Goal: Task Accomplishment & Management: Manage account settings

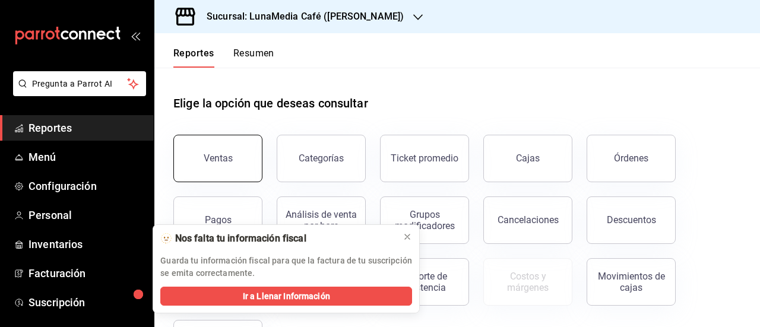
scroll to position [59, 0]
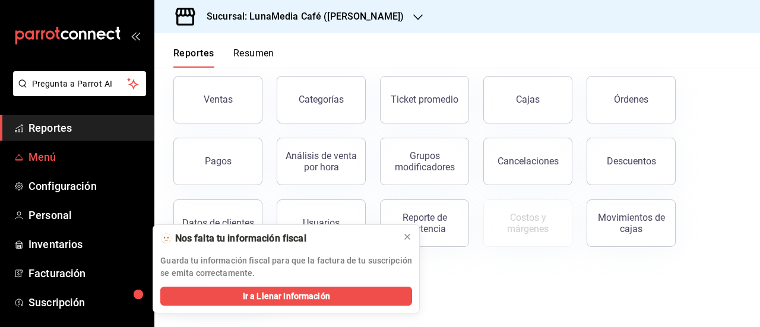
click at [38, 162] on span "Menú" at bounding box center [87, 157] width 116 height 16
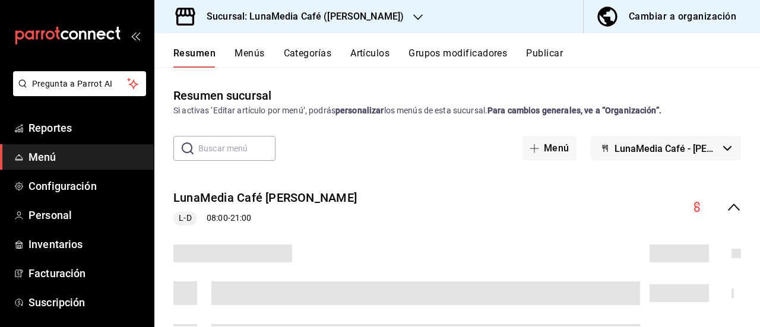
click at [536, 55] on button "Publicar" at bounding box center [544, 58] width 37 height 20
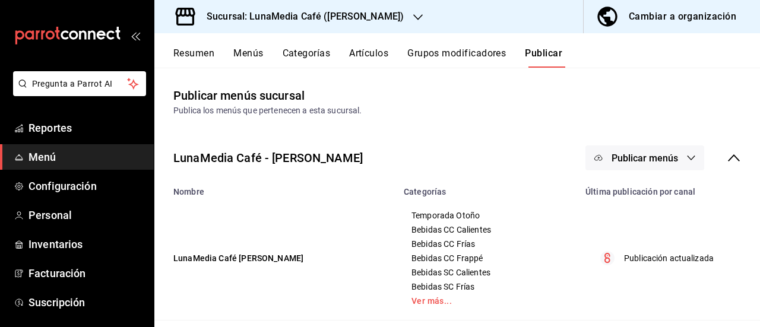
click at [657, 153] on span "Publicar menús" at bounding box center [645, 158] width 67 height 11
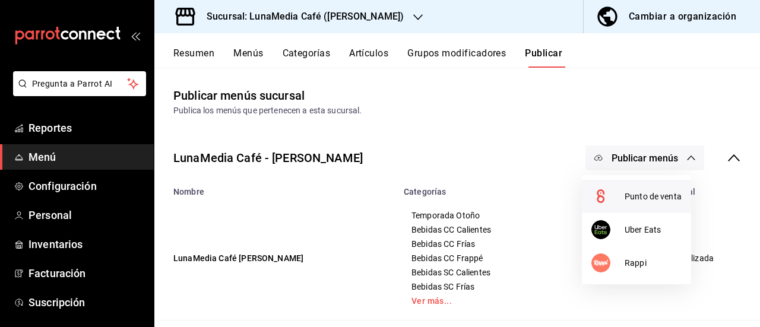
click at [620, 191] on div at bounding box center [607, 196] width 33 height 19
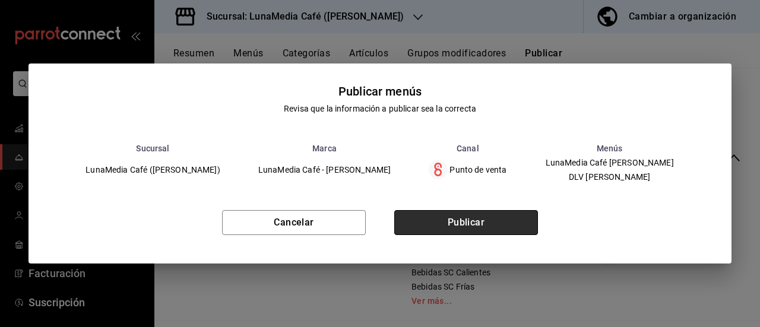
click at [493, 229] on button "Publicar" at bounding box center [466, 222] width 144 height 25
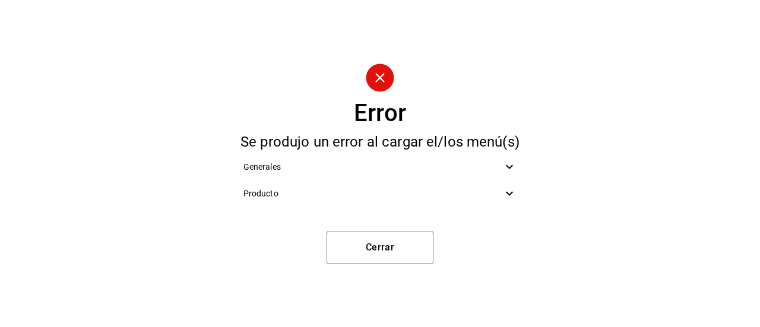
click at [510, 195] on icon at bounding box center [509, 194] width 7 height 4
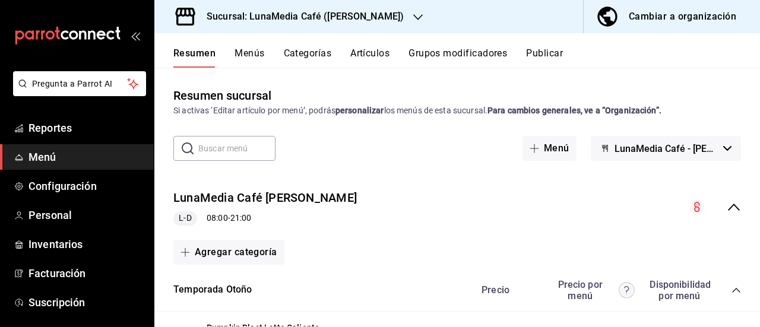
click at [727, 203] on icon "collapse-menu-row" at bounding box center [734, 207] width 14 height 14
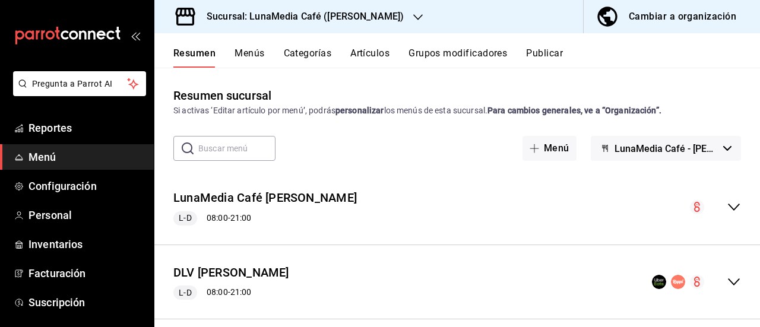
click at [728, 282] on icon "collapse-menu-row" at bounding box center [734, 281] width 12 height 7
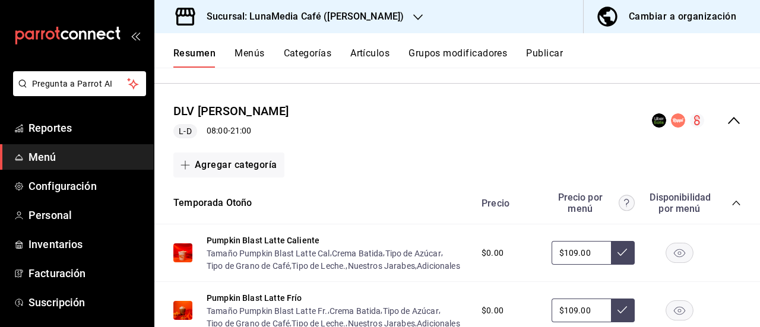
scroll to position [178, 0]
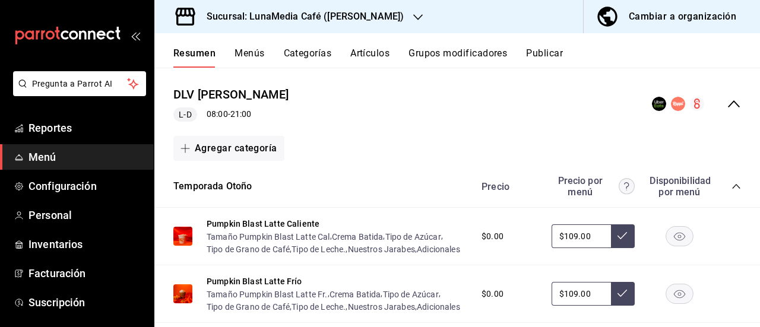
click at [259, 53] on button "Menús" at bounding box center [250, 58] width 30 height 20
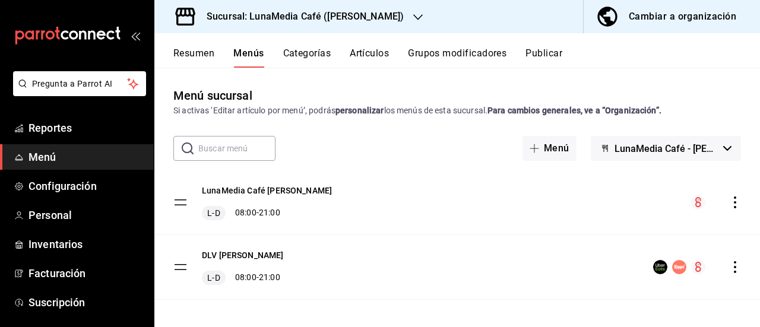
click at [729, 261] on icon "actions" at bounding box center [735, 267] width 12 height 12
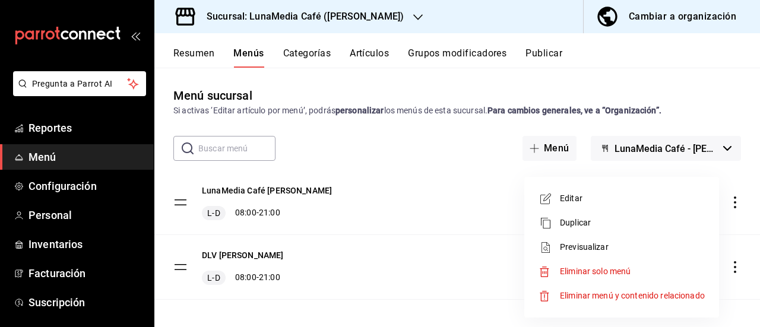
click at [575, 252] on span "Previsualizar" at bounding box center [632, 247] width 145 height 12
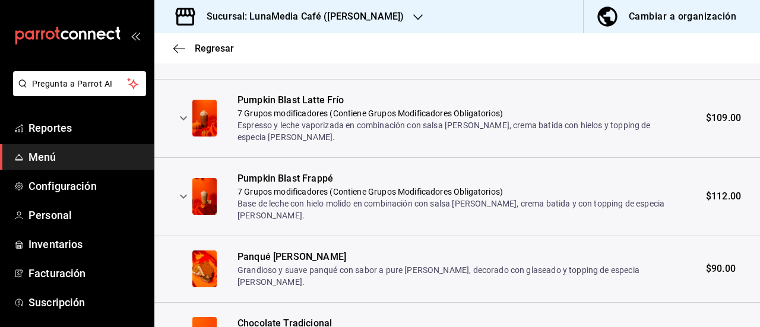
scroll to position [238, 0]
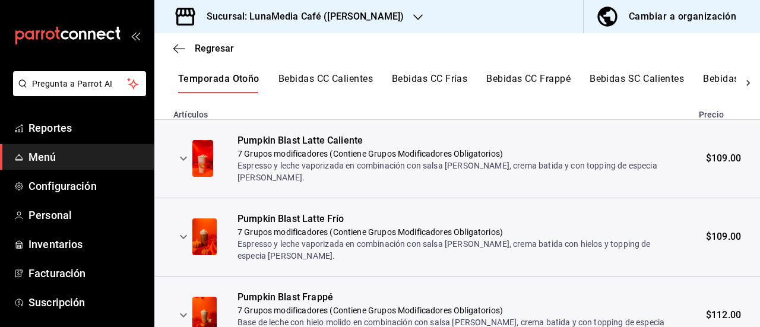
click at [179, 160] on icon "expand row" at bounding box center [183, 158] width 14 height 14
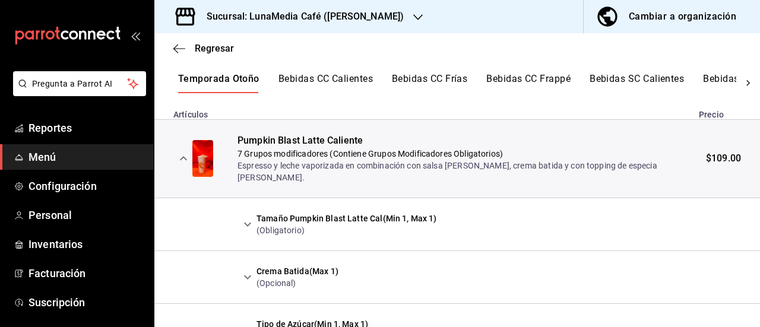
click at [180, 160] on icon "expand row" at bounding box center [183, 158] width 14 height 14
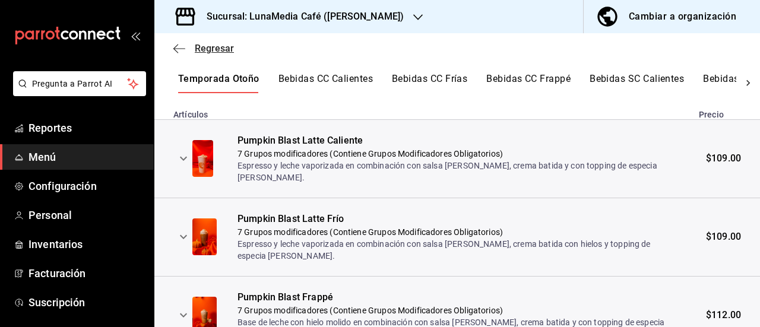
click at [179, 47] on icon "button" at bounding box center [179, 48] width 12 height 11
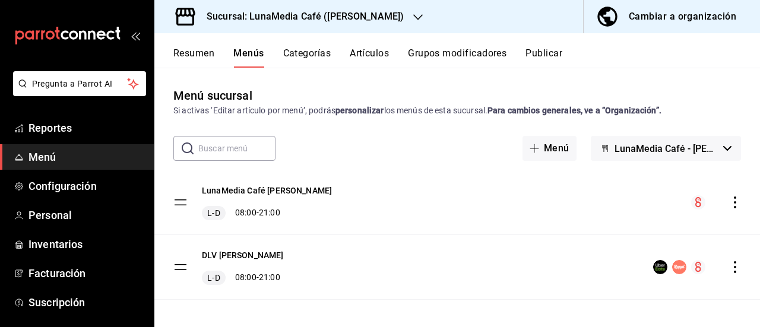
click at [299, 51] on button "Categorías" at bounding box center [307, 58] width 48 height 20
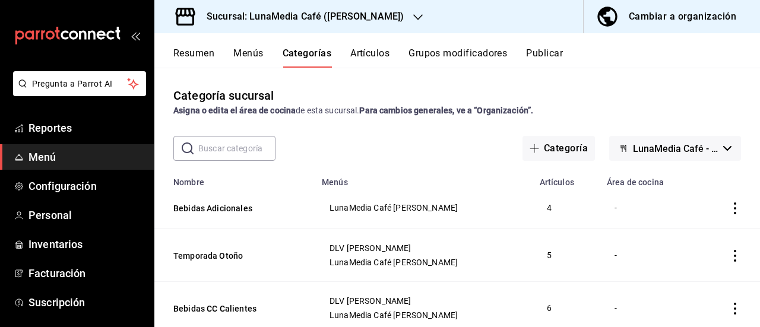
click at [197, 60] on button "Resumen" at bounding box center [193, 58] width 41 height 20
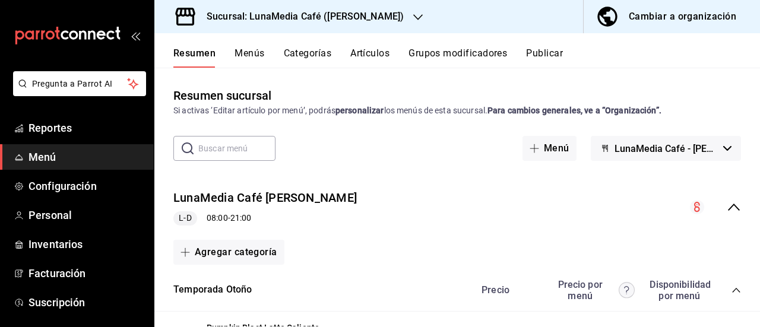
click at [727, 210] on icon "collapse-menu-row" at bounding box center [734, 207] width 14 height 14
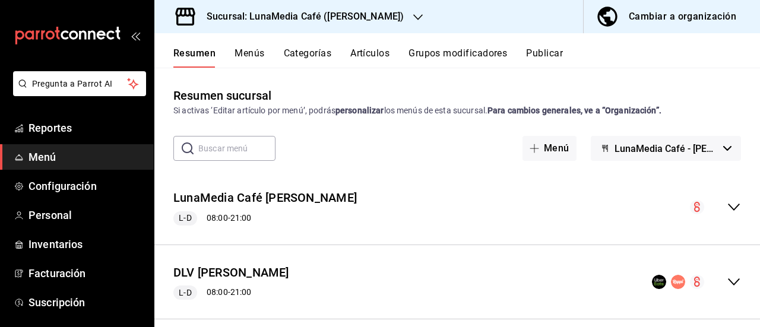
scroll to position [15, 0]
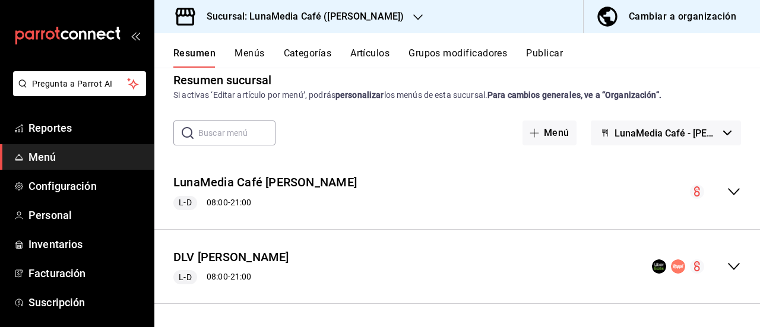
click at [375, 55] on button "Artículos" at bounding box center [369, 58] width 39 height 20
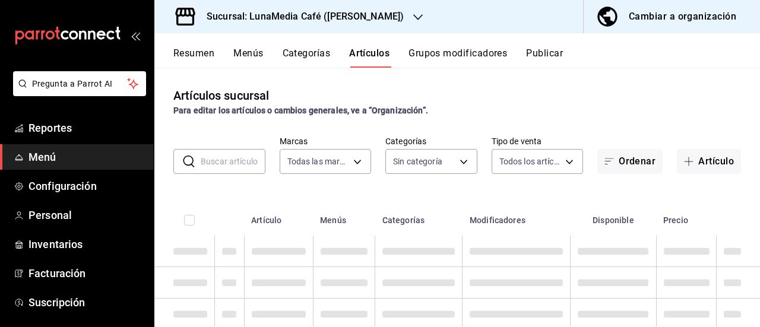
type input "55b5777a-a8f8-4194-81d5-7e3cda734f68"
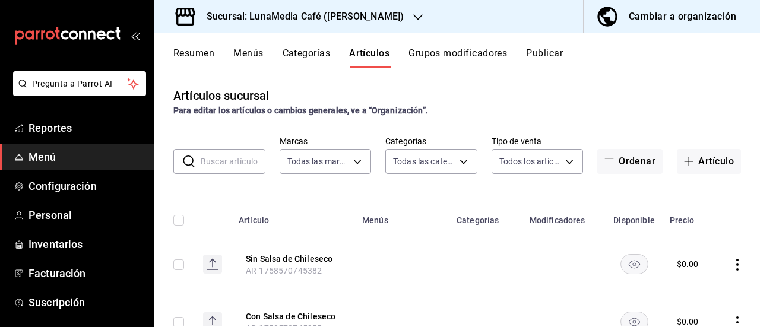
type input "622fb036-7591-4a5a-b99c-1bb32aa12758,4a667411-bf09-4ea8-947c-4b8fca637345,63d22…"
click at [559, 67] on button "Publicar" at bounding box center [544, 58] width 37 height 20
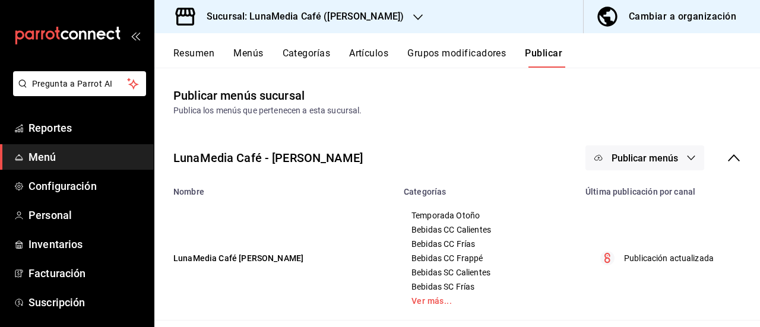
click at [175, 48] on button "Resumen" at bounding box center [193, 58] width 41 height 20
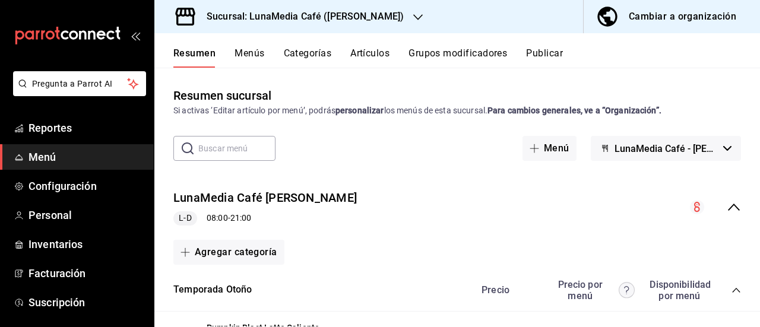
click at [727, 204] on icon "collapse-menu-row" at bounding box center [734, 207] width 14 height 14
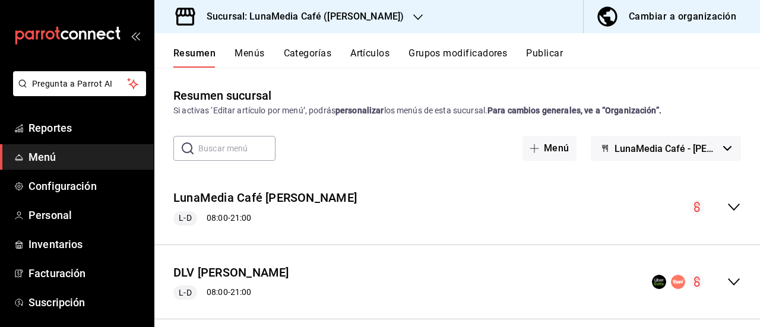
click at [729, 202] on icon "collapse-menu-row" at bounding box center [734, 207] width 14 height 14
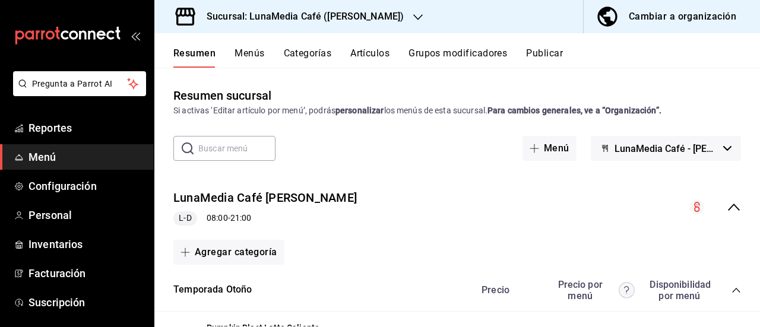
click at [729, 202] on icon "collapse-menu-row" at bounding box center [734, 207] width 14 height 14
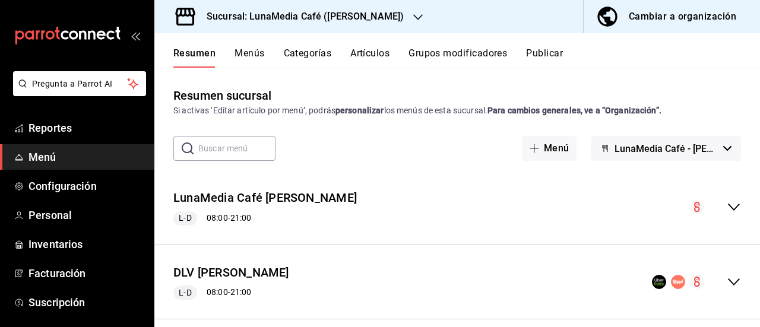
click at [247, 51] on button "Menús" at bounding box center [250, 58] width 30 height 20
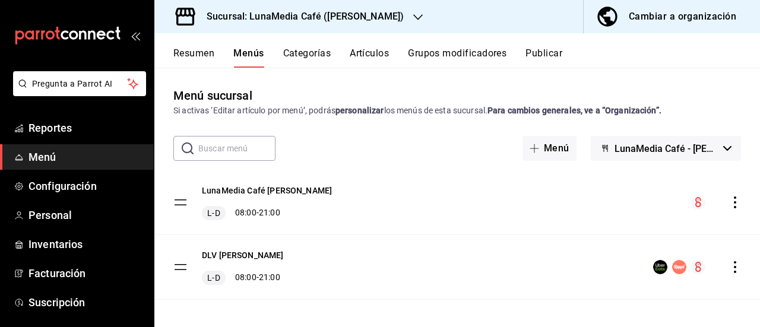
click at [729, 205] on icon "actions" at bounding box center [735, 203] width 12 height 12
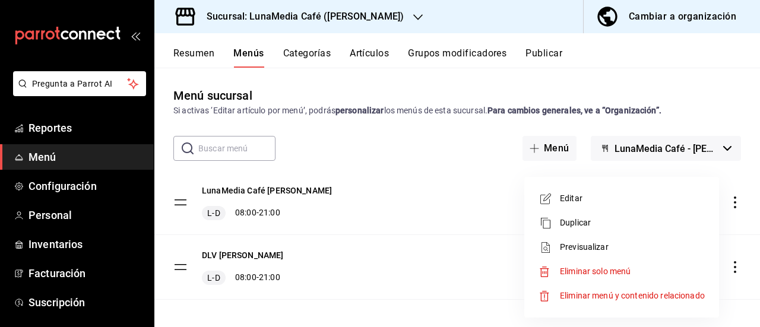
click at [590, 200] on span "Editar" at bounding box center [632, 198] width 145 height 12
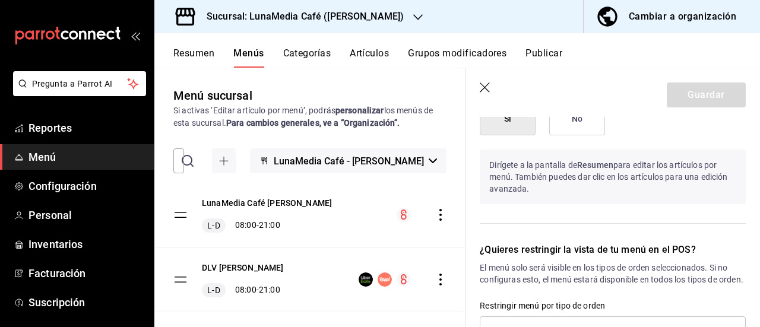
scroll to position [862, 0]
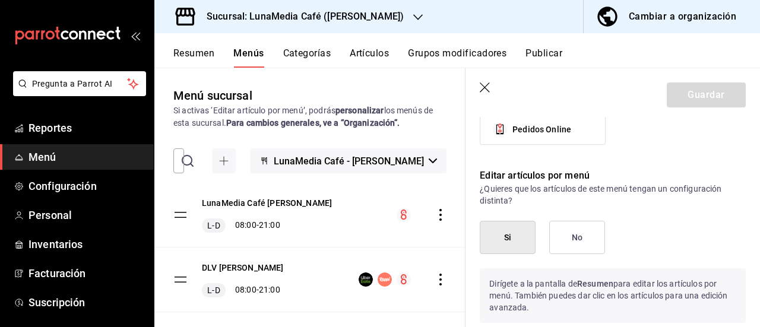
click at [572, 232] on button "No" at bounding box center [577, 237] width 56 height 33
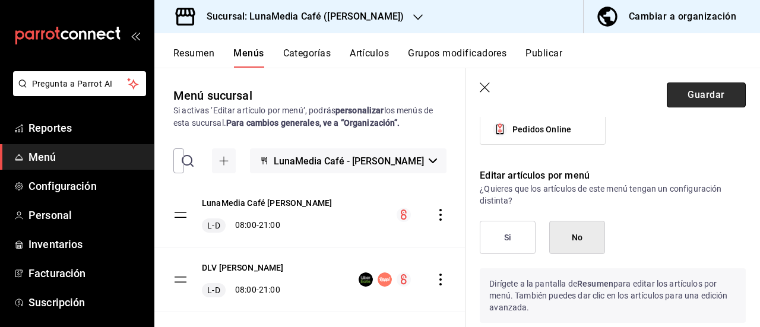
click at [667, 92] on button "Guardar" at bounding box center [706, 95] width 79 height 25
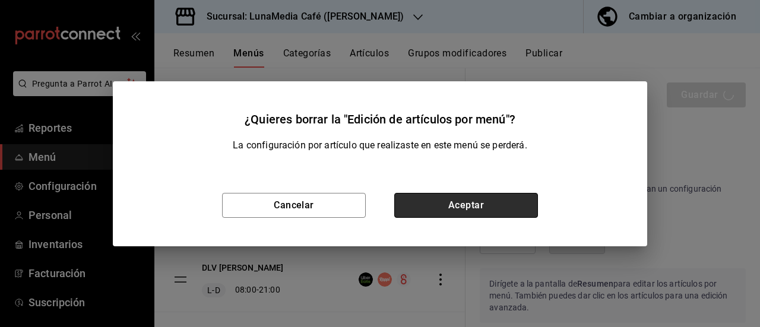
click at [460, 212] on button "Aceptar" at bounding box center [466, 205] width 144 height 25
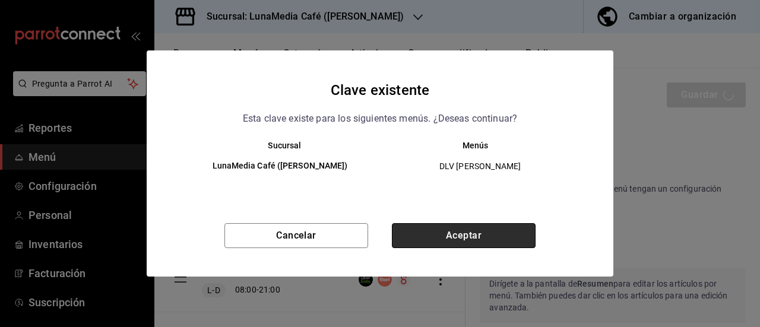
click at [449, 243] on button "Aceptar" at bounding box center [464, 235] width 144 height 25
checkbox input "false"
type input "1758768580827"
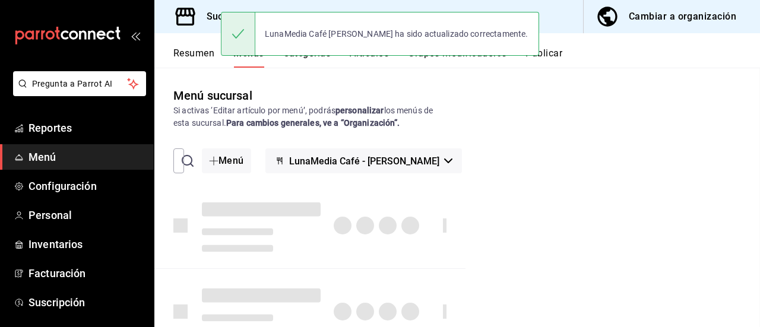
checkbox input "false"
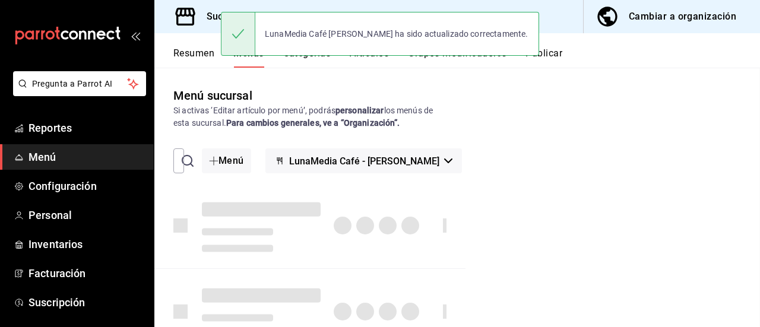
checkbox input "false"
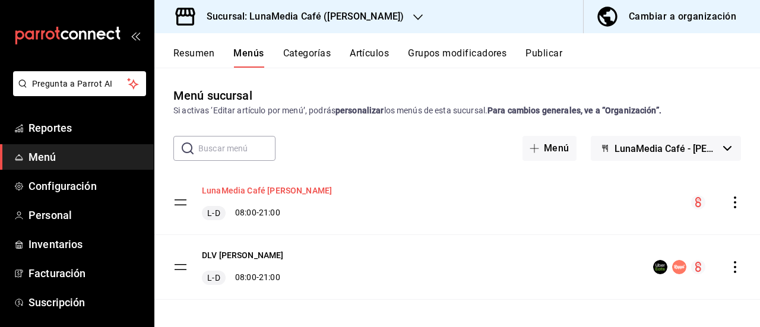
click at [239, 189] on button "LunaMedia Café [PERSON_NAME]" at bounding box center [267, 191] width 130 height 12
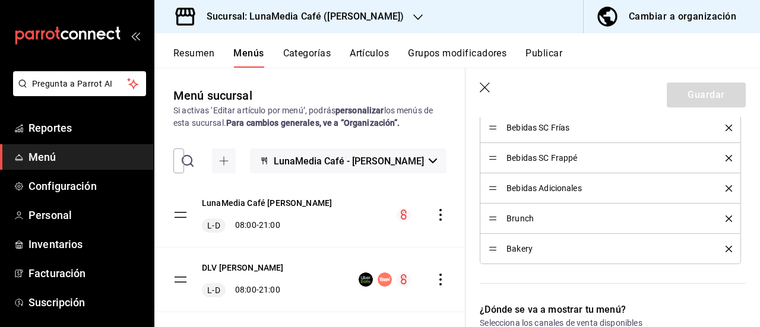
scroll to position [713, 0]
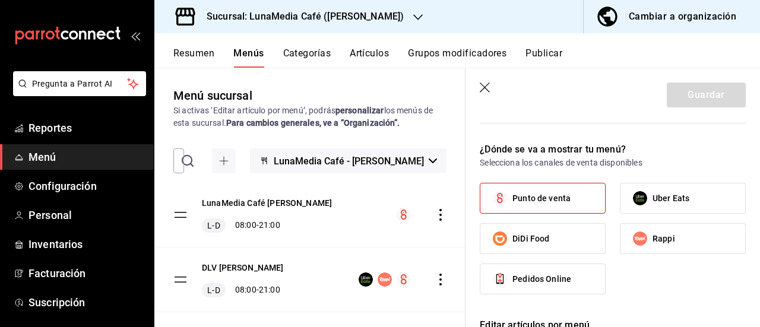
click at [187, 59] on button "Resumen" at bounding box center [193, 58] width 41 height 20
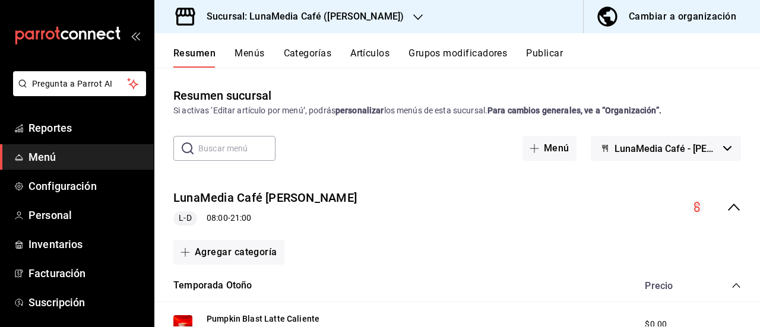
click at [727, 207] on icon "collapse-menu-row" at bounding box center [734, 207] width 14 height 14
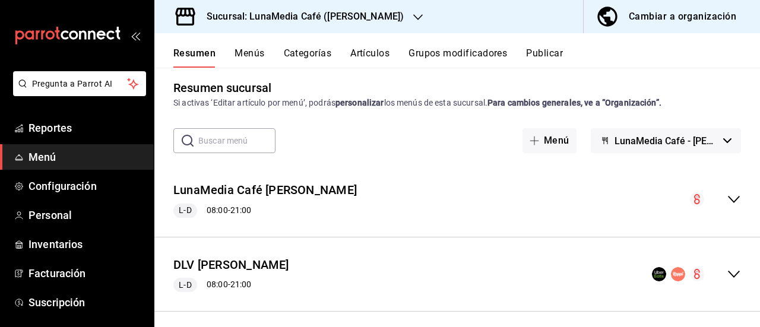
scroll to position [15, 0]
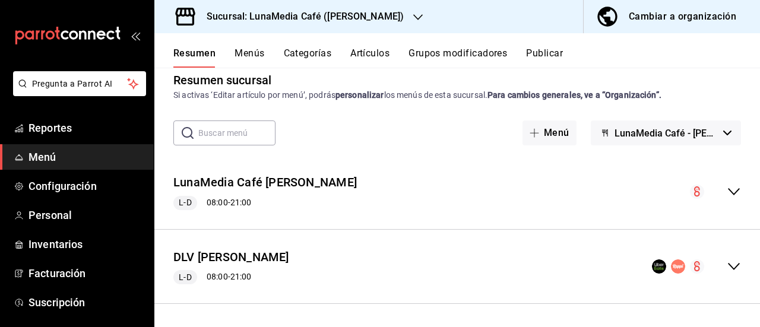
click at [728, 265] on icon "collapse-menu-row" at bounding box center [734, 266] width 12 height 7
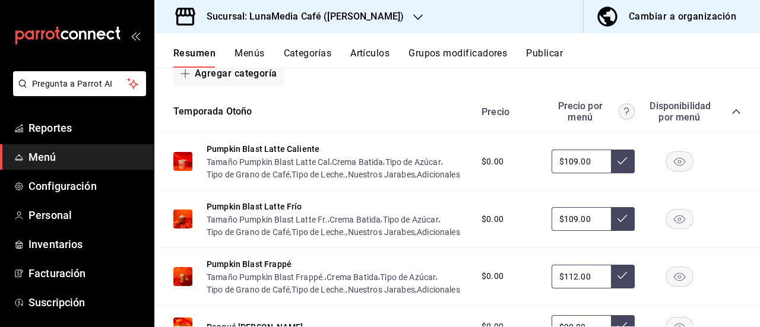
scroll to position [194, 0]
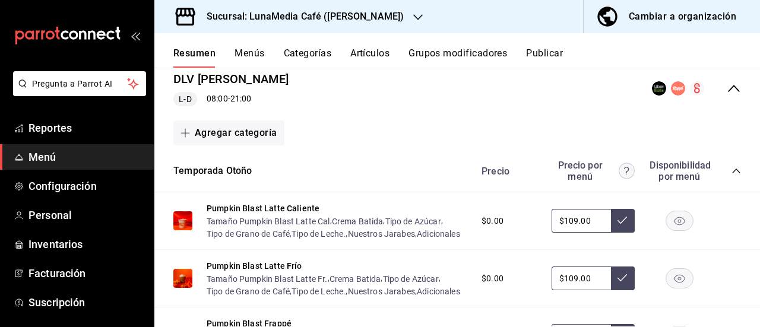
click at [727, 90] on icon "collapse-menu-row" at bounding box center [734, 88] width 14 height 14
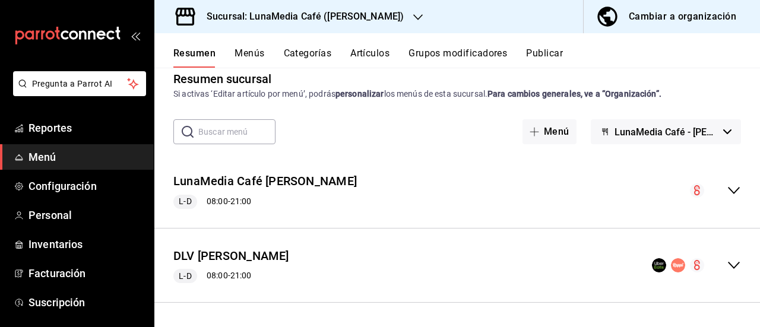
scroll to position [15, 0]
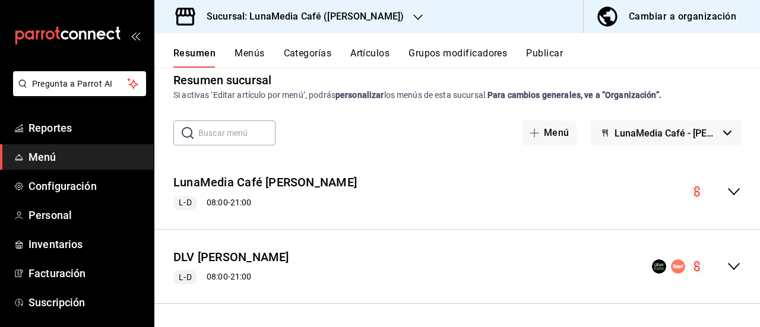
click at [241, 45] on div "Resumen Menús Categorías Artículos Grupos modificadores Publicar" at bounding box center [457, 50] width 606 height 34
click at [245, 52] on button "Menús" at bounding box center [250, 58] width 30 height 20
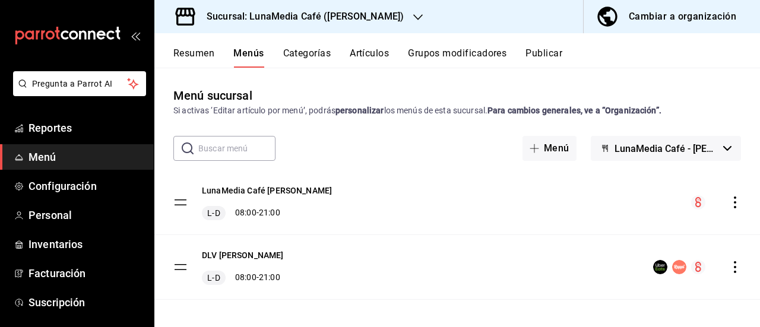
scroll to position [6, 0]
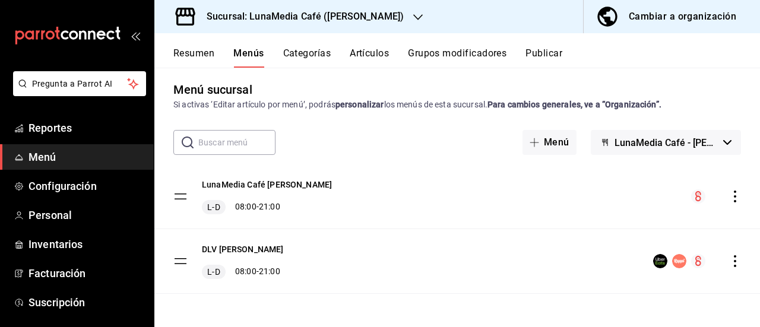
click at [734, 257] on icon "actions" at bounding box center [735, 261] width 2 height 12
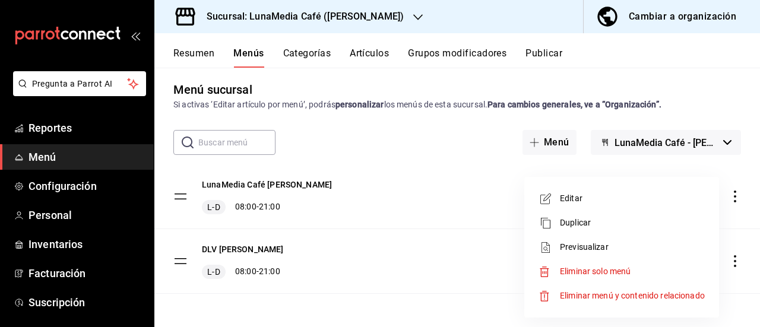
click at [584, 202] on span "Editar" at bounding box center [632, 198] width 145 height 12
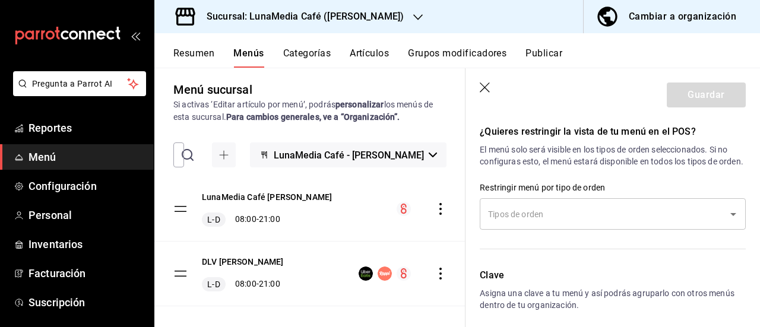
scroll to position [891, 0]
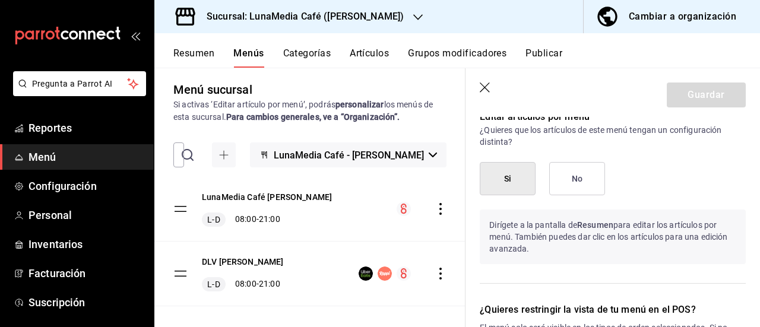
click at [481, 83] on icon "button" at bounding box center [485, 88] width 10 height 10
checkbox input "false"
type input "1758768620657"
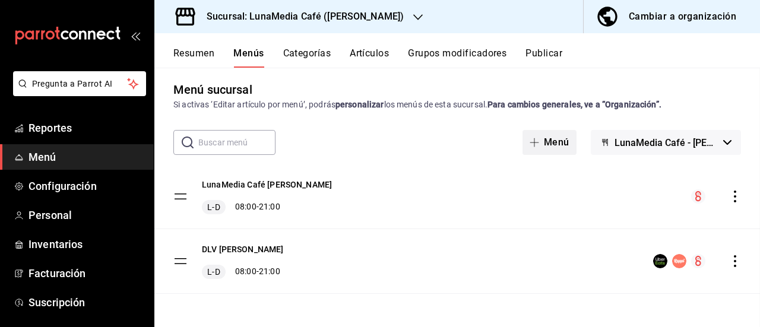
checkbox input "false"
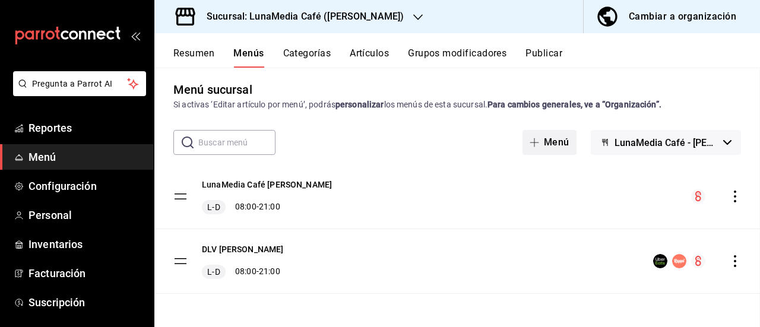
checkbox input "false"
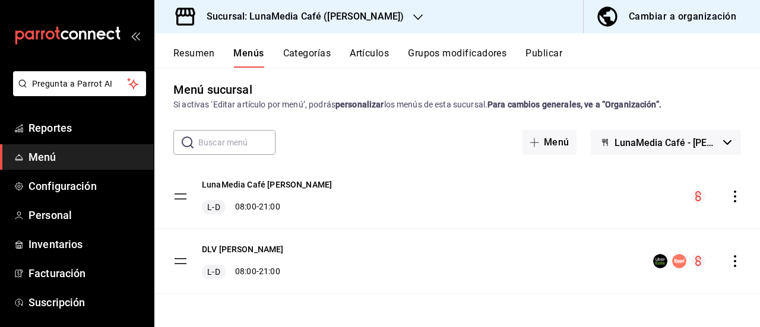
click at [734, 192] on icon "actions" at bounding box center [735, 197] width 2 height 12
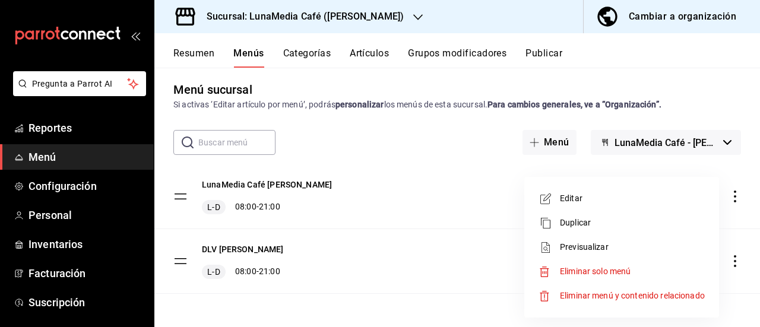
click at [619, 204] on span "Editar" at bounding box center [632, 198] width 145 height 12
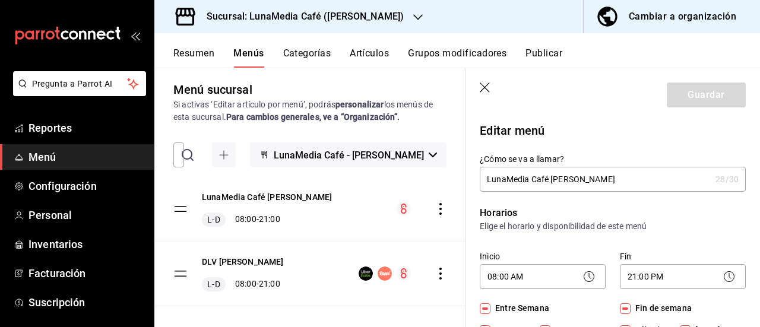
click at [482, 87] on icon "button" at bounding box center [486, 89] width 12 height 12
checkbox input "false"
type input "1758768624799"
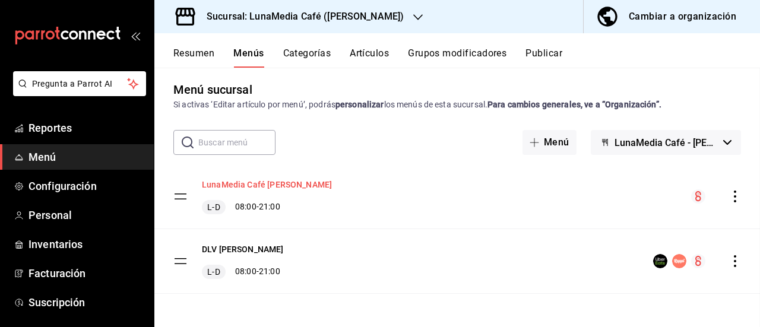
checkbox input "false"
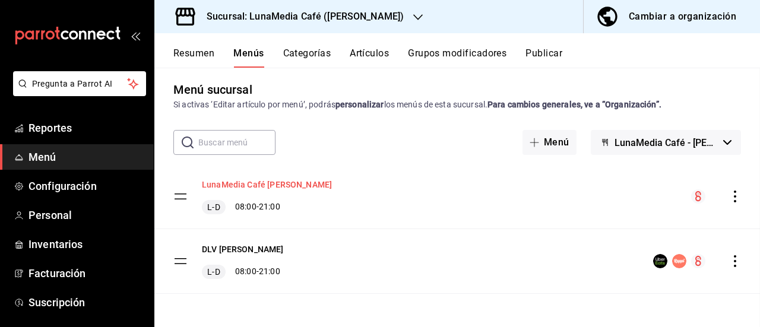
checkbox input "false"
click at [540, 71] on div "Menú sucursal Si activas ‘Editar artículo por menú’, podrás personalizar los me…" at bounding box center [457, 197] width 606 height 259
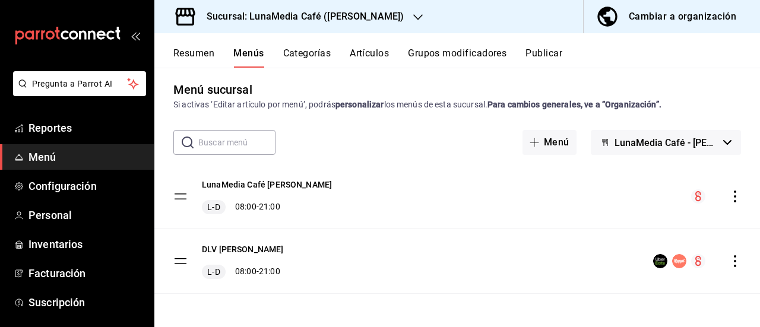
click at [546, 56] on button "Publicar" at bounding box center [543, 58] width 37 height 20
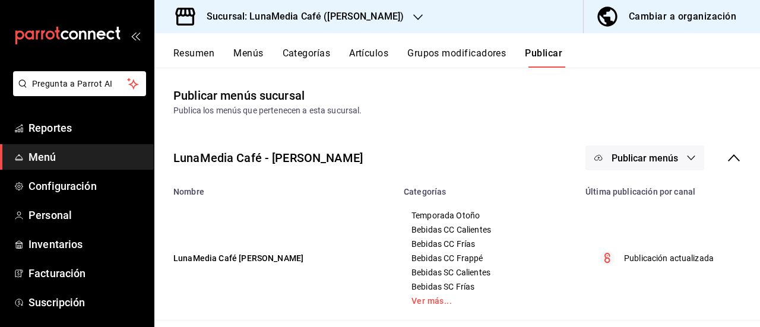
click at [637, 159] on span "Publicar menús" at bounding box center [645, 158] width 67 height 11
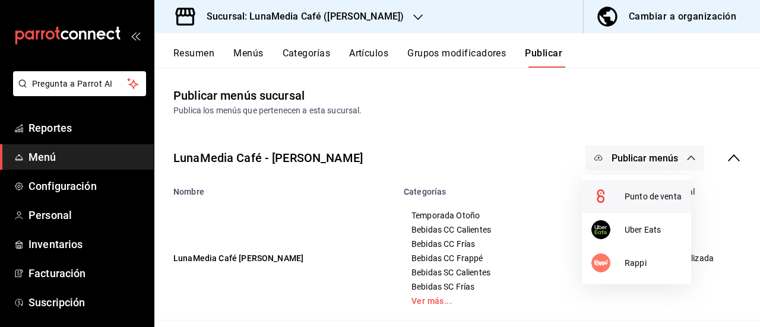
click at [628, 194] on span "Punto de venta" at bounding box center [653, 197] width 57 height 12
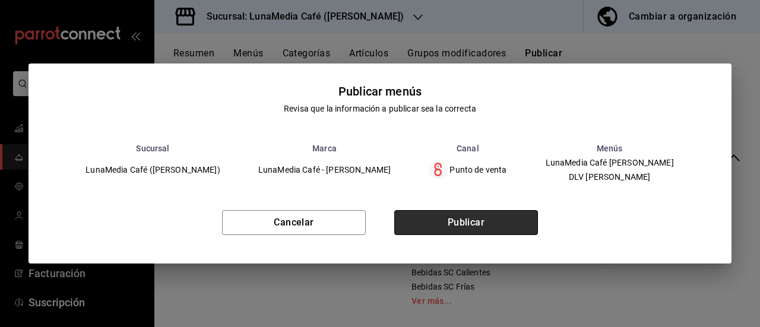
click at [472, 217] on button "Publicar" at bounding box center [466, 222] width 144 height 25
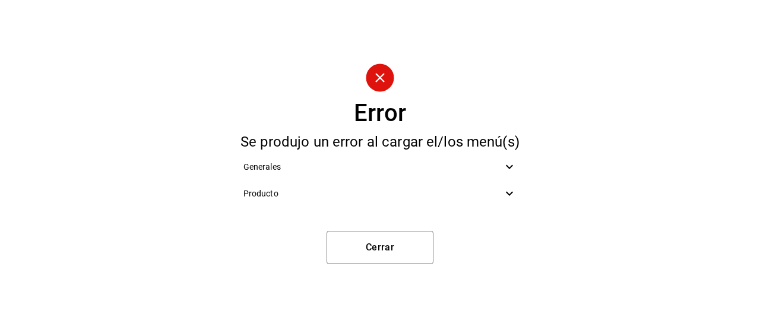
click at [506, 191] on icon at bounding box center [509, 193] width 14 height 14
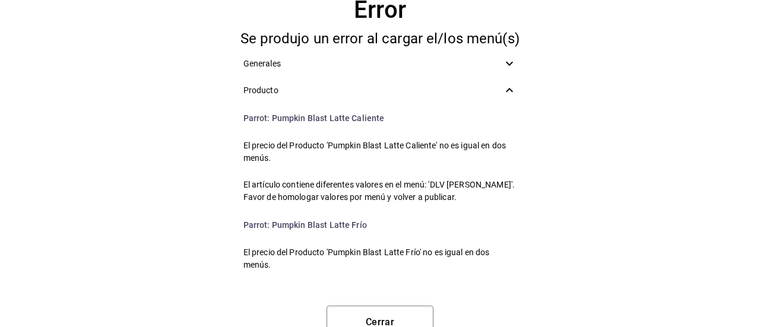
click at [502, 87] on icon at bounding box center [509, 90] width 14 height 14
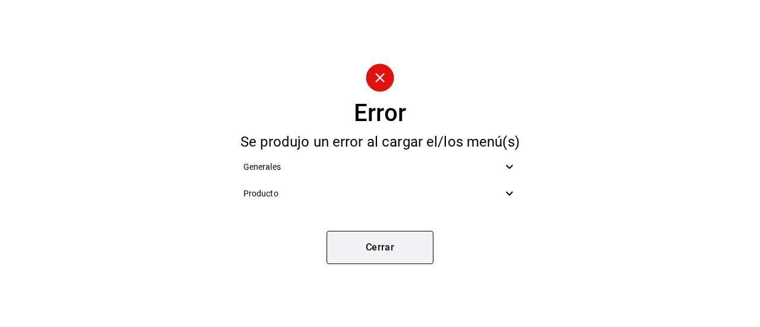
click at [362, 240] on button "Cerrar" at bounding box center [380, 247] width 107 height 33
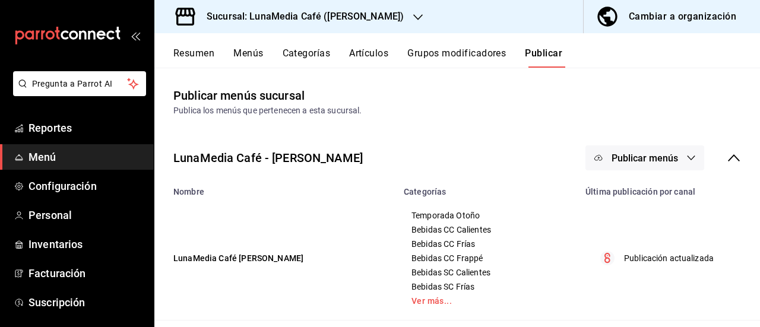
click at [200, 62] on button "Resumen" at bounding box center [193, 58] width 41 height 20
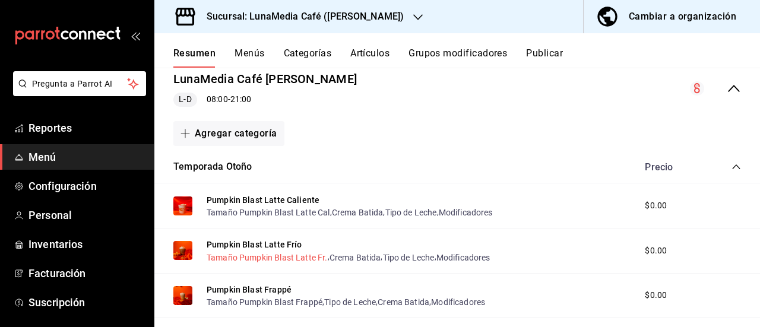
scroll to position [238, 0]
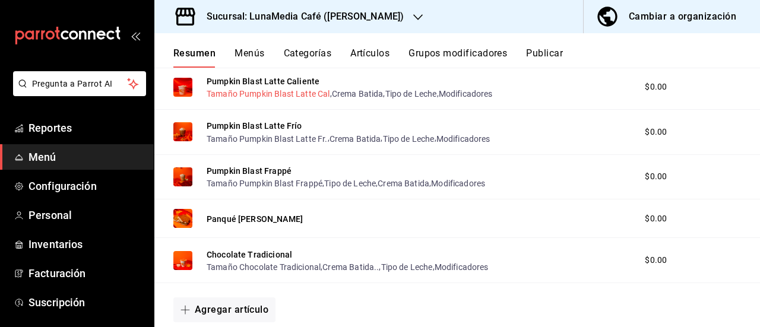
click at [249, 98] on button "Tamaño Pumpkin Blast Latte Cal" at bounding box center [269, 94] width 124 height 12
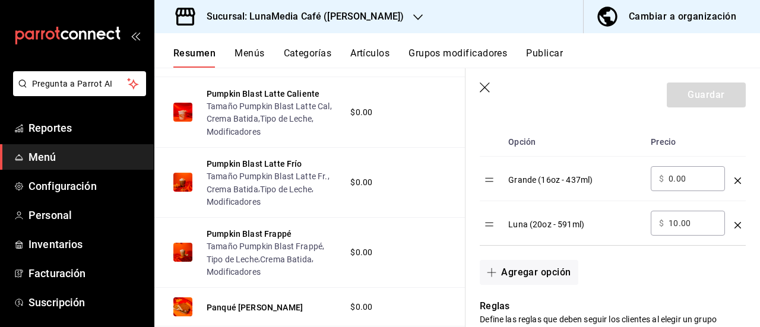
scroll to position [356, 0]
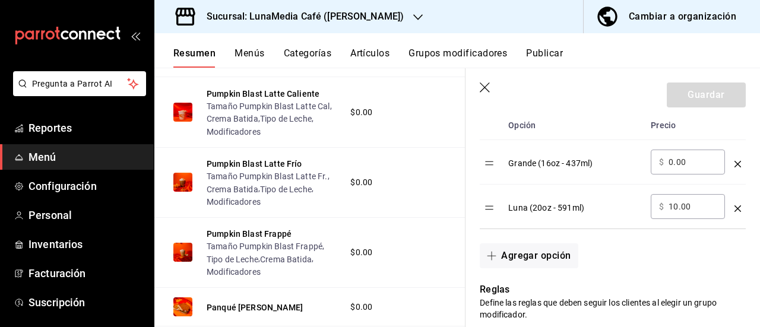
click at [486, 91] on icon "button" at bounding box center [486, 89] width 12 height 12
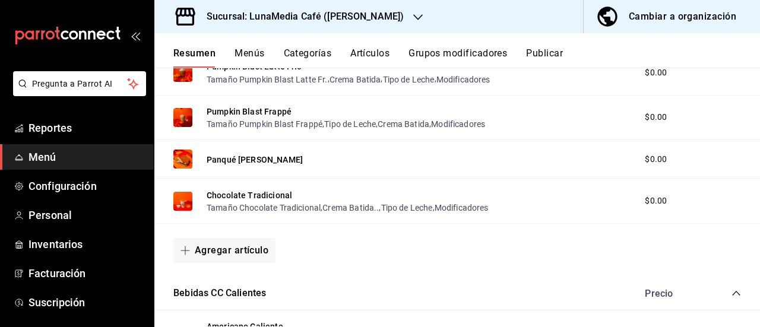
scroll to position [178, 0]
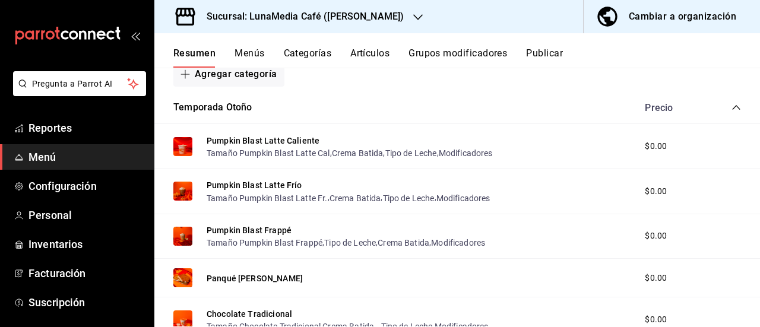
click at [732, 104] on icon "collapse-category-row" at bounding box center [737, 108] width 10 height 10
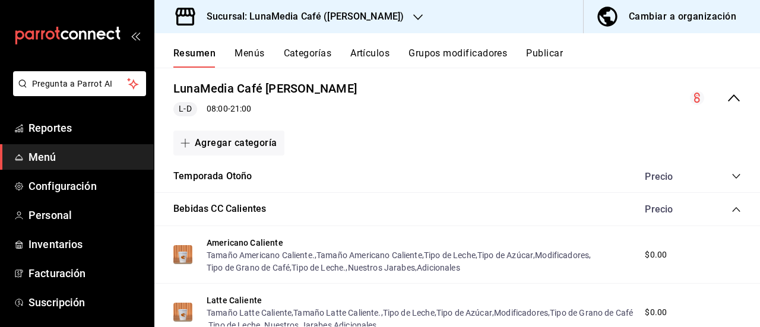
scroll to position [0, 0]
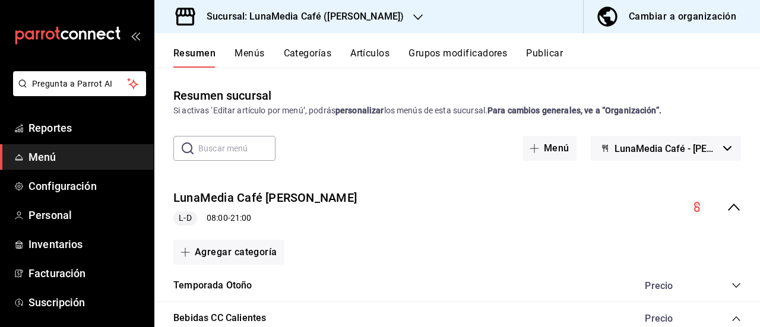
click at [727, 203] on icon "collapse-menu-row" at bounding box center [734, 207] width 14 height 14
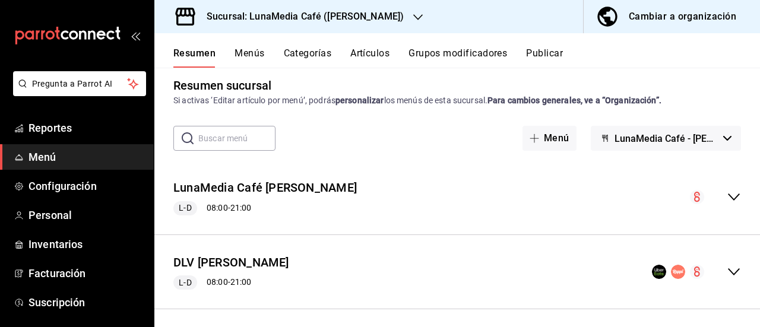
scroll to position [15, 0]
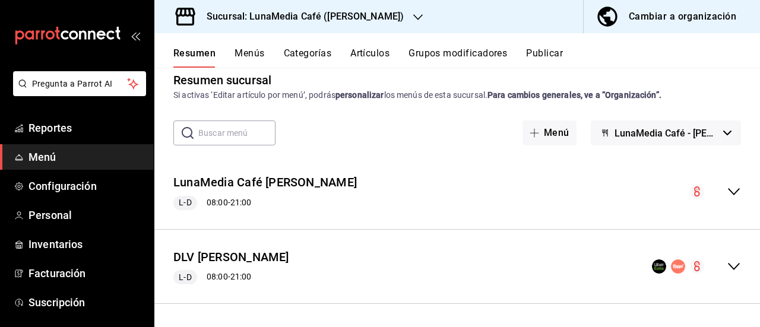
click at [233, 52] on div "Resumen Menús Categorías Artículos Grupos modificadores Publicar" at bounding box center [466, 58] width 587 height 20
click at [246, 51] on button "Menús" at bounding box center [250, 58] width 30 height 20
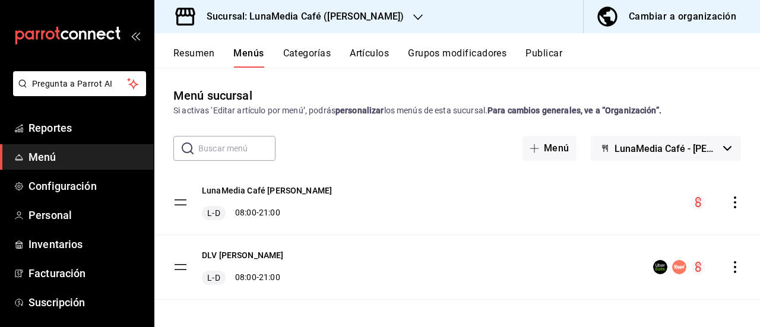
click at [730, 205] on icon "actions" at bounding box center [735, 203] width 12 height 12
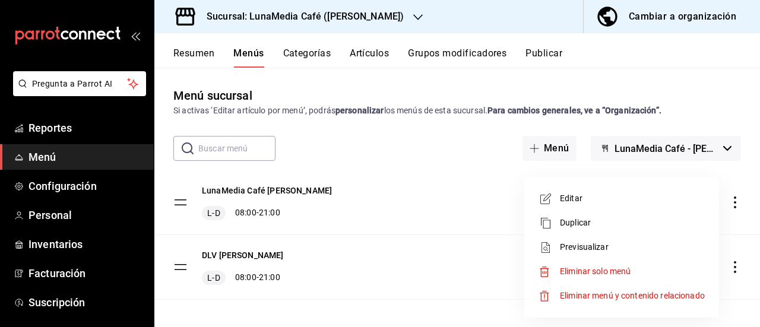
click at [609, 204] on span "Editar" at bounding box center [632, 198] width 145 height 12
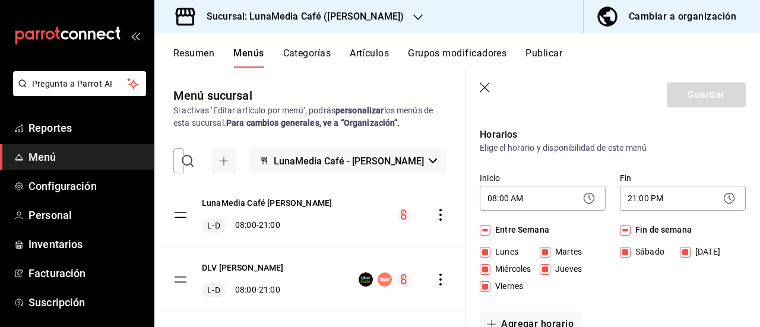
scroll to position [119, 0]
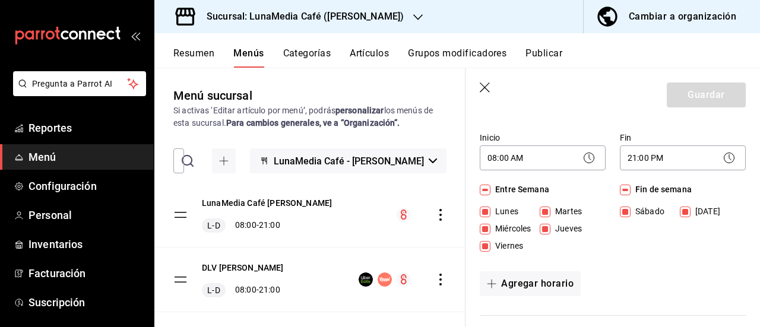
click at [722, 155] on icon at bounding box center [729, 158] width 14 height 14
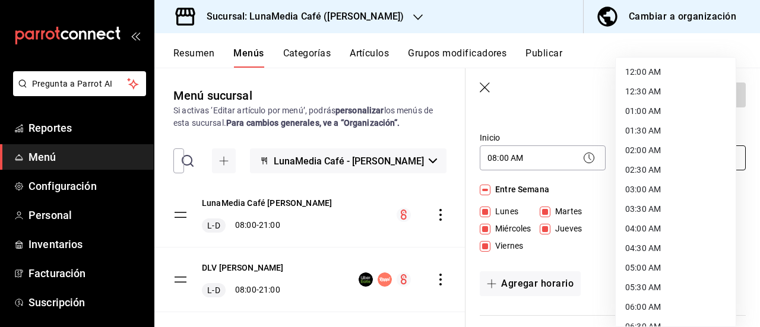
click at [640, 158] on body "Pregunta a Parrot AI Reportes Menú Configuración Personal Inventarios Facturaci…" at bounding box center [380, 163] width 760 height 327
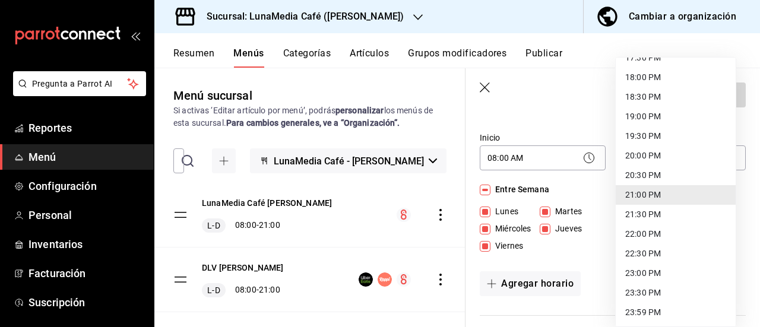
click at [642, 276] on li "23:00 PM" at bounding box center [676, 274] width 120 height 20
type input "23:00"
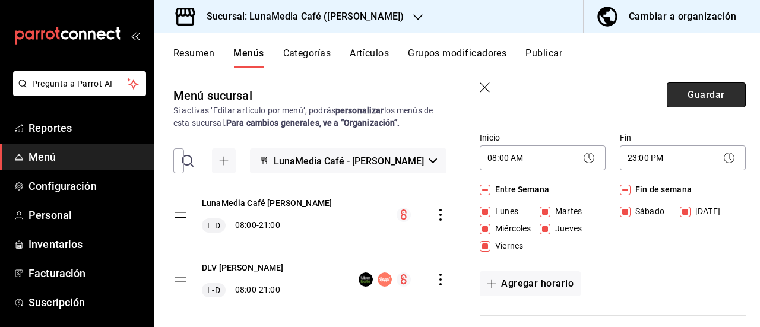
click at [685, 99] on button "Guardar" at bounding box center [706, 95] width 79 height 25
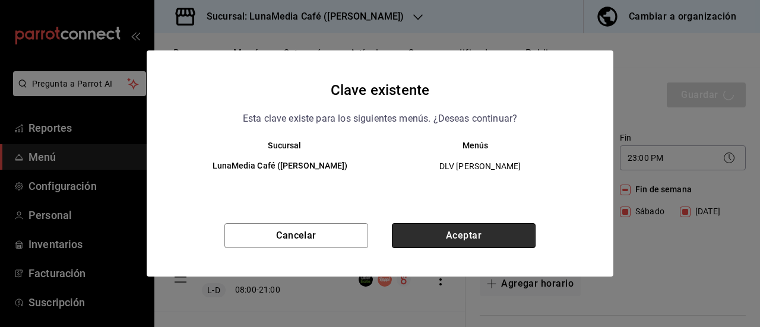
click at [457, 231] on button "Aceptar" at bounding box center [464, 235] width 144 height 25
checkbox input "false"
type input "1758769265611"
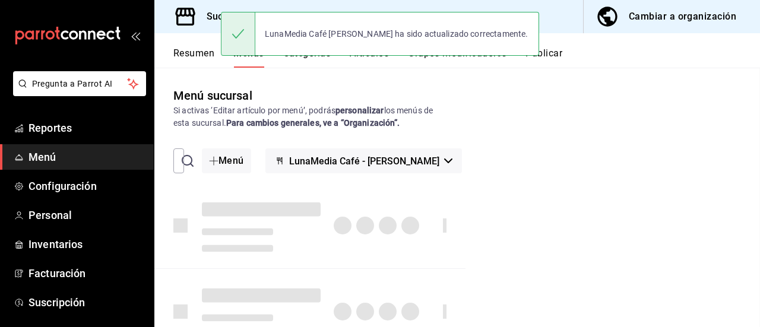
checkbox input "false"
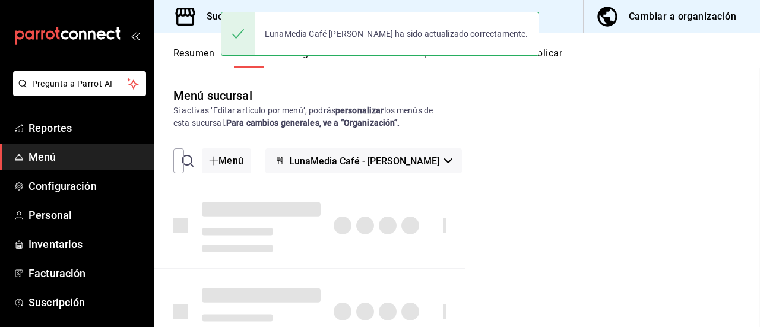
checkbox input "false"
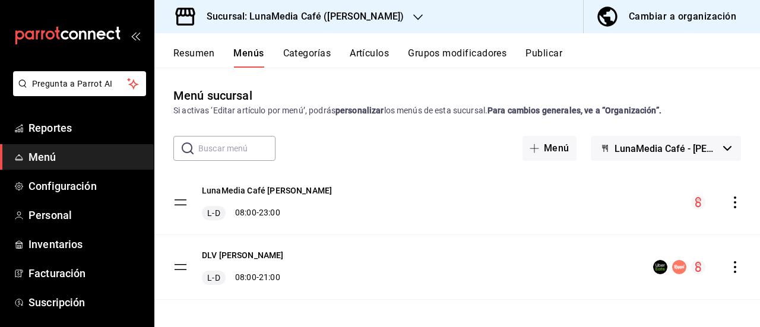
click at [729, 265] on icon "actions" at bounding box center [735, 267] width 12 height 12
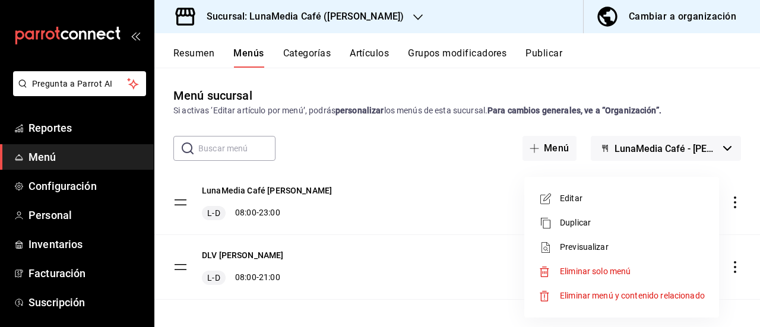
click at [586, 192] on li "Editar" at bounding box center [621, 198] width 185 height 24
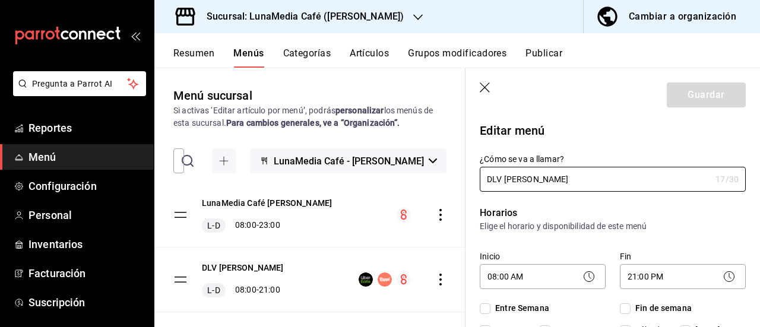
checkbox input "true"
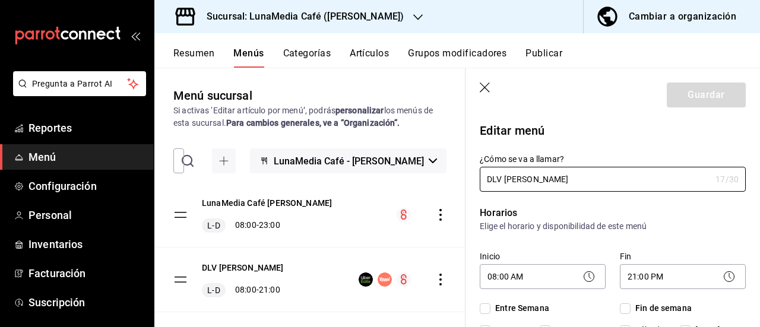
checkbox input "true"
click at [642, 276] on body "Pregunta a Parrot AI Reportes Menú Configuración Personal Inventarios Facturaci…" at bounding box center [380, 163] width 760 height 327
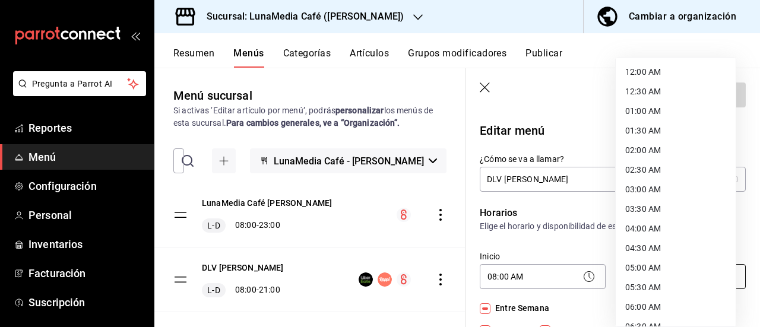
scroll to position [700, 0]
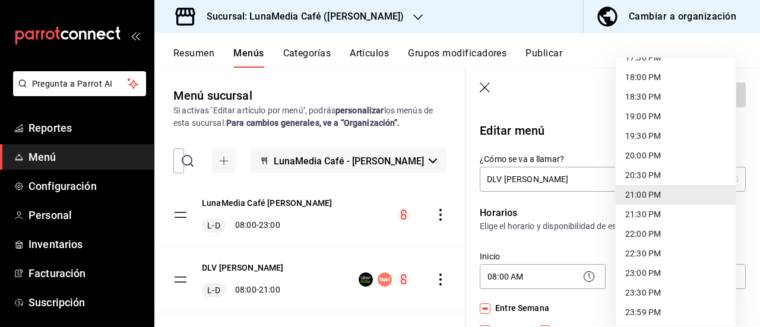
click at [641, 267] on li "23:00 PM" at bounding box center [676, 274] width 120 height 20
type input "23:00"
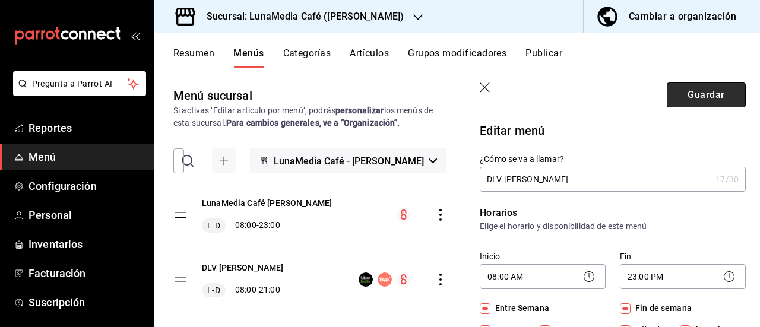
click at [679, 95] on button "Guardar" at bounding box center [706, 95] width 79 height 25
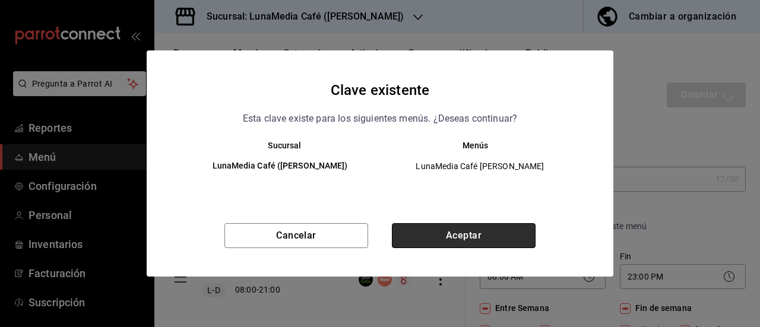
click at [447, 230] on button "Aceptar" at bounding box center [464, 235] width 144 height 25
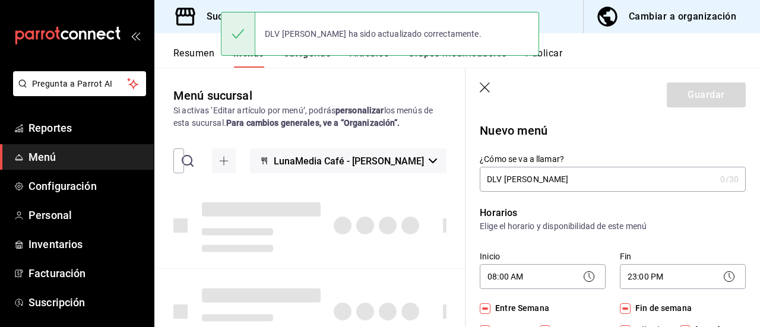
checkbox input "false"
type input "1758769342425"
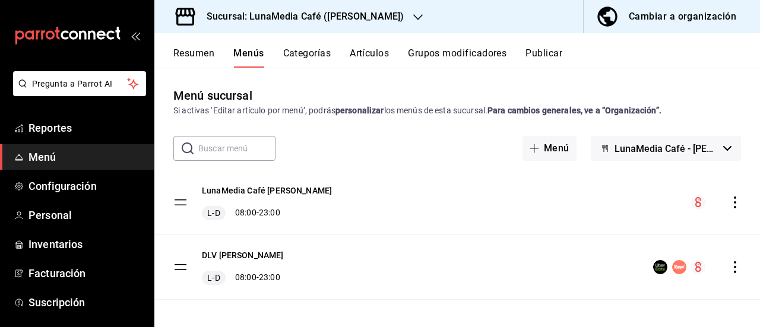
click at [533, 44] on div "Resumen Menús Categorías Artículos Grupos modificadores Publicar" at bounding box center [457, 50] width 606 height 34
click at [539, 50] on button "Publicar" at bounding box center [543, 58] width 37 height 20
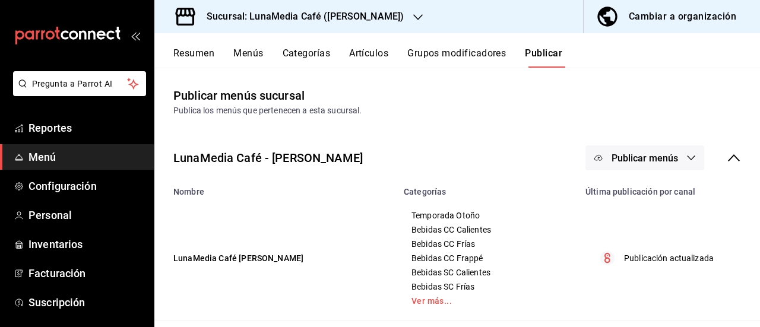
click at [625, 155] on span "Publicar menús" at bounding box center [645, 158] width 67 height 11
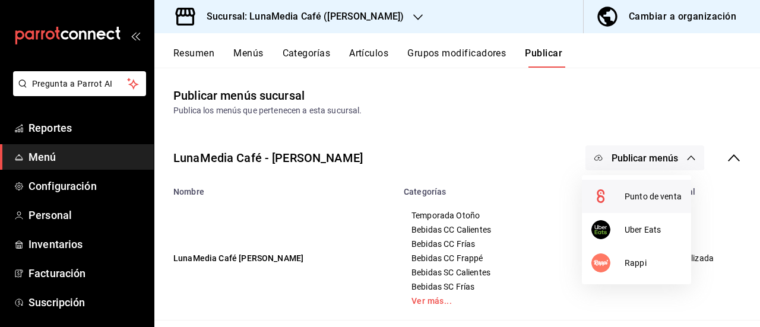
click at [617, 194] on div at bounding box center [607, 196] width 33 height 19
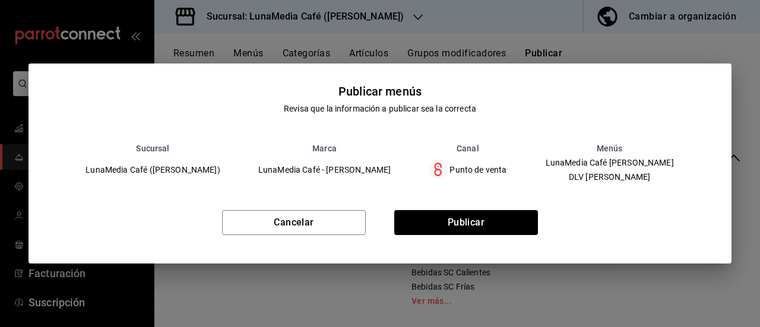
click at [448, 206] on div "Cancelar Publicar" at bounding box center [380, 227] width 702 height 72
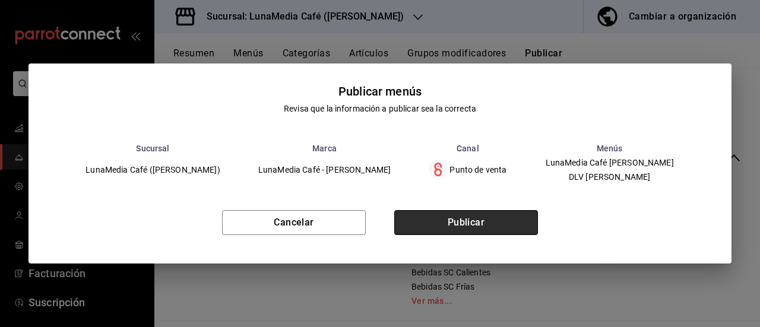
click at [451, 224] on button "Publicar" at bounding box center [466, 222] width 144 height 25
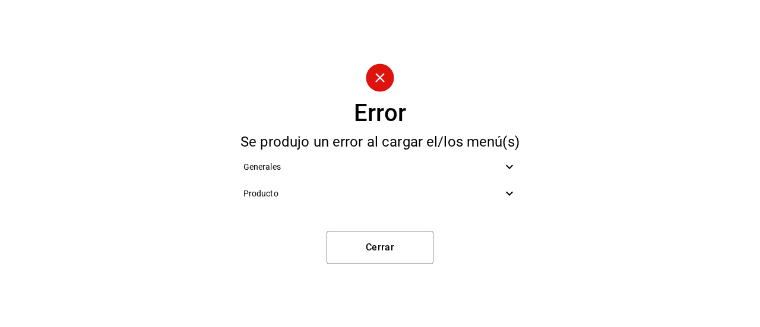
click at [491, 194] on span "Producto" at bounding box center [372, 194] width 259 height 12
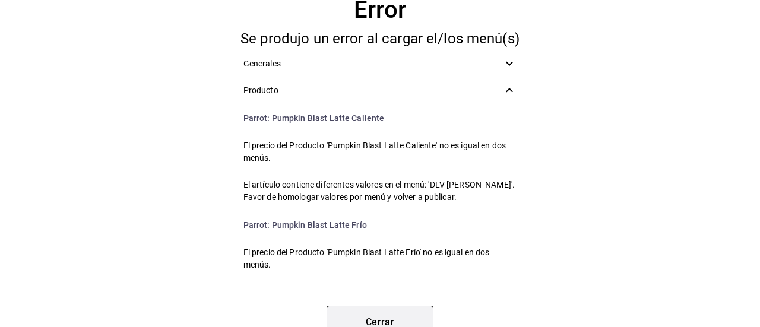
click at [366, 313] on button "Cerrar" at bounding box center [380, 322] width 107 height 33
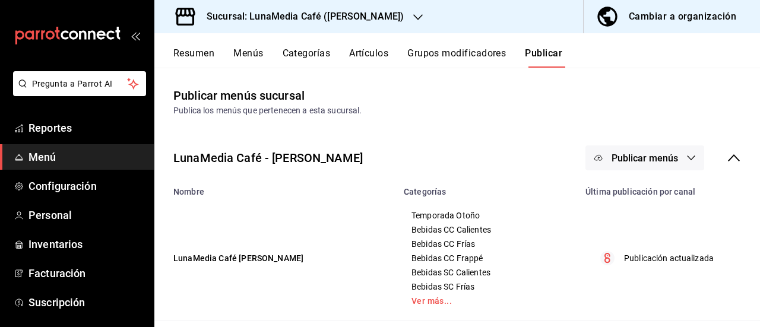
click at [173, 55] on button "Resumen" at bounding box center [193, 58] width 41 height 20
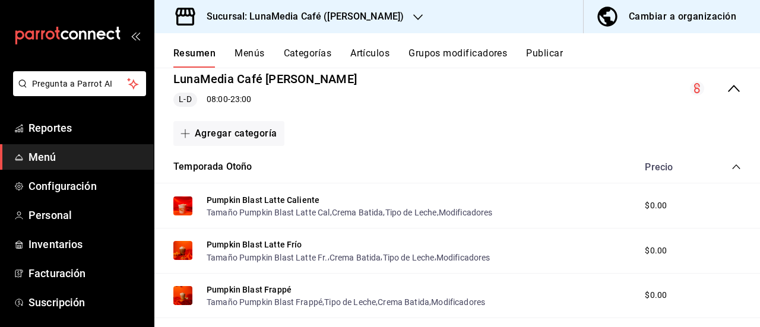
scroll to position [59, 0]
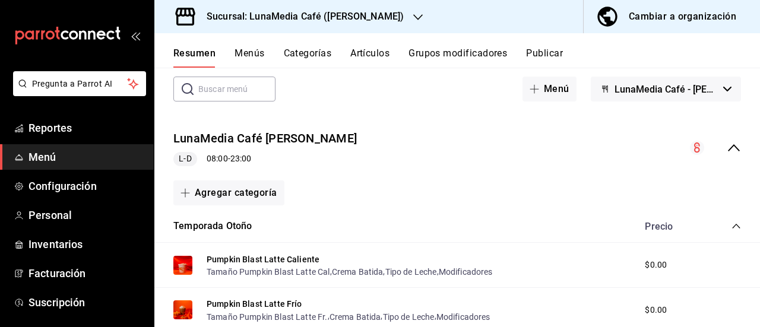
click at [728, 148] on icon "collapse-menu-row" at bounding box center [734, 147] width 12 height 7
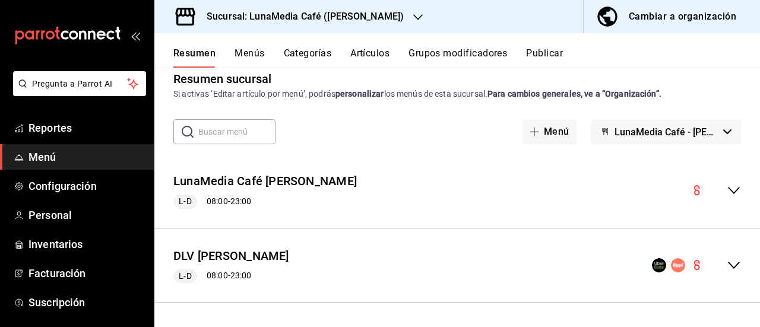
scroll to position [15, 0]
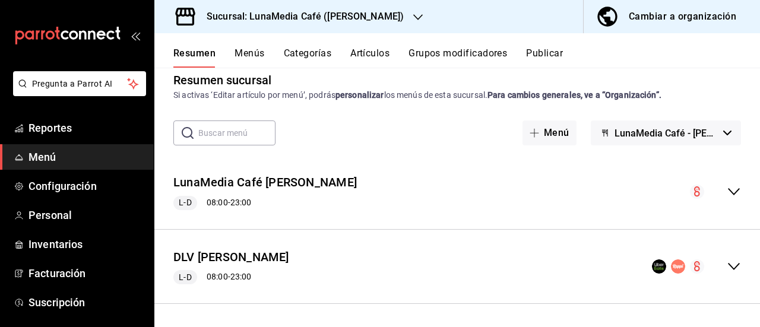
click at [727, 268] on icon "collapse-menu-row" at bounding box center [734, 266] width 14 height 14
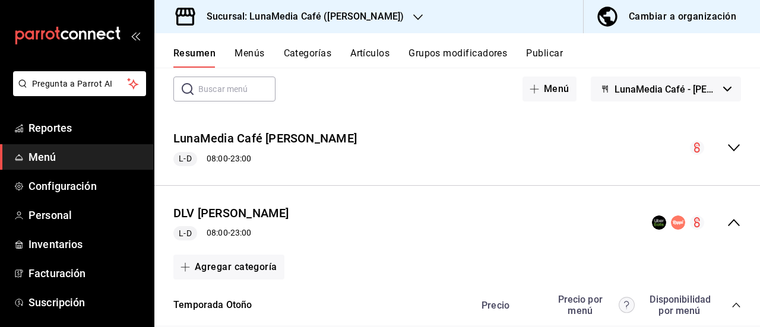
click at [727, 218] on icon "collapse-menu-row" at bounding box center [734, 223] width 14 height 14
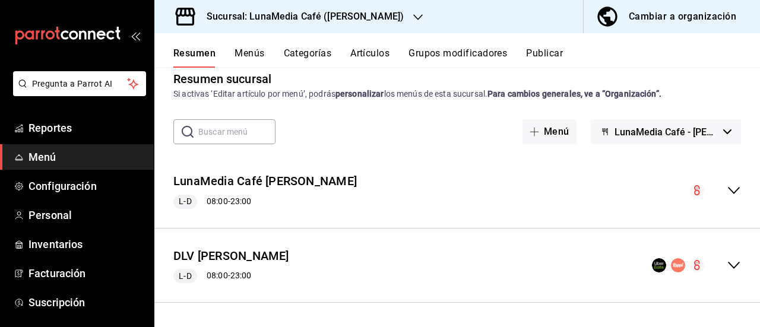
scroll to position [15, 0]
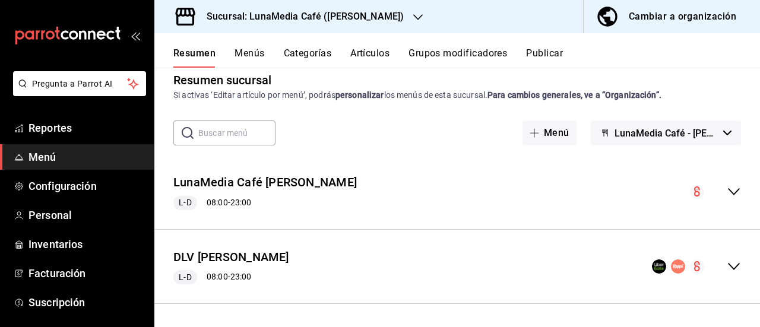
click at [727, 189] on icon "collapse-menu-row" at bounding box center [734, 192] width 14 height 14
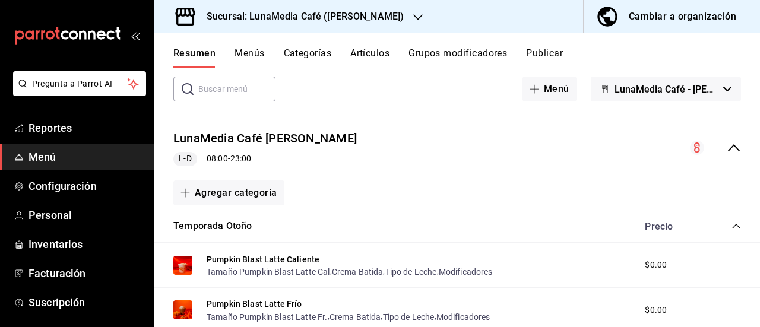
click at [727, 151] on icon "collapse-menu-row" at bounding box center [734, 148] width 14 height 14
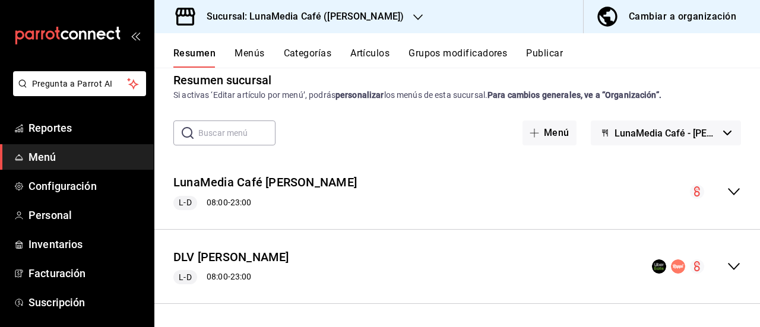
click at [727, 259] on icon "collapse-menu-row" at bounding box center [734, 266] width 14 height 14
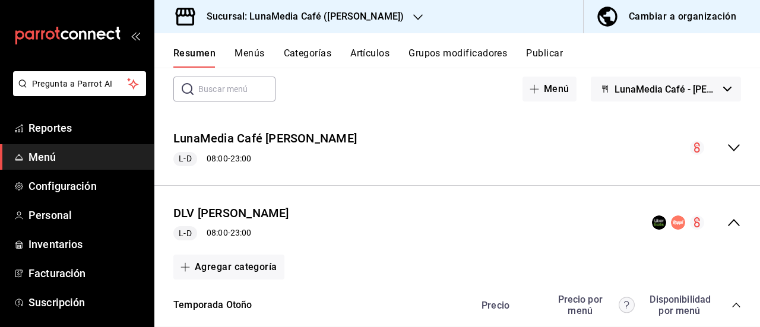
click at [727, 219] on icon "collapse-menu-row" at bounding box center [734, 223] width 14 height 14
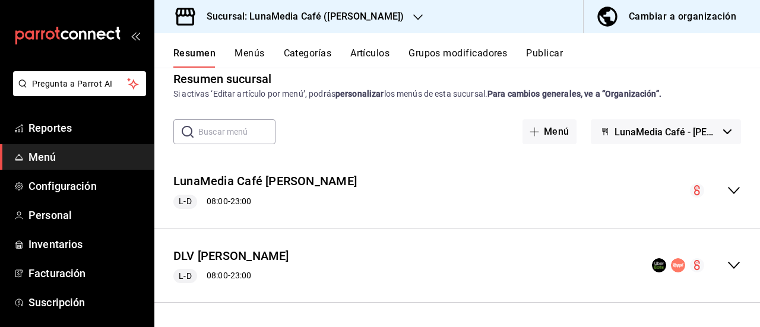
scroll to position [15, 0]
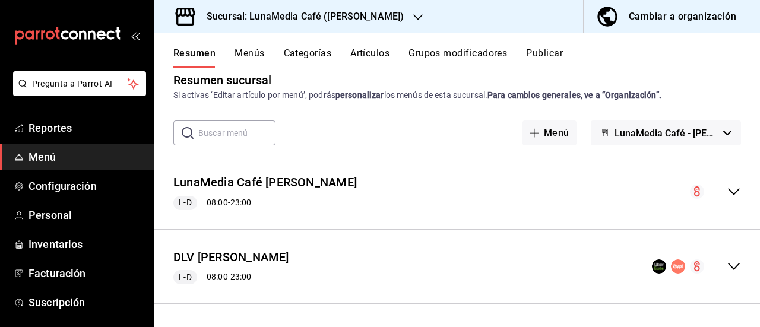
click at [245, 53] on button "Menús" at bounding box center [250, 58] width 30 height 20
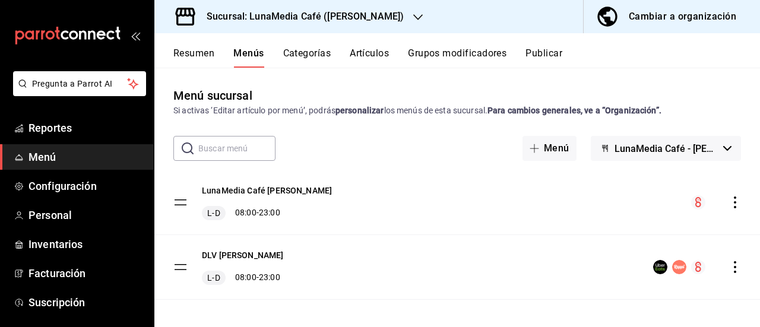
click at [729, 270] on icon "actions" at bounding box center [735, 267] width 12 height 12
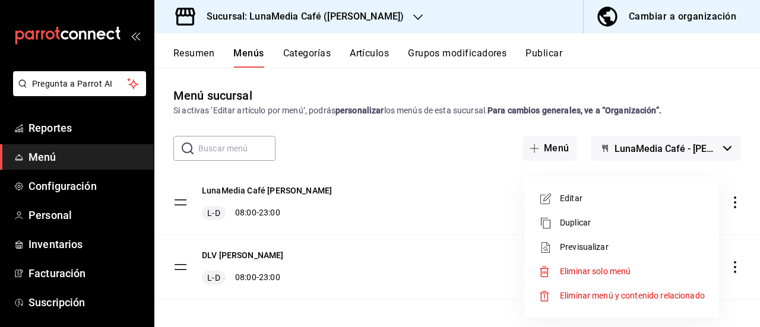
click at [597, 201] on span "Editar" at bounding box center [632, 198] width 145 height 12
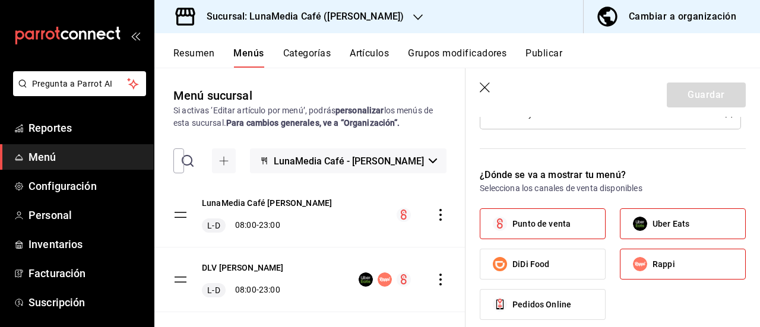
scroll to position [653, 0]
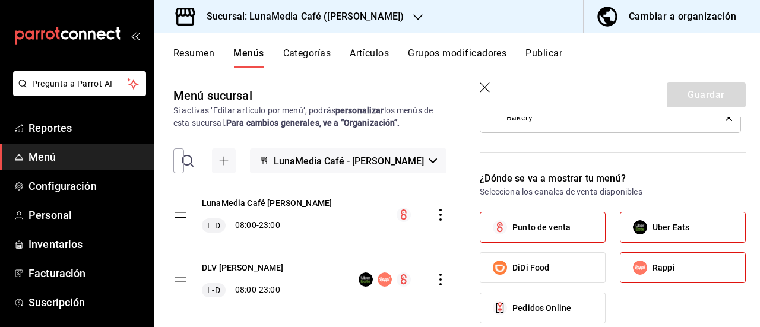
click at [542, 226] on span "Punto de venta" at bounding box center [541, 227] width 58 height 12
click at [512, 226] on input "Punto de venta" at bounding box center [499, 227] width 25 height 25
checkbox input "false"
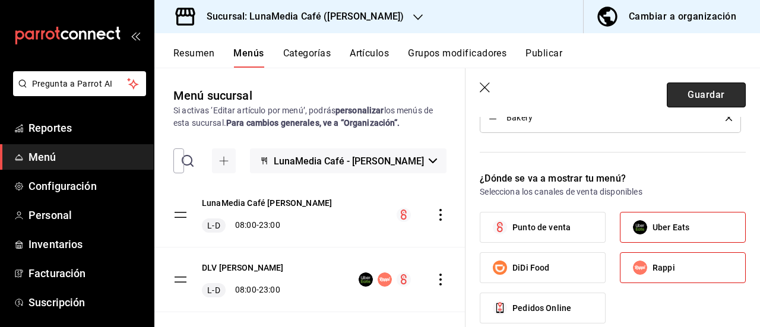
click at [696, 99] on button "Guardar" at bounding box center [706, 95] width 79 height 25
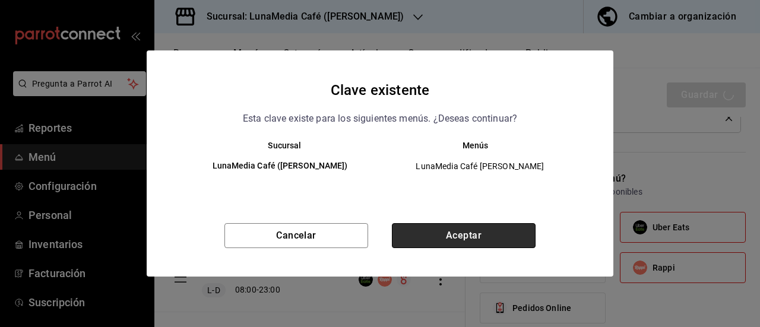
click at [470, 233] on button "Aceptar" at bounding box center [464, 235] width 144 height 25
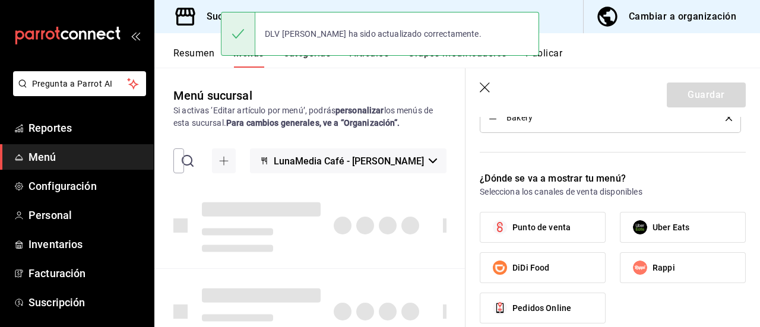
checkbox input "false"
type input "1758769619466"
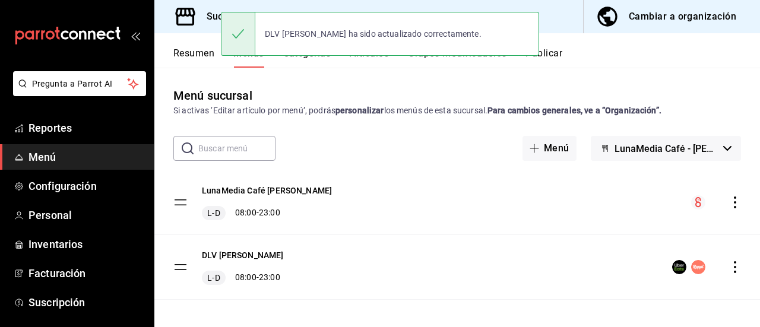
click at [568, 57] on div "Resumen Menús Categorías Artículos Grupos modificadores Publicar" at bounding box center [466, 58] width 587 height 20
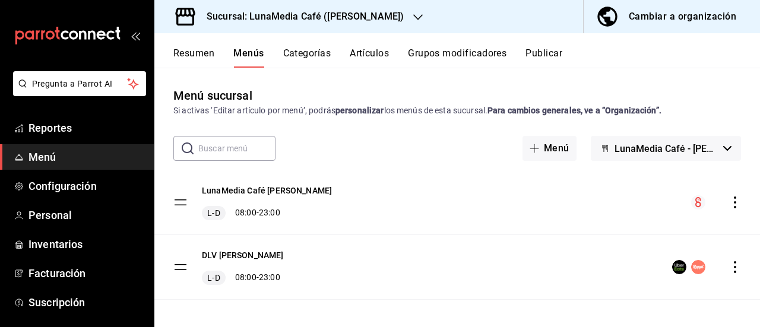
click at [565, 54] on div "Resumen Menús Categorías Artículos Grupos modificadores Publicar" at bounding box center [466, 58] width 587 height 20
click at [555, 53] on button "Publicar" at bounding box center [543, 58] width 37 height 20
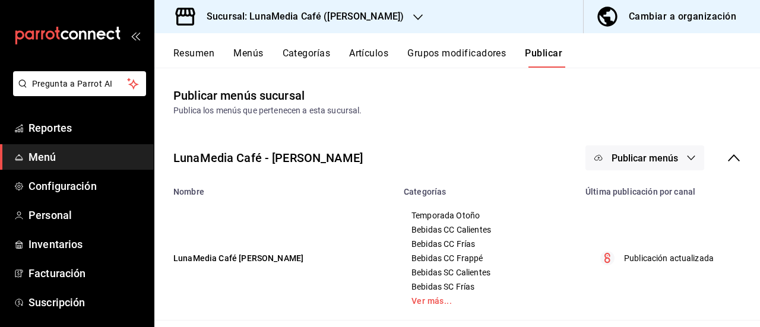
click at [685, 163] on button "Publicar menús" at bounding box center [644, 157] width 119 height 25
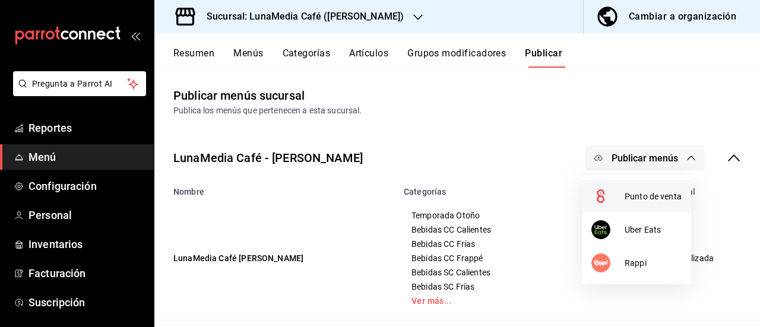
click at [644, 202] on li "Punto de venta" at bounding box center [636, 196] width 109 height 33
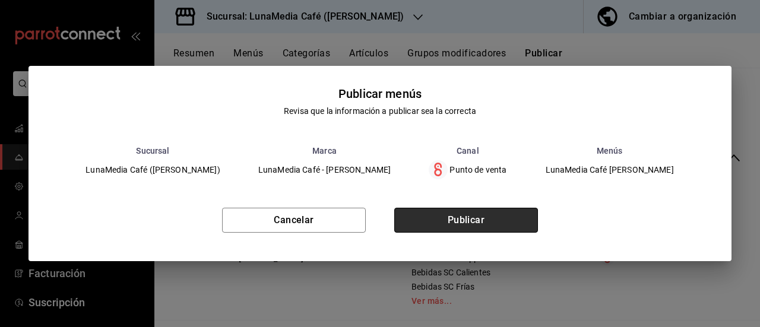
click at [504, 214] on button "Publicar" at bounding box center [466, 220] width 144 height 25
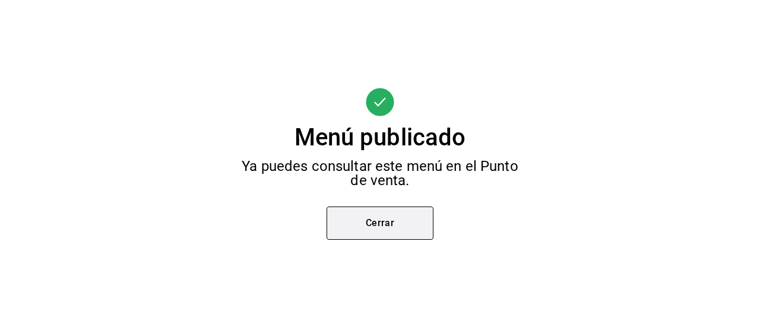
click at [364, 238] on button "Cerrar" at bounding box center [380, 223] width 107 height 33
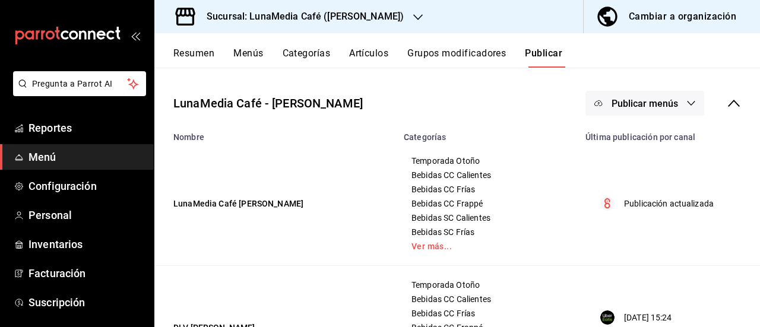
scroll to position [18, 0]
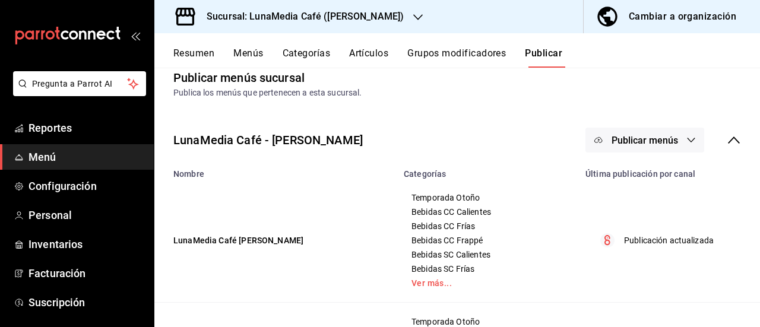
click at [195, 56] on button "Resumen" at bounding box center [193, 58] width 41 height 20
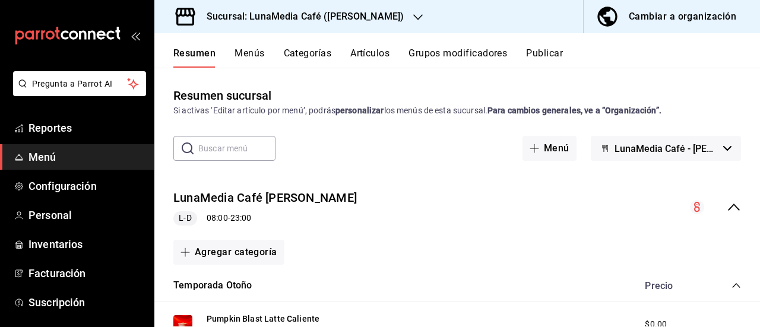
click at [257, 58] on button "Menús" at bounding box center [250, 58] width 30 height 20
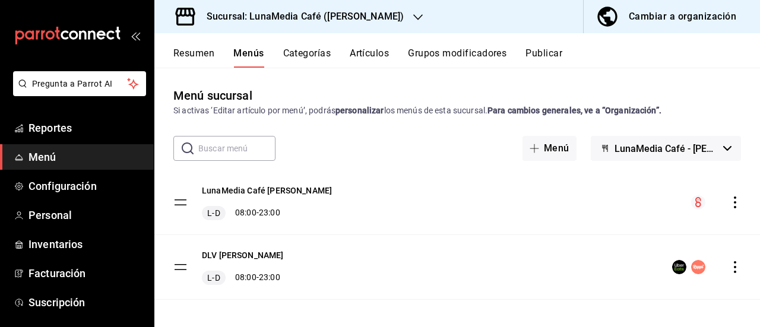
click at [724, 195] on div "menu-maker-table" at bounding box center [716, 202] width 50 height 14
click at [729, 204] on icon "actions" at bounding box center [735, 203] width 12 height 12
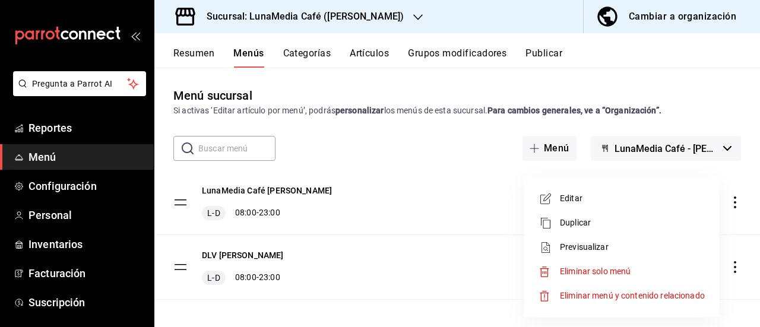
click at [463, 191] on div at bounding box center [380, 163] width 760 height 327
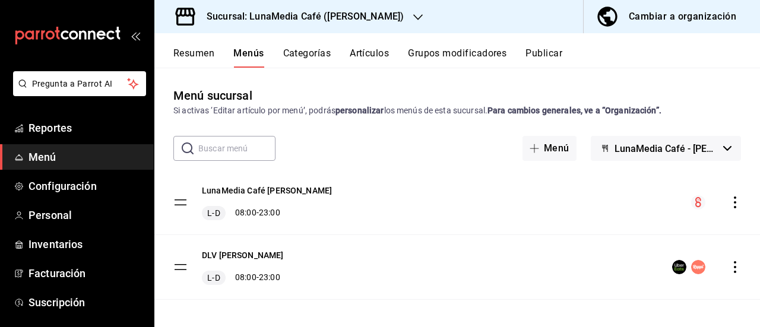
click at [729, 263] on icon "actions" at bounding box center [735, 267] width 12 height 12
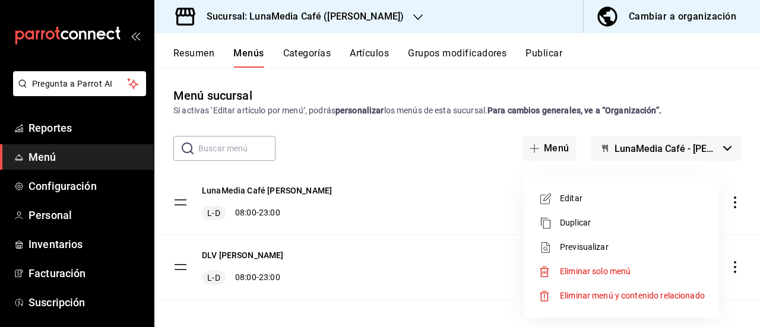
click at [577, 202] on span "Editar" at bounding box center [632, 198] width 145 height 12
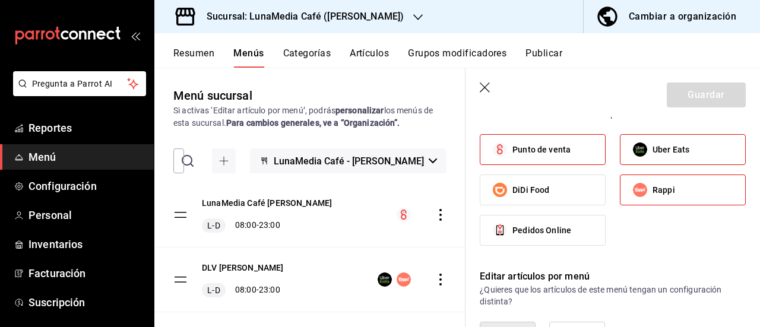
scroll to position [713, 0]
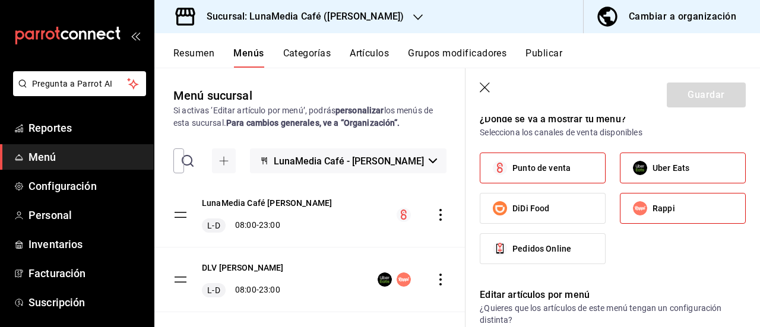
click at [484, 94] on icon "button" at bounding box center [486, 89] width 12 height 12
checkbox input "false"
type input "1758771153824"
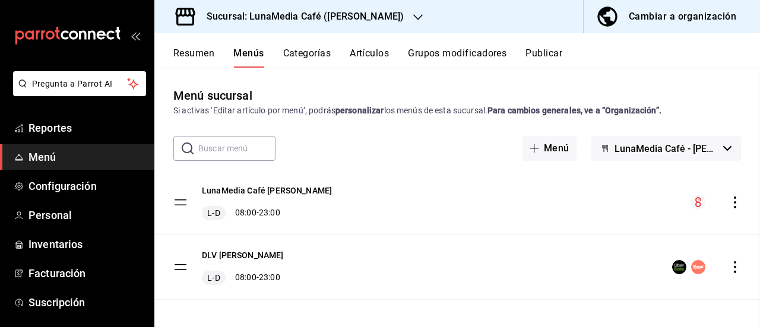
checkbox input "false"
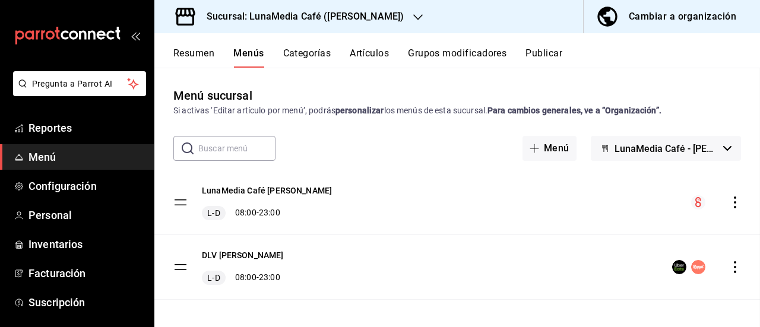
checkbox input "false"
click at [42, 231] on ul "Reportes Menú Configuración Personal Inventarios Facturación Suscripción" at bounding box center [77, 215] width 154 height 200
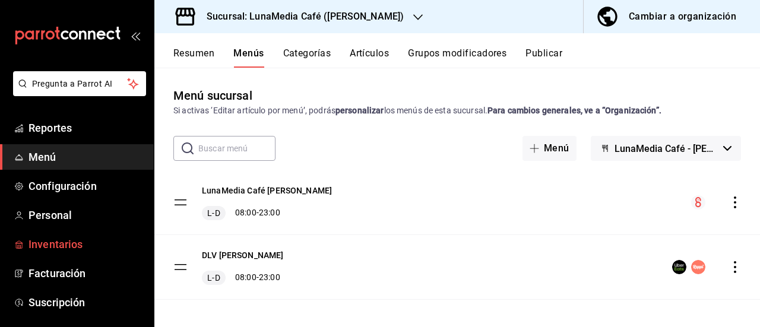
click at [37, 244] on span "Inventarios" at bounding box center [87, 244] width 116 height 16
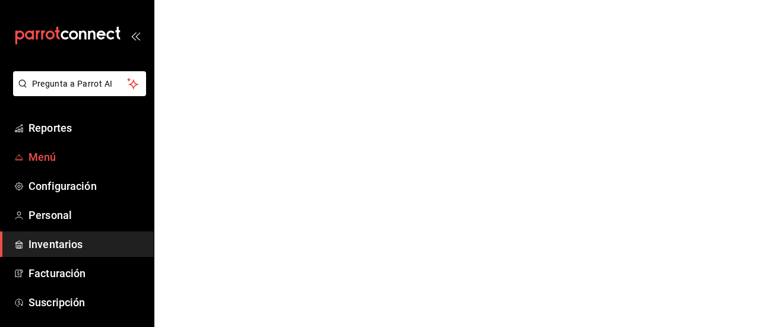
click at [55, 158] on span "Menú" at bounding box center [87, 157] width 116 height 16
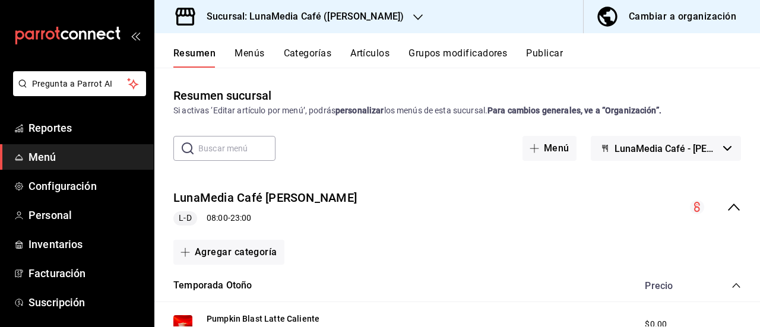
click at [727, 205] on icon "collapse-menu-row" at bounding box center [734, 207] width 14 height 14
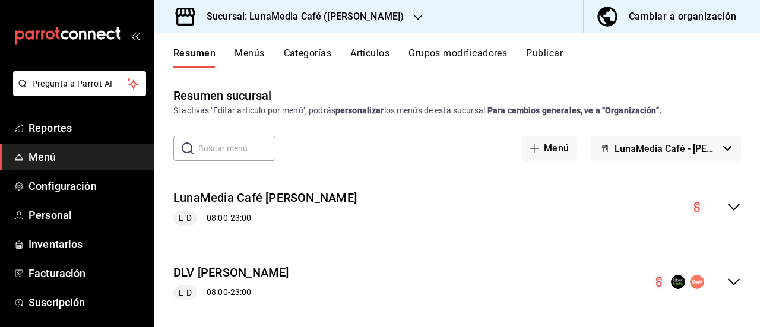
click at [729, 206] on icon "collapse-menu-row" at bounding box center [734, 207] width 12 height 7
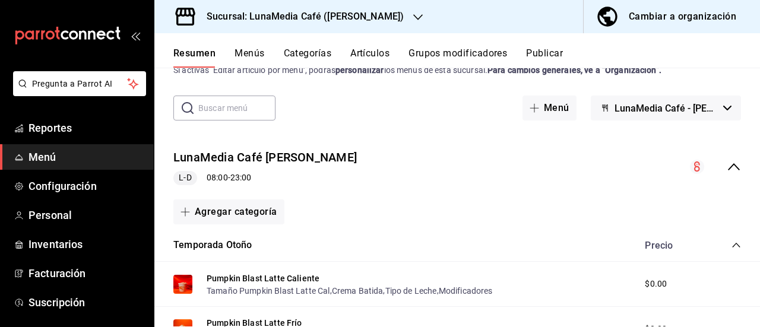
scroll to position [59, 0]
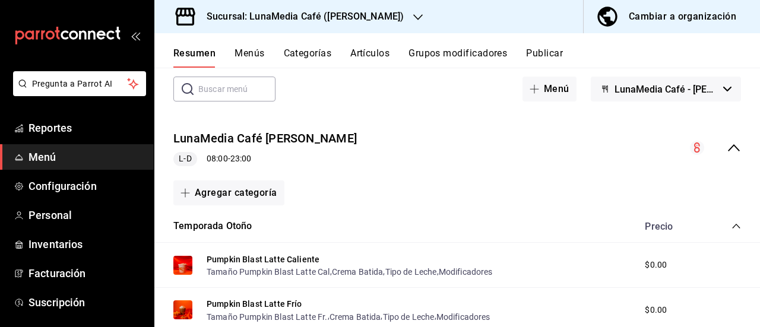
click at [727, 147] on icon "collapse-menu-row" at bounding box center [734, 148] width 14 height 14
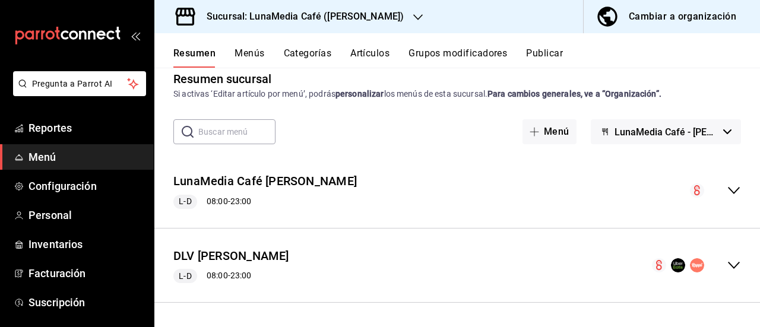
scroll to position [15, 0]
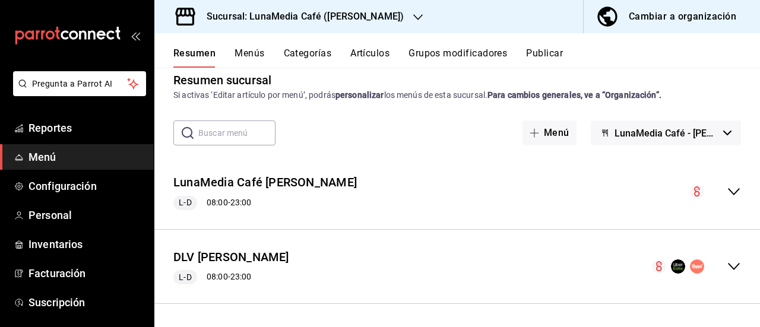
click at [727, 187] on icon "collapse-menu-row" at bounding box center [734, 192] width 14 height 14
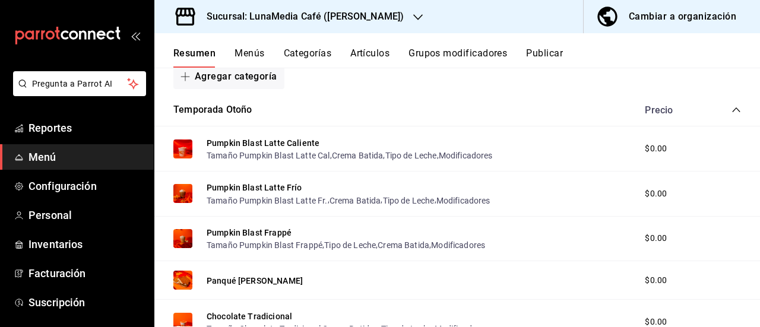
scroll to position [178, 0]
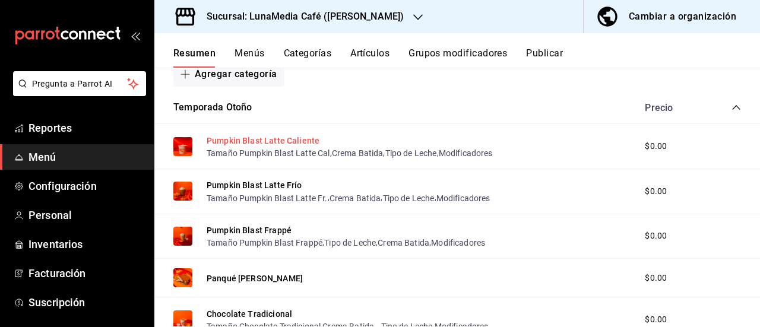
click at [287, 140] on button "Pumpkin Blast Latte Caliente" at bounding box center [263, 141] width 113 height 12
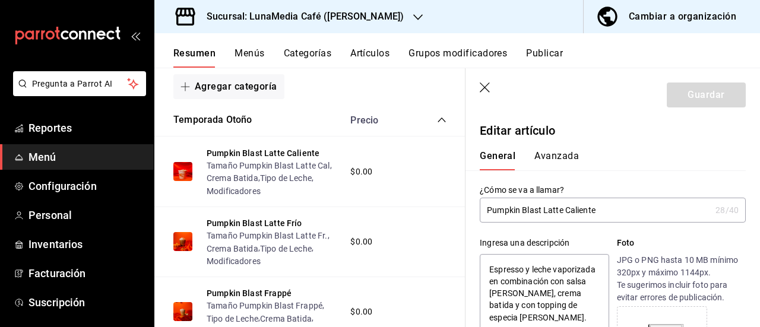
type textarea "x"
type input "$0.00"
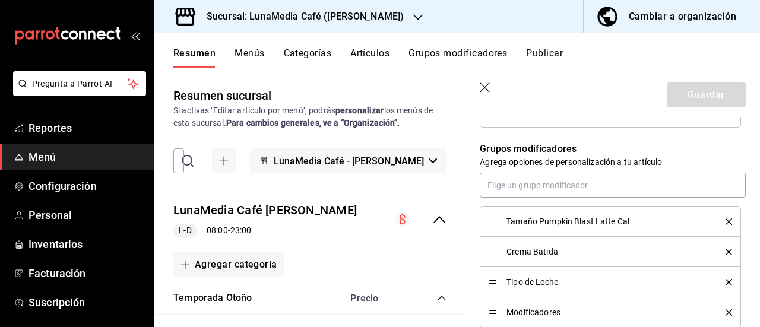
scroll to position [59, 0]
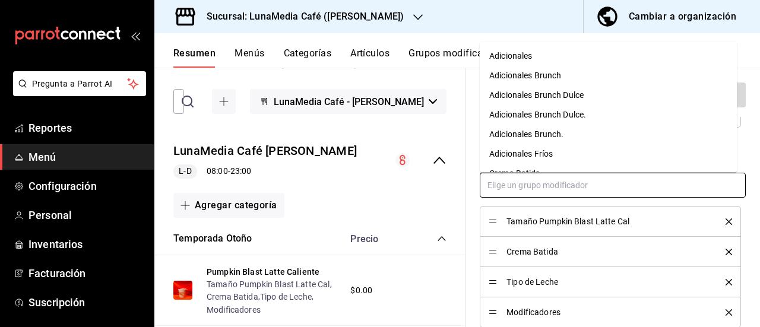
click at [579, 192] on input "text" at bounding box center [613, 185] width 266 height 25
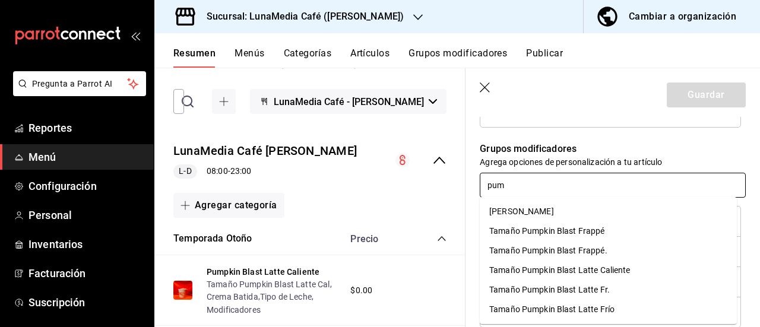
type input "pump"
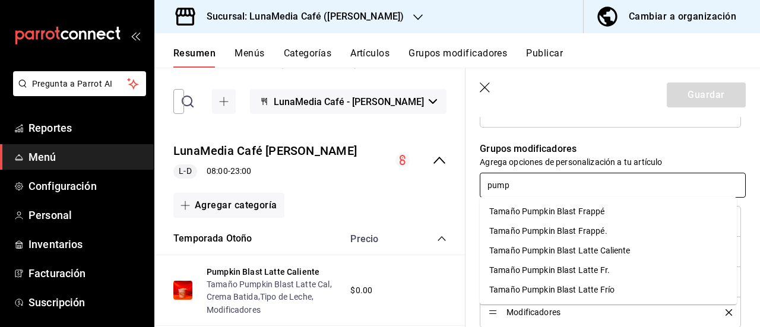
click at [577, 249] on div "Tamaño Pumpkin Blast Latte Caliente" at bounding box center [559, 251] width 141 height 12
type textarea "x"
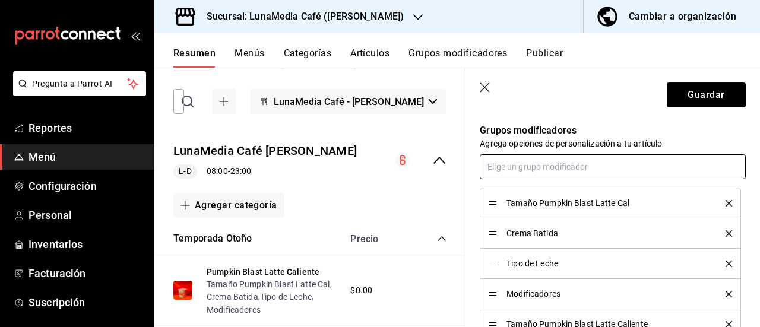
scroll to position [594, 0]
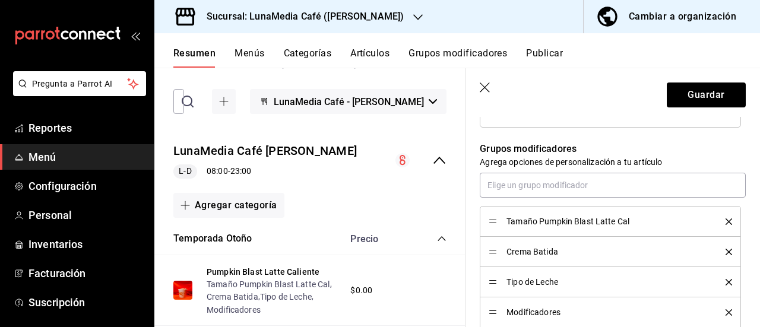
click at [726, 219] on icon "delete" at bounding box center [729, 222] width 7 height 7
drag, startPoint x: 495, startPoint y: 311, endPoint x: 486, endPoint y: 219, distance: 91.9
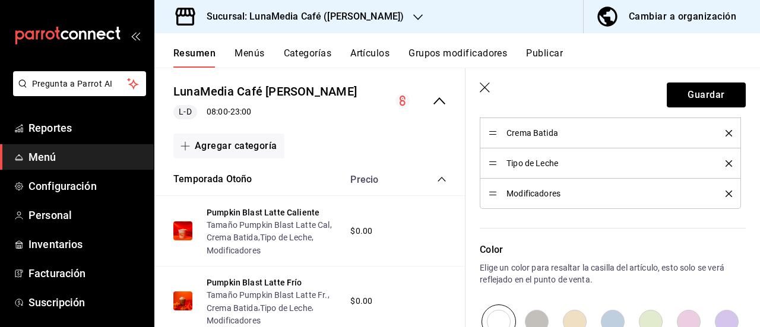
scroll to position [0, 0]
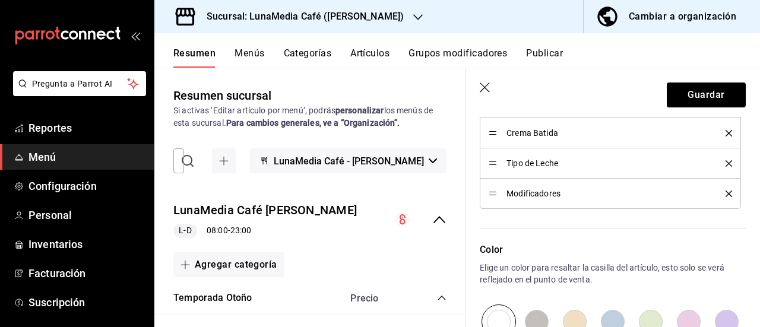
click at [433, 216] on icon "collapse-menu-row" at bounding box center [439, 220] width 14 height 14
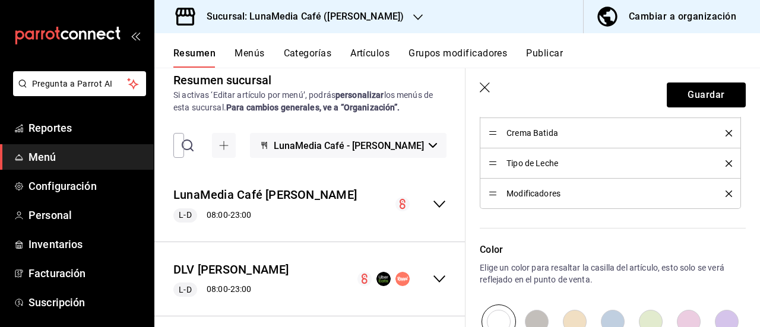
scroll to position [29, 0]
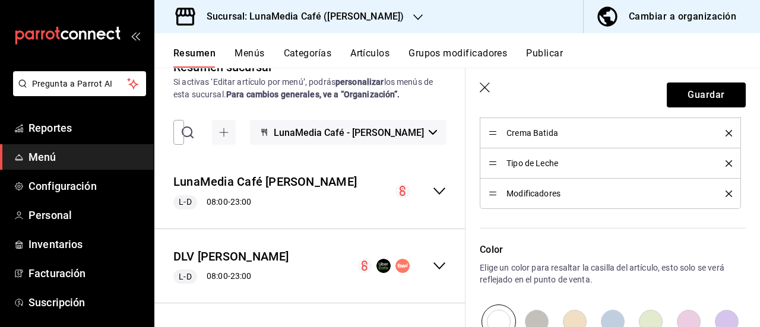
click at [432, 259] on icon "collapse-menu-row" at bounding box center [439, 266] width 14 height 14
click at [434, 268] on icon "collapse-menu-row" at bounding box center [439, 265] width 12 height 7
click at [433, 193] on icon "collapse-menu-row" at bounding box center [439, 191] width 12 height 7
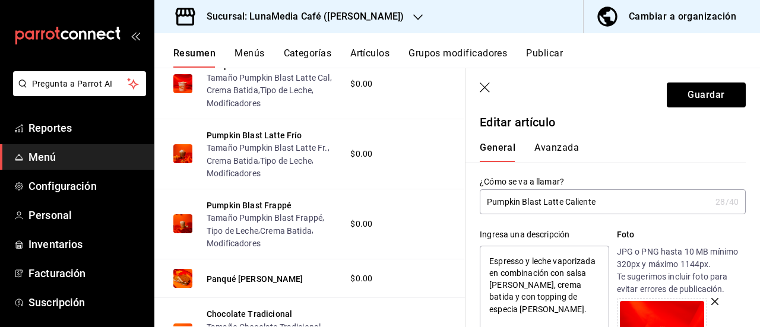
scroll to position [0, 0]
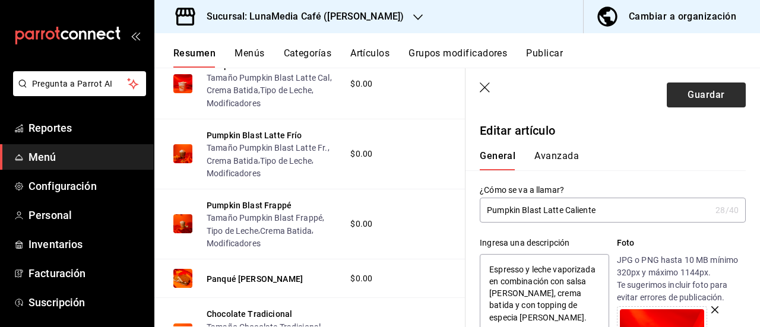
drag, startPoint x: 702, startPoint y: 77, endPoint x: 703, endPoint y: 93, distance: 16.0
click at [710, 78] on header "Guardar" at bounding box center [613, 92] width 295 height 49
click at [701, 96] on button "Guardar" at bounding box center [706, 95] width 79 height 25
type textarea "x"
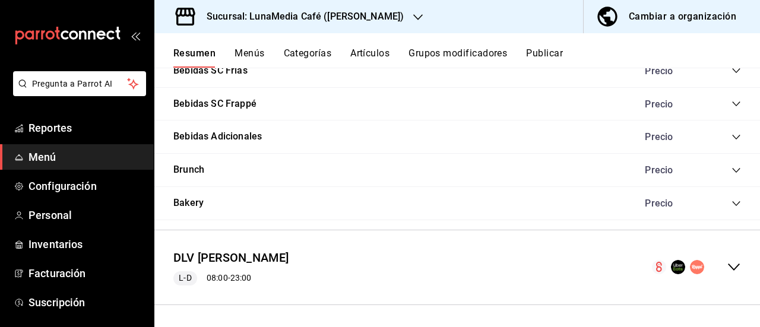
scroll to position [1053, 0]
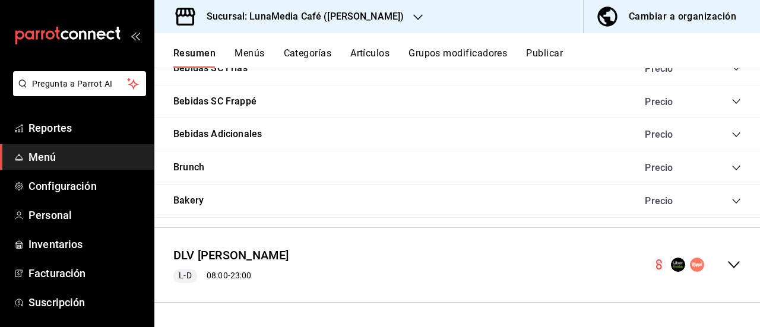
click at [727, 264] on icon "collapse-menu-row" at bounding box center [734, 265] width 14 height 14
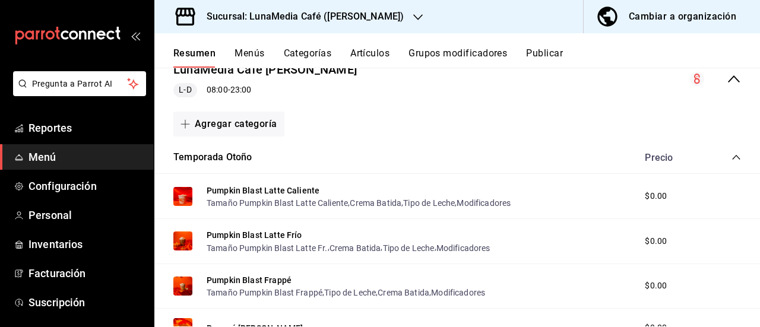
scroll to position [178, 0]
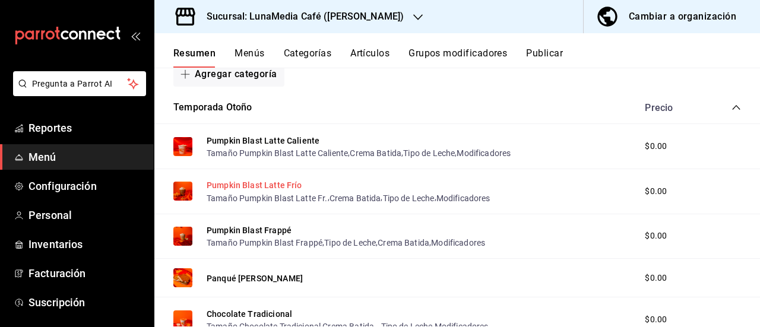
click at [270, 187] on button "Pumpkin Blast Latte Frío" at bounding box center [255, 185] width 96 height 12
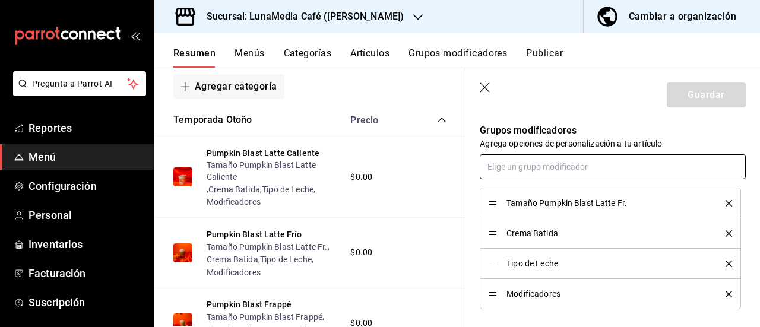
scroll to position [594, 0]
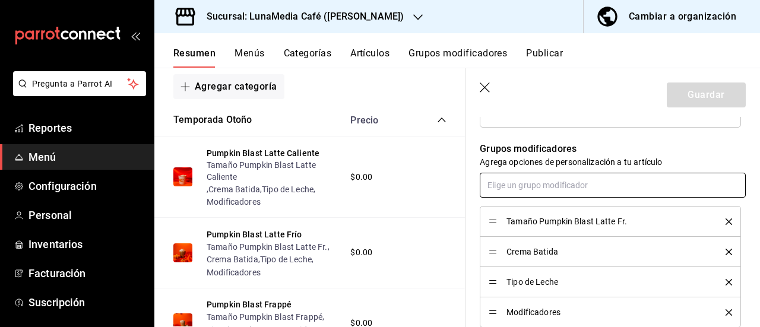
click at [531, 186] on input "text" at bounding box center [613, 185] width 266 height 25
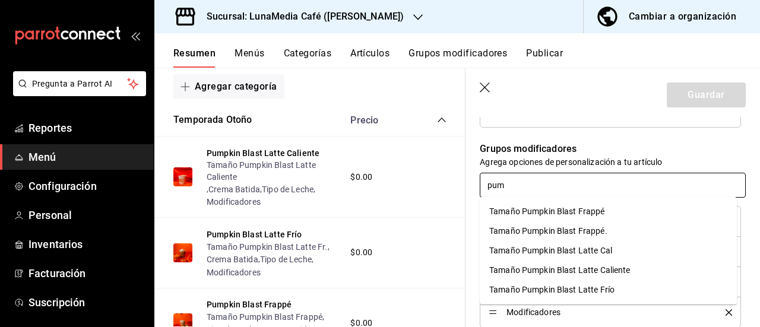
type input "pump"
click at [537, 287] on div "Tamaño Pumpkin Blast Latte Frío" at bounding box center [551, 290] width 125 height 12
type textarea "x"
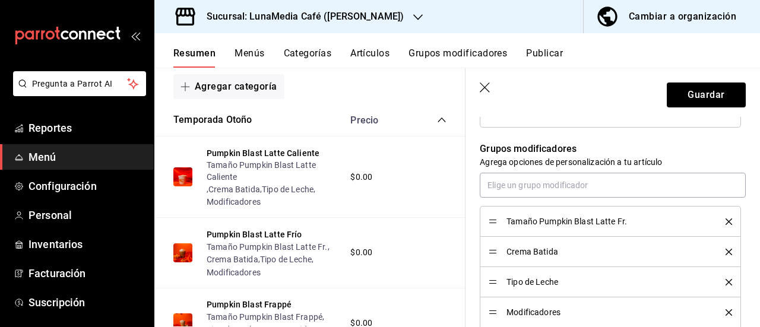
click at [717, 219] on button "delete" at bounding box center [724, 222] width 15 height 7
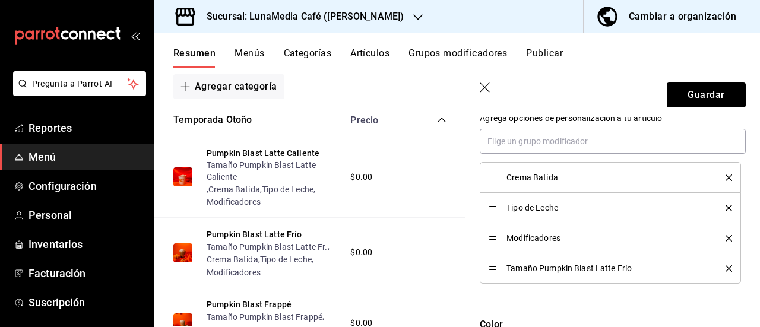
scroll to position [653, 0]
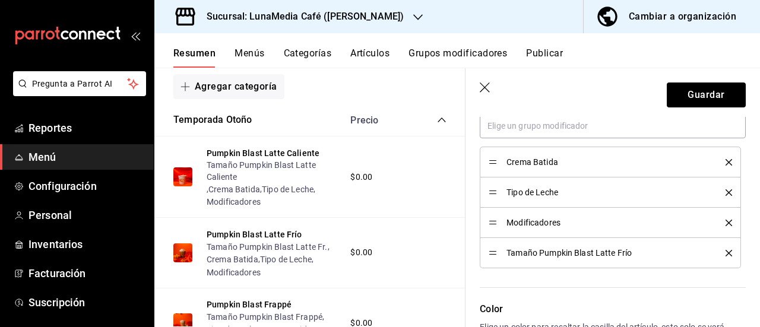
click at [493, 256] on div "Tamaño Pumpkin Blast Latte Frío" at bounding box center [610, 252] width 243 height 13
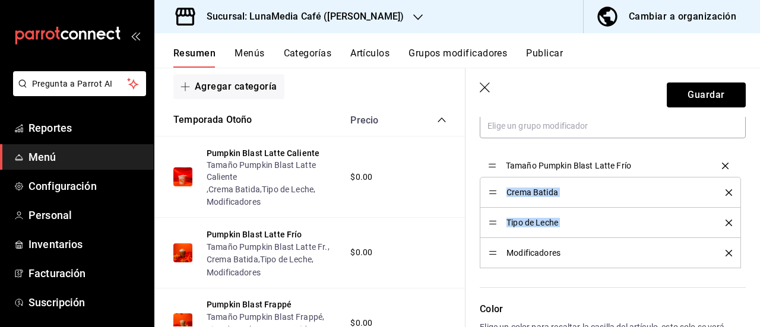
drag, startPoint x: 492, startPoint y: 249, endPoint x: 486, endPoint y: 163, distance: 86.3
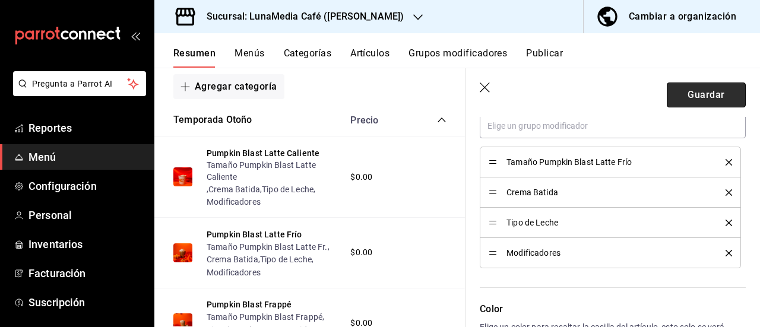
click at [684, 90] on button "Guardar" at bounding box center [706, 95] width 79 height 25
type textarea "x"
type input "AR-1758772893414"
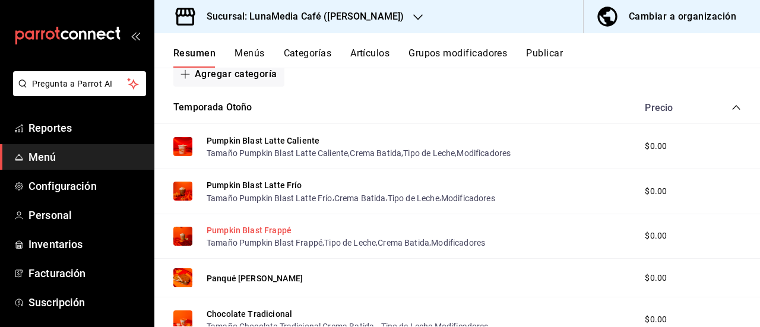
click at [238, 229] on button "Pumpkin Blast Frappé" at bounding box center [249, 230] width 85 height 12
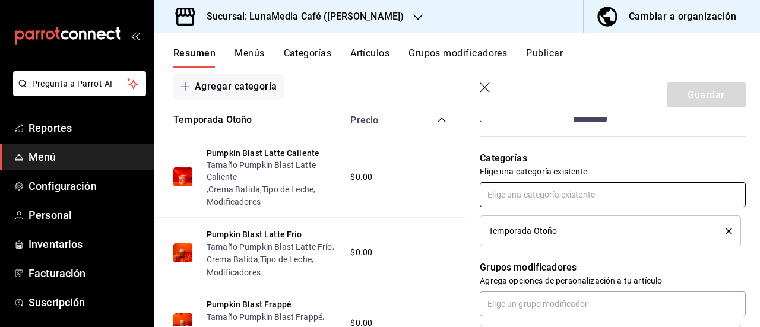
scroll to position [594, 0]
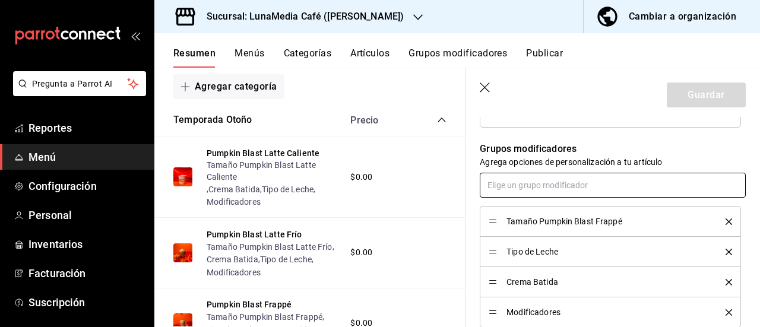
drag, startPoint x: 513, startPoint y: 191, endPoint x: 511, endPoint y: 184, distance: 7.5
click at [511, 184] on input "text" at bounding box center [613, 185] width 266 height 25
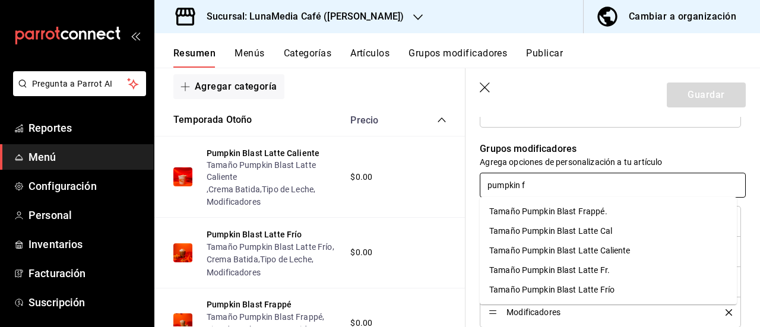
type input "pumpkin fr"
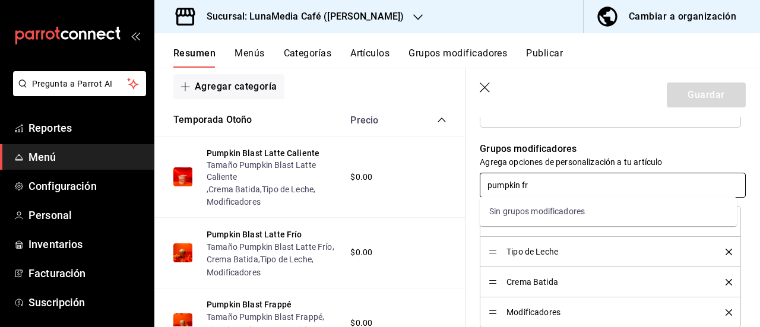
drag, startPoint x: 537, startPoint y: 183, endPoint x: 479, endPoint y: 183, distance: 58.8
click at [479, 183] on div "Grupos modificadores Agrega opciones de personalización a tu artículo pumpkin f…" at bounding box center [606, 228] width 280 height 200
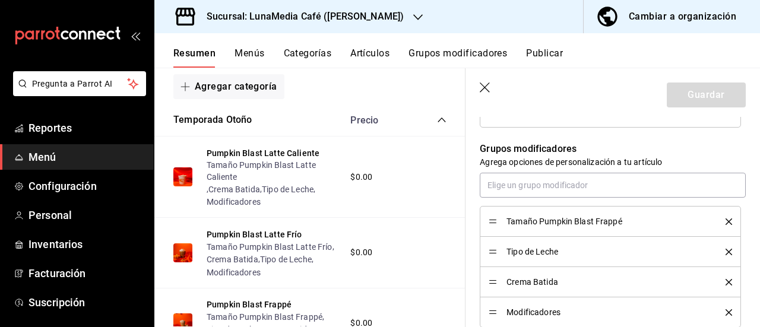
click at [471, 201] on div "Grupos modificadores Agrega opciones de personalización a tu artículo Tamaño Pu…" at bounding box center [606, 228] width 280 height 200
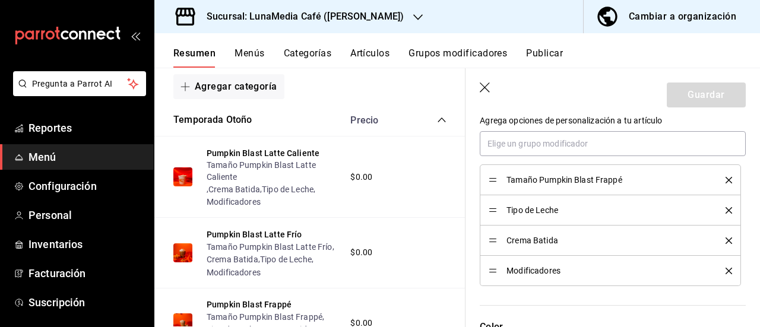
scroll to position [653, 0]
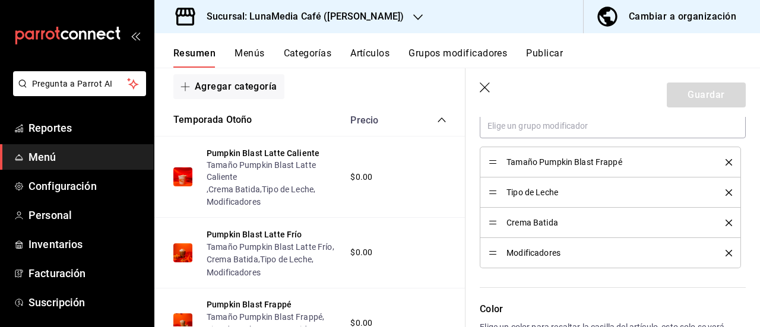
click at [486, 93] on icon "button" at bounding box center [486, 89] width 12 height 12
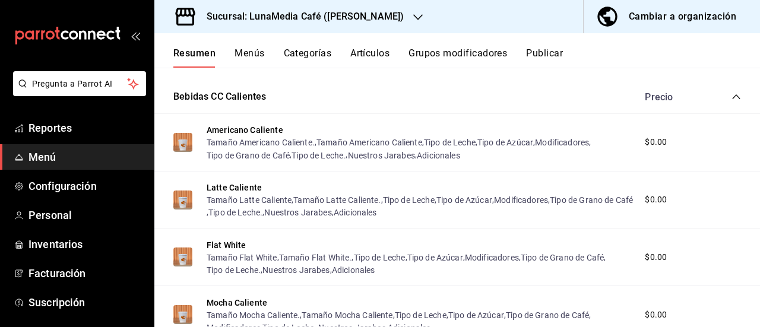
scroll to position [475, 0]
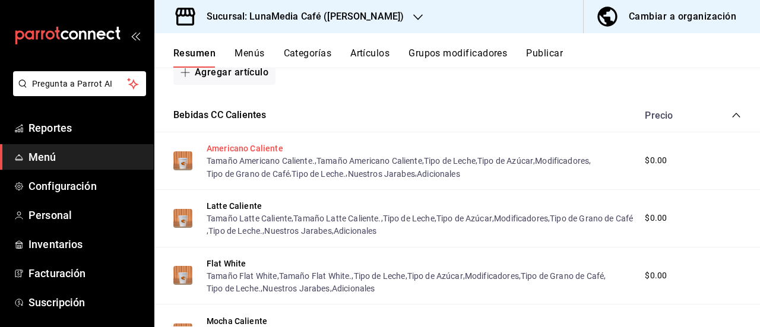
click at [241, 147] on button "Americano Caliente" at bounding box center [245, 149] width 77 height 12
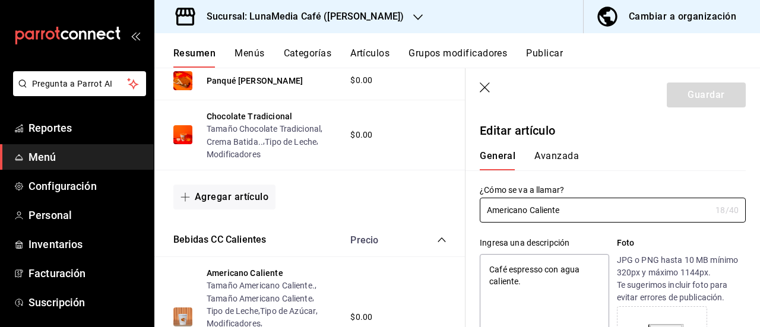
type textarea "x"
type input "$0.00"
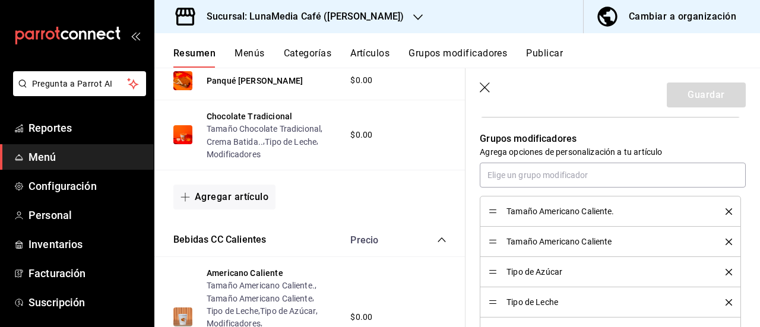
scroll to position [653, 0]
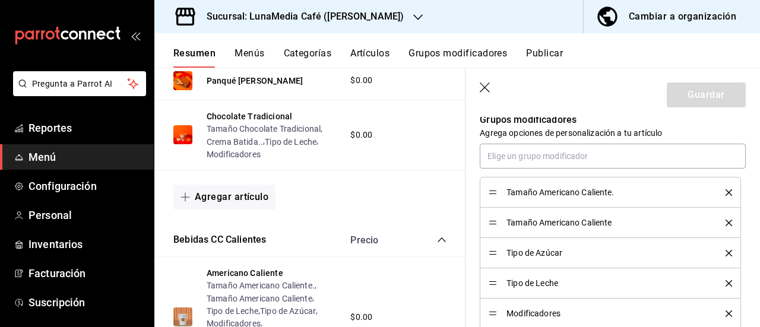
click at [726, 192] on icon "delete" at bounding box center [729, 192] width 7 height 7
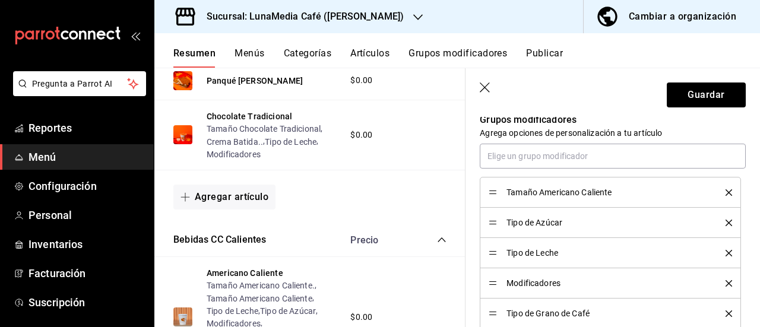
click at [726, 221] on icon "delete" at bounding box center [729, 223] width 7 height 7
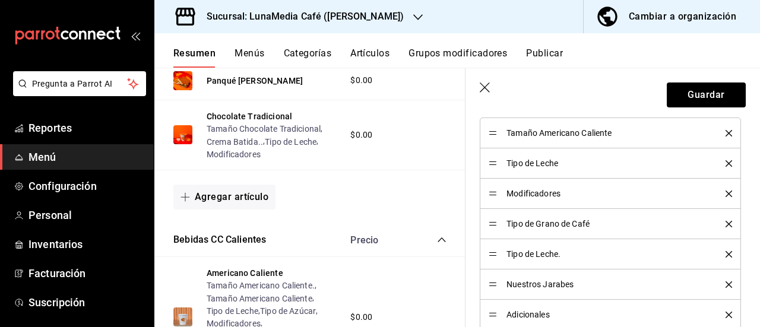
click at [726, 252] on icon "delete" at bounding box center [729, 254] width 7 height 7
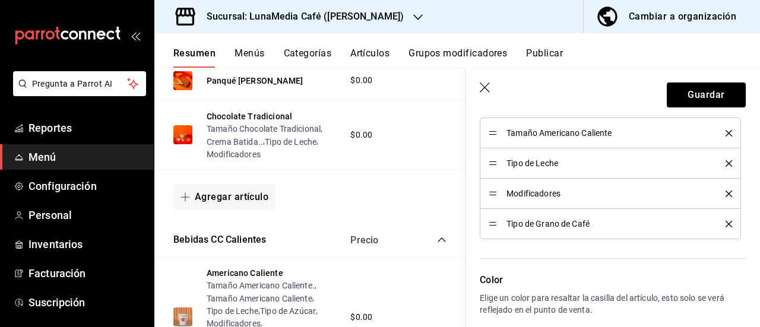
click at [726, 221] on icon "delete" at bounding box center [729, 224] width 7 height 7
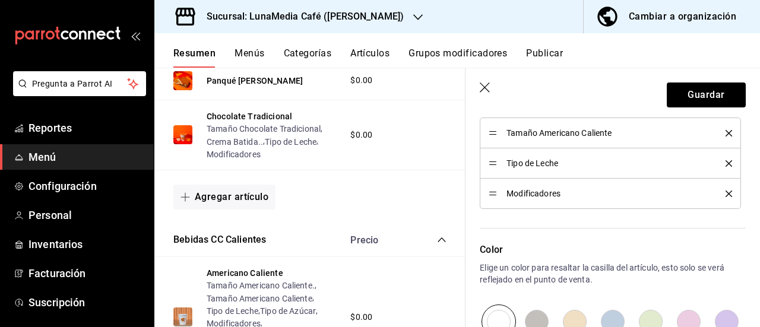
scroll to position [653, 0]
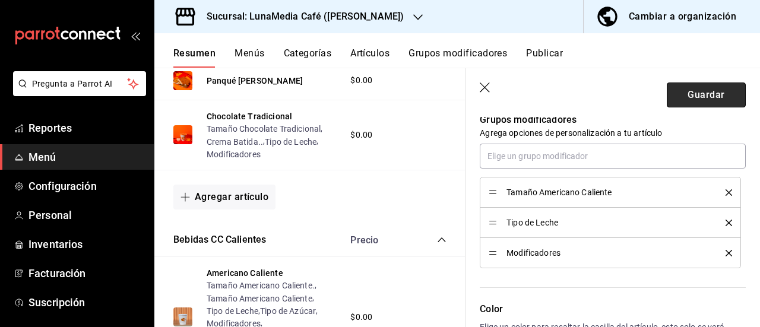
click at [702, 92] on button "Guardar" at bounding box center [706, 95] width 79 height 25
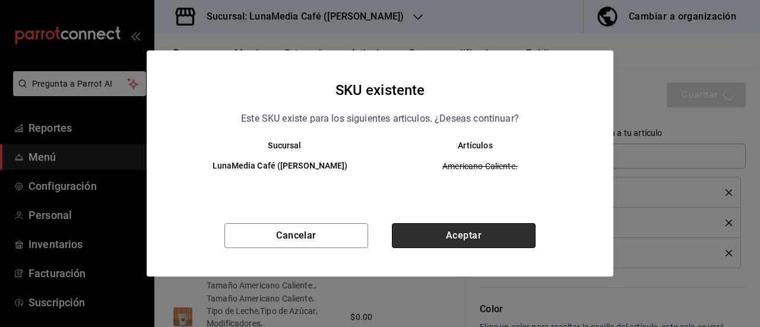
click at [480, 233] on button "Aceptar" at bounding box center [464, 235] width 144 height 25
type textarea "x"
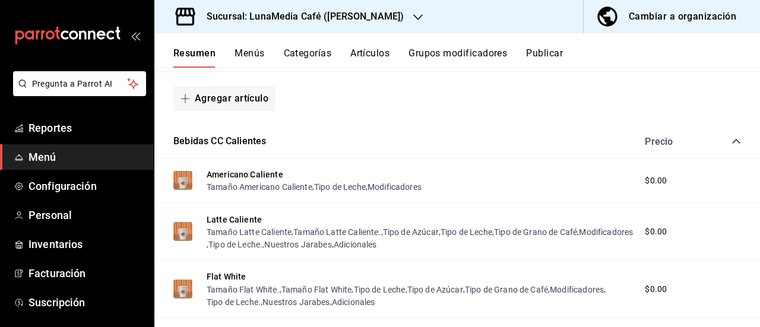
scroll to position [475, 0]
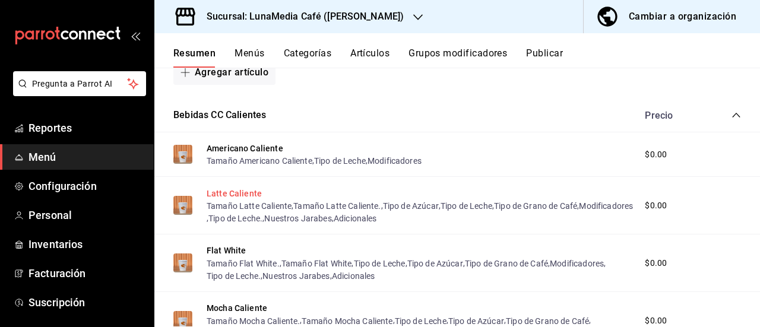
click at [235, 195] on button "Latte Caliente" at bounding box center [234, 194] width 55 height 12
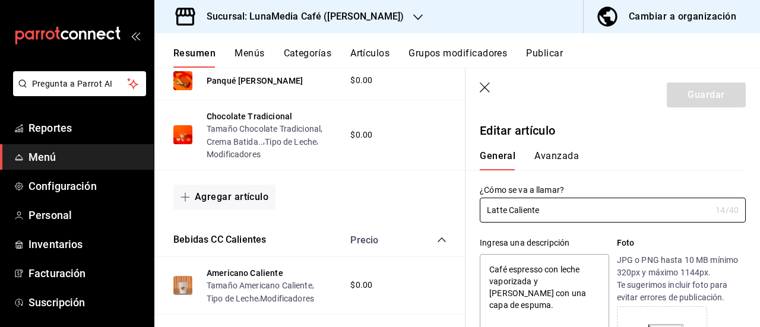
type textarea "x"
type input "$0.00"
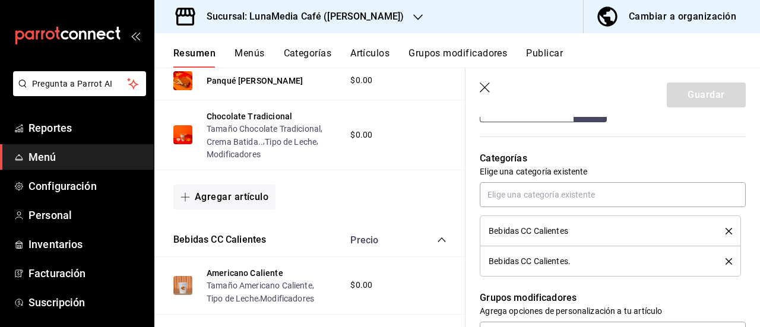
scroll to position [534, 0]
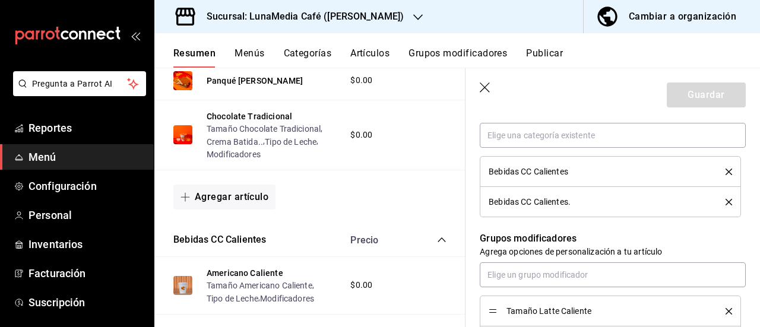
click at [482, 90] on icon "button" at bounding box center [485, 88] width 10 height 10
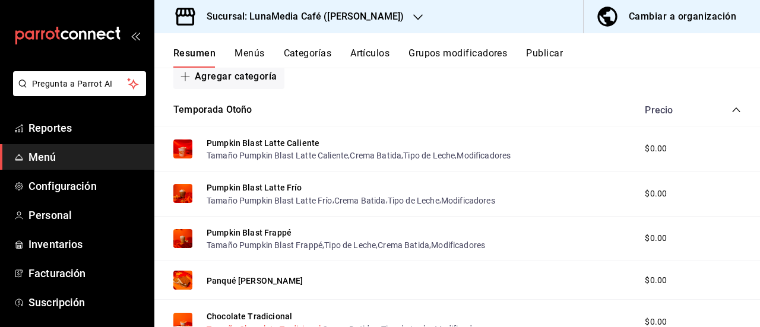
scroll to position [119, 0]
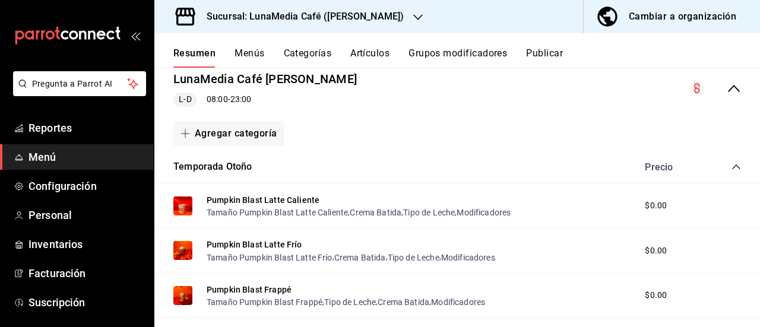
drag, startPoint x: 228, startPoint y: 240, endPoint x: 544, endPoint y: 235, distance: 316.5
click at [228, 240] on button "Pumpkin Blast Latte Frío" at bounding box center [255, 245] width 96 height 12
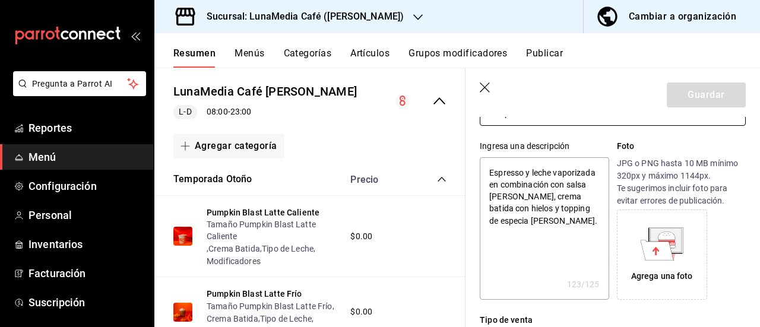
type textarea "x"
type input "$0.00"
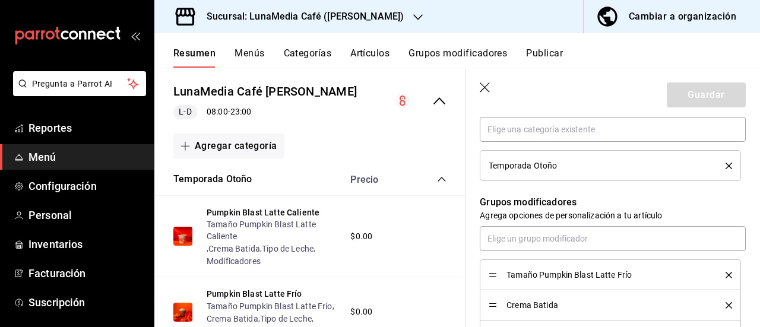
scroll to position [475, 0]
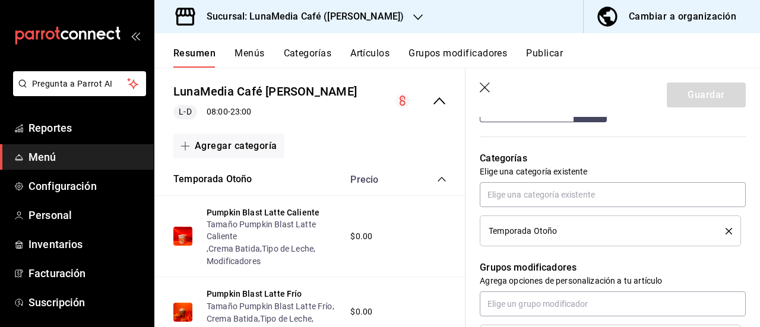
click at [485, 87] on icon "button" at bounding box center [485, 88] width 10 height 10
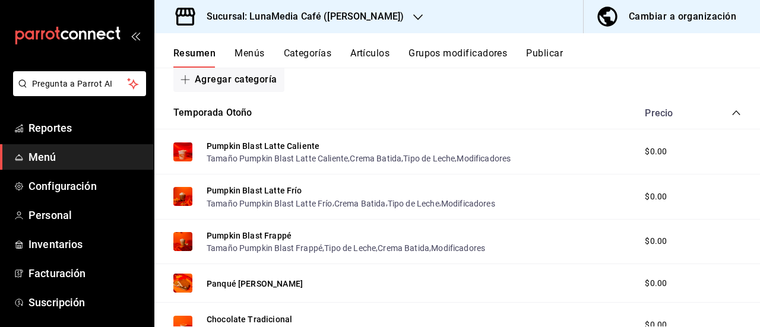
scroll to position [238, 0]
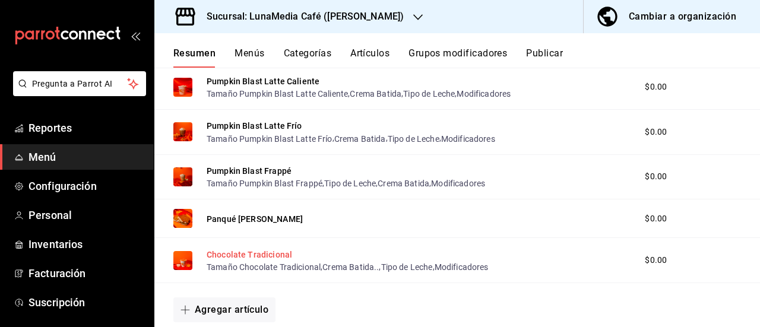
click at [216, 251] on button "Chocolate Tradicional" at bounding box center [250, 255] width 86 height 12
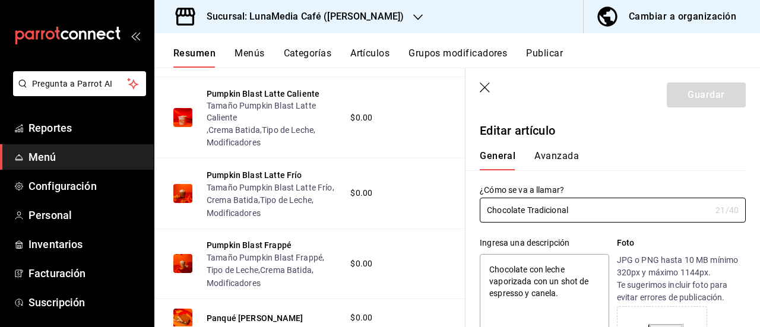
type textarea "x"
type input "$0.00"
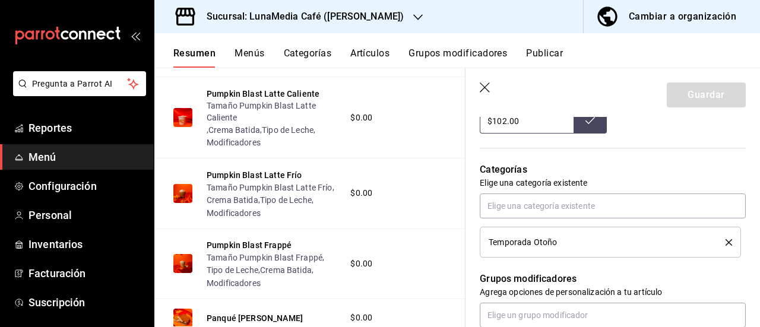
scroll to position [475, 0]
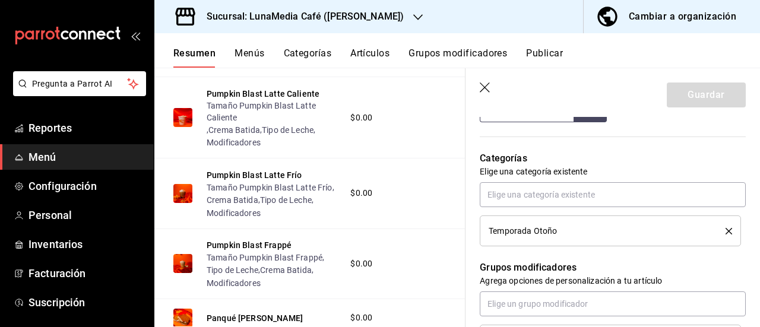
click at [485, 90] on icon "button" at bounding box center [486, 89] width 12 height 12
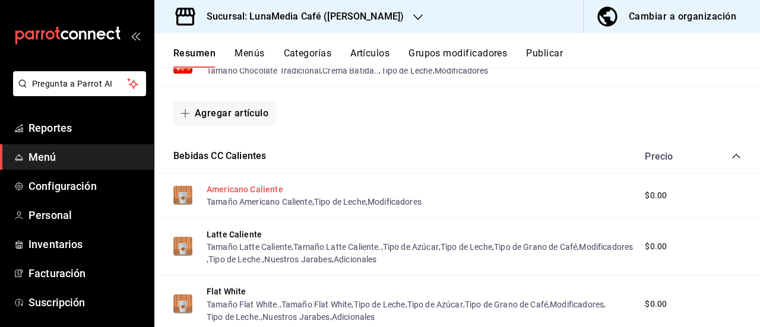
scroll to position [416, 0]
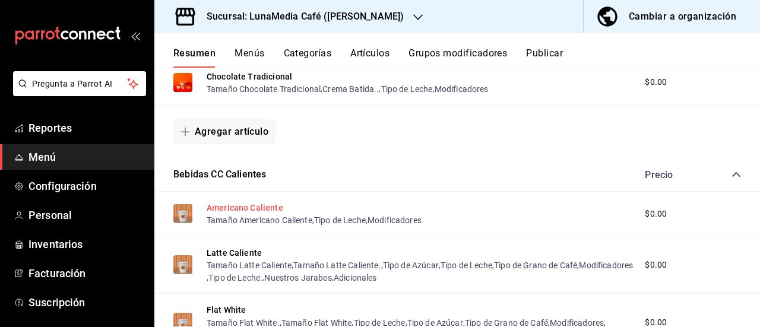
click at [242, 204] on button "Americano Caliente" at bounding box center [245, 208] width 77 height 12
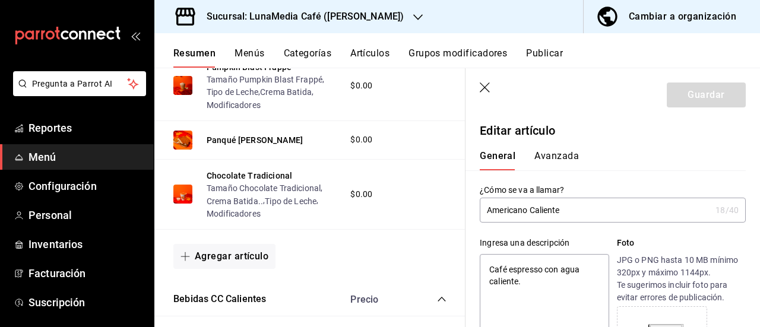
type textarea "x"
type input "$0.00"
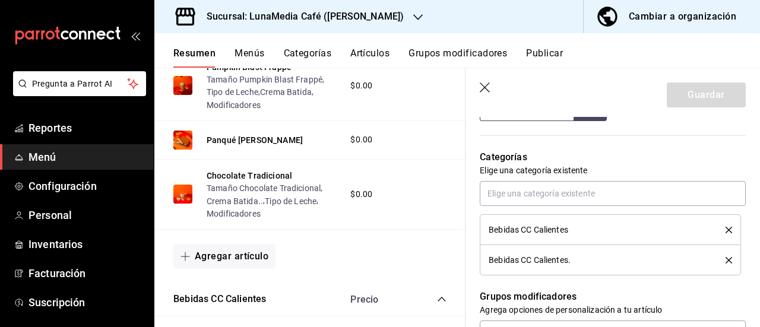
scroll to position [475, 0]
click at [726, 262] on icon "delete" at bounding box center [729, 261] width 7 height 7
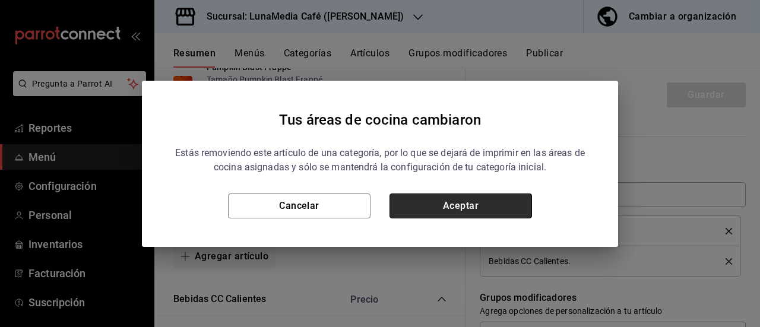
click at [472, 203] on button "Aceptar" at bounding box center [461, 206] width 143 height 25
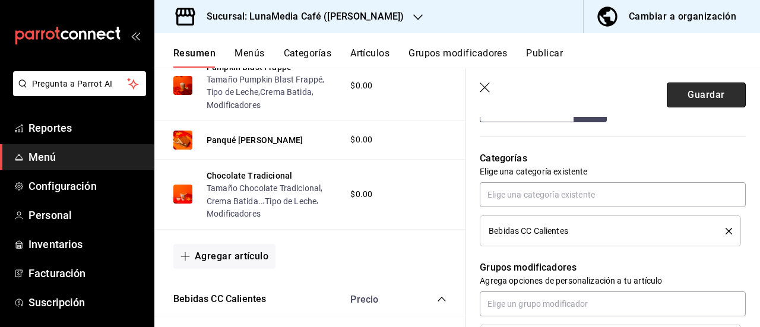
click at [691, 88] on button "Guardar" at bounding box center [706, 95] width 79 height 25
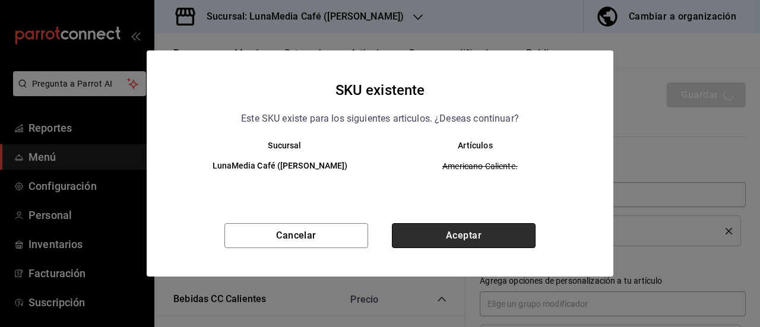
click at [480, 238] on button "Aceptar" at bounding box center [464, 235] width 144 height 25
type textarea "x"
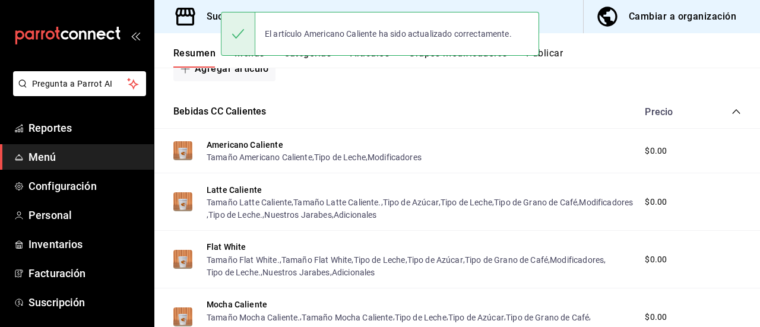
scroll to position [483, 0]
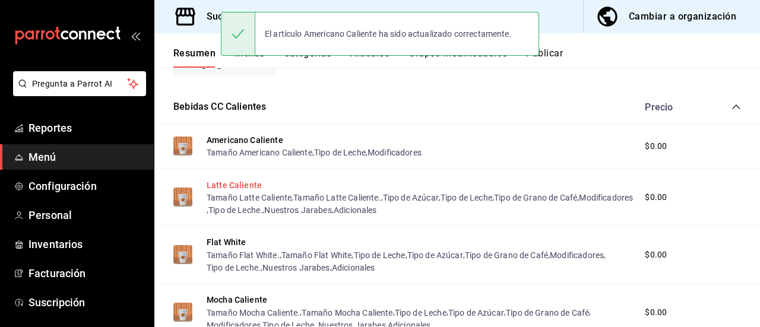
click at [248, 186] on button "Latte Caliente" at bounding box center [234, 185] width 55 height 12
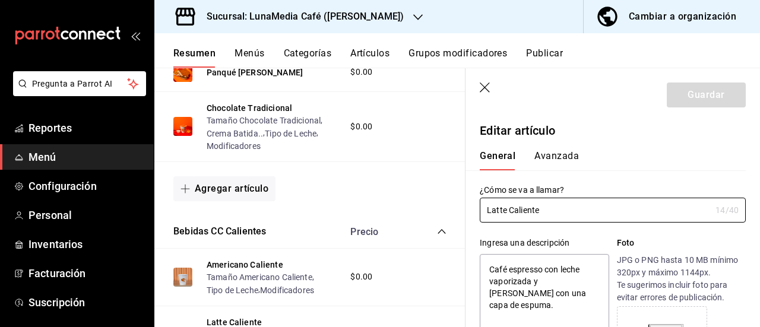
type textarea "x"
type input "$0.00"
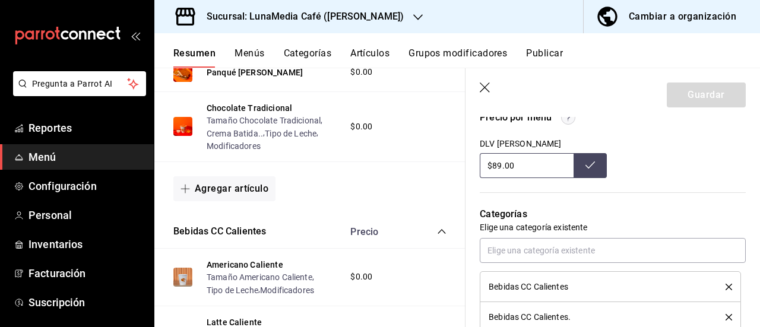
scroll to position [475, 0]
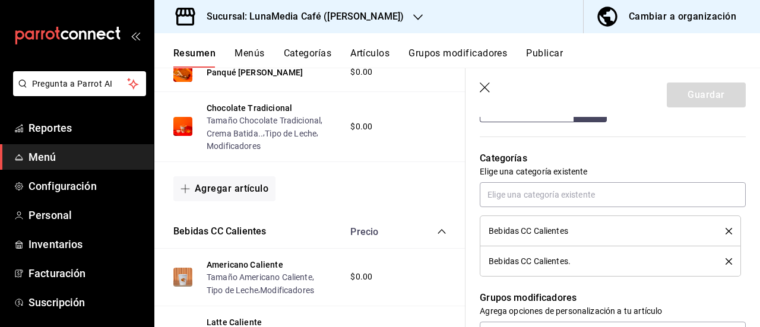
click at [726, 262] on icon "delete" at bounding box center [729, 261] width 7 height 7
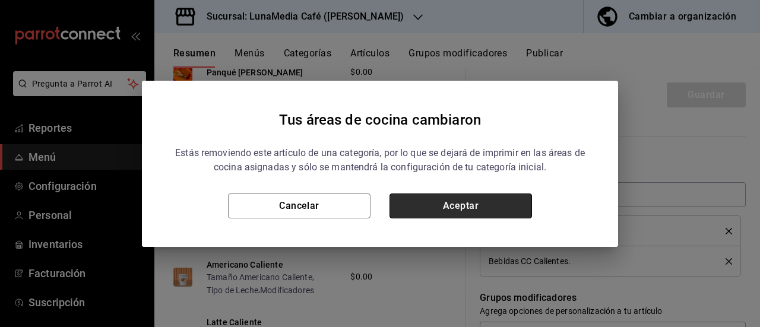
click at [477, 217] on button "Aceptar" at bounding box center [461, 206] width 143 height 25
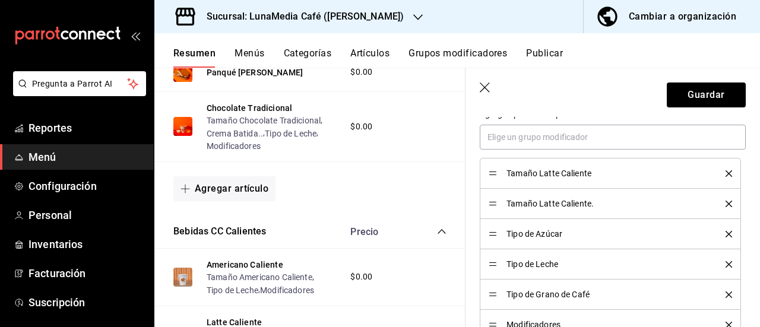
scroll to position [653, 0]
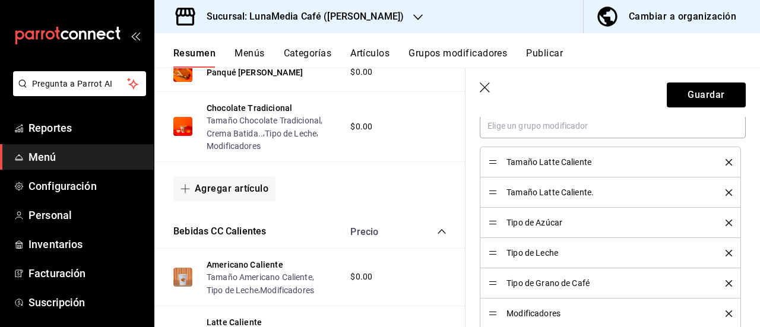
click at [726, 189] on icon "delete" at bounding box center [729, 192] width 7 height 7
click at [726, 223] on icon "delete" at bounding box center [729, 223] width 7 height 7
click at [726, 251] on icon "delete" at bounding box center [729, 253] width 7 height 7
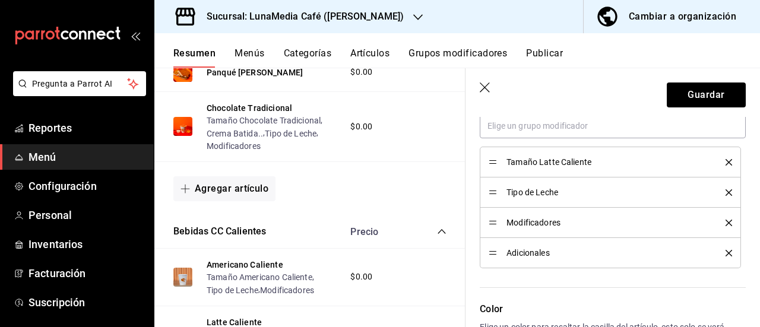
click at [726, 251] on icon "delete" at bounding box center [729, 253] width 7 height 7
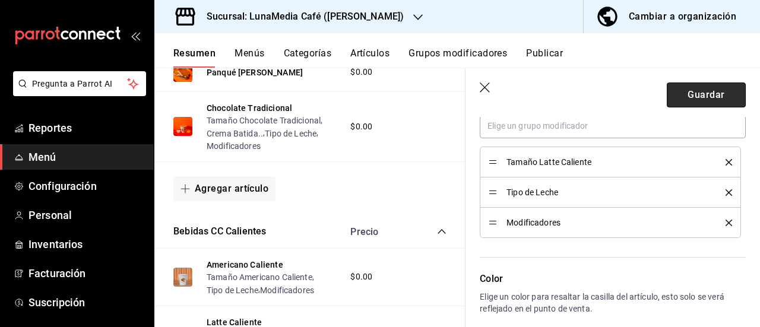
click at [694, 101] on button "Guardar" at bounding box center [706, 95] width 79 height 25
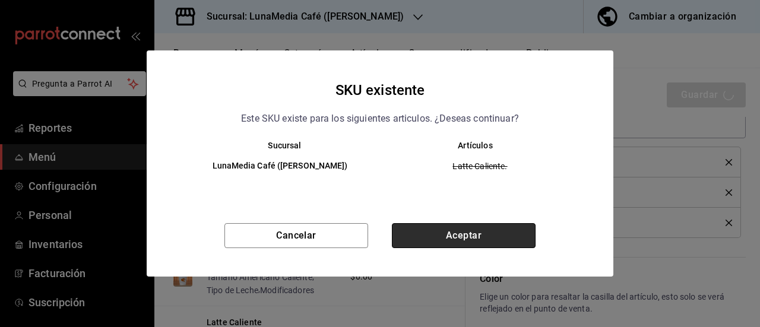
click at [405, 243] on button "Aceptar" at bounding box center [464, 235] width 144 height 25
type textarea "x"
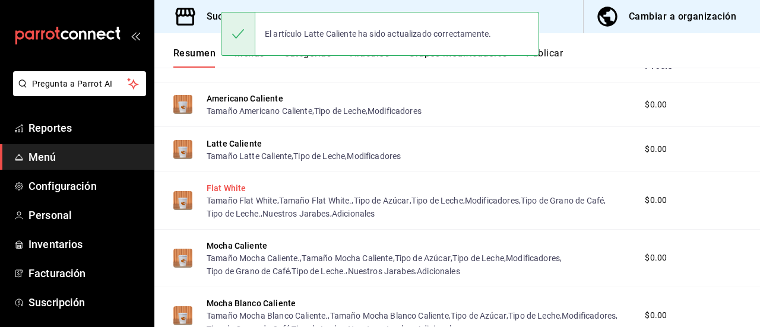
scroll to position [543, 0]
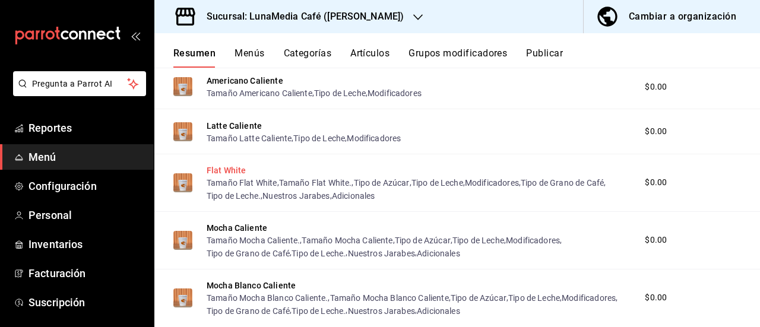
click at [224, 167] on button "Flat White" at bounding box center [227, 170] width 40 height 12
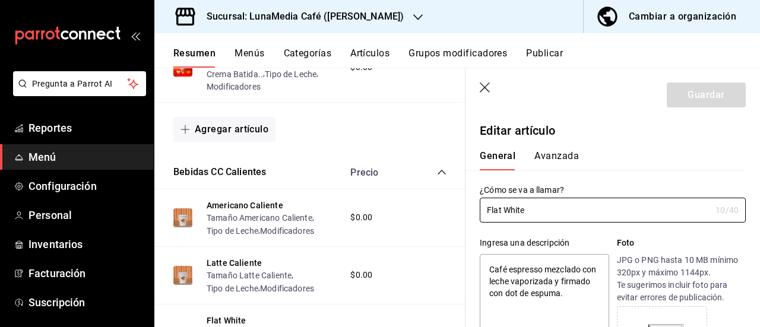
type textarea "x"
type input "$0.00"
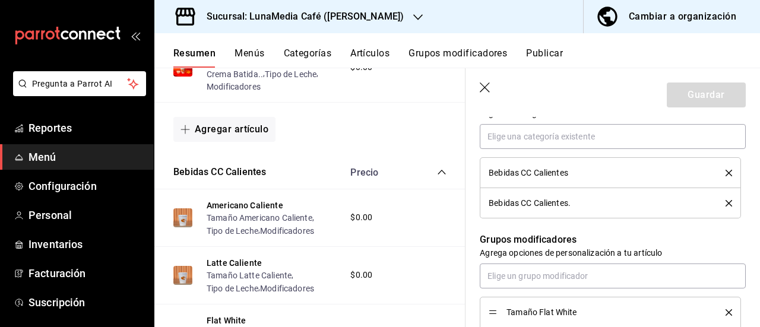
scroll to position [534, 0]
click at [726, 202] on icon "delete" at bounding box center [729, 202] width 7 height 7
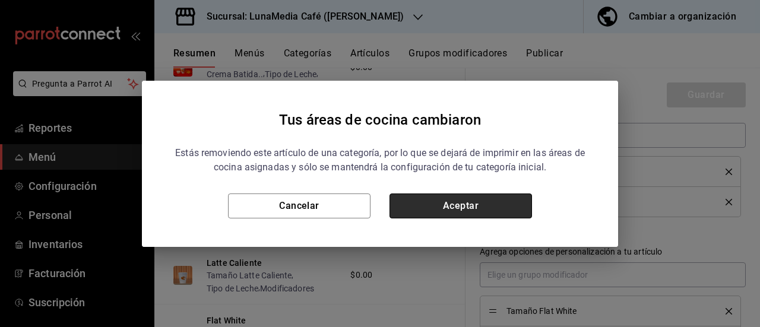
click at [483, 214] on button "Aceptar" at bounding box center [461, 206] width 143 height 25
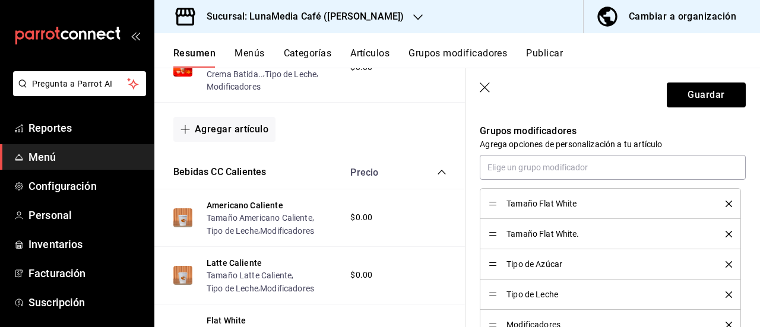
scroll to position [594, 0]
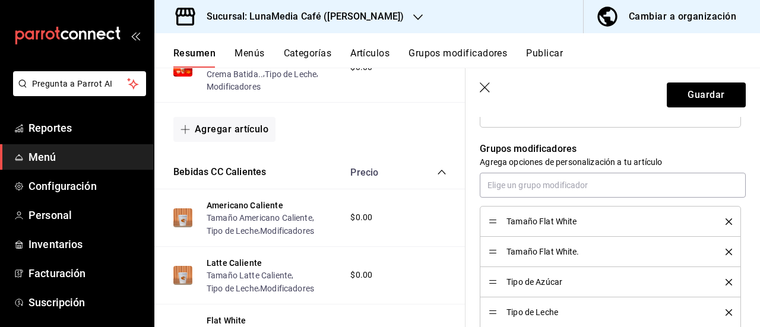
click at [726, 252] on icon "delete" at bounding box center [729, 252] width 7 height 7
click at [726, 309] on icon "delete" at bounding box center [729, 312] width 7 height 7
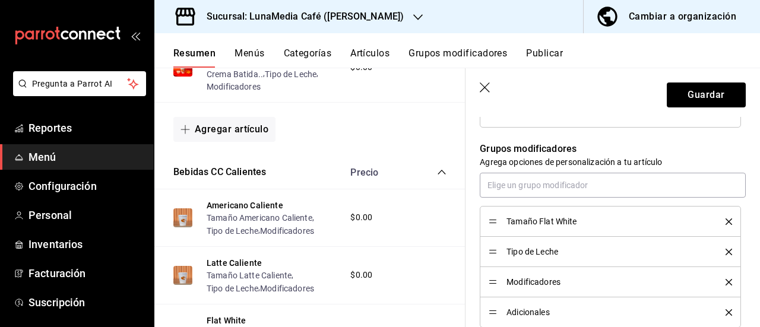
click at [726, 309] on icon "delete" at bounding box center [729, 312] width 7 height 7
click at [697, 103] on button "Guardar" at bounding box center [706, 95] width 79 height 25
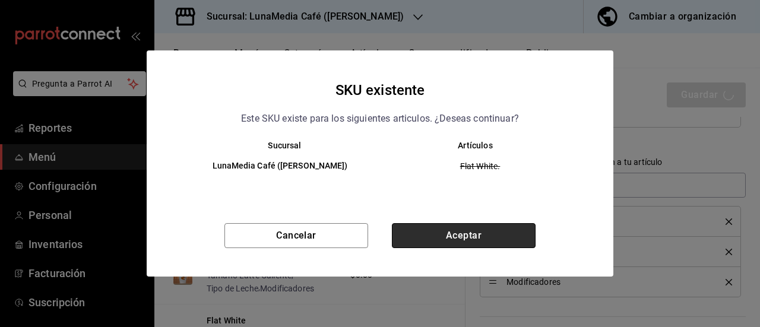
click at [456, 240] on button "Aceptar" at bounding box center [464, 235] width 144 height 25
type textarea "x"
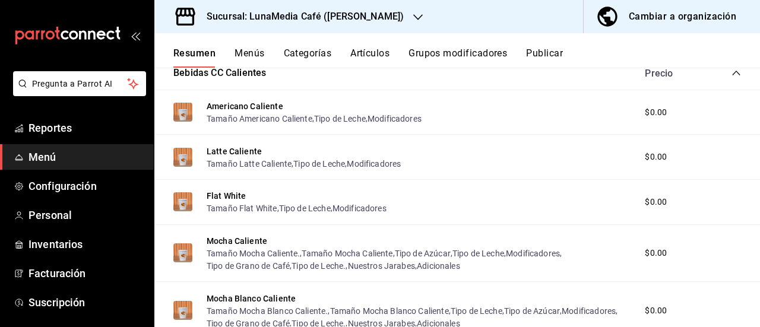
scroll to position [543, 0]
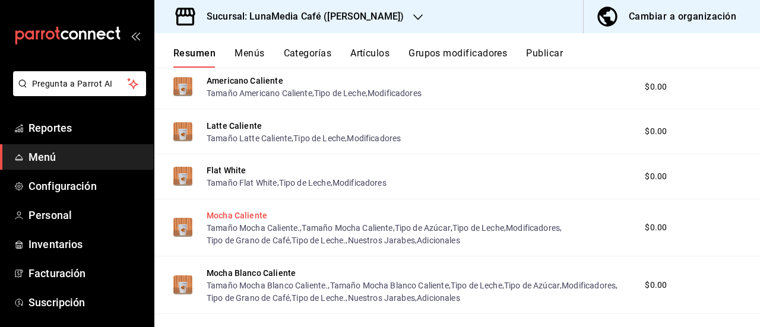
click at [220, 214] on button "Mocha Caliente" at bounding box center [237, 216] width 61 height 12
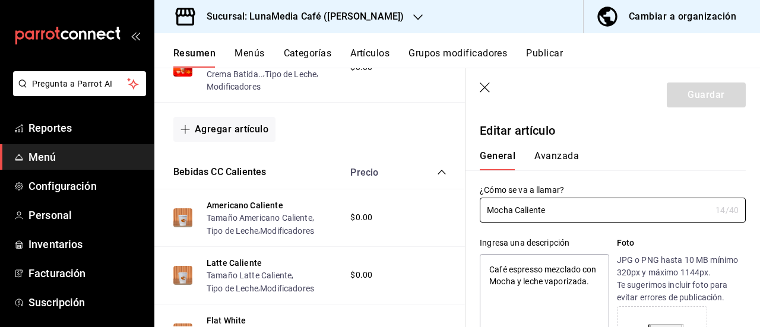
type textarea "x"
type input "$0.00"
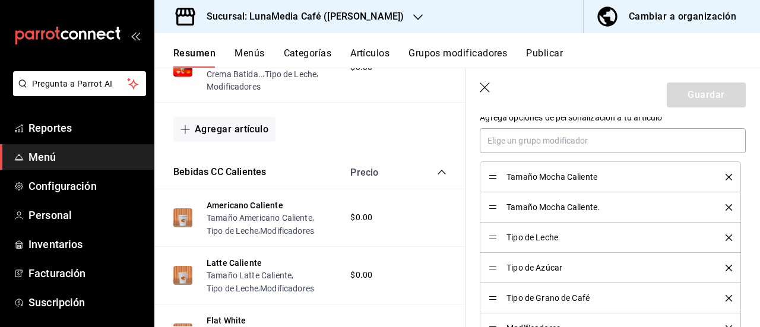
scroll to position [653, 0]
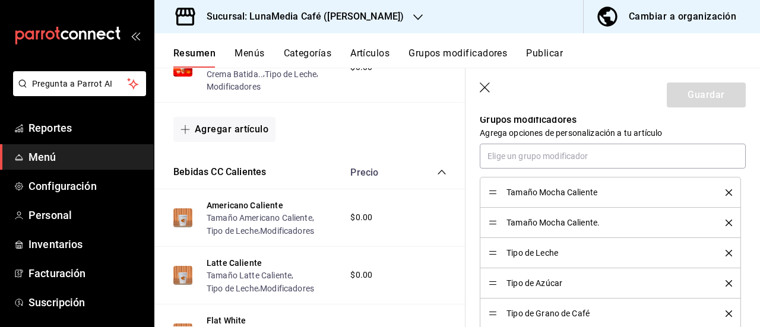
click at [726, 221] on icon "delete" at bounding box center [729, 223] width 7 height 7
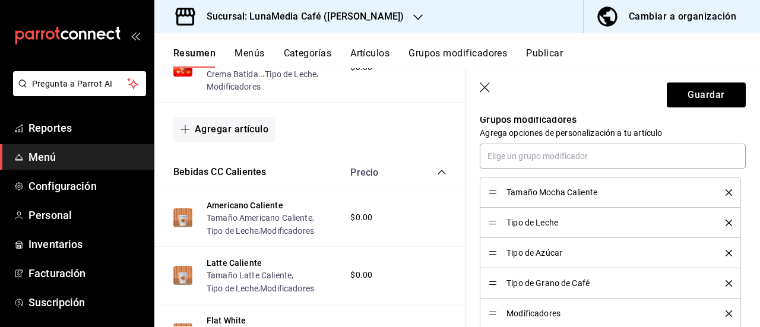
click at [726, 251] on icon "delete" at bounding box center [729, 253] width 7 height 7
click at [717, 280] on button "delete" at bounding box center [724, 283] width 15 height 7
click at [726, 280] on icon "delete" at bounding box center [729, 283] width 7 height 7
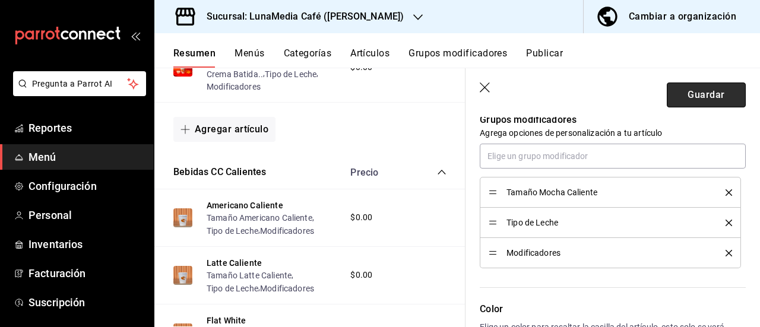
click at [689, 91] on button "Guardar" at bounding box center [706, 95] width 79 height 25
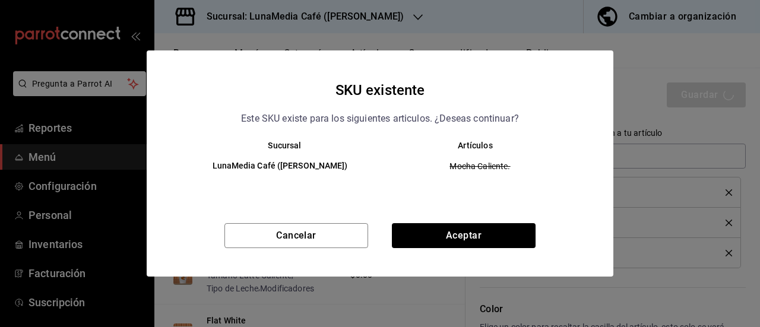
click at [454, 221] on div "SKU existente Este SKU existe para los siguientes articulos. ¿Deseas continuar?…" at bounding box center [380, 163] width 467 height 226
click at [452, 234] on button "Aceptar" at bounding box center [464, 235] width 144 height 25
type textarea "x"
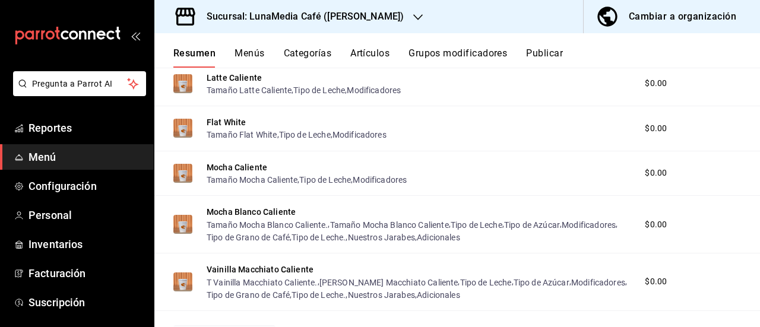
scroll to position [602, 0]
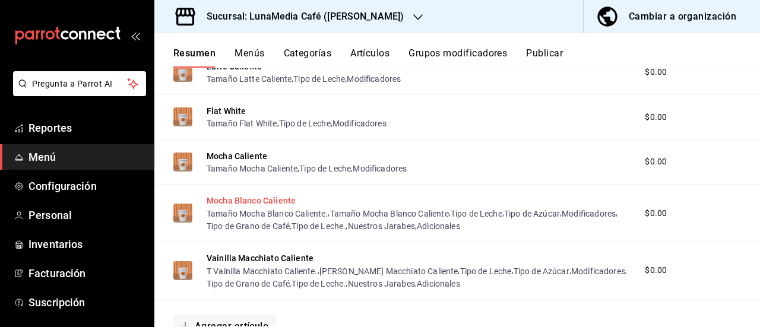
click at [236, 198] on button "Mocha Blanco Caliente" at bounding box center [251, 201] width 89 height 12
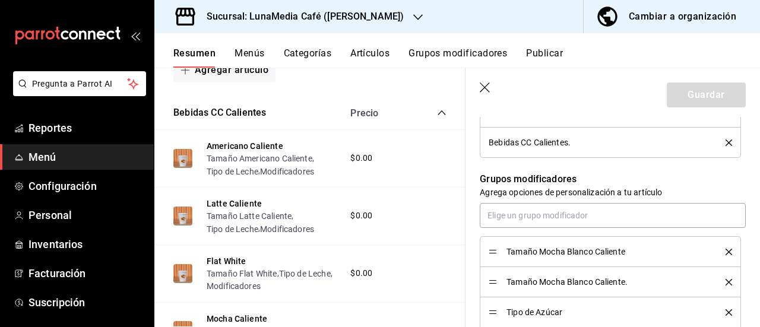
scroll to position [534, 0]
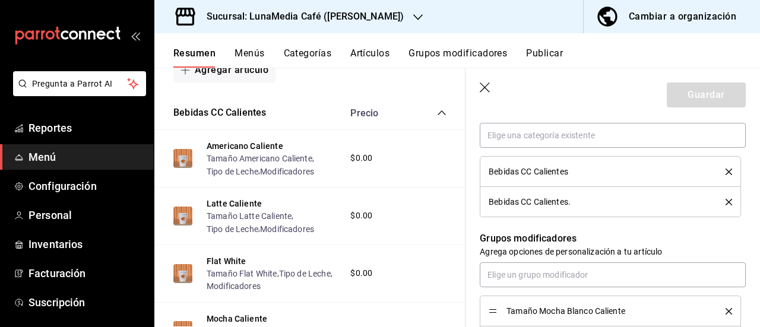
click at [726, 200] on icon "delete" at bounding box center [729, 202] width 7 height 7
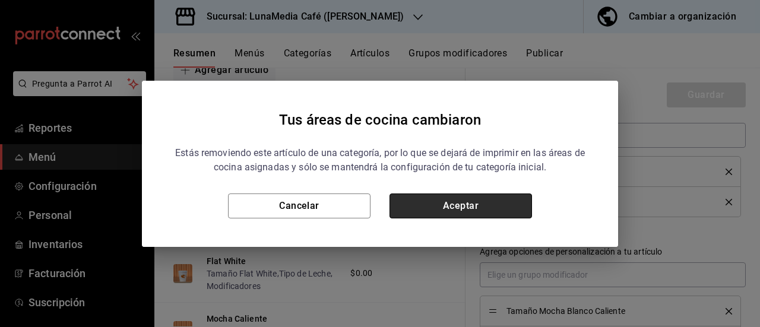
click at [490, 204] on button "Aceptar" at bounding box center [461, 206] width 143 height 25
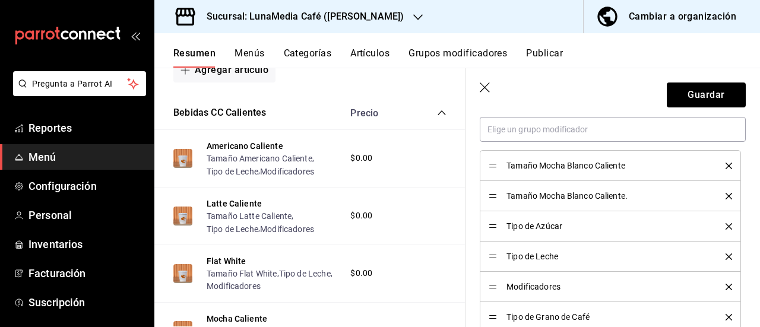
scroll to position [653, 0]
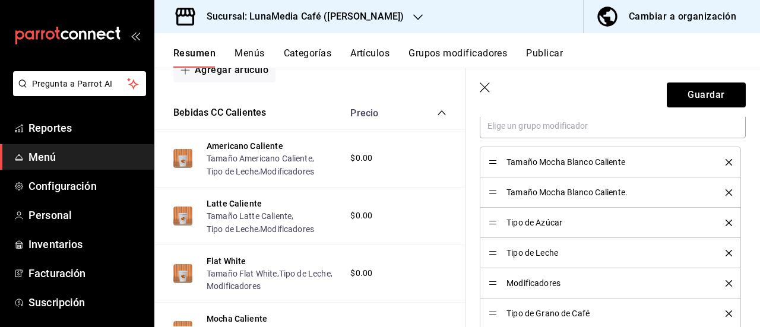
click at [726, 191] on icon "delete" at bounding box center [729, 192] width 7 height 7
click at [726, 252] on icon "delete" at bounding box center [729, 253] width 7 height 7
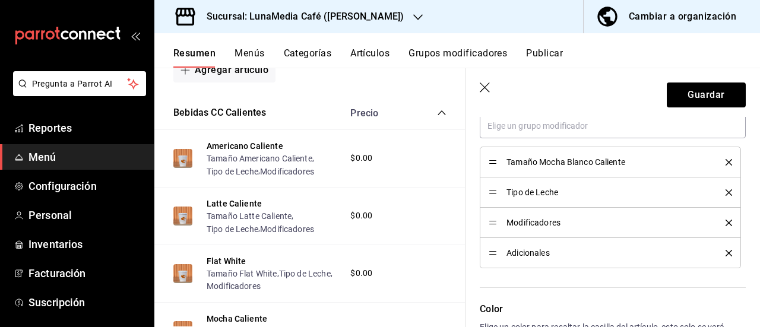
click at [726, 252] on icon "delete" at bounding box center [729, 253] width 7 height 7
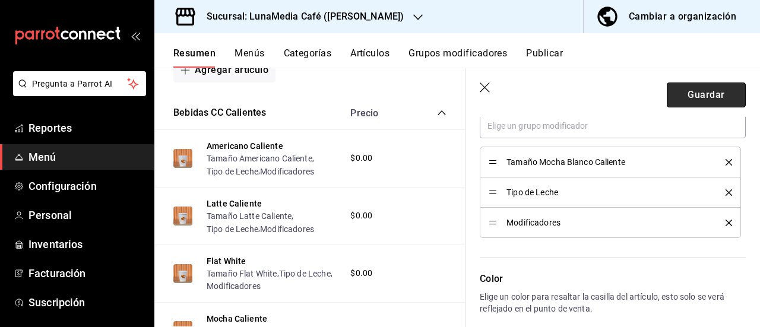
click at [702, 100] on button "Guardar" at bounding box center [706, 95] width 79 height 25
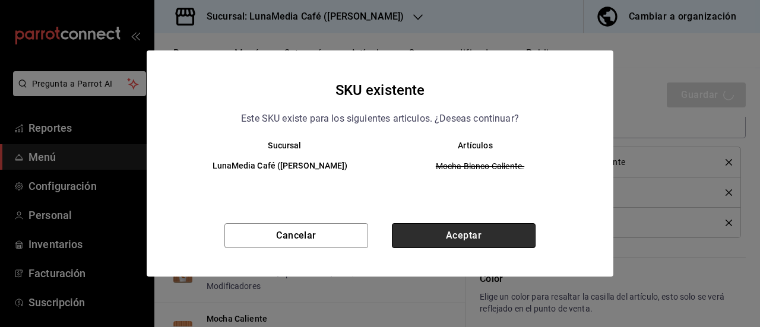
click at [447, 230] on button "Aceptar" at bounding box center [464, 235] width 144 height 25
type textarea "x"
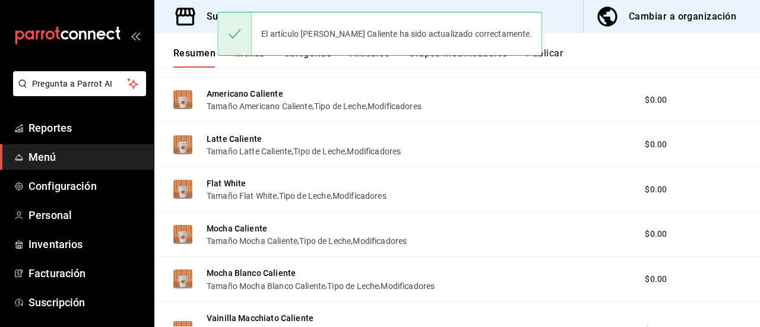
scroll to position [543, 0]
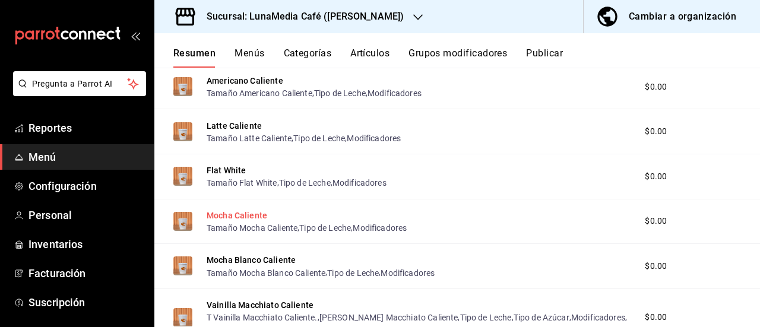
click at [236, 219] on button "Mocha Caliente" at bounding box center [237, 216] width 61 height 12
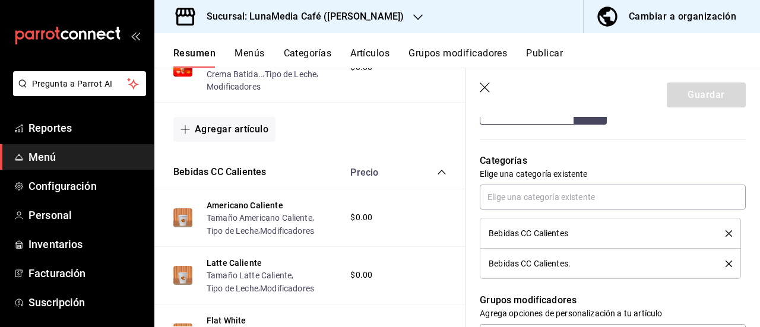
scroll to position [475, 0]
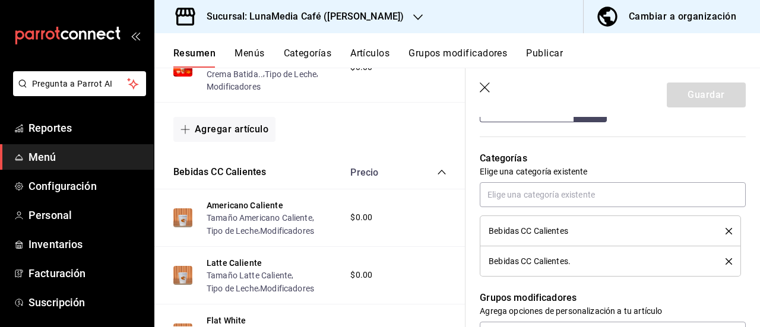
click at [726, 258] on icon "delete" at bounding box center [729, 261] width 7 height 7
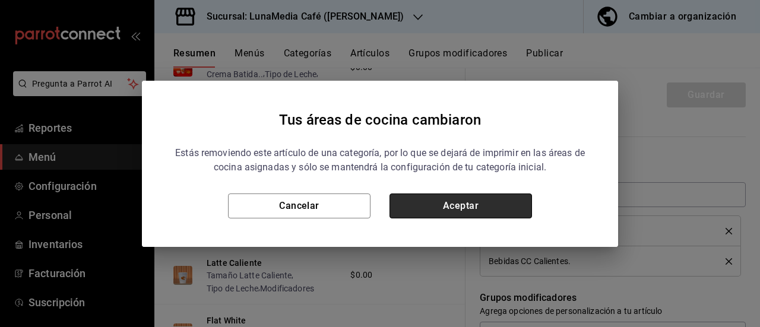
click at [460, 204] on button "Aceptar" at bounding box center [461, 206] width 143 height 25
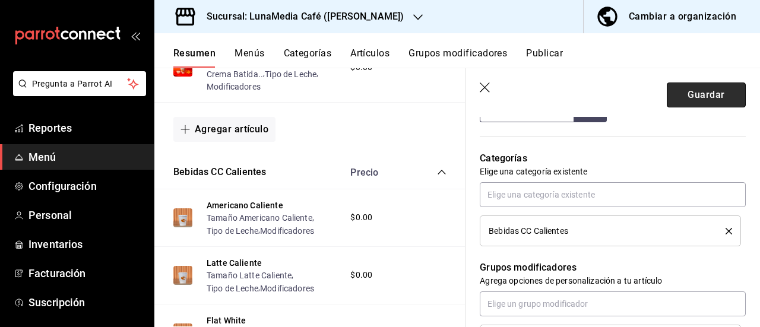
click at [708, 93] on button "Guardar" at bounding box center [706, 95] width 79 height 25
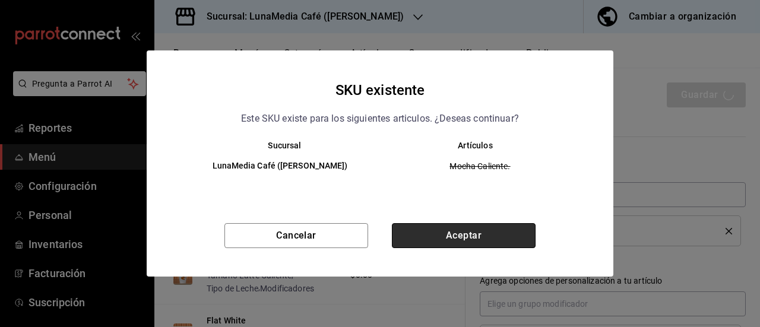
click at [430, 224] on button "Aceptar" at bounding box center [464, 235] width 144 height 25
type textarea "x"
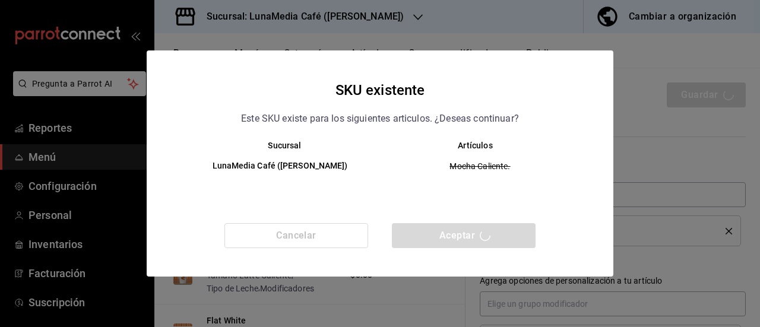
type textarea "x"
type input "AR-1758773393198"
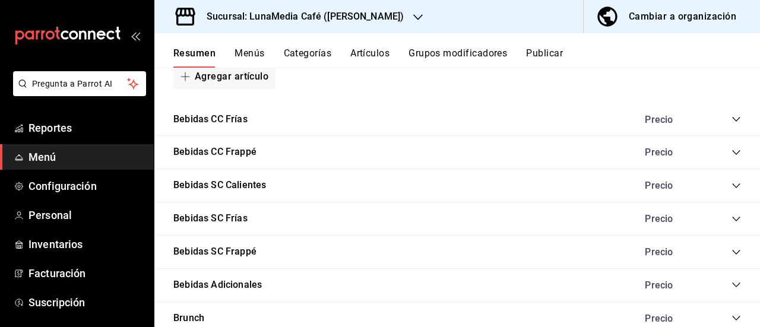
scroll to position [989, 0]
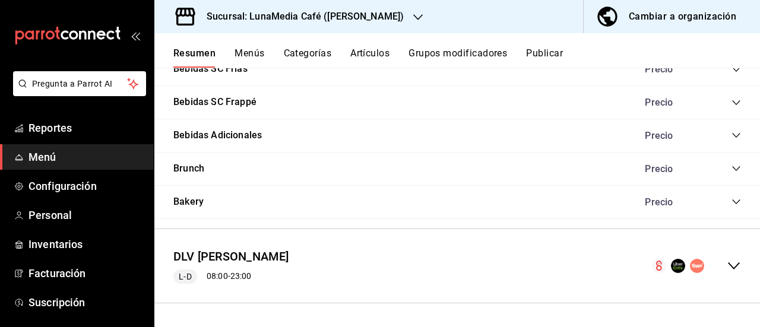
click at [728, 260] on icon "collapse-menu-row" at bounding box center [734, 266] width 14 height 14
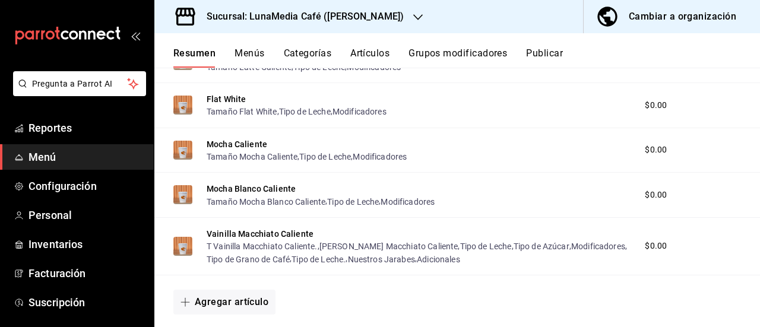
scroll to position [633, 0]
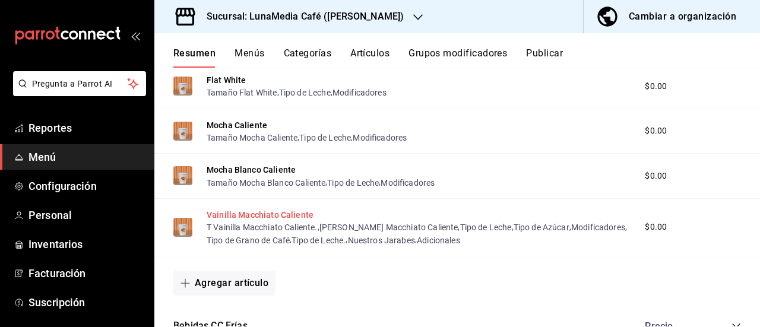
click at [292, 220] on button "Vainilla Macchiato Caliente" at bounding box center [260, 215] width 107 height 12
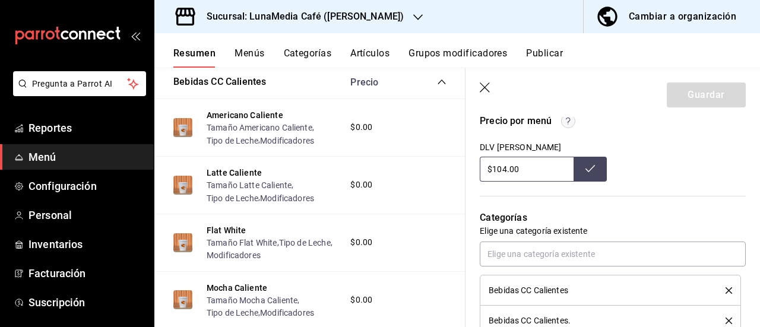
scroll to position [475, 0]
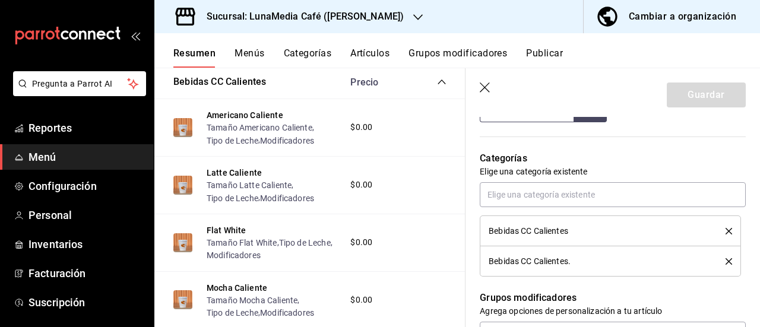
click at [726, 261] on icon "delete" at bounding box center [729, 261] width 7 height 7
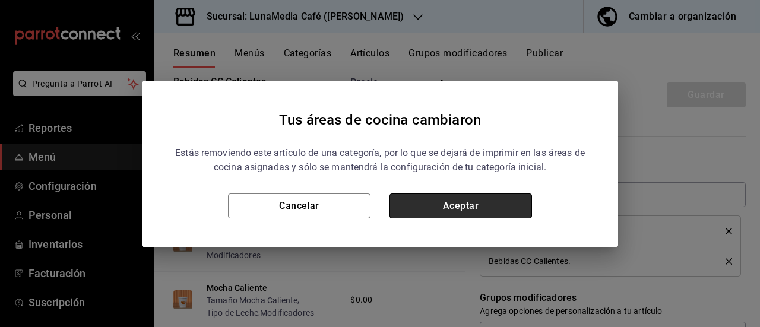
click at [504, 206] on button "Aceptar" at bounding box center [461, 206] width 143 height 25
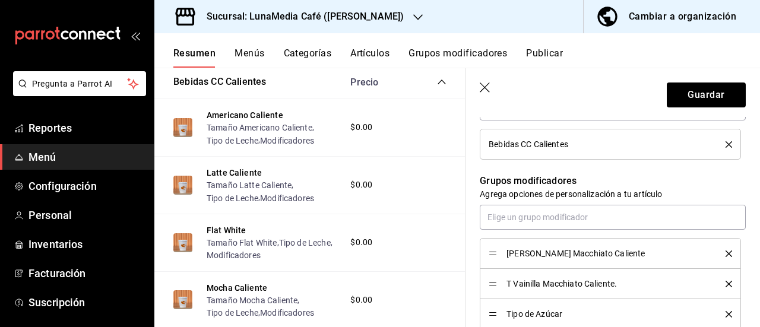
scroll to position [653, 0]
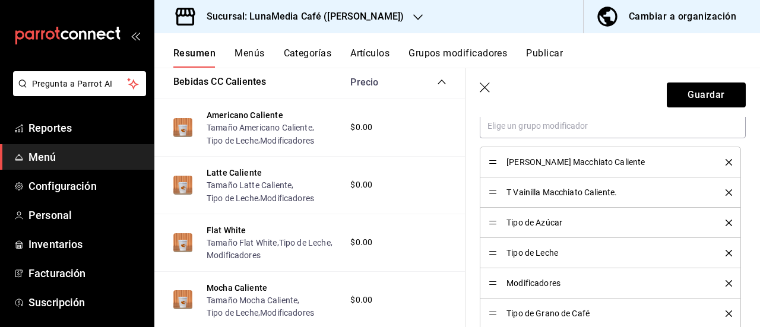
click at [726, 193] on icon "delete" at bounding box center [729, 192] width 7 height 7
click at [726, 250] on icon "delete" at bounding box center [729, 253] width 7 height 7
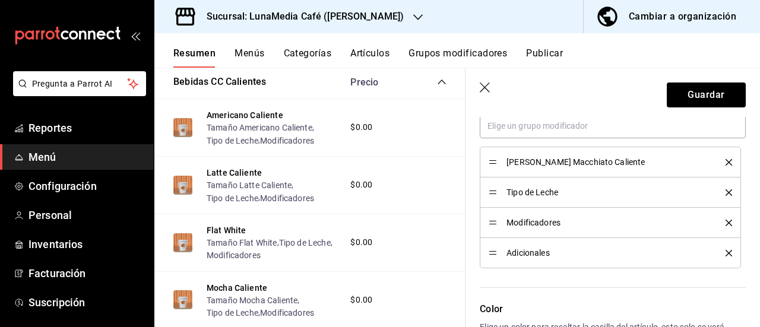
click at [726, 250] on icon "delete" at bounding box center [729, 253] width 7 height 7
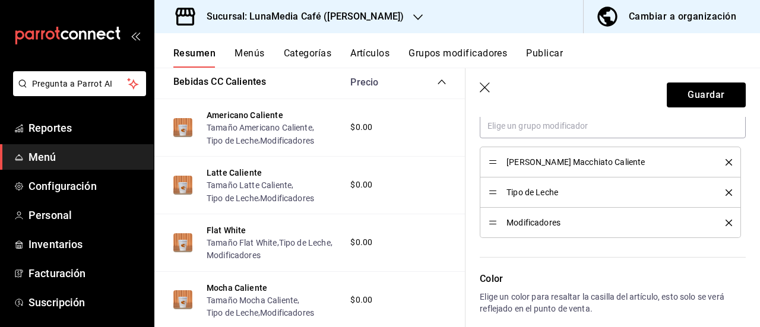
click at [699, 109] on header "Guardar" at bounding box center [613, 92] width 295 height 49
click at [699, 103] on button "Guardar" at bounding box center [706, 95] width 79 height 25
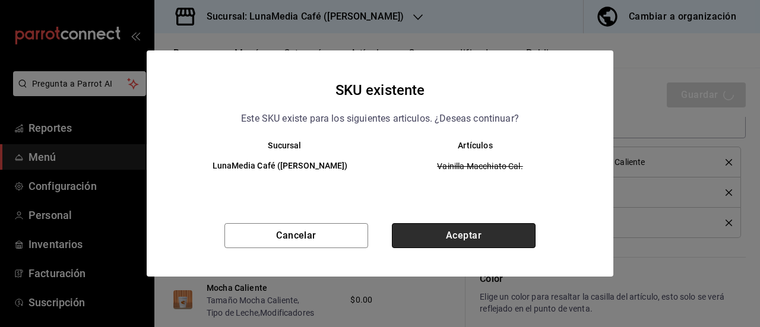
click at [438, 236] on button "Aceptar" at bounding box center [464, 235] width 144 height 25
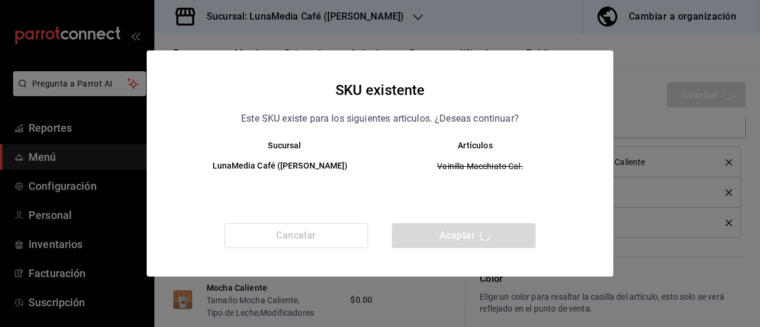
type textarea "x"
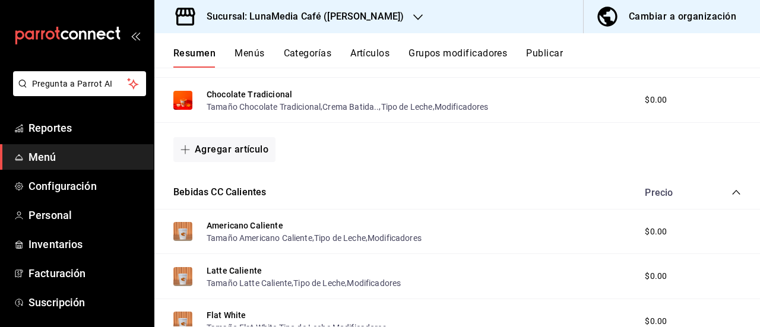
scroll to position [382, 0]
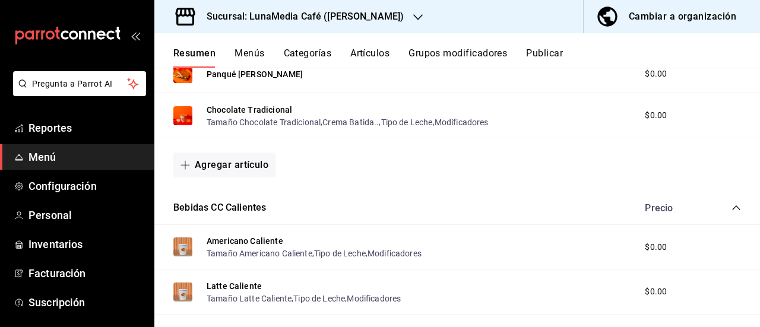
click at [722, 207] on div "Precio" at bounding box center [687, 207] width 108 height 11
click at [307, 57] on button "Categorías" at bounding box center [308, 58] width 48 height 20
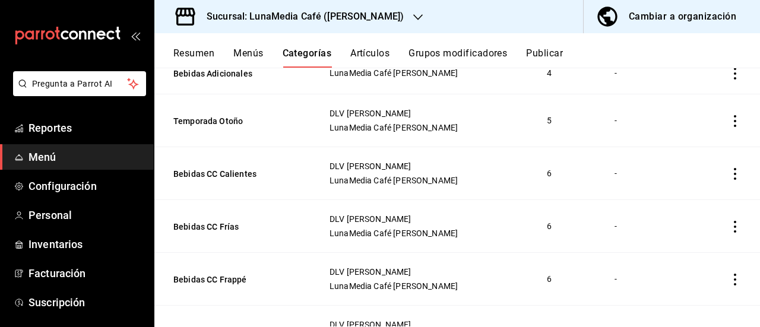
scroll to position [178, 0]
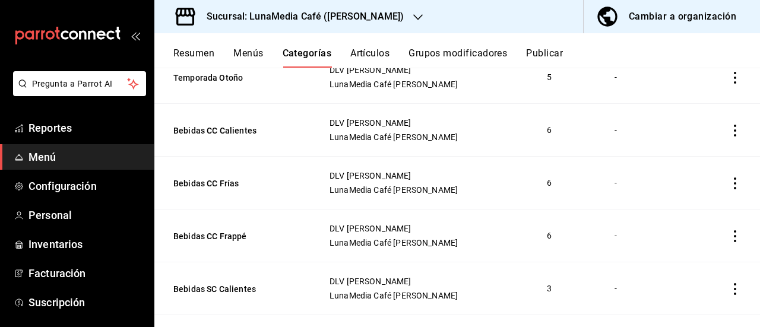
click at [192, 55] on button "Resumen" at bounding box center [193, 58] width 41 height 20
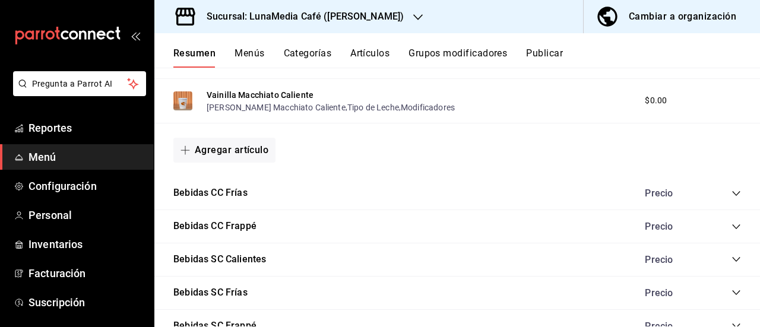
scroll to position [772, 0]
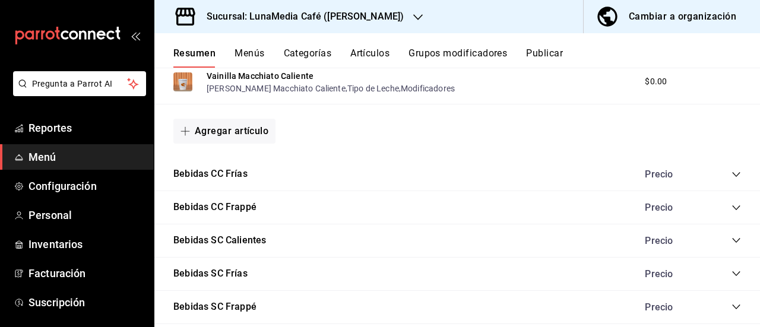
click at [732, 176] on icon "collapse-category-row" at bounding box center [736, 174] width 8 height 5
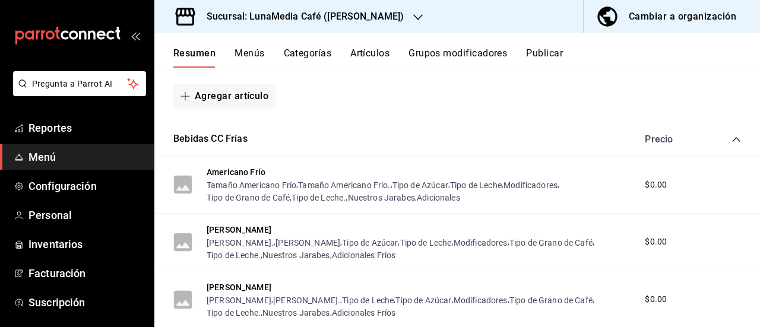
scroll to position [891, 0]
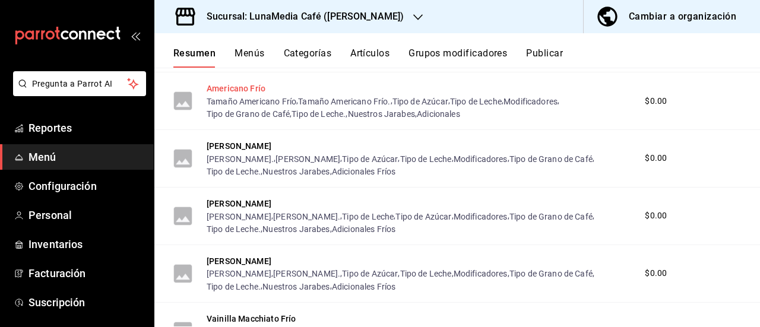
click at [217, 93] on button "Americano Frío" at bounding box center [236, 89] width 59 height 12
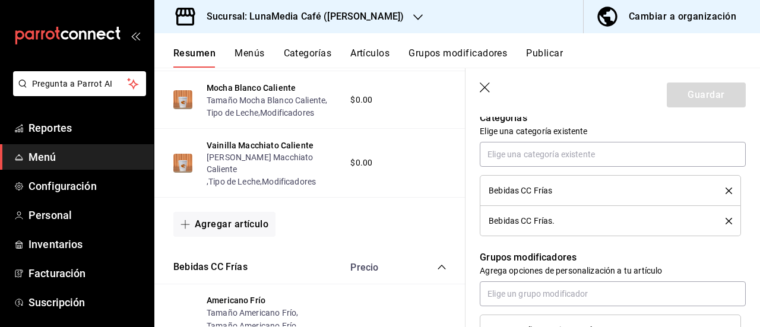
scroll to position [534, 0]
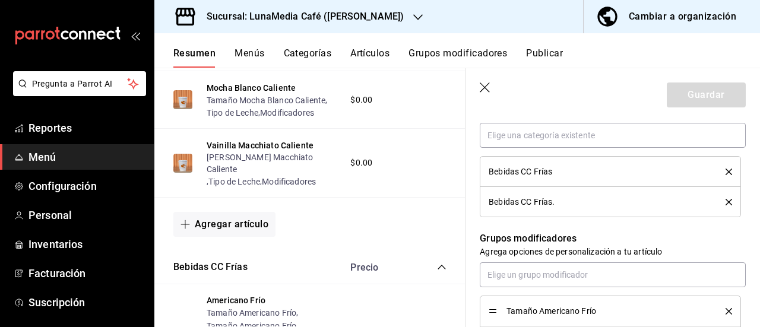
click at [726, 202] on icon "delete" at bounding box center [729, 202] width 7 height 7
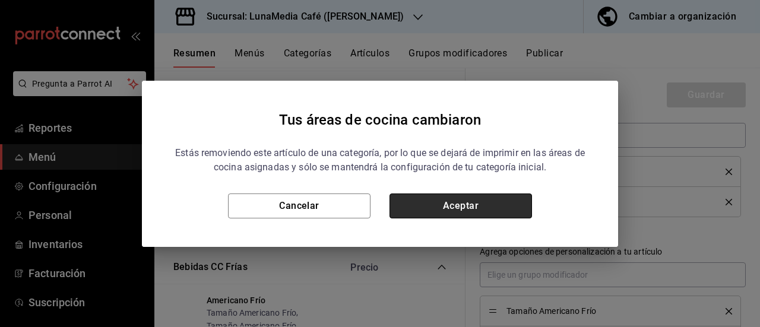
click at [527, 197] on button "Aceptar" at bounding box center [461, 206] width 143 height 25
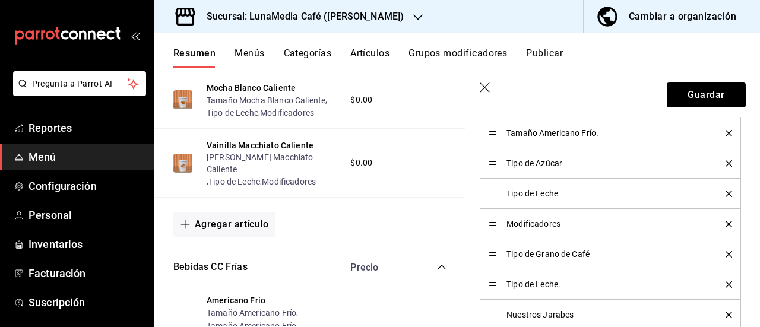
scroll to position [653, 0]
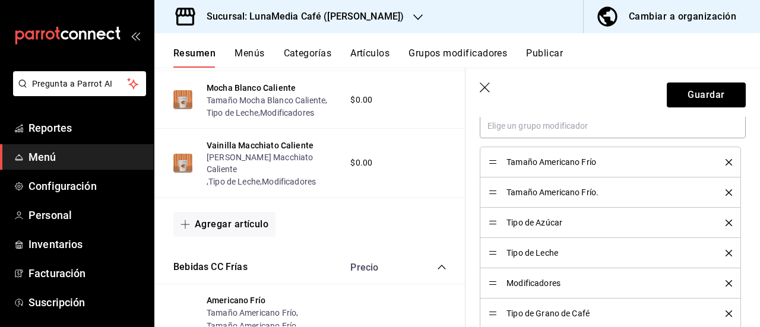
click at [726, 191] on icon "delete" at bounding box center [729, 192] width 7 height 7
click at [726, 250] on icon "delete" at bounding box center [729, 253] width 7 height 7
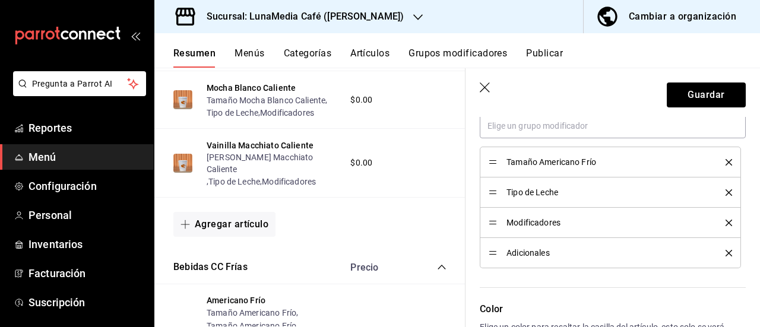
click at [726, 250] on icon "delete" at bounding box center [729, 253] width 7 height 7
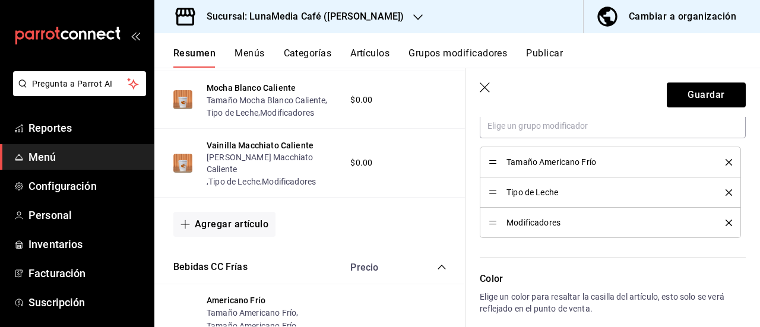
scroll to position [594, 0]
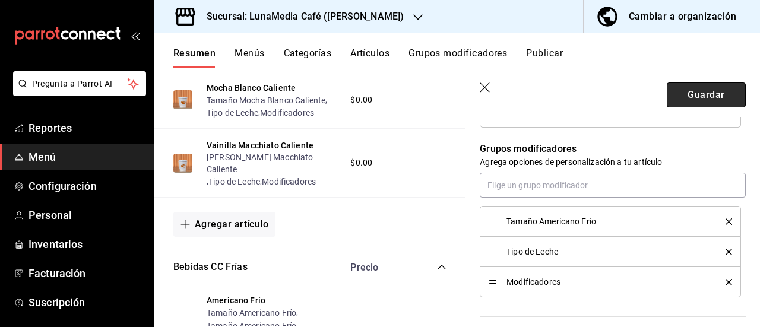
click at [692, 96] on button "Guardar" at bounding box center [706, 95] width 79 height 25
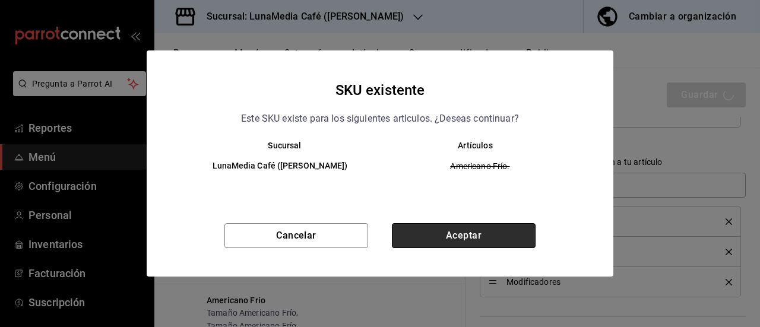
click at [446, 240] on button "Aceptar" at bounding box center [464, 235] width 144 height 25
type textarea "x"
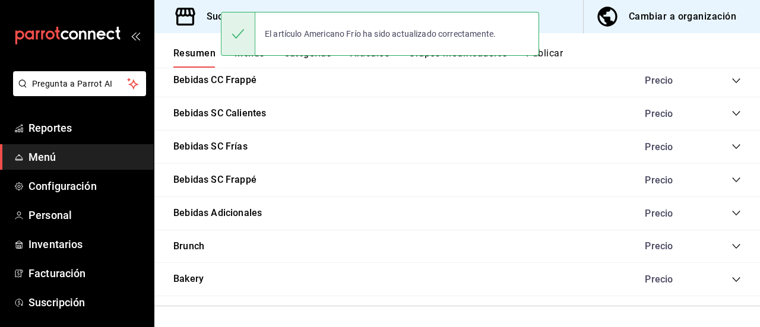
scroll to position [840, 0]
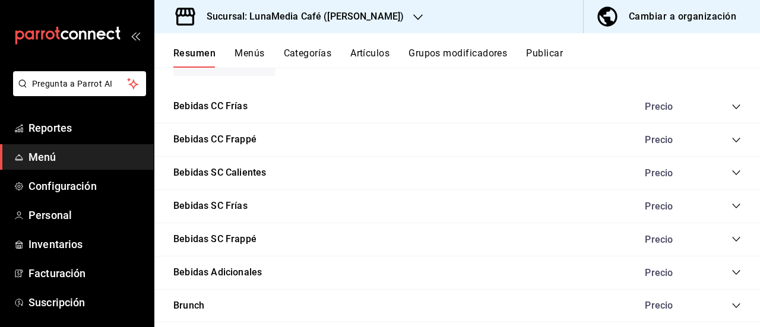
click at [732, 110] on icon "collapse-category-row" at bounding box center [737, 107] width 10 height 10
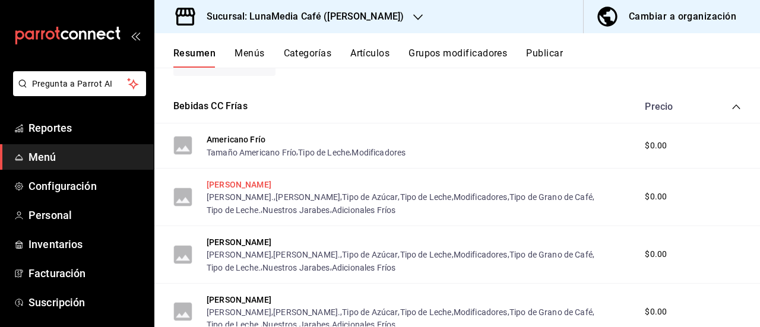
click at [223, 185] on button "[PERSON_NAME]" at bounding box center [239, 185] width 65 height 12
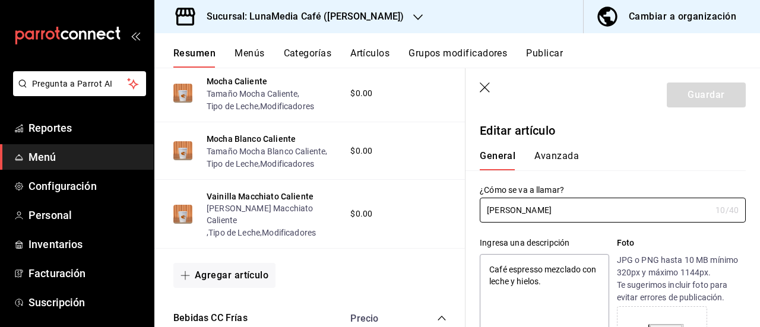
type textarea "x"
type input "$0.00"
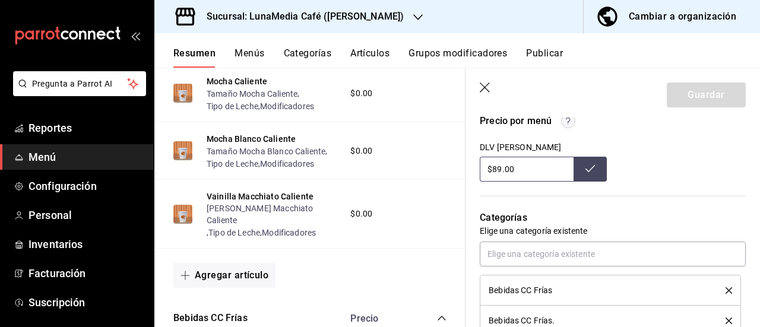
scroll to position [475, 0]
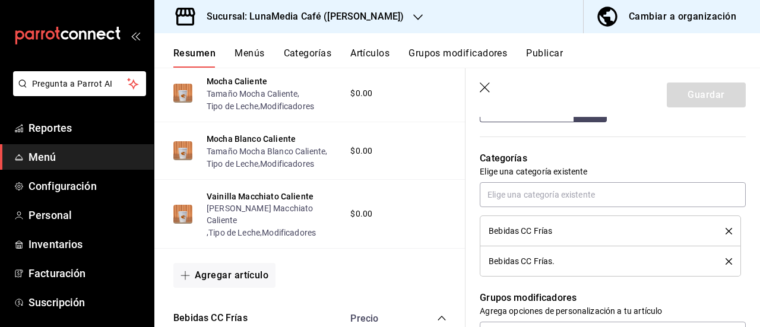
click at [726, 262] on icon "delete" at bounding box center [729, 261] width 7 height 7
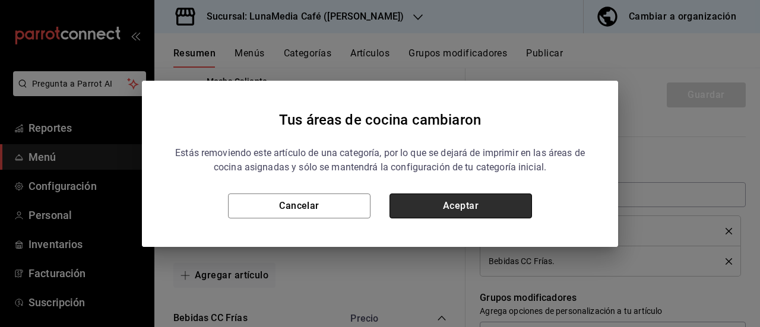
click at [496, 210] on button "Aceptar" at bounding box center [461, 206] width 143 height 25
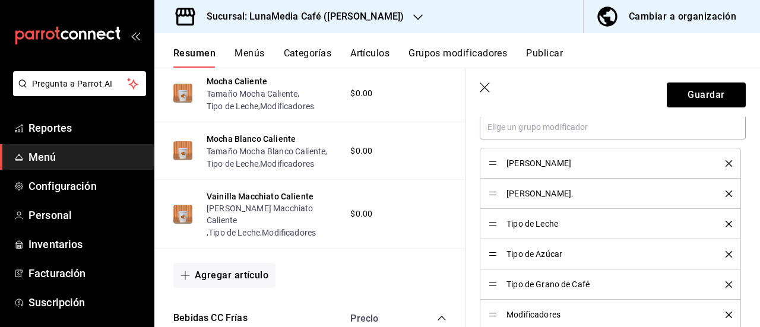
scroll to position [653, 0]
click at [726, 189] on icon "delete" at bounding box center [729, 192] width 7 height 7
click at [726, 223] on icon "delete" at bounding box center [729, 223] width 7 height 7
click at [726, 254] on icon "delete" at bounding box center [729, 253] width 7 height 7
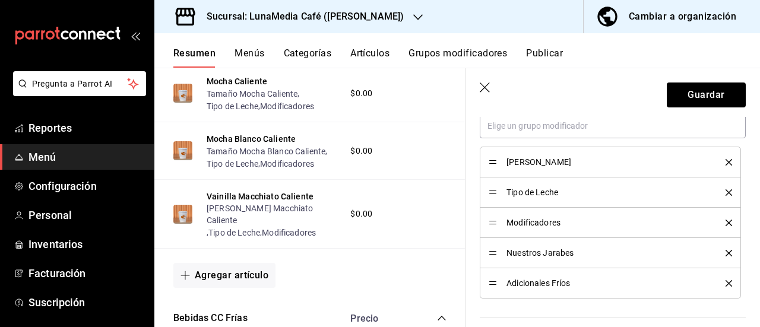
click at [726, 254] on icon "delete" at bounding box center [729, 253] width 7 height 7
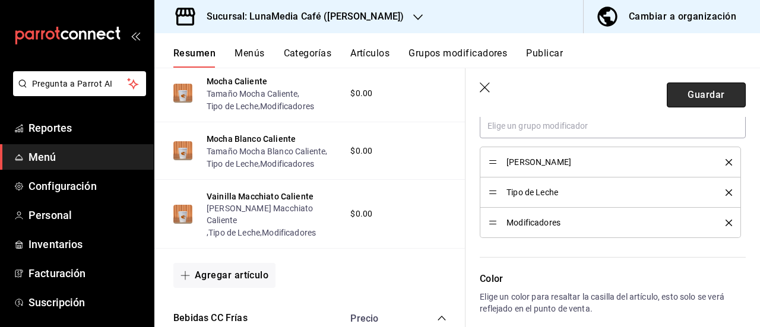
click at [696, 94] on button "Guardar" at bounding box center [706, 95] width 79 height 25
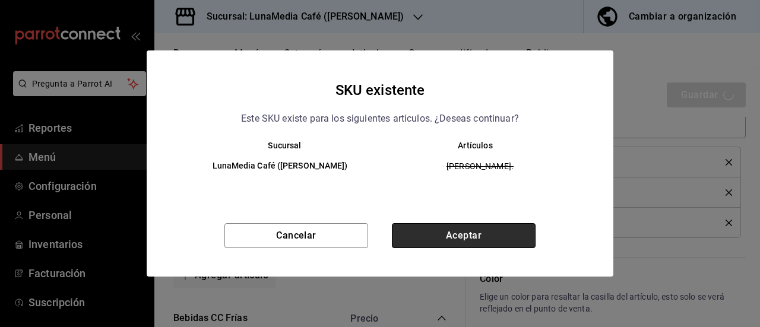
click at [419, 230] on button "Aceptar" at bounding box center [464, 235] width 144 height 25
type textarea "x"
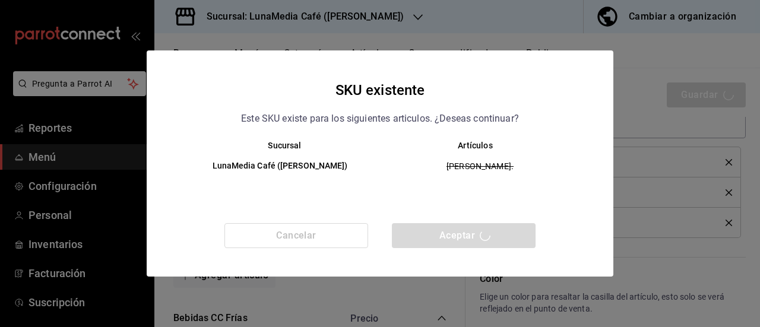
type textarea "x"
type input "AR-1758773613059"
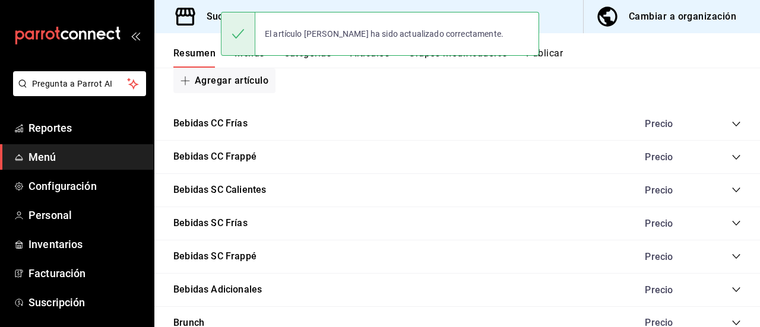
scroll to position [780, 0]
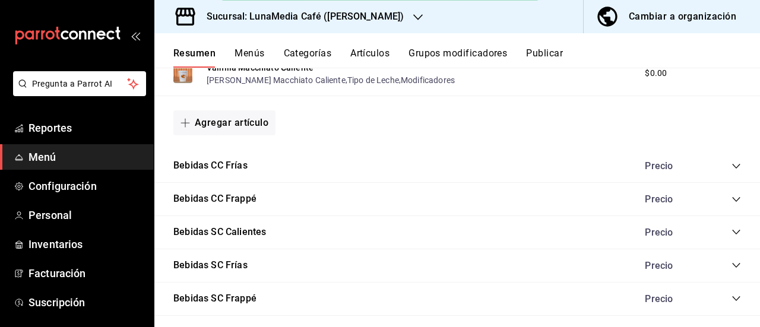
click at [721, 167] on div "Precio" at bounding box center [687, 165] width 108 height 11
click at [732, 164] on icon "collapse-category-row" at bounding box center [737, 167] width 10 height 10
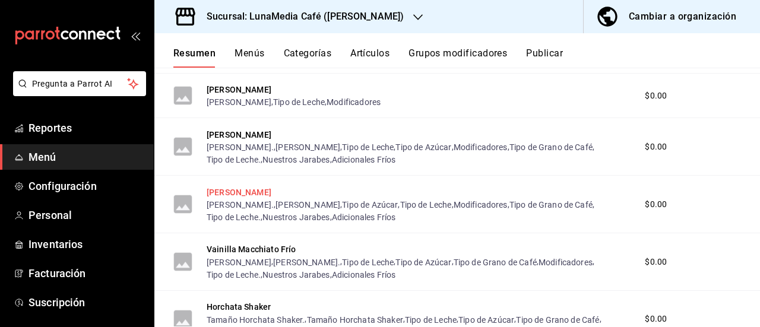
scroll to position [958, 0]
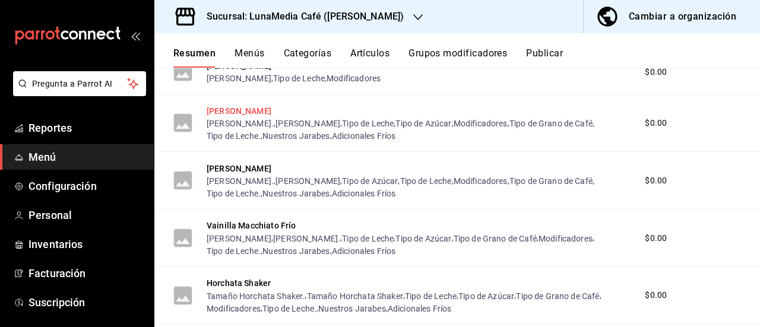
click at [223, 112] on button "[PERSON_NAME]" at bounding box center [239, 111] width 65 height 12
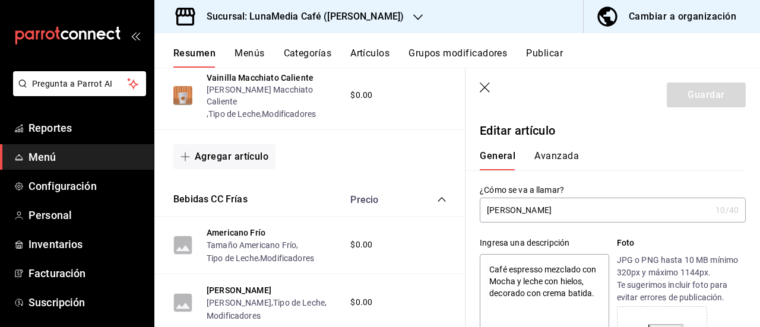
type textarea "x"
type input "$0.00"
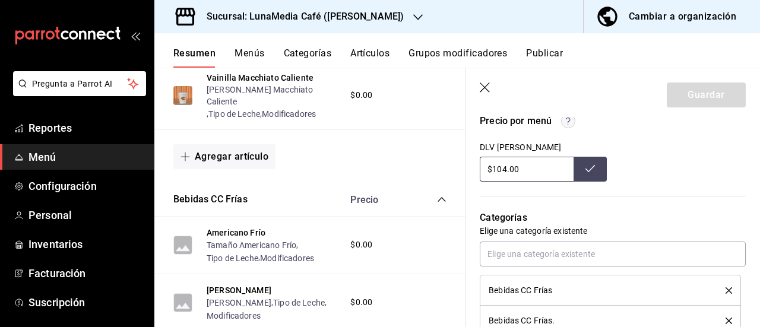
scroll to position [534, 0]
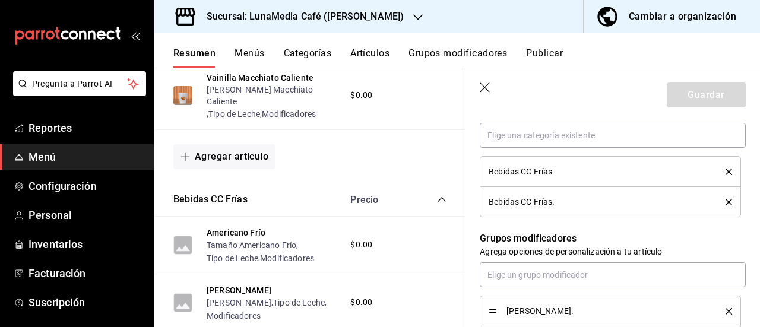
click at [726, 199] on icon "delete" at bounding box center [729, 202] width 7 height 7
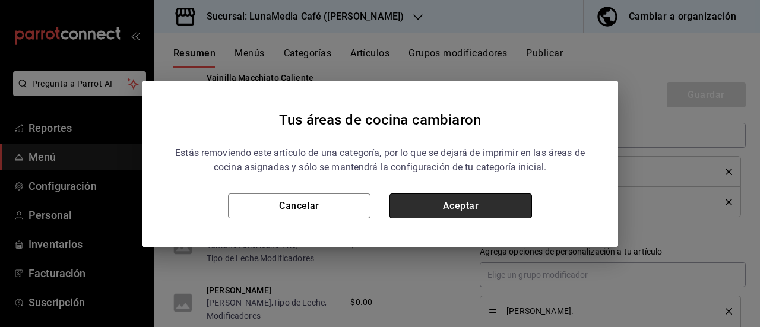
click at [480, 210] on button "Aceptar" at bounding box center [461, 206] width 143 height 25
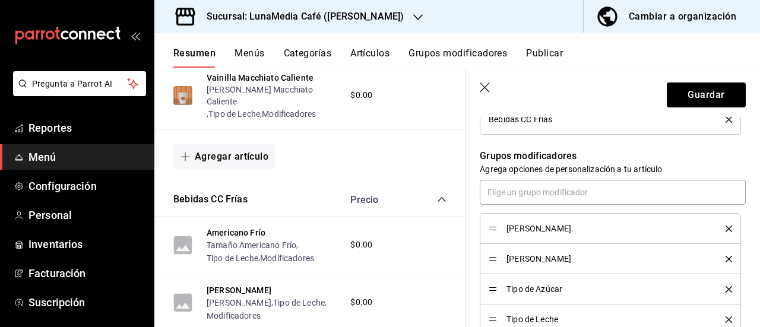
scroll to position [653, 0]
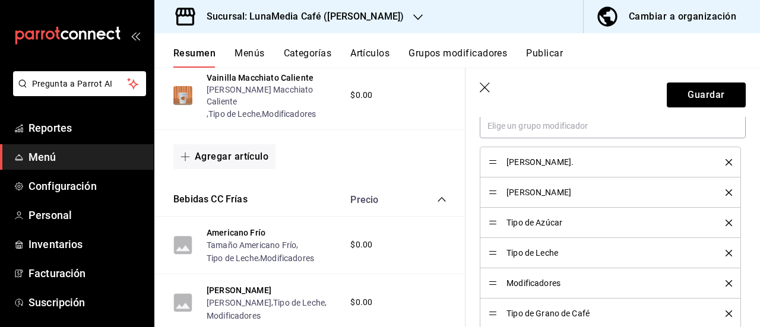
click at [726, 159] on icon "delete" at bounding box center [729, 162] width 7 height 7
click at [726, 193] on icon "delete" at bounding box center [729, 192] width 7 height 7
click at [726, 221] on icon "delete" at bounding box center [729, 223] width 7 height 7
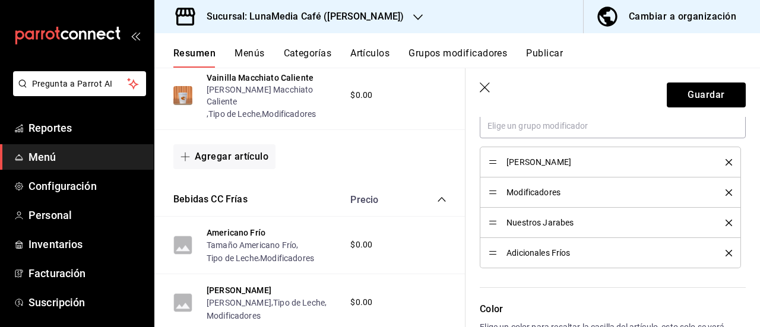
click at [726, 221] on icon "delete" at bounding box center [729, 223] width 7 height 7
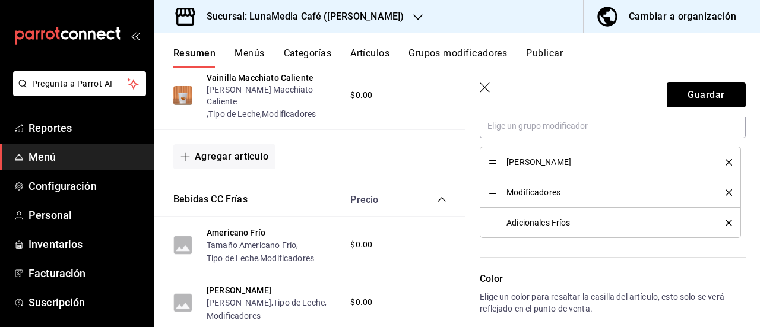
click at [726, 221] on icon "delete" at bounding box center [729, 223] width 7 height 7
type textarea "x"
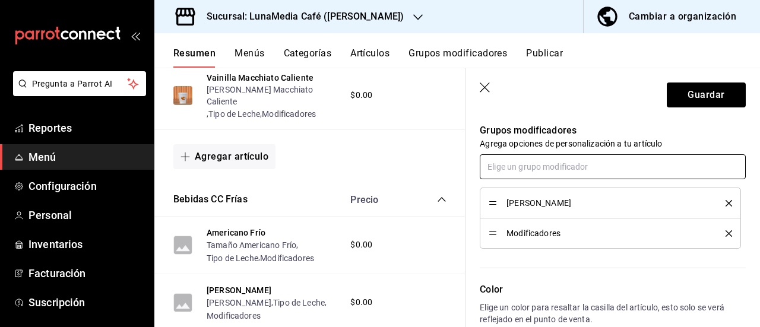
scroll to position [594, 0]
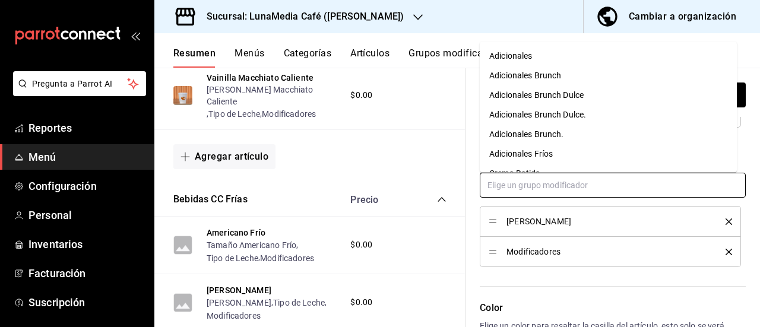
click at [509, 187] on input "text" at bounding box center [613, 185] width 266 height 25
type input "tipo"
click at [518, 97] on div "Tipo de Leche" at bounding box center [515, 95] width 52 height 12
type textarea "x"
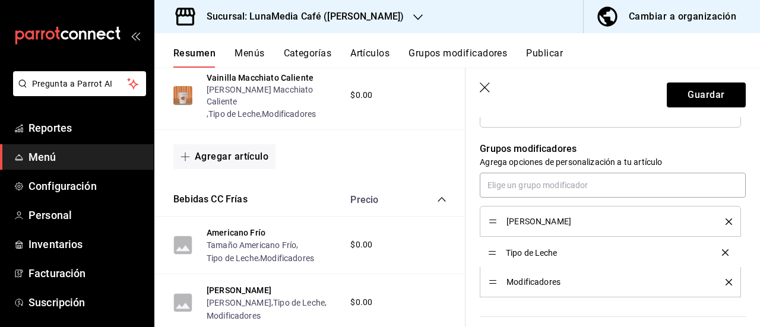
drag, startPoint x: 490, startPoint y: 282, endPoint x: 494, endPoint y: 250, distance: 32.3
click at [707, 90] on button "Guardar" at bounding box center [706, 95] width 79 height 25
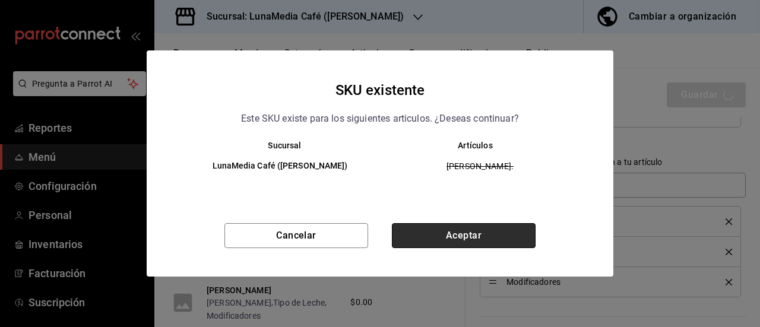
click at [509, 232] on button "Aceptar" at bounding box center [464, 235] width 144 height 25
type textarea "x"
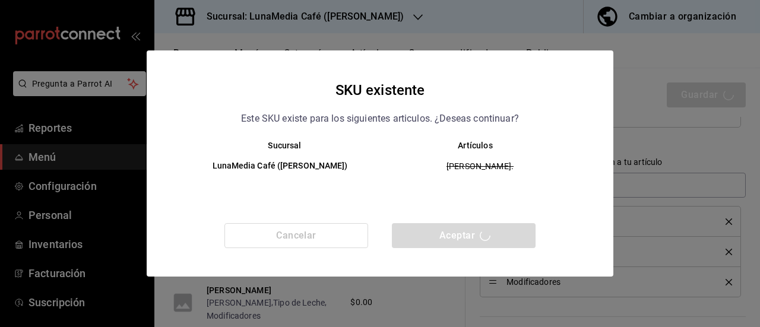
type textarea "x"
type input "AR-1758773665658"
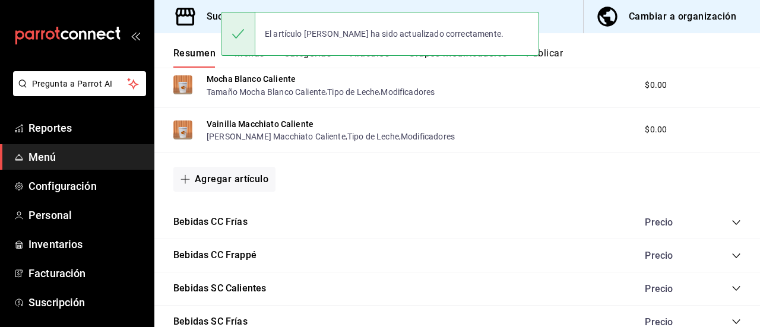
scroll to position [780, 0]
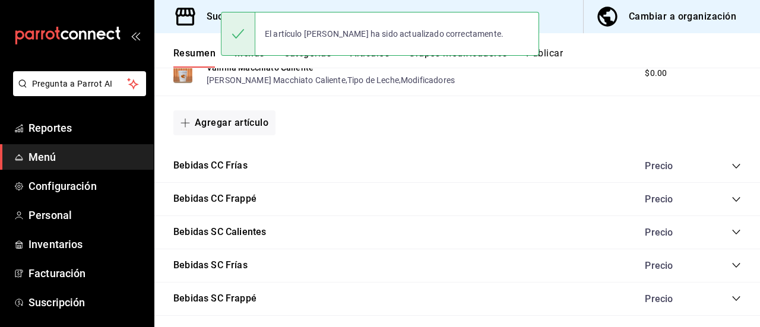
click at [732, 166] on icon "collapse-category-row" at bounding box center [737, 167] width 10 height 10
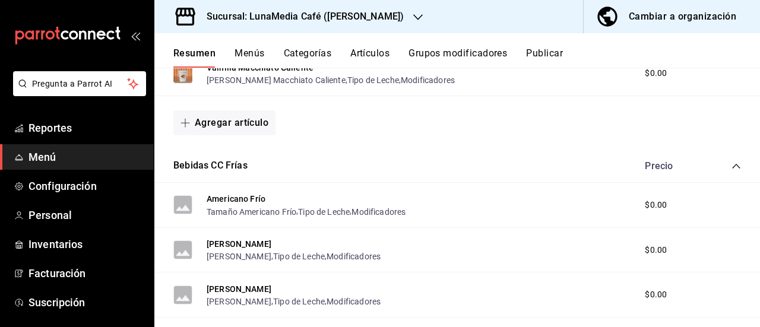
scroll to position [899, 0]
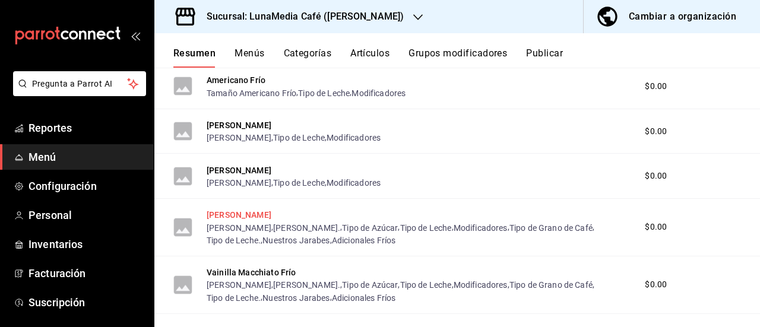
click at [227, 212] on button "[PERSON_NAME]" at bounding box center [239, 215] width 65 height 12
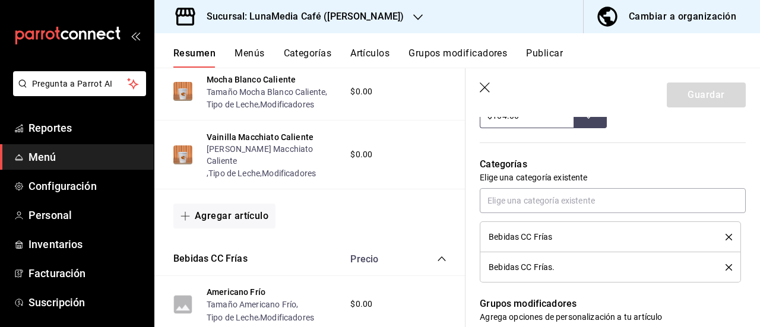
scroll to position [534, 0]
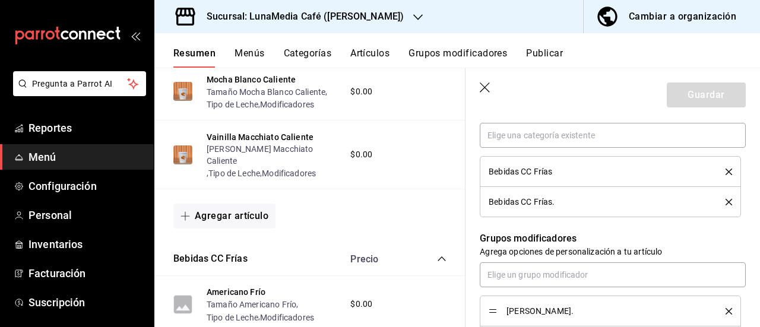
click at [726, 201] on icon "delete" at bounding box center [729, 202] width 7 height 7
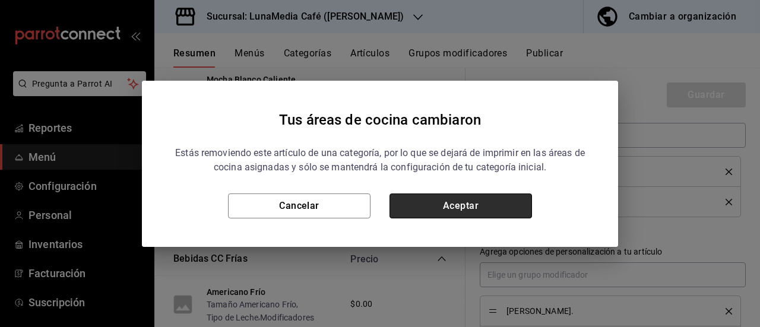
click at [457, 204] on button "Aceptar" at bounding box center [461, 206] width 143 height 25
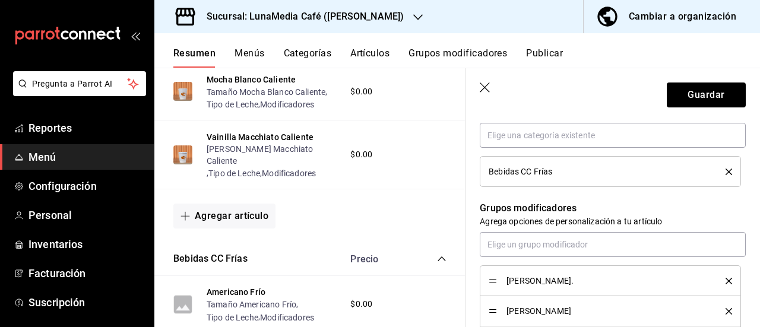
scroll to position [594, 0]
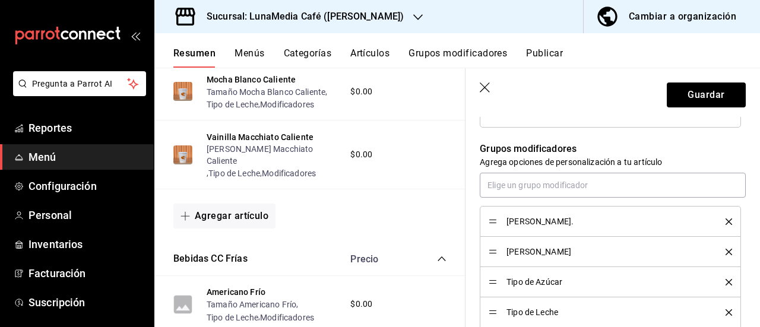
click at [726, 221] on icon "delete" at bounding box center [729, 222] width 7 height 7
click at [726, 250] on icon "delete" at bounding box center [729, 252] width 7 height 7
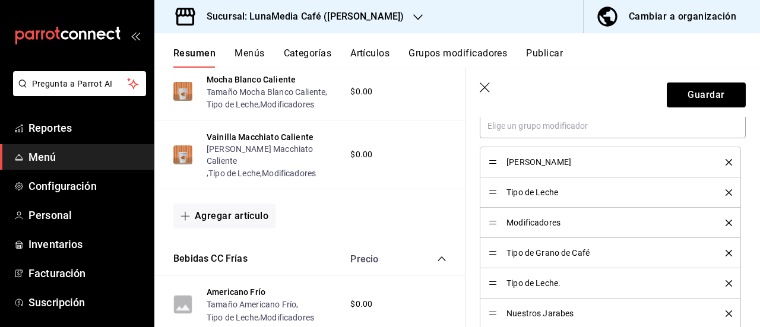
click at [726, 252] on icon "delete" at bounding box center [729, 253] width 7 height 7
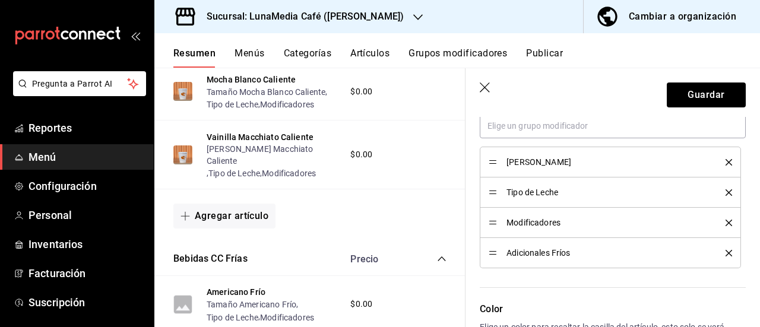
click at [726, 252] on icon "delete" at bounding box center [729, 253] width 7 height 7
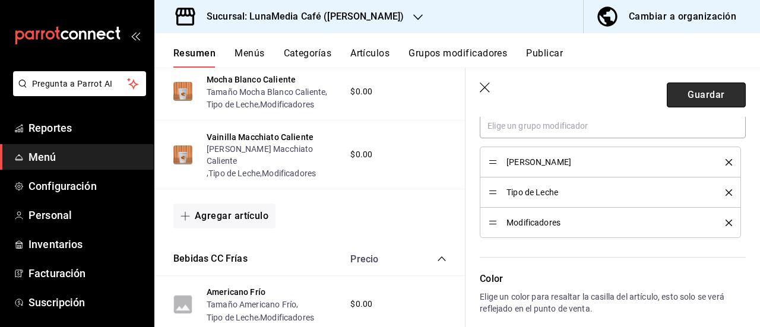
click at [692, 98] on button "Guardar" at bounding box center [706, 95] width 79 height 25
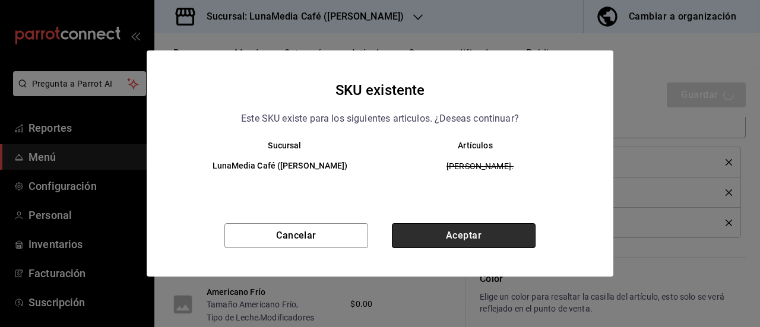
click at [421, 232] on button "Aceptar" at bounding box center [464, 235] width 144 height 25
type textarea "x"
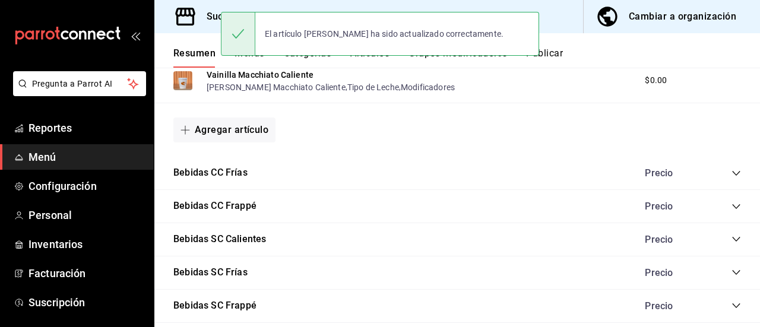
scroll to position [780, 0]
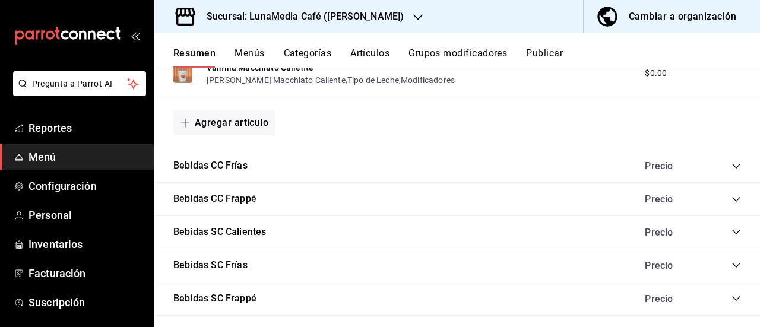
click at [732, 164] on icon "collapse-category-row" at bounding box center [737, 167] width 10 height 10
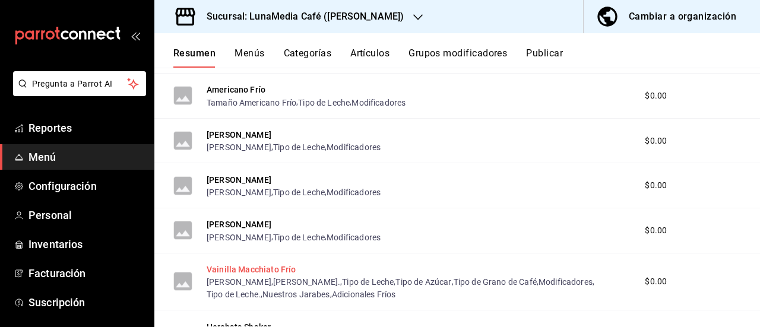
scroll to position [949, 0]
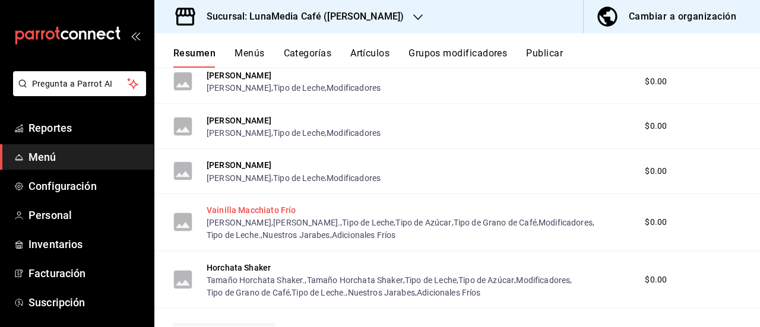
click at [268, 214] on button "Vainilla Macchiato Frío" at bounding box center [251, 210] width 89 height 12
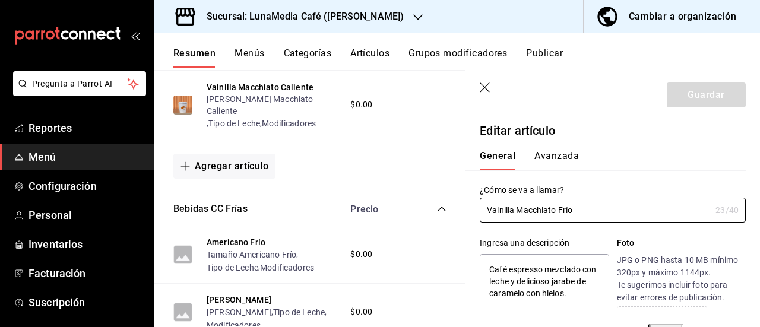
type textarea "x"
type input "$0.00"
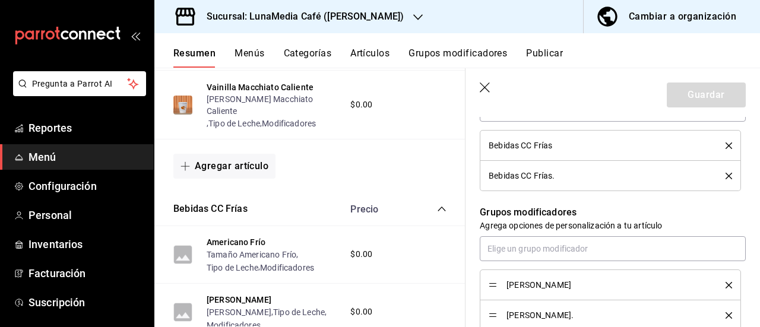
scroll to position [534, 0]
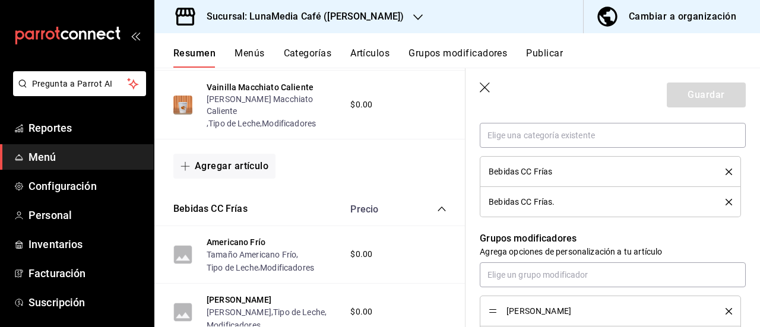
click at [726, 202] on icon "delete" at bounding box center [729, 202] width 7 height 7
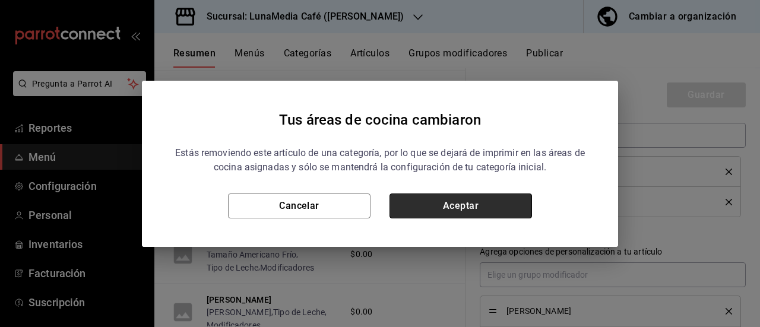
click at [515, 207] on button "Aceptar" at bounding box center [461, 206] width 143 height 25
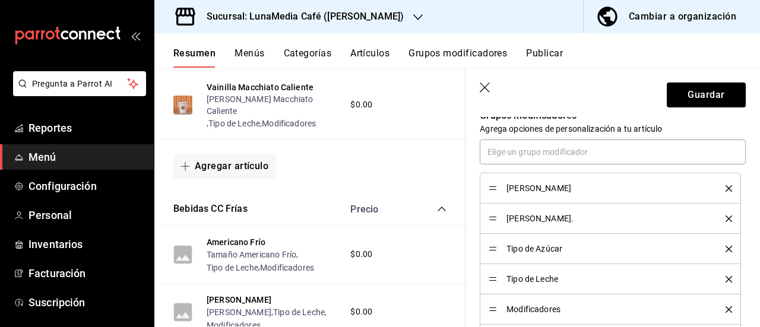
scroll to position [653, 0]
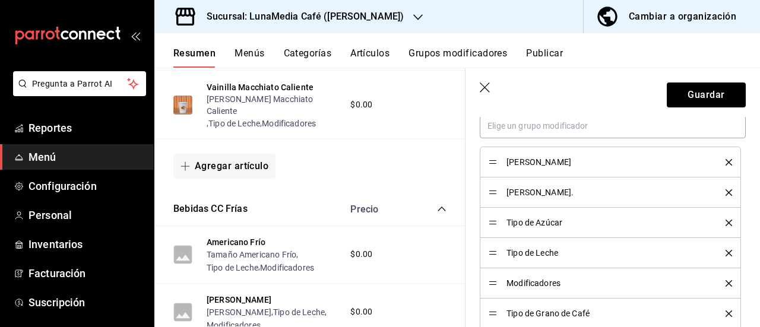
click at [726, 190] on icon "delete" at bounding box center [729, 192] width 7 height 7
click at [726, 192] on icon "delete" at bounding box center [729, 192] width 7 height 7
click at [726, 250] on icon "delete" at bounding box center [729, 253] width 7 height 7
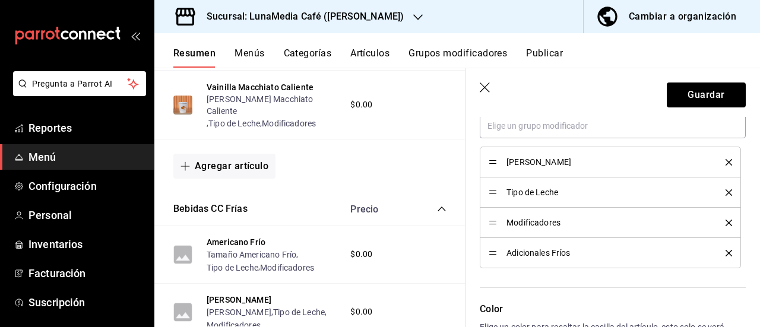
click at [726, 250] on icon "delete" at bounding box center [729, 253] width 7 height 7
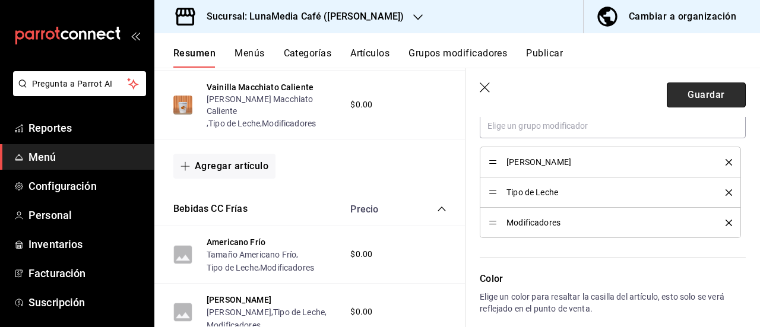
click at [699, 87] on button "Guardar" at bounding box center [706, 95] width 79 height 25
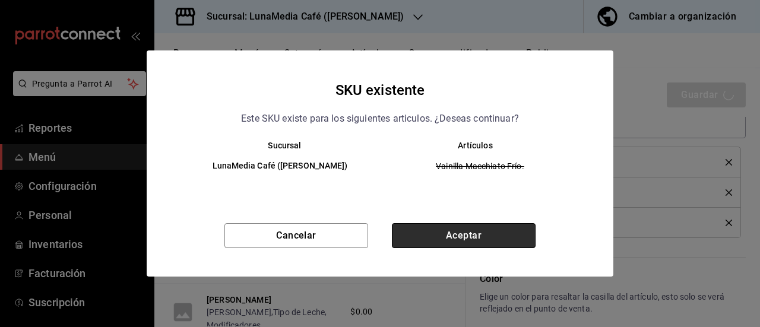
click at [489, 229] on button "Aceptar" at bounding box center [464, 235] width 144 height 25
type textarea "x"
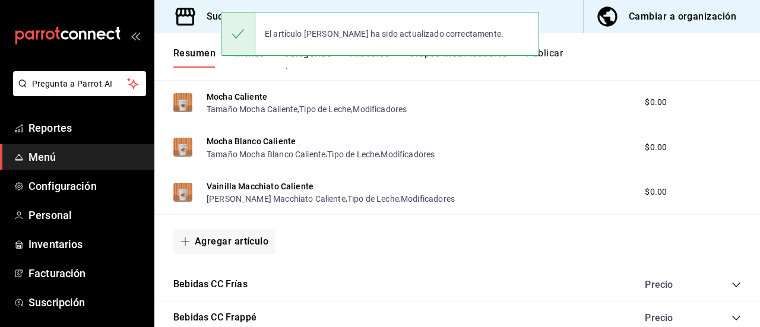
scroll to position [780, 0]
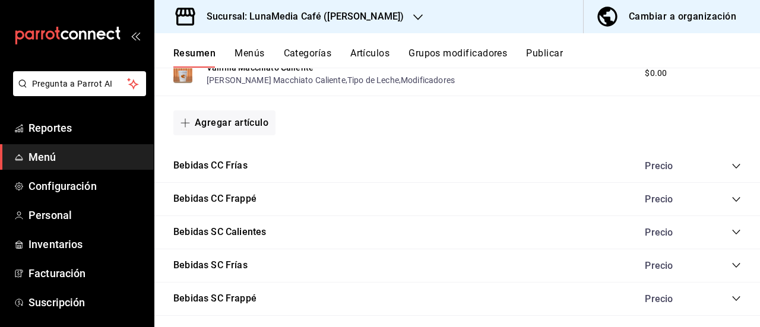
click at [732, 164] on icon "collapse-category-row" at bounding box center [737, 167] width 10 height 10
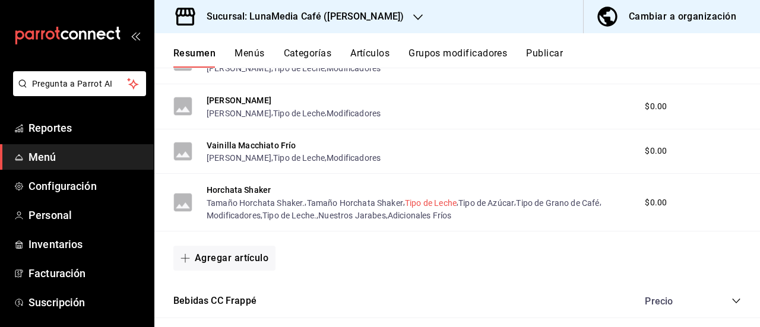
scroll to position [995, 0]
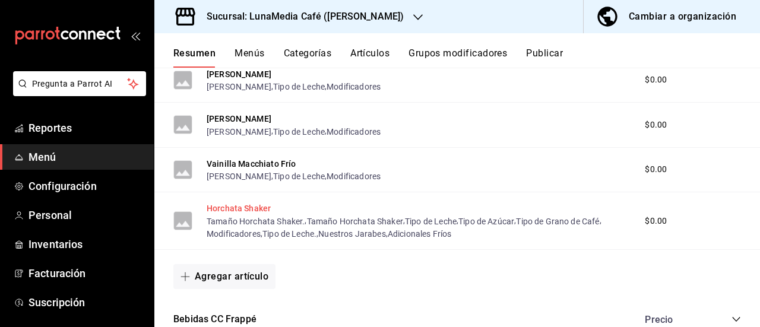
click at [257, 210] on button "Horchata Shaker" at bounding box center [239, 208] width 64 height 12
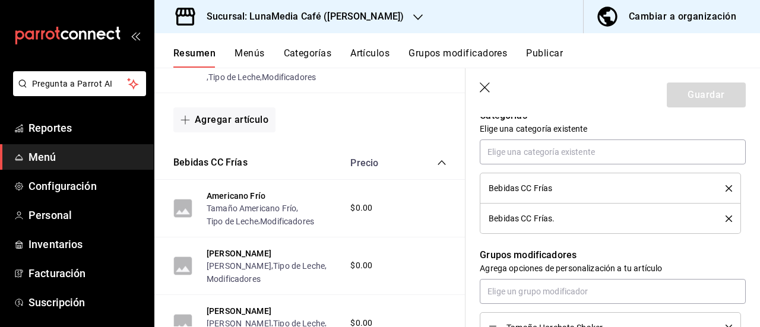
scroll to position [534, 0]
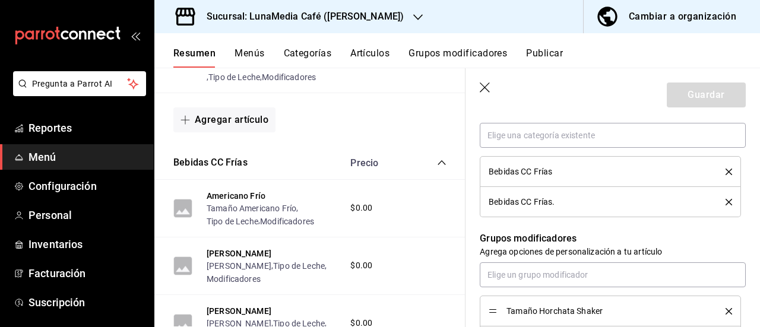
click at [726, 202] on icon "delete" at bounding box center [729, 202] width 7 height 7
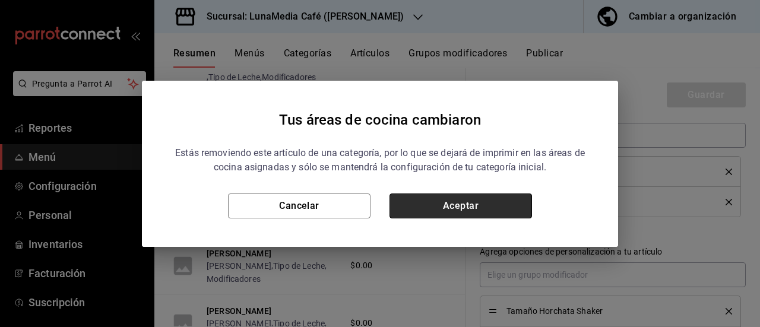
click at [490, 214] on button "Aceptar" at bounding box center [461, 206] width 143 height 25
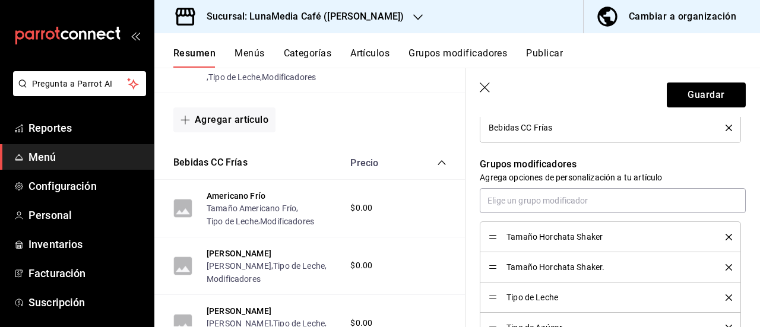
scroll to position [594, 0]
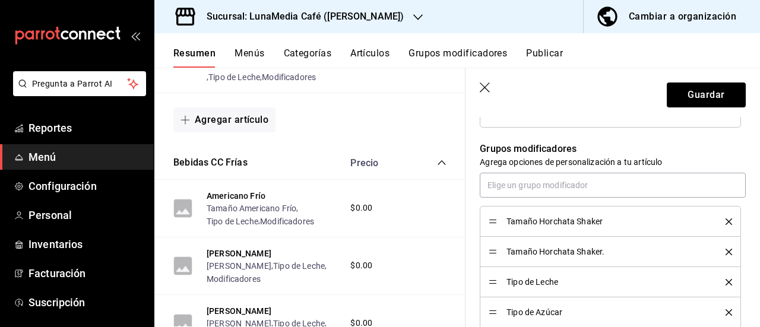
click at [726, 249] on icon "delete" at bounding box center [729, 252] width 7 height 7
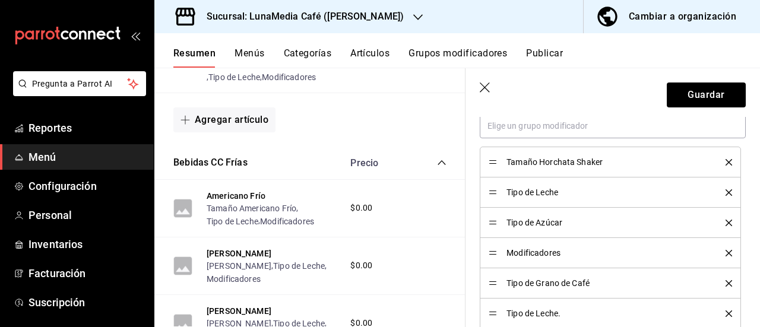
click at [726, 220] on icon "delete" at bounding box center [729, 223] width 7 height 7
click at [726, 251] on icon "delete" at bounding box center [729, 253] width 7 height 7
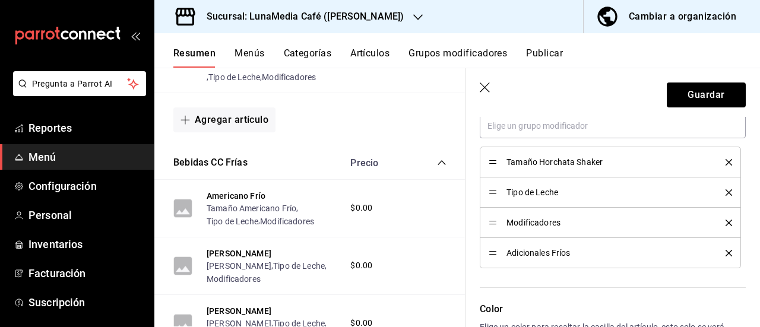
click at [726, 251] on icon "delete" at bounding box center [729, 253] width 7 height 7
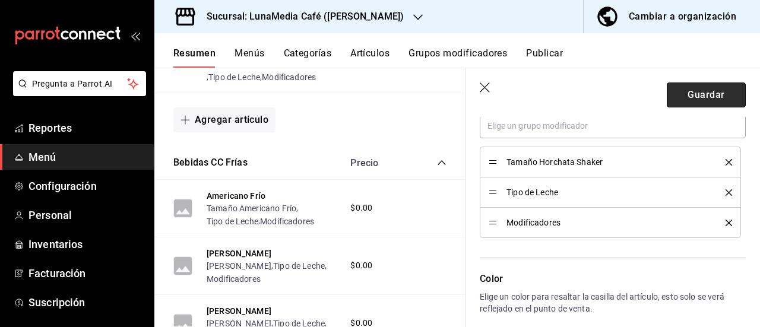
click at [697, 105] on button "Guardar" at bounding box center [706, 95] width 79 height 25
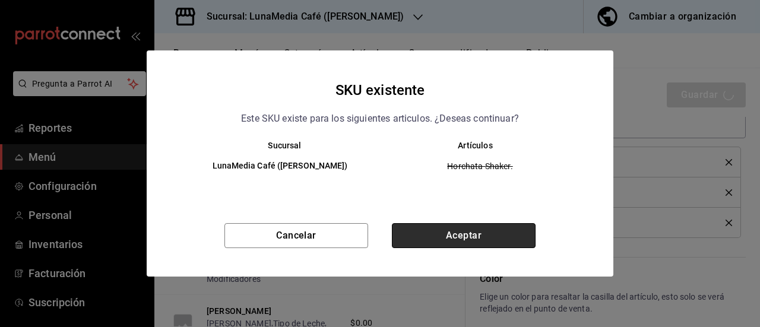
click at [447, 233] on button "Aceptar" at bounding box center [464, 235] width 144 height 25
type textarea "x"
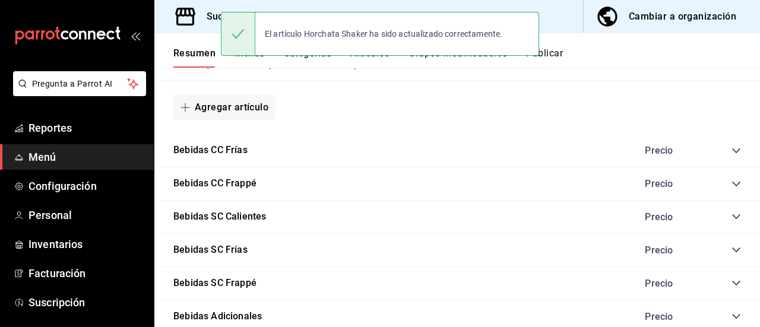
scroll to position [780, 0]
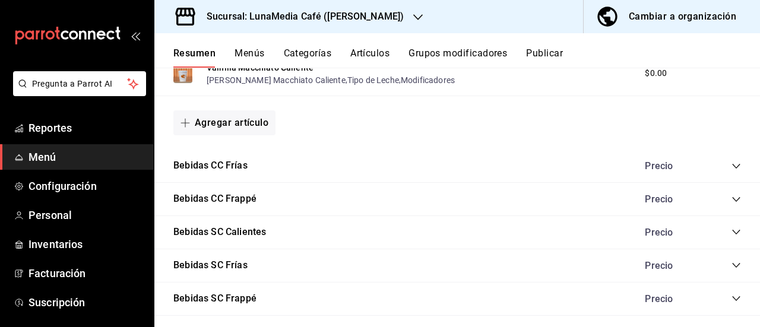
click at [732, 169] on icon "collapse-category-row" at bounding box center [737, 167] width 10 height 10
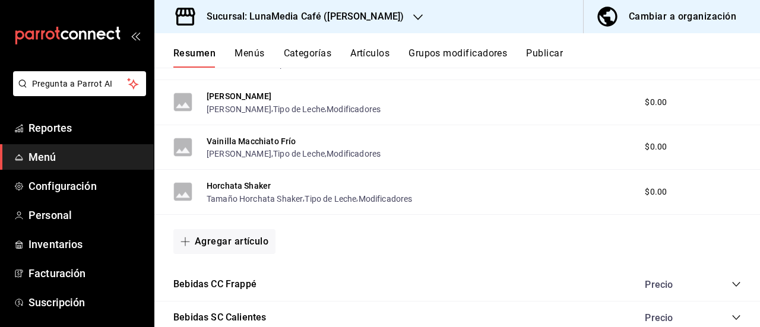
scroll to position [1077, 0]
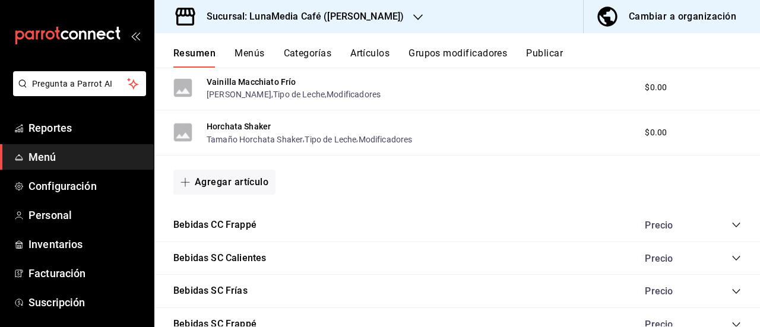
click at [732, 226] on icon "collapse-category-row" at bounding box center [737, 225] width 10 height 10
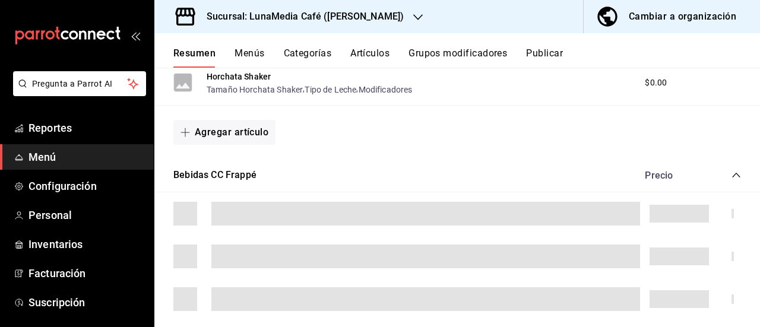
scroll to position [1196, 0]
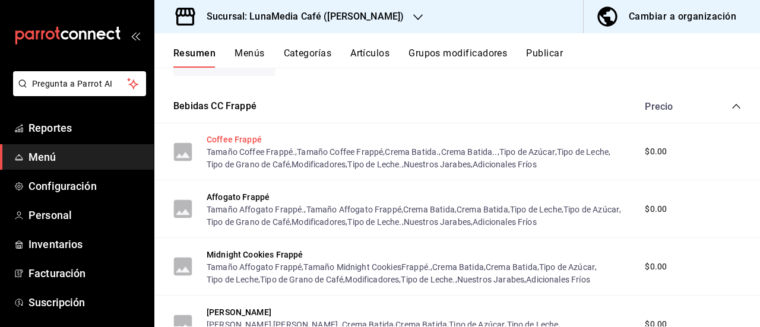
click at [251, 145] on button "Coffee Frappé" at bounding box center [234, 140] width 55 height 12
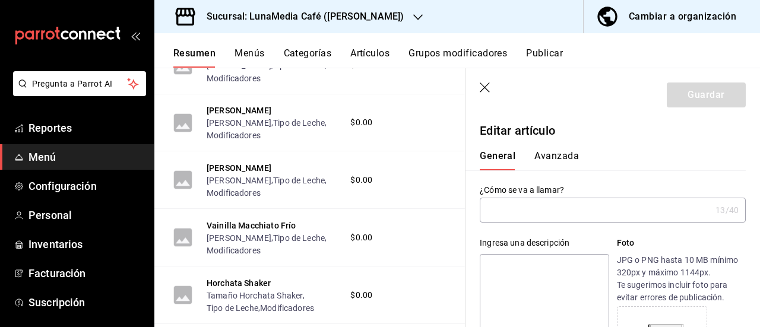
type input "Coffee Frappé"
type textarea "Café intenso mezclado con leche y hielo molido."
type textarea "x"
type input "AR-1757573701283"
type textarea "x"
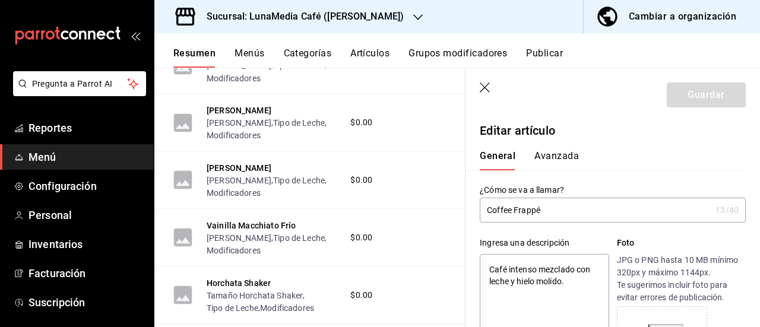
type input "$0.00"
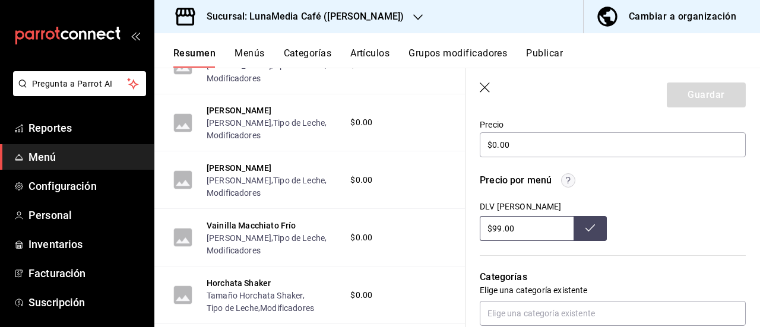
scroll to position [475, 0]
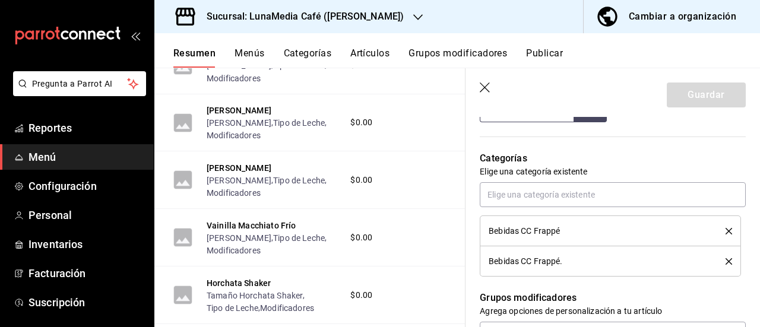
click at [726, 260] on icon "delete" at bounding box center [729, 261] width 7 height 7
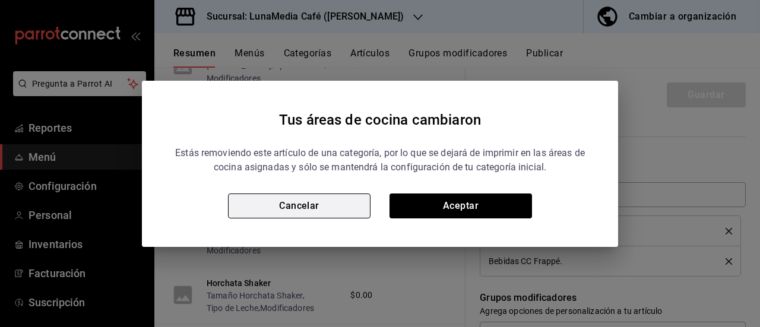
click at [278, 199] on button "Cancelar" at bounding box center [299, 206] width 143 height 25
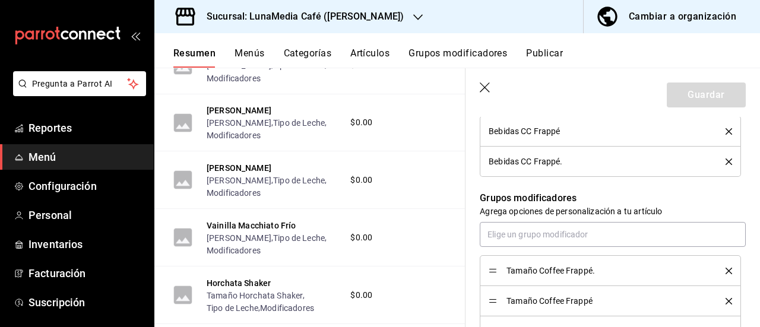
scroll to position [594, 0]
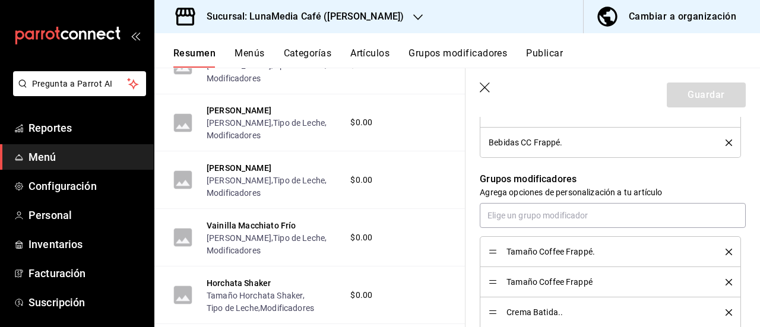
click at [726, 143] on icon "delete" at bounding box center [729, 143] width 7 height 7
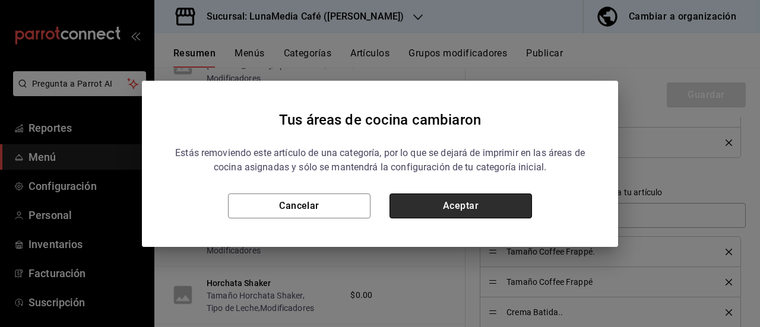
click at [425, 207] on button "Aceptar" at bounding box center [461, 206] width 143 height 25
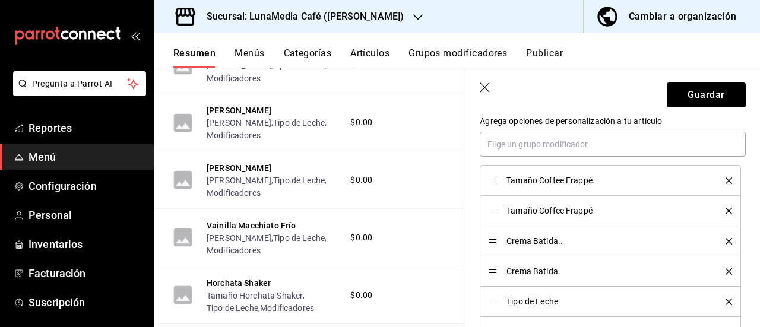
scroll to position [653, 0]
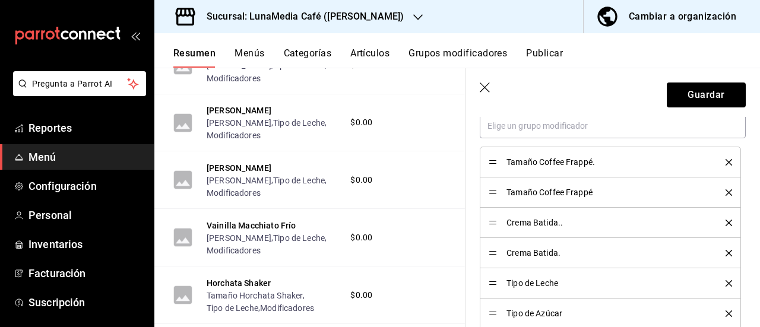
click at [726, 161] on icon "delete" at bounding box center [729, 162] width 7 height 7
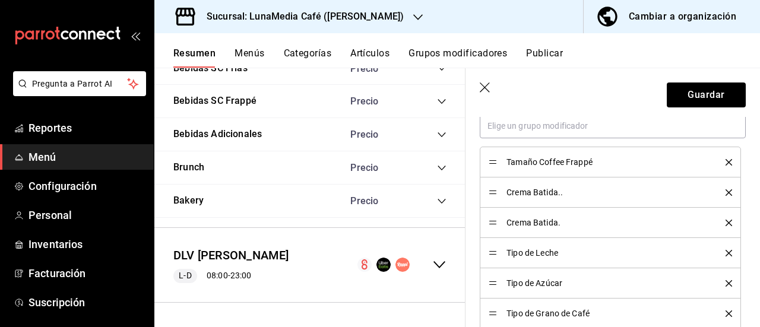
scroll to position [2490, 0]
click at [432, 270] on icon "collapse-menu-row" at bounding box center [439, 265] width 14 height 14
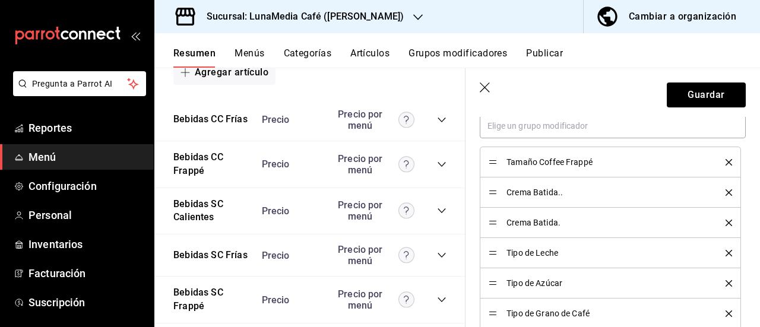
scroll to position [5808, 0]
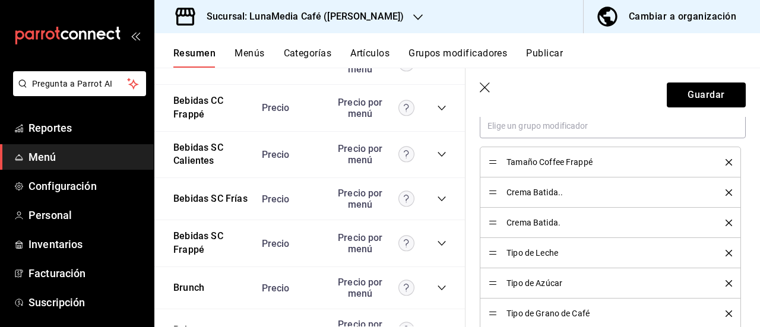
click at [437, 113] on icon "collapse-category-row" at bounding box center [442, 108] width 10 height 10
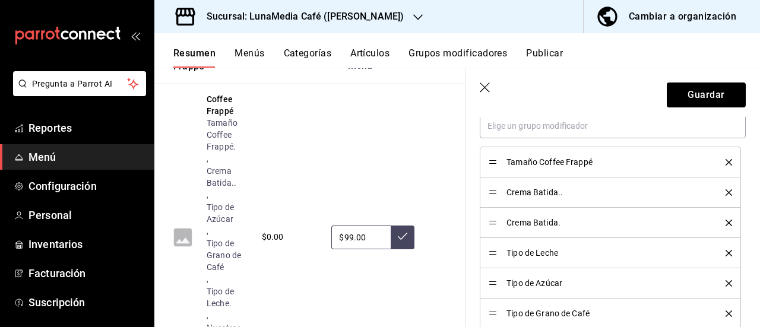
scroll to position [5867, 0]
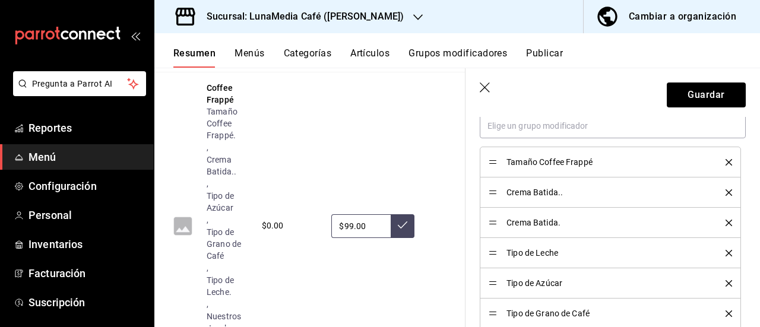
click at [726, 190] on icon "delete" at bounding box center [729, 192] width 7 height 7
click at [726, 254] on icon "delete" at bounding box center [729, 253] width 7 height 7
click at [720, 285] on div "Tipo de Leche." at bounding box center [610, 283] width 243 height 13
click at [726, 282] on icon "delete" at bounding box center [729, 283] width 7 height 7
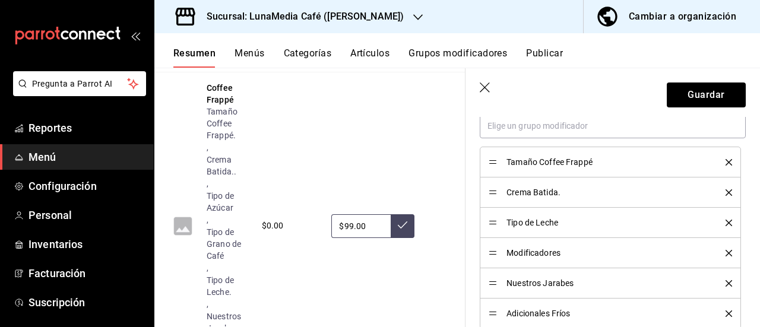
click at [726, 282] on icon "delete" at bounding box center [729, 283] width 7 height 7
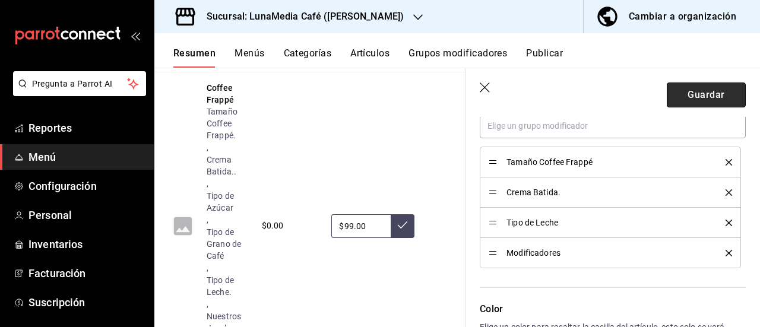
click at [675, 103] on button "Guardar" at bounding box center [706, 95] width 79 height 25
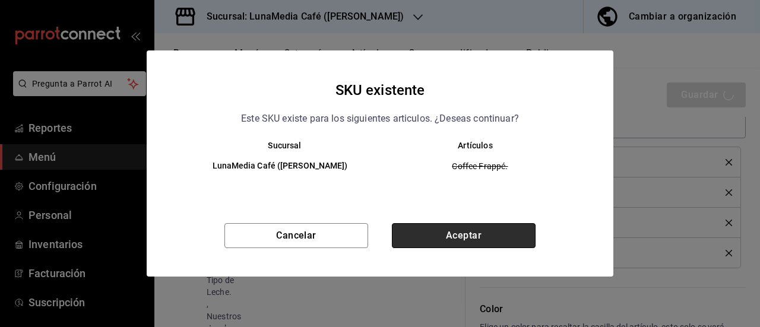
click at [470, 232] on button "Aceptar" at bounding box center [464, 235] width 144 height 25
type textarea "x"
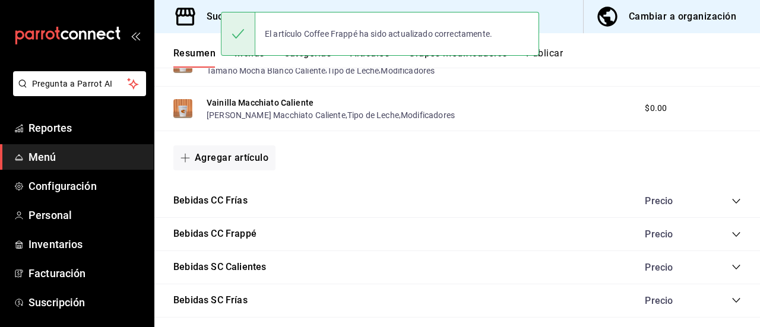
scroll to position [798, 0]
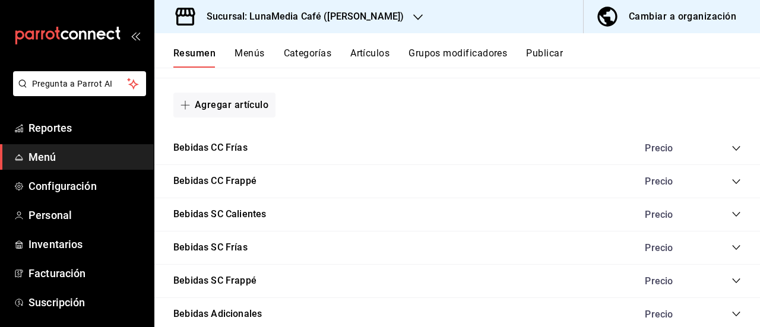
click at [732, 178] on icon "collapse-category-row" at bounding box center [737, 182] width 10 height 10
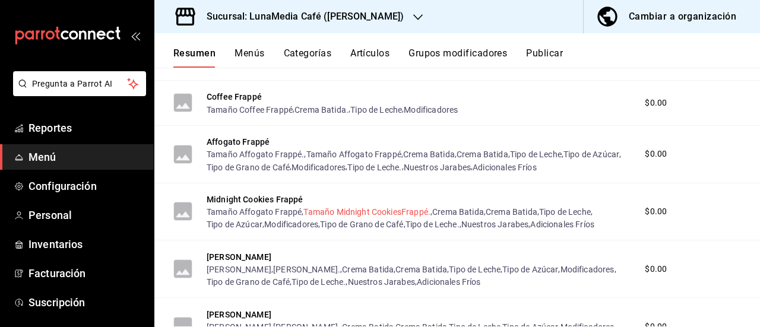
scroll to position [917, 0]
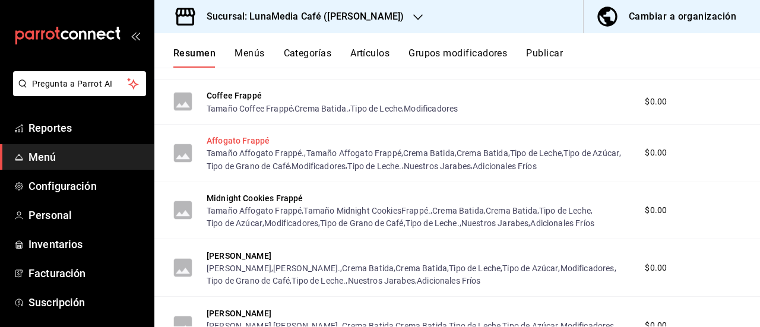
click at [241, 136] on button "Affogato Frappé" at bounding box center [238, 141] width 63 height 12
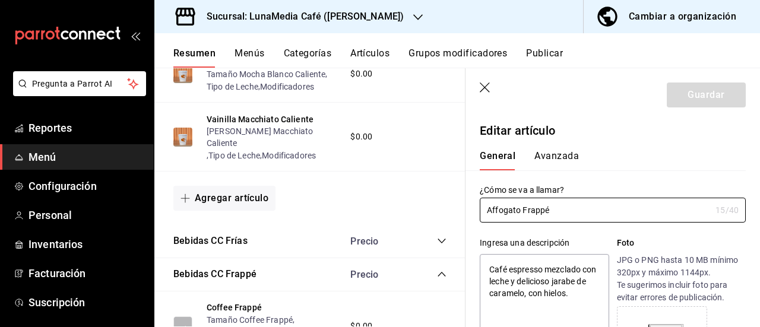
type textarea "x"
type input "$0.00"
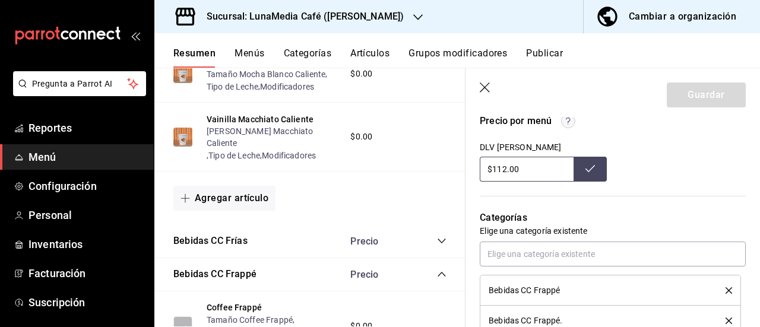
scroll to position [534, 0]
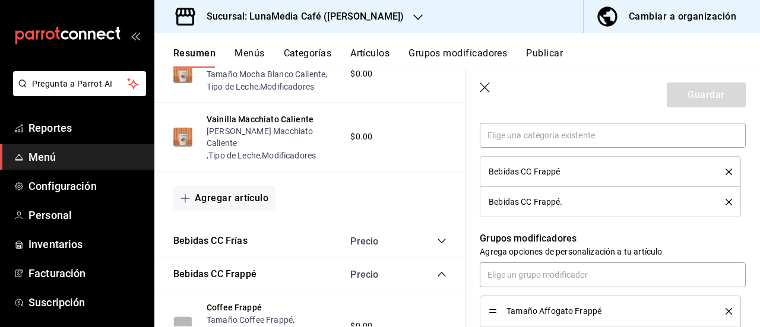
click at [726, 201] on icon "delete" at bounding box center [729, 202] width 7 height 7
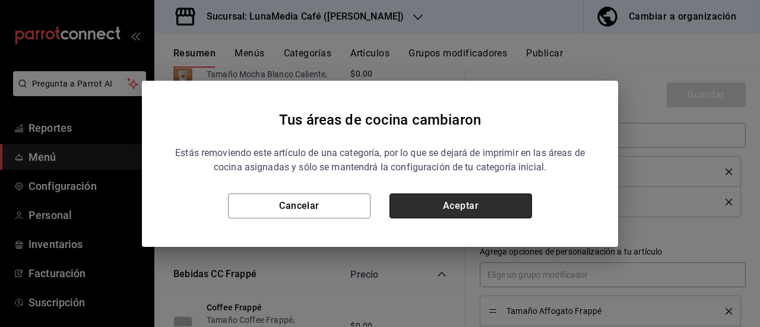
click at [509, 204] on button "Aceptar" at bounding box center [461, 206] width 143 height 25
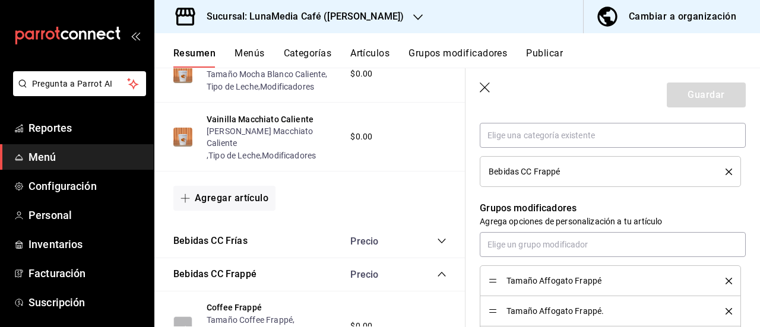
scroll to position [594, 0]
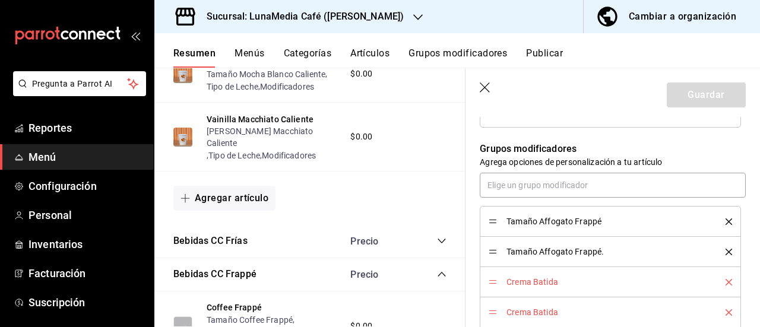
click at [726, 252] on icon "delete" at bounding box center [729, 252] width 7 height 7
click at [726, 251] on icon "delete" at bounding box center [729, 252] width 7 height 7
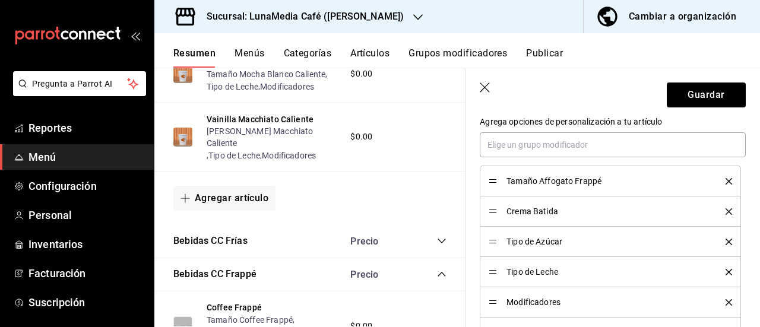
scroll to position [653, 0]
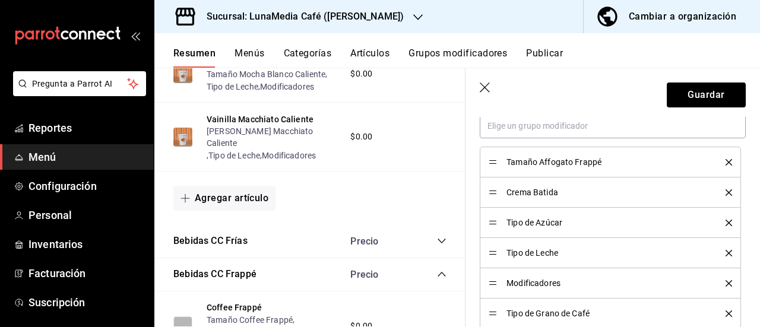
click at [726, 224] on icon "delete" at bounding box center [729, 223] width 7 height 7
click at [726, 282] on icon "delete" at bounding box center [729, 283] width 7 height 7
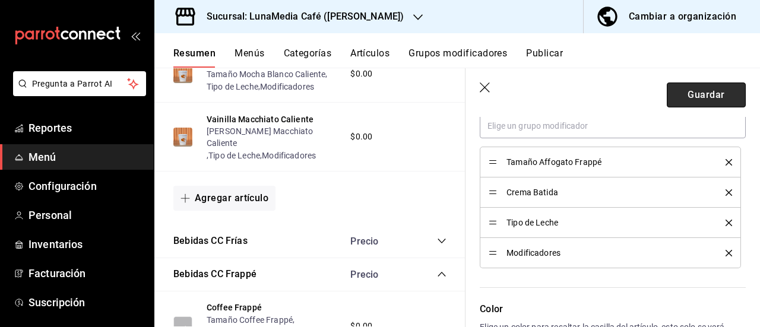
click at [698, 96] on button "Guardar" at bounding box center [706, 95] width 79 height 25
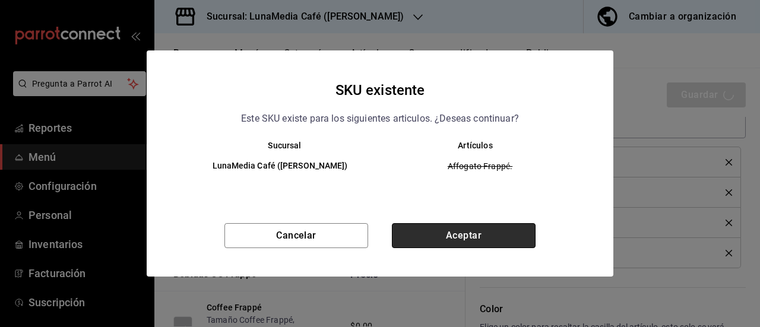
click at [476, 230] on button "Aceptar" at bounding box center [464, 235] width 144 height 25
click at [470, 241] on button "Aceptar" at bounding box center [464, 235] width 144 height 25
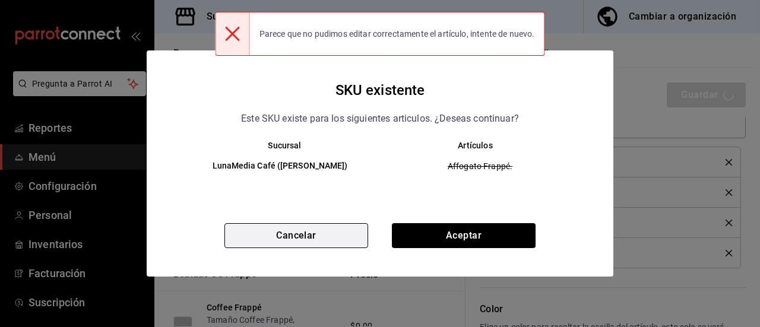
drag, startPoint x: 327, startPoint y: 237, endPoint x: 380, endPoint y: 234, distance: 52.9
click at [328, 237] on button "Cancelar" at bounding box center [296, 235] width 144 height 25
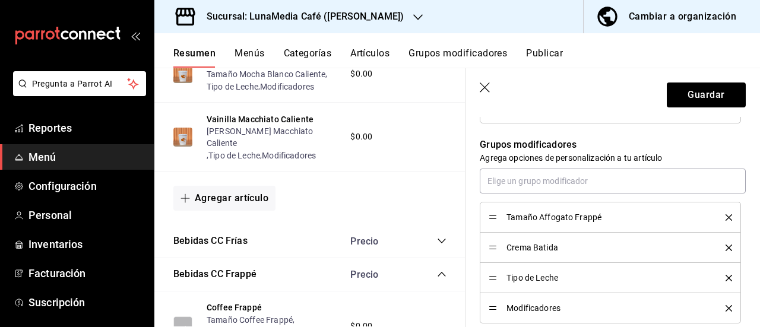
scroll to position [594, 0]
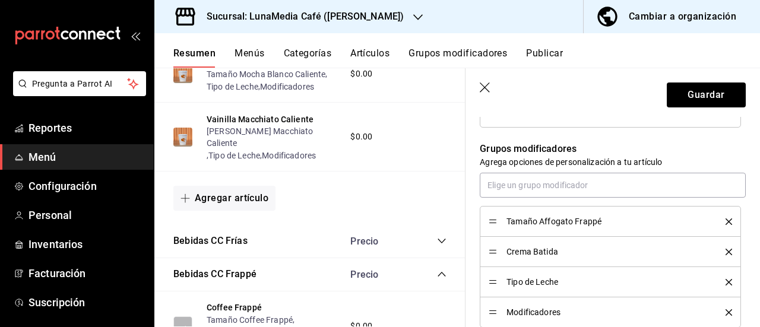
click at [726, 250] on icon "delete" at bounding box center [729, 252] width 7 height 7
type textarea "x"
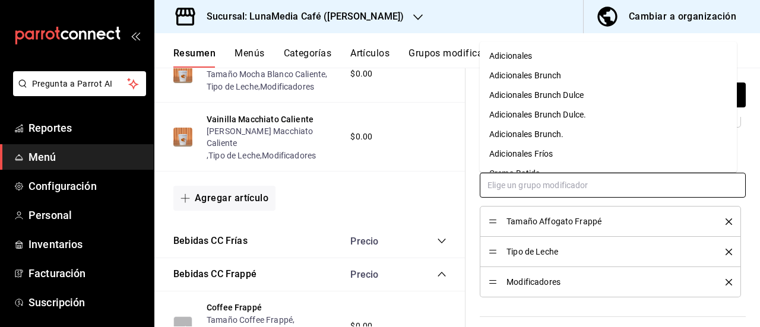
click at [553, 188] on input "text" at bounding box center [613, 185] width 266 height 25
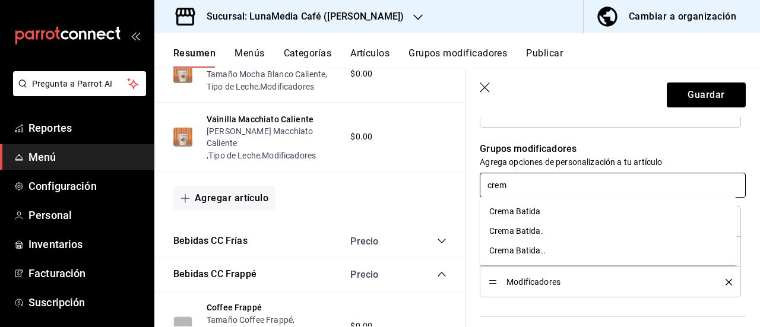
type input "crema"
click at [547, 211] on li "Crema Batida" at bounding box center [608, 212] width 257 height 20
type textarea "x"
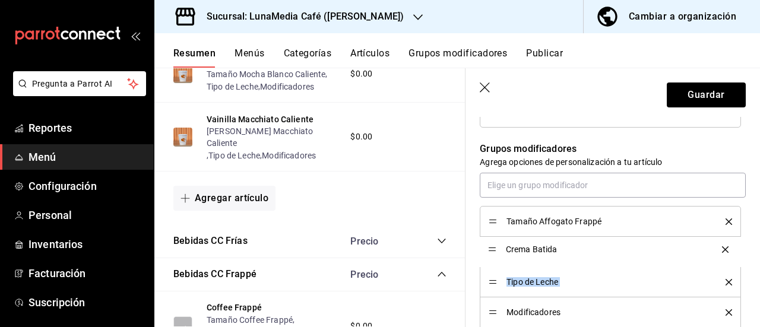
drag, startPoint x: 492, startPoint y: 315, endPoint x: 487, endPoint y: 252, distance: 62.6
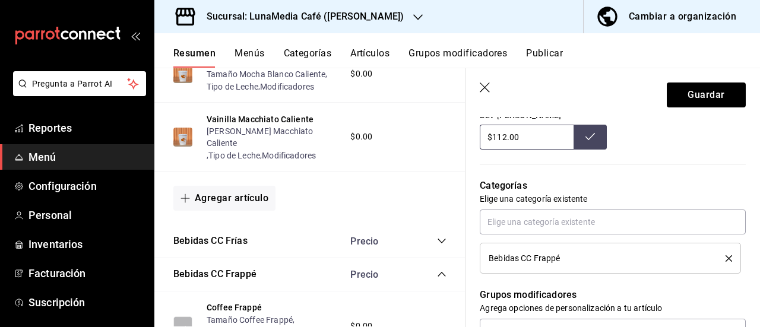
scroll to position [475, 0]
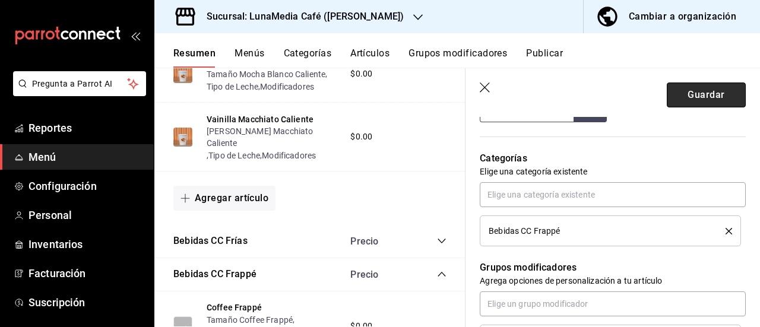
click at [697, 93] on button "Guardar" at bounding box center [706, 95] width 79 height 25
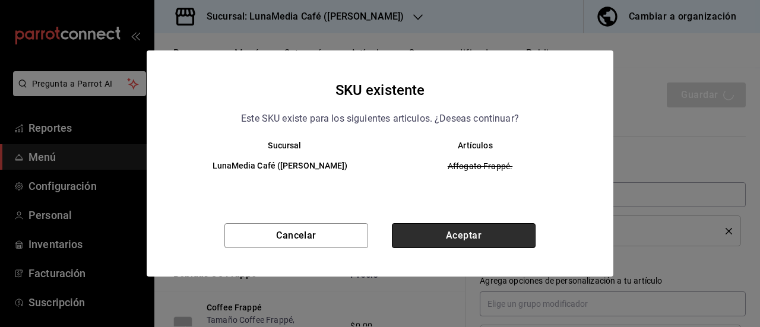
click at [467, 236] on button "Aceptar" at bounding box center [464, 235] width 144 height 25
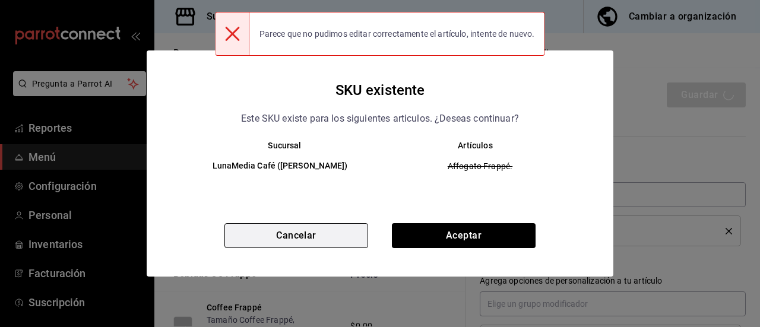
click at [282, 238] on button "Cancelar" at bounding box center [296, 235] width 144 height 25
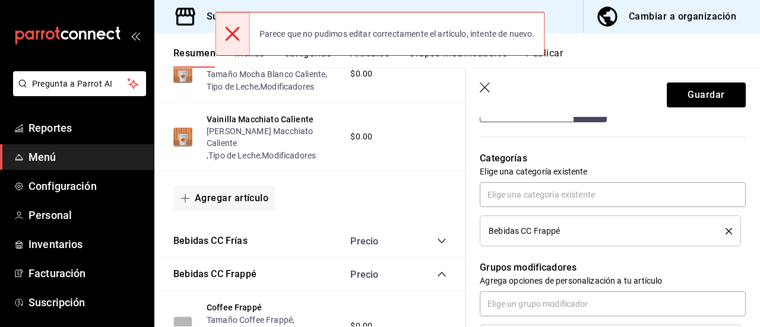
click at [484, 89] on icon "button" at bounding box center [486, 89] width 12 height 12
type textarea "x"
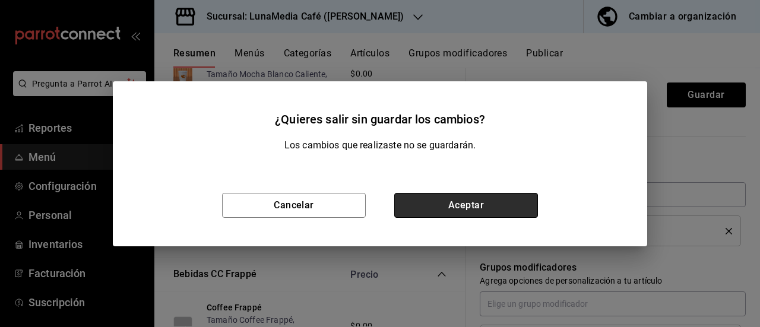
click at [507, 217] on button "Aceptar" at bounding box center [466, 205] width 144 height 25
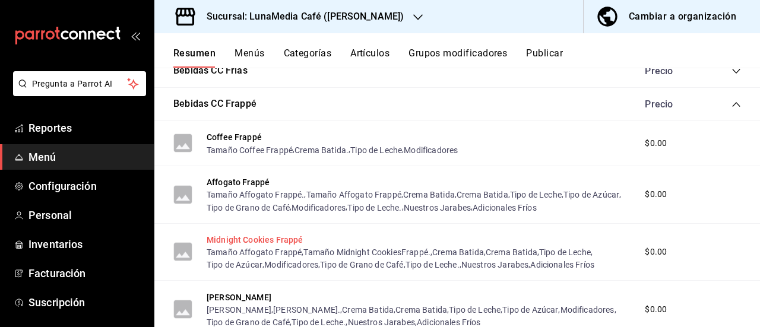
scroll to position [857, 0]
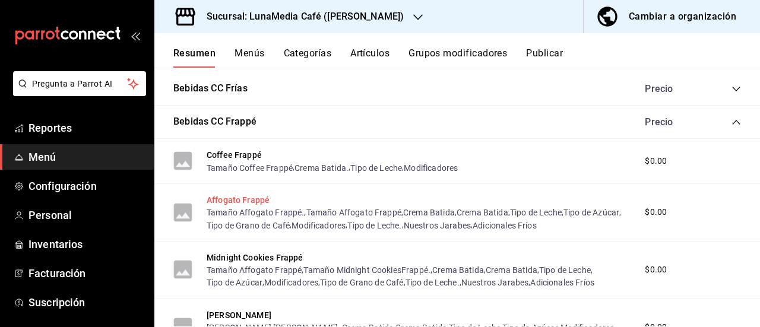
click at [251, 201] on button "Affogato Frappé" at bounding box center [238, 200] width 63 height 12
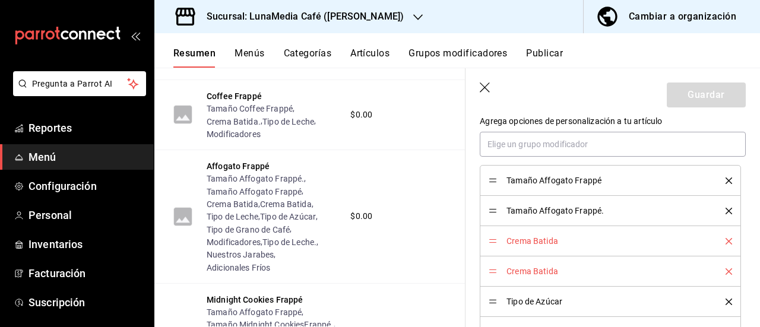
scroll to position [713, 0]
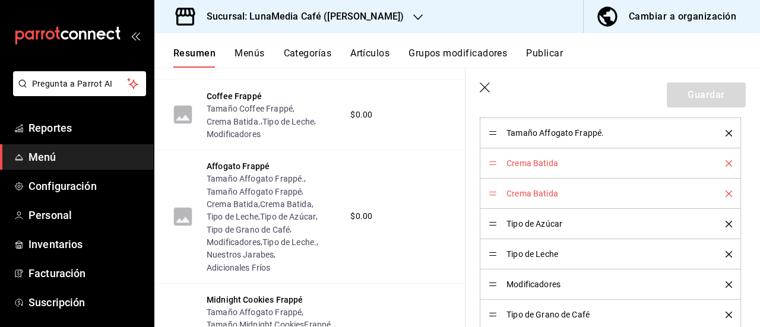
click at [726, 164] on icon "delete" at bounding box center [729, 163] width 7 height 7
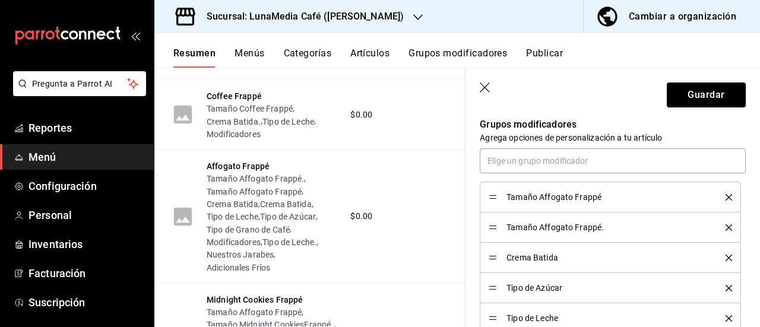
scroll to position [594, 0]
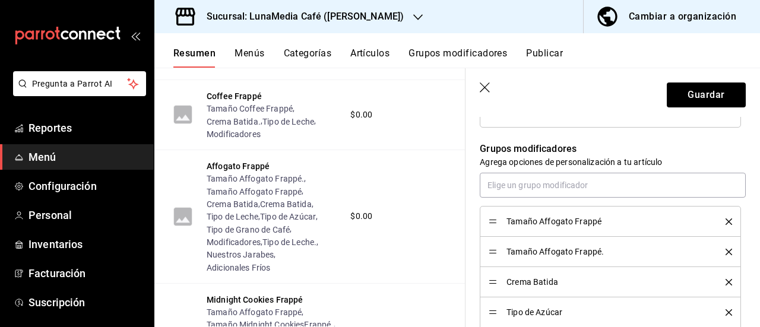
click at [726, 251] on icon "delete" at bounding box center [729, 252] width 7 height 7
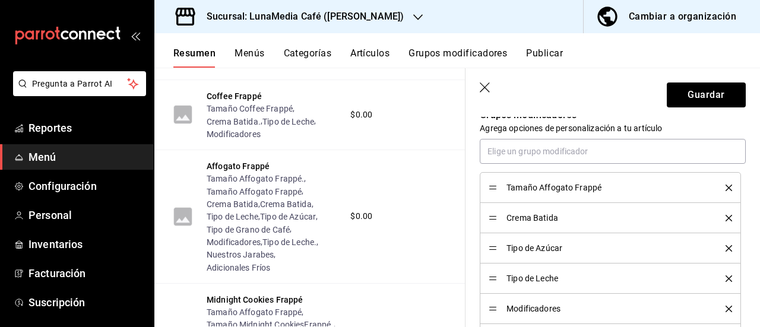
scroll to position [653, 0]
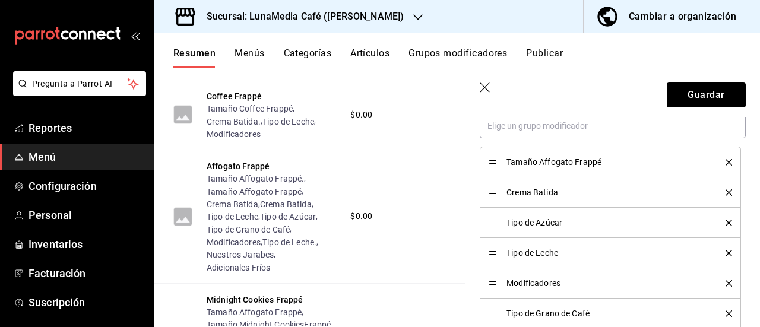
click at [726, 220] on icon "delete" at bounding box center [729, 223] width 7 height 7
click at [726, 281] on icon "delete" at bounding box center [729, 283] width 7 height 7
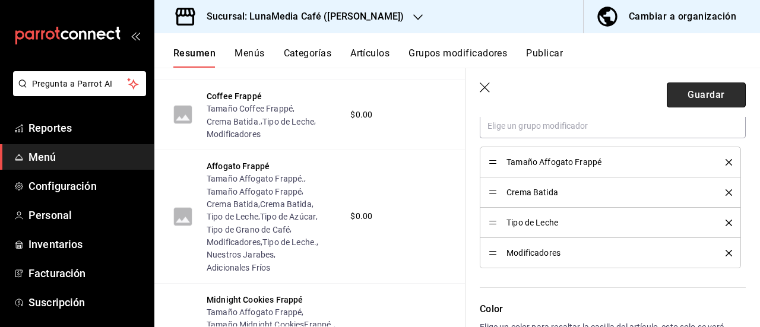
click at [684, 102] on button "Guardar" at bounding box center [706, 95] width 79 height 25
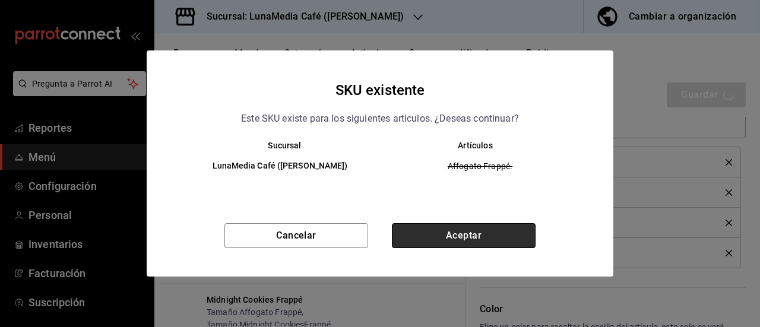
click at [432, 237] on button "Aceptar" at bounding box center [464, 235] width 144 height 25
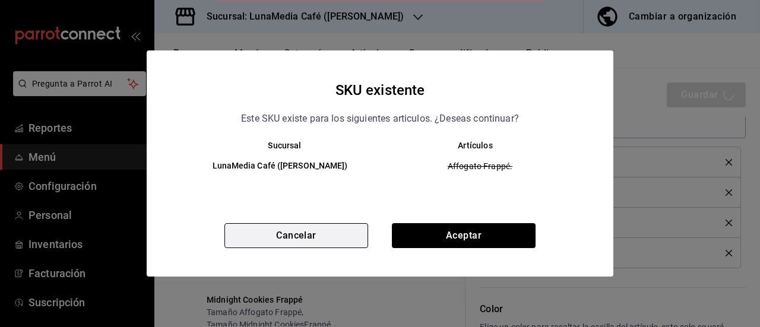
click at [258, 230] on button "Cancelar" at bounding box center [296, 235] width 144 height 25
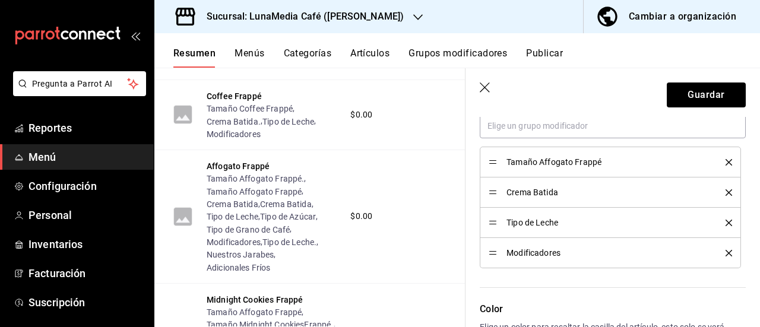
click at [484, 87] on icon "button" at bounding box center [485, 88] width 10 height 10
type textarea "x"
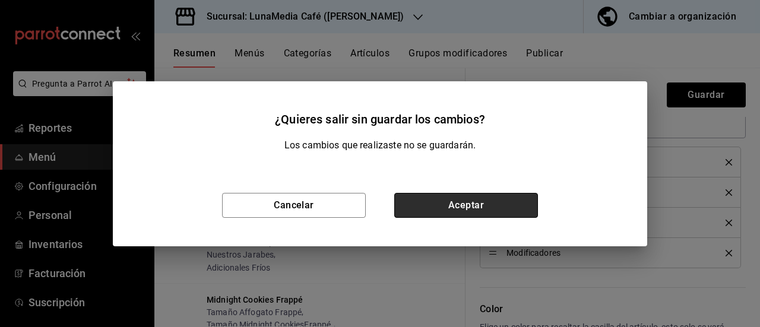
click at [438, 205] on button "Aceptar" at bounding box center [466, 205] width 144 height 25
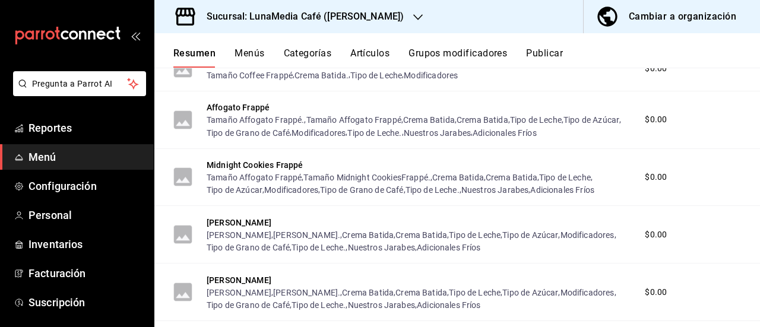
scroll to position [891, 0]
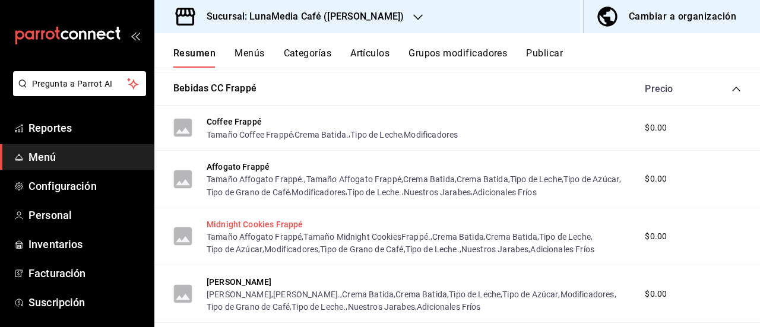
click at [281, 227] on button "Midnight Cookies Frappé" at bounding box center [255, 225] width 96 height 12
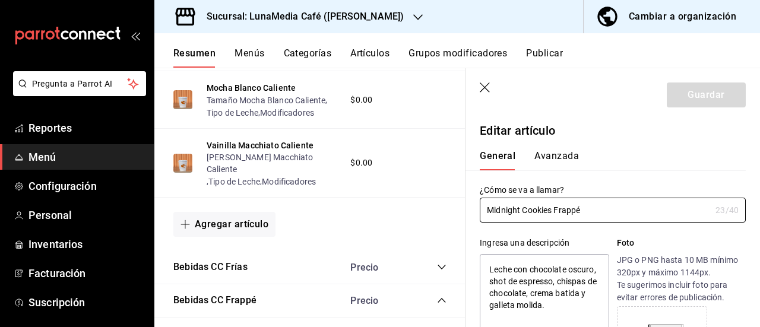
type textarea "x"
type input "$0.00"
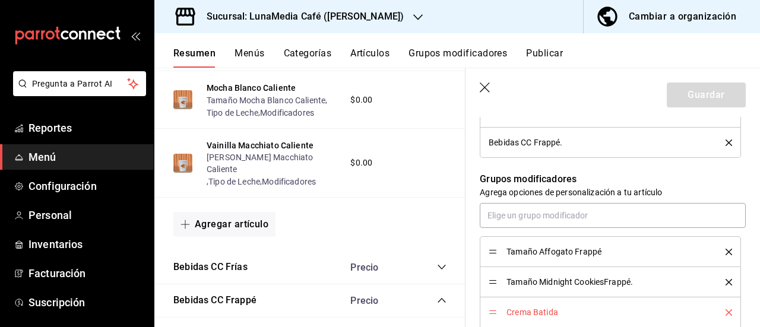
scroll to position [534, 0]
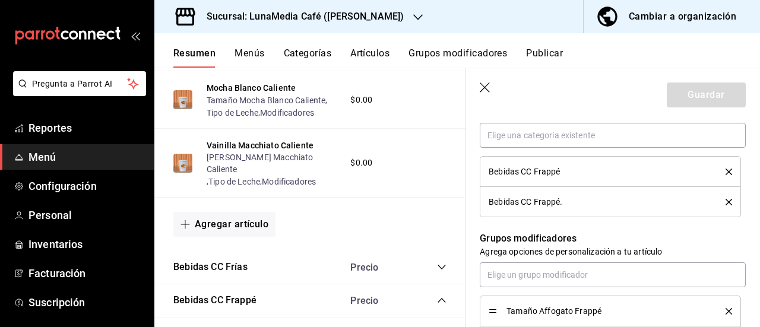
click at [726, 201] on icon "delete" at bounding box center [729, 202] width 7 height 7
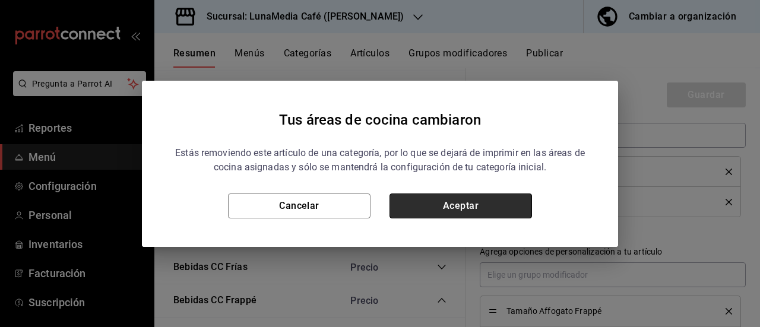
click at [520, 206] on button "Aceptar" at bounding box center [461, 206] width 143 height 25
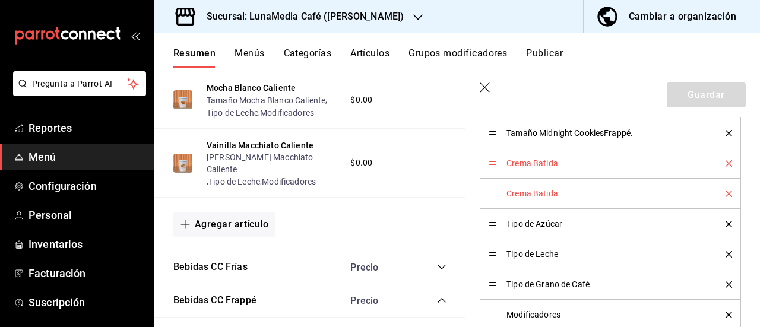
scroll to position [653, 0]
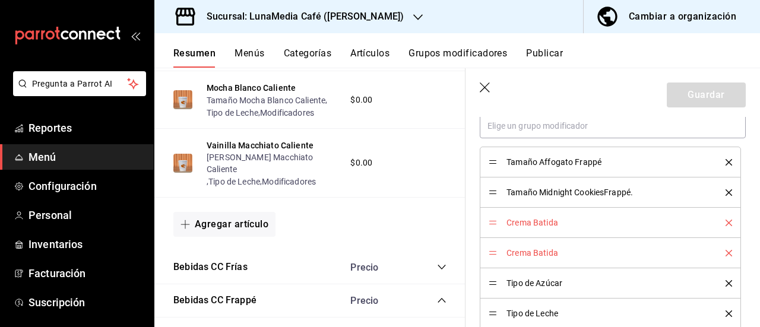
click at [726, 159] on icon "delete" at bounding box center [729, 162] width 7 height 7
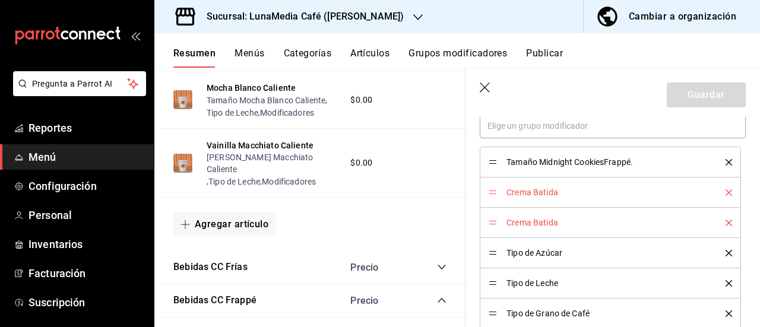
click at [726, 191] on icon "delete" at bounding box center [729, 192] width 7 height 7
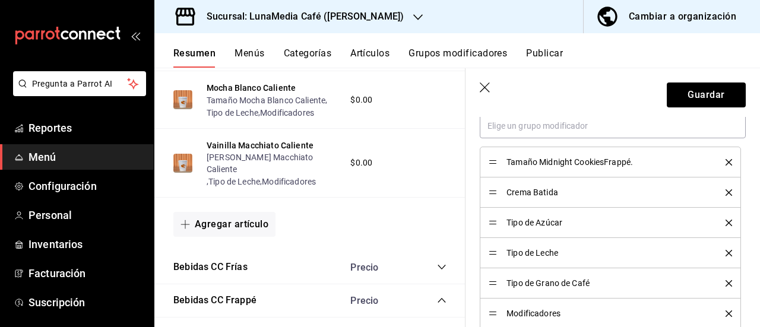
click at [726, 223] on icon "delete" at bounding box center [729, 223] width 7 height 7
click at [726, 252] on icon "delete" at bounding box center [729, 253] width 7 height 7
click at [726, 280] on icon "delete" at bounding box center [729, 283] width 7 height 7
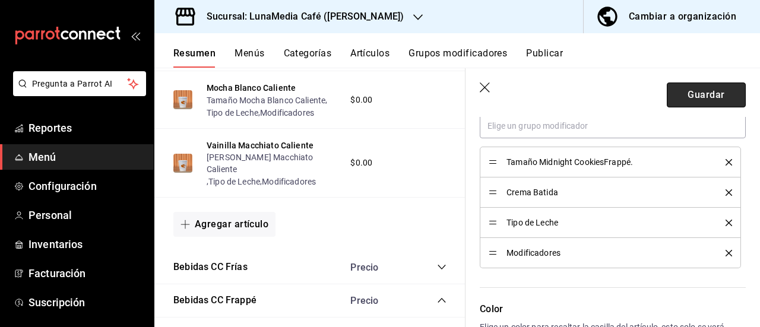
click at [689, 98] on button "Guardar" at bounding box center [706, 95] width 79 height 25
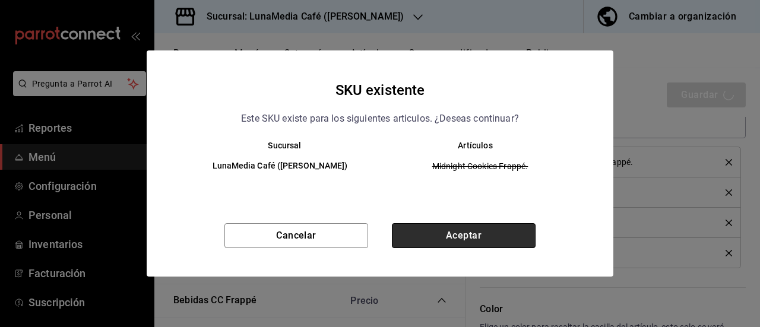
click at [486, 243] on button "Aceptar" at bounding box center [464, 235] width 144 height 25
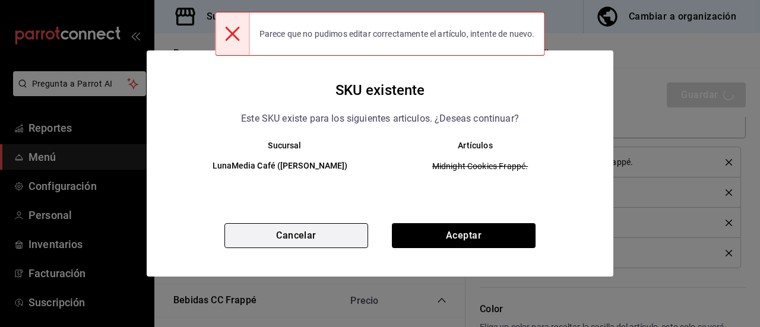
click at [322, 240] on button "Cancelar" at bounding box center [296, 235] width 144 height 25
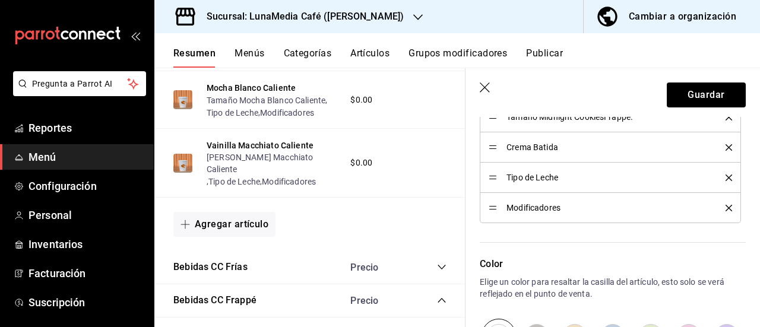
scroll to position [713, 0]
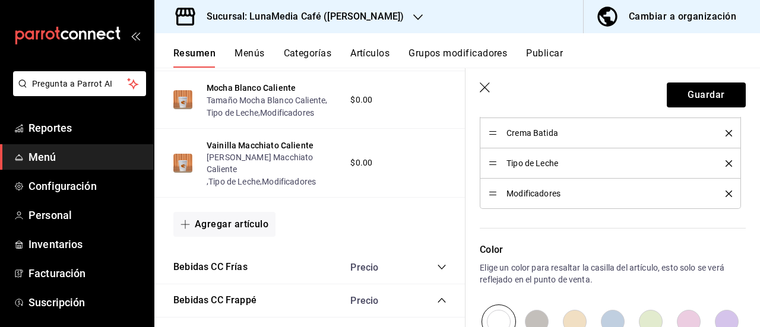
click at [484, 80] on header "Guardar" at bounding box center [613, 92] width 295 height 49
click at [486, 86] on icon "button" at bounding box center [485, 88] width 10 height 10
type textarea "x"
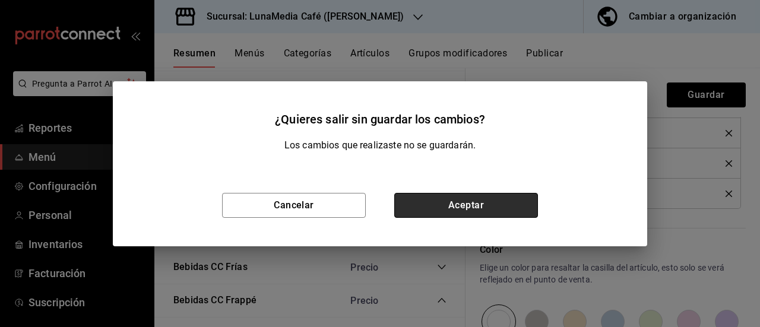
click at [459, 206] on button "Aceptar" at bounding box center [466, 205] width 144 height 25
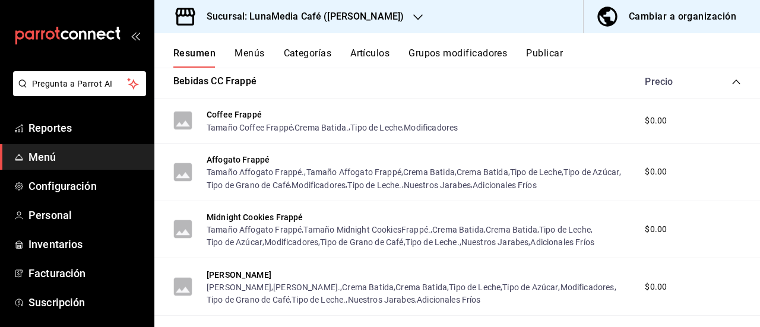
scroll to position [831, 0]
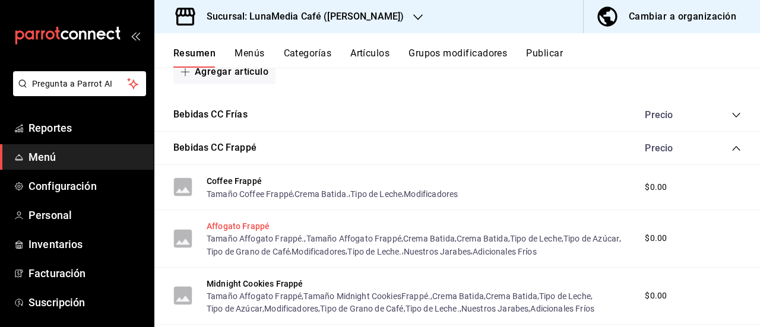
click at [242, 226] on button "Affogato Frappé" at bounding box center [238, 226] width 63 height 12
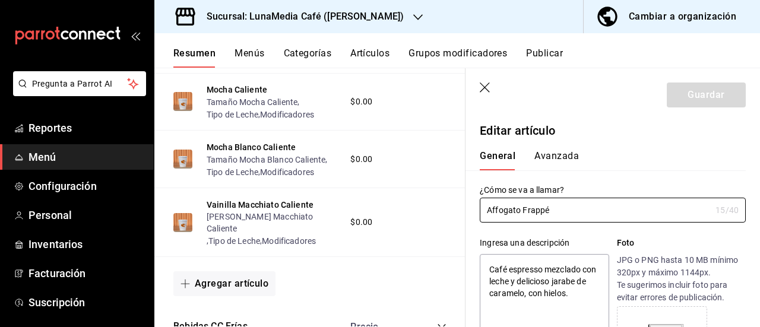
type textarea "x"
type input "$0.00"
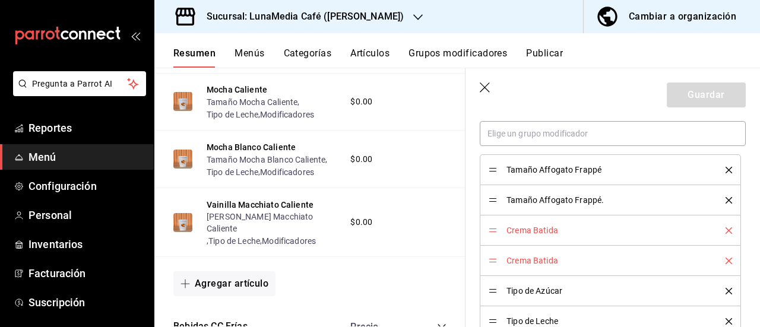
scroll to position [653, 0]
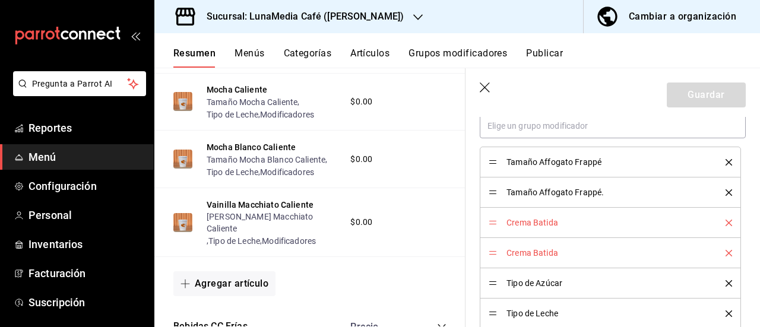
click at [726, 163] on icon "delete" at bounding box center [729, 162] width 7 height 7
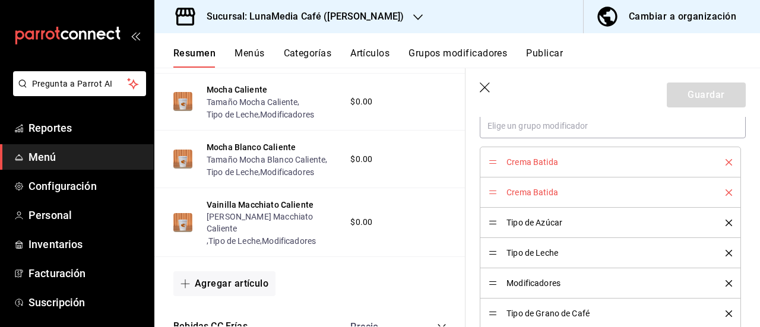
click at [726, 163] on icon "delete" at bounding box center [729, 162] width 7 height 7
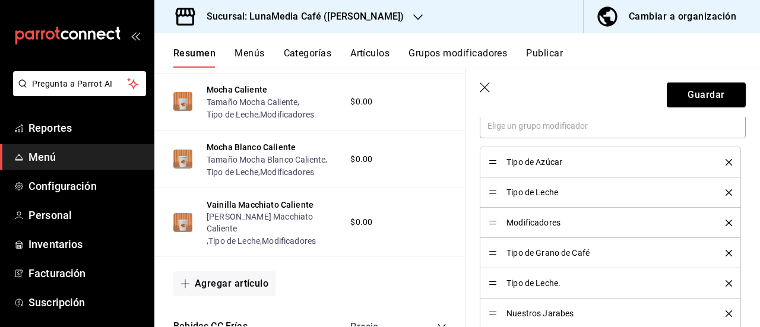
click at [726, 163] on icon "delete" at bounding box center [729, 162] width 7 height 7
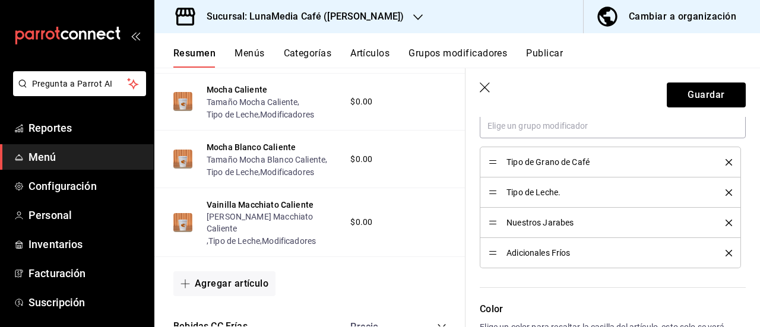
click at [726, 163] on icon "delete" at bounding box center [729, 162] width 7 height 7
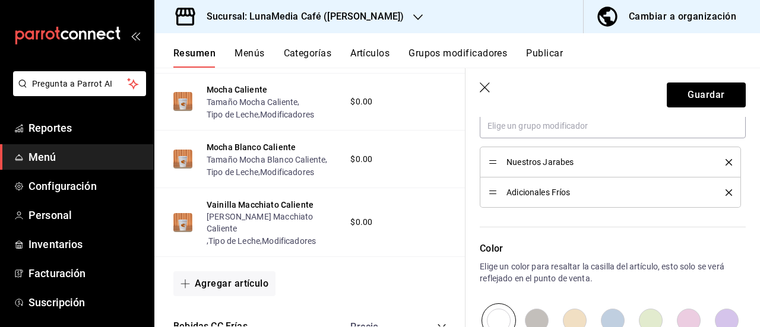
click at [726, 163] on icon "delete" at bounding box center [729, 162] width 7 height 7
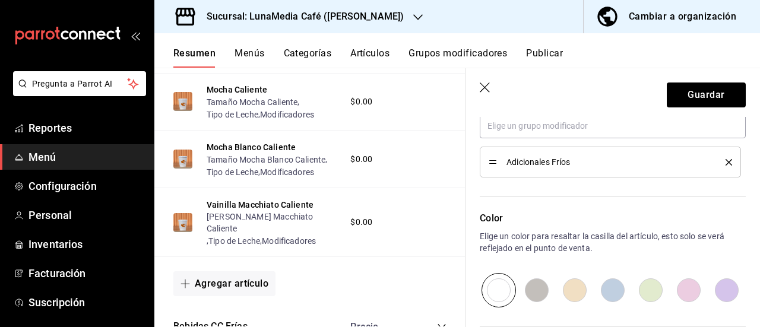
click at [726, 163] on icon "delete" at bounding box center [729, 162] width 7 height 7
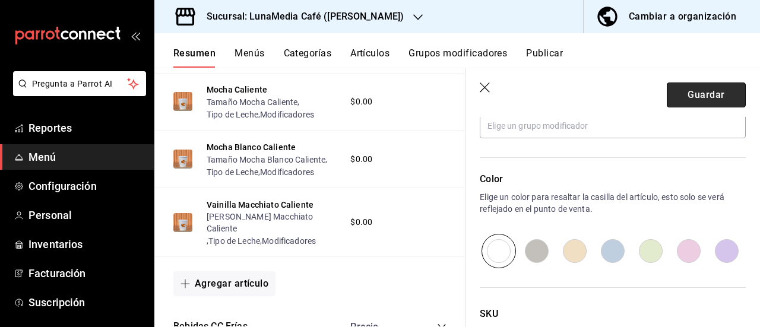
click at [686, 99] on button "Guardar" at bounding box center [706, 95] width 79 height 25
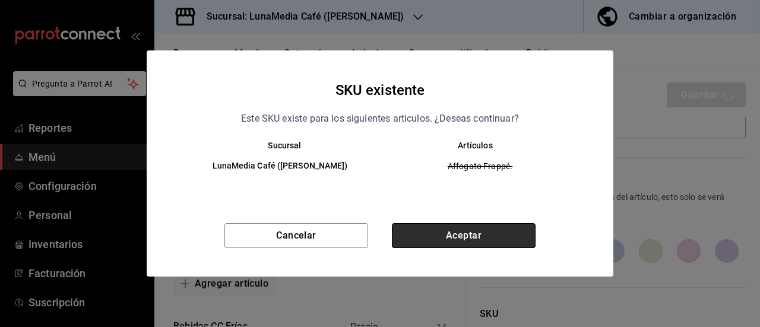
click at [464, 242] on button "Aceptar" at bounding box center [464, 235] width 144 height 25
type textarea "x"
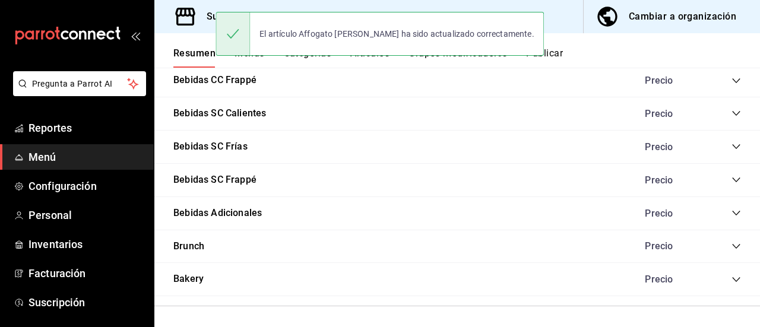
scroll to position [780, 0]
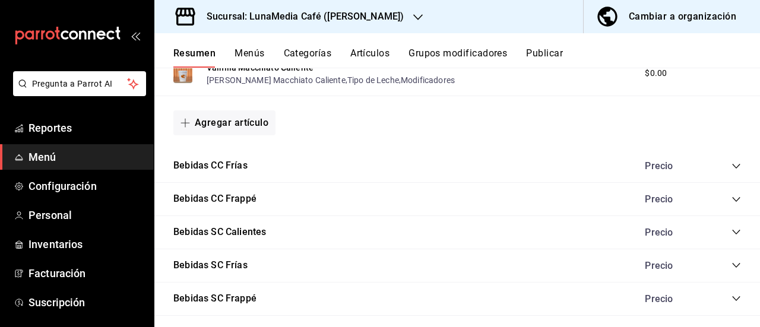
click at [732, 200] on icon "collapse-category-row" at bounding box center [737, 200] width 10 height 10
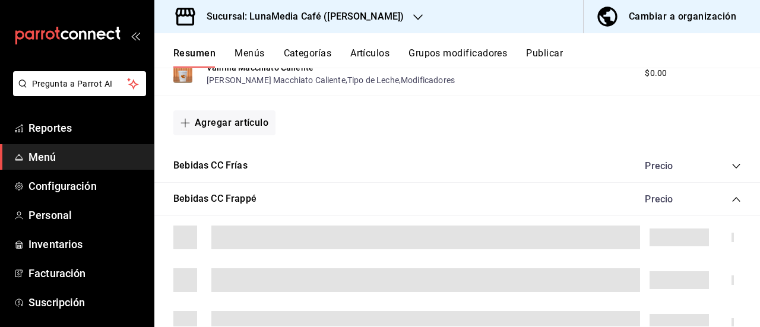
scroll to position [899, 0]
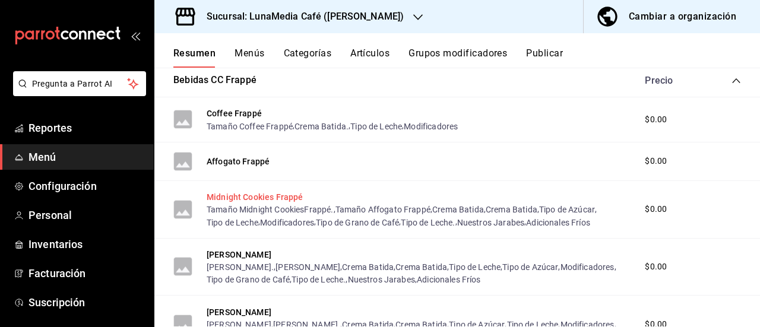
click at [271, 198] on button "Midnight Cookies Frappé" at bounding box center [255, 197] width 96 height 12
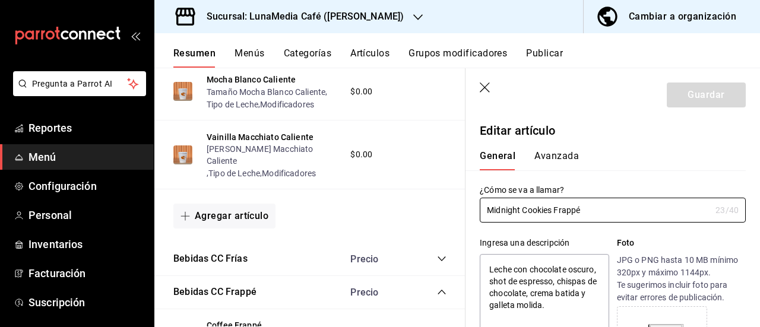
type textarea "x"
type input "$0.00"
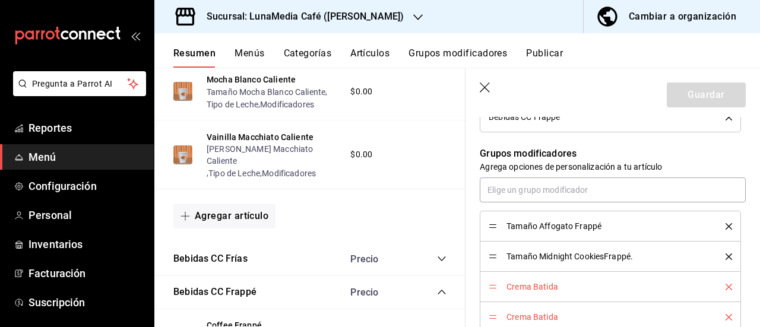
scroll to position [653, 0]
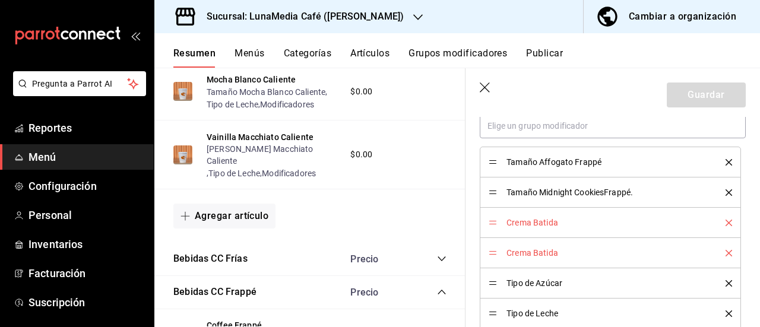
click at [726, 163] on icon "delete" at bounding box center [729, 162] width 7 height 7
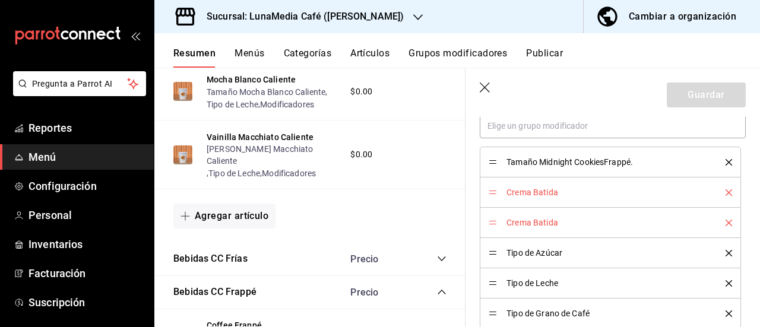
click at [726, 191] on icon "delete" at bounding box center [729, 192] width 7 height 7
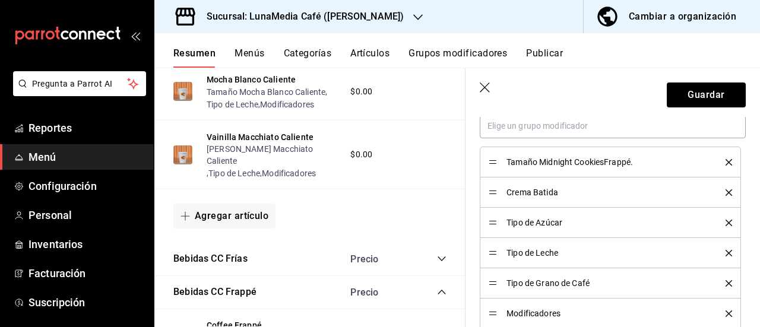
click at [726, 221] on icon "delete" at bounding box center [729, 223] width 7 height 7
click at [726, 252] on icon "delete" at bounding box center [729, 253] width 7 height 7
click at [719, 285] on div "Tipo de Leche." at bounding box center [610, 283] width 243 height 13
click at [726, 284] on icon "delete" at bounding box center [729, 283] width 7 height 7
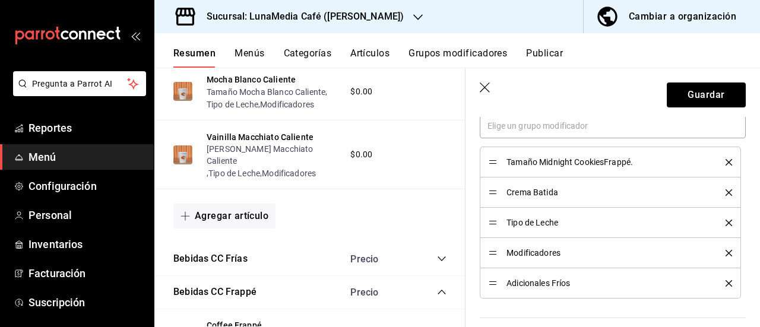
click at [726, 284] on icon "delete" at bounding box center [729, 283] width 7 height 7
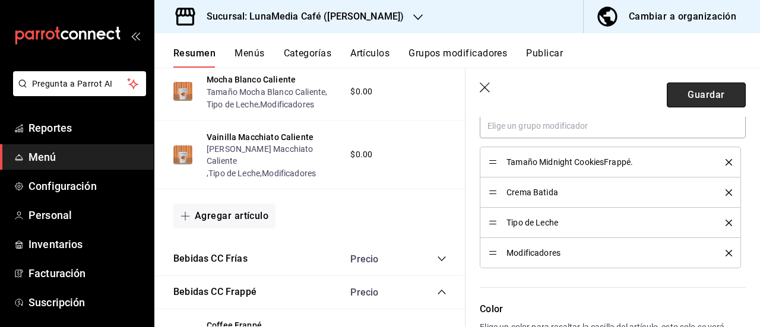
click at [689, 99] on button "Guardar" at bounding box center [706, 95] width 79 height 25
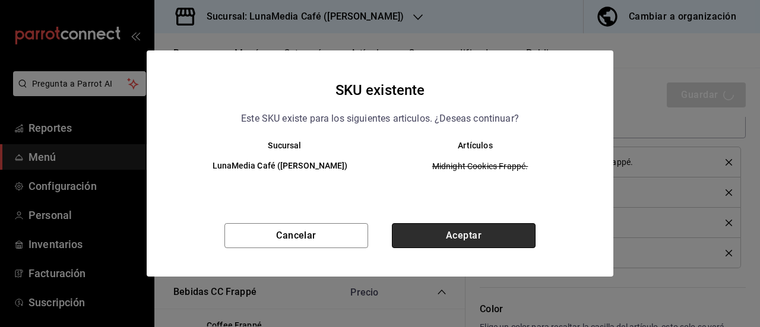
click at [454, 233] on button "Aceptar" at bounding box center [464, 235] width 144 height 25
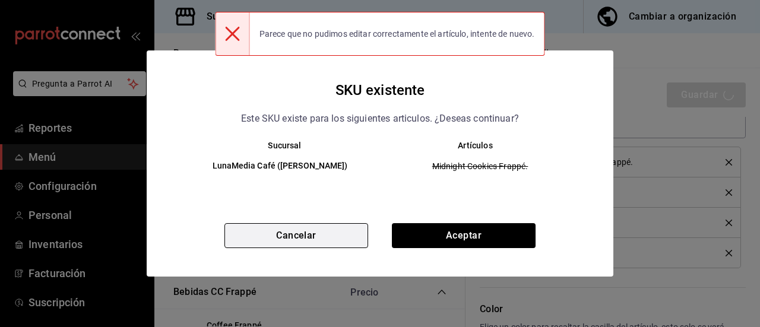
click at [310, 235] on button "Cancelar" at bounding box center [296, 235] width 144 height 25
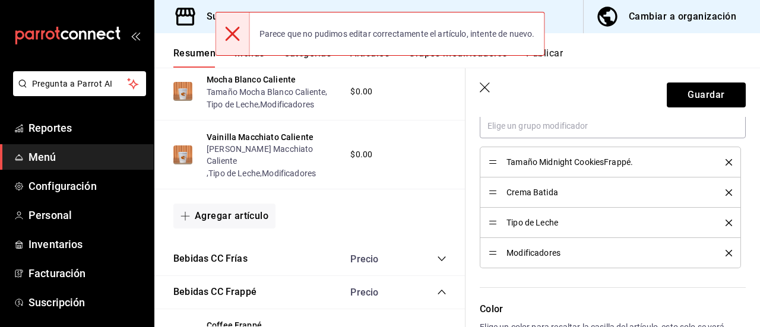
scroll to position [594, 0]
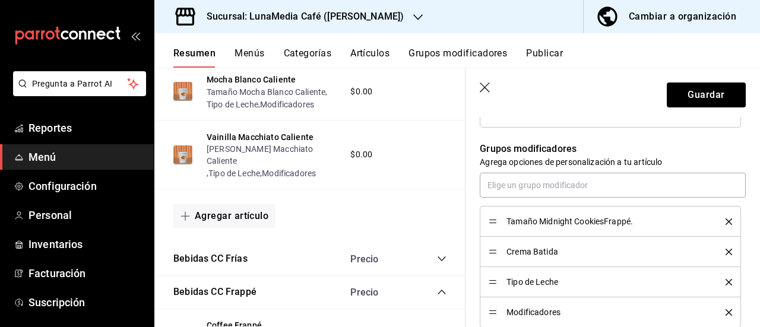
click at [726, 220] on icon "delete" at bounding box center [729, 222] width 7 height 7
type textarea "x"
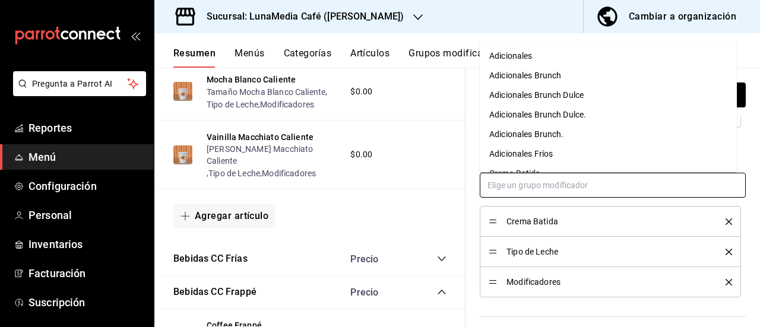
click at [511, 187] on input "text" at bounding box center [613, 185] width 266 height 25
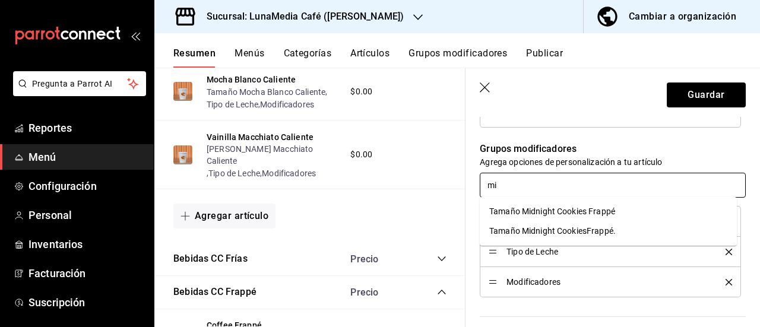
type input "mid"
click at [527, 212] on div "Tamaño Midnight Cookies Frappé" at bounding box center [552, 211] width 126 height 12
type textarea "x"
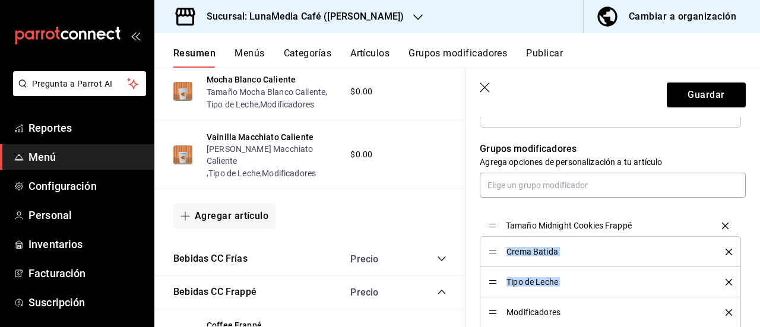
drag, startPoint x: 490, startPoint y: 313, endPoint x: 492, endPoint y: 222, distance: 90.9
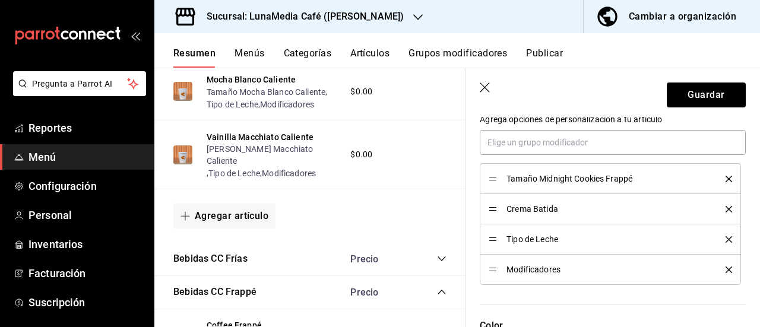
scroll to position [653, 0]
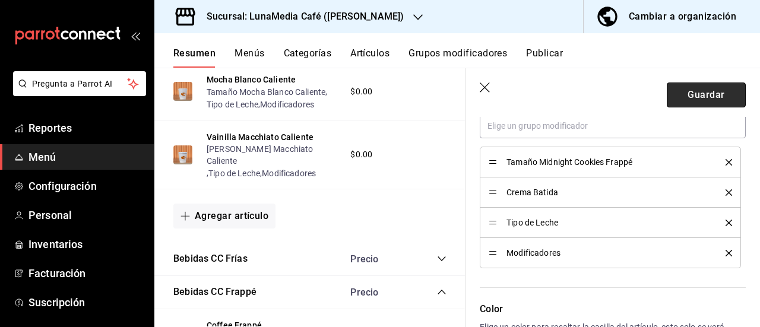
click at [692, 100] on button "Guardar" at bounding box center [706, 95] width 79 height 25
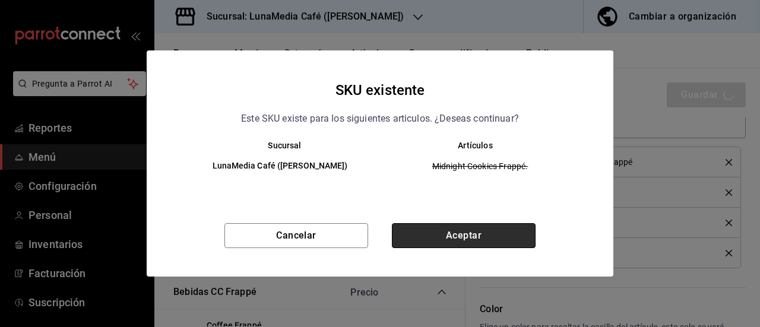
click at [496, 229] on button "Aceptar" at bounding box center [464, 235] width 144 height 25
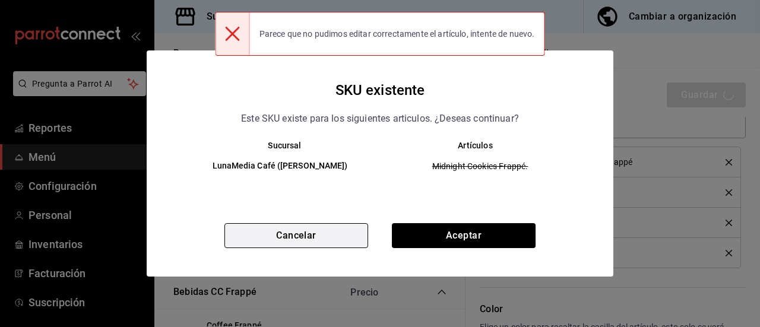
click at [333, 227] on button "Cancelar" at bounding box center [296, 235] width 144 height 25
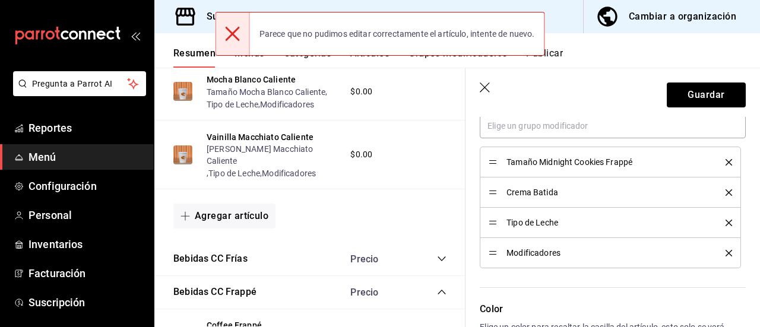
click at [717, 162] on button "delete" at bounding box center [724, 162] width 15 height 7
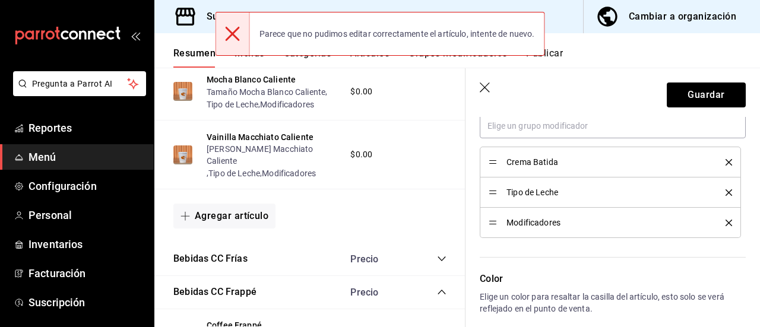
click at [717, 162] on button "delete" at bounding box center [724, 162] width 15 height 7
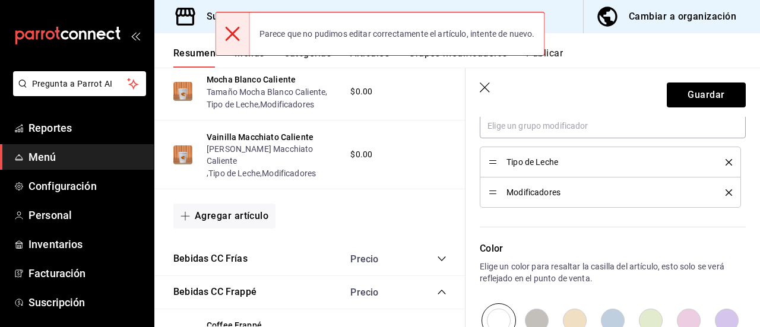
click at [717, 162] on button "delete" at bounding box center [724, 162] width 15 height 7
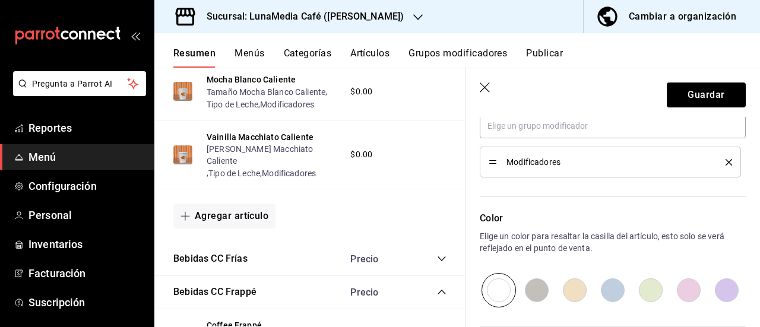
click at [717, 162] on button "delete" at bounding box center [724, 162] width 15 height 7
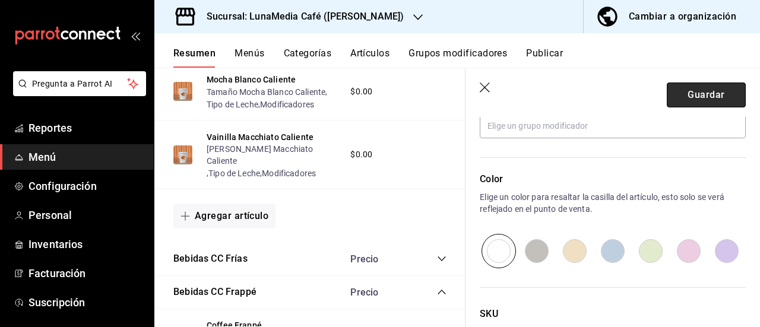
click at [709, 98] on button "Guardar" at bounding box center [706, 95] width 79 height 25
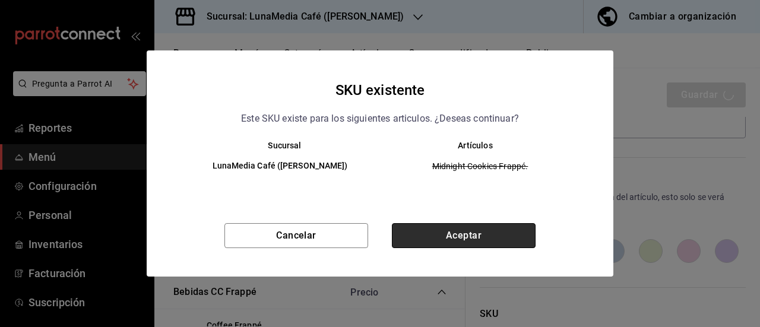
click at [445, 232] on button "Aceptar" at bounding box center [464, 235] width 144 height 25
type textarea "x"
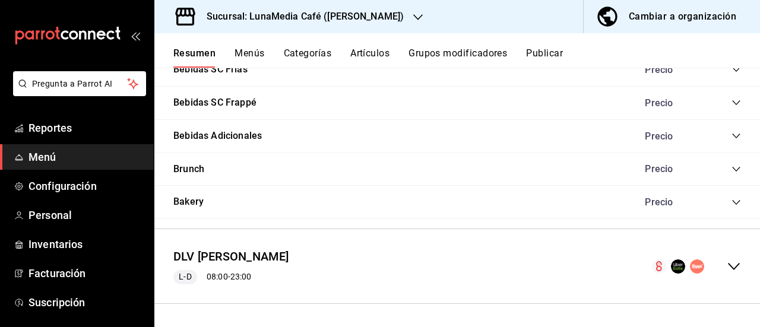
scroll to position [798, 0]
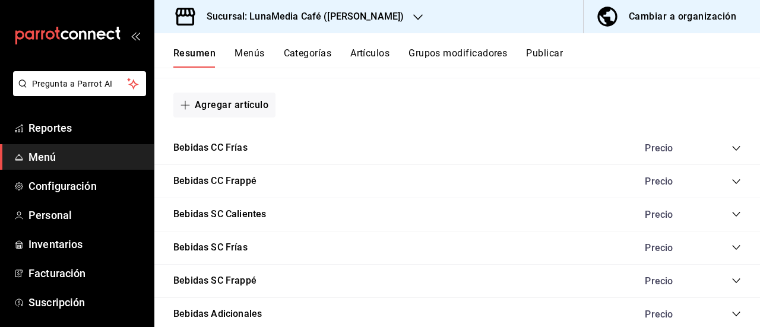
click at [721, 181] on div "Precio" at bounding box center [687, 181] width 108 height 11
click at [732, 181] on icon "collapse-category-row" at bounding box center [736, 181] width 8 height 5
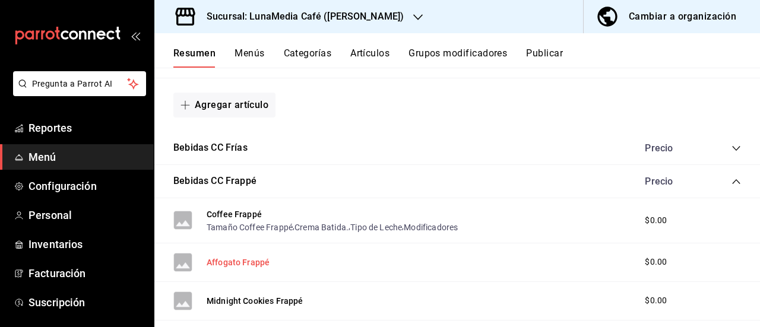
click at [232, 264] on button "Affogato Frappé" at bounding box center [238, 263] width 63 height 12
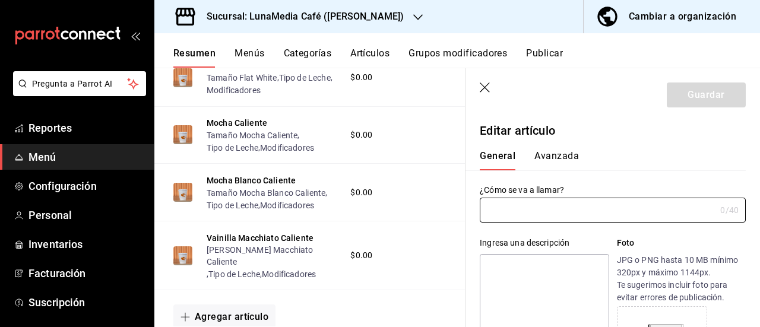
type input "Affogato Frappé"
type textarea "Café espresso mezclado con leche y delicioso jarabe de caramelo, con hielos."
type textarea "x"
type input "AR-1757573632378"
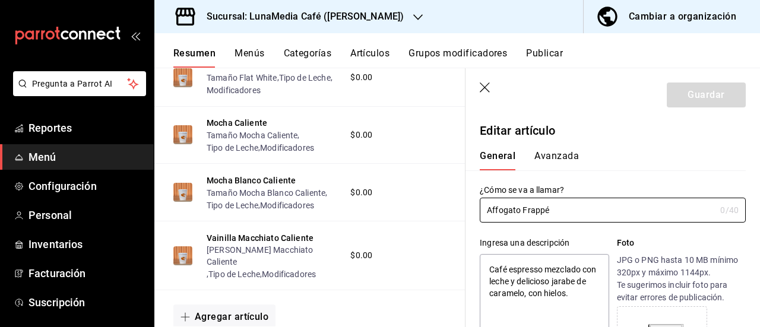
type textarea "x"
type input "$0.00"
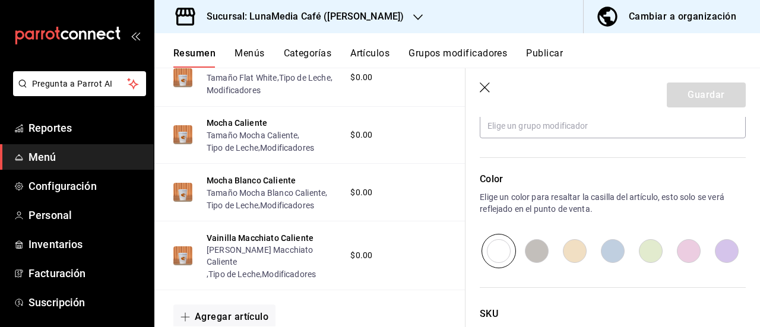
scroll to position [594, 0]
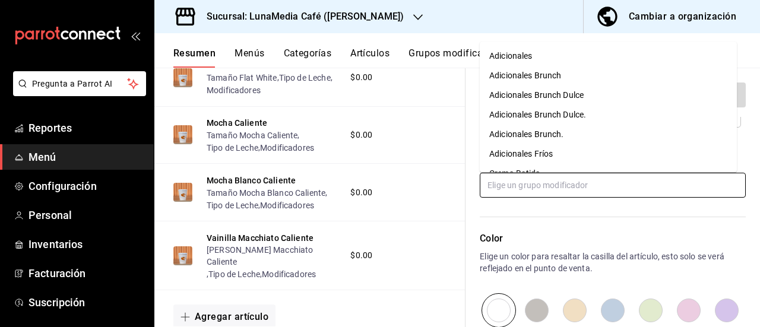
click at [552, 186] on input "text" at bounding box center [613, 185] width 266 height 25
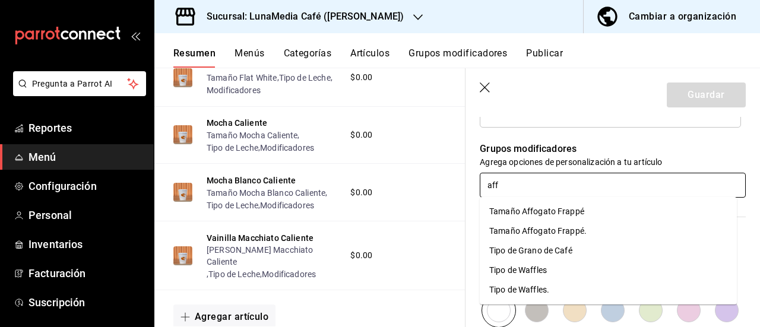
type input "affo"
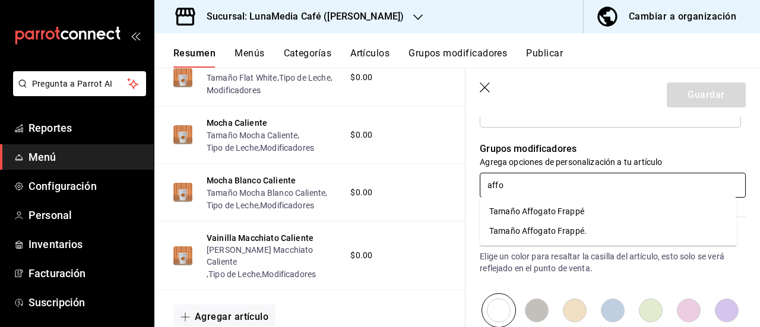
click at [544, 214] on div "Tamaño Affogato Frappé" at bounding box center [536, 211] width 95 height 12
type textarea "x"
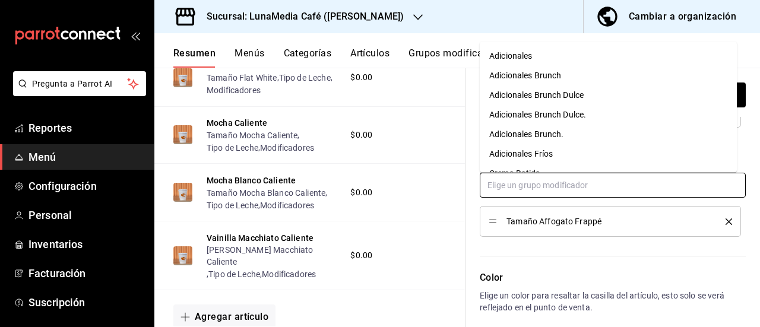
click at [530, 182] on input "text" at bounding box center [613, 185] width 266 height 25
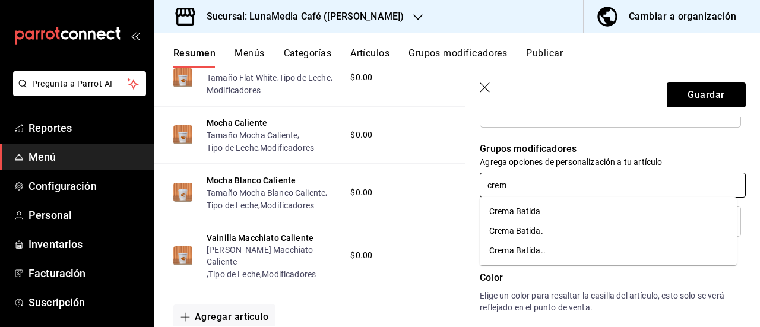
type input "crema"
click at [532, 210] on div "Crema Batida" at bounding box center [515, 211] width 52 height 12
type textarea "x"
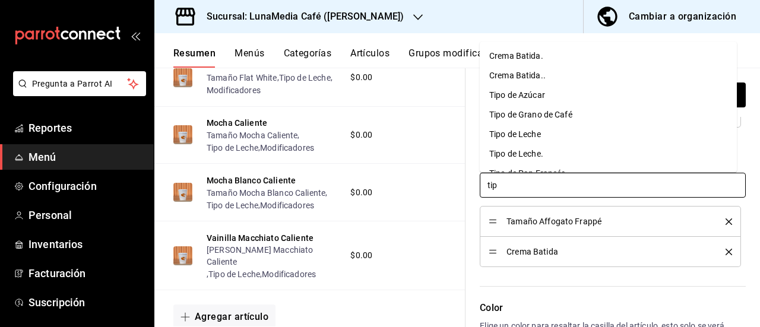
type input "tipo"
click at [518, 92] on div "Tipo de Leche" at bounding box center [515, 95] width 52 height 12
type textarea "x"
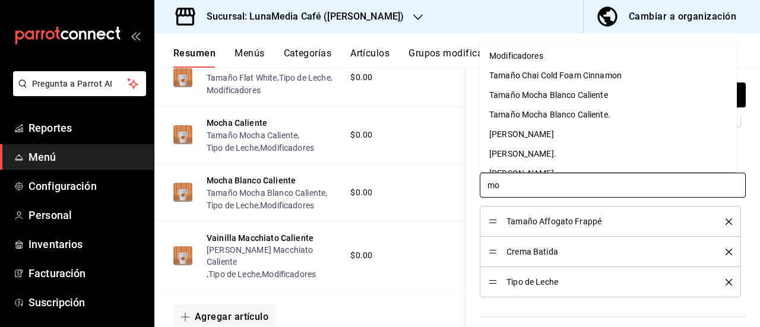
type input "mod"
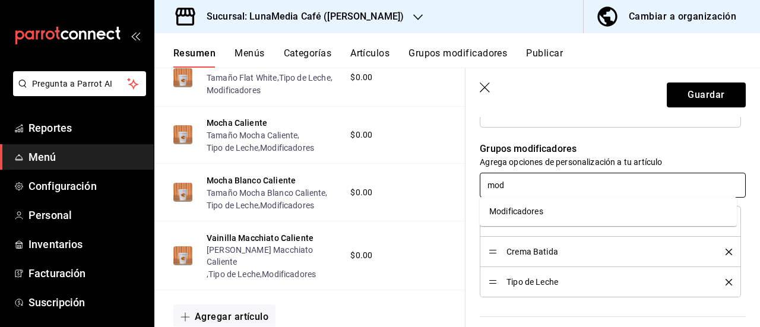
click at [521, 219] on li "Modificadores" at bounding box center [608, 212] width 257 height 20
type textarea "x"
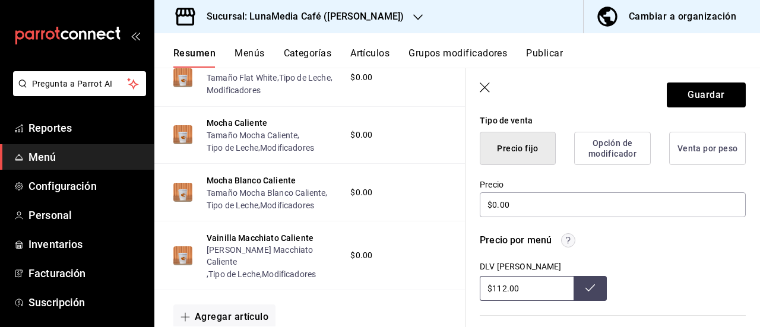
scroll to position [277, 0]
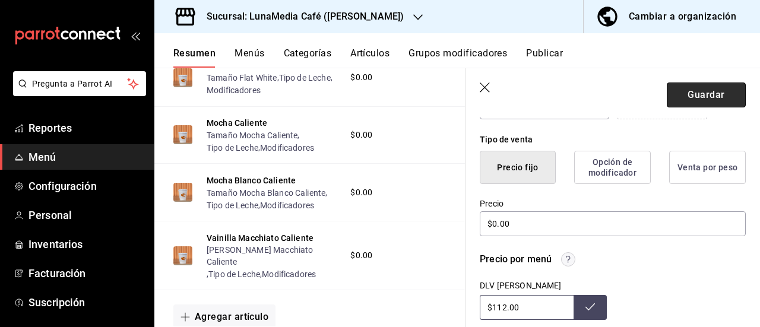
click at [680, 96] on button "Guardar" at bounding box center [706, 95] width 79 height 25
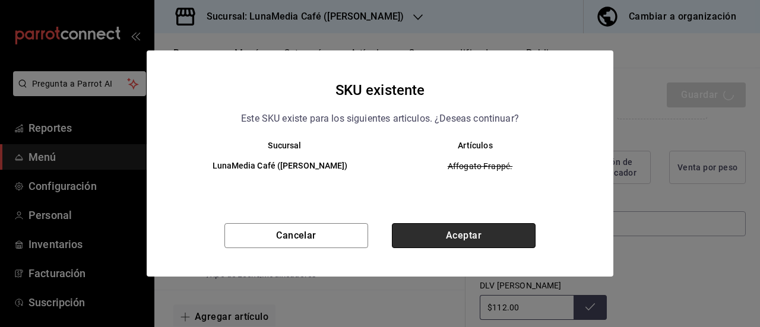
click at [433, 227] on button "Aceptar" at bounding box center [464, 235] width 144 height 25
type textarea "x"
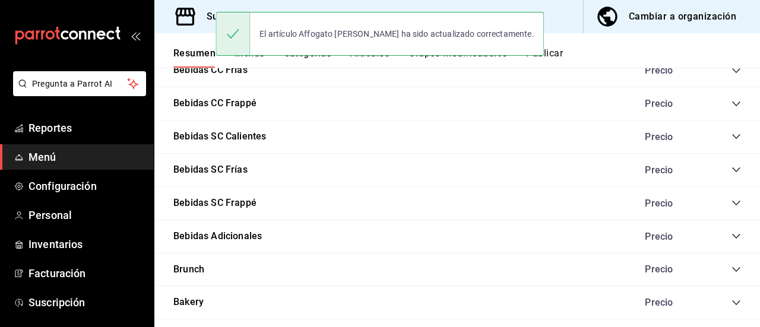
scroll to position [739, 0]
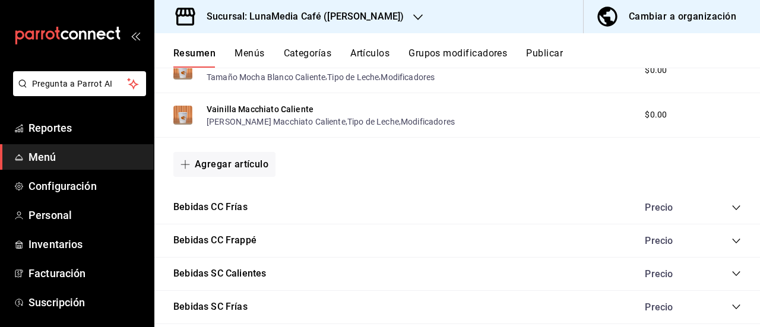
click at [732, 242] on icon "collapse-category-row" at bounding box center [737, 241] width 10 height 10
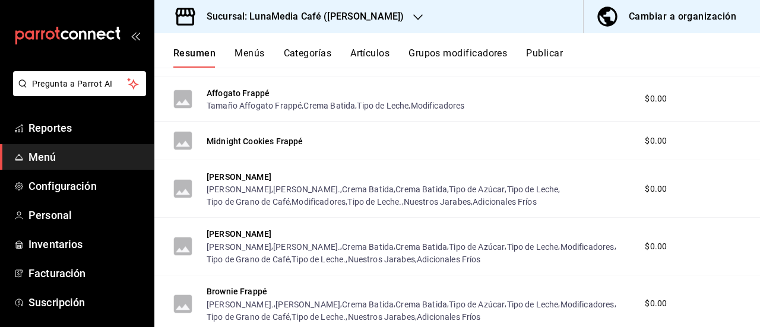
scroll to position [976, 0]
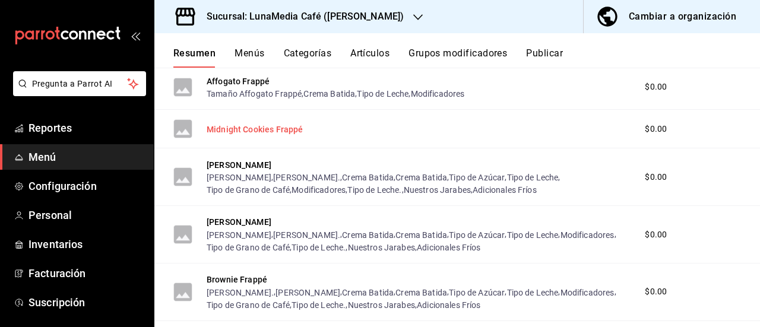
click at [244, 135] on button "Midnight Cookies Frappé" at bounding box center [255, 130] width 96 height 12
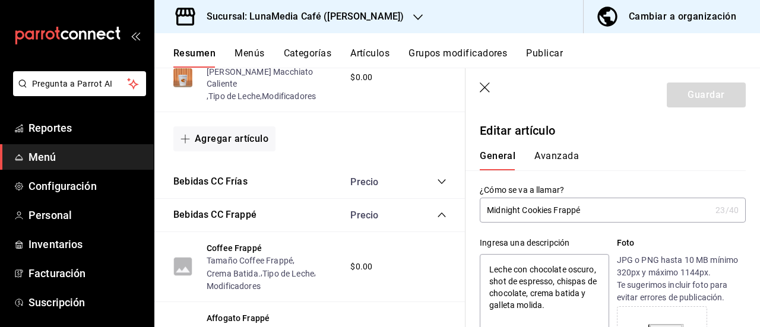
type textarea "x"
type input "$0.00"
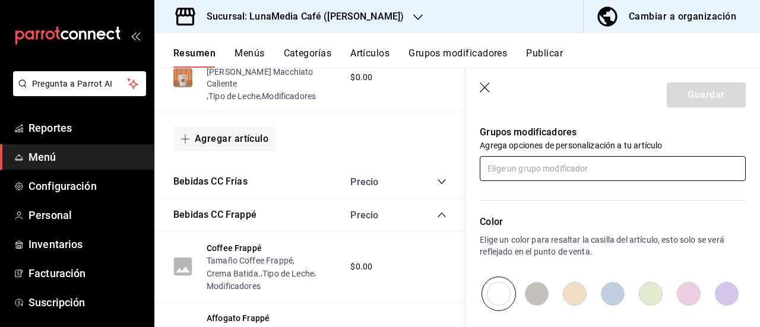
scroll to position [594, 0]
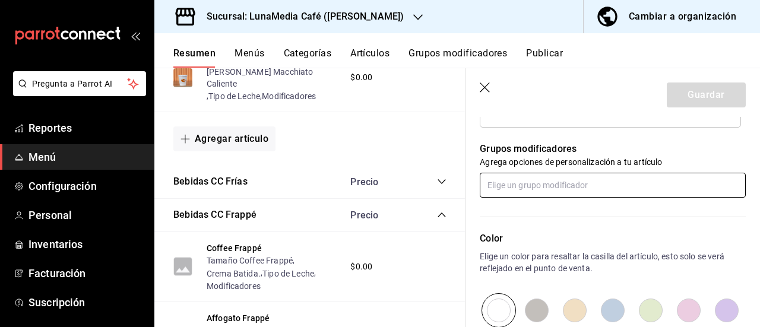
click at [520, 181] on input "text" at bounding box center [613, 185] width 266 height 25
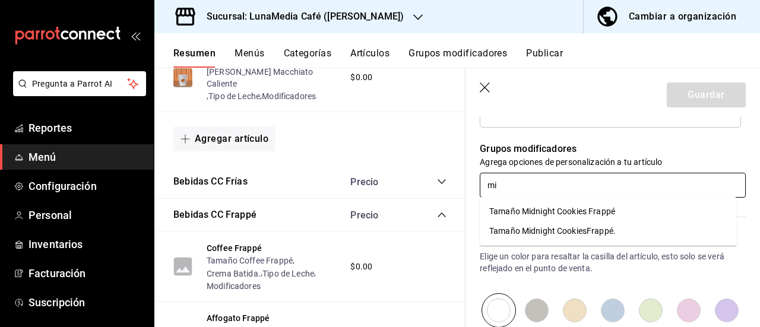
type input "mid"
click at [527, 207] on div "Tamaño Midnight Cookies Frappé" at bounding box center [552, 211] width 126 height 12
type textarea "x"
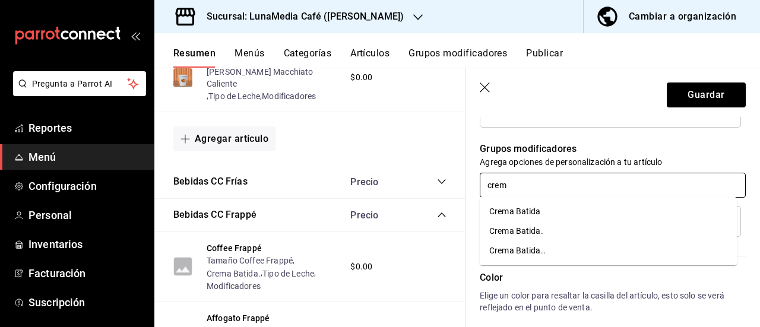
type input "crema"
click at [528, 210] on div "Crema Batida" at bounding box center [515, 211] width 52 height 12
type textarea "x"
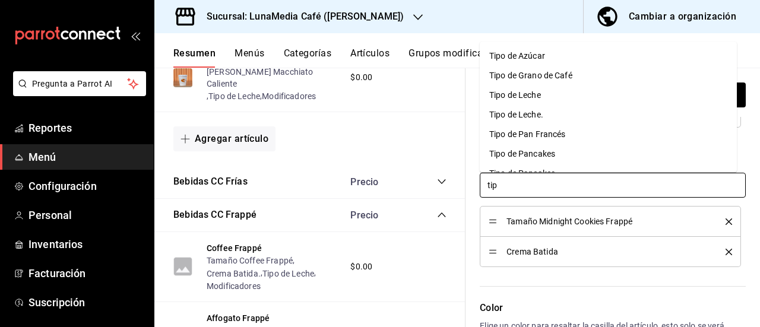
type input "tipo"
click at [539, 98] on div "Tipo de Leche" at bounding box center [515, 95] width 52 height 12
type textarea "x"
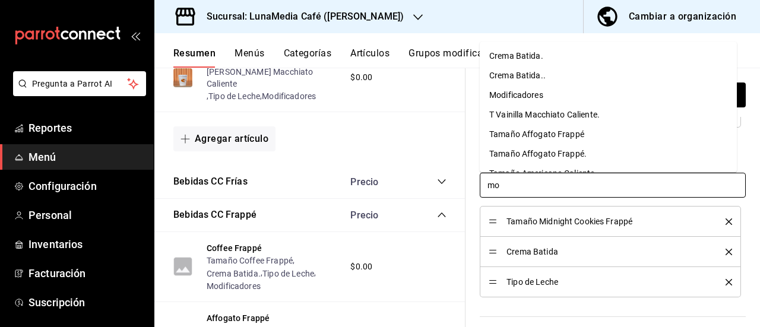
type input "mod"
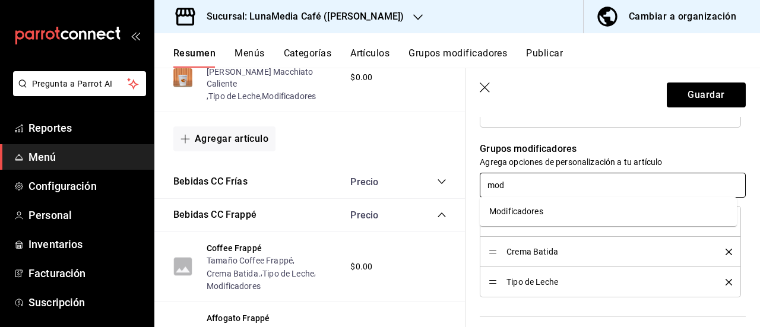
click at [549, 208] on li "Modificadores" at bounding box center [608, 212] width 257 height 20
type textarea "x"
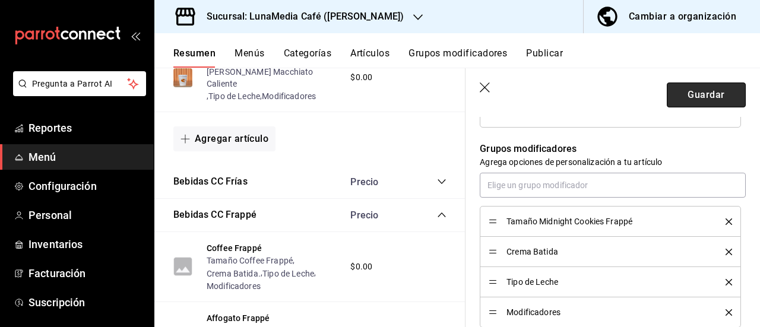
click at [671, 93] on button "Guardar" at bounding box center [706, 95] width 79 height 25
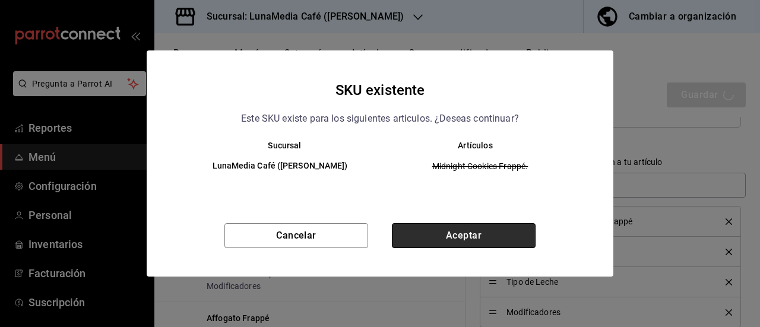
click at [442, 233] on button "Aceptar" at bounding box center [464, 235] width 144 height 25
type textarea "x"
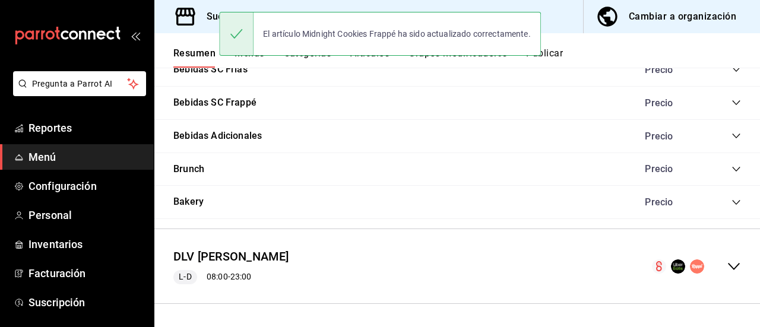
scroll to position [739, 0]
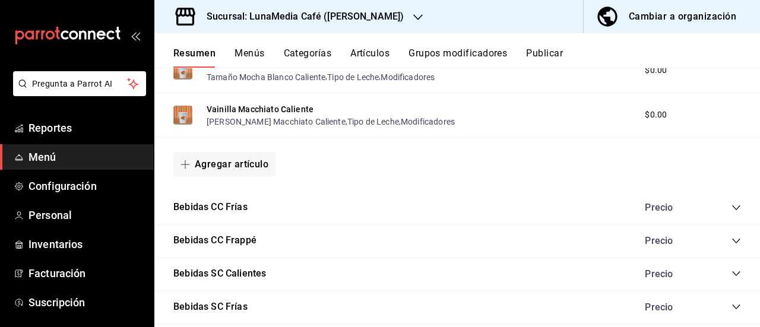
click at [732, 242] on icon "collapse-category-row" at bounding box center [737, 241] width 10 height 10
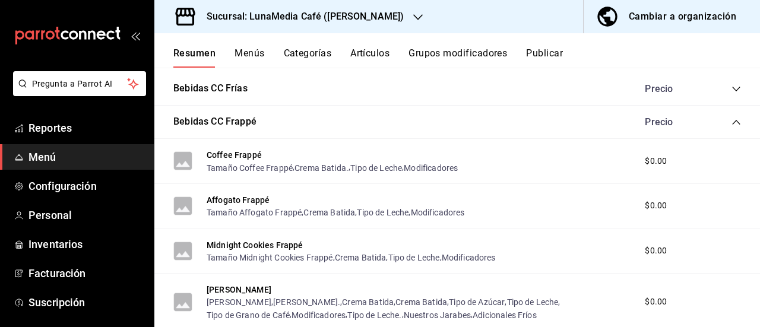
scroll to position [976, 0]
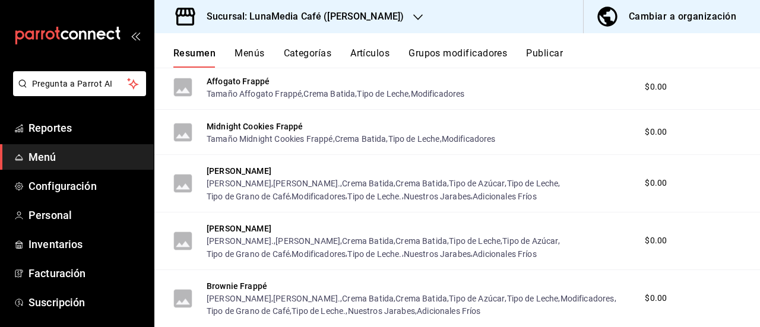
click at [229, 164] on div "Mocha Frappé Tamaño Mocha Frappé , Tamaño Mocha Frappé. , Crema Batida , Crema …" at bounding box center [457, 184] width 606 height 58
click at [229, 172] on button "[PERSON_NAME]" at bounding box center [239, 171] width 65 height 12
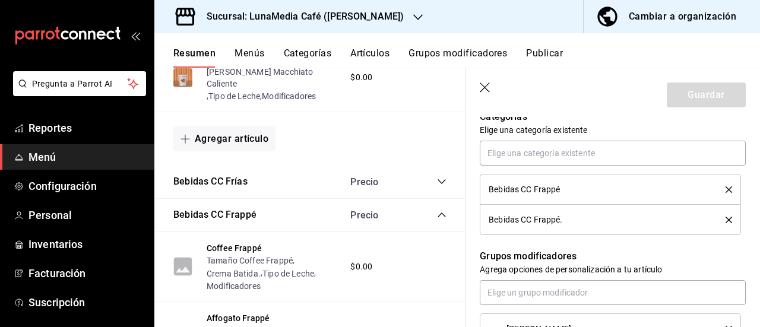
scroll to position [534, 0]
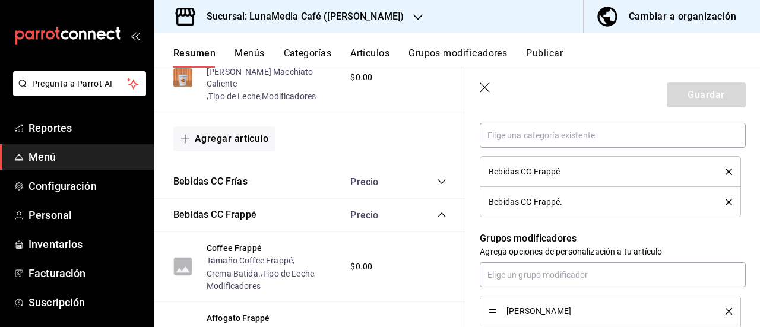
click at [726, 201] on icon "delete" at bounding box center [729, 202] width 7 height 7
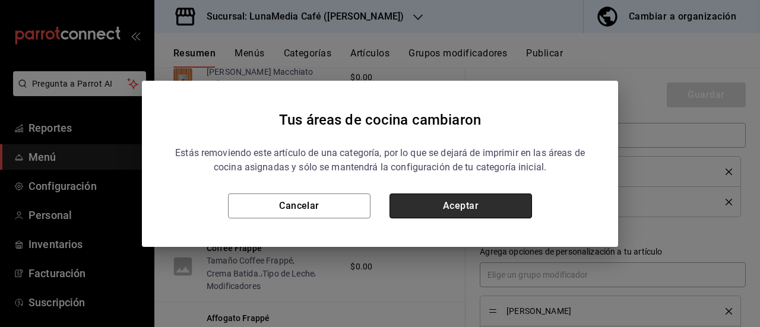
click at [487, 201] on button "Aceptar" at bounding box center [461, 206] width 143 height 25
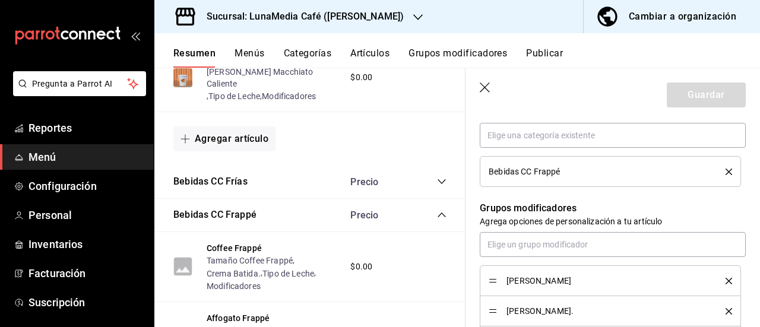
scroll to position [653, 0]
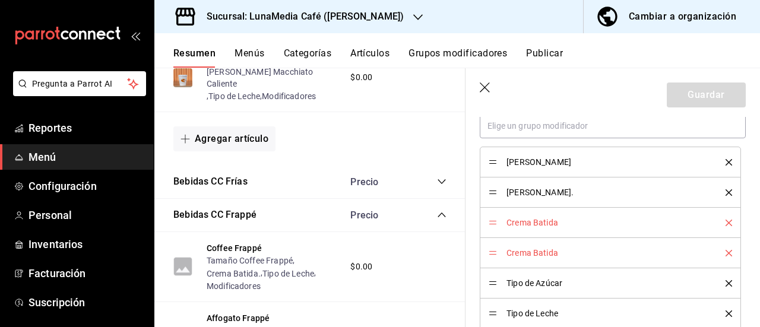
click at [717, 191] on button "delete" at bounding box center [724, 192] width 15 height 7
click at [726, 193] on icon "delete" at bounding box center [729, 192] width 7 height 7
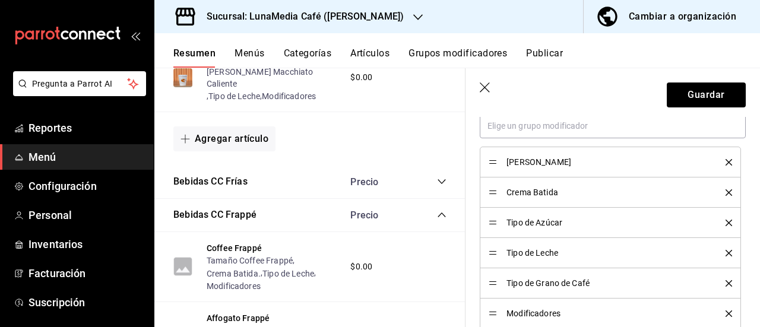
click at [726, 220] on icon "delete" at bounding box center [729, 223] width 7 height 7
click at [726, 251] on icon "delete" at bounding box center [729, 253] width 7 height 7
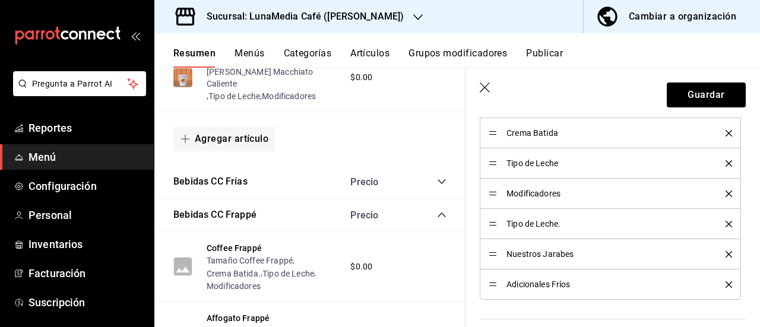
click at [726, 223] on icon "delete" at bounding box center [729, 224] width 7 height 7
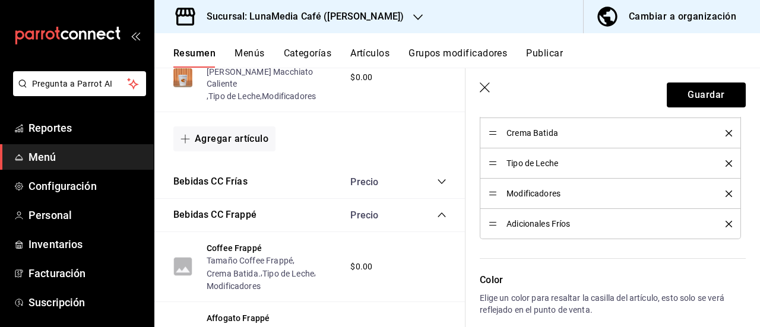
click at [726, 223] on icon "delete" at bounding box center [729, 224] width 7 height 7
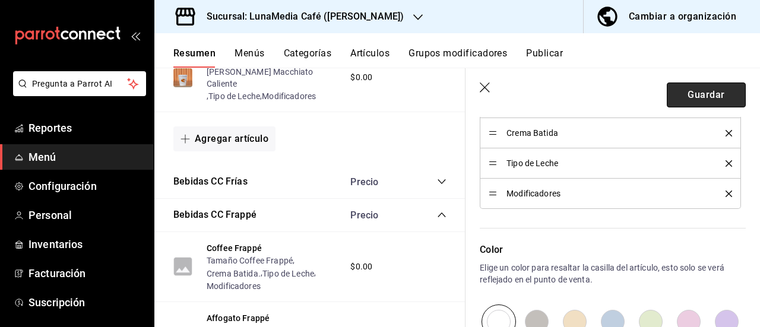
click at [688, 99] on button "Guardar" at bounding box center [706, 95] width 79 height 25
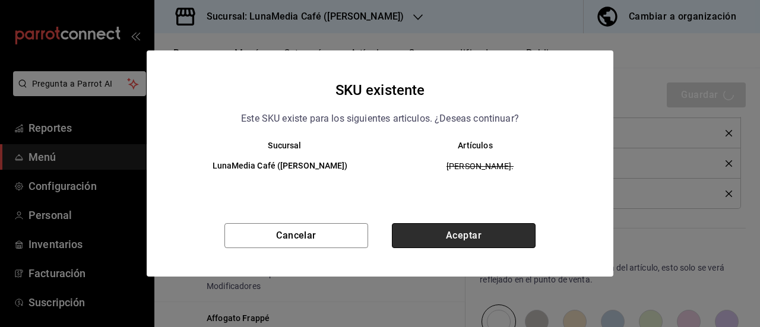
click at [412, 243] on button "Aceptar" at bounding box center [464, 235] width 144 height 25
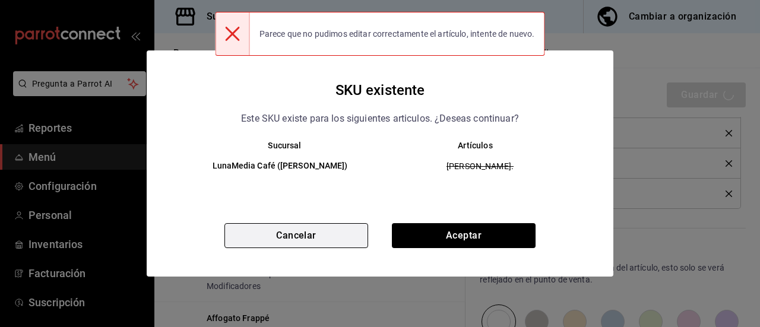
click at [293, 234] on button "Cancelar" at bounding box center [296, 235] width 144 height 25
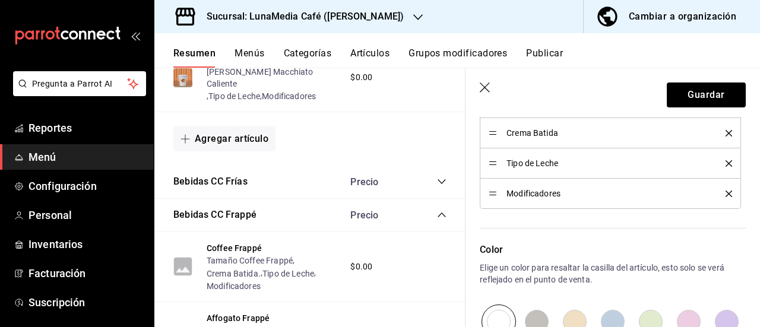
click at [723, 132] on li "Crema Batida" at bounding box center [610, 133] width 261 height 30
click at [726, 132] on icon "delete" at bounding box center [729, 133] width 7 height 7
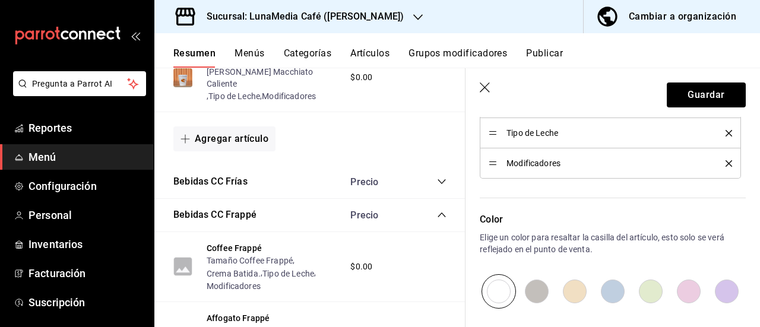
click at [726, 132] on icon "delete" at bounding box center [729, 133] width 7 height 7
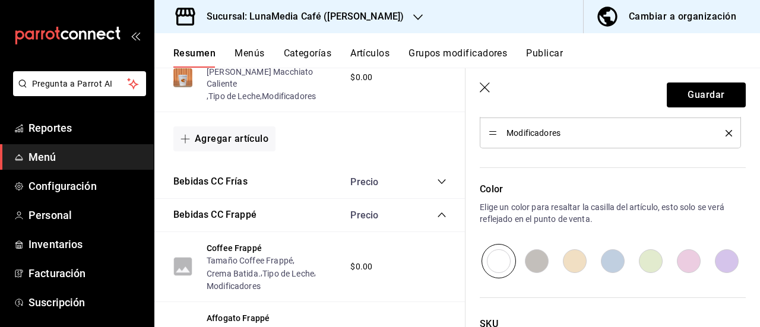
click at [726, 132] on icon "delete" at bounding box center [729, 133] width 7 height 7
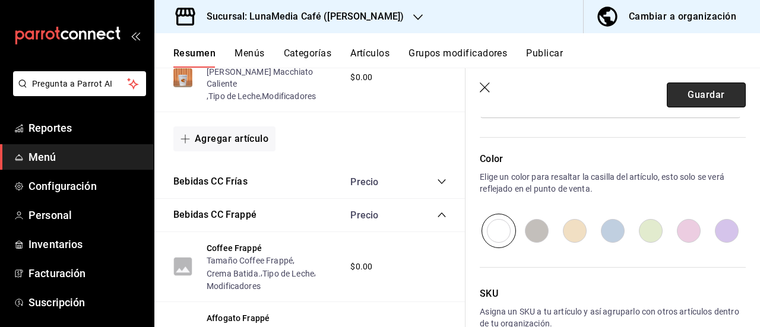
click at [694, 102] on button "Guardar" at bounding box center [706, 95] width 79 height 25
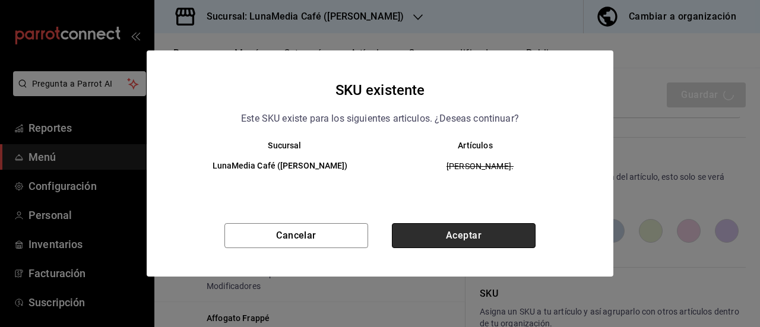
click at [515, 237] on button "Aceptar" at bounding box center [464, 235] width 144 height 25
type textarea "x"
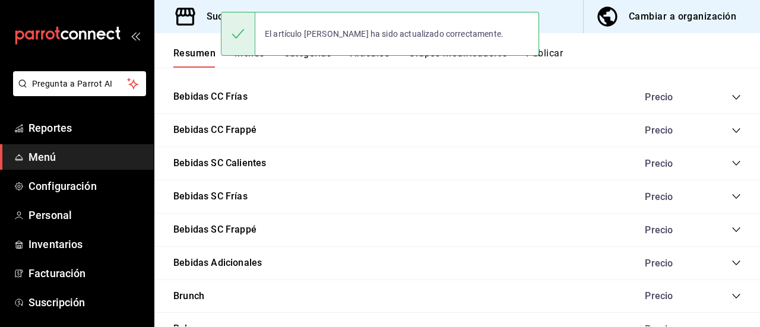
scroll to position [899, 0]
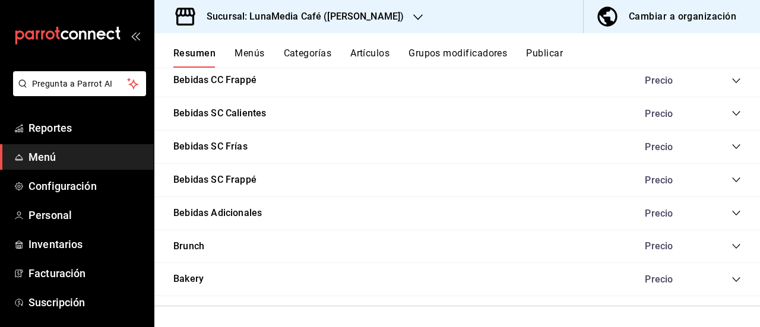
click at [732, 85] on icon "collapse-category-row" at bounding box center [737, 81] width 10 height 10
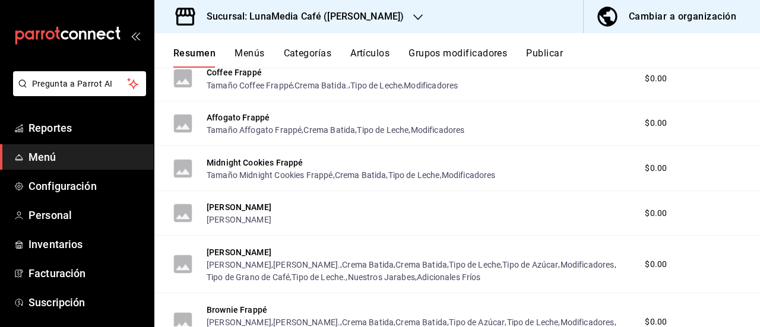
scroll to position [958, 0]
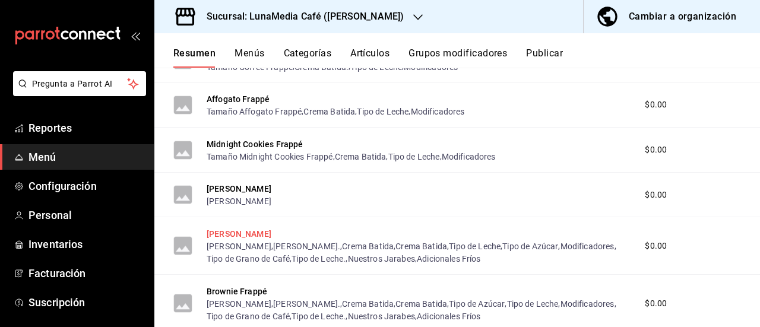
click at [252, 238] on button "[PERSON_NAME]" at bounding box center [239, 234] width 65 height 12
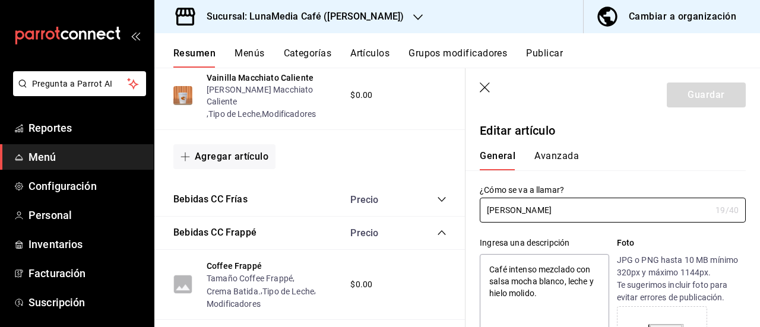
type textarea "x"
type input "$0.00"
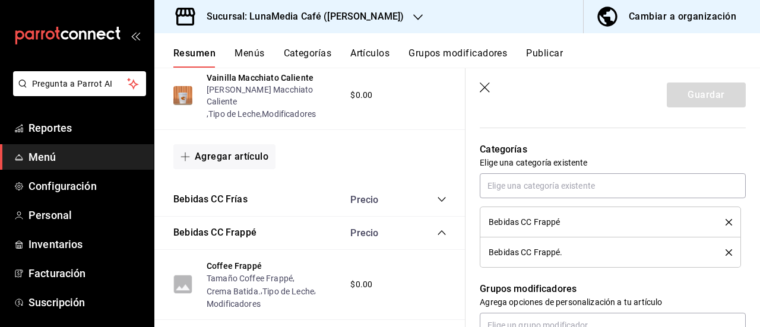
scroll to position [534, 0]
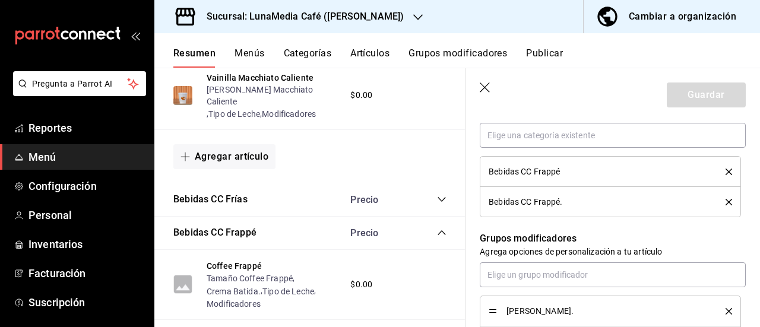
click at [726, 202] on icon "delete" at bounding box center [729, 202] width 7 height 7
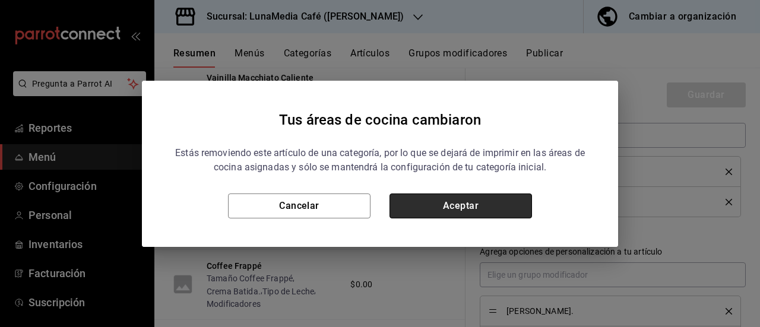
click at [513, 211] on button "Aceptar" at bounding box center [461, 206] width 143 height 25
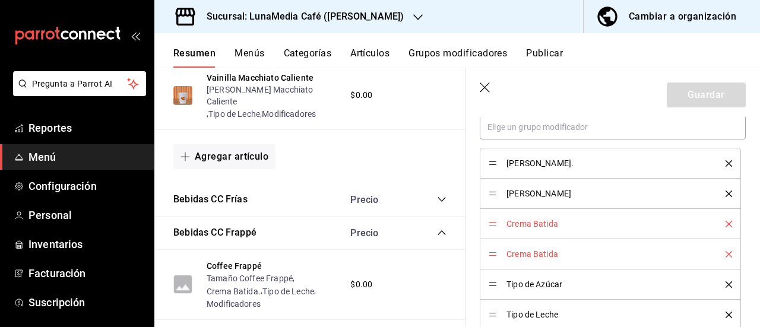
scroll to position [653, 0]
click at [726, 162] on icon "delete" at bounding box center [729, 162] width 7 height 7
click at [726, 192] on icon "delete" at bounding box center [729, 192] width 7 height 7
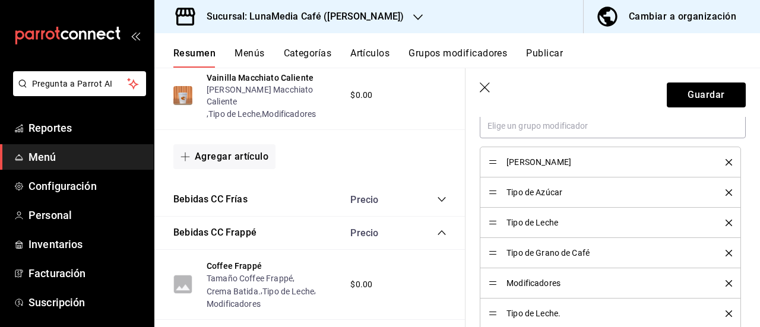
click at [726, 192] on icon "delete" at bounding box center [729, 192] width 7 height 7
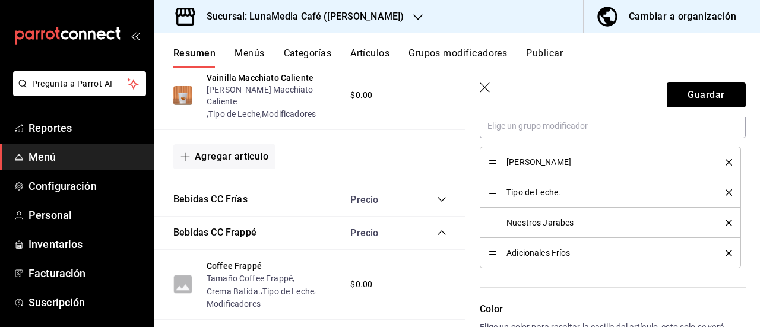
click at [726, 192] on icon "delete" at bounding box center [729, 192] width 7 height 7
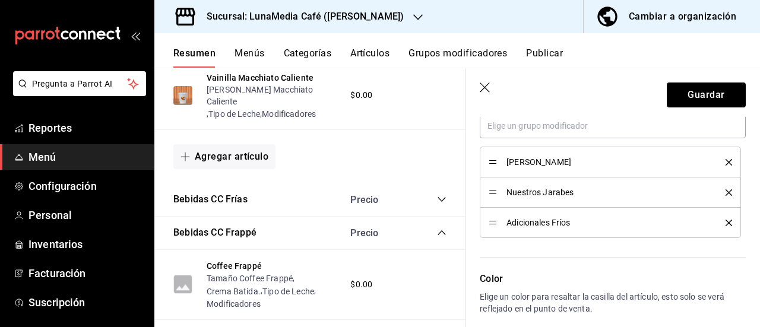
click at [726, 192] on icon "delete" at bounding box center [729, 192] width 7 height 7
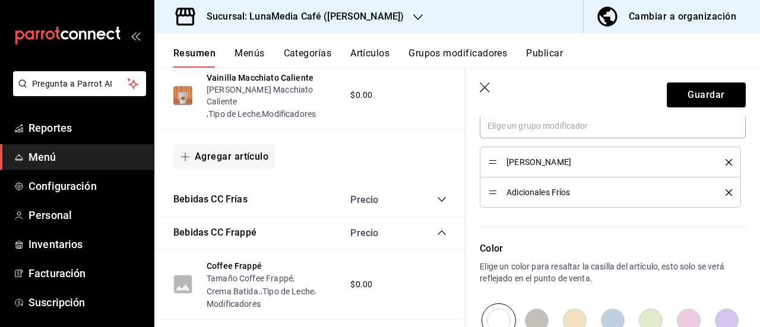
click at [726, 192] on icon "delete" at bounding box center [729, 192] width 7 height 7
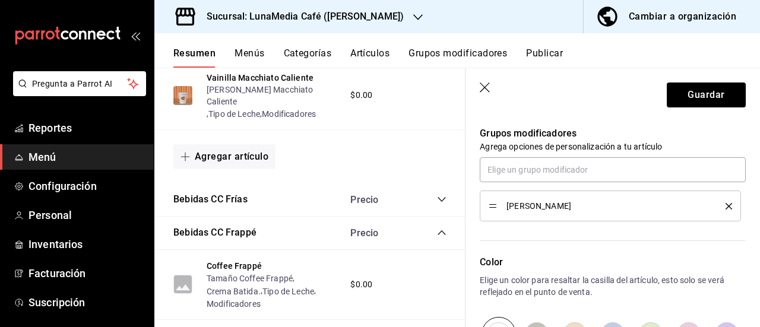
scroll to position [594, 0]
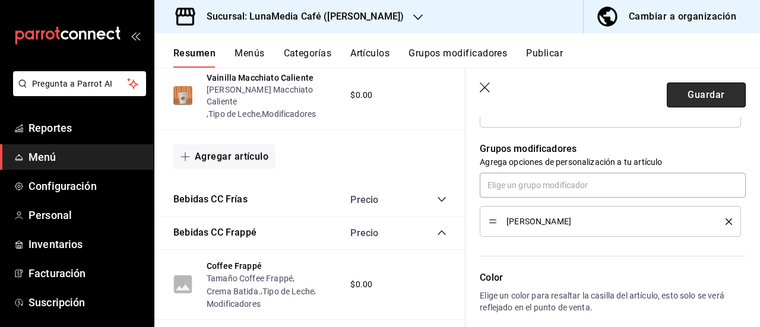
click at [698, 88] on button "Guardar" at bounding box center [706, 95] width 79 height 25
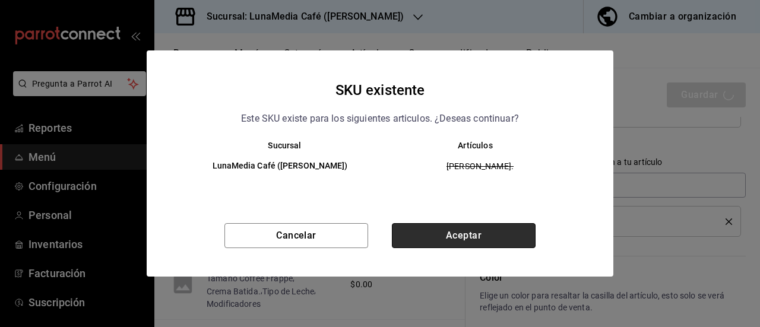
click at [514, 243] on button "Aceptar" at bounding box center [464, 235] width 144 height 25
type textarea "x"
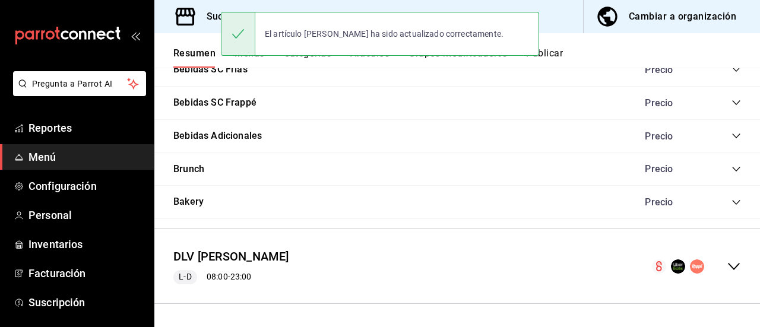
scroll to position [857, 0]
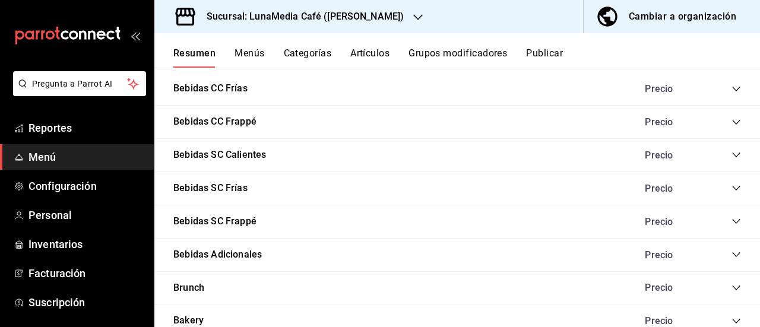
click at [732, 124] on icon "collapse-category-row" at bounding box center [737, 123] width 10 height 10
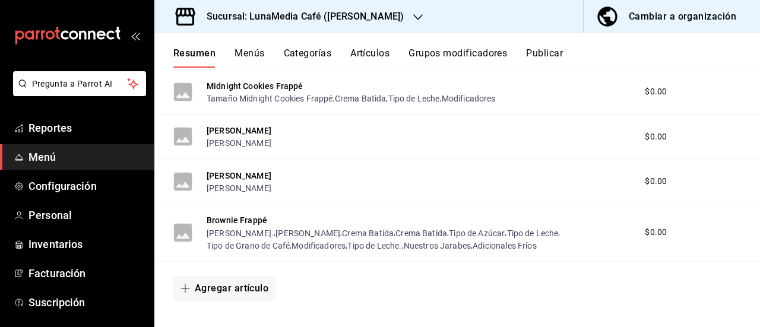
scroll to position [1036, 0]
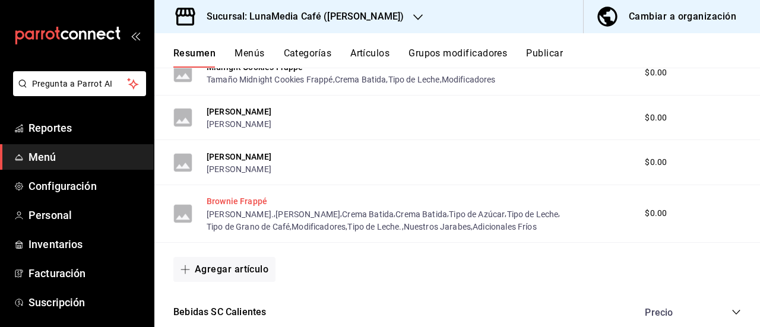
click at [252, 207] on button "Brownie Frappé" at bounding box center [237, 201] width 61 height 12
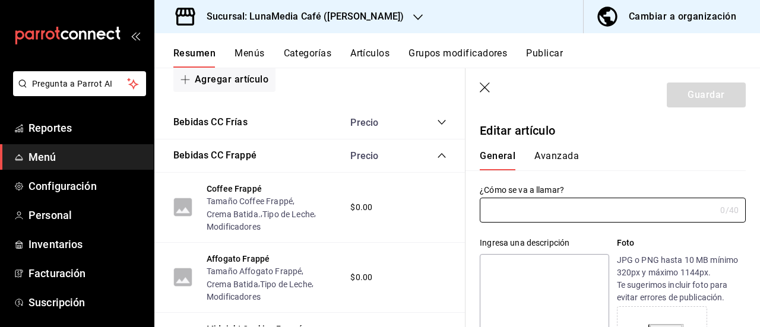
type input "Brownie Frappé"
type textarea "Base de leche mezclado con salsa de mocha con brownie de chocolate y hielo moli…"
type textarea "x"
type input "AR-1757572966753"
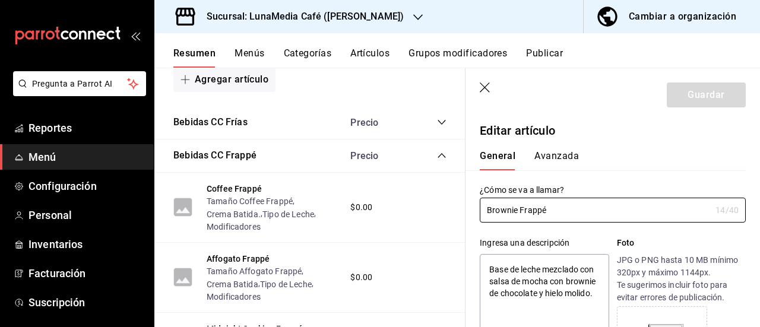
type textarea "x"
type input "$0.00"
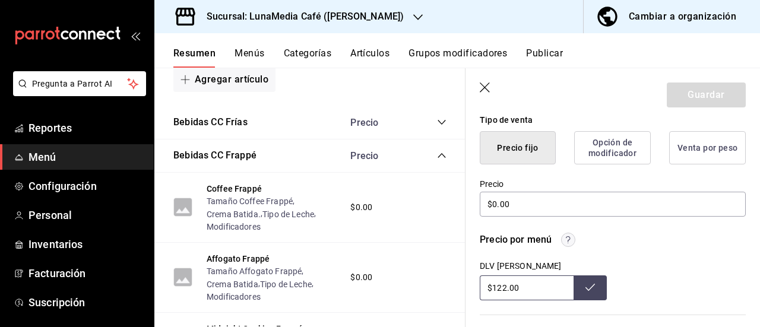
scroll to position [475, 0]
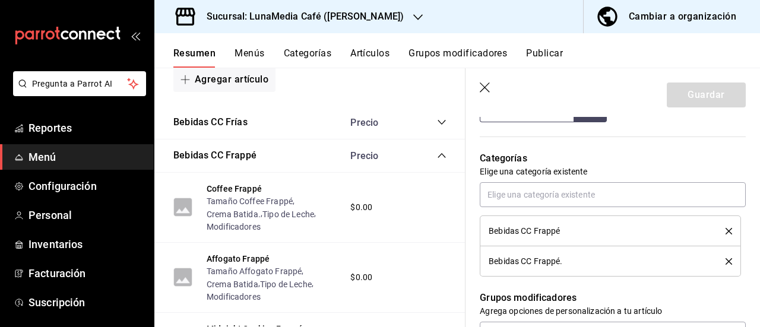
click at [726, 259] on icon "delete" at bounding box center [729, 261] width 7 height 7
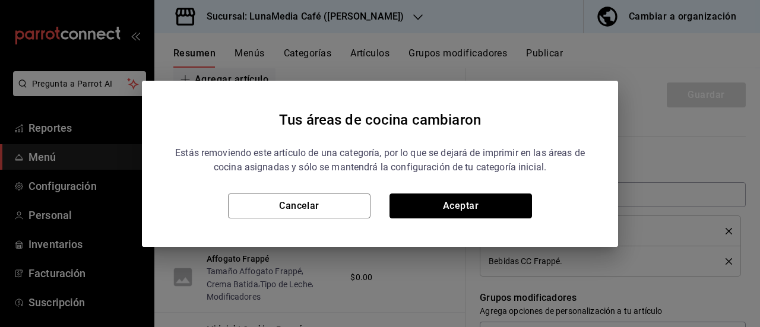
drag, startPoint x: 467, startPoint y: 200, endPoint x: 478, endPoint y: 201, distance: 10.8
click at [469, 200] on button "Aceptar" at bounding box center [461, 206] width 143 height 25
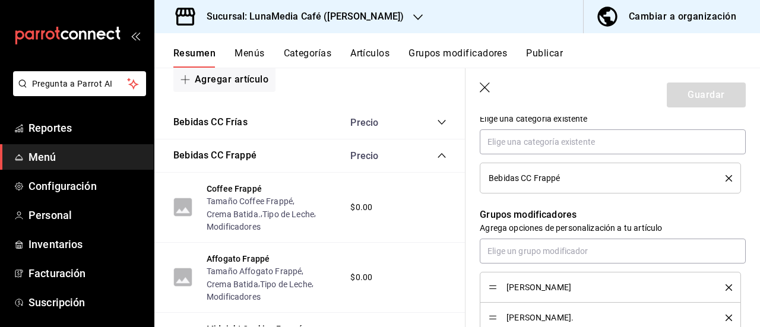
scroll to position [594, 0]
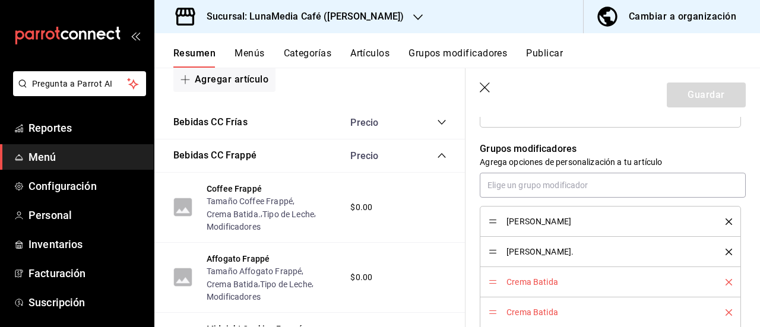
click at [726, 251] on icon "delete" at bounding box center [729, 252] width 7 height 7
click at [726, 283] on icon "delete" at bounding box center [729, 282] width 7 height 7
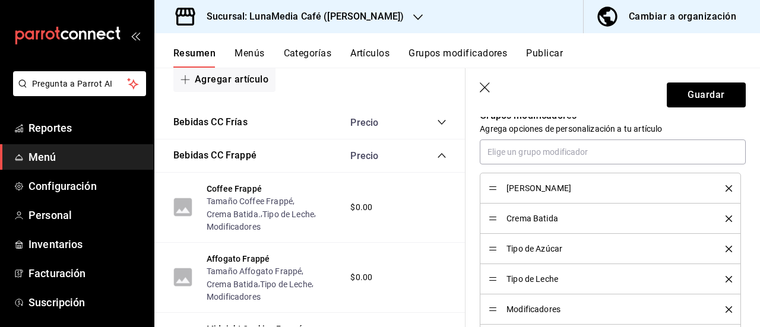
scroll to position [653, 0]
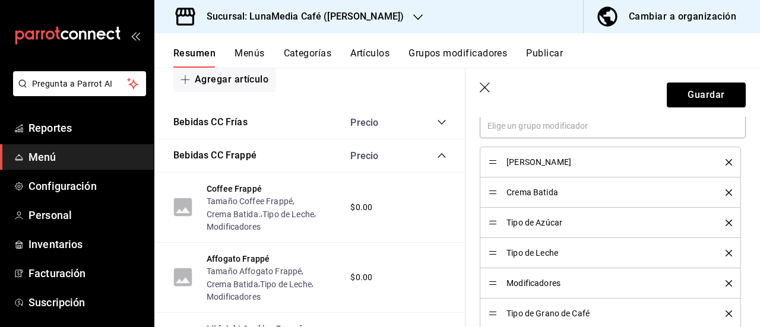
click at [726, 220] on icon "delete" at bounding box center [729, 223] width 7 height 7
click at [726, 281] on icon "delete" at bounding box center [729, 283] width 7 height 7
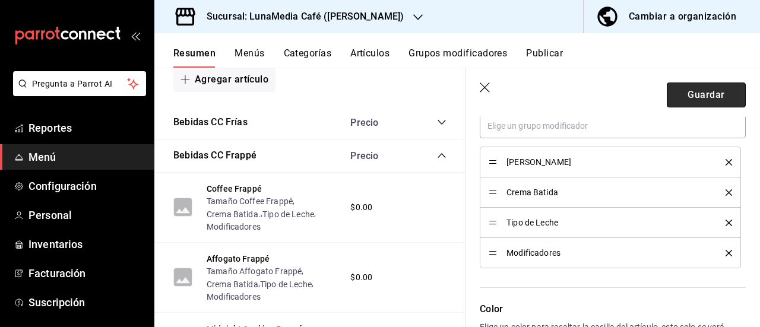
click at [701, 94] on button "Guardar" at bounding box center [706, 95] width 79 height 25
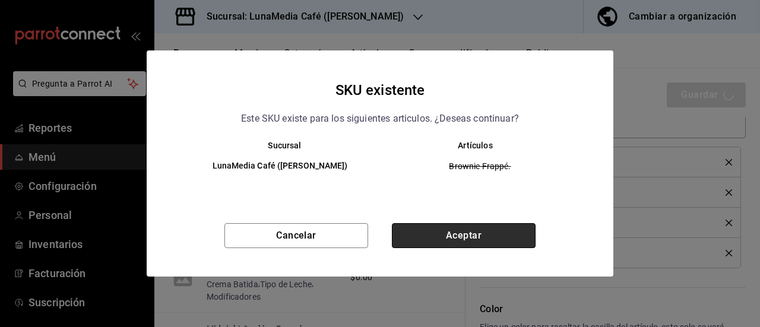
click at [449, 236] on button "Aceptar" at bounding box center [464, 235] width 144 height 25
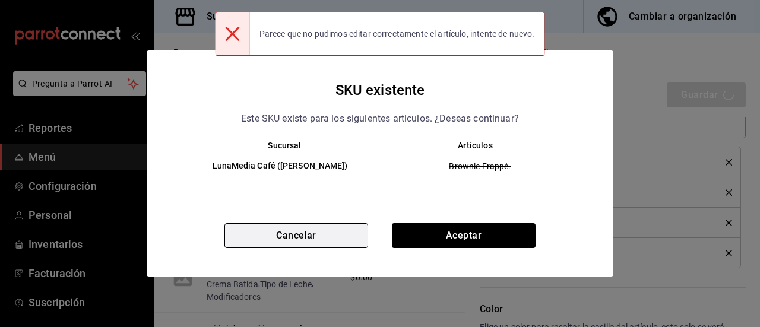
click at [278, 230] on button "Cancelar" at bounding box center [296, 235] width 144 height 25
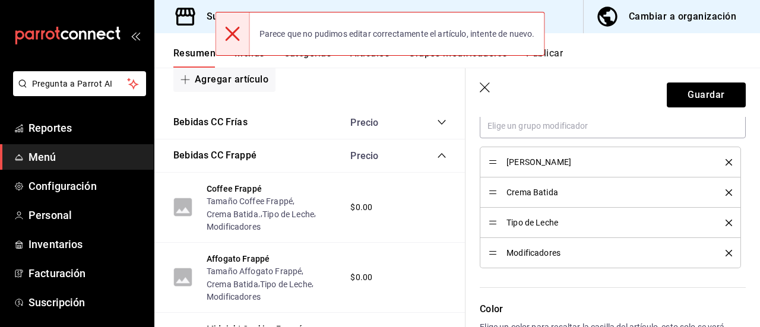
click at [726, 162] on icon "delete" at bounding box center [729, 162] width 7 height 7
type textarea "x"
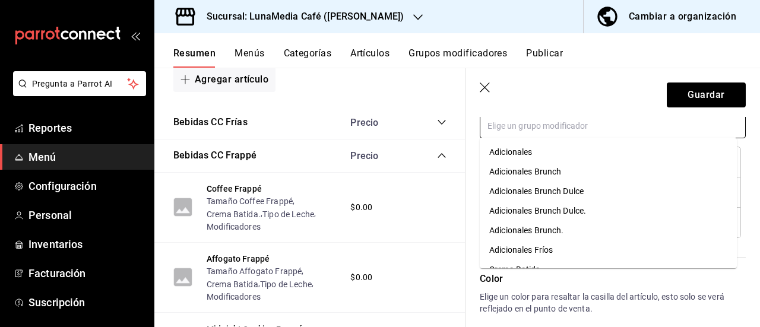
click at [530, 133] on input "text" at bounding box center [613, 125] width 266 height 25
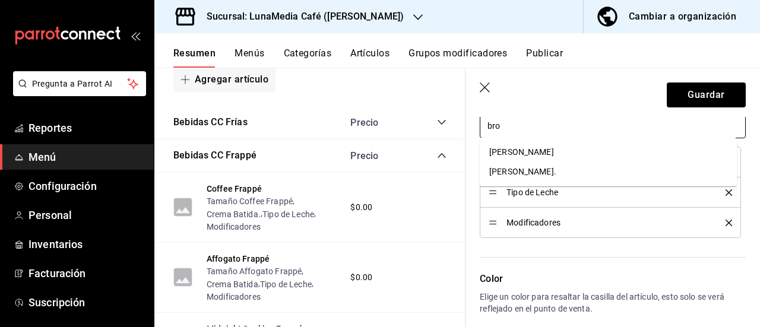
type input "brow"
click at [531, 151] on div "[PERSON_NAME]" at bounding box center [521, 152] width 65 height 12
type textarea "x"
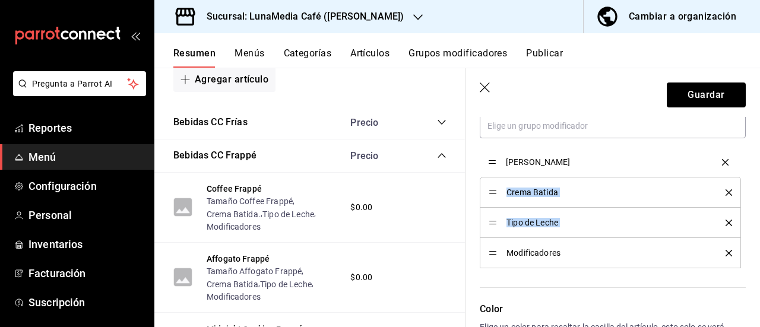
drag, startPoint x: 490, startPoint y: 253, endPoint x: 492, endPoint y: 163, distance: 89.7
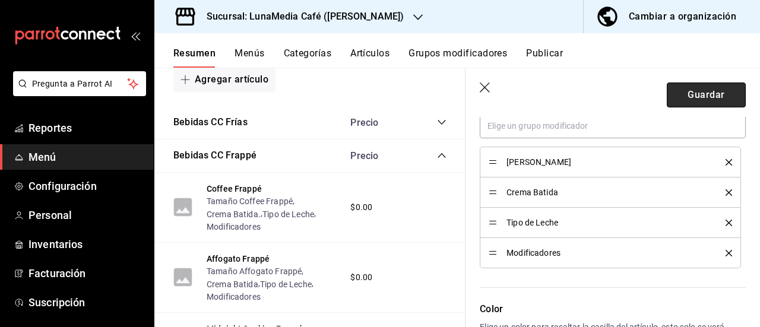
click at [682, 102] on button "Guardar" at bounding box center [706, 95] width 79 height 25
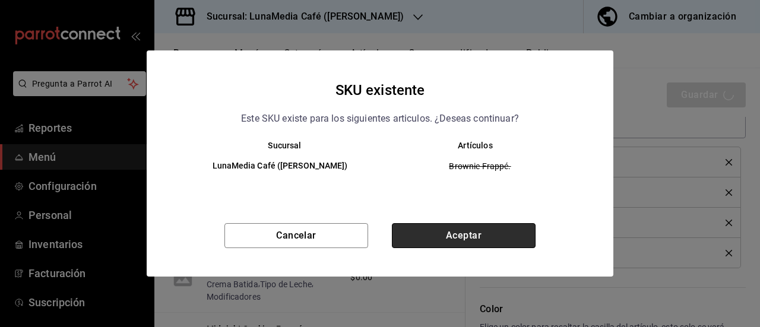
click at [445, 229] on button "Aceptar" at bounding box center [464, 235] width 144 height 25
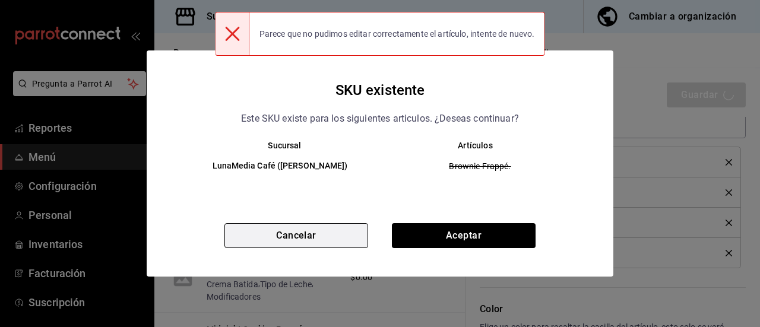
click at [277, 227] on button "Cancelar" at bounding box center [296, 235] width 144 height 25
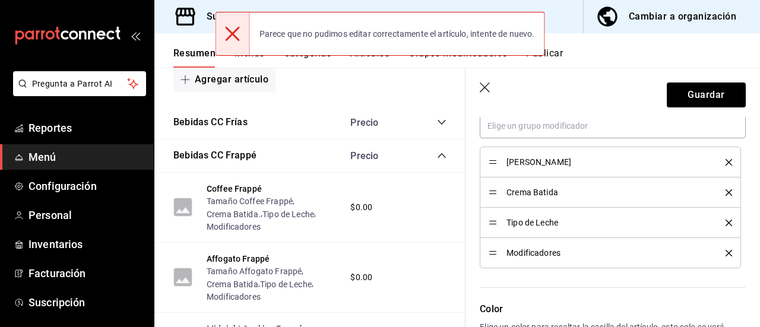
click at [717, 156] on div "[PERSON_NAME]" at bounding box center [610, 162] width 243 height 13
click at [726, 159] on icon "delete" at bounding box center [729, 162] width 7 height 7
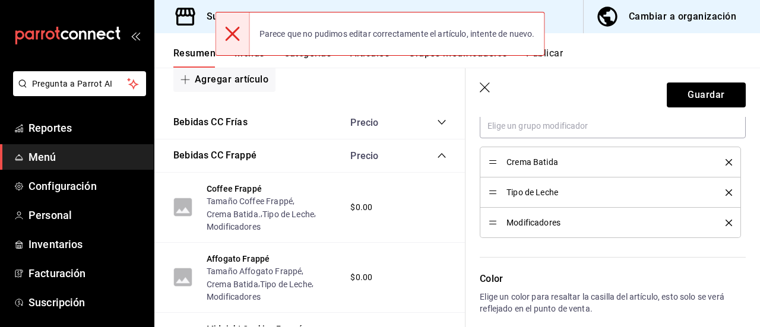
click at [726, 159] on icon "delete" at bounding box center [729, 162] width 7 height 7
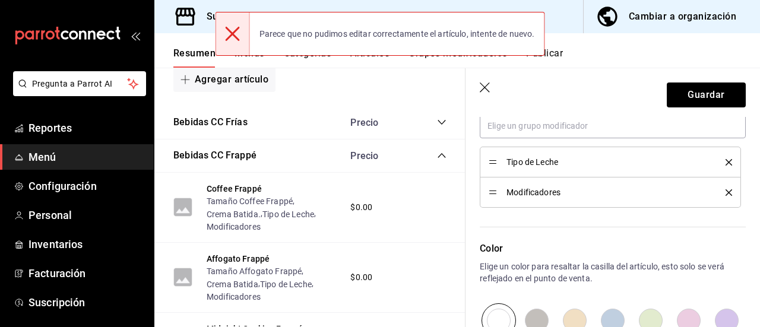
click at [726, 159] on icon "delete" at bounding box center [729, 162] width 7 height 7
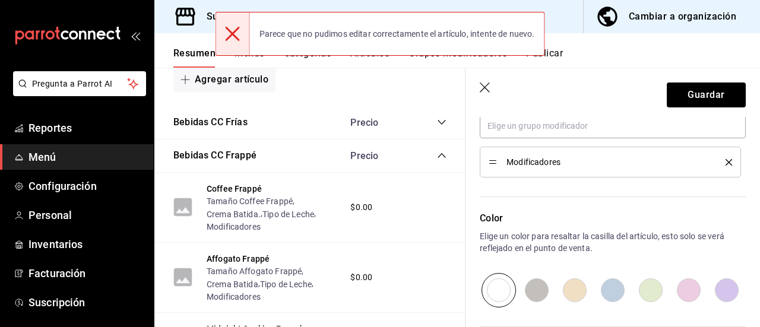
click at [726, 159] on icon "delete" at bounding box center [729, 162] width 7 height 7
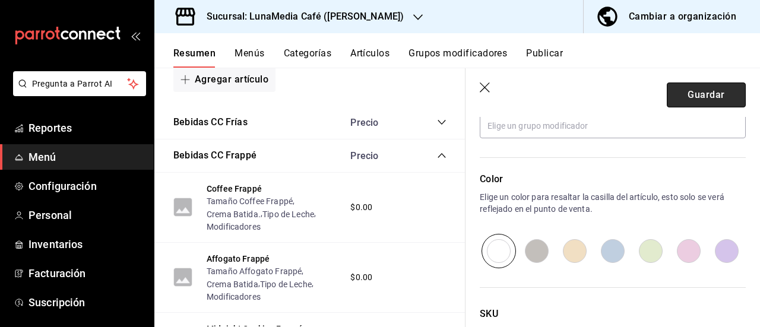
click at [698, 90] on button "Guardar" at bounding box center [706, 95] width 79 height 25
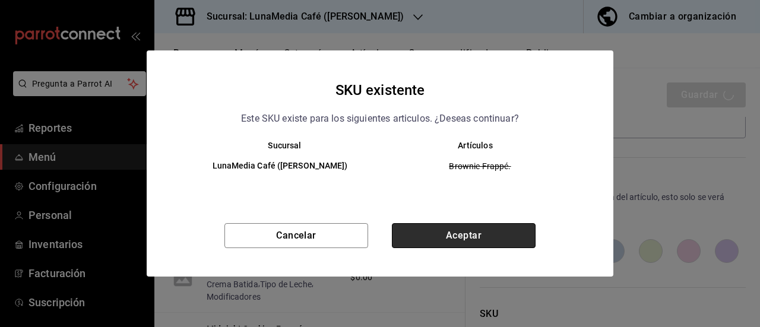
click at [493, 227] on button "Aceptar" at bounding box center [464, 235] width 144 height 25
type textarea "x"
type input "AR-1758774278708"
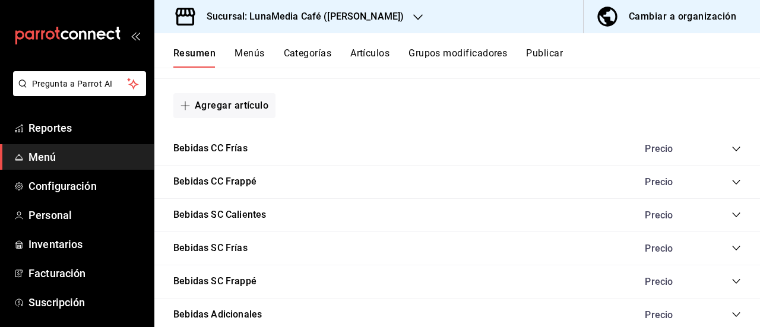
scroll to position [798, 0]
click at [732, 181] on icon "collapse-category-row" at bounding box center [737, 182] width 10 height 10
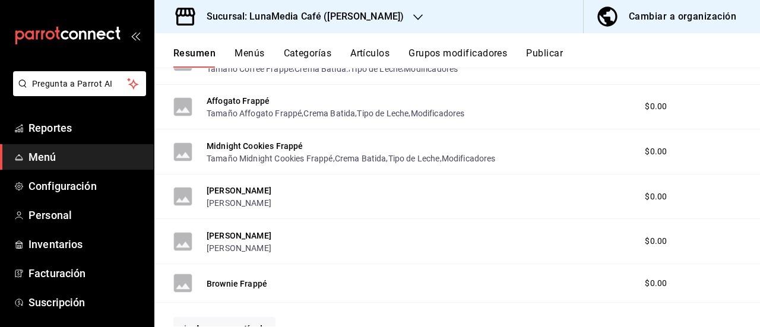
scroll to position [976, 0]
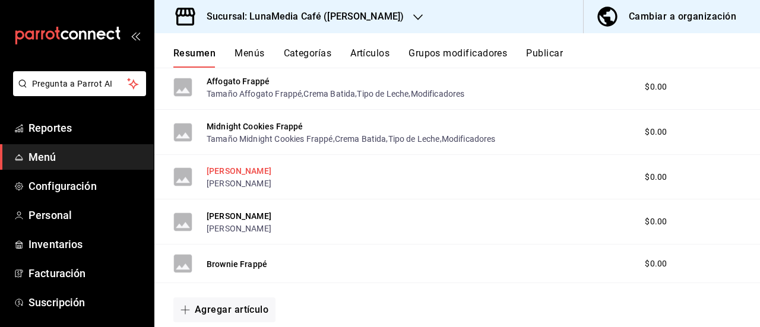
click at [234, 168] on button "[PERSON_NAME]" at bounding box center [239, 171] width 65 height 12
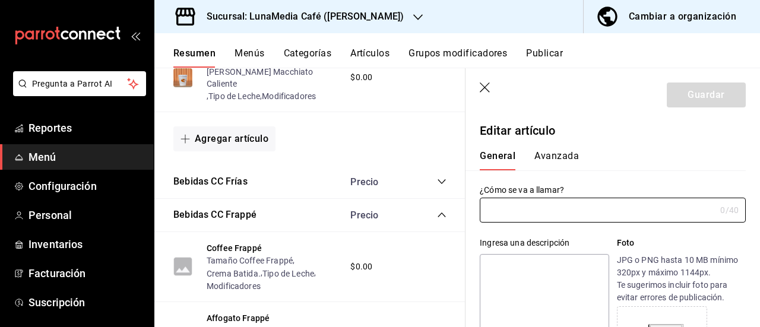
type input "[PERSON_NAME]"
type textarea "Base de leche, mezclado con salsa mocha y molido con hielo."
type textarea "x"
type input "AR-1757573506789"
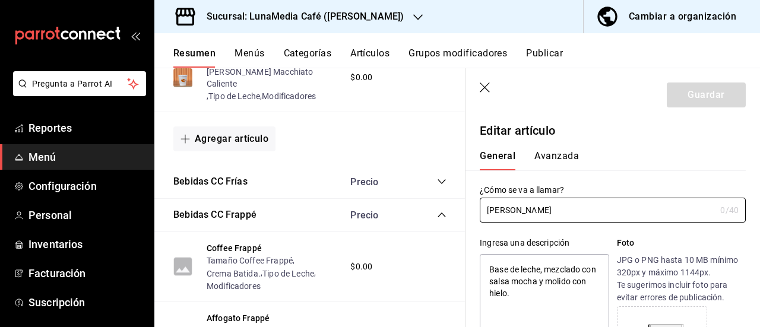
type textarea "x"
type input "$0.00"
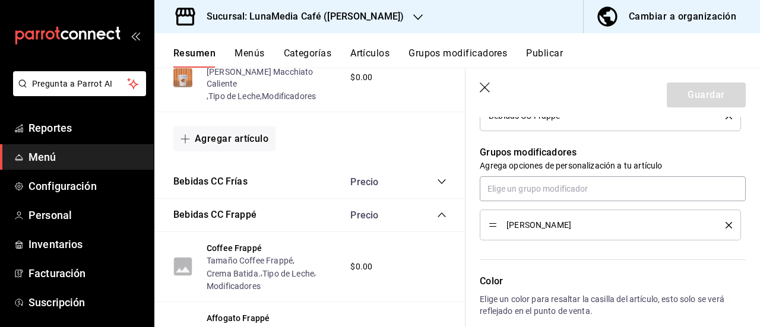
scroll to position [594, 0]
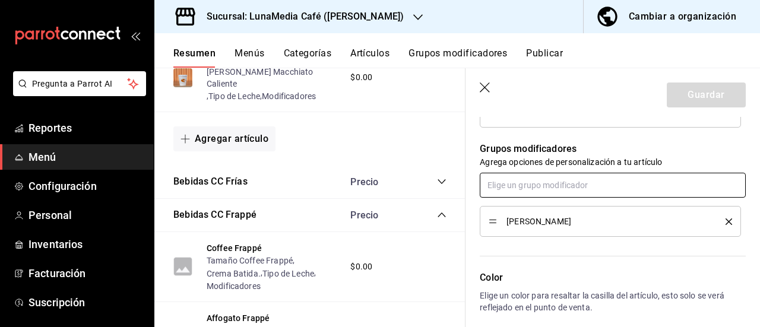
click at [530, 188] on input "text" at bounding box center [613, 185] width 266 height 25
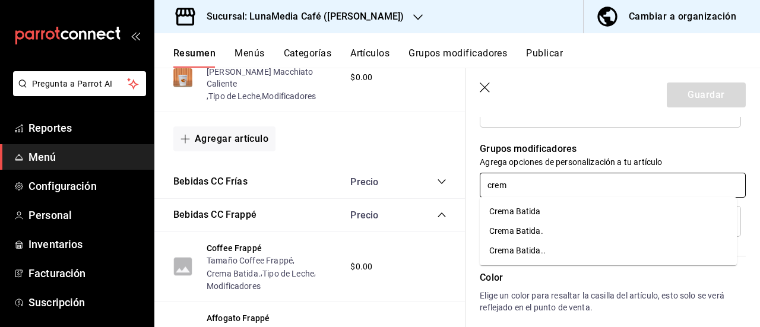
type input "crema"
click at [560, 210] on li "Crema Batida" at bounding box center [608, 212] width 257 height 20
type textarea "x"
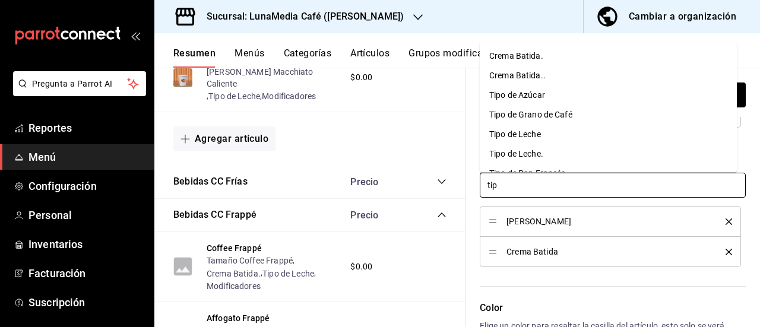
type input "tipo"
click at [567, 98] on li "Tipo de Leche" at bounding box center [608, 96] width 257 height 20
type textarea "x"
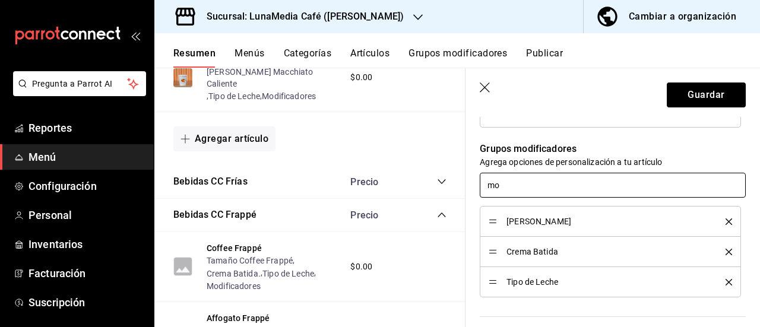
type input "mod"
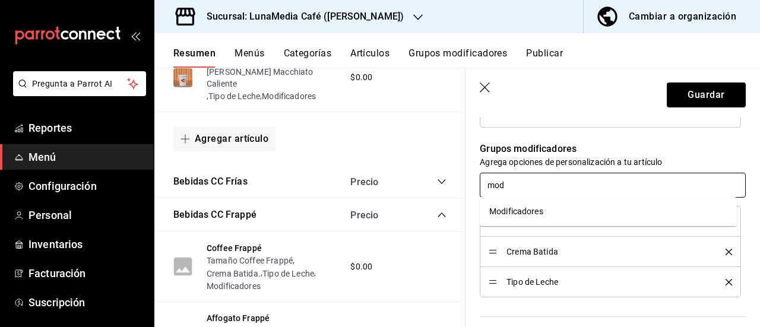
click at [533, 213] on div "Modificadores" at bounding box center [516, 211] width 54 height 12
type textarea "x"
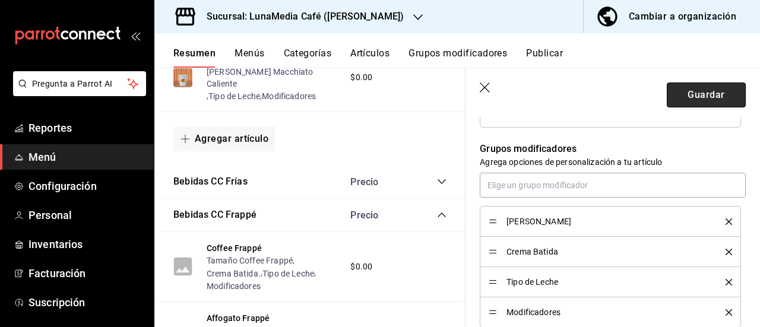
click at [727, 92] on button "Guardar" at bounding box center [706, 95] width 79 height 25
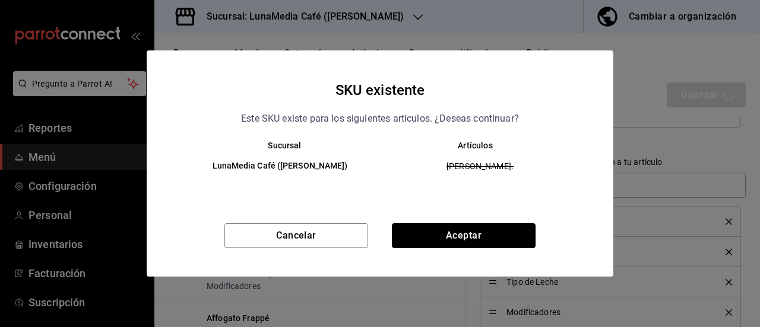
click at [492, 239] on button "Aceptar" at bounding box center [464, 235] width 144 height 25
type textarea "x"
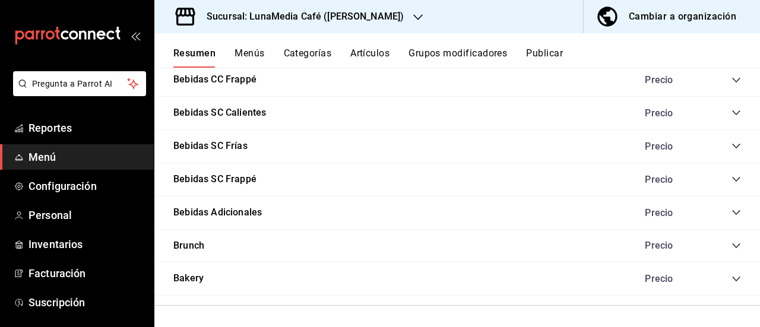
scroll to position [857, 0]
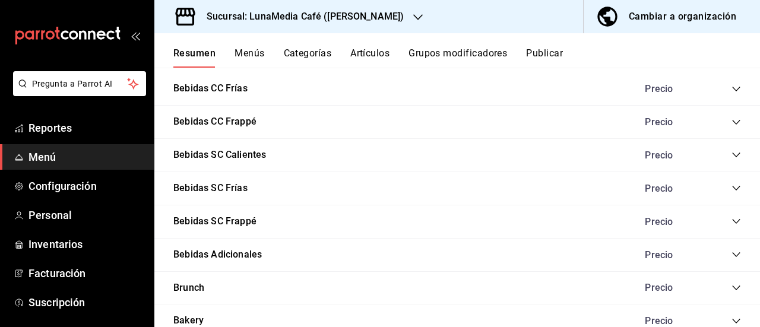
click at [732, 125] on icon "collapse-category-row" at bounding box center [737, 123] width 10 height 10
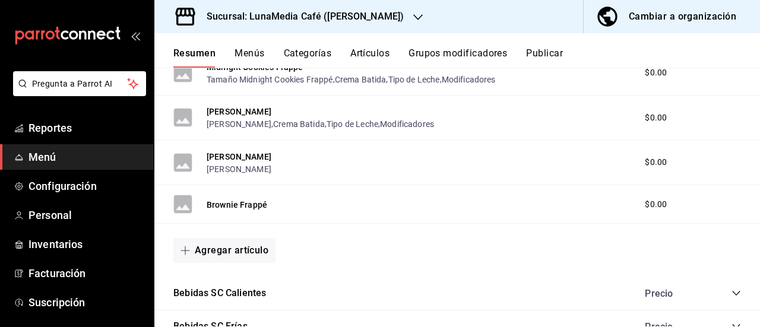
scroll to position [976, 0]
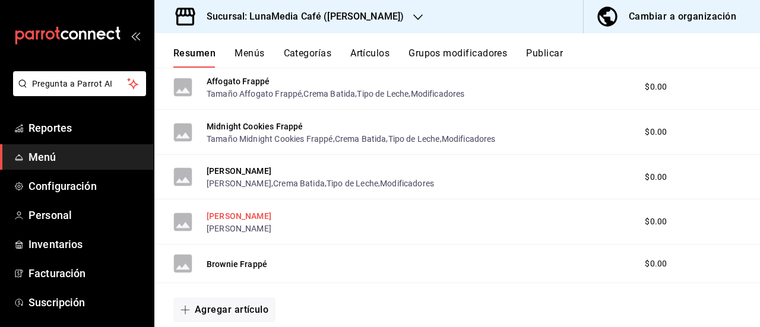
click at [233, 216] on button "[PERSON_NAME]" at bounding box center [239, 216] width 65 height 12
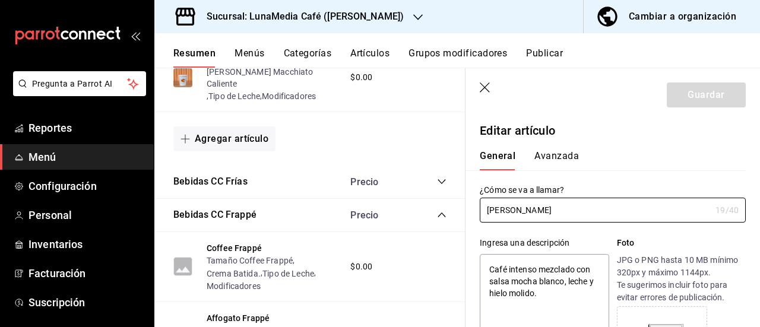
type textarea "x"
type input "$0.00"
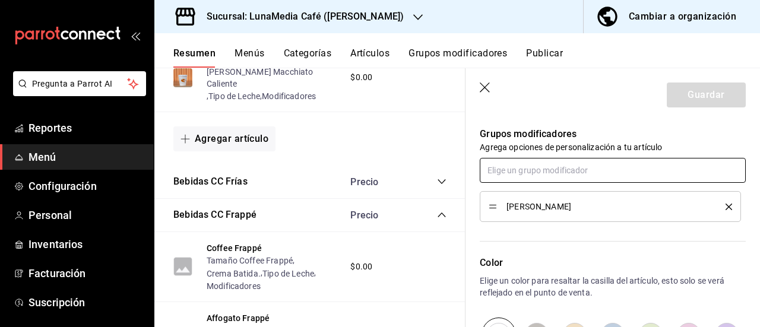
scroll to position [594, 0]
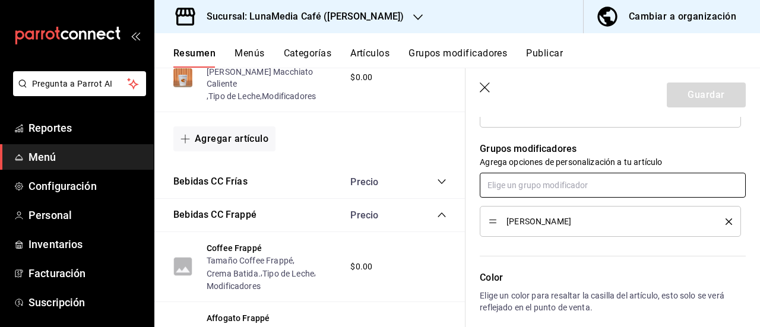
click at [528, 177] on input "text" at bounding box center [613, 185] width 266 height 25
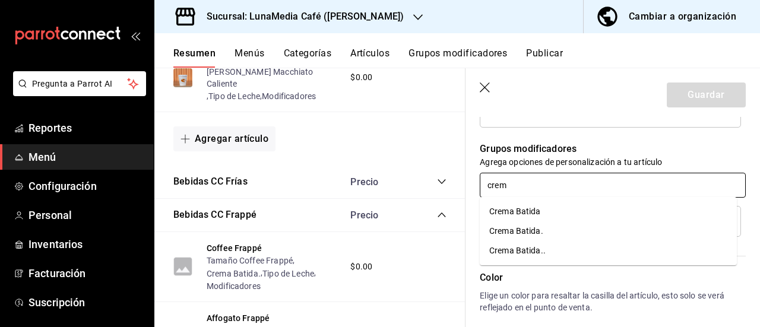
type input "crema"
click at [508, 217] on div "Crema Batida" at bounding box center [515, 211] width 52 height 12
type textarea "x"
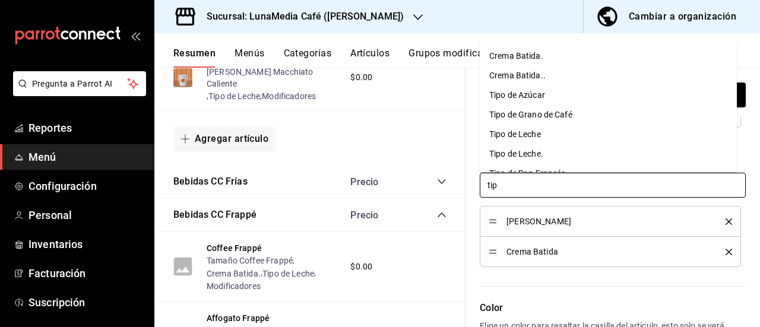
type input "tipo"
click at [531, 88] on li "Tipo de Leche" at bounding box center [608, 96] width 257 height 20
type textarea "x"
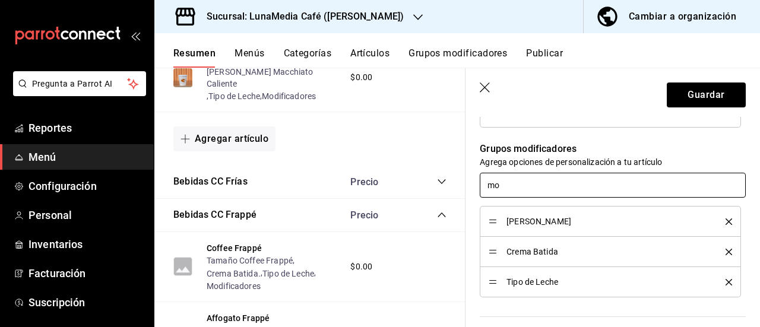
type input "mod"
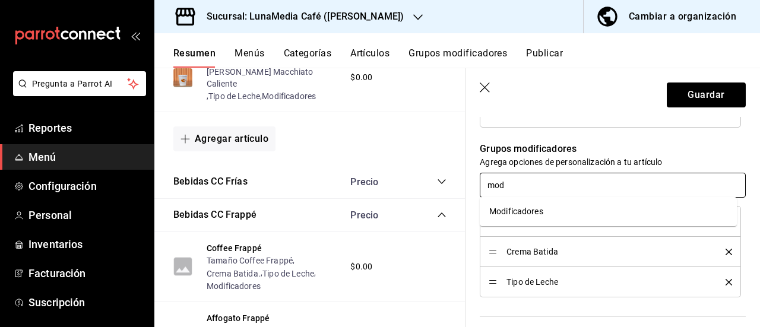
click at [512, 220] on li "Modificadores" at bounding box center [608, 212] width 257 height 20
type textarea "x"
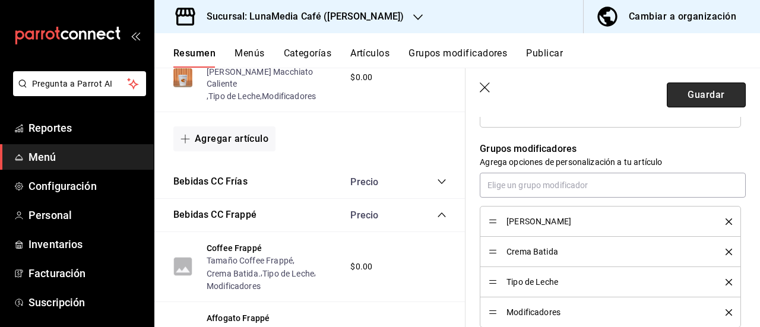
click at [678, 90] on button "Guardar" at bounding box center [706, 95] width 79 height 25
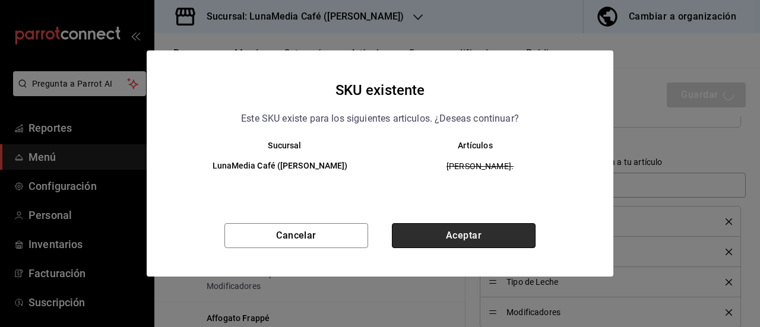
click at [441, 237] on button "Aceptar" at bounding box center [464, 235] width 144 height 25
type textarea "x"
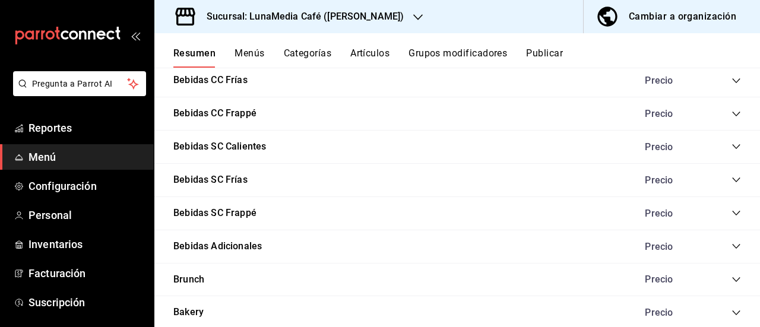
scroll to position [840, 0]
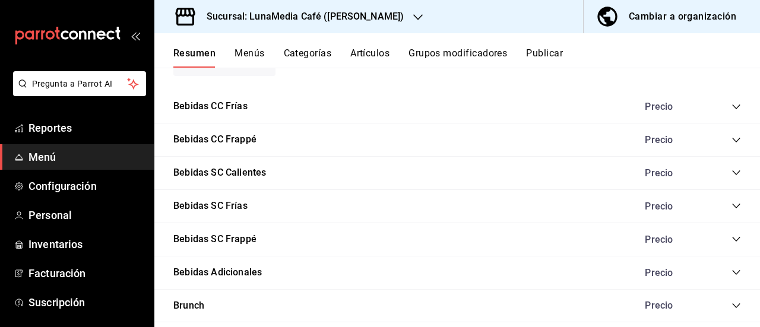
click at [732, 139] on icon "collapse-category-row" at bounding box center [737, 140] width 10 height 10
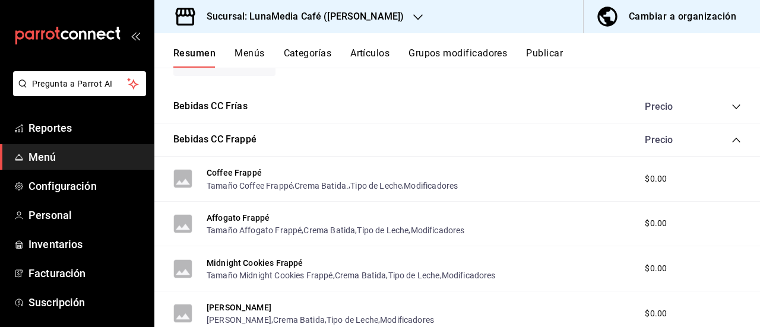
scroll to position [958, 0]
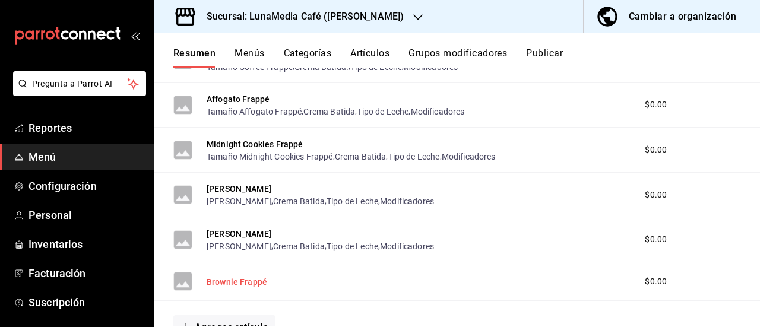
click at [244, 281] on button "Brownie Frappé" at bounding box center [237, 282] width 61 height 12
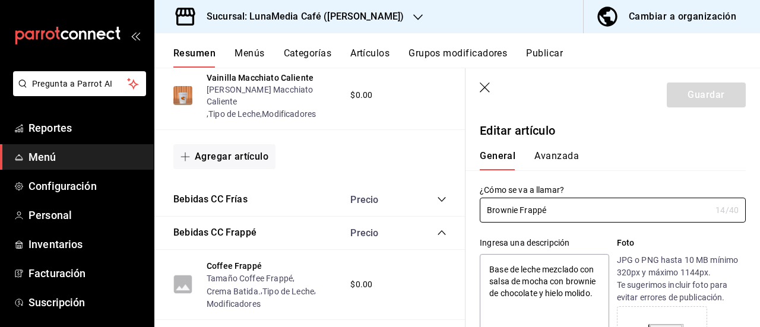
type textarea "x"
type input "$0.00"
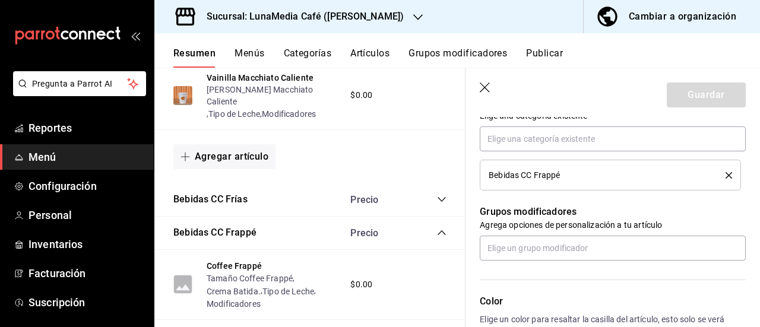
scroll to position [594, 0]
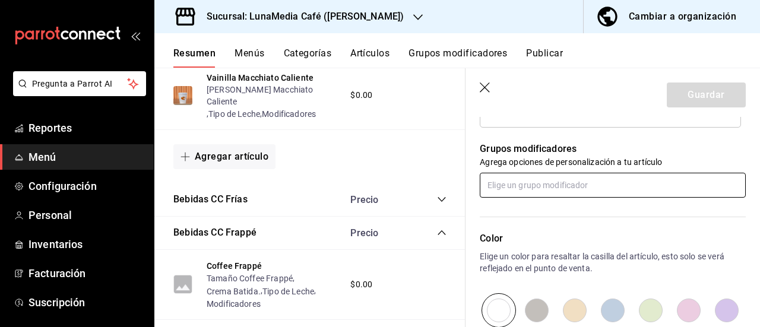
click at [514, 182] on input "text" at bounding box center [613, 185] width 266 height 25
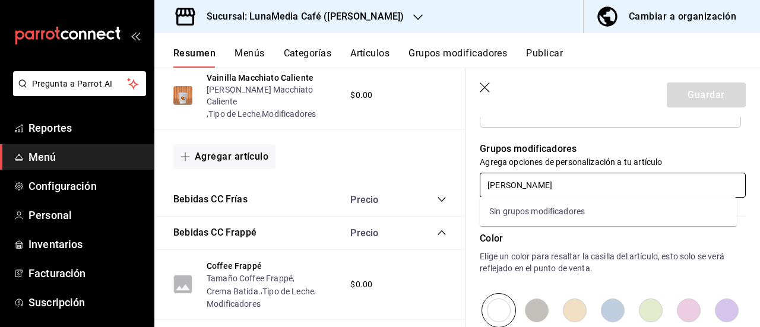
type input "bro"
click at [531, 211] on div "[PERSON_NAME]" at bounding box center [521, 211] width 65 height 12
type textarea "x"
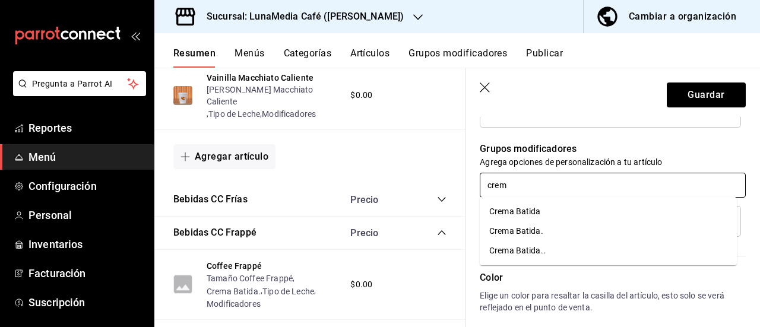
type input "crema"
click at [529, 214] on div "Crema Batida" at bounding box center [515, 211] width 52 height 12
type textarea "x"
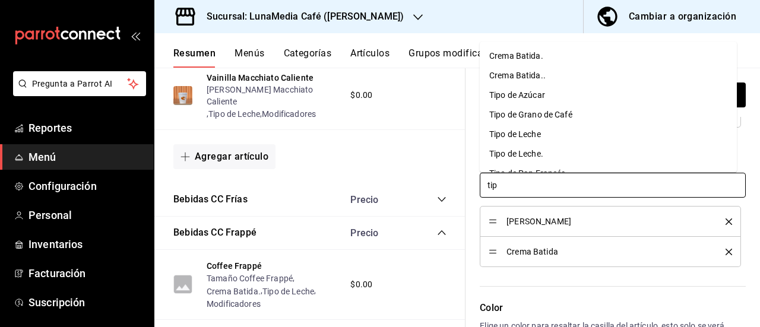
type input "tipo"
click at [528, 96] on div "Tipo de Leche" at bounding box center [515, 95] width 52 height 12
type textarea "x"
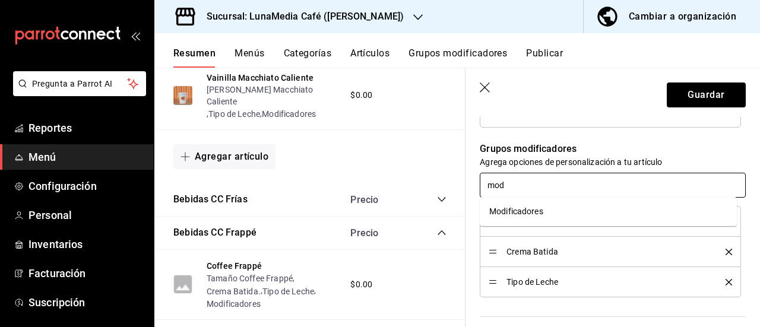
type input "mod"
click at [517, 229] on li "[PERSON_NAME]" at bounding box center [610, 221] width 261 height 31
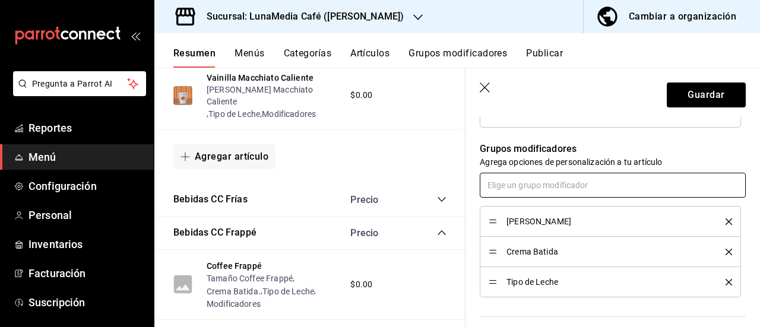
click at [515, 179] on input "text" at bounding box center [613, 185] width 266 height 25
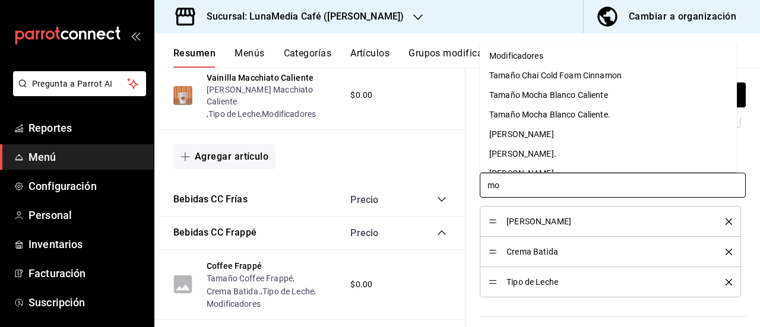
type input "mod"
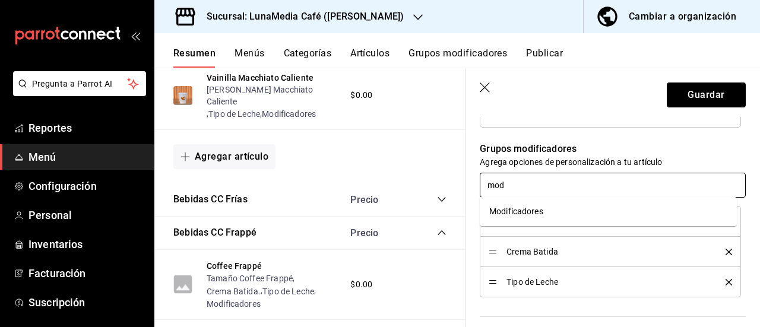
click at [518, 211] on div "Modificadores" at bounding box center [516, 211] width 54 height 12
type textarea "x"
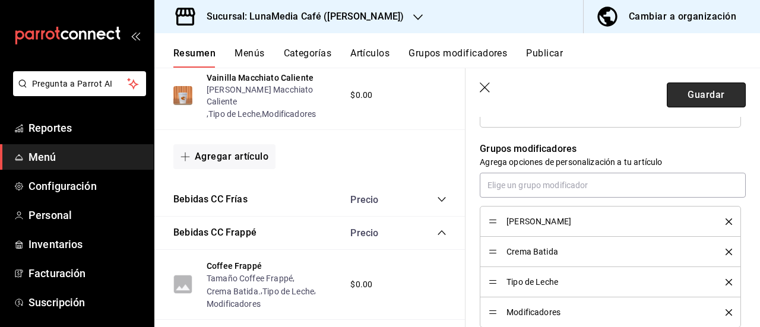
click at [712, 87] on button "Guardar" at bounding box center [706, 95] width 79 height 25
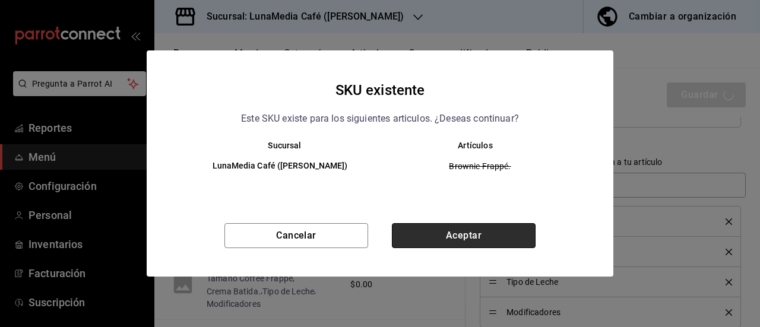
click at [501, 243] on button "Aceptar" at bounding box center [464, 235] width 144 height 25
type textarea "x"
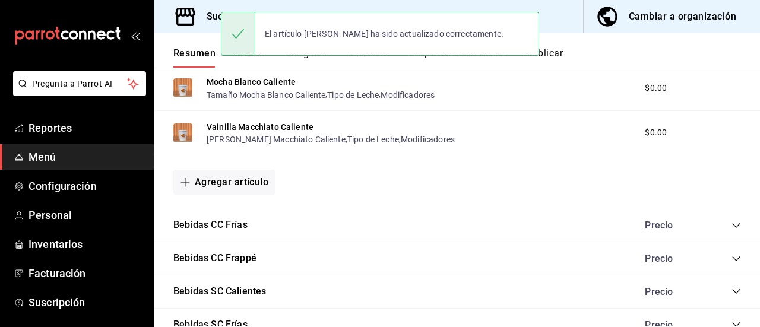
scroll to position [780, 0]
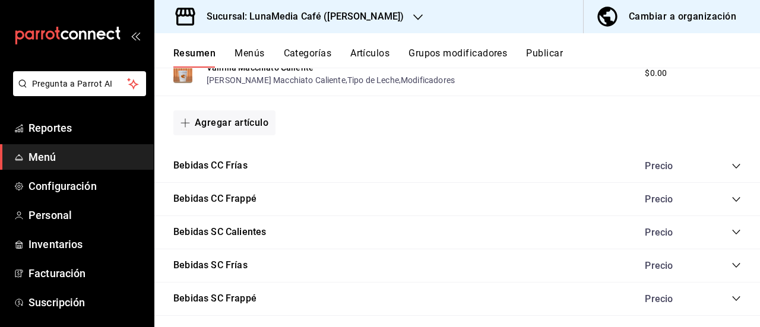
click at [732, 166] on icon "collapse-category-row" at bounding box center [737, 167] width 10 height 10
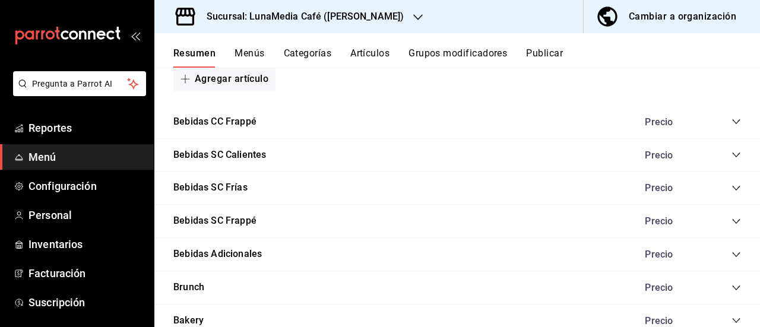
scroll to position [1196, 0]
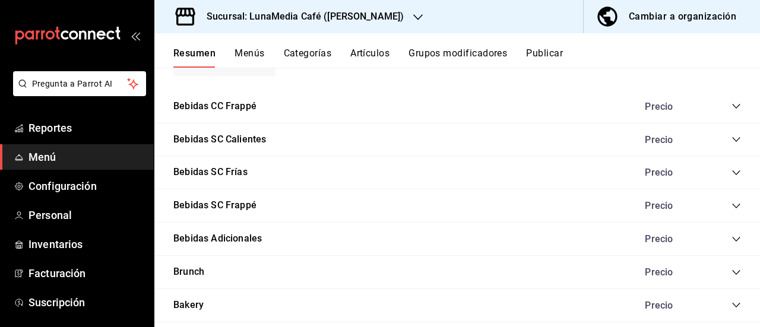
click at [732, 138] on icon "collapse-category-row" at bounding box center [737, 140] width 10 height 10
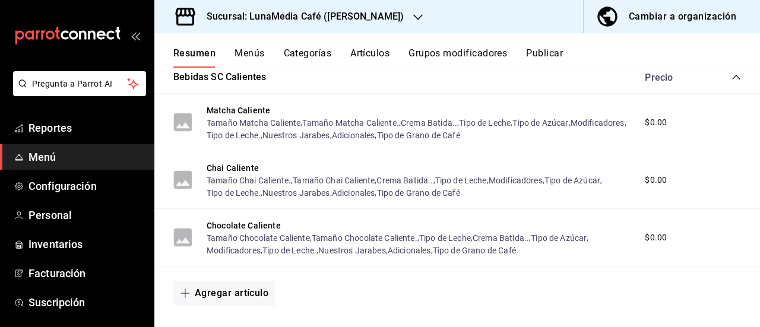
scroll to position [1242, 0]
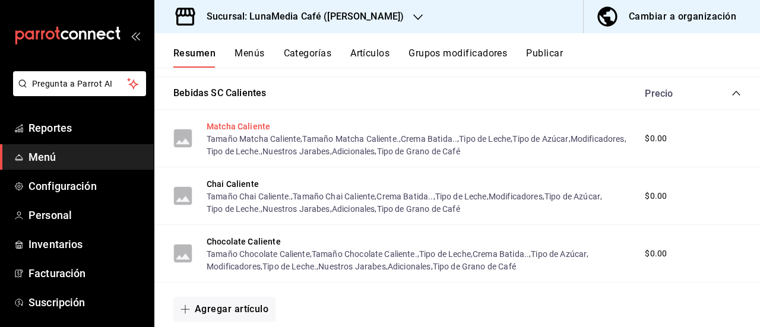
click at [253, 130] on button "Matcha Caliente" at bounding box center [239, 127] width 64 height 12
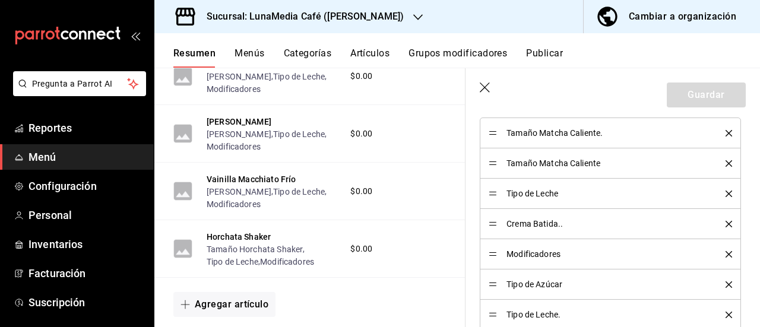
scroll to position [653, 0]
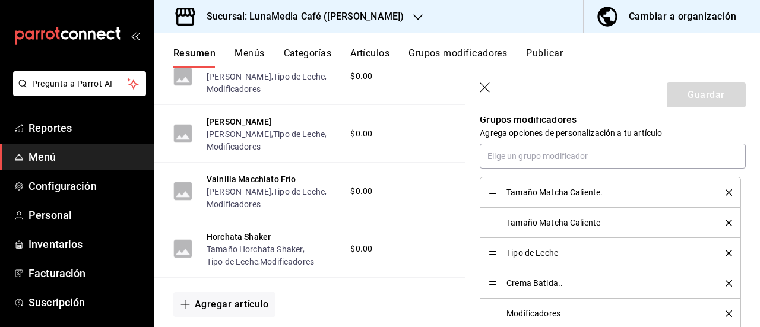
click at [726, 191] on icon "delete" at bounding box center [729, 192] width 7 height 7
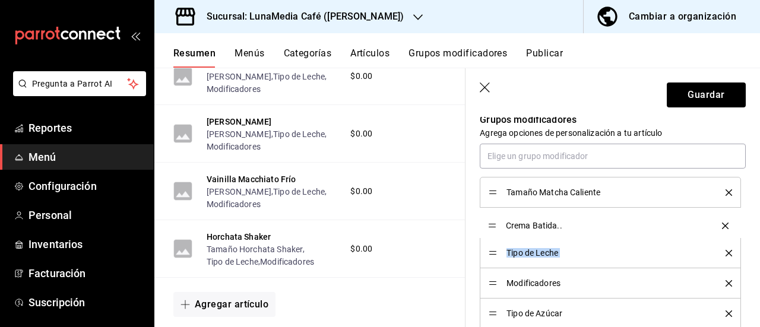
drag, startPoint x: 490, startPoint y: 251, endPoint x: 489, endPoint y: 224, distance: 27.4
click at [726, 312] on icon "delete" at bounding box center [729, 314] width 7 height 7
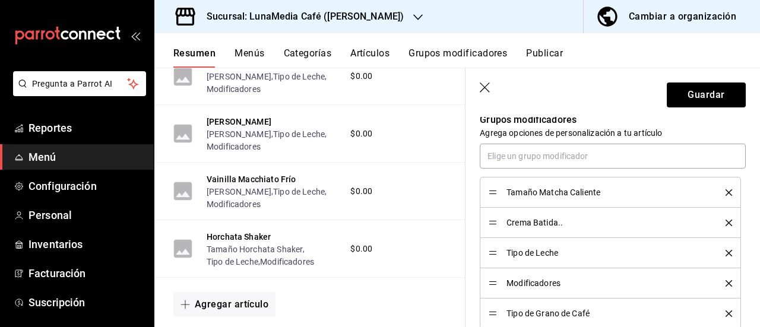
click at [726, 312] on icon "delete" at bounding box center [729, 314] width 7 height 7
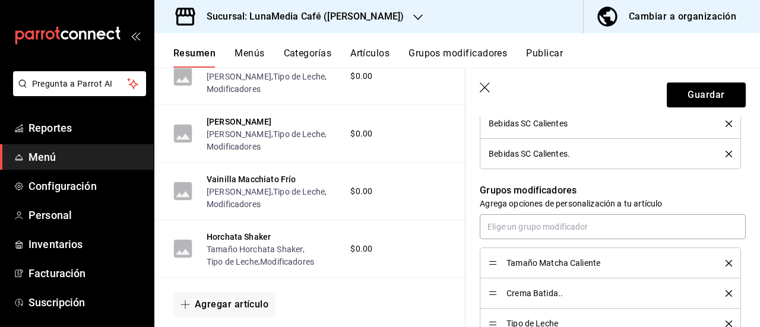
scroll to position [475, 0]
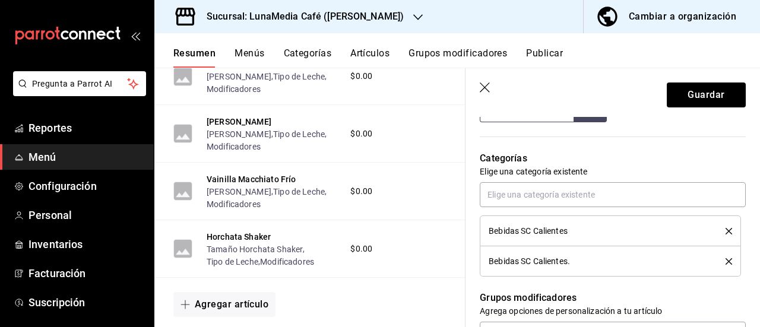
click at [726, 261] on icon "delete" at bounding box center [729, 261] width 7 height 7
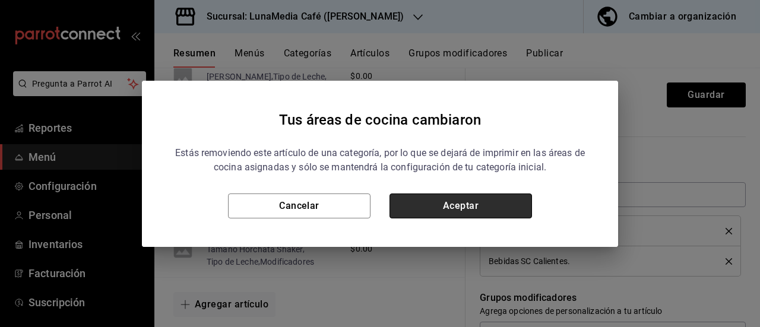
click at [435, 207] on button "Aceptar" at bounding box center [461, 206] width 143 height 25
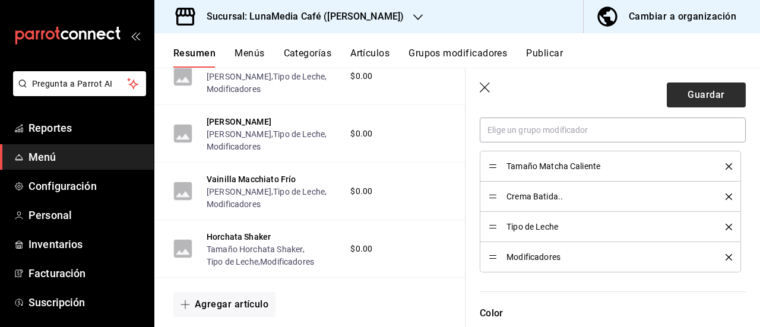
scroll to position [653, 0]
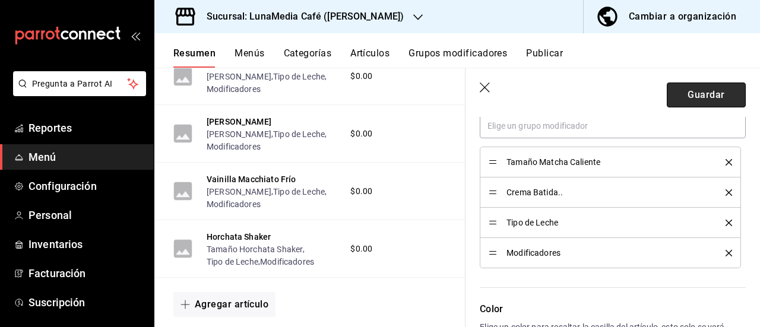
click at [683, 94] on button "Guardar" at bounding box center [706, 95] width 79 height 25
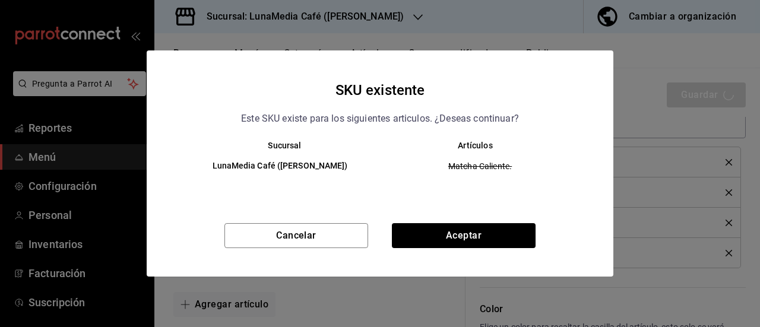
drag, startPoint x: 436, startPoint y: 216, endPoint x: 446, endPoint y: 221, distance: 10.6
click at [442, 219] on div "SKU existente Este SKU existe para los siguientes articulos. ¿Deseas continuar?…" at bounding box center [380, 163] width 467 height 226
click at [448, 239] on button "Aceptar" at bounding box center [464, 235] width 144 height 25
type textarea "x"
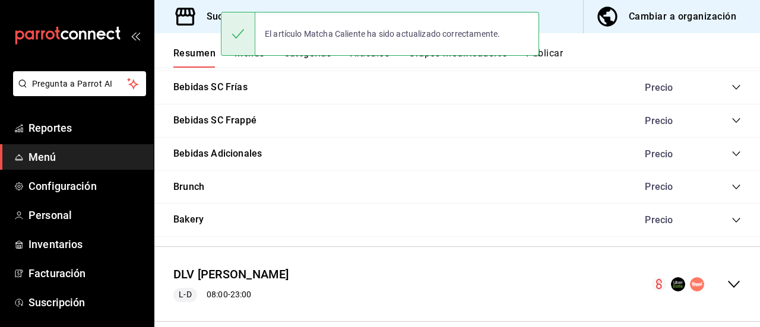
scroll to position [840, 0]
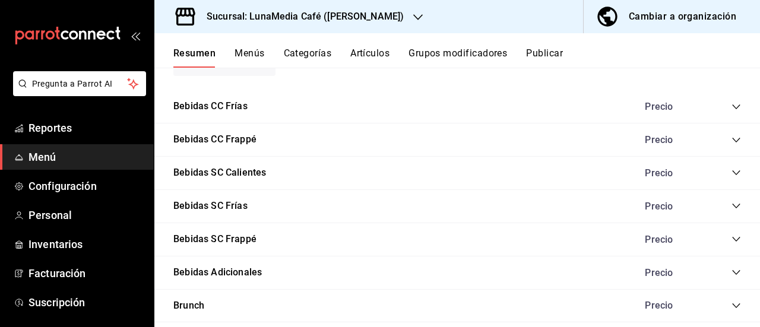
click at [732, 175] on icon "collapse-category-row" at bounding box center [737, 173] width 10 height 10
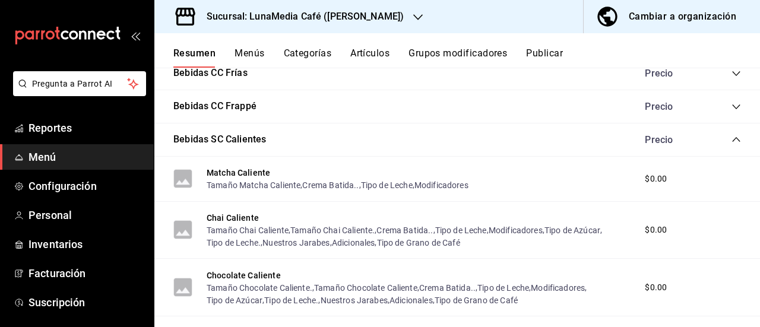
scroll to position [899, 0]
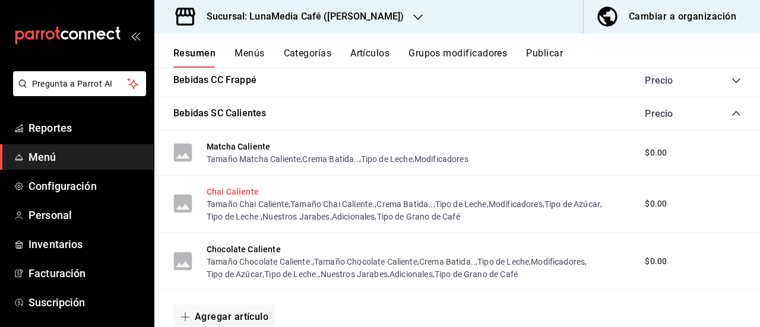
click at [226, 195] on button "Chai Caliente" at bounding box center [233, 192] width 52 height 12
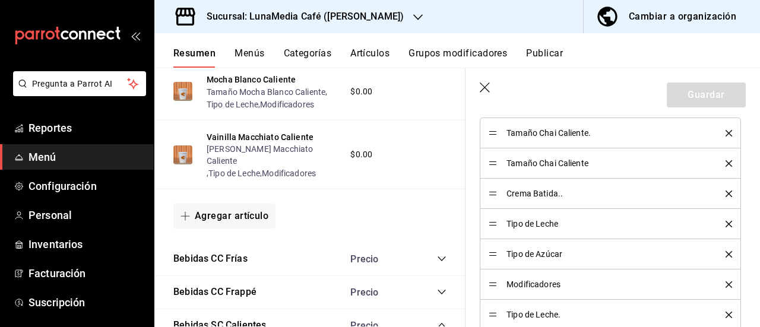
scroll to position [653, 0]
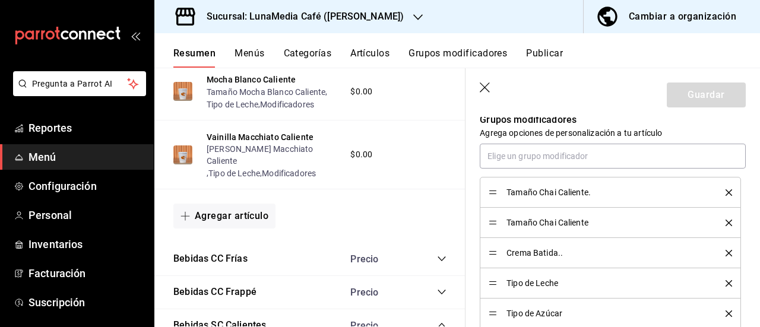
click at [726, 190] on icon "delete" at bounding box center [729, 192] width 7 height 7
click at [726, 283] on icon "delete" at bounding box center [729, 283] width 7 height 7
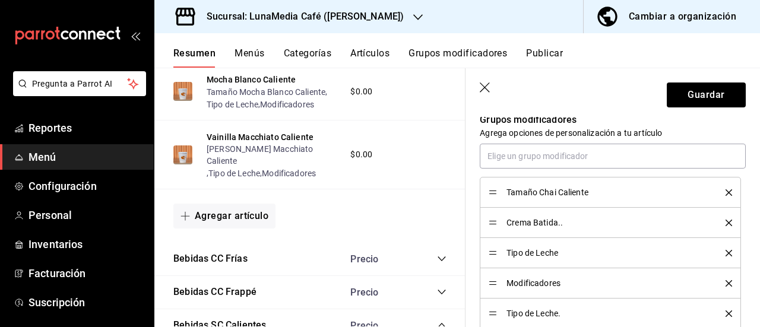
click at [726, 311] on icon "delete" at bounding box center [729, 314] width 7 height 7
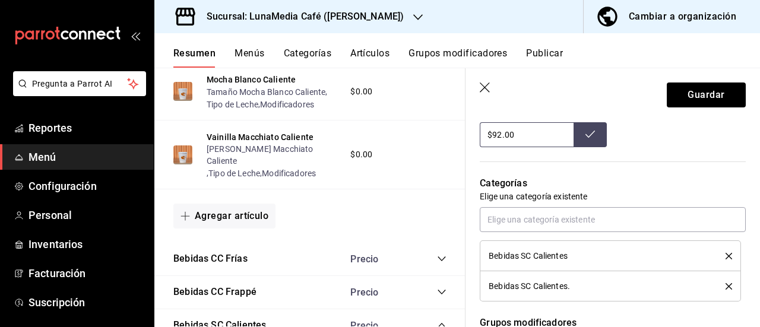
scroll to position [475, 0]
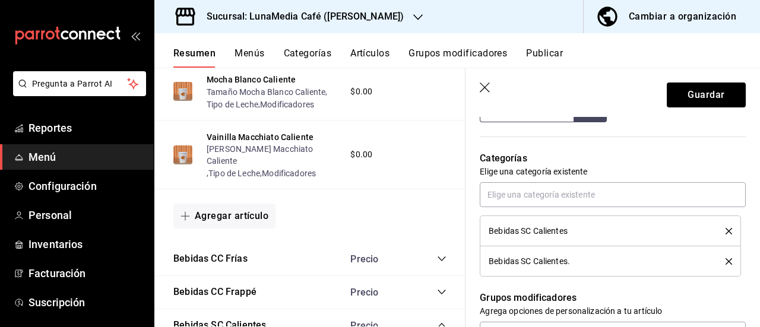
click at [726, 263] on icon "delete" at bounding box center [729, 261] width 7 height 7
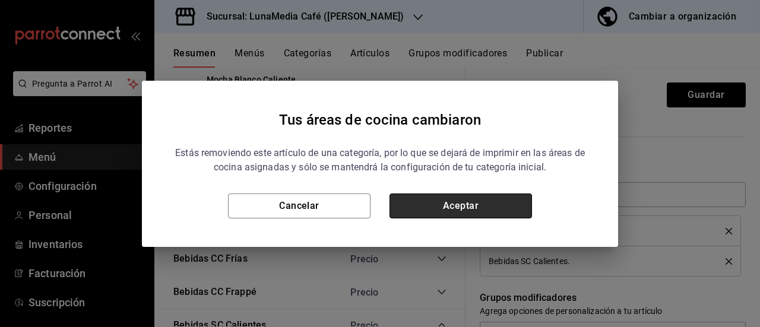
click at [484, 209] on button "Aceptar" at bounding box center [461, 206] width 143 height 25
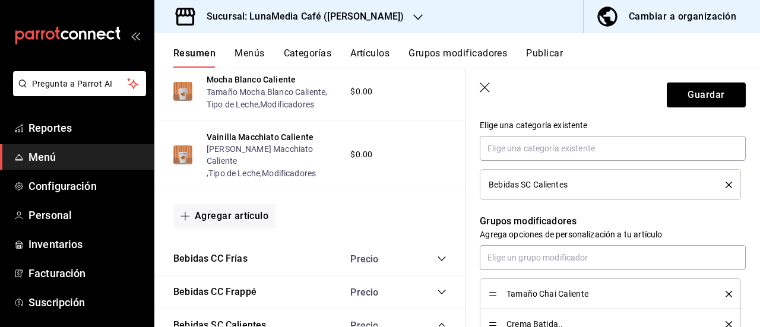
scroll to position [653, 0]
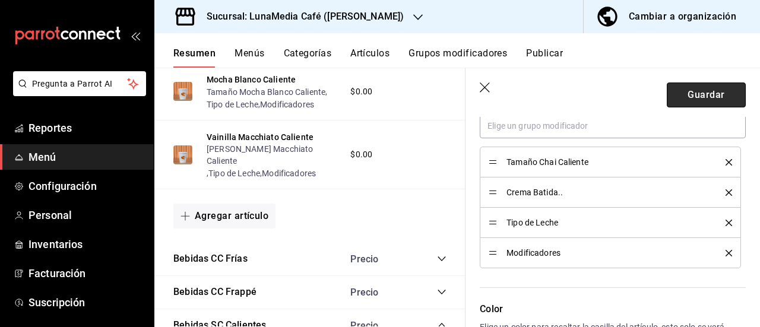
click at [688, 94] on button "Guardar" at bounding box center [706, 95] width 79 height 25
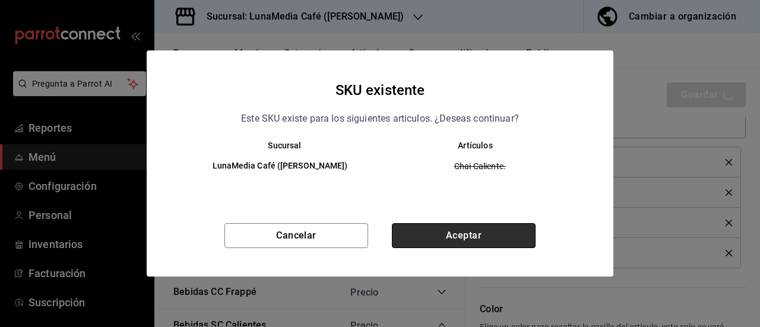
click at [466, 243] on button "Aceptar" at bounding box center [464, 235] width 144 height 25
type textarea "x"
type input "AR-1758774458701"
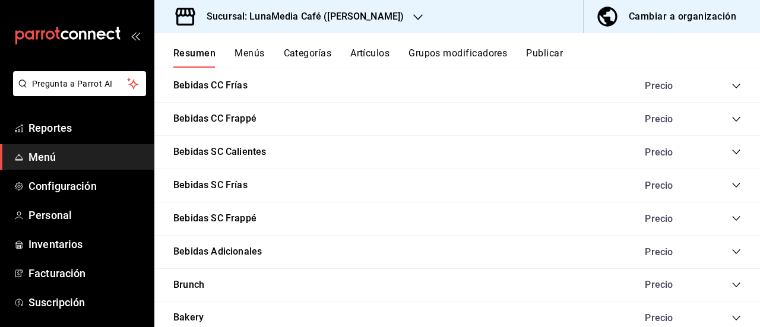
scroll to position [857, 0]
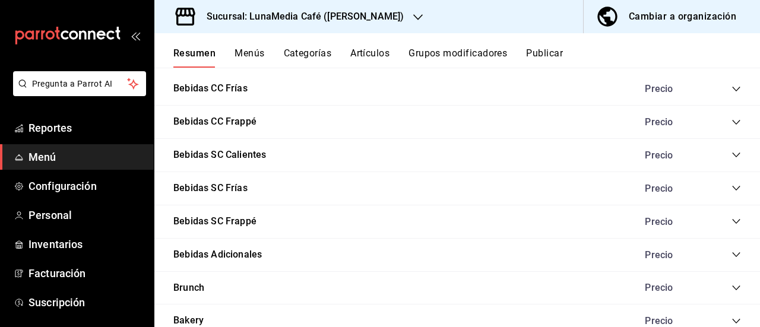
click at [721, 156] on div "Precio" at bounding box center [687, 155] width 108 height 11
click at [732, 156] on icon "collapse-category-row" at bounding box center [737, 155] width 10 height 10
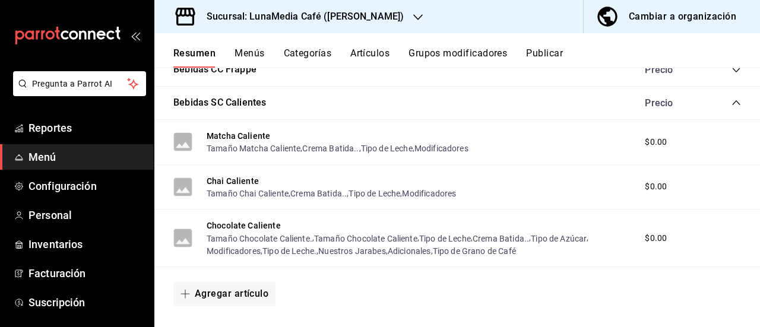
scroll to position [976, 0]
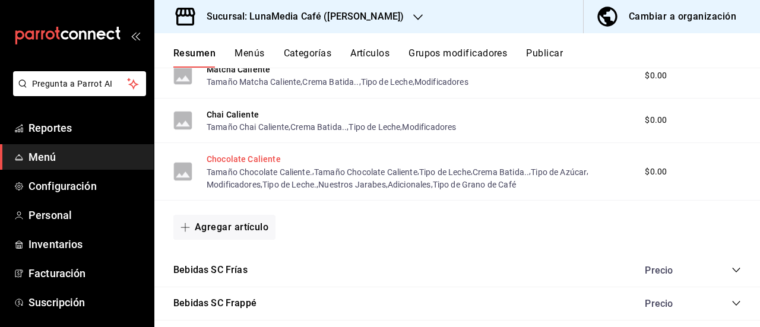
click at [269, 160] on button "Chocolate Caliente" at bounding box center [244, 159] width 74 height 12
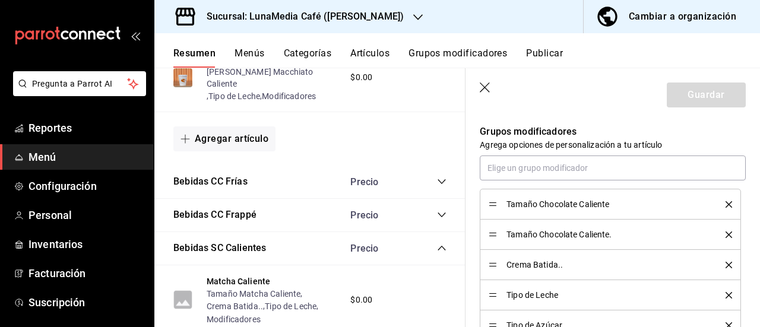
scroll to position [653, 0]
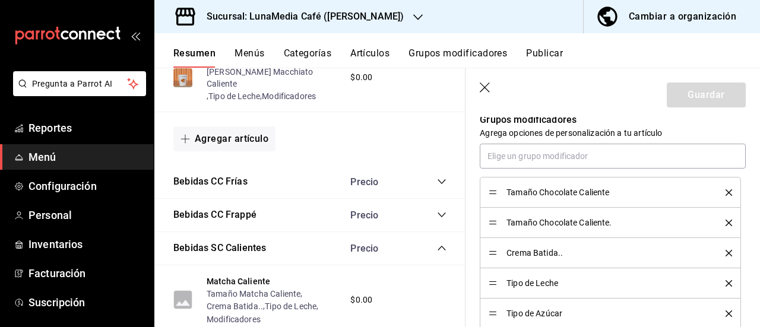
click at [726, 220] on icon "delete" at bounding box center [729, 223] width 7 height 7
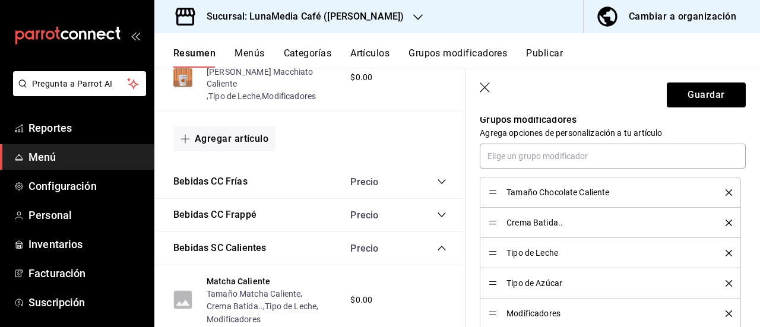
click at [726, 281] on icon "delete" at bounding box center [729, 283] width 7 height 7
click at [726, 314] on icon "delete" at bounding box center [729, 314] width 7 height 7
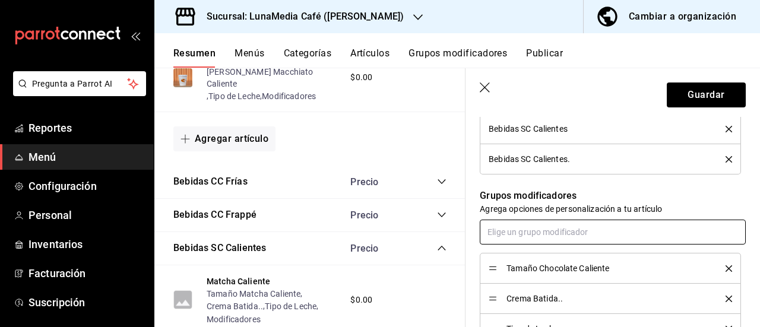
scroll to position [475, 0]
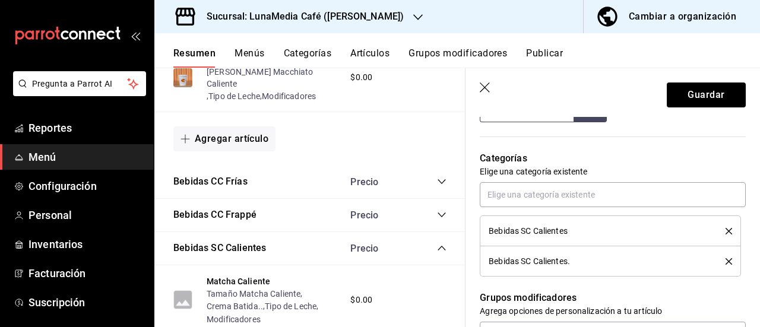
click at [726, 261] on icon "delete" at bounding box center [729, 261] width 7 height 7
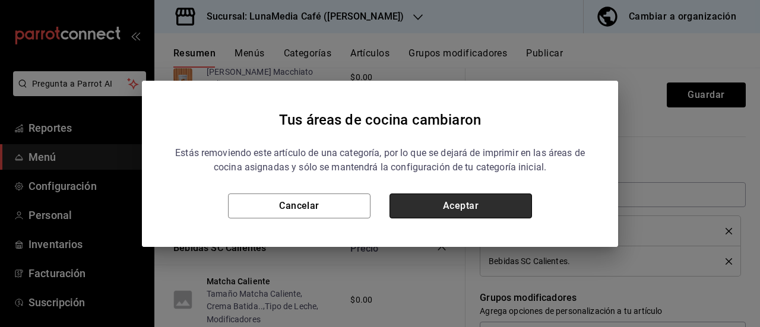
click at [508, 214] on button "Aceptar" at bounding box center [461, 206] width 143 height 25
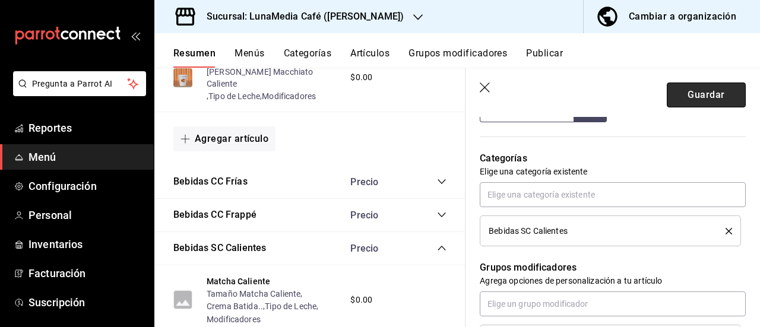
click at [687, 103] on button "Guardar" at bounding box center [706, 95] width 79 height 25
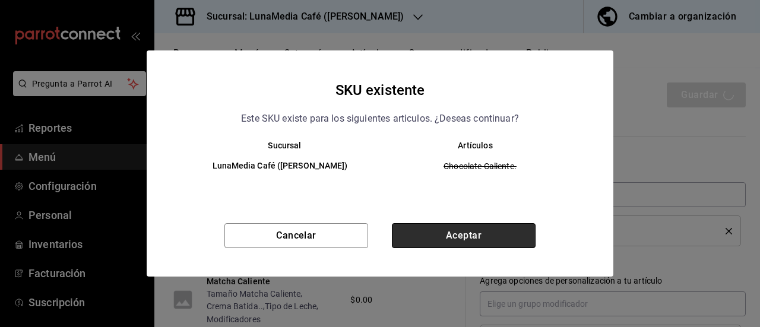
click at [489, 236] on button "Aceptar" at bounding box center [464, 235] width 144 height 25
type textarea "x"
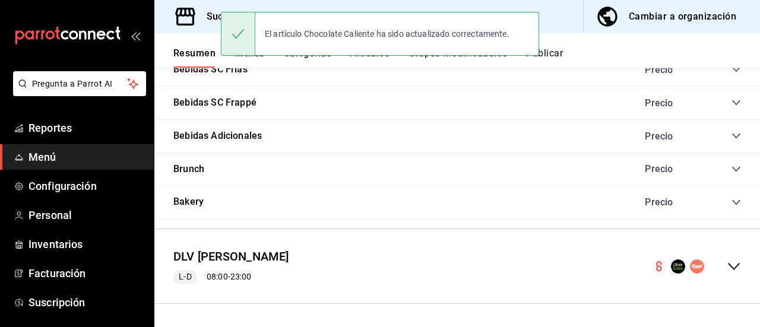
scroll to position [857, 0]
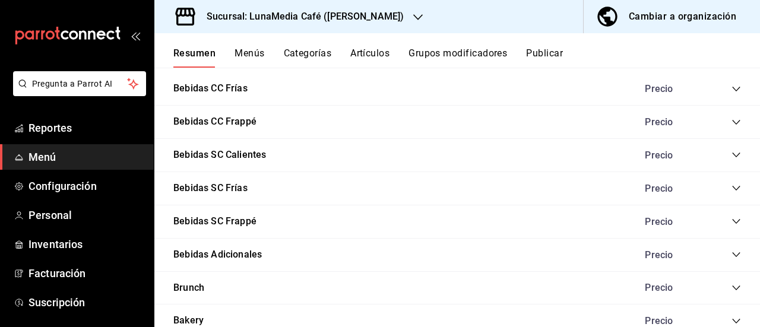
click at [732, 189] on icon "collapse-category-row" at bounding box center [737, 188] width 10 height 10
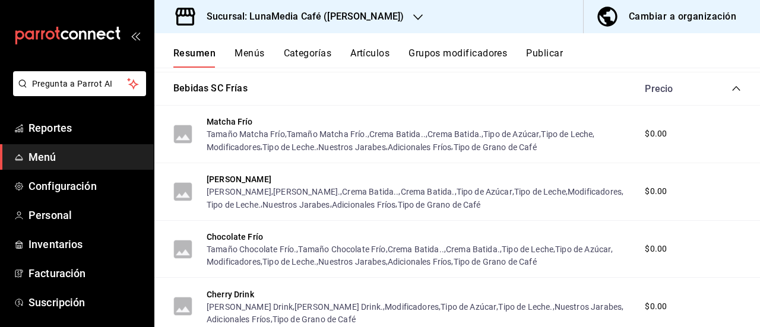
scroll to position [976, 0]
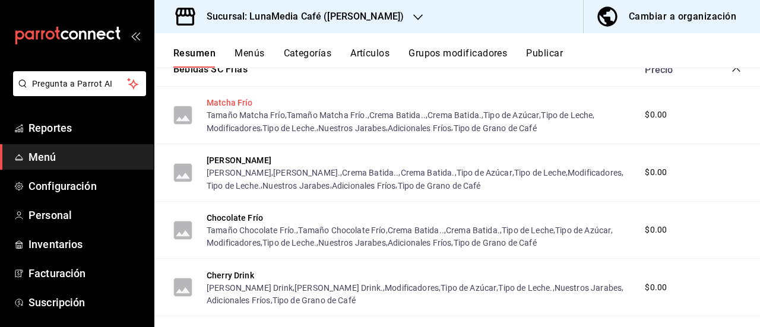
click at [244, 102] on button "Matcha Frío" at bounding box center [230, 103] width 46 height 12
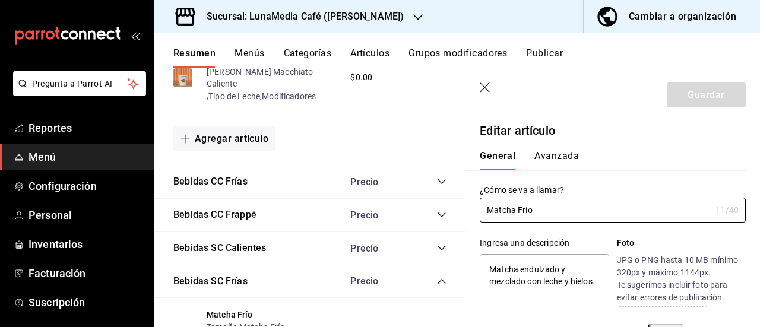
type textarea "x"
type input "$0.00"
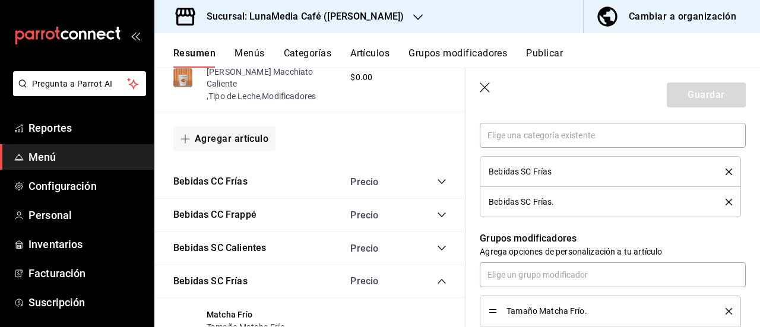
scroll to position [653, 0]
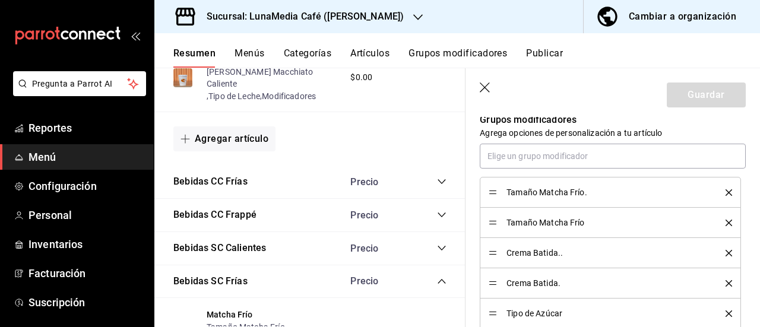
click at [726, 194] on icon "delete" at bounding box center [729, 192] width 7 height 7
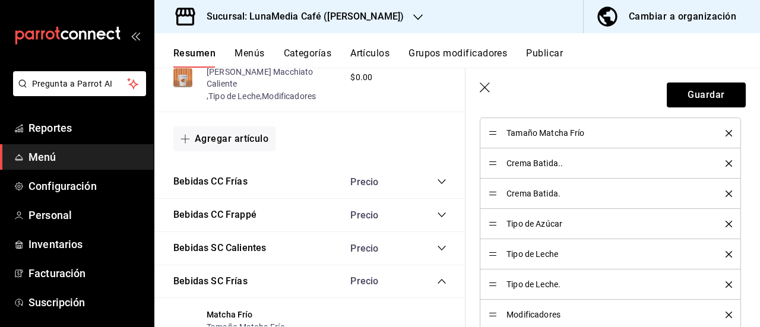
click at [726, 194] on icon "delete" at bounding box center [729, 194] width 7 height 7
click at [726, 223] on icon "delete" at bounding box center [729, 224] width 7 height 7
click at [726, 255] on icon "delete" at bounding box center [729, 254] width 7 height 7
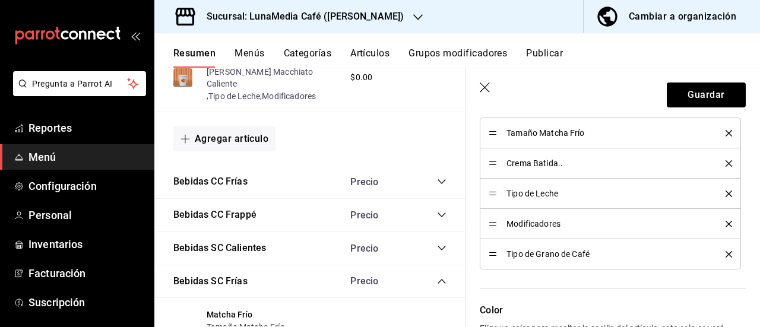
click at [726, 255] on icon "delete" at bounding box center [729, 254] width 7 height 7
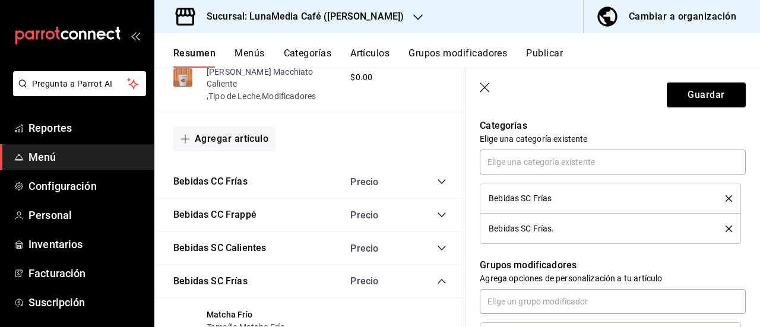
scroll to position [475, 0]
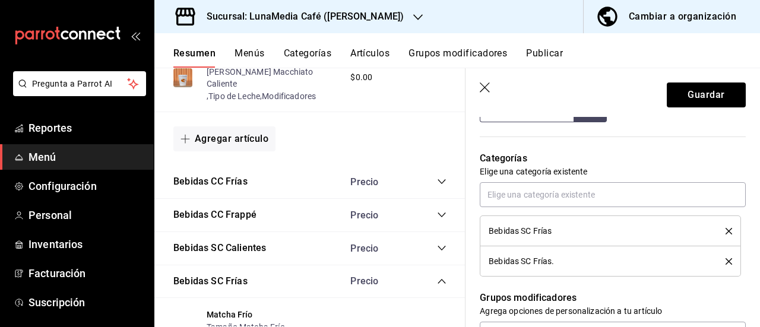
click at [726, 261] on icon "delete" at bounding box center [729, 261] width 7 height 7
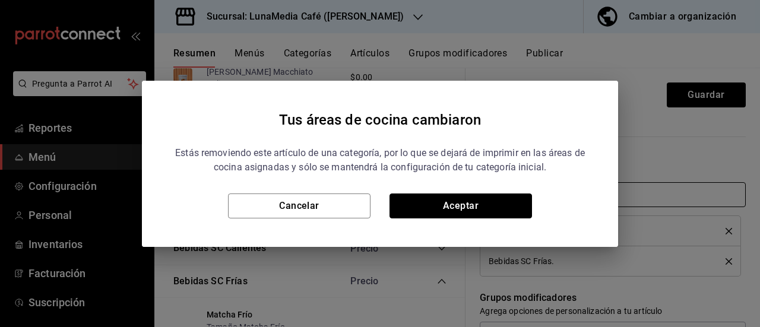
drag, startPoint x: 473, startPoint y: 210, endPoint x: 541, endPoint y: 182, distance: 73.8
click at [476, 207] on button "Aceptar" at bounding box center [461, 206] width 143 height 25
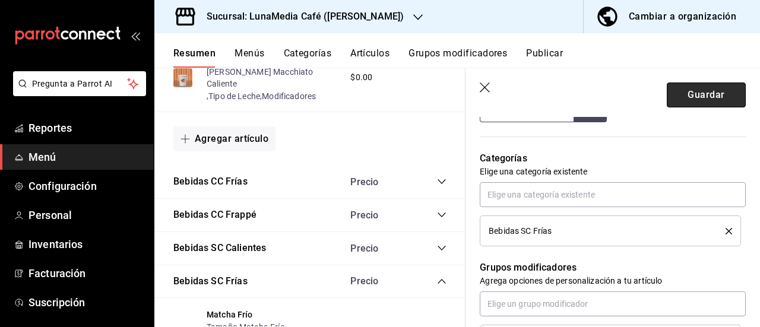
click at [689, 96] on button "Guardar" at bounding box center [706, 95] width 79 height 25
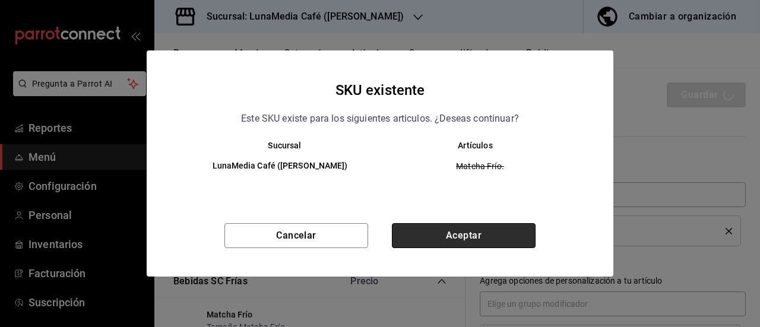
click at [479, 238] on button "Aceptar" at bounding box center [464, 235] width 144 height 25
type textarea "x"
type input "AR-1758774518556"
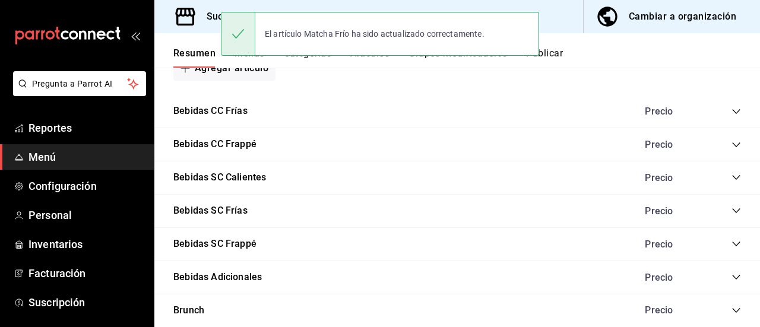
scroll to position [857, 0]
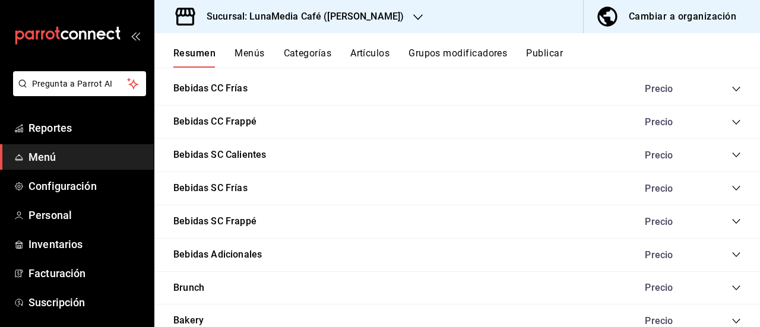
click at [732, 189] on icon "collapse-category-row" at bounding box center [736, 188] width 8 height 5
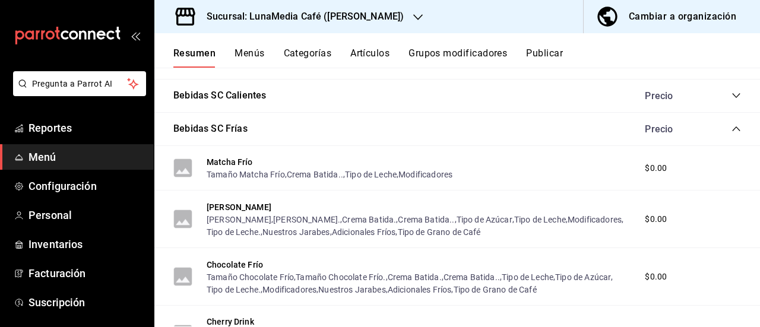
scroll to position [976, 0]
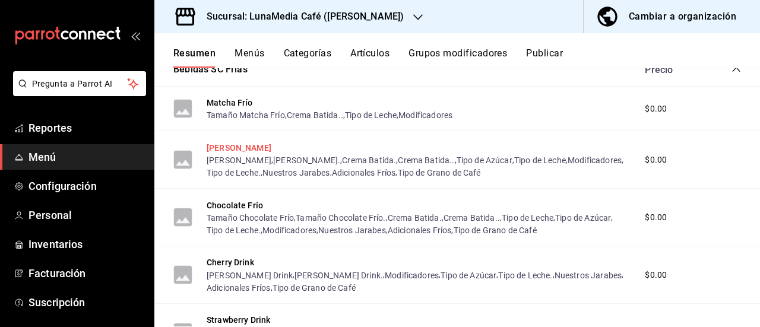
click at [216, 147] on button "[PERSON_NAME]" at bounding box center [239, 148] width 65 height 12
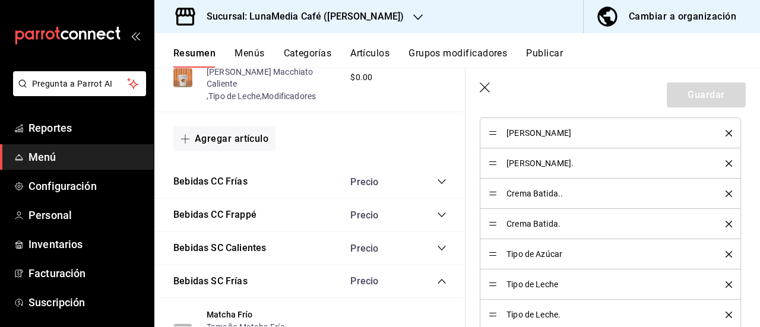
scroll to position [653, 0]
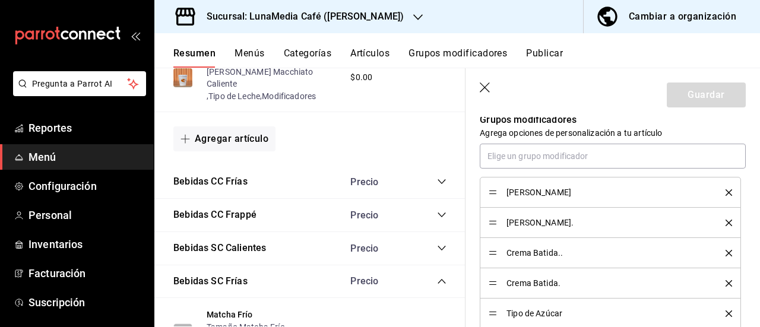
click at [726, 221] on icon "delete" at bounding box center [729, 223] width 7 height 7
click at [726, 250] on icon "delete" at bounding box center [729, 253] width 7 height 7
click at [726, 283] on icon "delete" at bounding box center [729, 283] width 7 height 7
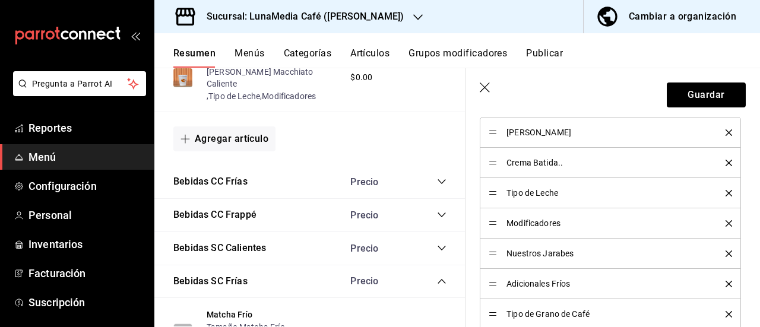
scroll to position [772, 0]
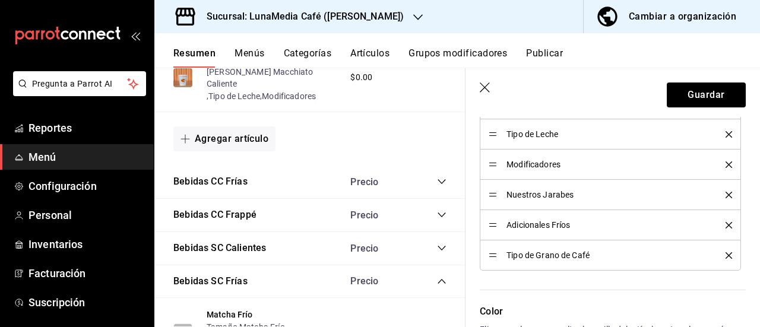
click at [726, 192] on icon "delete" at bounding box center [729, 195] width 7 height 7
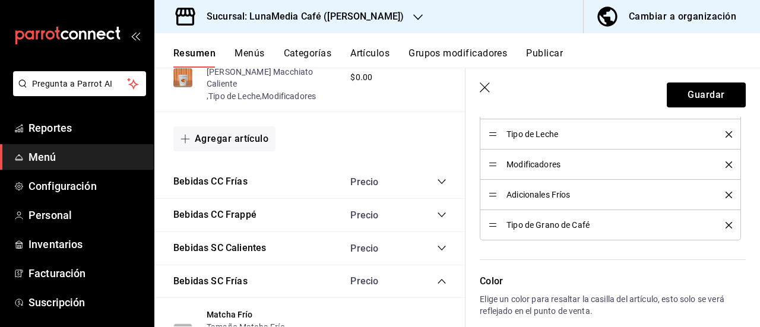
click at [726, 192] on icon "delete" at bounding box center [729, 195] width 7 height 7
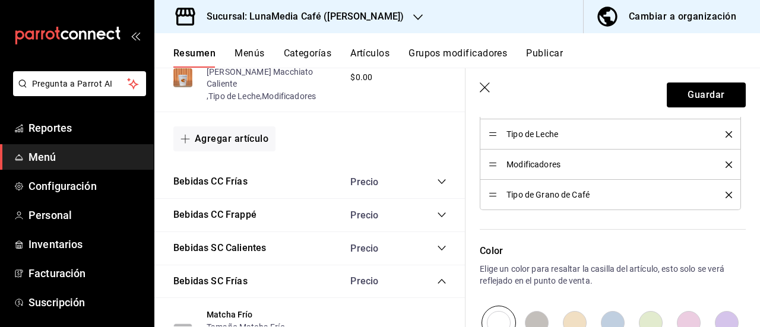
click at [726, 192] on icon "delete" at bounding box center [729, 195] width 7 height 7
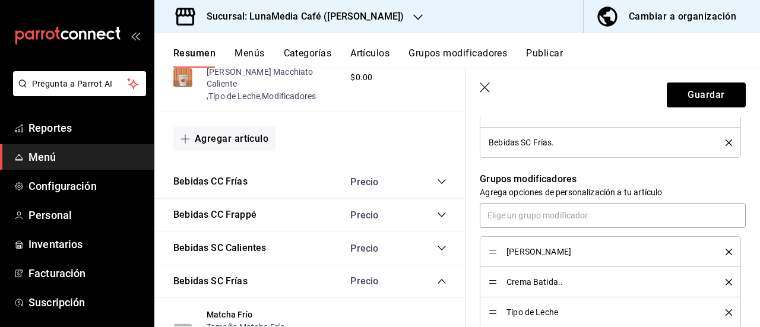
scroll to position [534, 0]
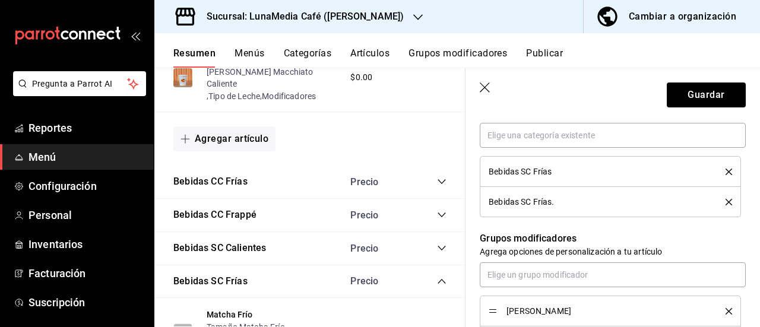
click at [726, 202] on icon "delete" at bounding box center [729, 202] width 7 height 7
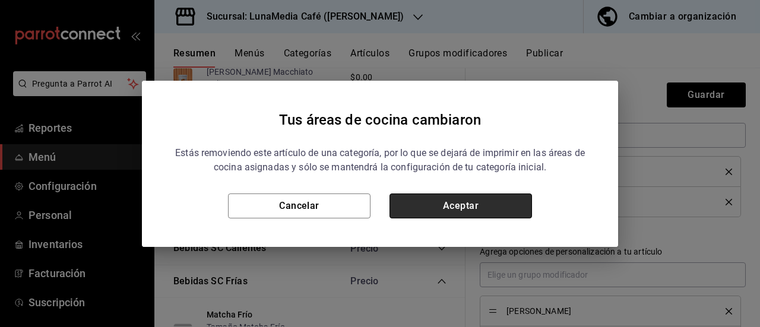
click at [509, 205] on button "Aceptar" at bounding box center [461, 206] width 143 height 25
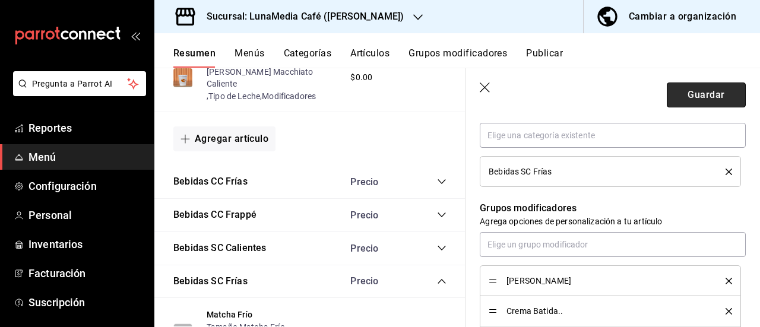
click at [667, 87] on button "Guardar" at bounding box center [706, 95] width 79 height 25
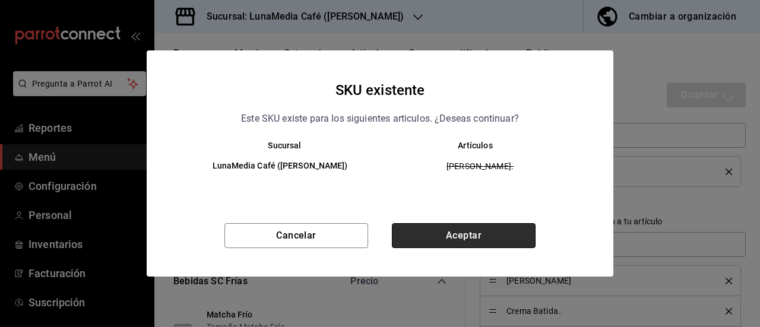
click at [447, 236] on button "Aceptar" at bounding box center [464, 235] width 144 height 25
type textarea "x"
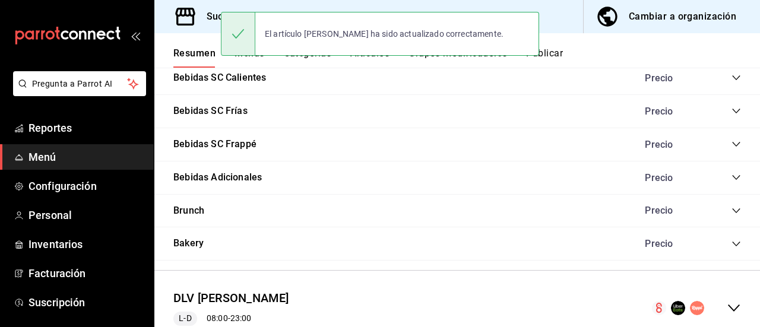
scroll to position [917, 0]
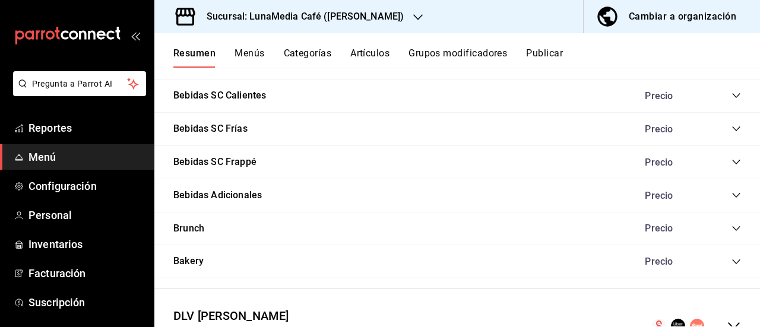
click at [732, 131] on icon "collapse-category-row" at bounding box center [736, 128] width 8 height 5
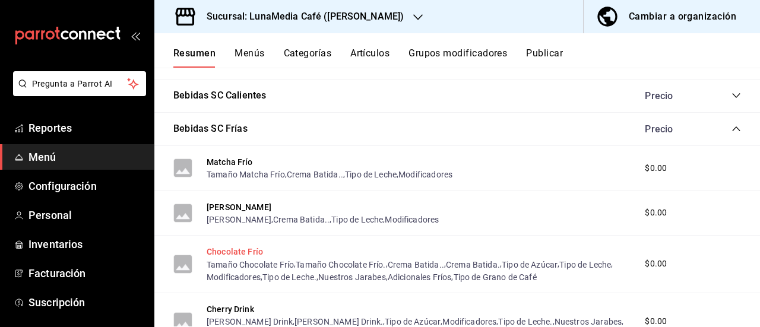
click at [222, 257] on button "Chocolate Frío" at bounding box center [235, 252] width 56 height 12
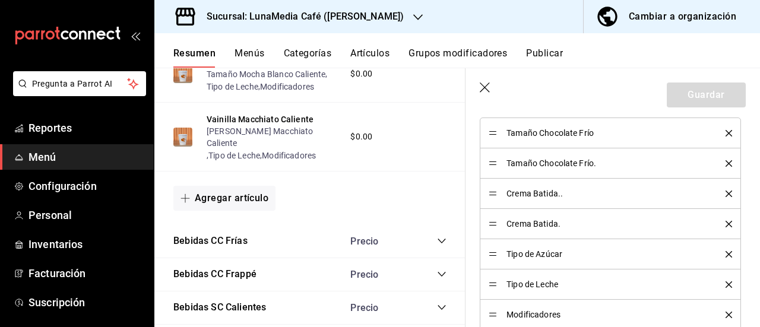
scroll to position [653, 0]
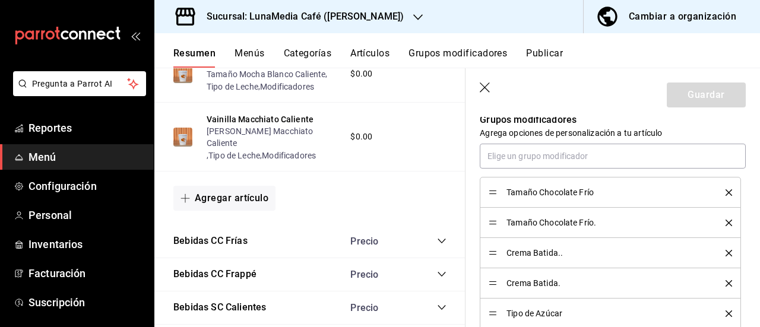
click at [726, 221] on icon "delete" at bounding box center [729, 223] width 7 height 7
click at [726, 254] on icon "delete" at bounding box center [729, 253] width 7 height 7
click at [726, 311] on icon "delete" at bounding box center [729, 314] width 7 height 7
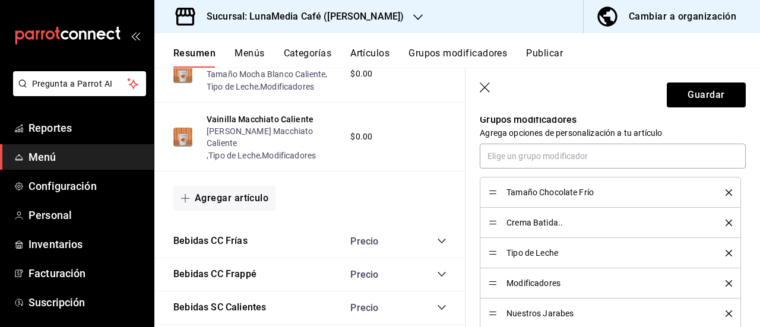
click at [726, 311] on icon "delete" at bounding box center [729, 314] width 7 height 7
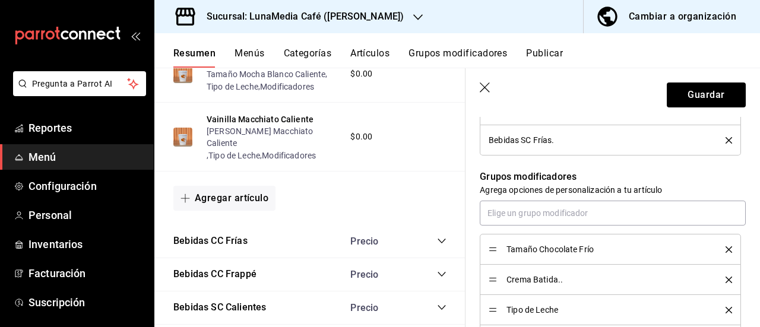
scroll to position [534, 0]
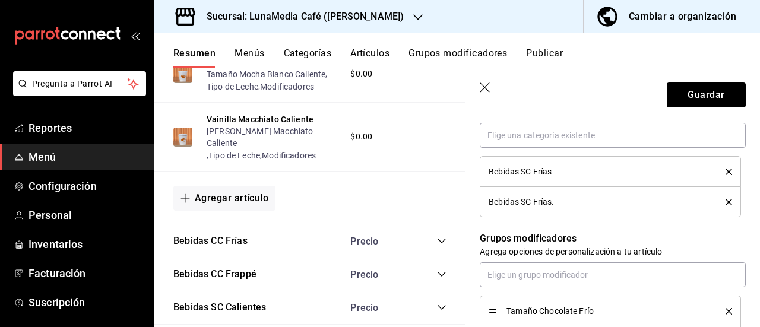
click at [726, 200] on icon "delete" at bounding box center [729, 202] width 7 height 7
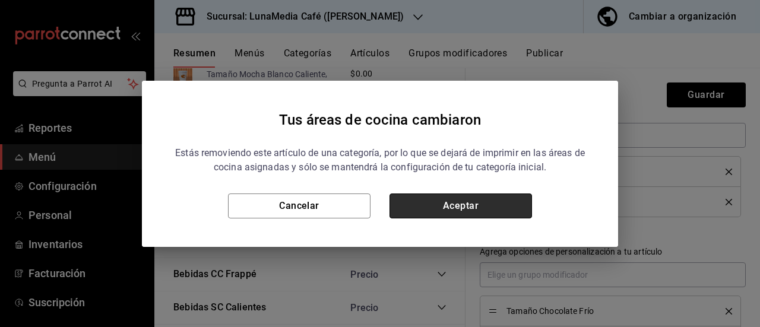
click at [498, 205] on button "Aceptar" at bounding box center [461, 206] width 143 height 25
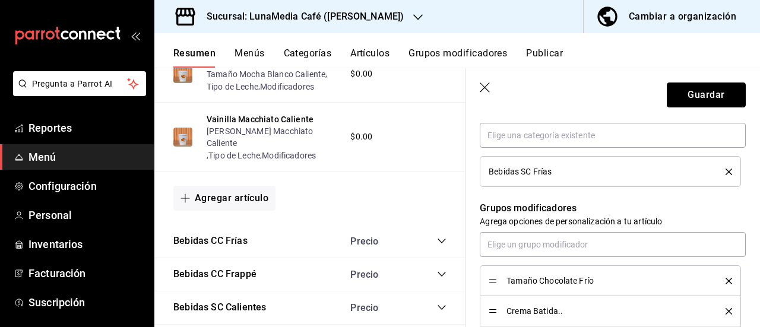
click at [680, 100] on button "Guardar" at bounding box center [706, 95] width 79 height 25
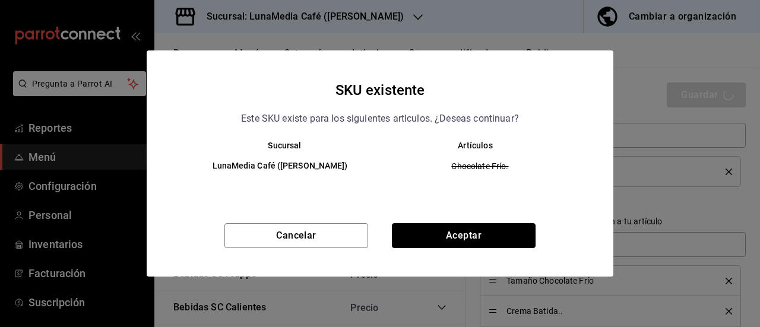
click at [428, 241] on button "Aceptar" at bounding box center [464, 235] width 144 height 25
type textarea "x"
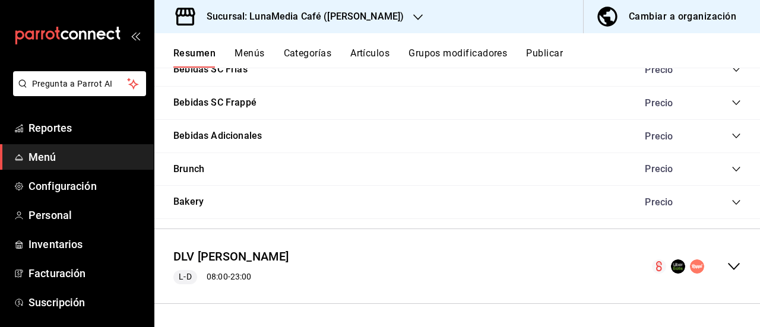
scroll to position [917, 0]
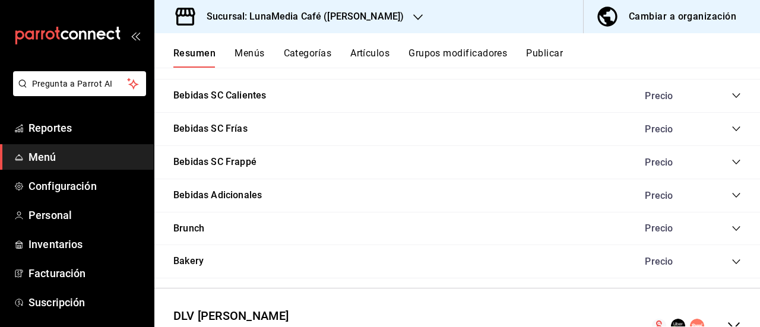
click at [722, 131] on div "Precio" at bounding box center [687, 129] width 108 height 11
click at [732, 130] on icon "collapse-category-row" at bounding box center [736, 128] width 8 height 5
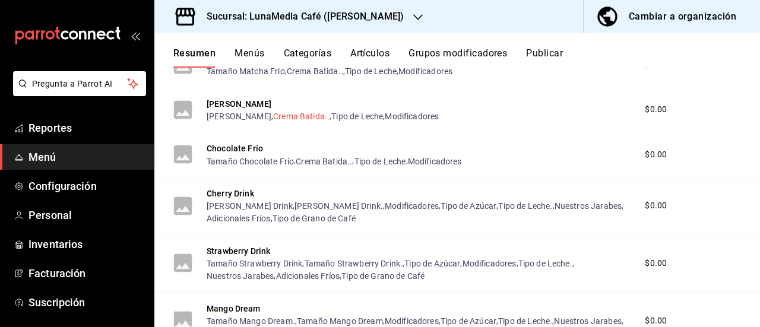
scroll to position [1036, 0]
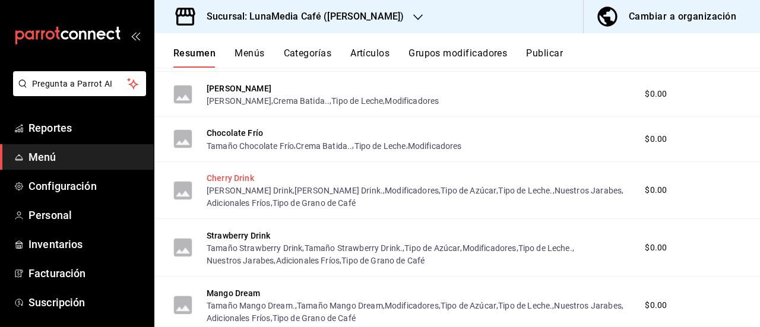
click at [211, 176] on button "Cherry Drink" at bounding box center [231, 178] width 48 height 12
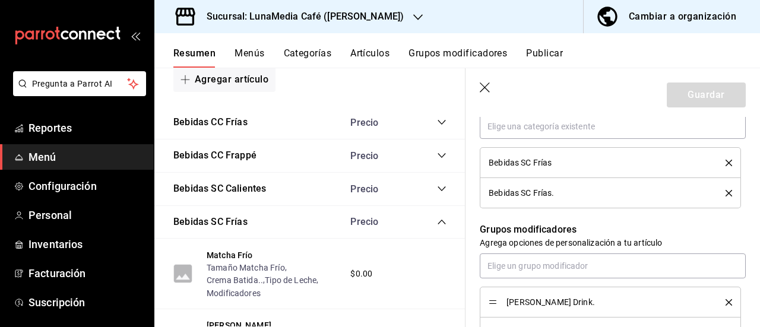
scroll to position [653, 0]
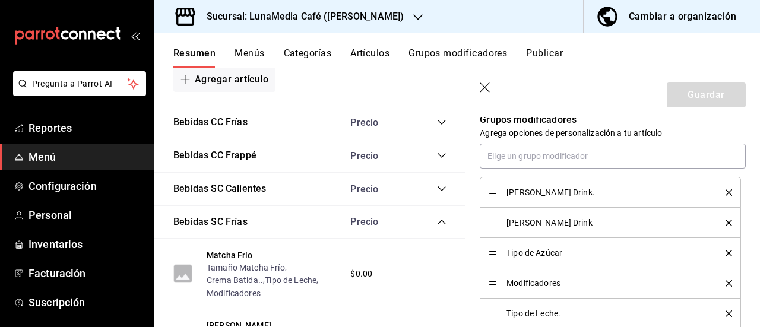
click at [726, 194] on icon "delete" at bounding box center [729, 192] width 7 height 7
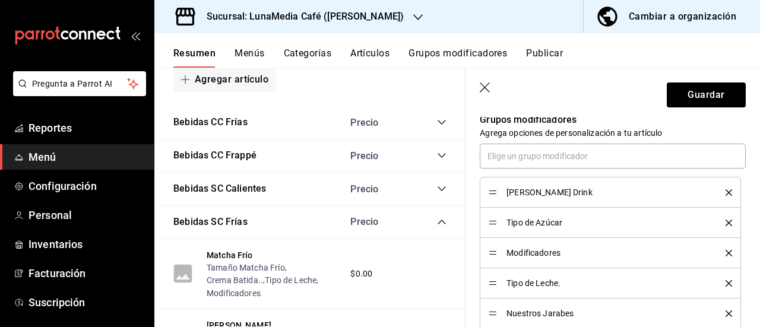
click at [726, 220] on icon "delete" at bounding box center [729, 223] width 7 height 7
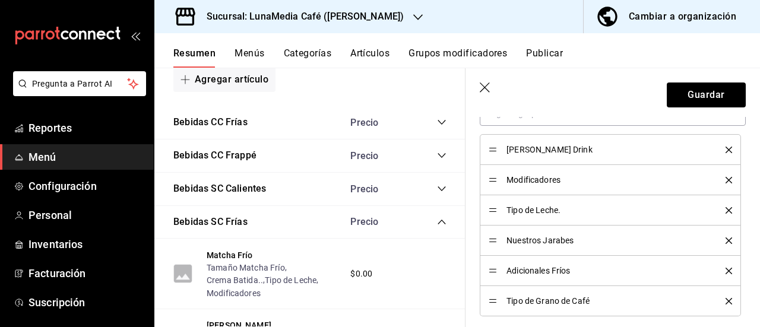
scroll to position [713, 0]
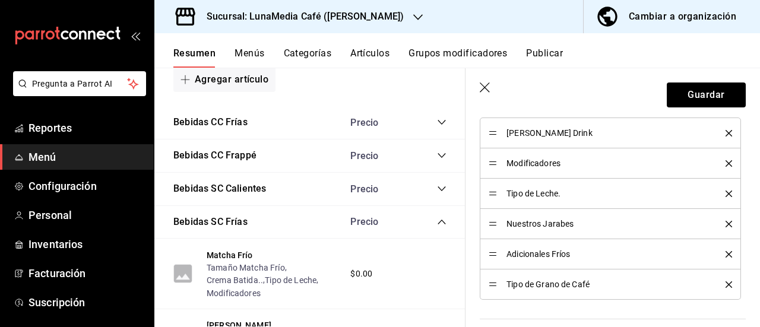
click at [726, 192] on icon "delete" at bounding box center [729, 194] width 7 height 7
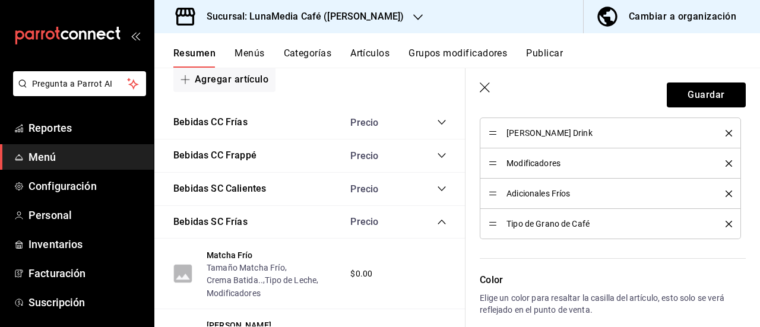
click at [726, 192] on icon "delete" at bounding box center [729, 194] width 7 height 7
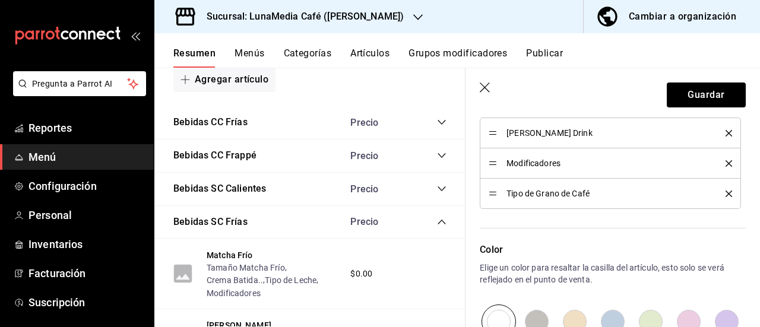
click at [726, 192] on icon "delete" at bounding box center [729, 194] width 7 height 7
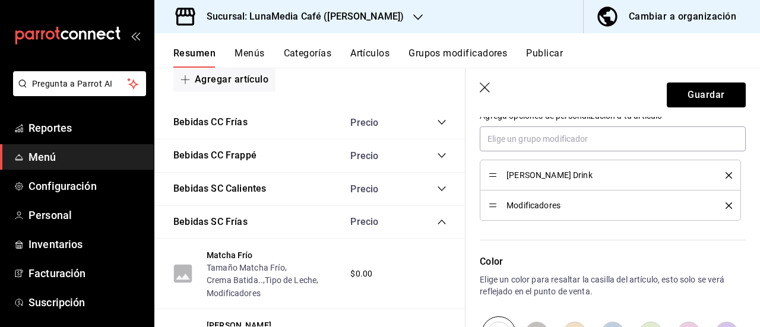
scroll to position [653, 0]
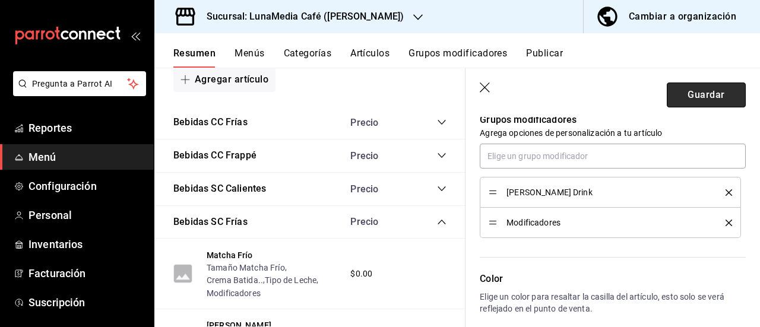
click at [695, 100] on button "Guardar" at bounding box center [706, 95] width 79 height 25
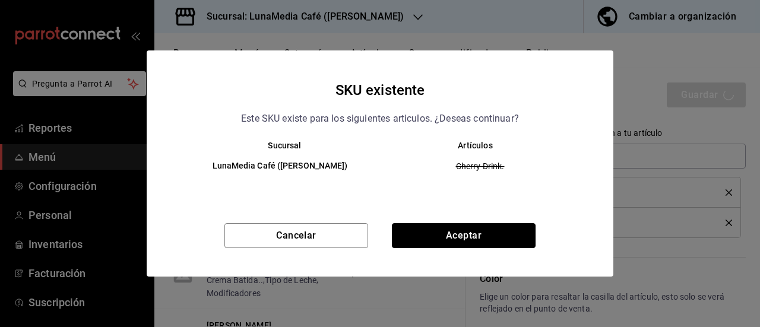
click at [487, 227] on button "Aceptar" at bounding box center [464, 235] width 144 height 25
type textarea "x"
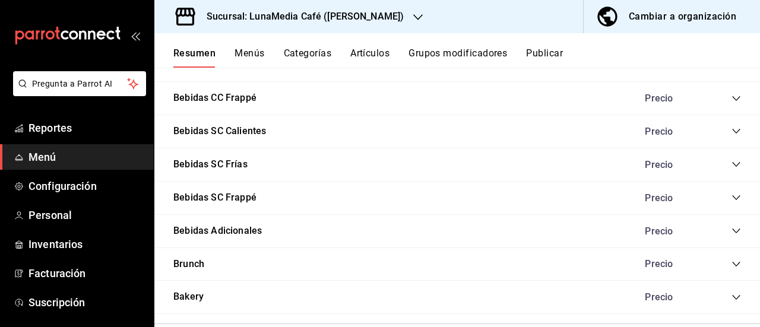
scroll to position [899, 0]
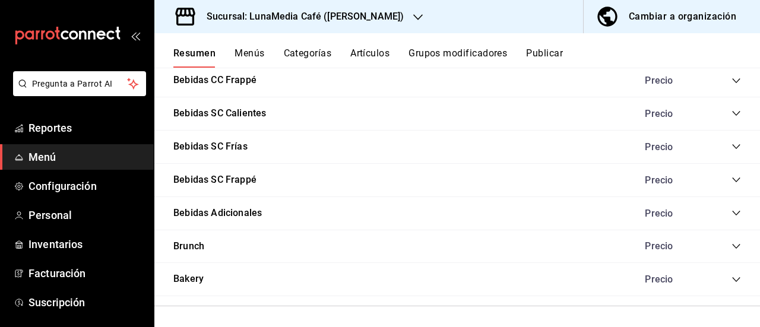
click at [732, 150] on icon "collapse-category-row" at bounding box center [737, 147] width 10 height 10
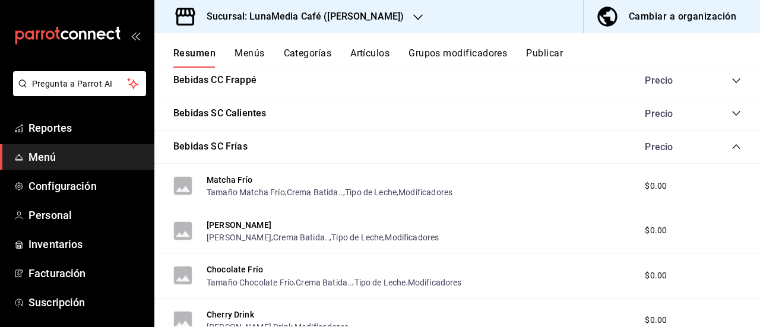
scroll to position [1077, 0]
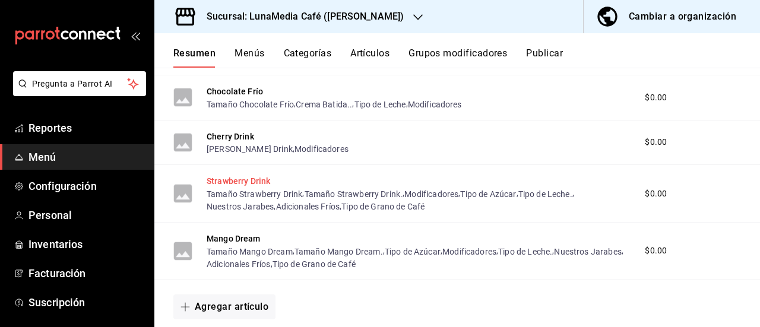
click at [237, 187] on button "Strawberry Drink" at bounding box center [239, 181] width 64 height 12
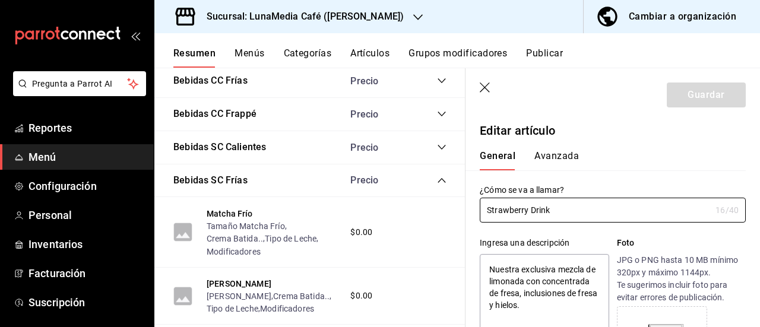
type textarea "x"
type input "$0.00"
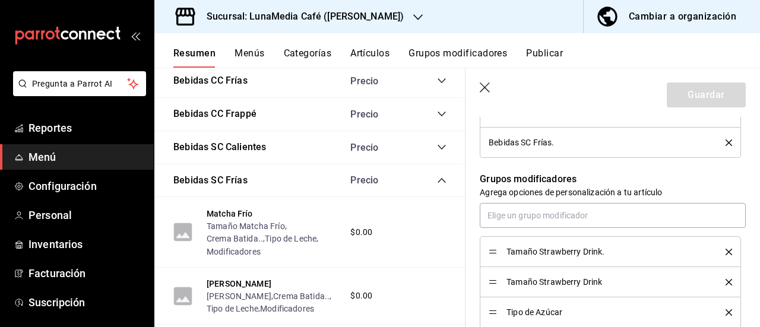
scroll to position [653, 0]
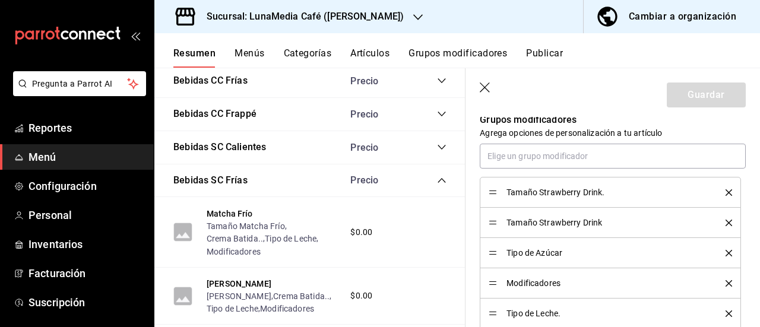
click at [726, 189] on icon "delete" at bounding box center [729, 192] width 7 height 7
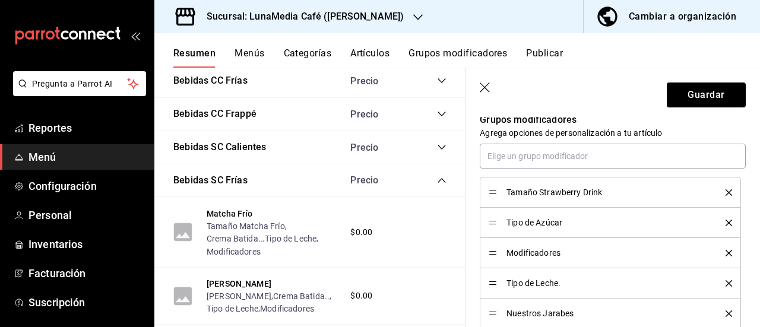
click at [726, 220] on icon "delete" at bounding box center [729, 223] width 7 height 7
click at [726, 251] on icon "delete" at bounding box center [729, 253] width 7 height 7
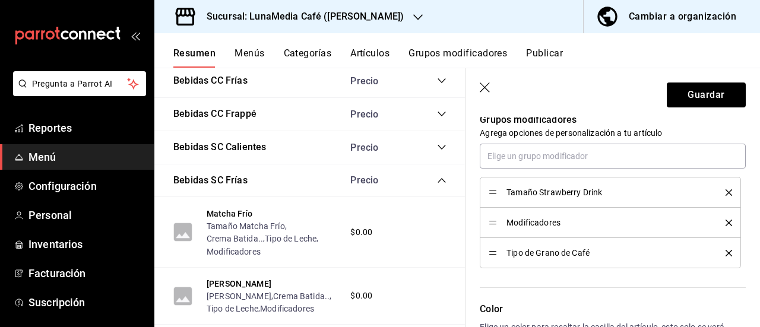
click at [726, 251] on icon "delete" at bounding box center [729, 253] width 7 height 7
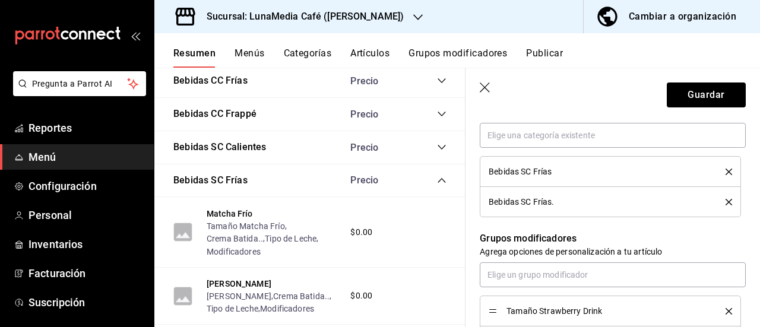
scroll to position [475, 0]
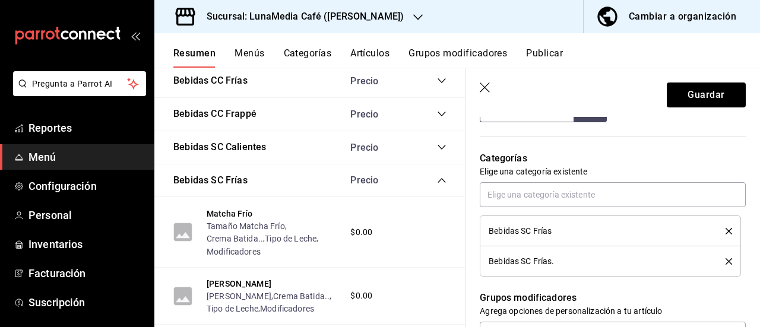
click at [717, 261] on button "delete" at bounding box center [724, 261] width 15 height 7
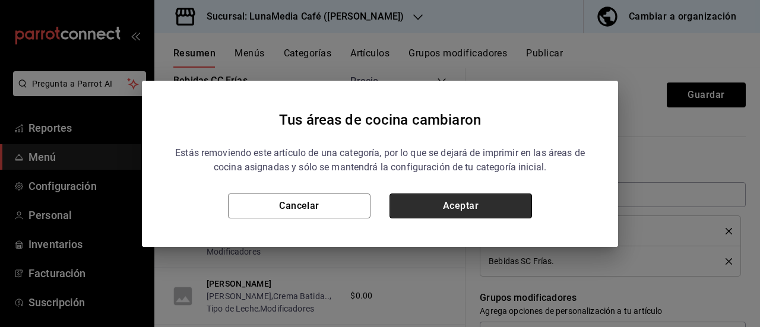
click at [456, 202] on button "Aceptar" at bounding box center [461, 206] width 143 height 25
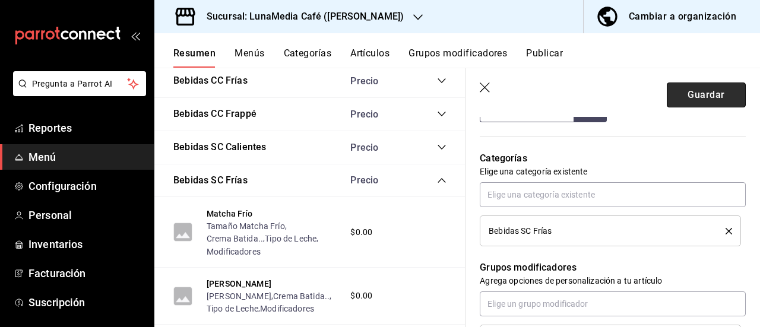
click at [683, 104] on button "Guardar" at bounding box center [706, 95] width 79 height 25
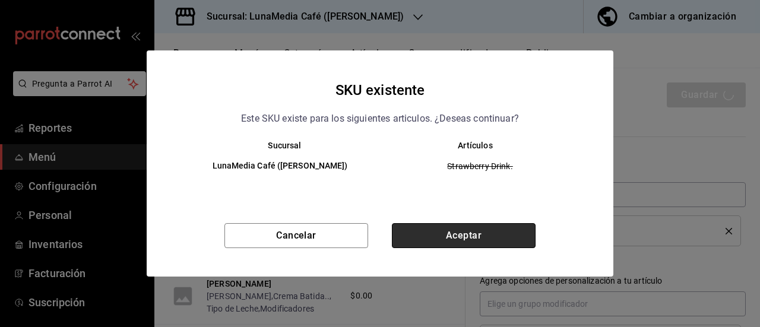
click at [425, 228] on button "Aceptar" at bounding box center [464, 235] width 144 height 25
type textarea "x"
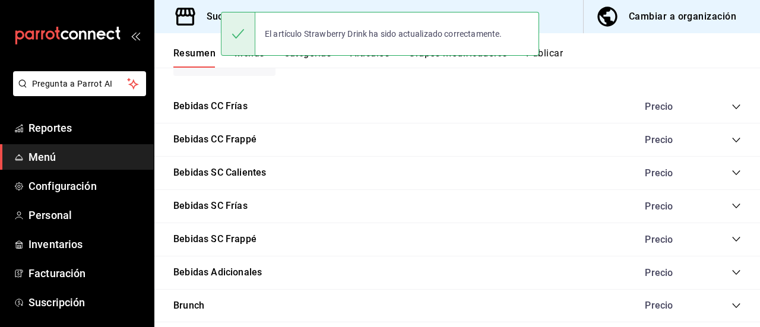
scroll to position [899, 0]
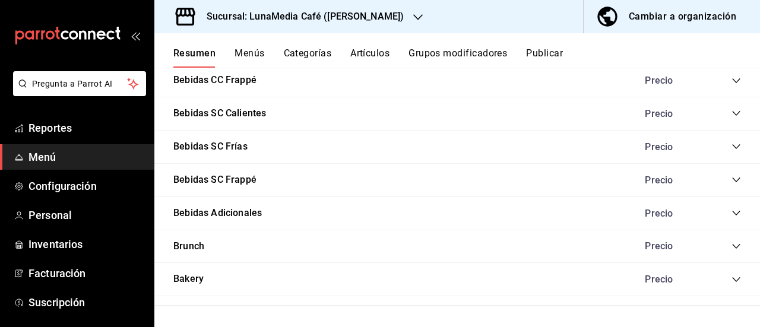
click at [732, 148] on icon "collapse-category-row" at bounding box center [736, 146] width 8 height 5
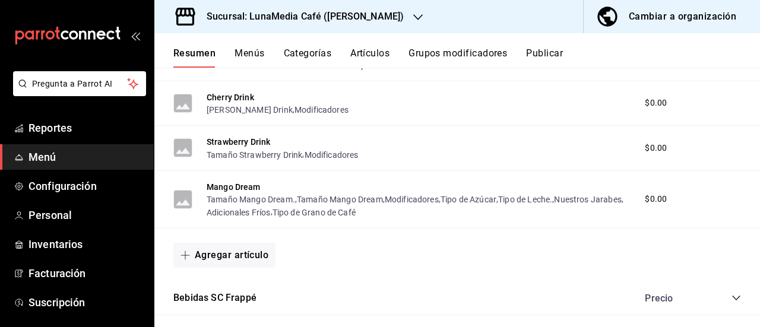
scroll to position [1077, 0]
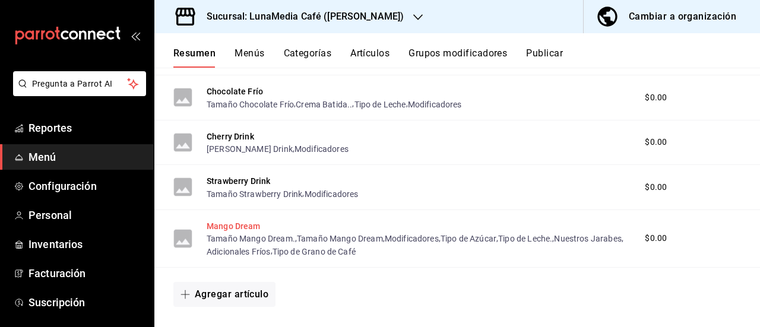
click at [235, 229] on button "Mango Dream" at bounding box center [234, 226] width 54 height 12
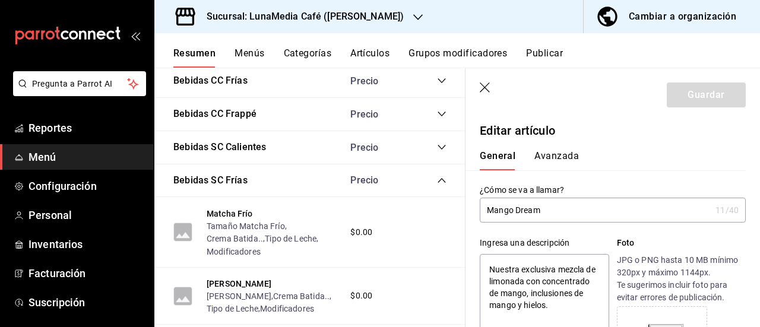
type textarea "x"
type input "$0.00"
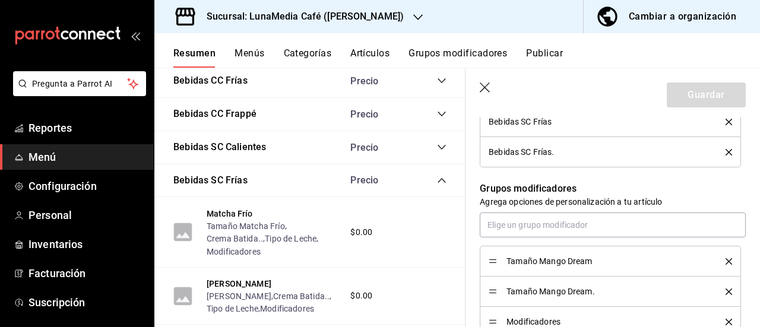
scroll to position [653, 0]
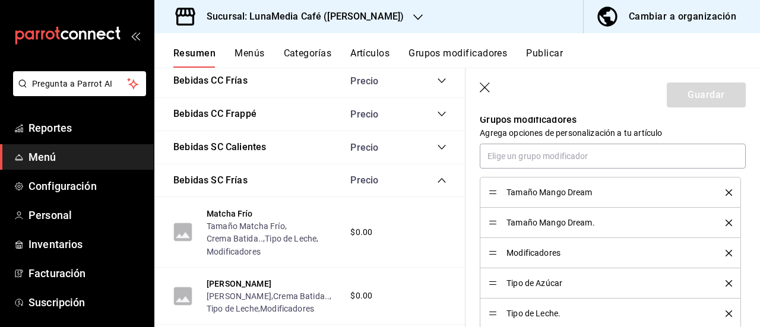
click at [726, 221] on icon "delete" at bounding box center [729, 223] width 7 height 7
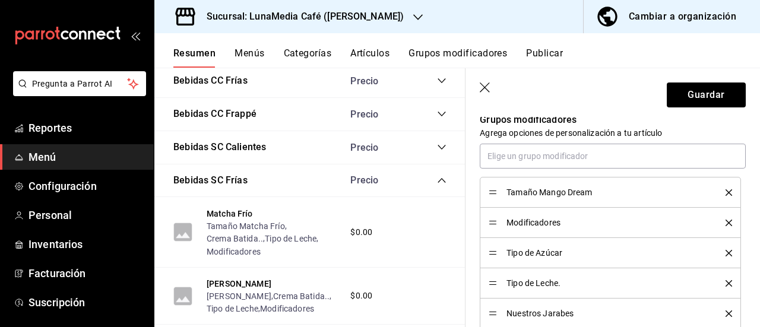
click at [726, 250] on icon "delete" at bounding box center [729, 253] width 7 height 7
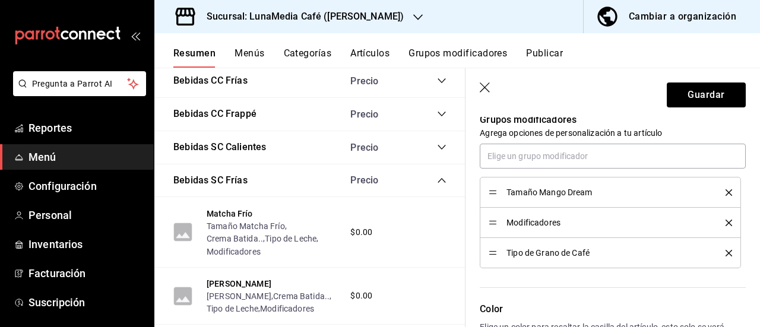
click at [726, 250] on icon "delete" at bounding box center [729, 253] width 7 height 7
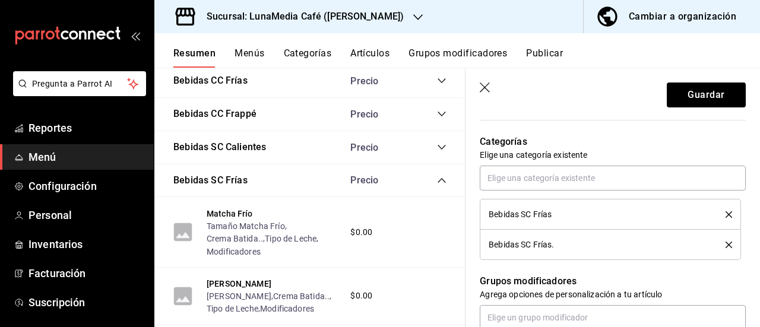
scroll to position [475, 0]
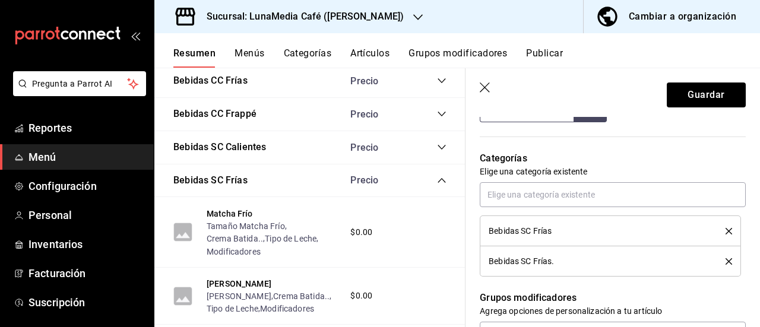
click at [726, 258] on icon "delete" at bounding box center [729, 261] width 7 height 7
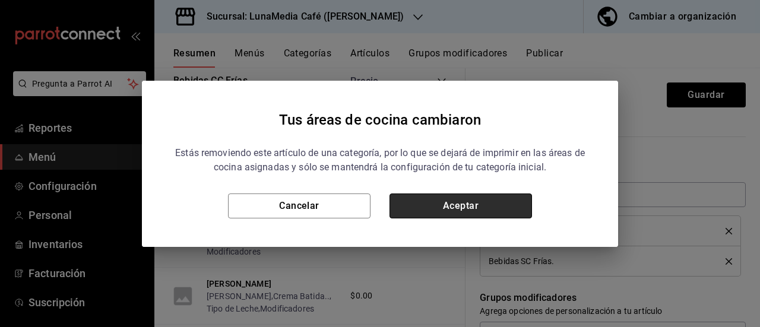
click at [493, 211] on button "Aceptar" at bounding box center [461, 206] width 143 height 25
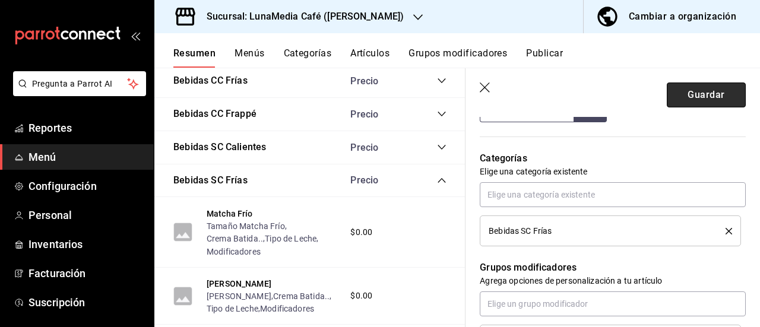
click at [690, 99] on button "Guardar" at bounding box center [706, 95] width 79 height 25
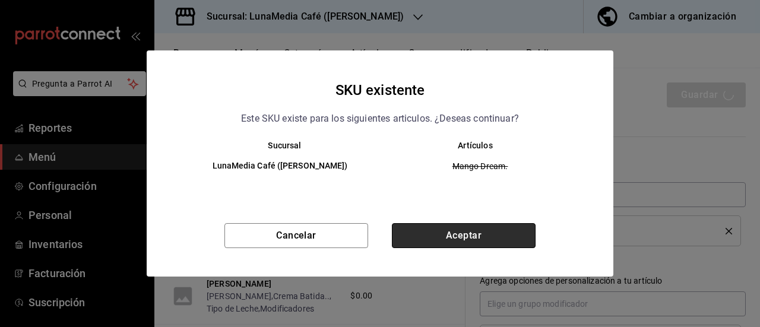
click at [485, 233] on button "Aceptar" at bounding box center [464, 235] width 144 height 25
type textarea "x"
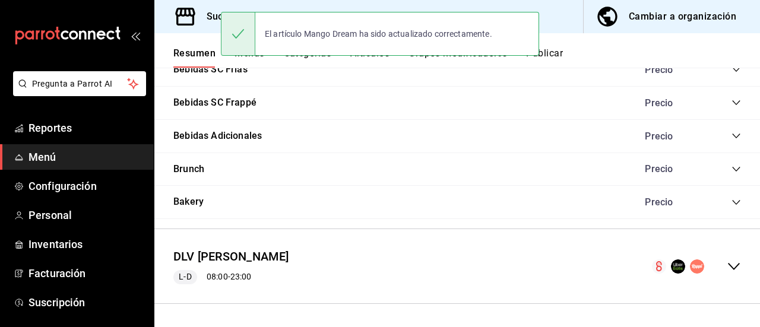
scroll to position [917, 0]
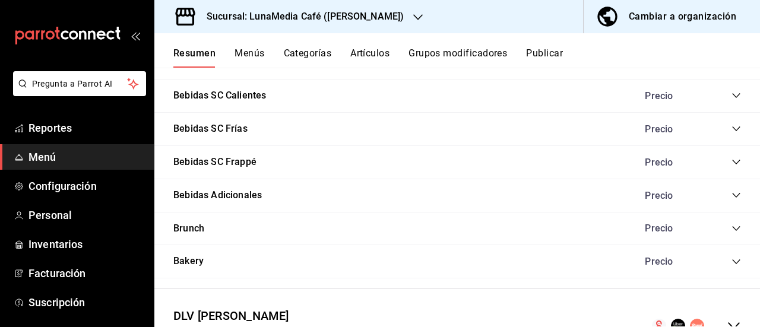
click at [722, 132] on div "Precio" at bounding box center [687, 129] width 108 height 11
click at [732, 128] on icon "collapse-category-row" at bounding box center [737, 129] width 10 height 10
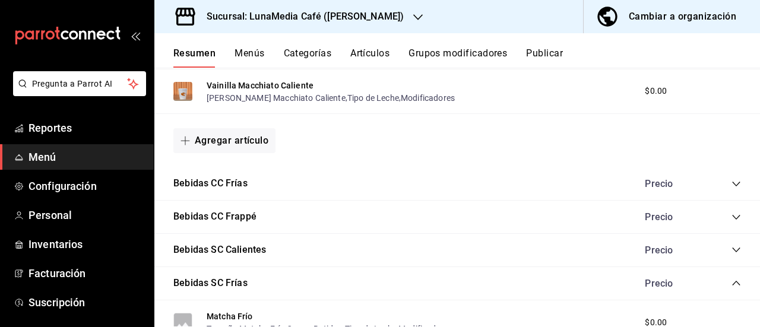
scroll to position [881, 0]
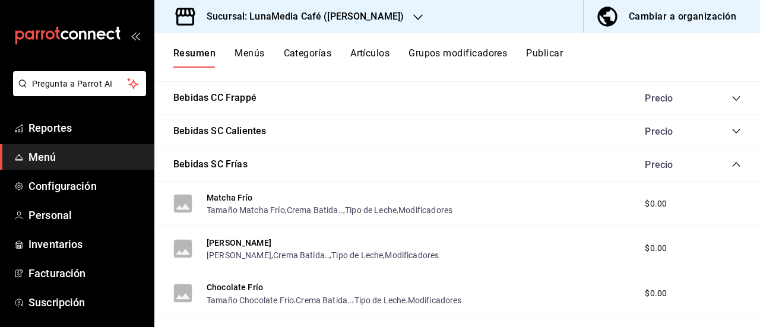
click at [732, 163] on icon "collapse-category-row" at bounding box center [737, 165] width 10 height 10
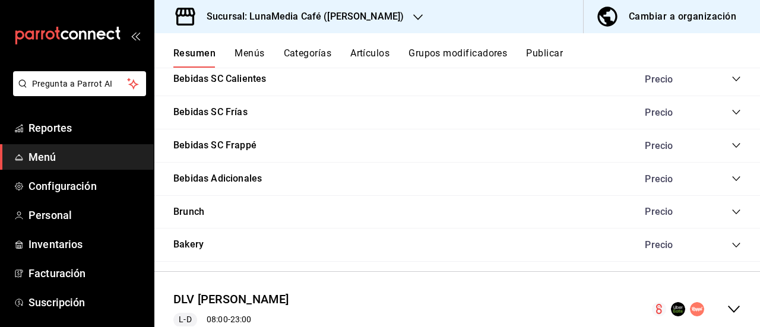
scroll to position [917, 0]
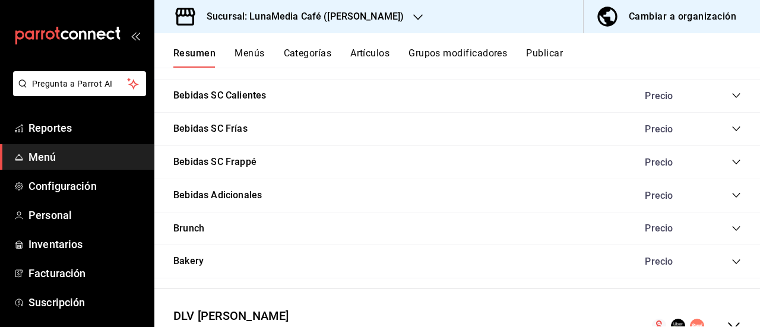
click at [727, 167] on div "Precio" at bounding box center [687, 162] width 108 height 11
click at [732, 159] on icon "collapse-category-row" at bounding box center [737, 162] width 10 height 10
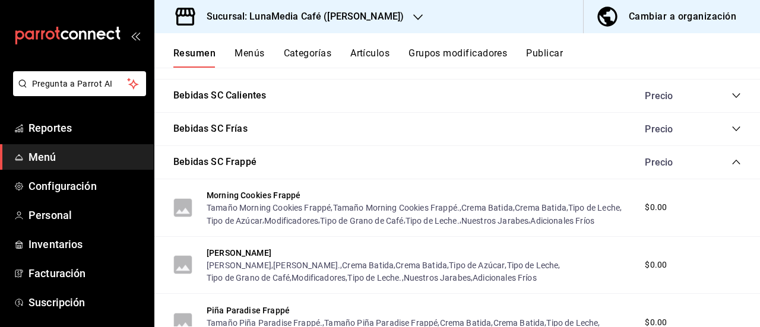
scroll to position [976, 0]
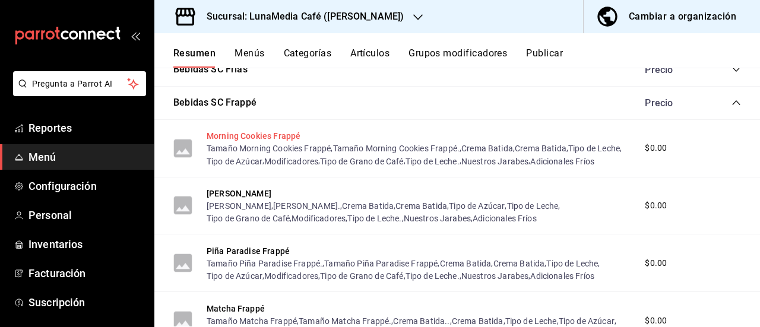
click at [247, 140] on button "Morning Cookies Frappé" at bounding box center [254, 136] width 94 height 12
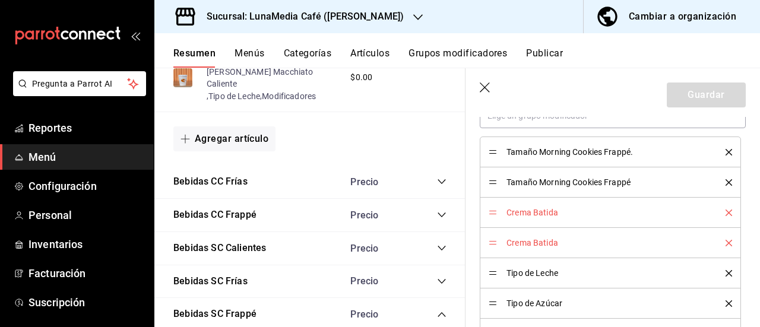
scroll to position [713, 0]
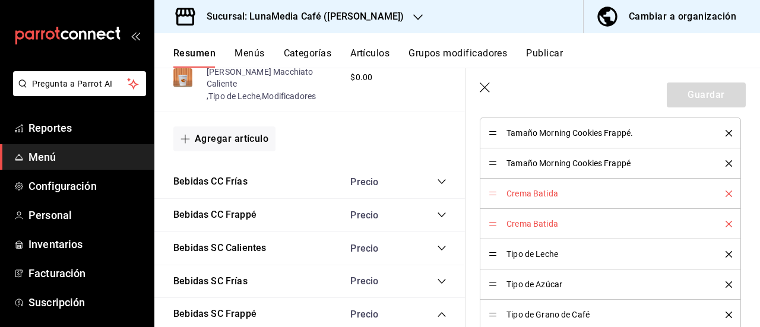
click at [726, 223] on icon "delete" at bounding box center [729, 224] width 7 height 7
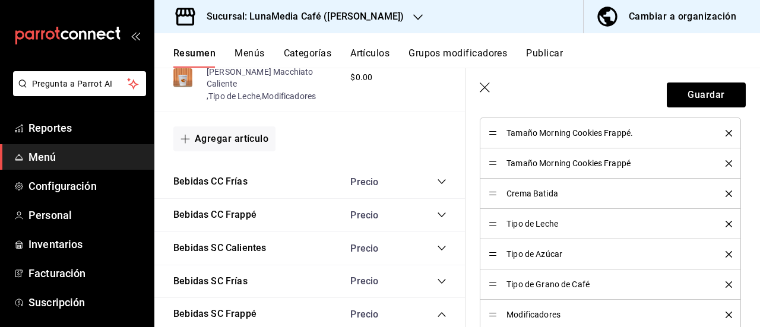
click at [726, 132] on icon "delete" at bounding box center [729, 133] width 7 height 7
click at [726, 222] on icon "delete" at bounding box center [729, 224] width 7 height 7
click at [726, 252] on icon "delete" at bounding box center [729, 254] width 7 height 7
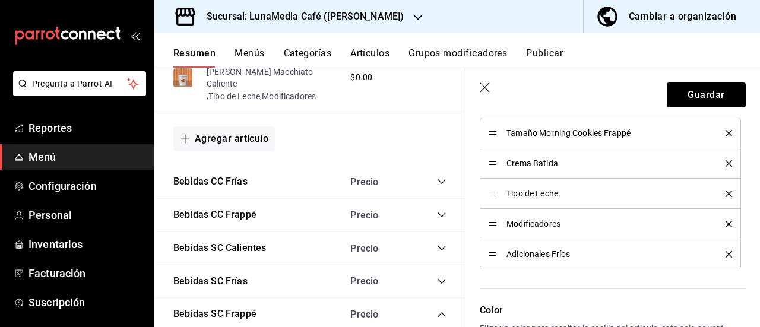
click at [726, 252] on icon "delete" at bounding box center [729, 254] width 7 height 7
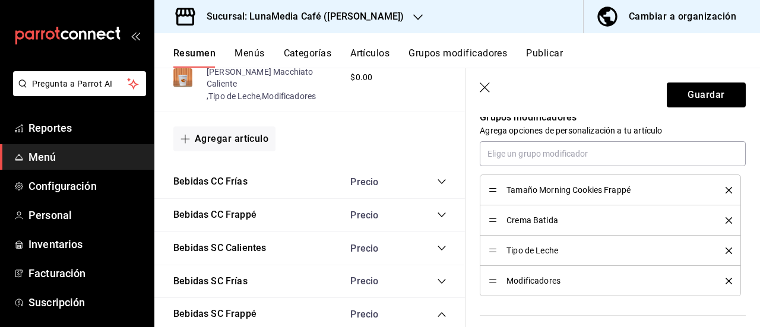
scroll to position [534, 0]
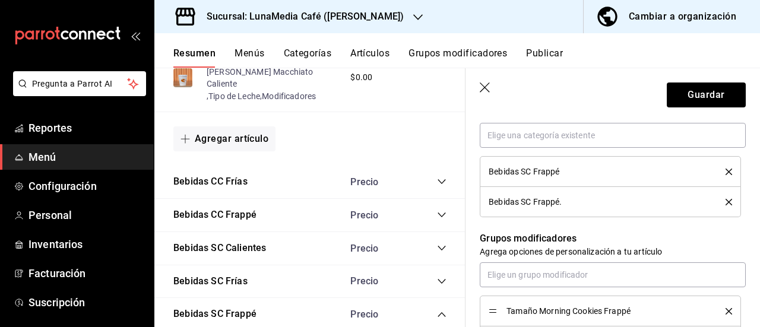
click at [726, 200] on icon "delete" at bounding box center [729, 202] width 7 height 7
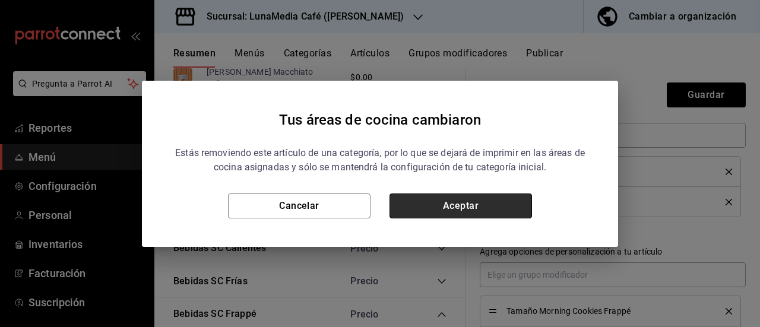
click at [498, 207] on button "Aceptar" at bounding box center [461, 206] width 143 height 25
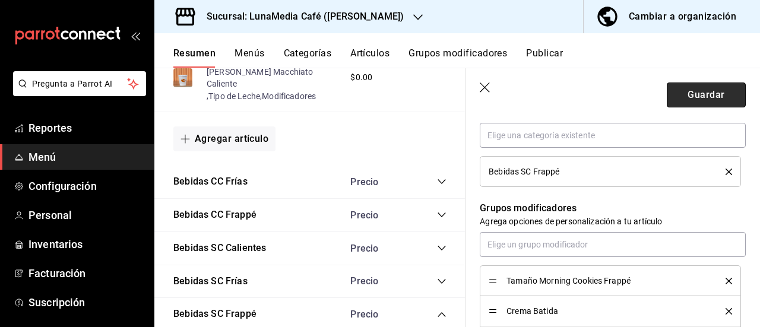
click at [694, 93] on button "Guardar" at bounding box center [706, 95] width 79 height 25
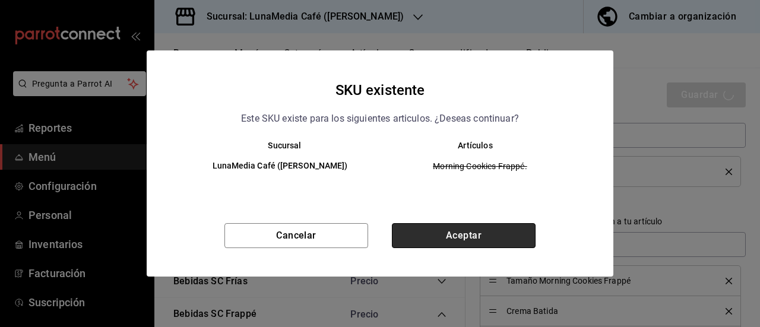
click at [435, 243] on button "Aceptar" at bounding box center [464, 235] width 144 height 25
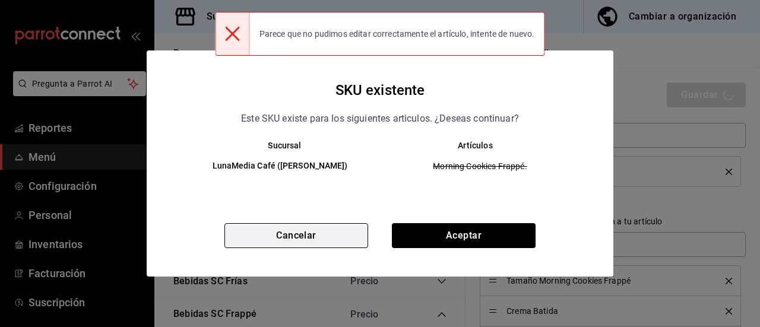
click at [296, 240] on button "Cancelar" at bounding box center [296, 235] width 144 height 25
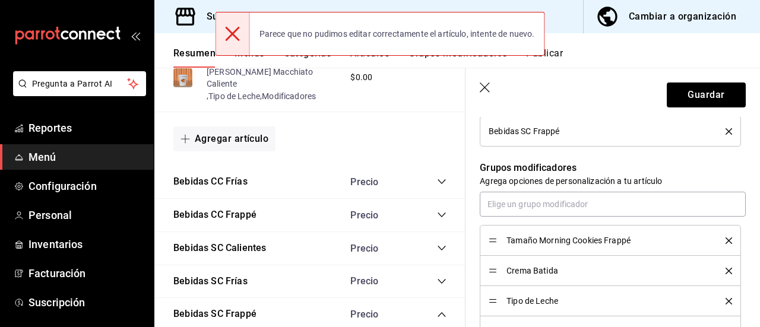
scroll to position [594, 0]
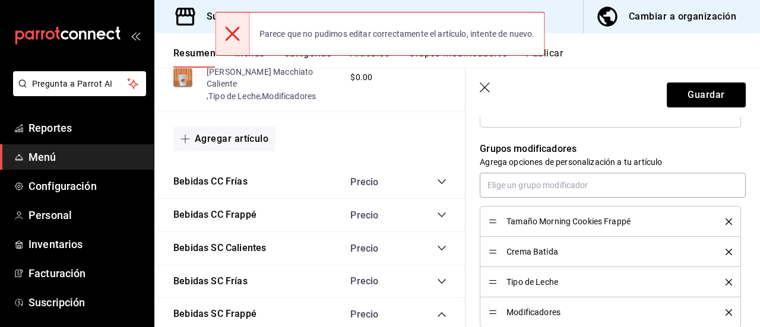
click at [720, 216] on div "Tamaño Morning Cookies Frappé" at bounding box center [610, 221] width 243 height 13
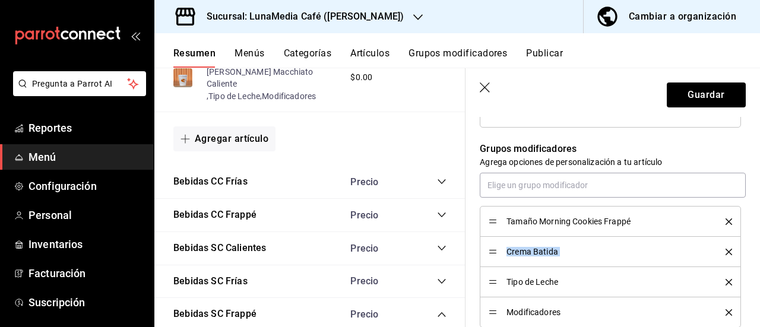
click at [726, 222] on icon "delete" at bounding box center [729, 222] width 7 height 7
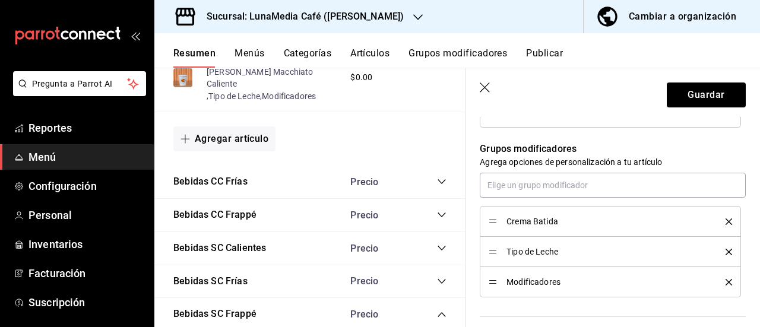
click at [726, 222] on icon "delete" at bounding box center [729, 222] width 7 height 7
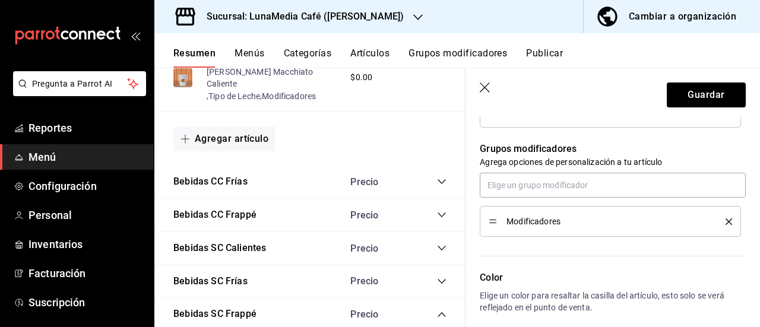
click at [726, 222] on icon "delete" at bounding box center [729, 222] width 7 height 7
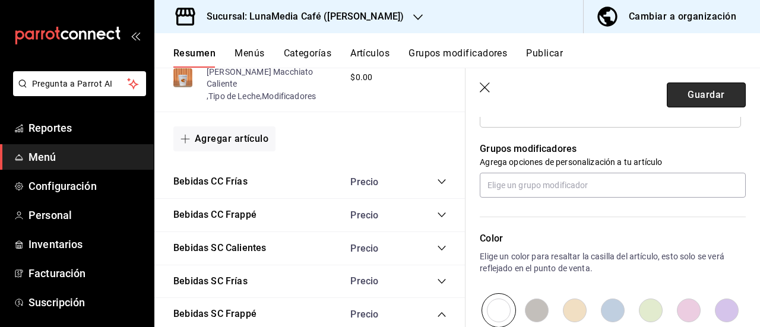
click at [685, 91] on button "Guardar" at bounding box center [706, 95] width 79 height 25
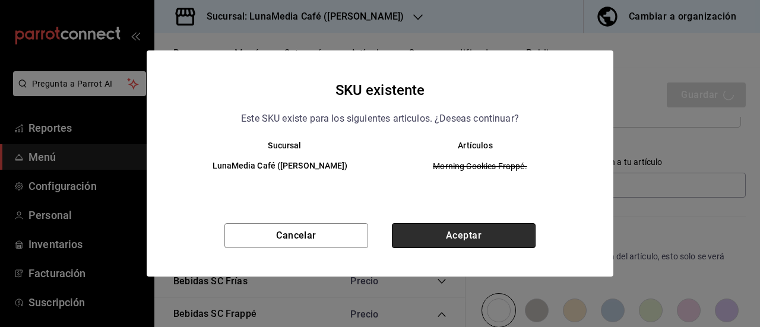
click at [460, 230] on button "Aceptar" at bounding box center [464, 235] width 144 height 25
type textarea "x"
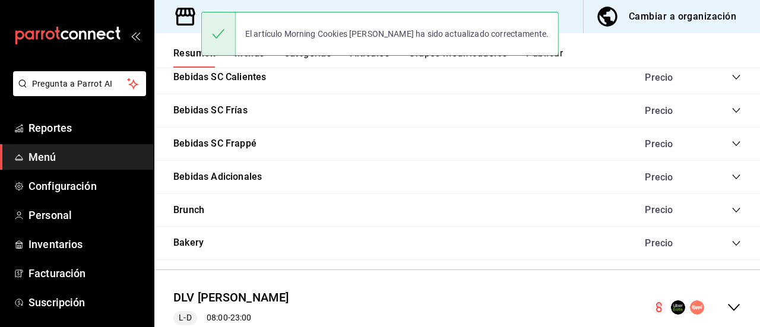
scroll to position [917, 0]
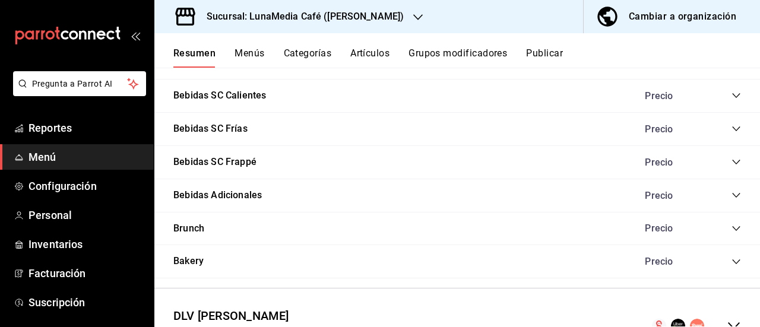
click at [732, 163] on icon "collapse-category-row" at bounding box center [737, 162] width 10 height 10
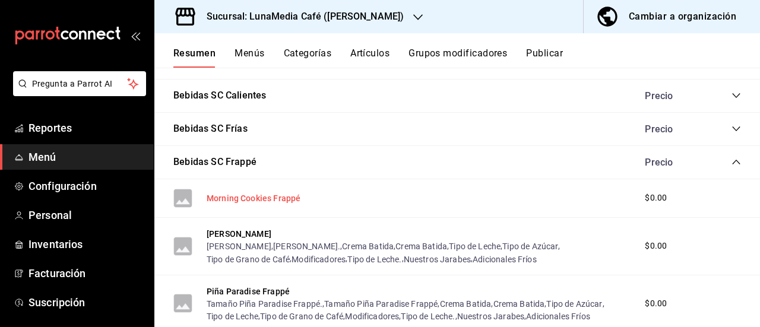
click at [249, 200] on button "Morning Cookies Frappé" at bounding box center [254, 198] width 94 height 12
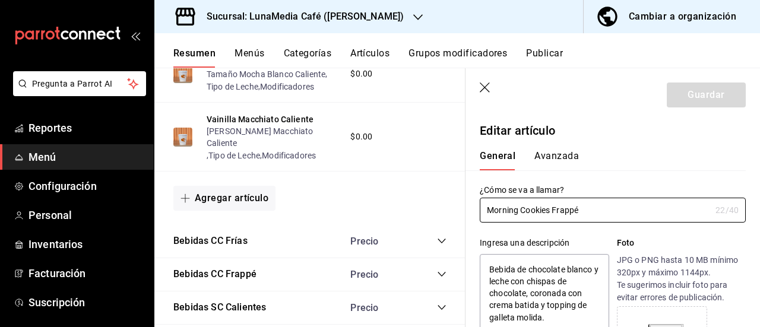
type textarea "x"
type input "$0.00"
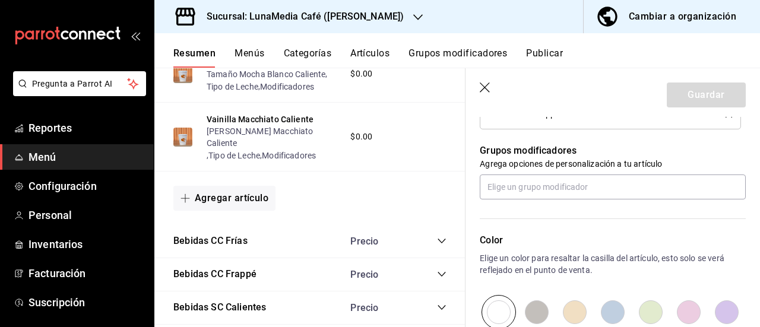
scroll to position [594, 0]
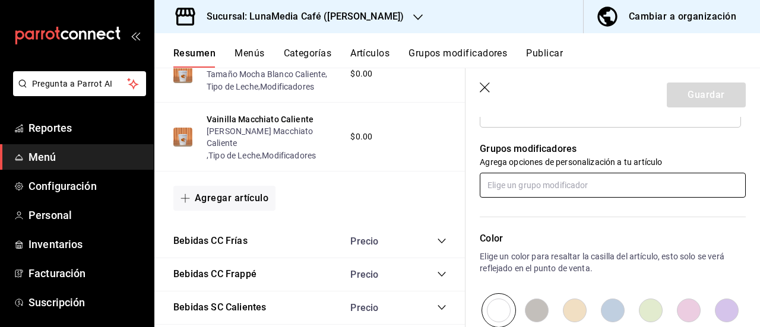
click at [500, 190] on input "text" at bounding box center [613, 185] width 266 height 25
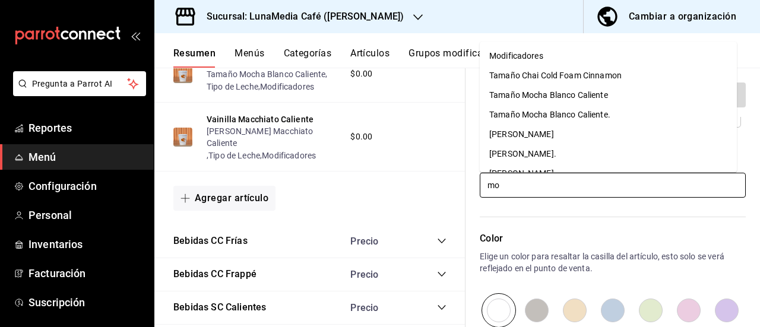
type input "mor"
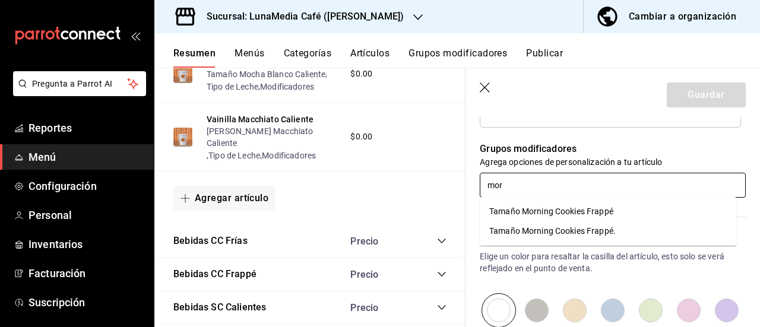
click at [507, 208] on div "Tamaño Morning Cookies Frappé" at bounding box center [551, 211] width 124 height 12
type textarea "x"
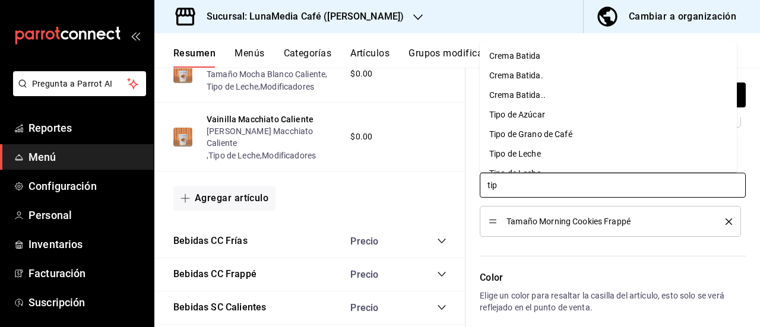
type input "tipo"
click at [520, 96] on div "Tipo de Leche" at bounding box center [515, 95] width 52 height 12
type textarea "x"
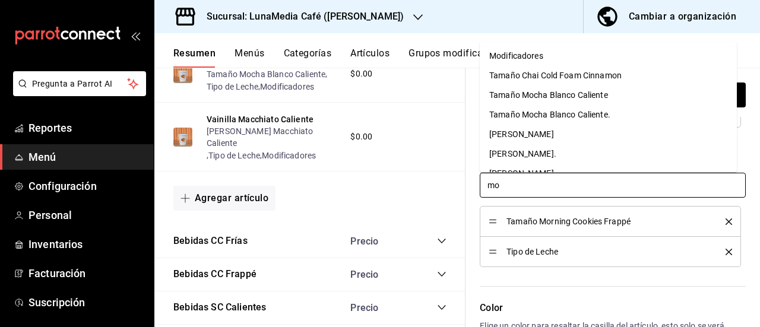
type input "mod"
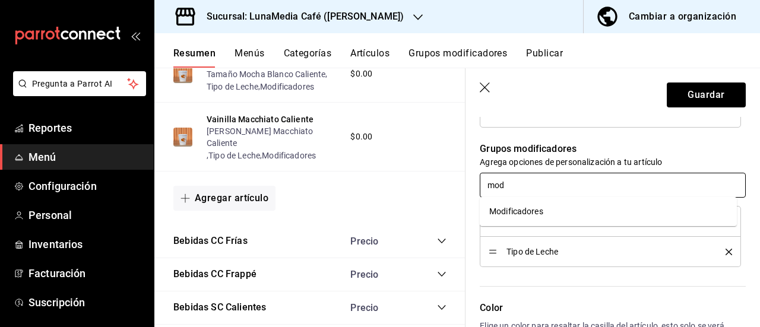
click at [531, 212] on div "Modificadores" at bounding box center [516, 211] width 54 height 12
type textarea "x"
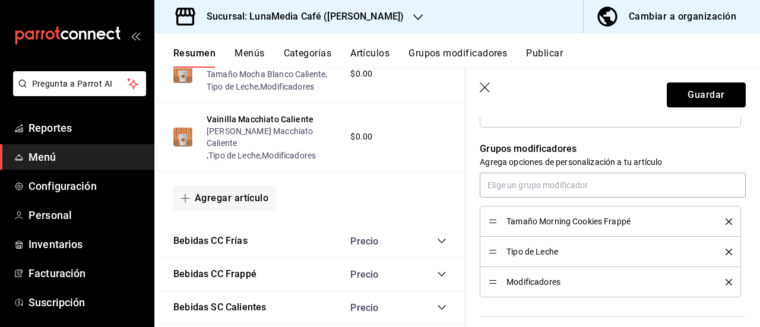
click at [676, 93] on button "Guardar" at bounding box center [706, 95] width 79 height 25
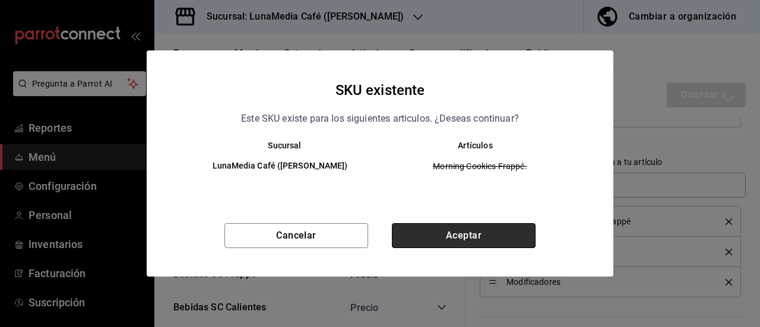
click at [482, 243] on button "Aceptar" at bounding box center [464, 235] width 144 height 25
type textarea "x"
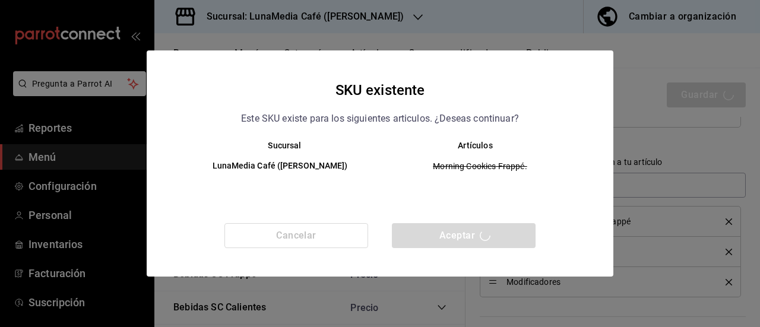
type textarea "x"
type input "AR-1758774734798"
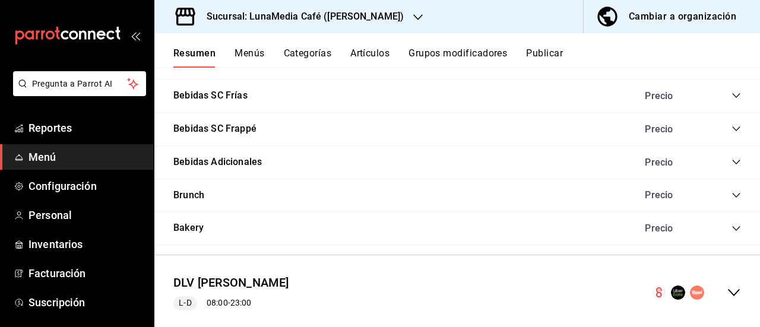
scroll to position [917, 0]
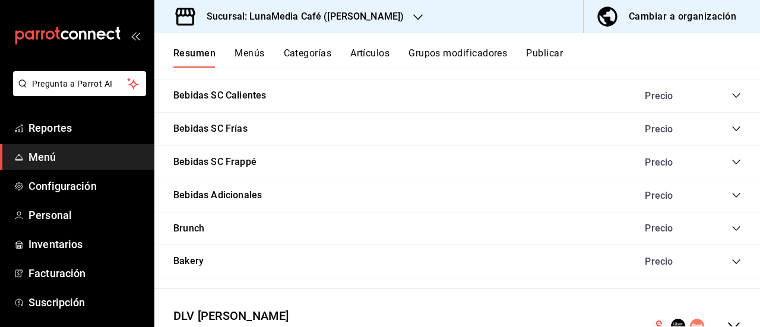
click at [732, 164] on icon "collapse-category-row" at bounding box center [736, 162] width 8 height 5
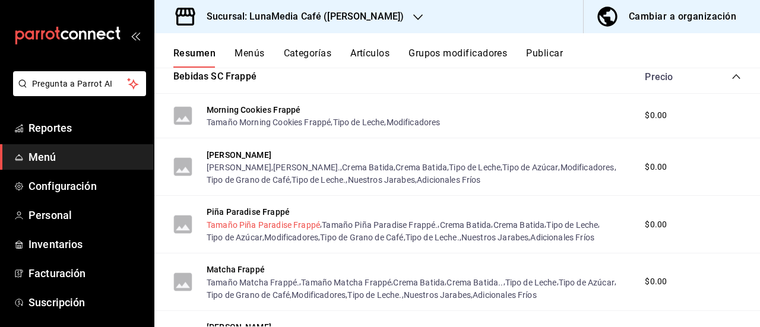
scroll to position [1036, 0]
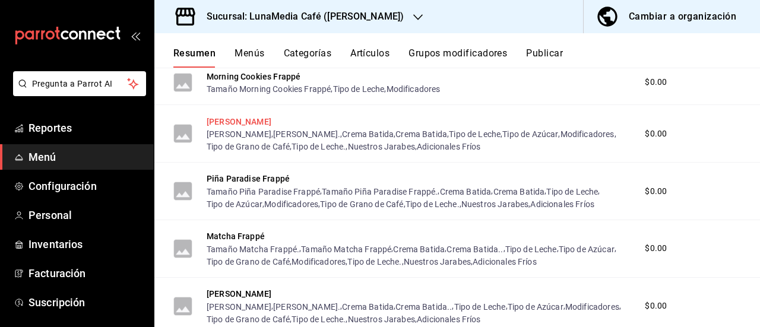
click at [234, 122] on button "[PERSON_NAME]" at bounding box center [239, 122] width 65 height 12
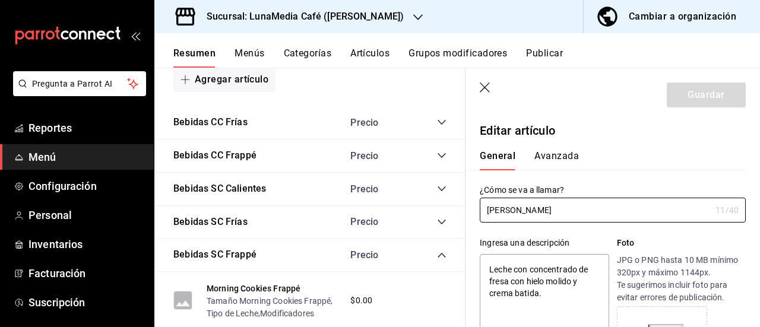
type textarea "x"
type input "$0.00"
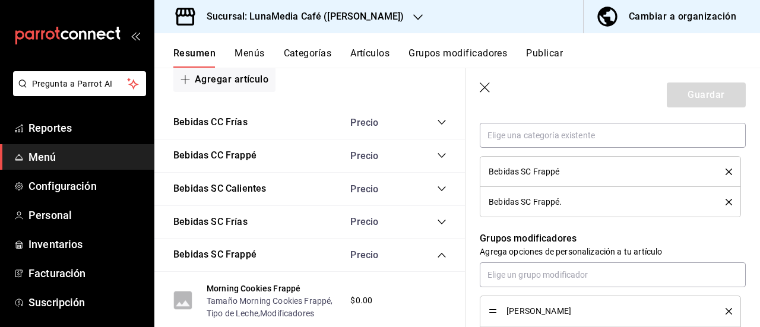
scroll to position [713, 0]
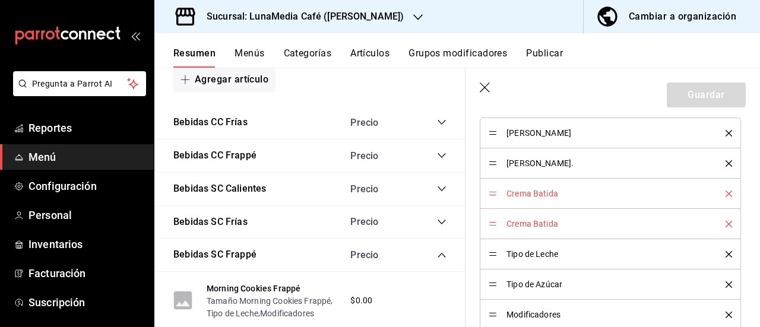
click at [726, 221] on icon "delete" at bounding box center [729, 224] width 7 height 7
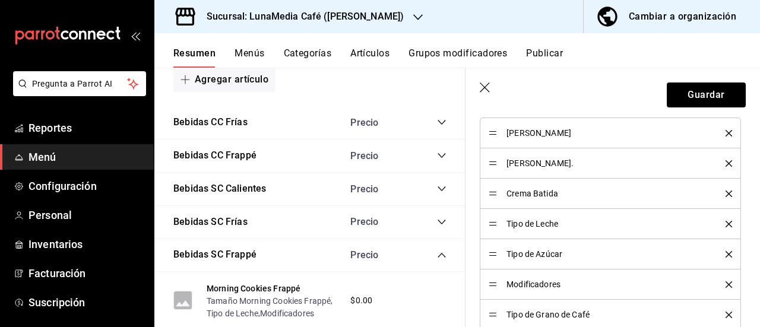
scroll to position [653, 0]
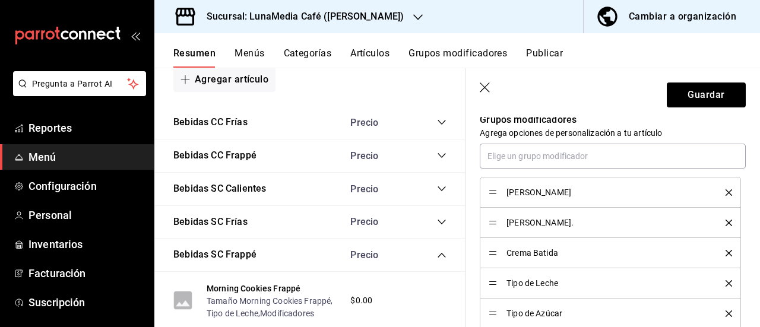
click at [726, 191] on icon "delete" at bounding box center [729, 192] width 7 height 7
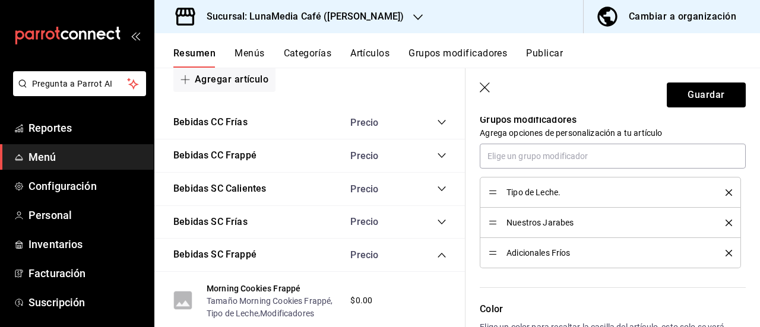
click at [726, 191] on icon "delete" at bounding box center [729, 192] width 7 height 7
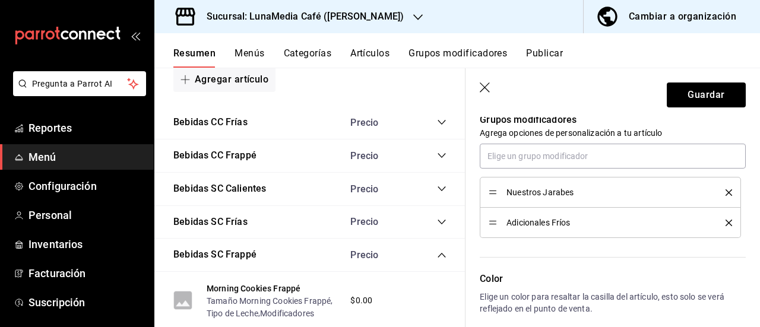
click at [726, 191] on icon "delete" at bounding box center [729, 192] width 7 height 7
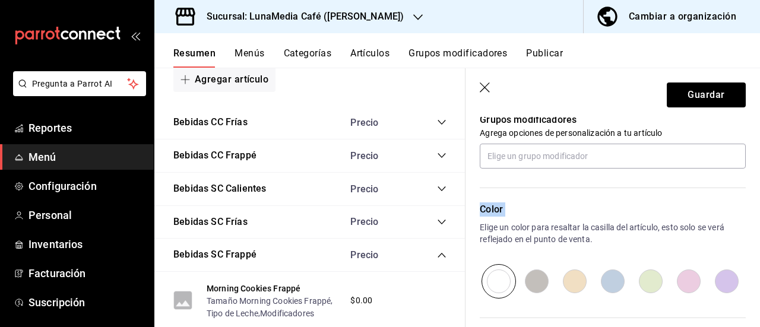
click at [720, 191] on div "Color Elige un color para resaltar la casilla del artículo, esto solo se verá r…" at bounding box center [606, 234] width 280 height 130
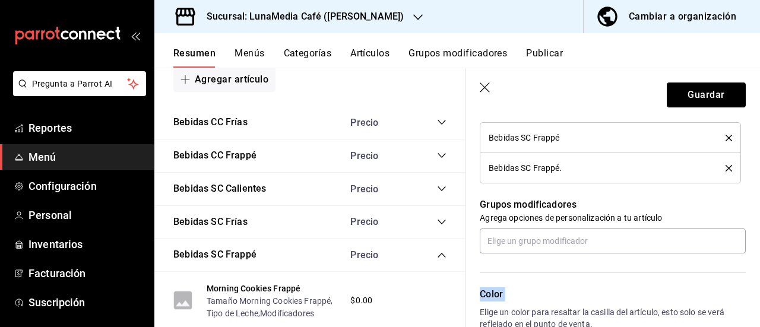
scroll to position [475, 0]
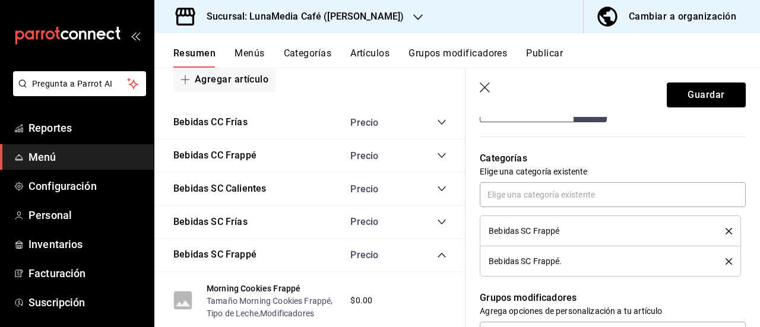
click at [726, 261] on icon "delete" at bounding box center [729, 261] width 7 height 7
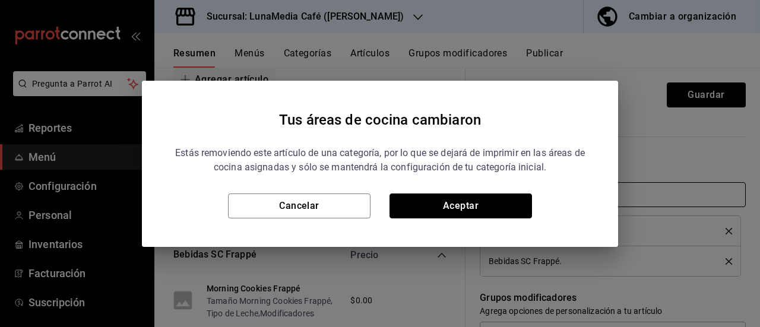
drag, startPoint x: 479, startPoint y: 207, endPoint x: 536, endPoint y: 196, distance: 58.1
click at [480, 207] on button "Aceptar" at bounding box center [461, 206] width 143 height 25
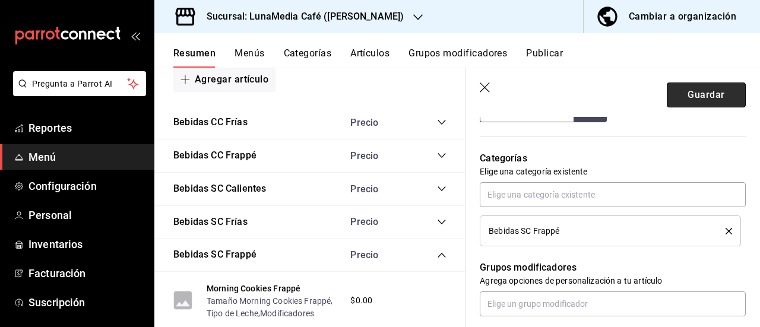
click at [689, 91] on button "Guardar" at bounding box center [706, 95] width 79 height 25
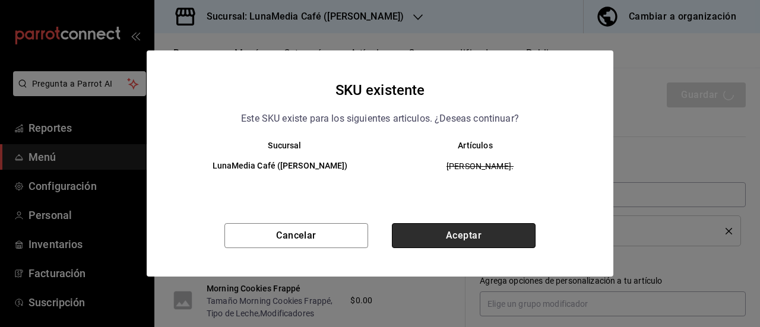
click at [461, 230] on button "Aceptar" at bounding box center [464, 235] width 144 height 25
type textarea "x"
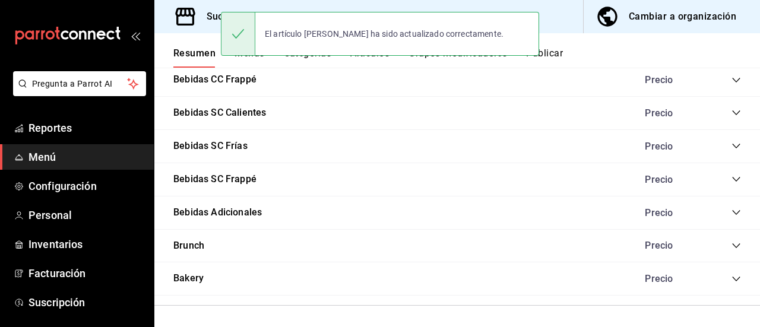
scroll to position [976, 0]
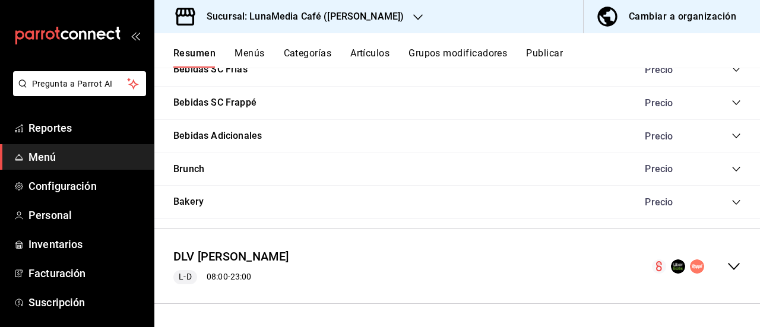
click at [732, 105] on icon "collapse-category-row" at bounding box center [737, 103] width 10 height 10
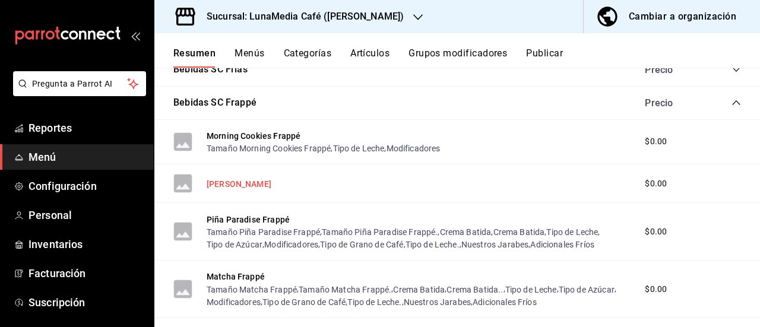
click at [228, 183] on button "[PERSON_NAME]" at bounding box center [239, 184] width 65 height 12
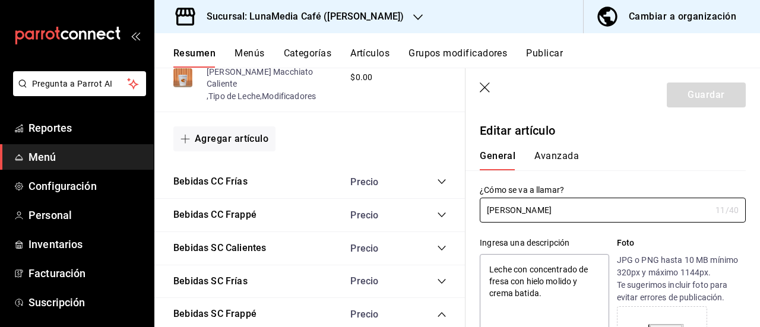
type textarea "x"
type input "$0.00"
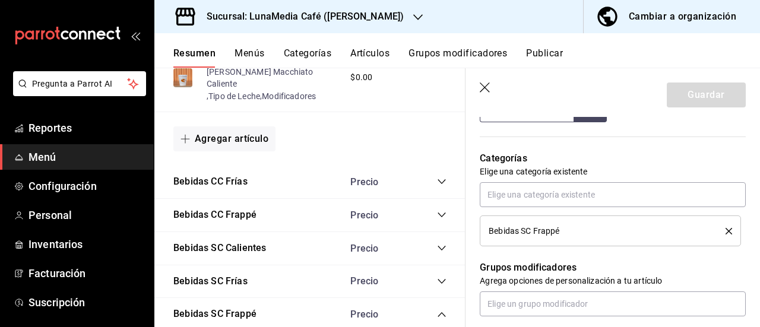
scroll to position [594, 0]
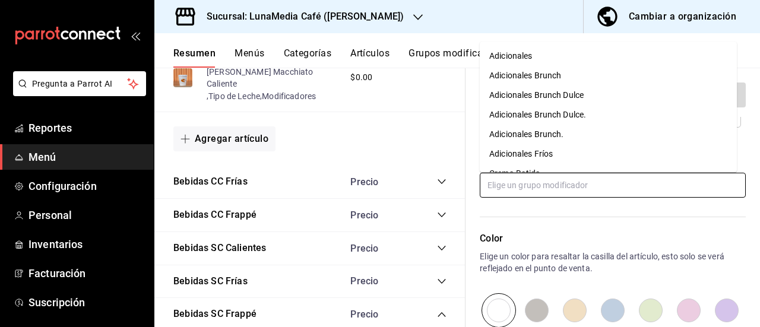
click at [527, 189] on input "text" at bounding box center [613, 185] width 266 height 25
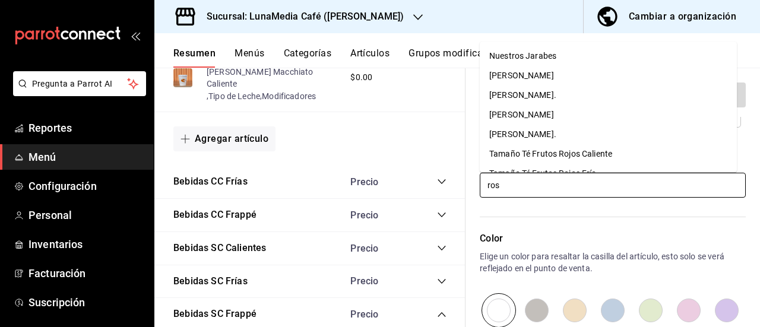
type input "rose"
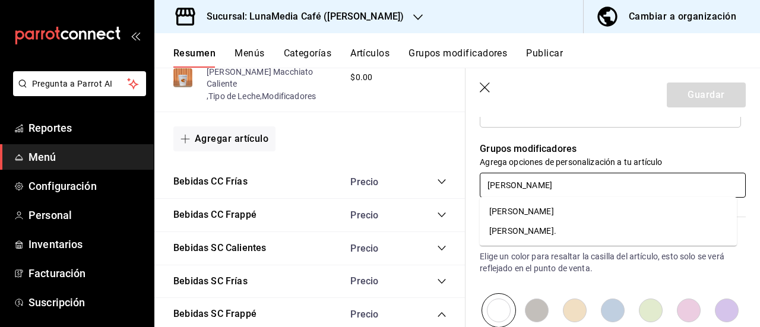
click at [526, 211] on div "[PERSON_NAME]" at bounding box center [521, 211] width 65 height 12
type textarea "x"
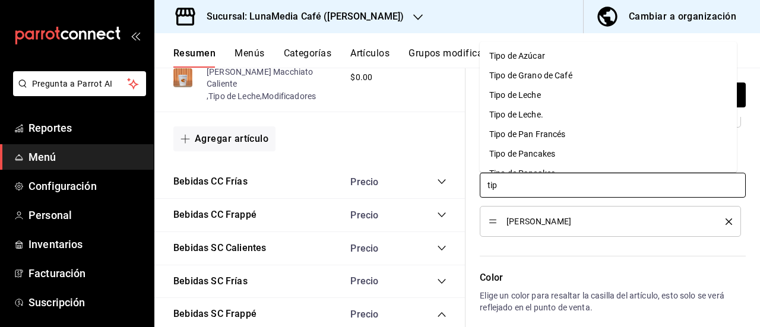
type input "tipo"
click at [508, 98] on div "Tipo de Leche" at bounding box center [515, 95] width 52 height 12
type textarea "x"
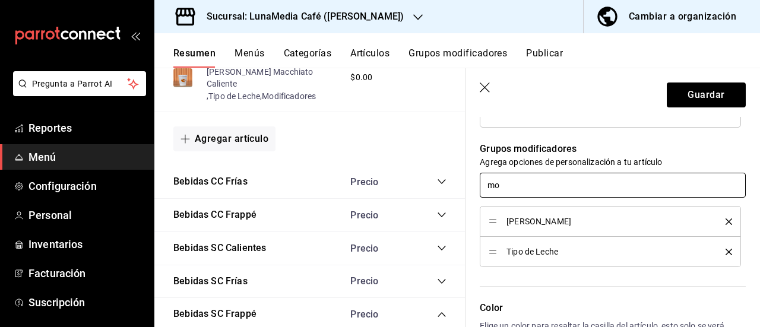
type input "mod"
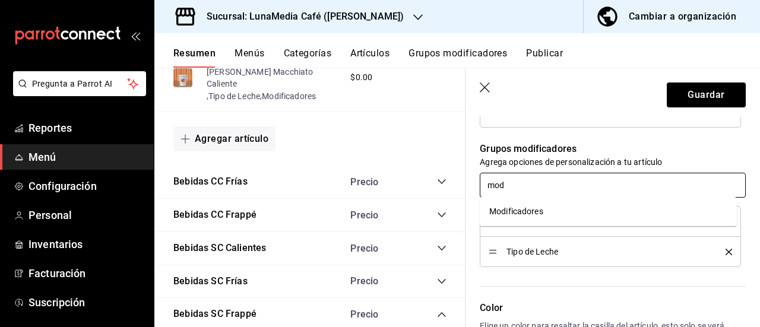
click at [523, 217] on div "Modificadores" at bounding box center [516, 211] width 54 height 12
type textarea "x"
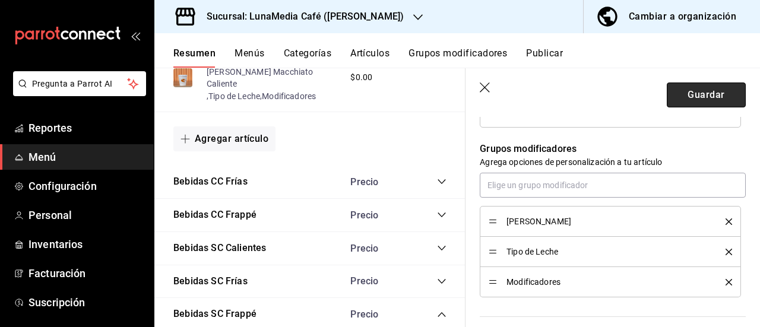
click at [689, 98] on button "Guardar" at bounding box center [706, 95] width 79 height 25
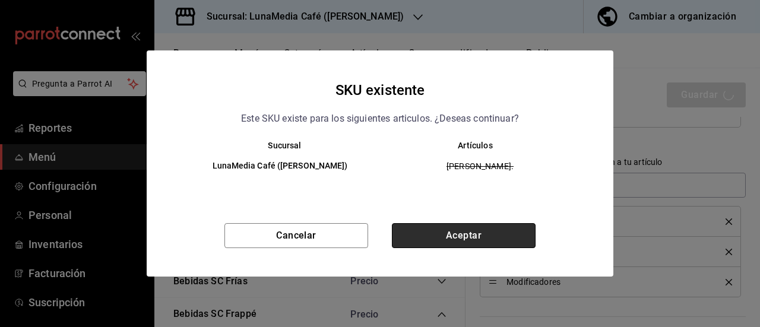
click at [478, 236] on button "Aceptar" at bounding box center [464, 235] width 144 height 25
type textarea "x"
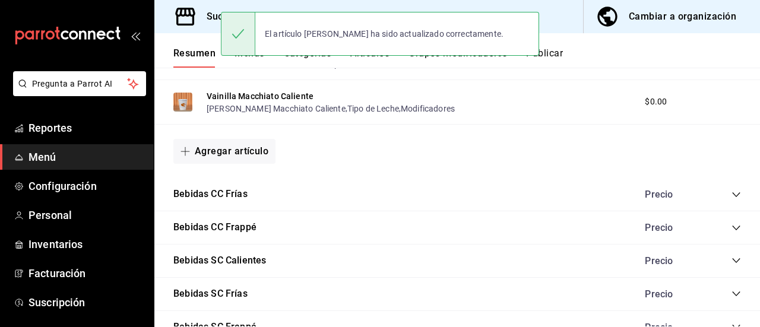
scroll to position [840, 0]
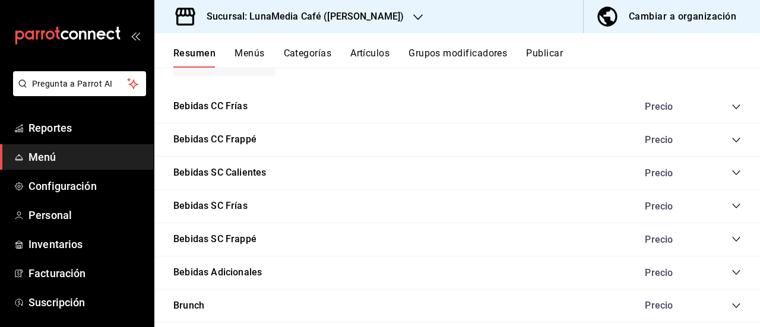
click at [732, 239] on icon "collapse-category-row" at bounding box center [736, 239] width 8 height 5
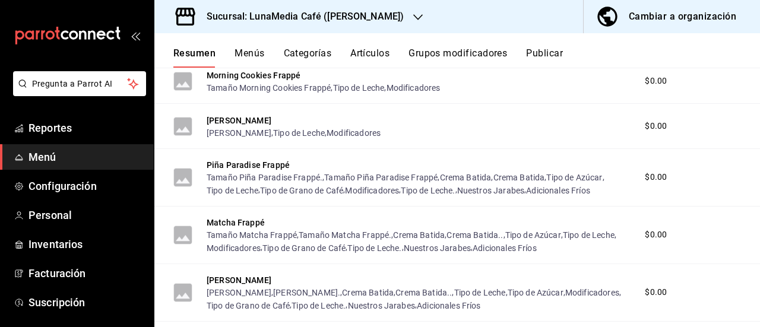
scroll to position [1018, 0]
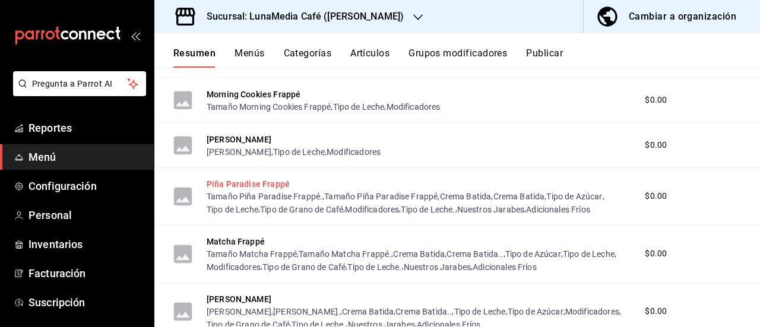
click at [242, 183] on button "Piña Paradise Frappé" at bounding box center [248, 184] width 83 height 12
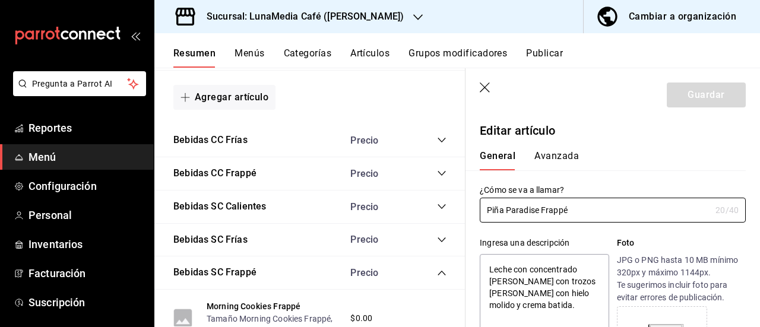
type textarea "x"
type input "$0.00"
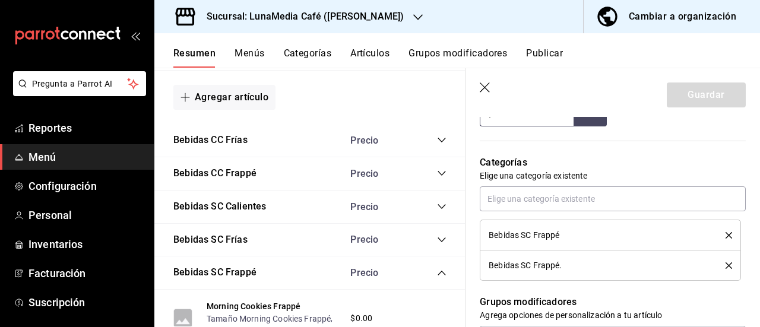
scroll to position [534, 0]
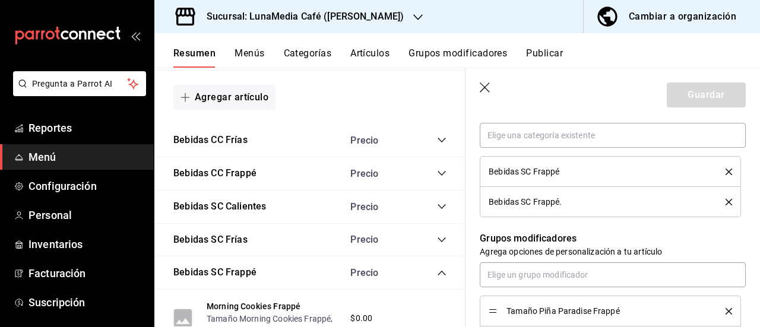
click at [726, 201] on icon "delete" at bounding box center [729, 202] width 7 height 7
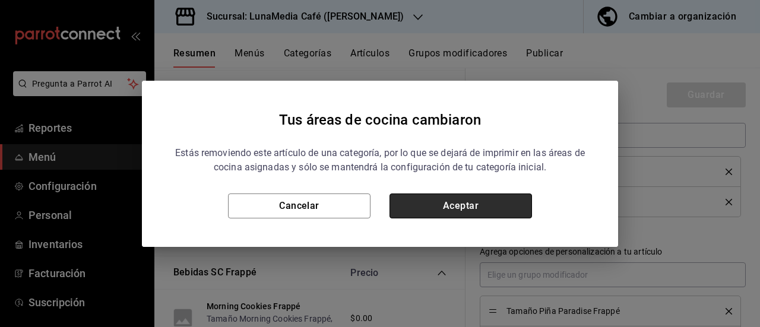
click at [493, 213] on button "Aceptar" at bounding box center [461, 206] width 143 height 25
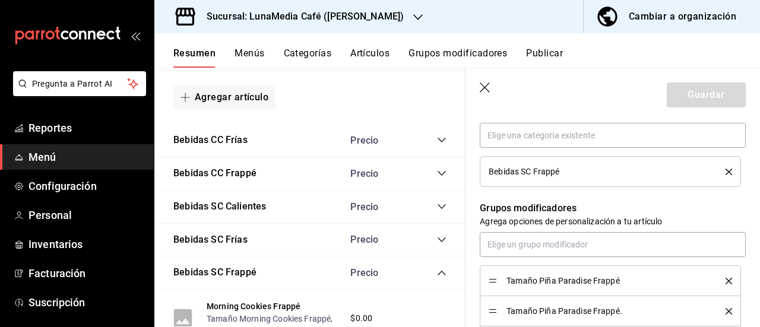
click at [726, 280] on icon "delete" at bounding box center [729, 281] width 7 height 7
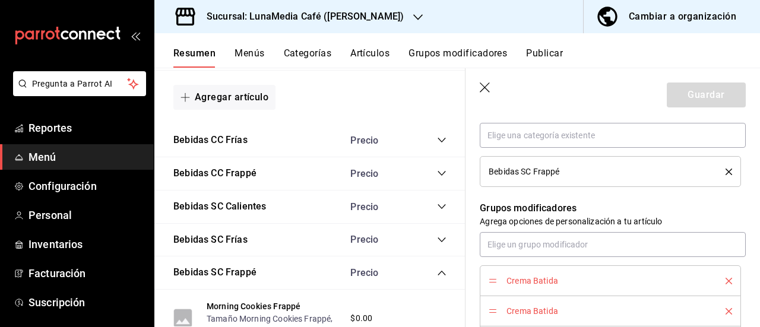
click at [726, 280] on icon "delete" at bounding box center [729, 281] width 7 height 7
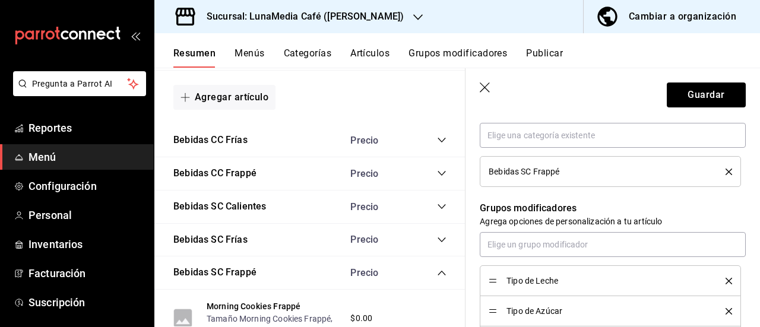
click at [726, 280] on icon "delete" at bounding box center [729, 281] width 7 height 7
click at [726, 279] on icon "delete" at bounding box center [729, 281] width 7 height 7
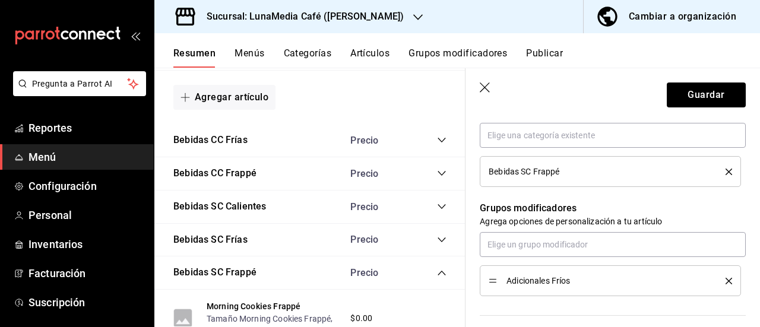
click at [726, 279] on icon "delete" at bounding box center [729, 281] width 7 height 7
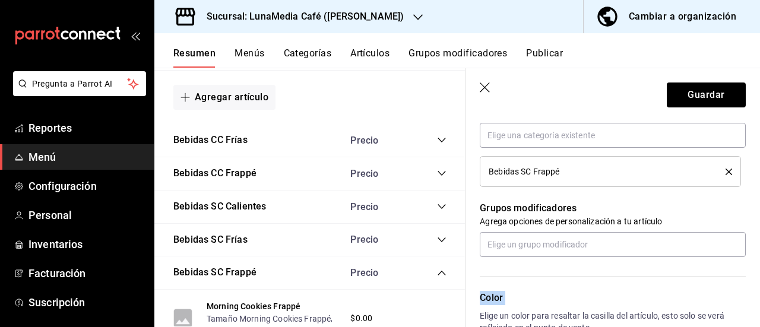
click at [719, 279] on div "Color Elige un color para resaltar la casilla del artículo, esto solo se verá r…" at bounding box center [606, 322] width 280 height 130
click at [682, 100] on button "Guardar" at bounding box center [706, 95] width 79 height 25
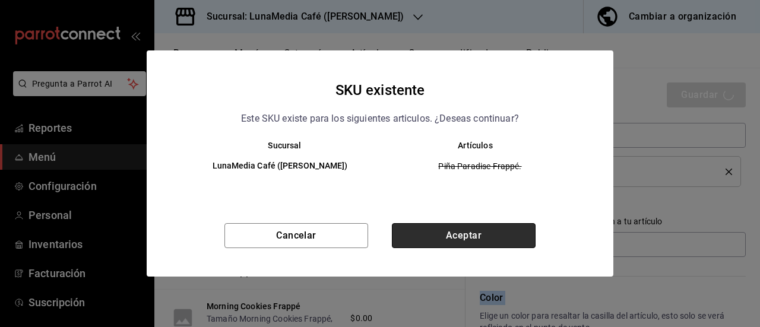
click at [448, 232] on button "Aceptar" at bounding box center [464, 235] width 144 height 25
type textarea "x"
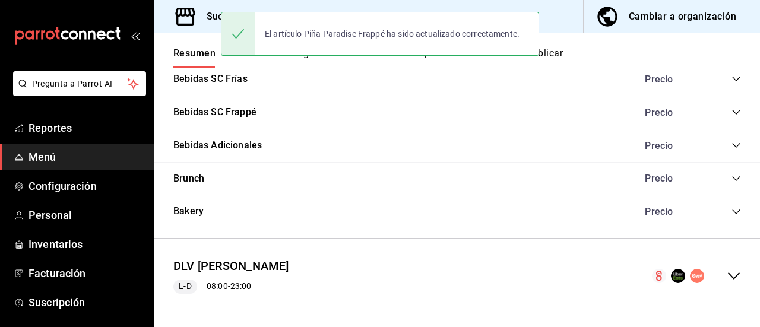
scroll to position [917, 0]
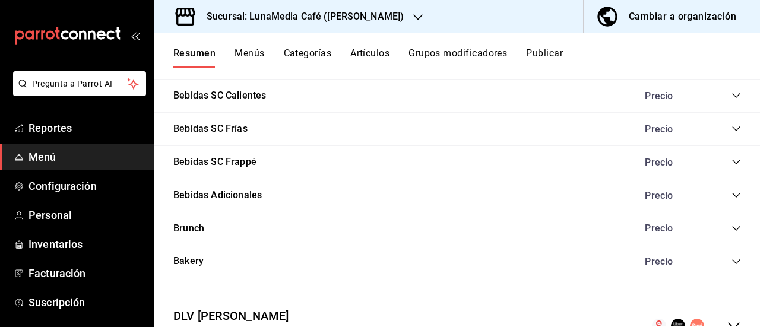
click at [732, 166] on icon "collapse-category-row" at bounding box center [737, 162] width 10 height 10
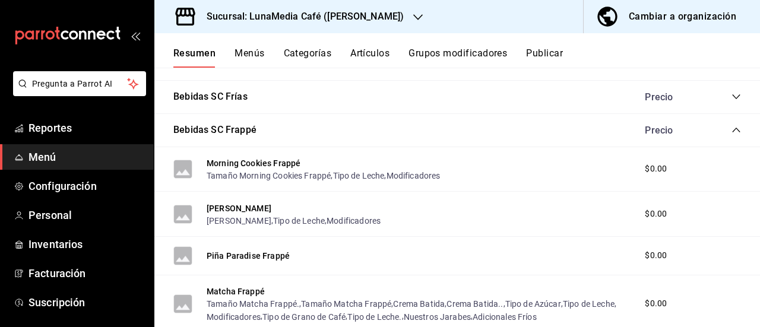
scroll to position [976, 0]
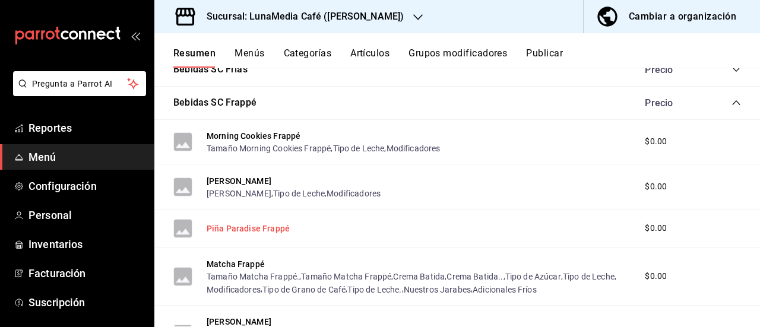
click at [227, 232] on button "Piña Paradise Frappé" at bounding box center [248, 229] width 83 height 12
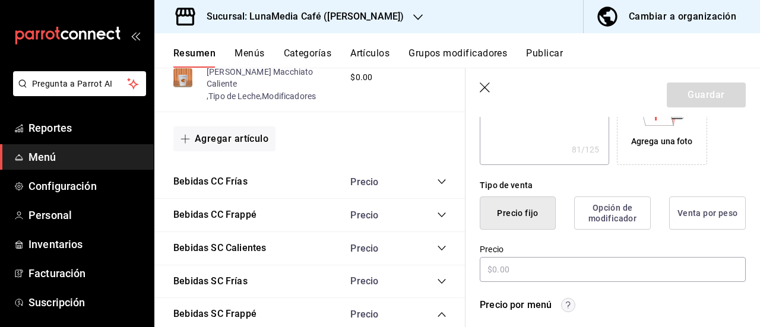
type textarea "x"
type input "$0.00"
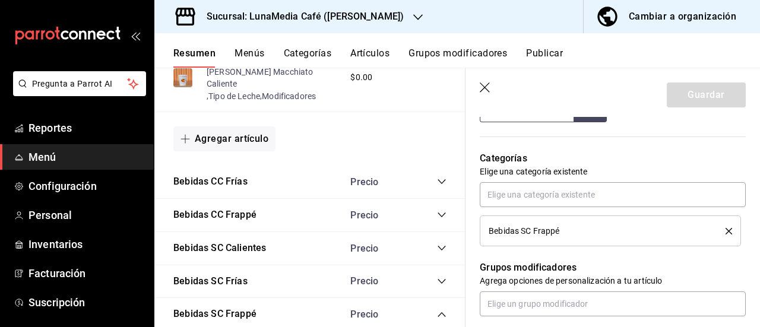
scroll to position [594, 0]
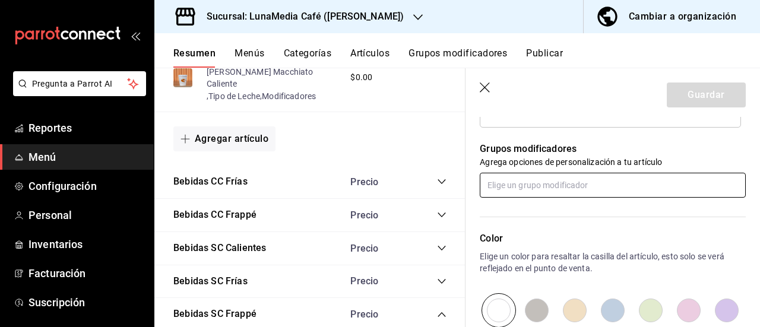
click at [518, 193] on input "text" at bounding box center [613, 185] width 266 height 25
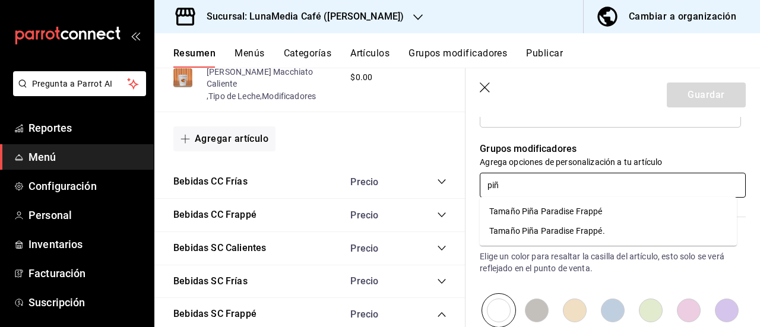
type input "piña"
click at [515, 208] on div "Tamaño Piña Paradise Frappé" at bounding box center [545, 211] width 113 height 12
type textarea "x"
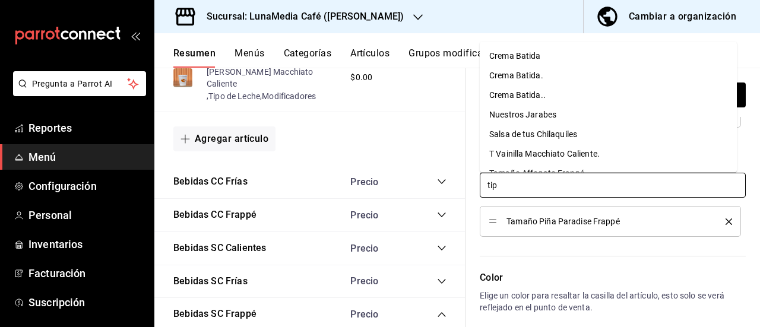
type input "tipo"
click at [510, 100] on div "Tipo de Leche" at bounding box center [515, 95] width 52 height 12
type textarea "x"
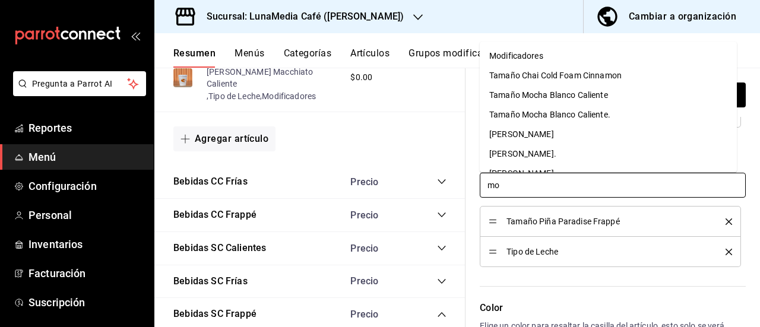
type input "mod"
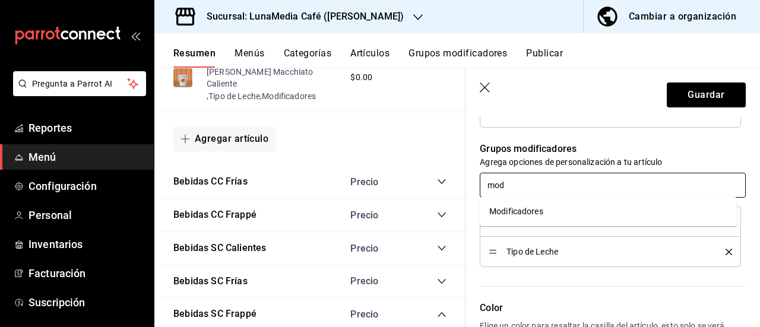
click at [527, 215] on div "Modificadores" at bounding box center [516, 211] width 54 height 12
type textarea "x"
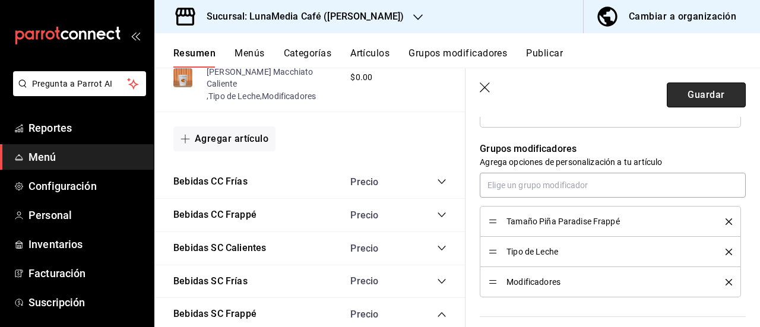
click at [699, 104] on button "Guardar" at bounding box center [706, 95] width 79 height 25
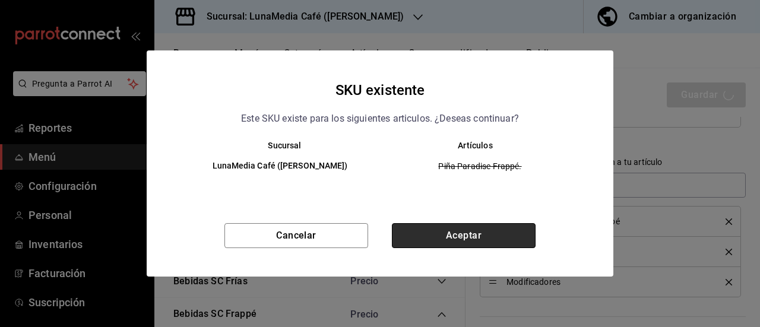
click at [467, 238] on button "Aceptar" at bounding box center [464, 235] width 144 height 25
type textarea "x"
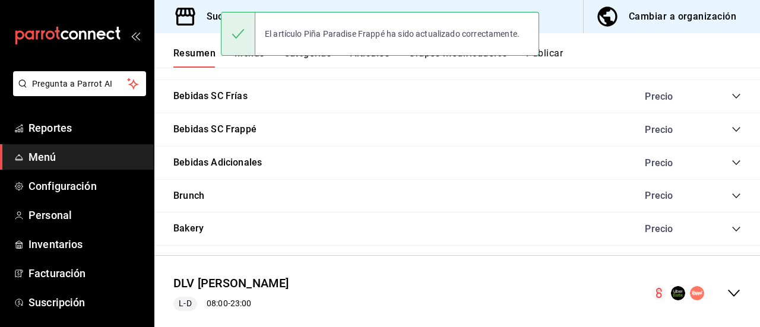
scroll to position [976, 0]
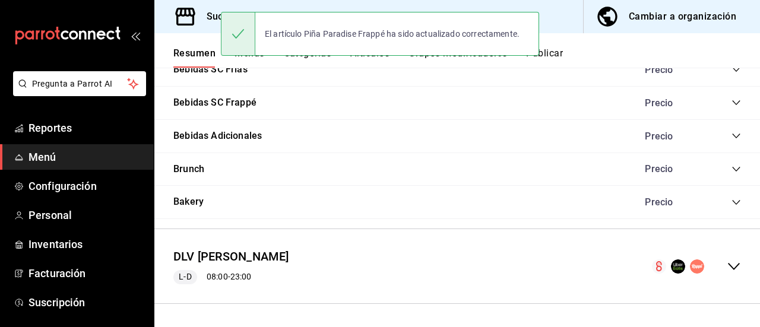
click at [726, 257] on div "DLV Ávila Camacho L-D 08:00 - 23:00" at bounding box center [457, 266] width 606 height 55
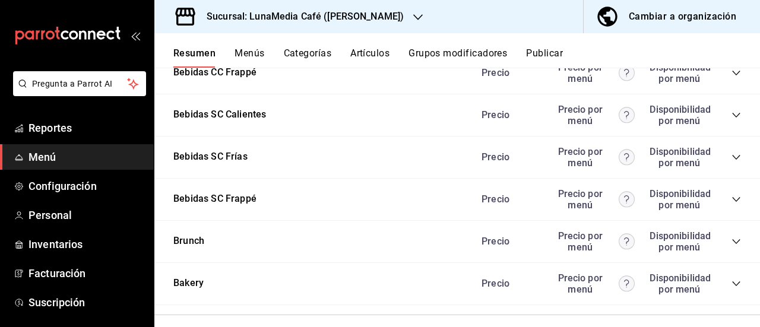
scroll to position [2164, 0]
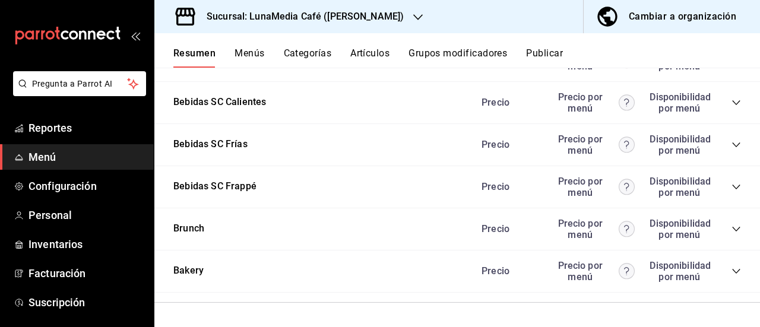
click at [732, 192] on icon "collapse-category-row" at bounding box center [737, 187] width 10 height 10
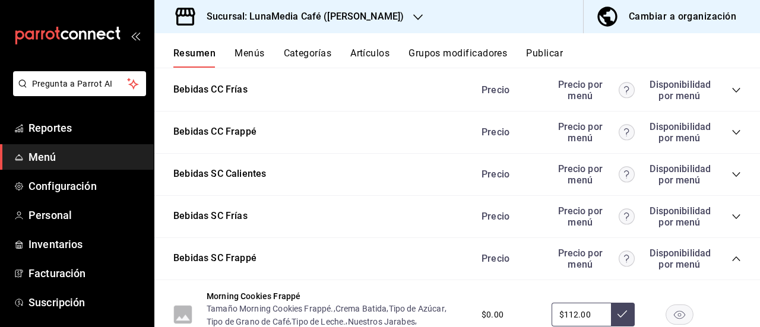
scroll to position [2104, 0]
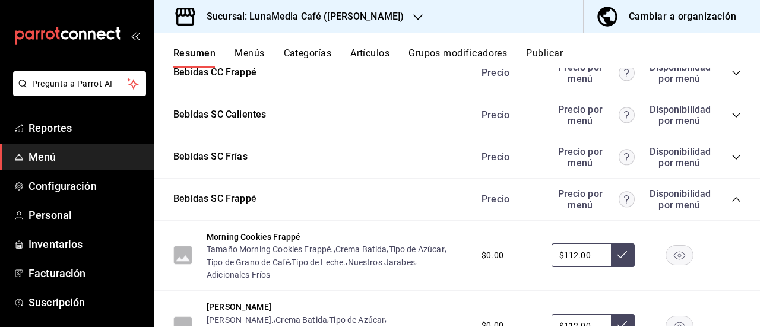
click at [732, 36] on icon "collapse-category-row" at bounding box center [737, 31] width 10 height 10
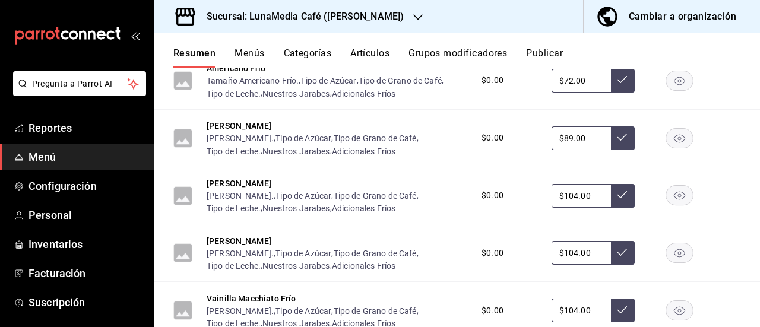
click at [732, 36] on icon "collapse-category-row" at bounding box center [737, 31] width 10 height 10
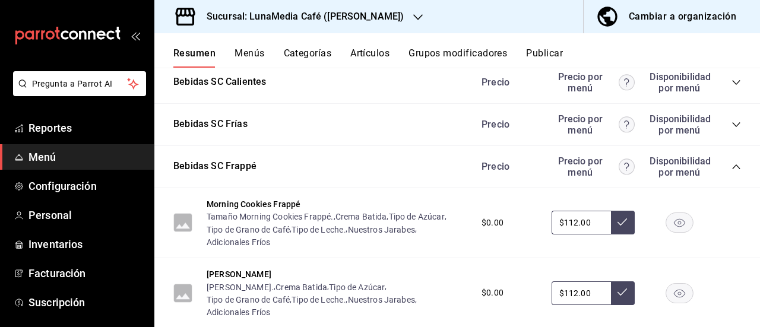
scroll to position [2164, 0]
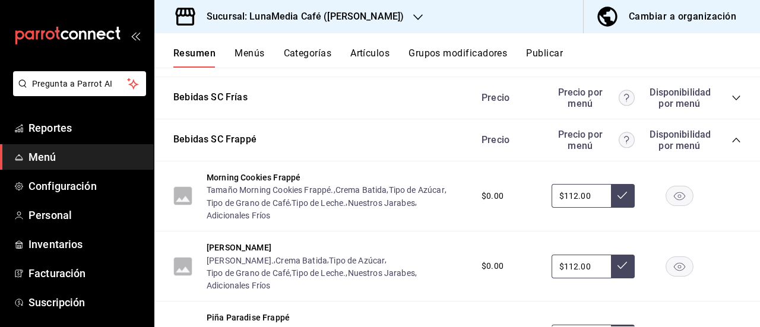
click at [732, 61] on icon "collapse-category-row" at bounding box center [737, 56] width 10 height 10
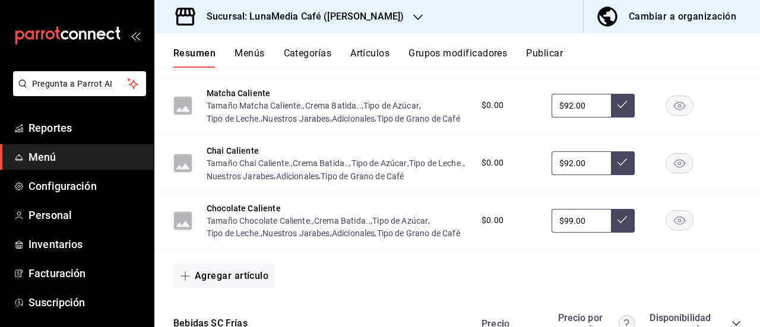
click at [732, 58] on icon "collapse-category-row" at bounding box center [736, 55] width 8 height 5
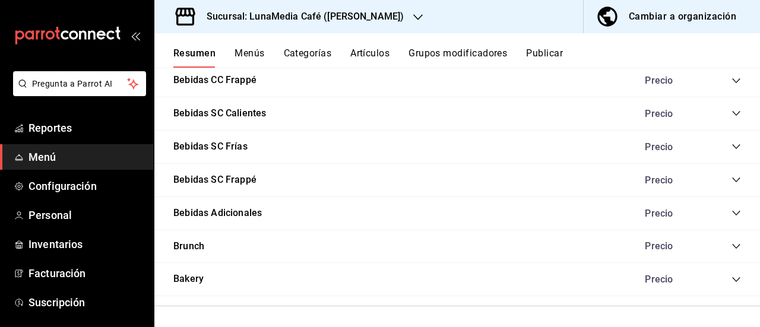
scroll to position [917, 0]
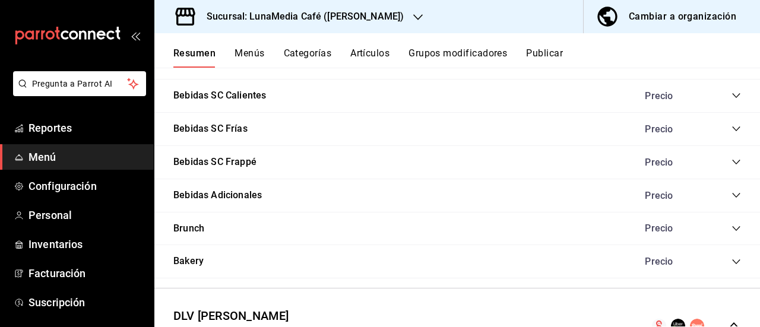
click at [732, 166] on icon "collapse-category-row" at bounding box center [737, 162] width 10 height 10
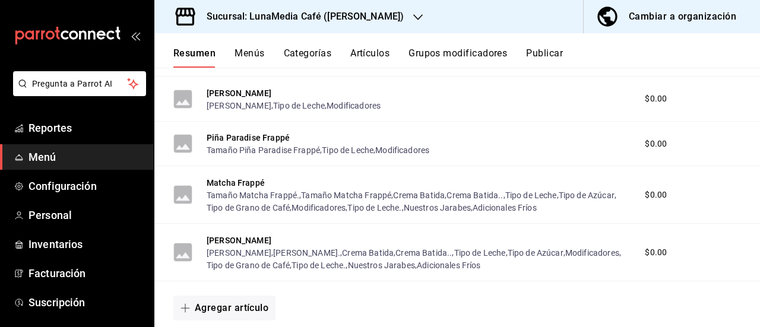
scroll to position [1095, 0]
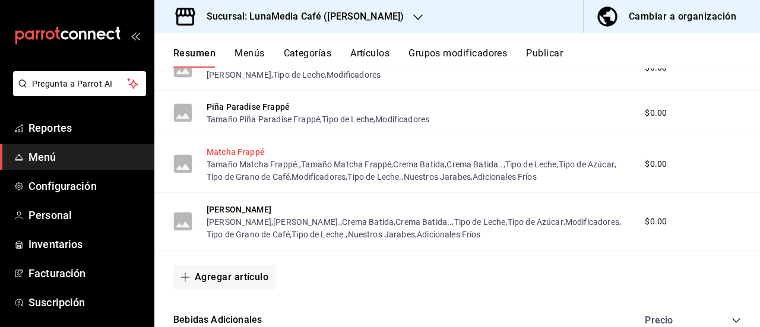
click at [221, 156] on button "Matcha Frappé" at bounding box center [236, 152] width 58 height 12
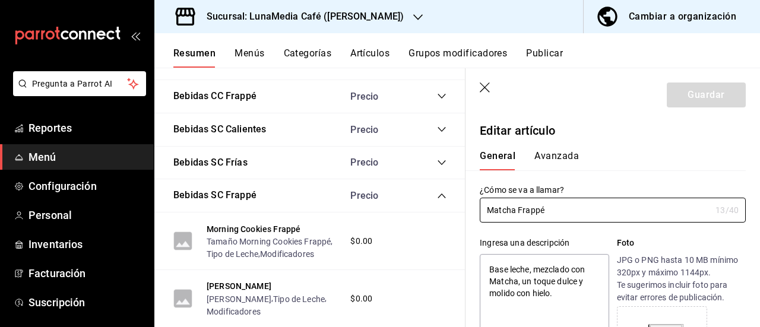
type textarea "x"
type input "$0.00"
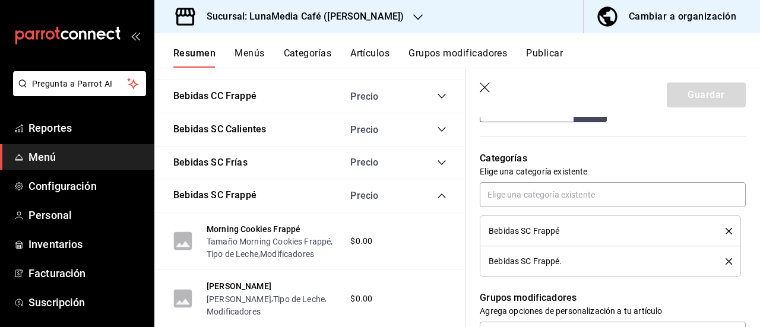
scroll to position [534, 0]
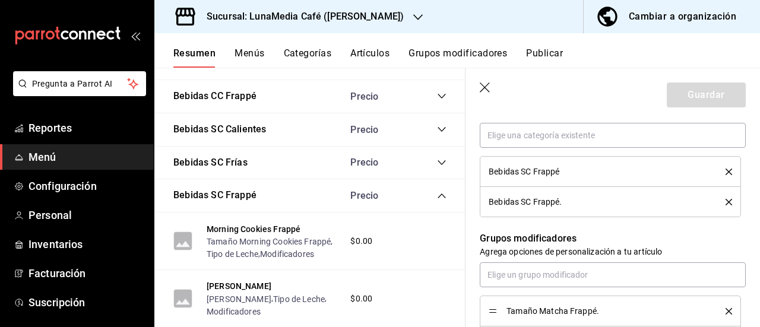
click at [726, 201] on icon "delete" at bounding box center [729, 202] width 7 height 7
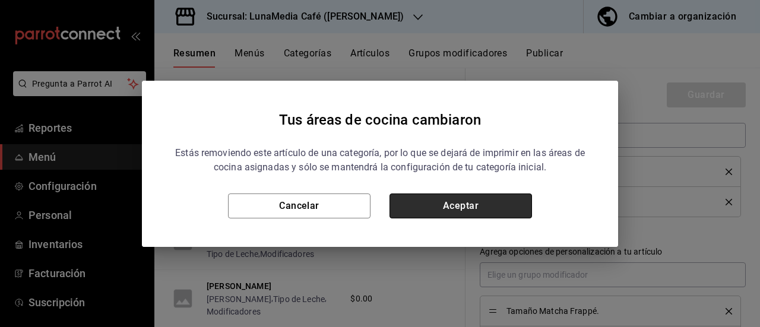
click at [466, 210] on button "Aceptar" at bounding box center [461, 206] width 143 height 25
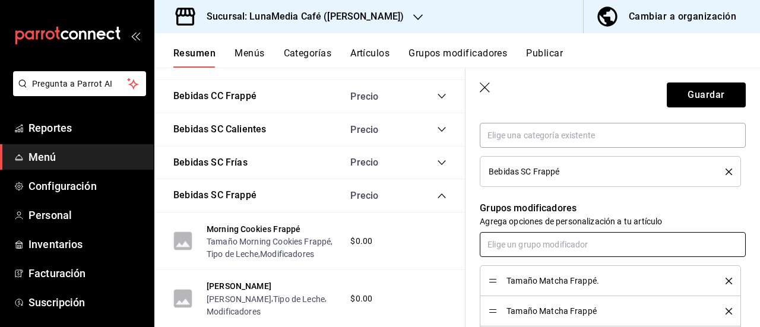
scroll to position [594, 0]
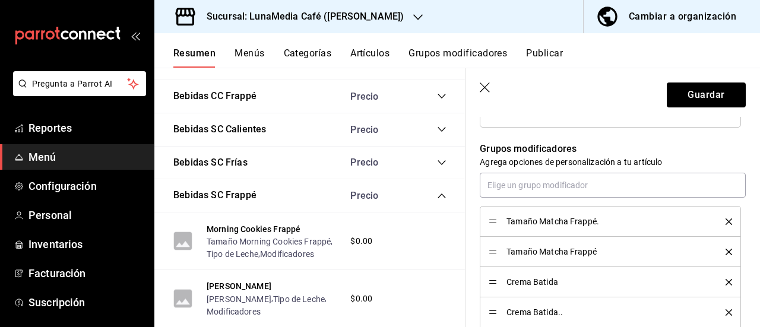
click at [726, 220] on icon "delete" at bounding box center [729, 222] width 7 height 7
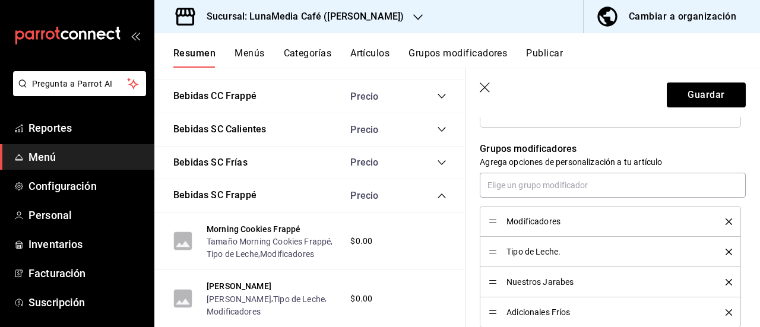
click at [726, 220] on icon "delete" at bounding box center [729, 222] width 7 height 7
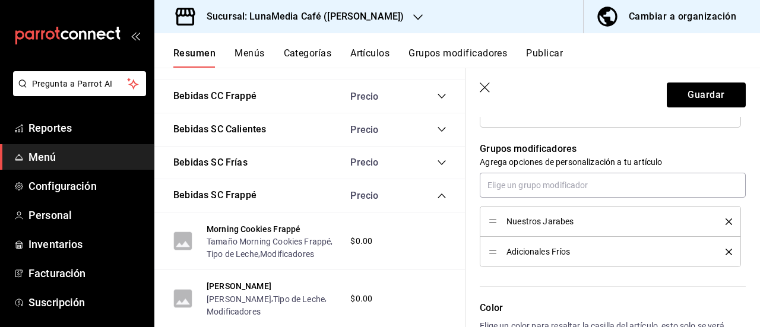
click at [726, 220] on icon "delete" at bounding box center [729, 222] width 7 height 7
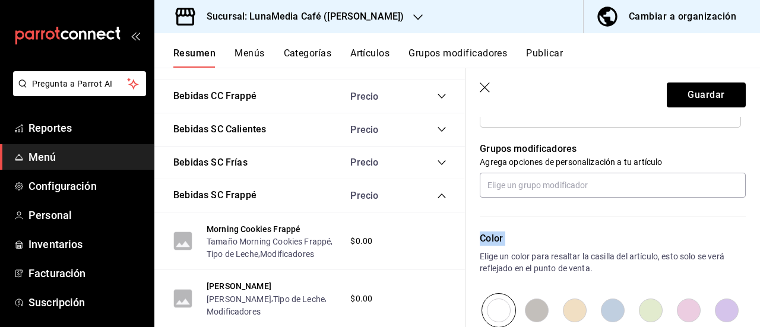
click at [718, 220] on div "Color Elige un color para resaltar la casilla del artículo, esto solo se verá r…" at bounding box center [606, 263] width 280 height 130
click at [683, 104] on button "Guardar" at bounding box center [706, 95] width 79 height 25
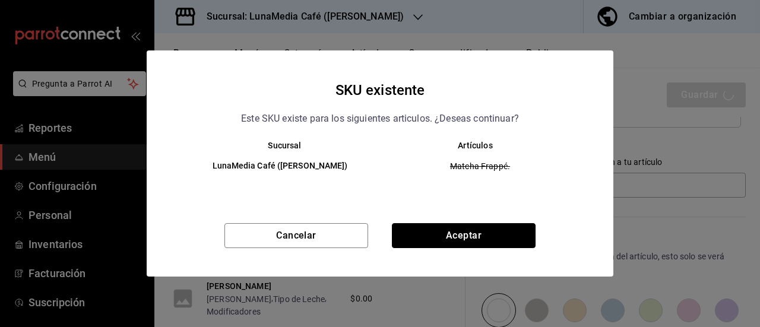
click at [448, 239] on button "Aceptar" at bounding box center [464, 235] width 144 height 25
type textarea "x"
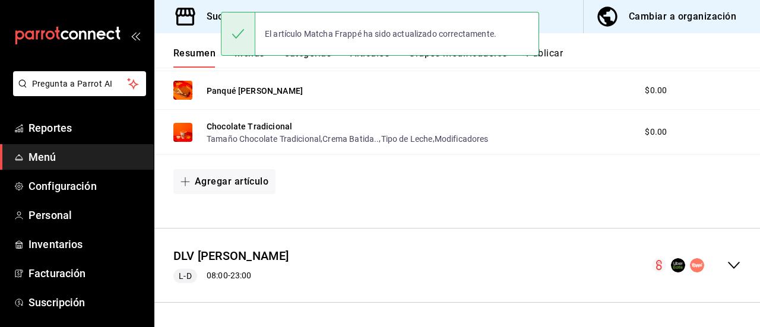
scroll to position [976, 0]
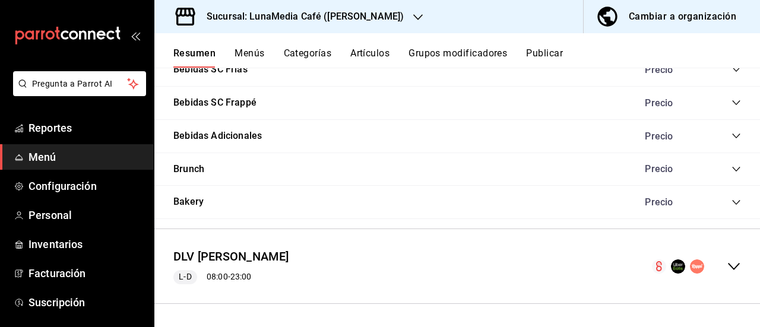
click at [732, 102] on icon "collapse-category-row" at bounding box center [737, 103] width 10 height 10
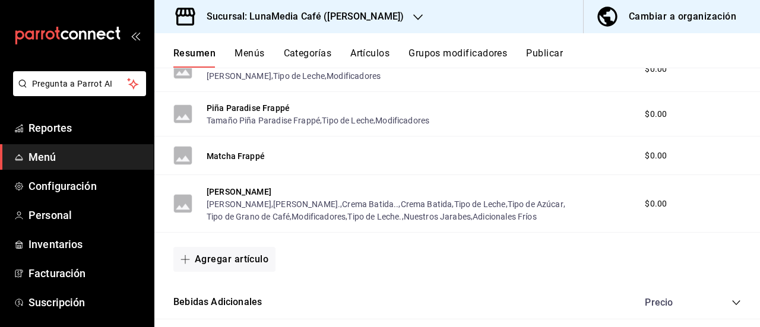
scroll to position [1095, 0]
click at [252, 157] on button "Matcha Frappé" at bounding box center [236, 155] width 58 height 12
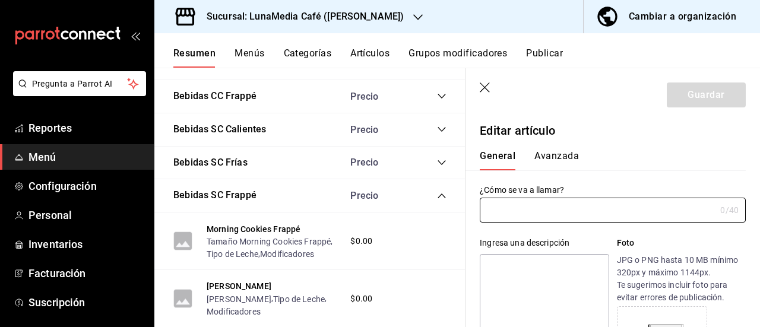
type input "Matcha Frappé"
type textarea "Base leche, mezclado con Matcha, un toque dulce y molido con hielo."
type textarea "x"
type input "AR-1757572121510"
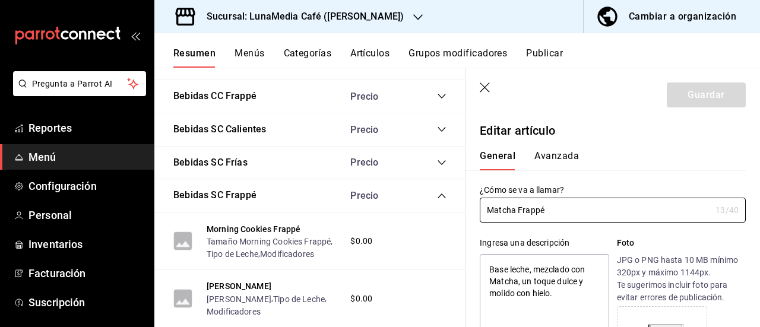
type textarea "x"
type input "$0.00"
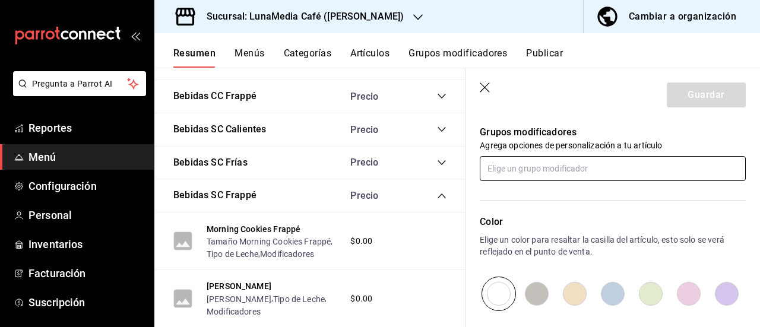
scroll to position [594, 0]
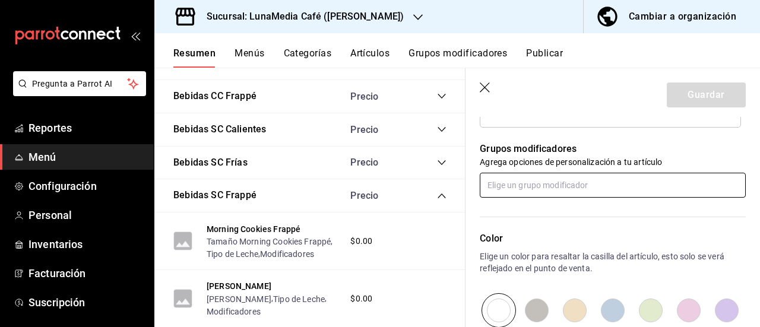
click at [526, 198] on div "Color Elige un color para resaltar la casilla del artículo, esto solo se verá r…" at bounding box center [606, 263] width 280 height 130
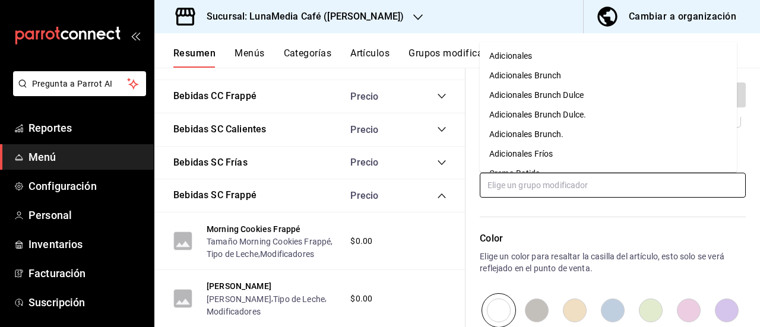
click at [525, 187] on input "text" at bounding box center [613, 185] width 266 height 25
type input "matcha"
click at [543, 116] on div "Tamaño Matcha Frappé" at bounding box center [534, 115] width 90 height 12
type textarea "x"
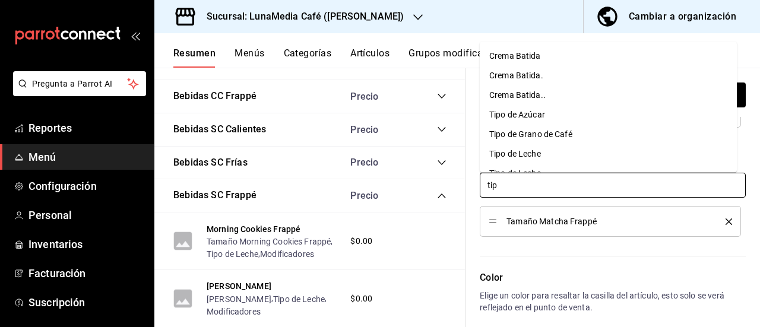
type input "tipo"
click at [525, 101] on div "Tipo de Leche" at bounding box center [515, 95] width 52 height 12
type textarea "x"
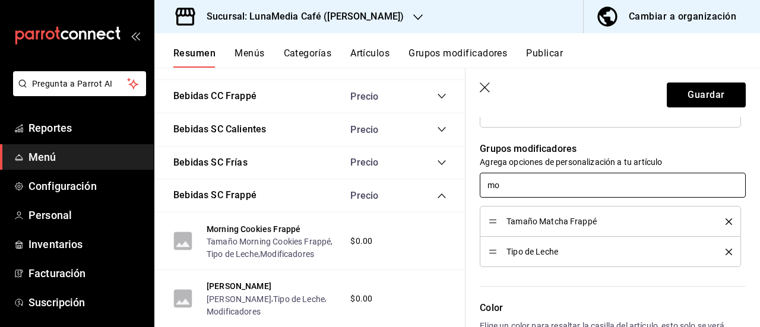
type input "mod"
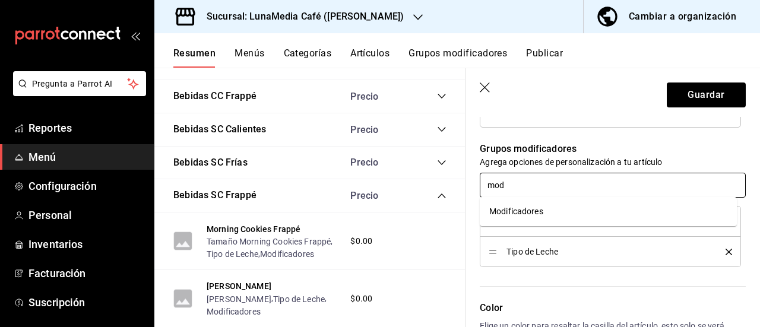
click at [536, 220] on li "Modificadores" at bounding box center [608, 212] width 257 height 20
type textarea "x"
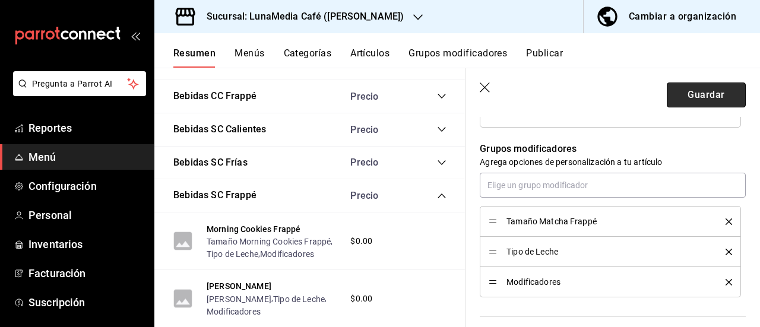
click at [672, 94] on button "Guardar" at bounding box center [706, 95] width 79 height 25
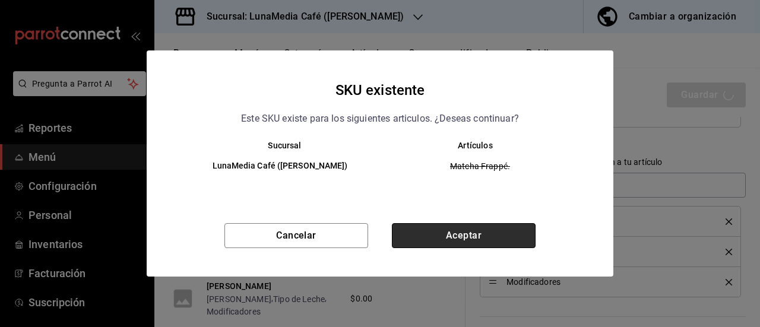
click at [463, 242] on button "Aceptar" at bounding box center [464, 235] width 144 height 25
type textarea "x"
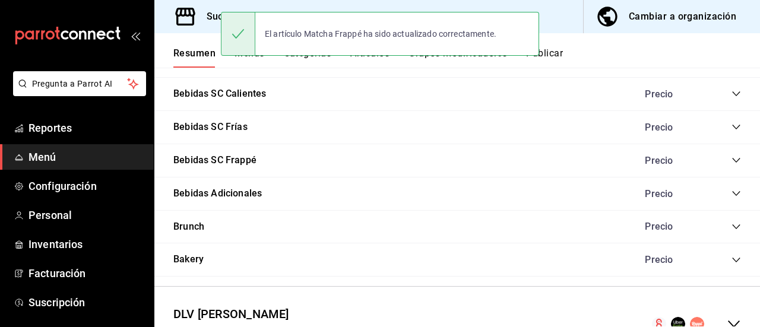
scroll to position [917, 0]
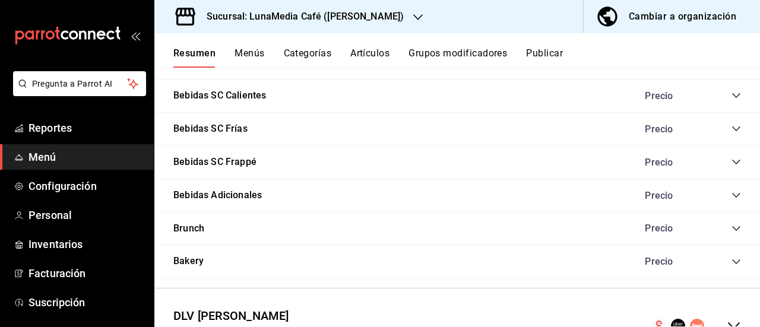
click at [732, 163] on icon "collapse-category-row" at bounding box center [736, 162] width 8 height 5
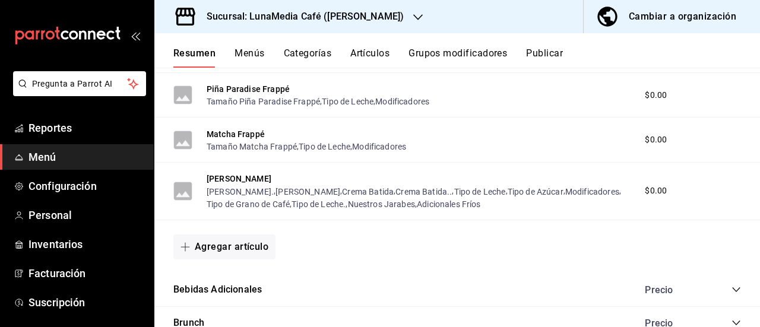
scroll to position [1095, 0]
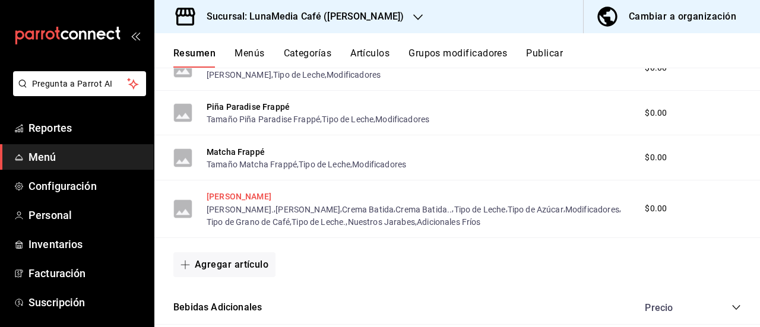
click at [226, 195] on button "[PERSON_NAME]" at bounding box center [239, 197] width 65 height 12
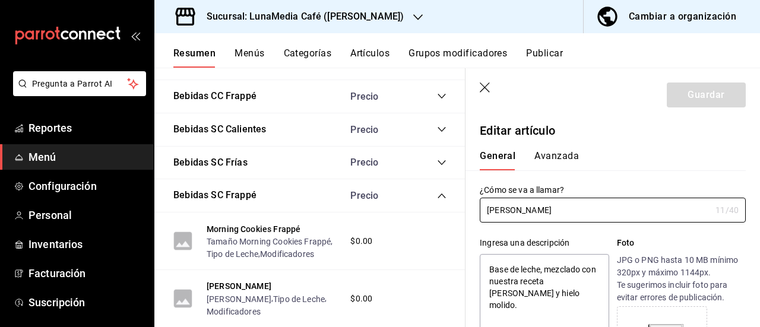
type textarea "x"
type input "$0.00"
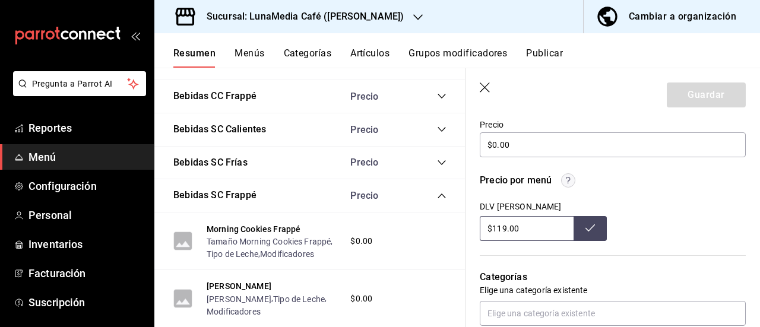
scroll to position [475, 0]
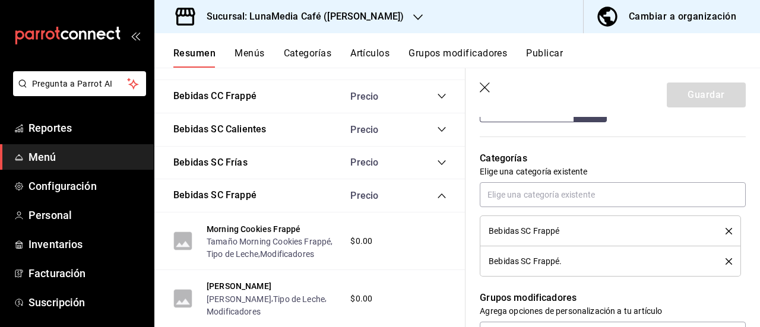
click at [726, 259] on icon "delete" at bounding box center [729, 261] width 7 height 7
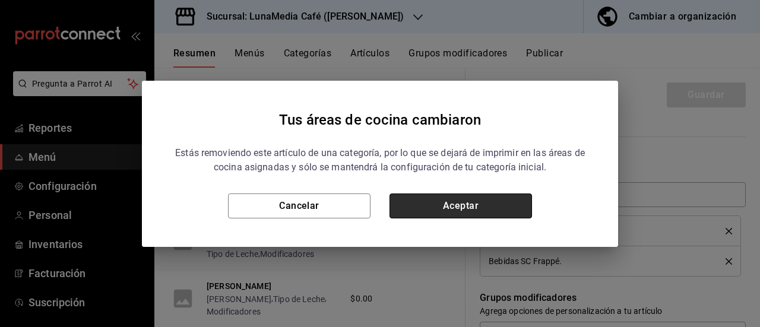
click at [435, 202] on button "Aceptar" at bounding box center [461, 206] width 143 height 25
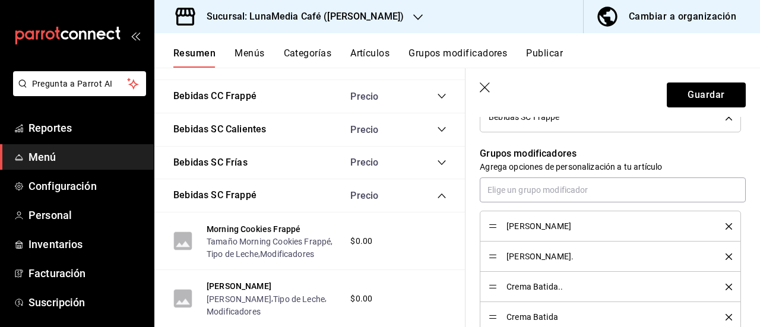
scroll to position [594, 0]
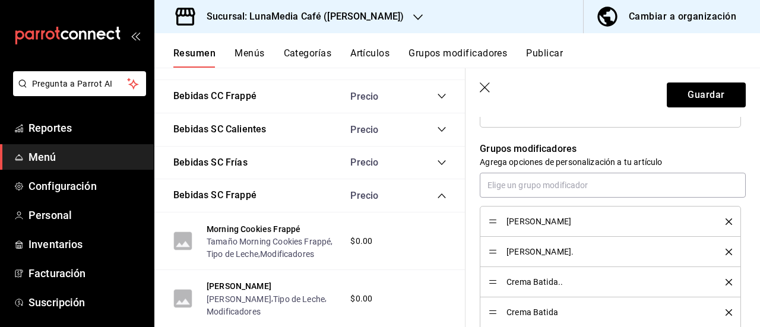
click at [723, 219] on li "[PERSON_NAME]" at bounding box center [610, 221] width 261 height 31
click at [726, 219] on icon "delete" at bounding box center [729, 222] width 7 height 7
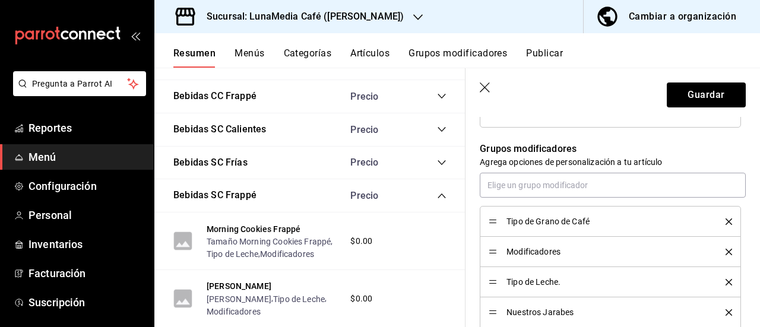
click at [726, 219] on icon "delete" at bounding box center [729, 222] width 7 height 7
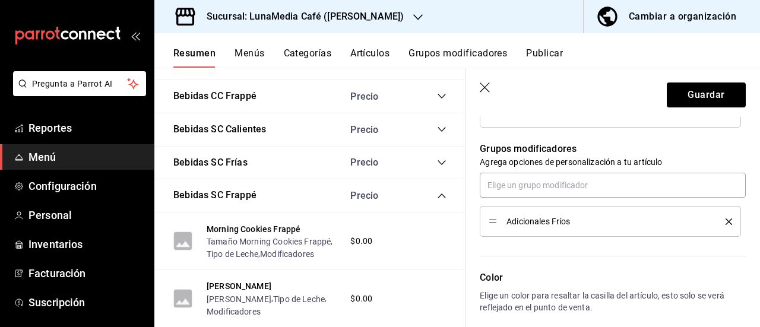
click at [726, 219] on icon "delete" at bounding box center [729, 222] width 7 height 7
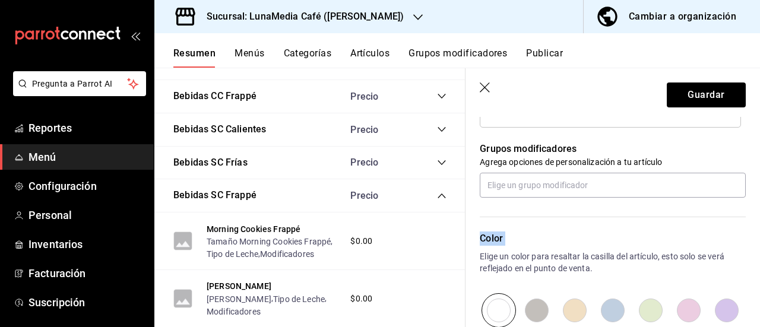
click at [721, 219] on div "Color Elige un color para resaltar la casilla del artículo, esto solo se verá r…" at bounding box center [606, 263] width 280 height 130
click at [687, 88] on button "Guardar" at bounding box center [706, 95] width 79 height 25
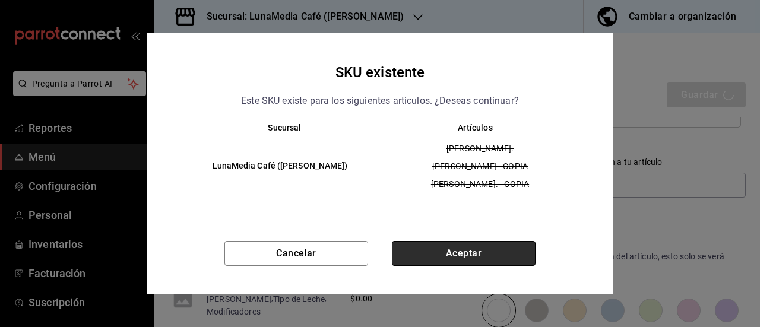
click at [454, 257] on button "Aceptar" at bounding box center [464, 253] width 144 height 25
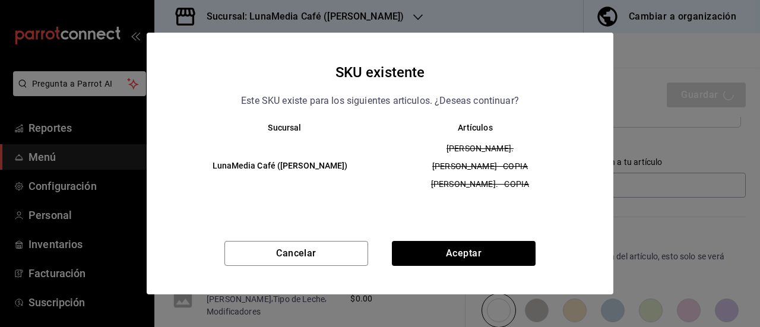
type textarea "x"
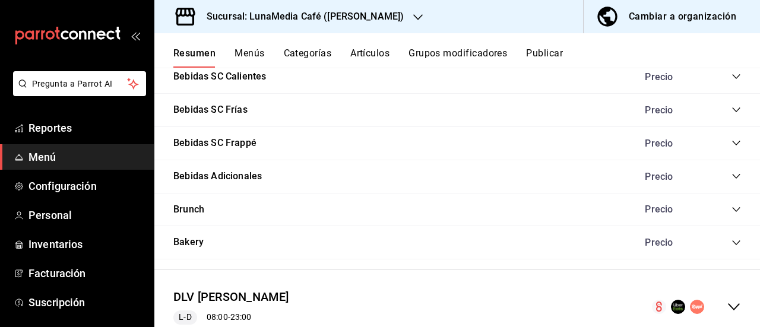
scroll to position [958, 0]
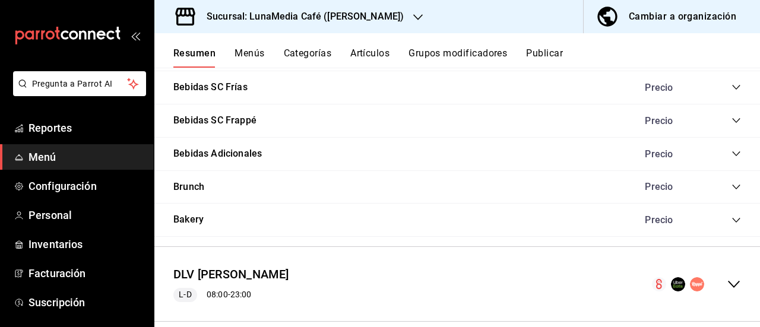
click at [732, 123] on icon "collapse-category-row" at bounding box center [737, 121] width 10 height 10
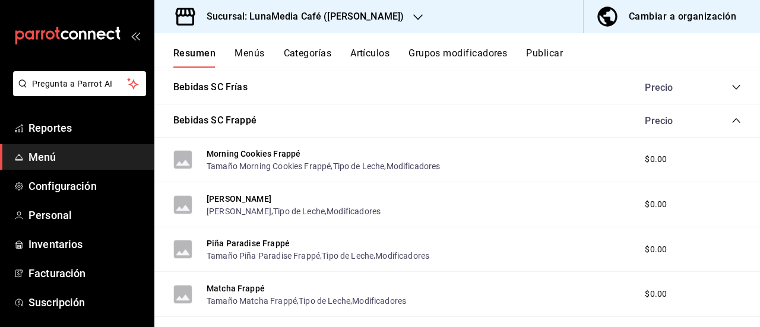
scroll to position [1077, 0]
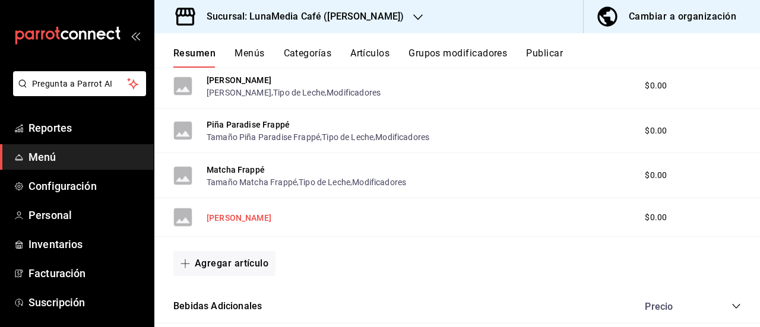
click at [227, 215] on button "[PERSON_NAME]" at bounding box center [239, 218] width 65 height 12
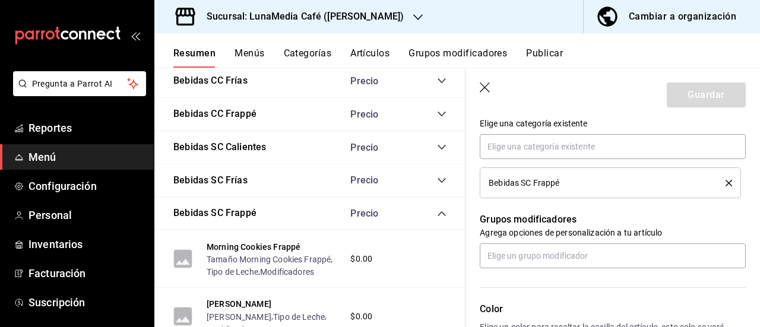
scroll to position [534, 0]
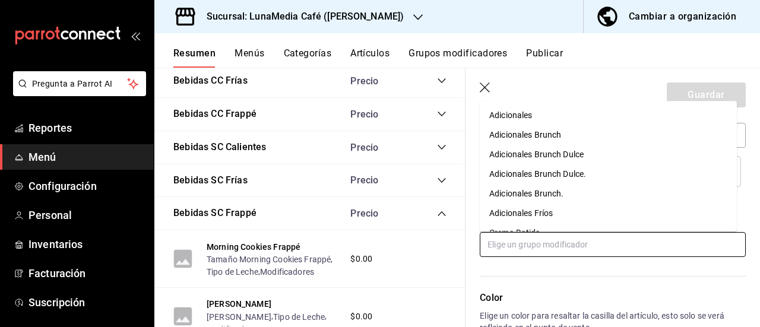
click at [518, 242] on input "text" at bounding box center [613, 244] width 266 height 25
drag, startPoint x: 518, startPoint y: 242, endPoint x: 457, endPoint y: 242, distance: 61.8
click at [457, 242] on main "Resumen sucursal Si activas ‘Editar artículo por menú’, podrás personalizar los…" at bounding box center [457, 197] width 606 height 259
click at [542, 173] on div "[PERSON_NAME]" at bounding box center [521, 174] width 65 height 12
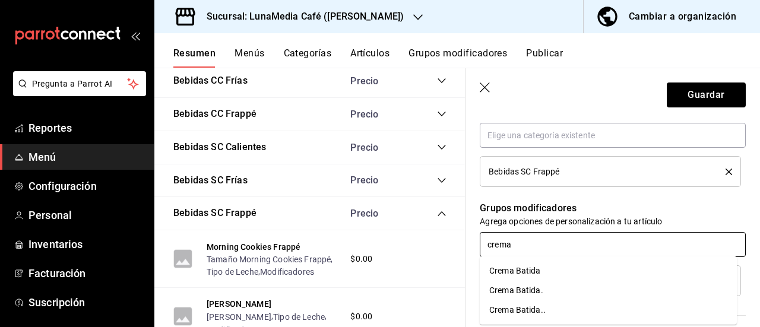
click at [514, 276] on div "Crema Batida" at bounding box center [515, 271] width 52 height 12
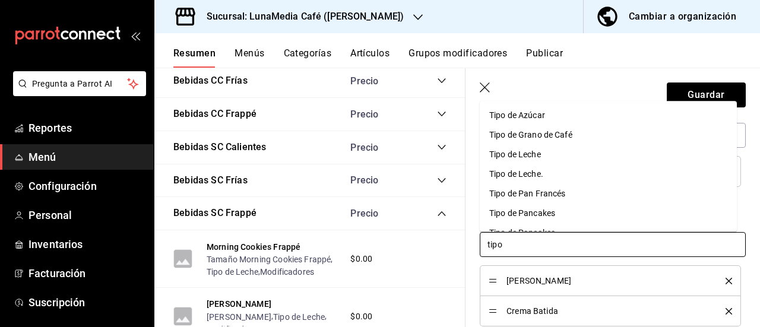
click at [520, 151] on div "Tipo de Leche" at bounding box center [515, 154] width 52 height 12
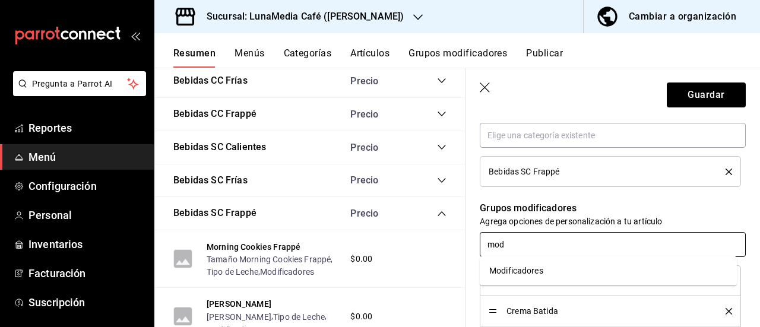
click at [521, 277] on li "Modificadores" at bounding box center [608, 271] width 257 height 20
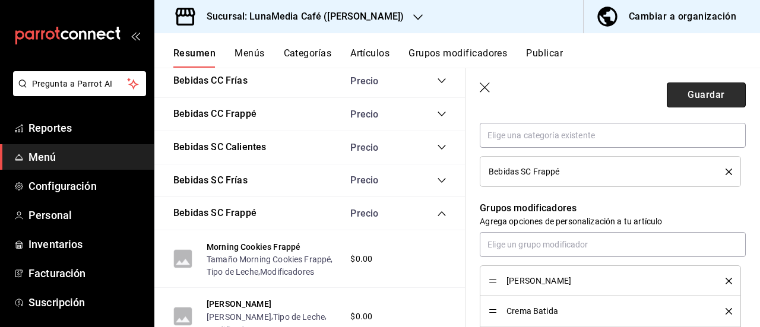
click at [696, 86] on button "Guardar" at bounding box center [706, 95] width 79 height 25
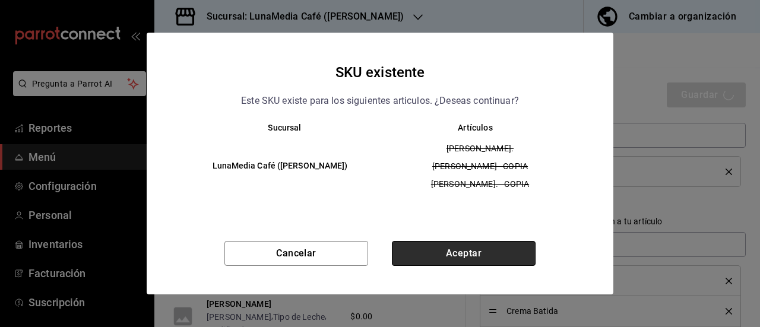
click at [479, 259] on button "Aceptar" at bounding box center [464, 253] width 144 height 25
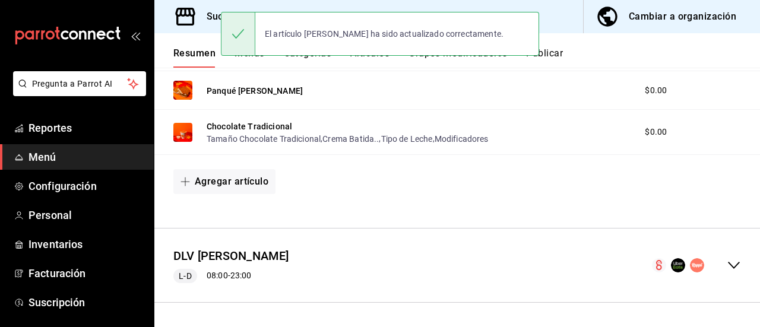
scroll to position [365, 0]
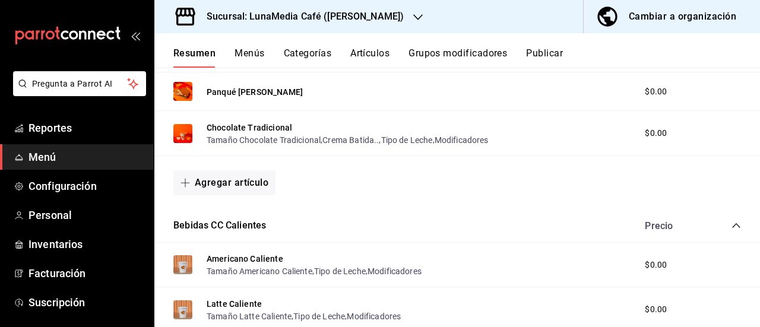
click at [394, 57] on div "Resumen Menús Categorías Artículos Grupos modificadores Publicar" at bounding box center [466, 58] width 587 height 20
click at [387, 58] on button "Artículos" at bounding box center [369, 58] width 39 height 20
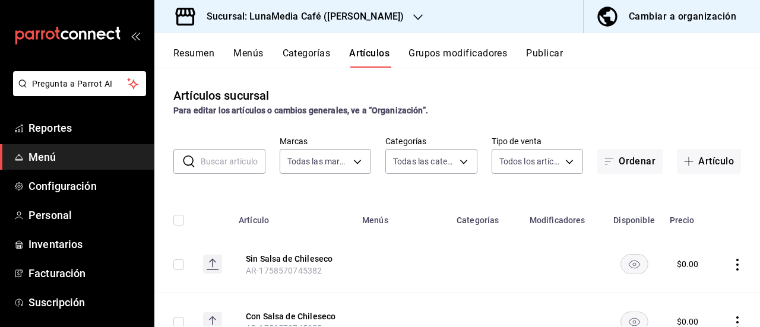
click at [220, 164] on input "text" at bounding box center [233, 162] width 65 height 24
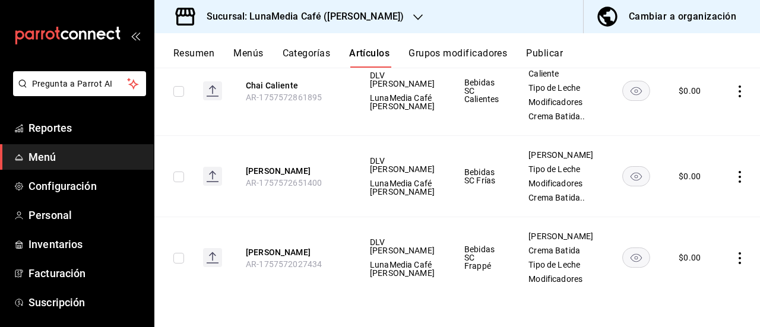
scroll to position [45, 0]
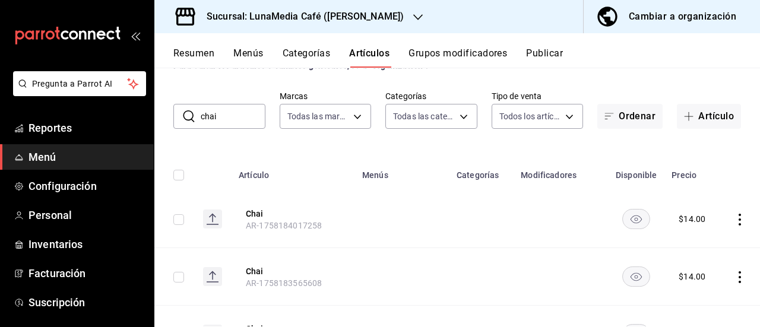
click at [199, 51] on button "Resumen" at bounding box center [193, 58] width 41 height 20
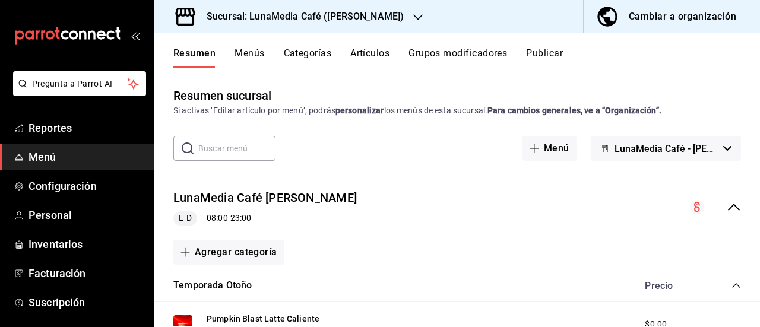
click at [380, 58] on button "Artículos" at bounding box center [369, 58] width 39 height 20
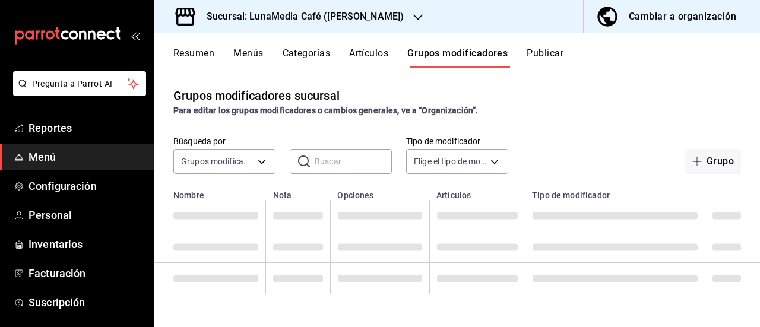
click at [317, 162] on input "text" at bounding box center [353, 162] width 77 height 24
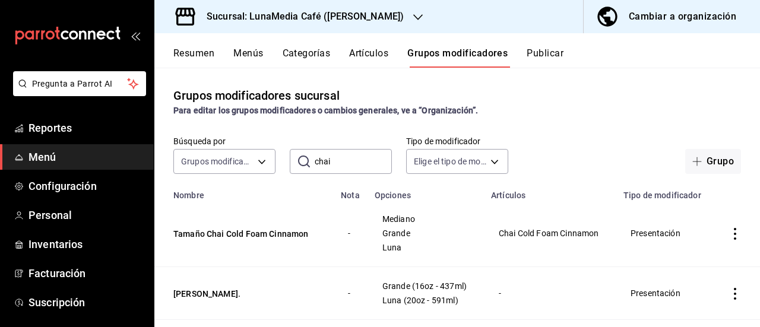
drag, startPoint x: 338, startPoint y: 164, endPoint x: 289, endPoint y: 163, distance: 49.9
click at [290, 163] on div "​ chai ​" at bounding box center [341, 161] width 102 height 25
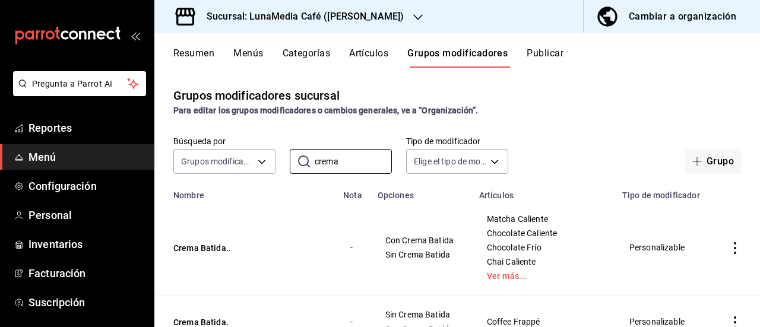
scroll to position [59, 0]
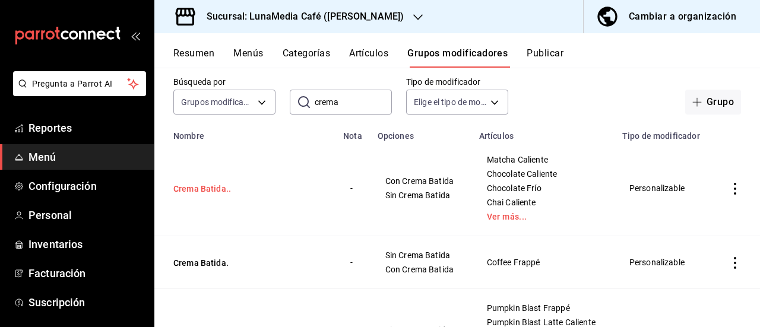
click at [207, 190] on button "Crema Batida.." at bounding box center [244, 189] width 143 height 12
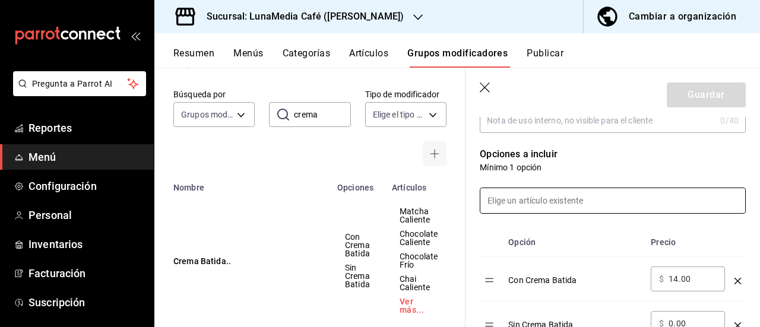
scroll to position [297, 0]
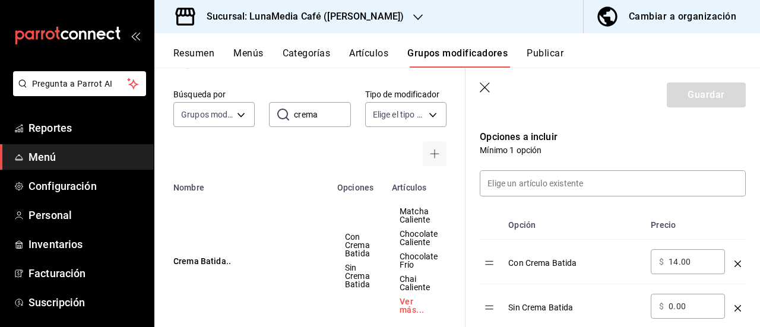
click at [487, 88] on icon "button" at bounding box center [486, 89] width 12 height 12
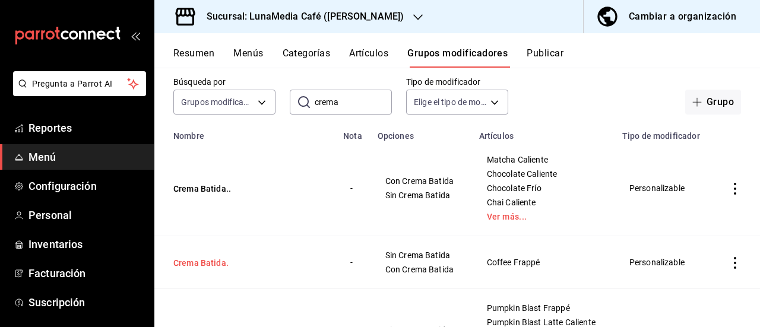
click at [179, 261] on button "Crema Batida." at bounding box center [244, 263] width 143 height 12
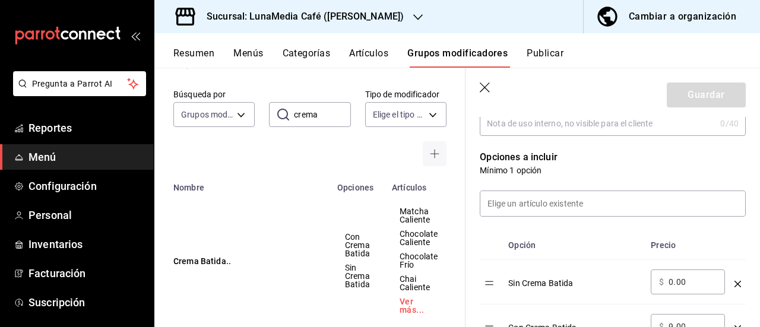
scroll to position [297, 0]
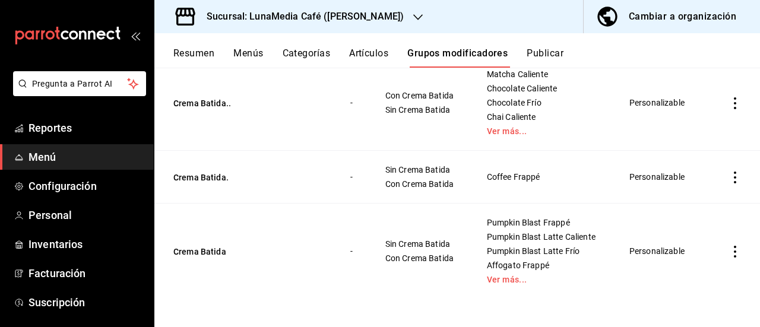
scroll to position [145, 0]
click at [213, 251] on button "Crema Batida" at bounding box center [244, 252] width 143 height 12
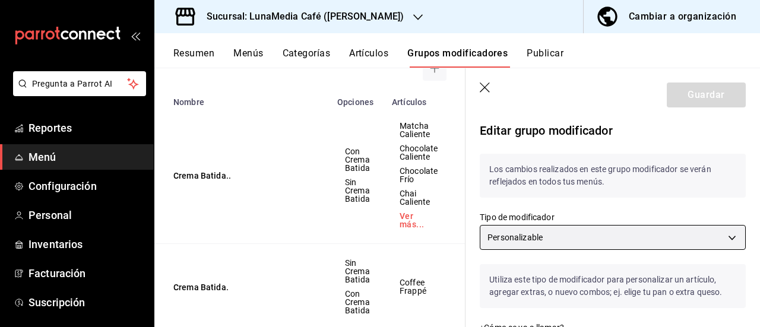
scroll to position [297, 0]
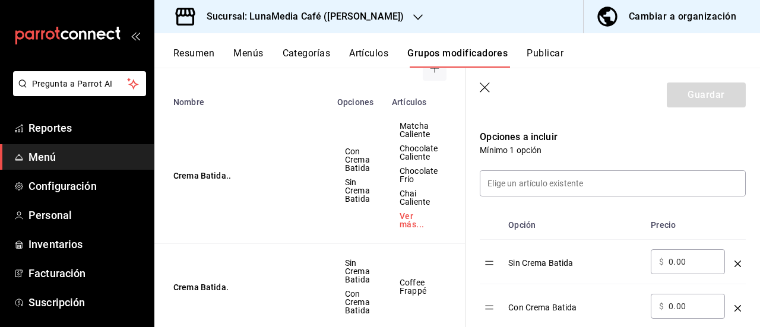
click at [482, 88] on icon "button" at bounding box center [486, 89] width 12 height 12
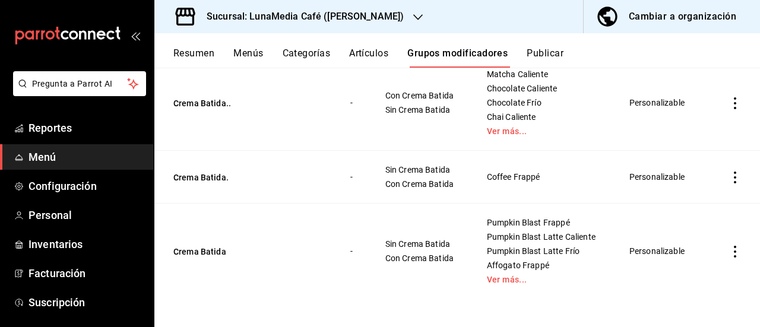
click at [219, 53] on div "Resumen Menús Categorías Artículos Grupos modificadores Publicar" at bounding box center [466, 58] width 587 height 20
click at [207, 53] on button "Resumen" at bounding box center [193, 58] width 41 height 20
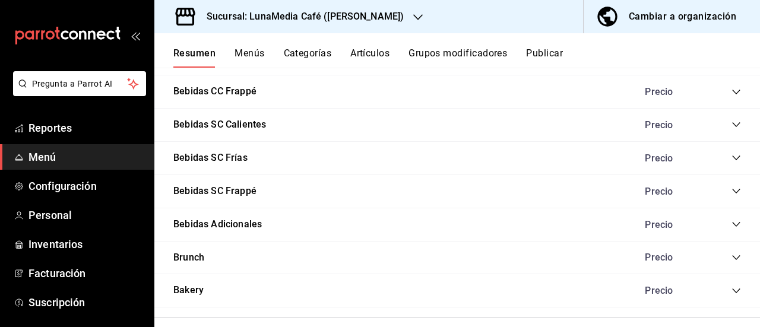
scroll to position [891, 0]
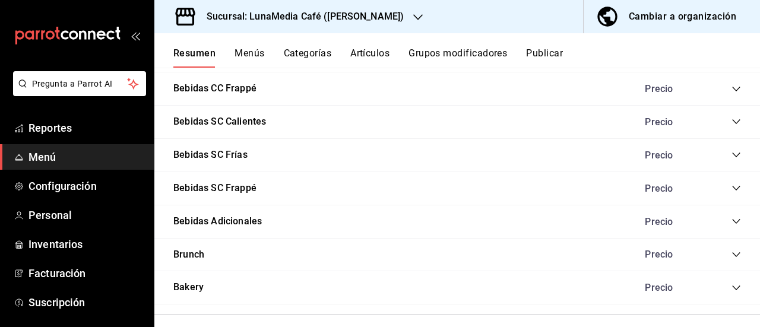
click at [732, 188] on icon "collapse-category-row" at bounding box center [736, 188] width 8 height 5
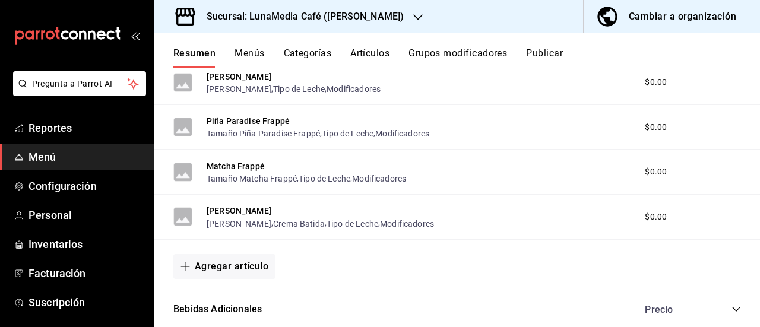
scroll to position [1009, 0]
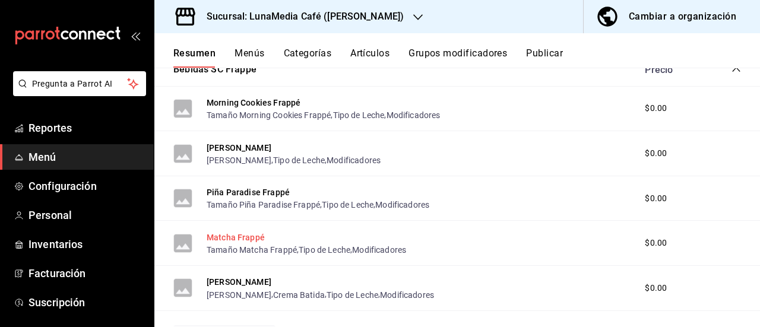
click at [239, 237] on button "Matcha Frappé" at bounding box center [236, 238] width 58 height 12
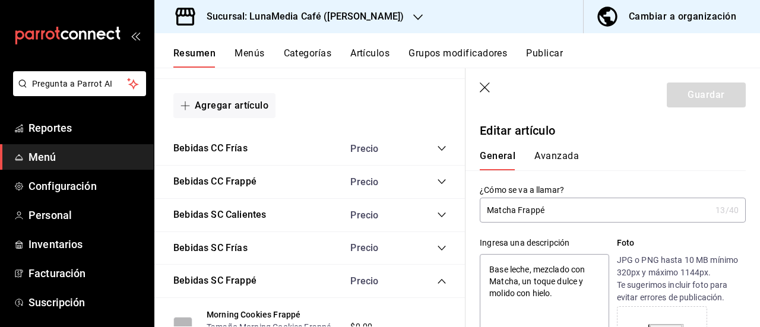
type textarea "x"
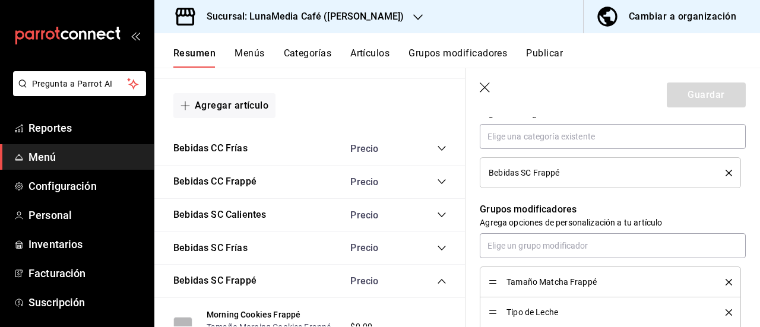
scroll to position [594, 0]
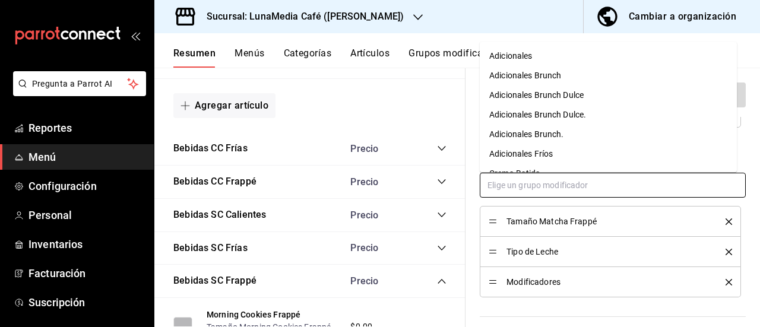
click at [506, 188] on input "text" at bounding box center [613, 185] width 266 height 25
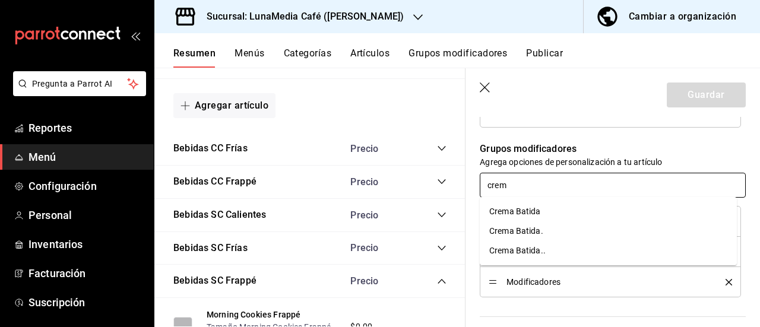
type input "crema"
click at [514, 211] on div "Crema Batida" at bounding box center [515, 211] width 52 height 12
type textarea "x"
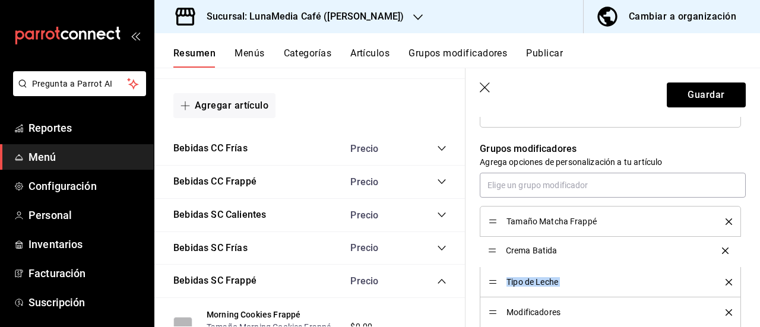
drag, startPoint x: 490, startPoint y: 308, endPoint x: 486, endPoint y: 247, distance: 61.3
click at [691, 92] on button "Guardar" at bounding box center [706, 95] width 79 height 25
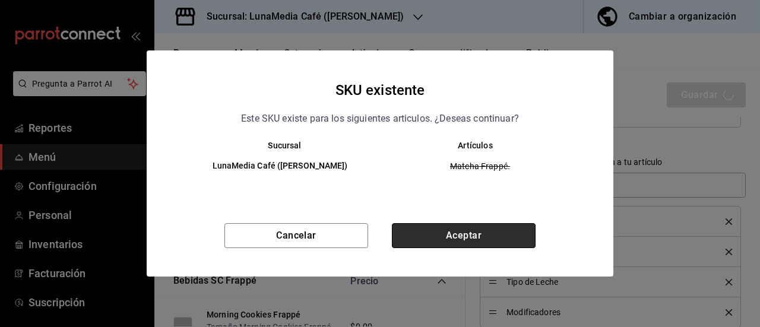
click at [445, 227] on button "Aceptar" at bounding box center [464, 235] width 144 height 25
type textarea "x"
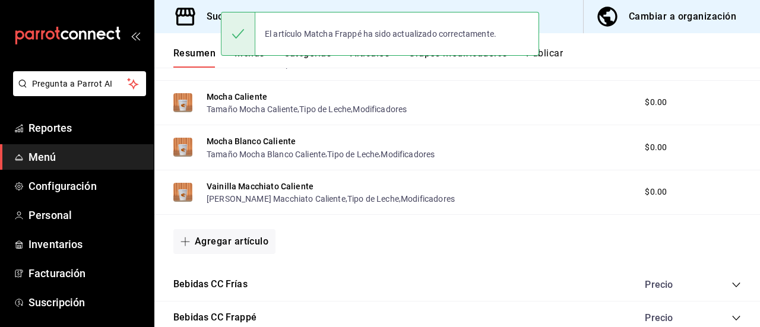
scroll to position [958, 0]
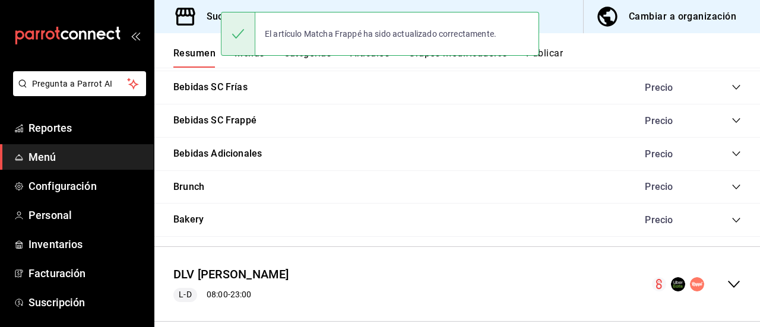
click at [732, 122] on icon "collapse-category-row" at bounding box center [737, 121] width 10 height 10
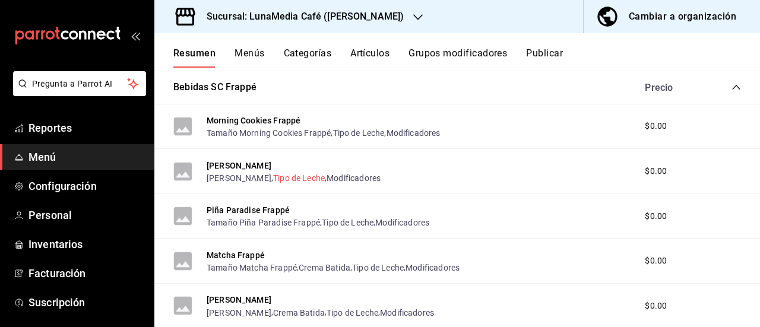
scroll to position [1018, 0]
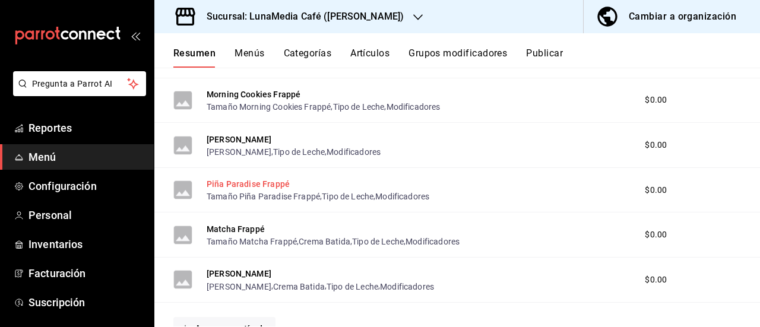
click at [236, 186] on button "Piña Paradise Frappé" at bounding box center [248, 184] width 83 height 12
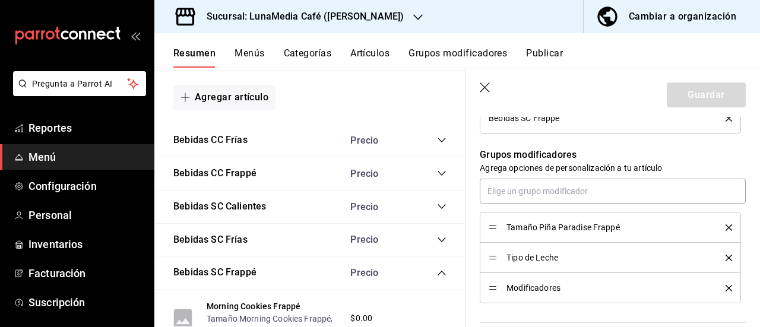
scroll to position [534, 0]
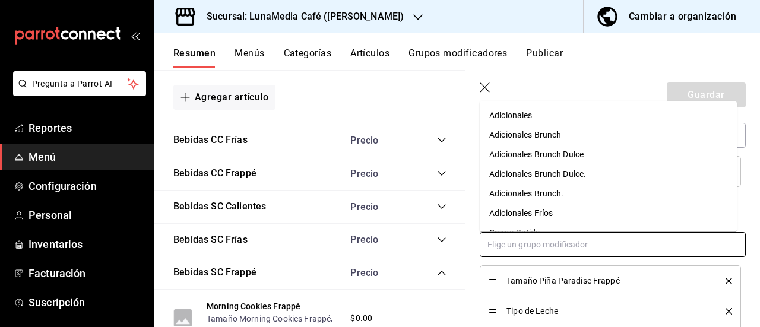
click at [493, 245] on input "text" at bounding box center [613, 244] width 266 height 25
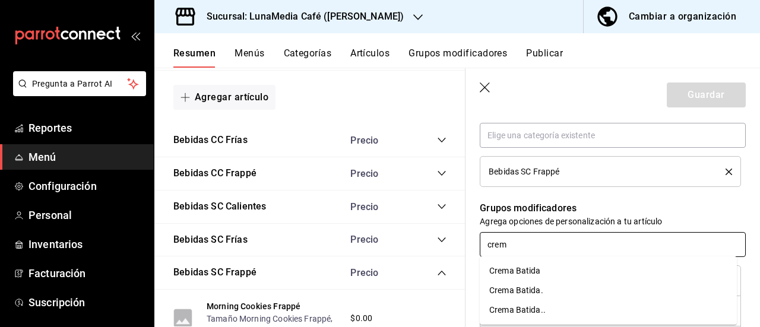
type input "crema"
click at [502, 279] on li "Crema Batida" at bounding box center [608, 271] width 257 height 20
type textarea "x"
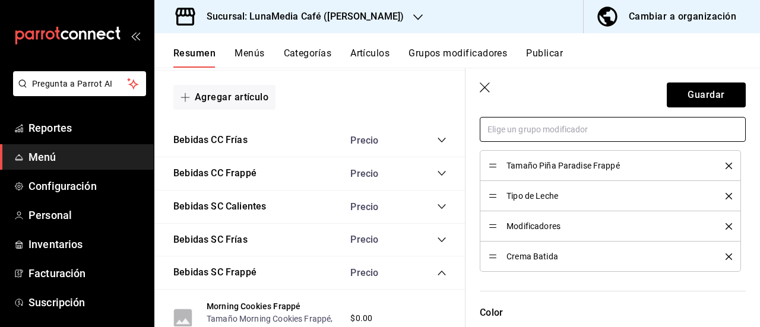
scroll to position [653, 0]
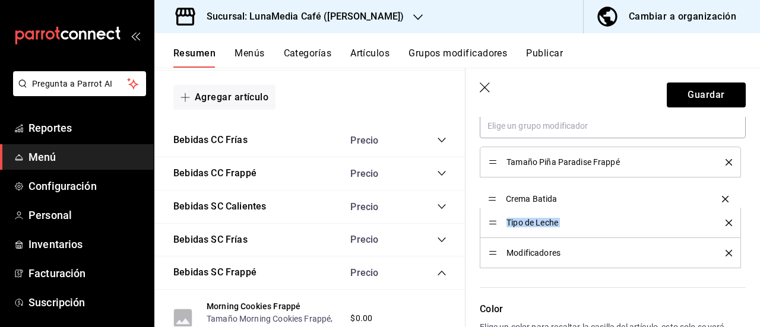
drag, startPoint x: 496, startPoint y: 255, endPoint x: 490, endPoint y: 198, distance: 57.3
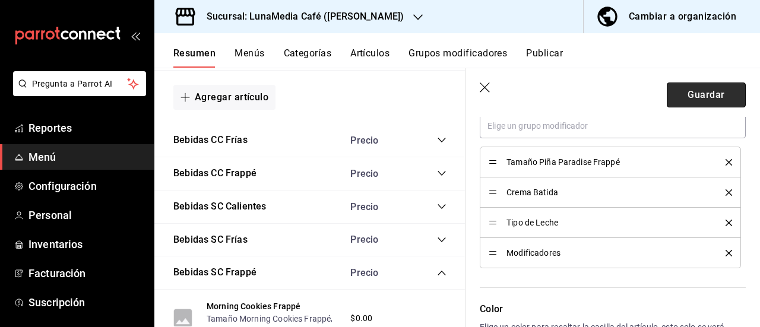
click at [675, 98] on button "Guardar" at bounding box center [706, 95] width 79 height 25
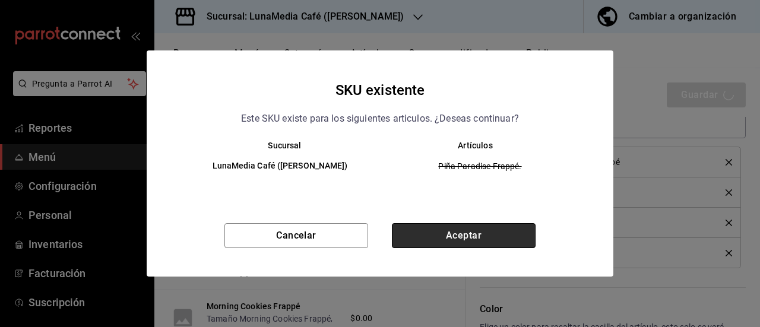
click at [486, 232] on button "Aceptar" at bounding box center [464, 235] width 144 height 25
type textarea "x"
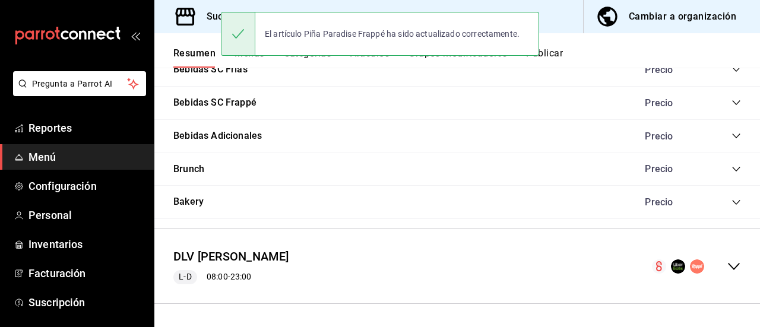
scroll to position [857, 0]
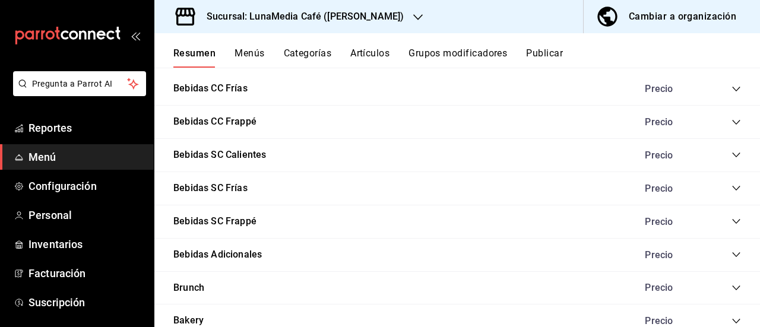
click at [732, 221] on icon "collapse-category-row" at bounding box center [736, 221] width 8 height 5
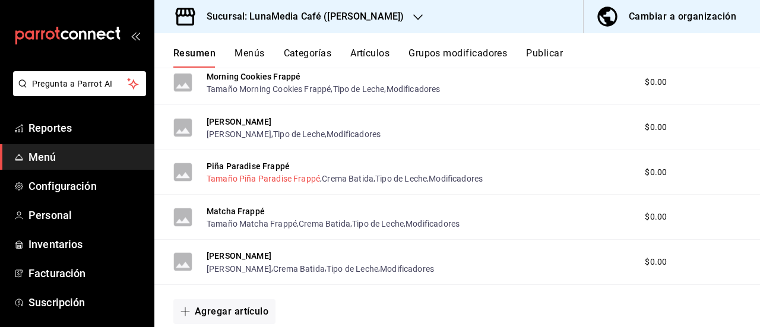
scroll to position [976, 0]
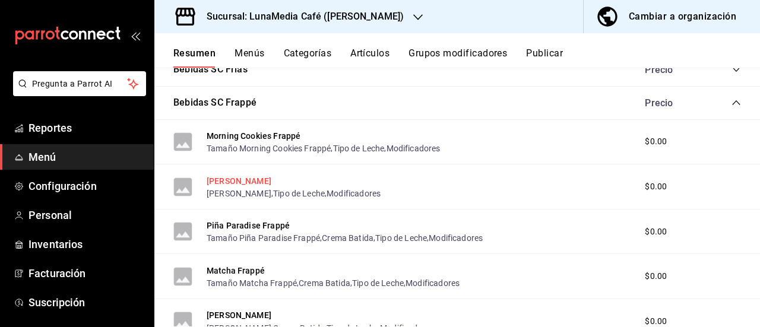
click at [234, 180] on button "[PERSON_NAME]" at bounding box center [239, 181] width 65 height 12
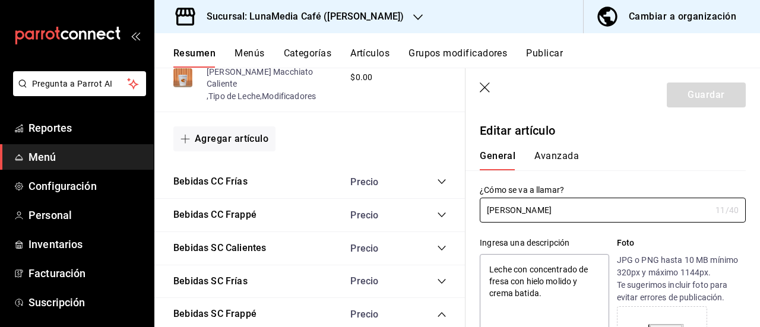
type textarea "x"
type input "$0.00"
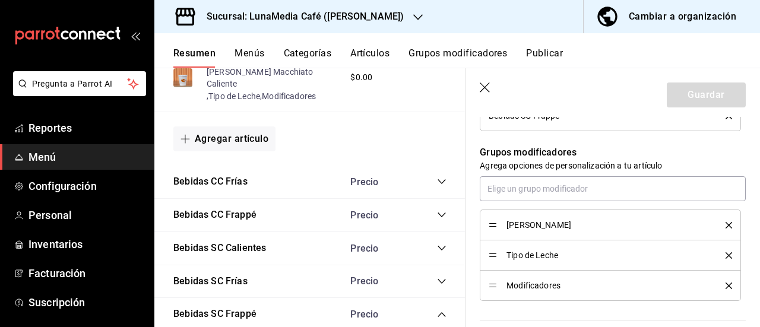
scroll to position [594, 0]
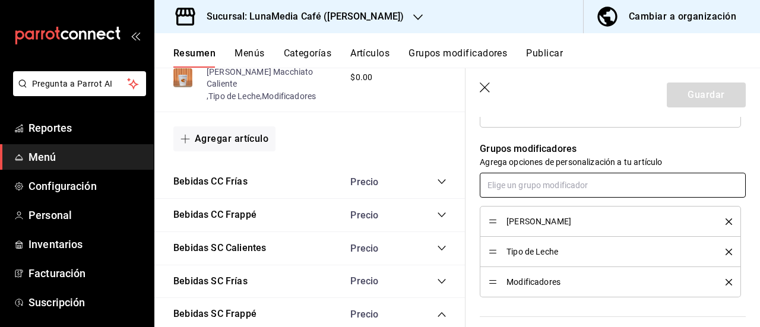
click at [538, 186] on input "text" at bounding box center [613, 185] width 266 height 25
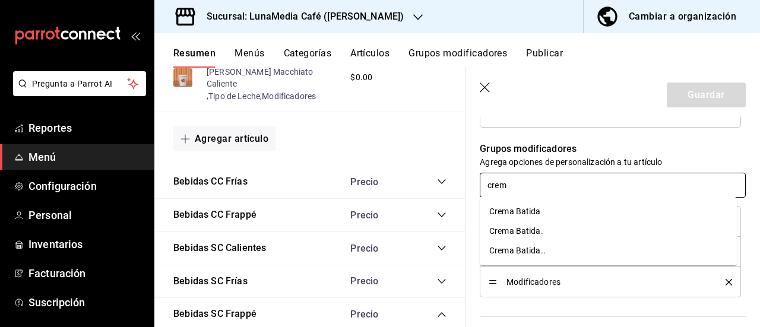
type input "crema"
click at [539, 204] on li "Crema Batida" at bounding box center [608, 212] width 257 height 20
type textarea "x"
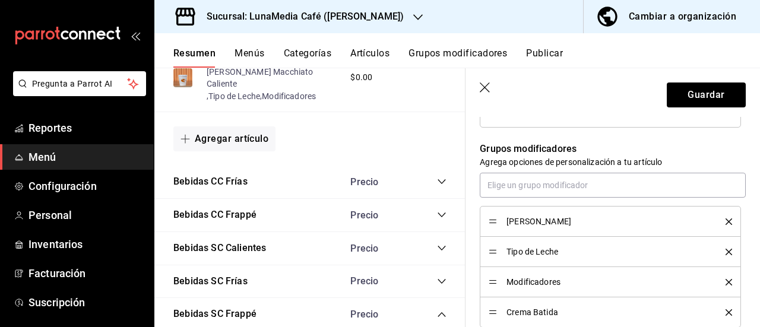
click at [498, 314] on div "Crema Batida" at bounding box center [610, 312] width 243 height 13
drag, startPoint x: 494, startPoint y: 309, endPoint x: 489, endPoint y: 255, distance: 53.7
click at [679, 96] on button "Guardar" at bounding box center [706, 95] width 79 height 25
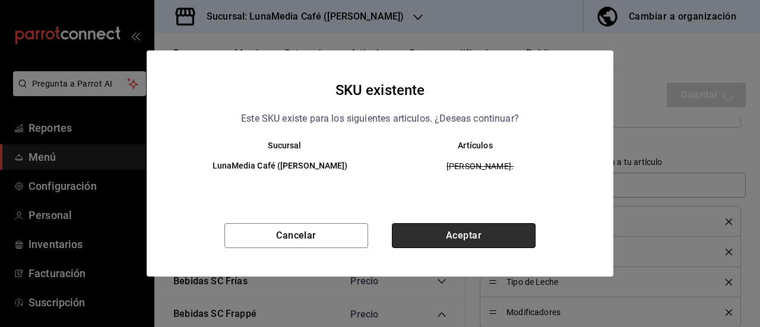
click at [524, 231] on button "Aceptar" at bounding box center [464, 235] width 144 height 25
type textarea "x"
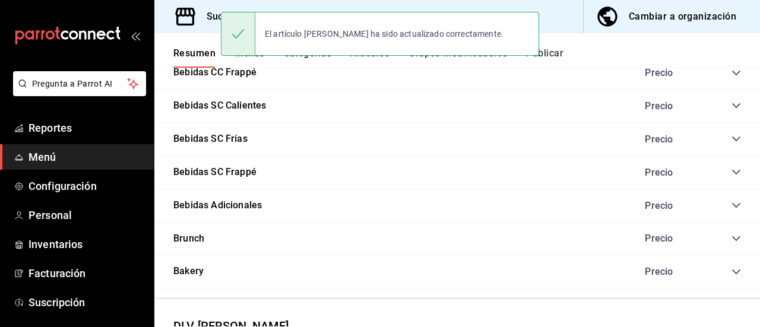
scroll to position [917, 0]
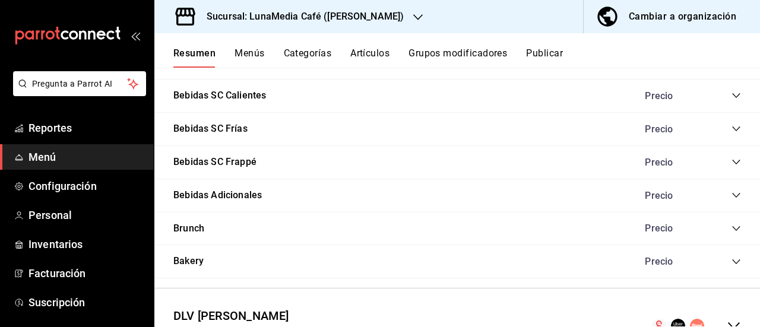
click at [732, 164] on icon "collapse-category-row" at bounding box center [737, 162] width 10 height 10
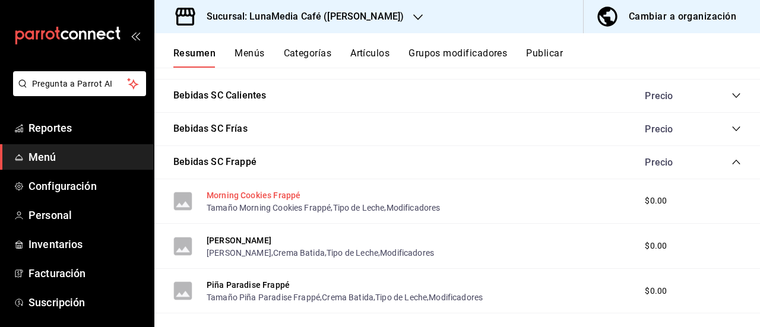
click at [249, 198] on button "Morning Cookies Frappé" at bounding box center [254, 195] width 94 height 12
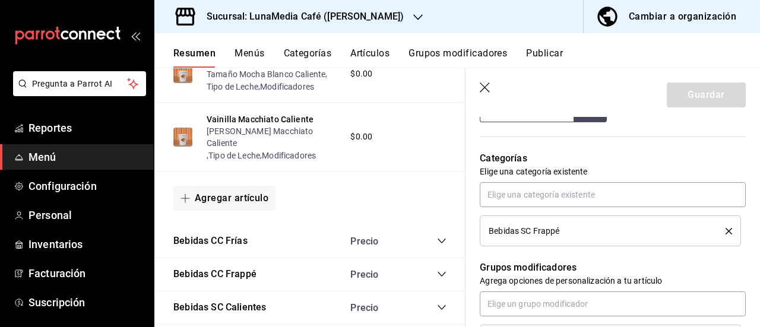
scroll to position [594, 0]
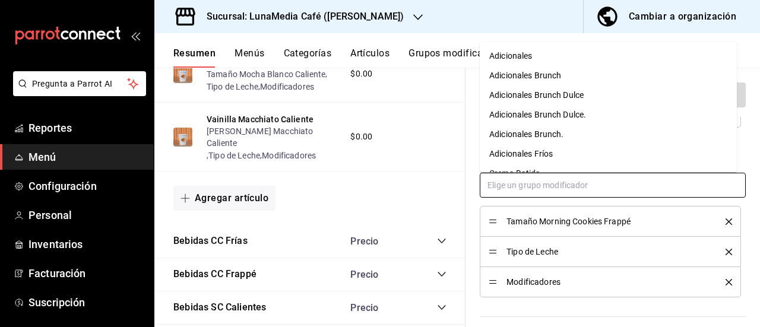
click at [506, 192] on input "text" at bounding box center [613, 185] width 266 height 25
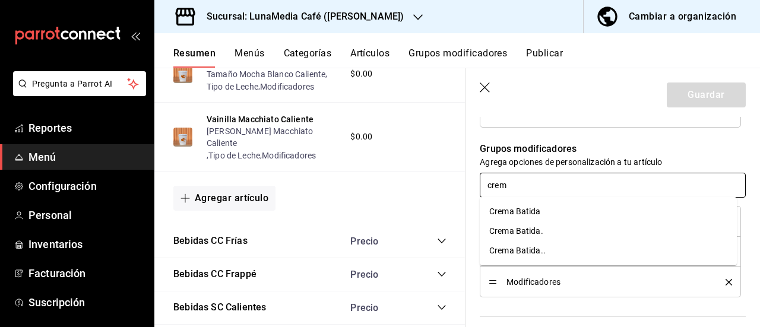
type input "crema"
click at [507, 208] on div "Crema Batida" at bounding box center [515, 211] width 52 height 12
type textarea "x"
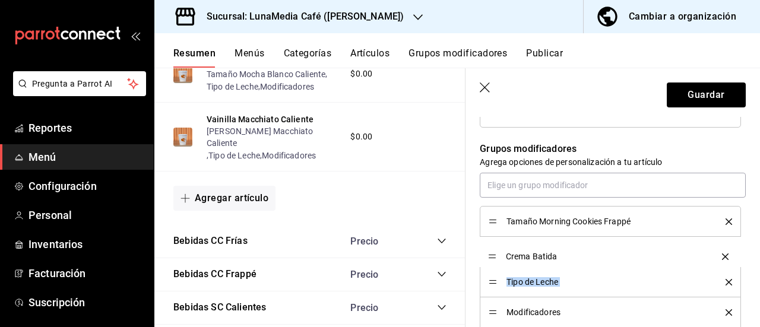
drag, startPoint x: 491, startPoint y: 313, endPoint x: 480, endPoint y: 258, distance: 55.8
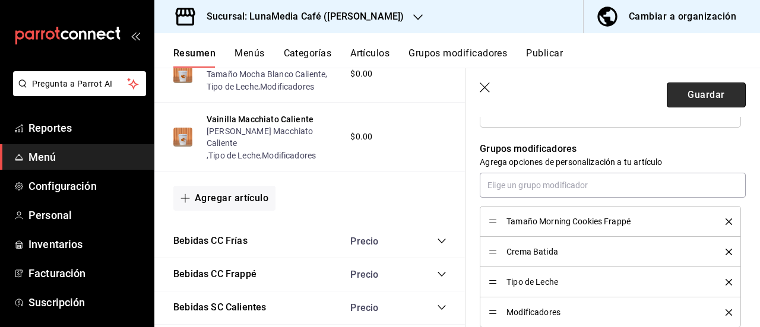
click at [676, 100] on button "Guardar" at bounding box center [706, 95] width 79 height 25
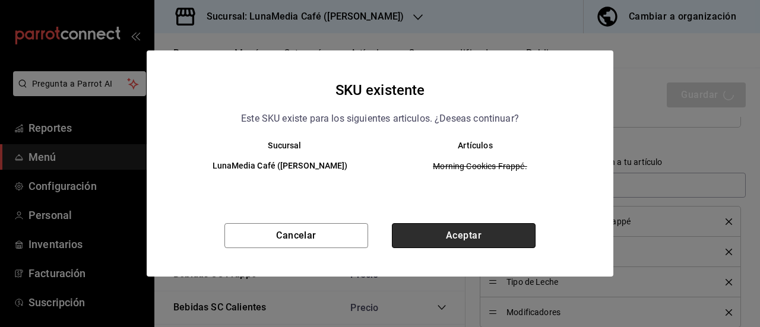
click at [470, 224] on button "Aceptar" at bounding box center [464, 235] width 144 height 25
type textarea "x"
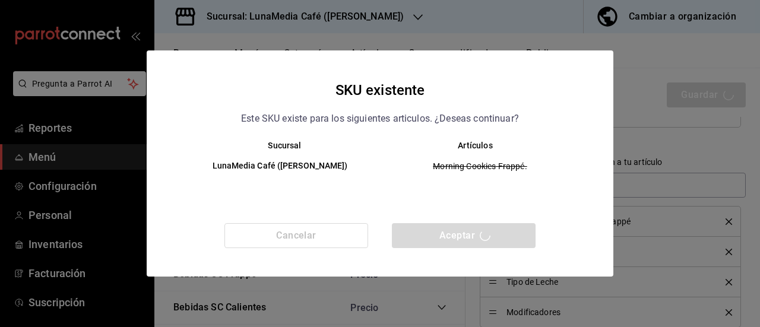
type textarea "x"
type input "AR-1758775082064"
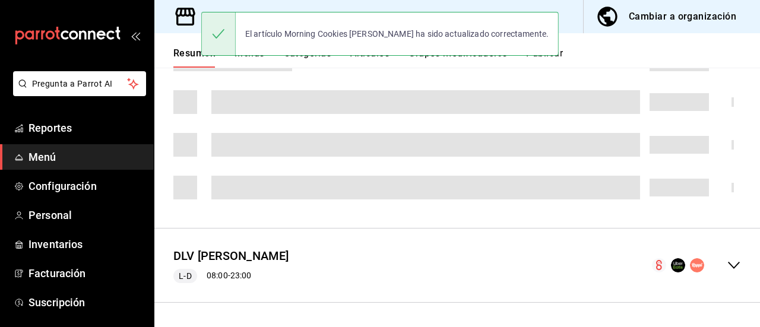
scroll to position [365, 0]
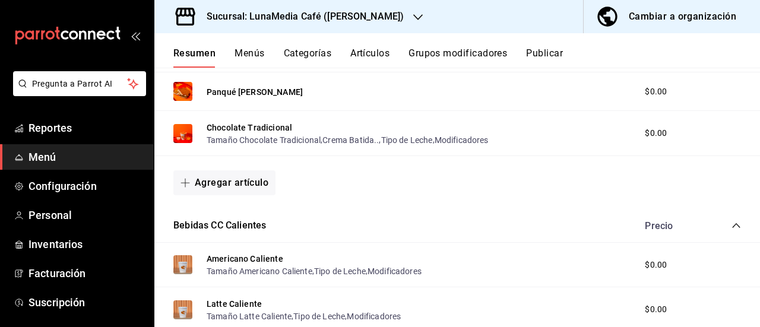
click at [550, 59] on button "Publicar" at bounding box center [544, 58] width 37 height 20
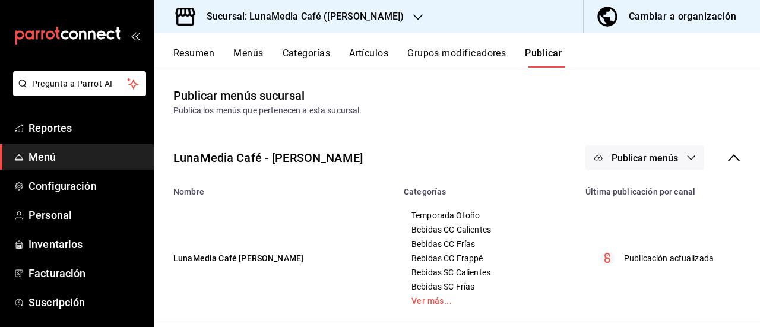
click at [652, 154] on span "Publicar menús" at bounding box center [645, 158] width 67 height 11
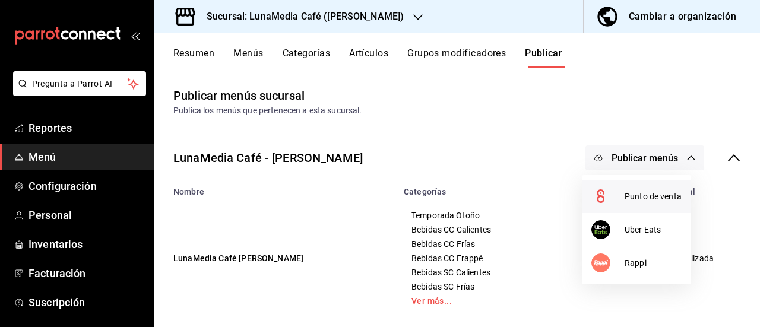
click at [630, 191] on span "Punto de venta" at bounding box center [653, 197] width 57 height 12
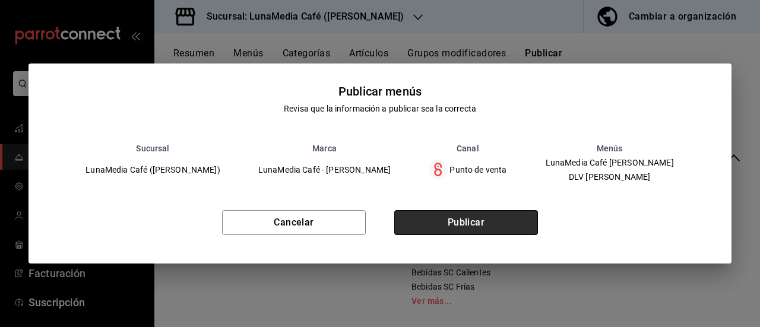
click at [492, 217] on button "Publicar" at bounding box center [466, 222] width 144 height 25
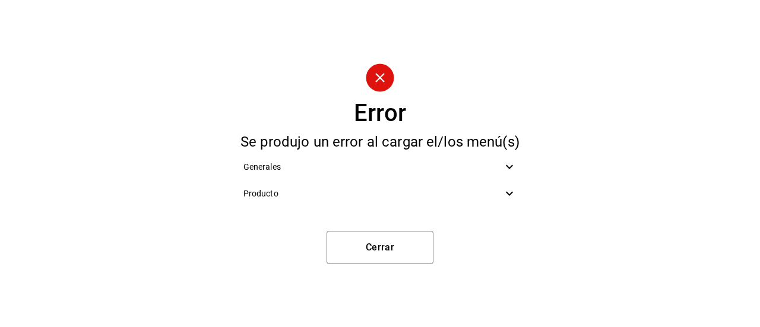
click at [386, 202] on div "Producto" at bounding box center [380, 194] width 293 height 27
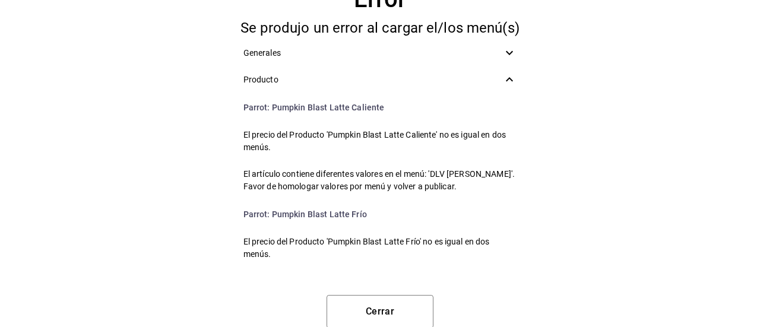
scroll to position [11, 0]
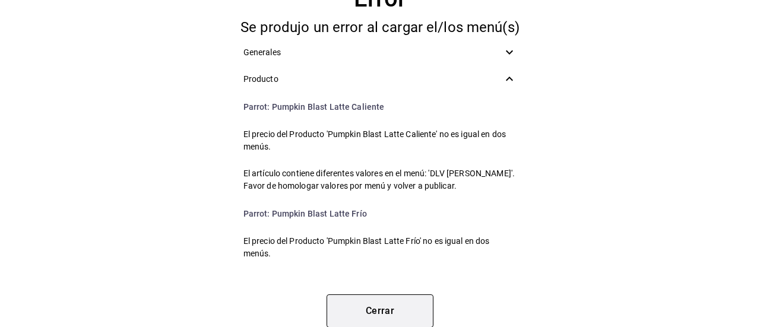
click at [405, 305] on button "Cerrar" at bounding box center [380, 311] width 107 height 33
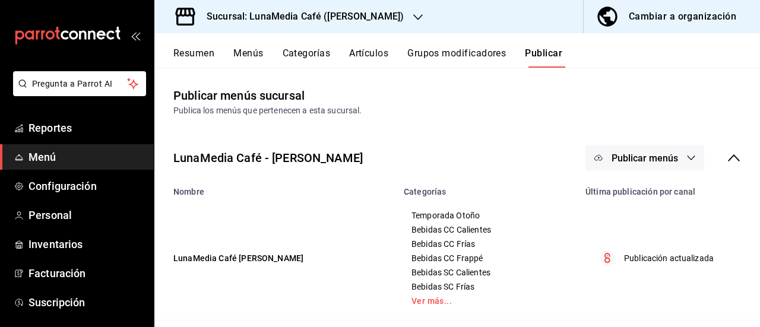
scroll to position [0, 0]
click at [48, 213] on span "Personal" at bounding box center [87, 215] width 116 height 16
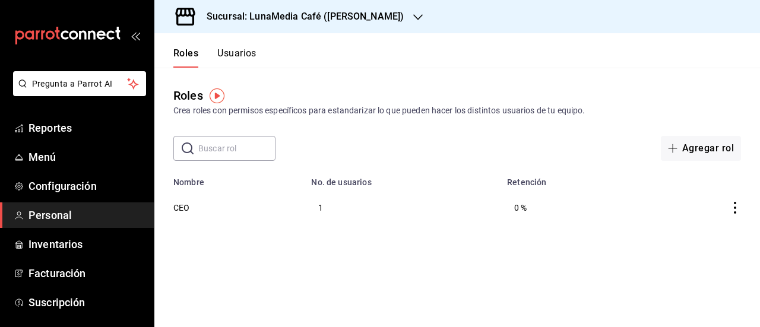
click at [514, 60] on header "Roles Usuarios" at bounding box center [457, 50] width 606 height 34
click at [391, 21] on h3 "Sucursal: LunaMedia Café ([PERSON_NAME])" at bounding box center [300, 17] width 207 height 14
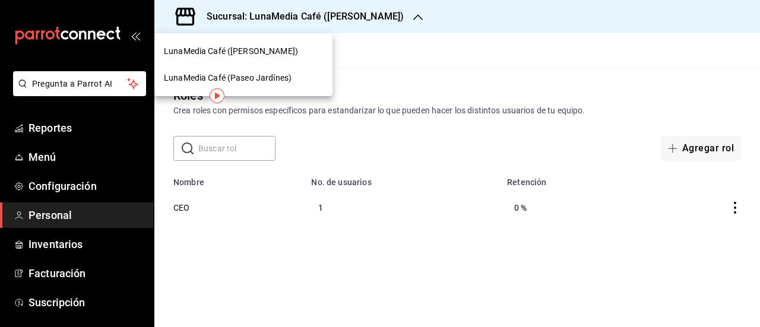
click at [242, 76] on span "LunaMedia Café (Paseo Jardínes)" at bounding box center [228, 78] width 128 height 12
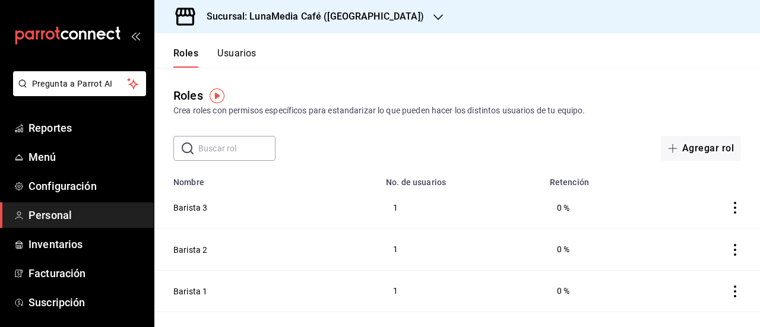
click at [94, 219] on span "Personal" at bounding box center [87, 215] width 116 height 16
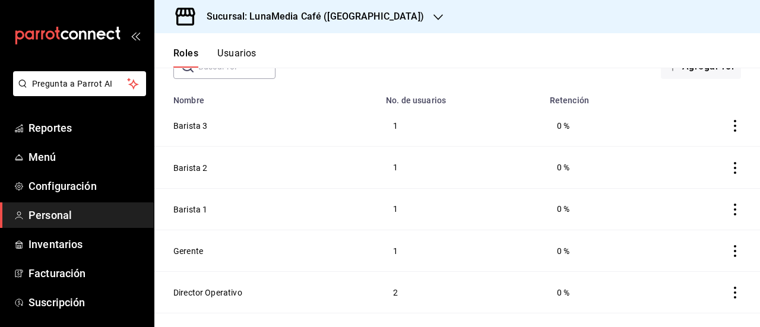
scroll to position [107, 0]
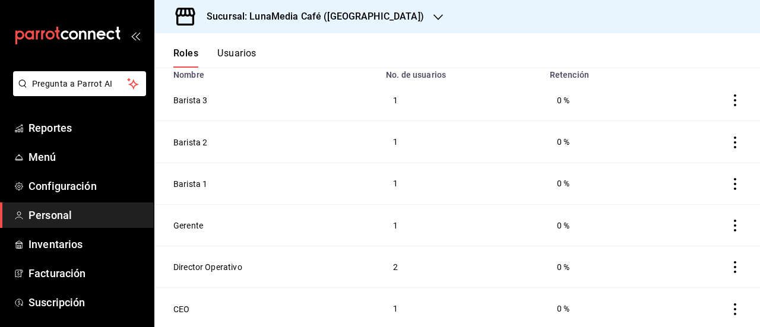
click at [316, 17] on h3 "Sucursal: LunaMedia Café ([GEOGRAPHIC_DATA])" at bounding box center [310, 17] width 227 height 14
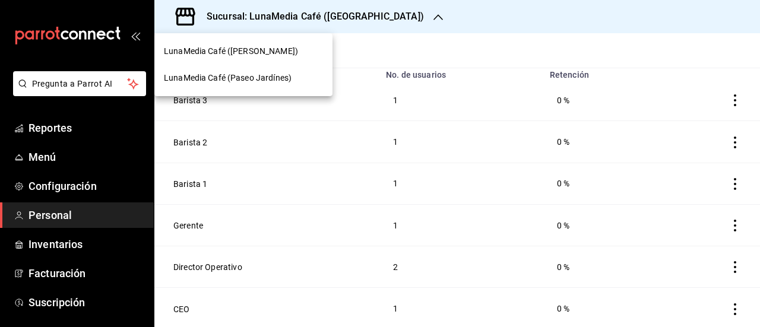
click at [268, 58] on div "LunaMedia Café ([PERSON_NAME])" at bounding box center [243, 51] width 178 height 27
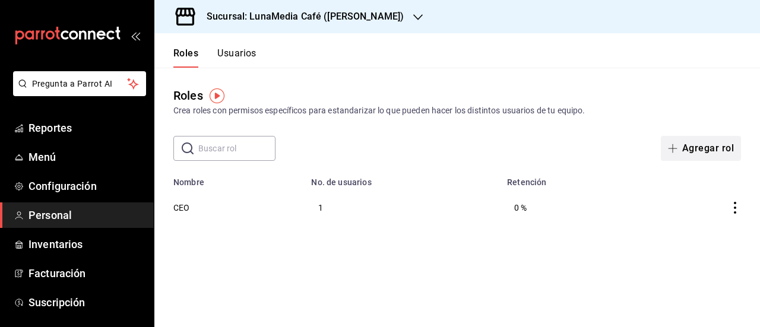
click at [697, 151] on button "Agregar rol" at bounding box center [701, 148] width 80 height 25
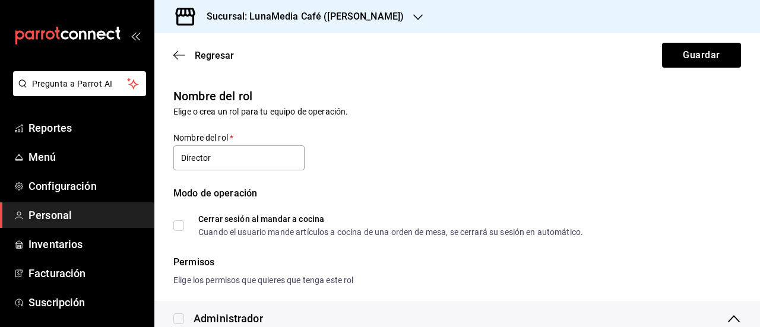
type input "Director Operativo"
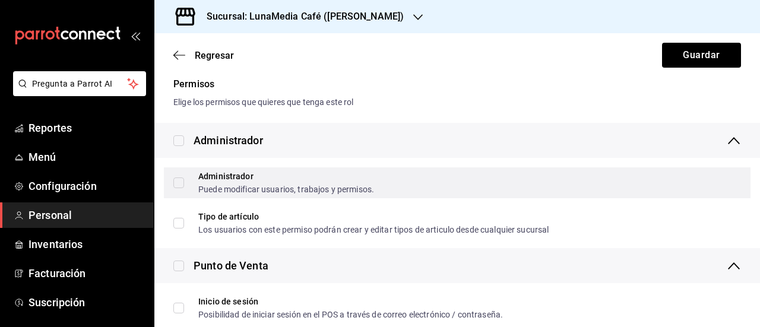
scroll to position [59, 0]
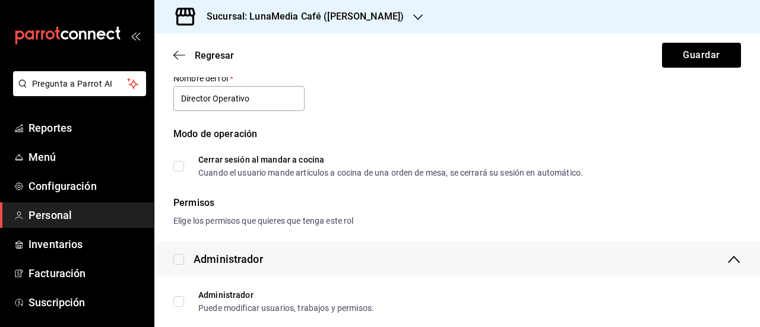
click at [332, 136] on div "Modo de operación" at bounding box center [457, 141] width 568 height 29
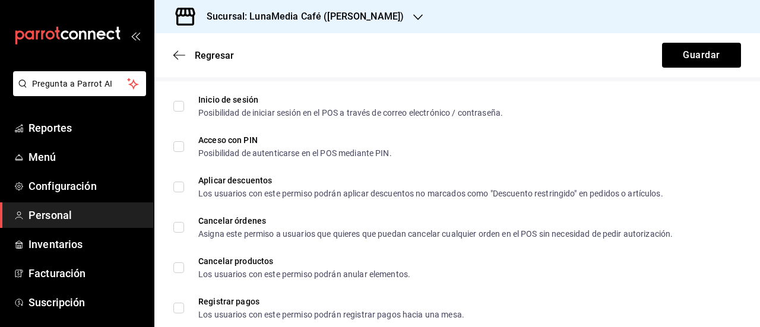
scroll to position [238, 0]
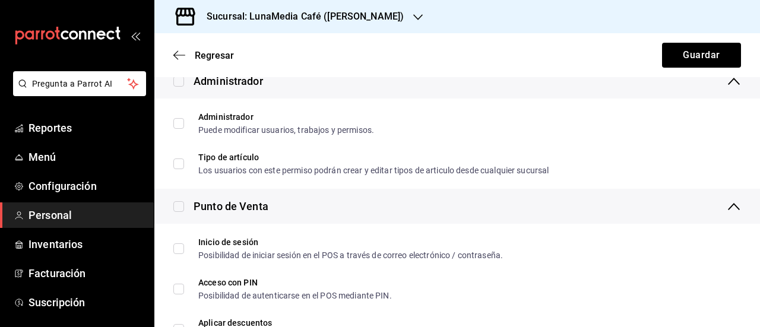
click at [181, 86] on label at bounding box center [178, 81] width 11 height 16
click at [181, 86] on input "checkbox" at bounding box center [178, 81] width 11 height 11
checkbox input "true"
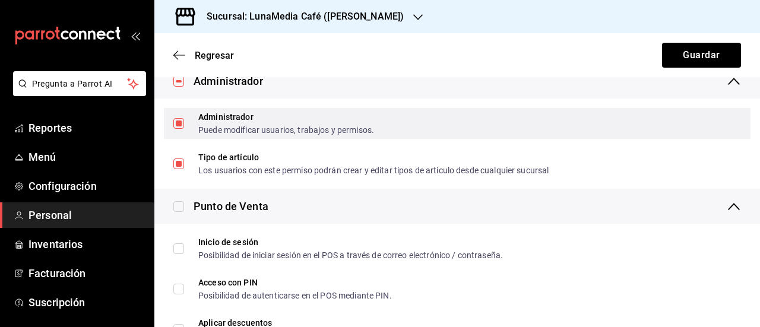
click at [179, 129] on label "Administrador Puede modificar usuarios, trabajos y permisos." at bounding box center [273, 123] width 201 height 21
click at [179, 129] on input "Administrador Puede modificar usuarios, trabajos y permisos." at bounding box center [178, 123] width 11 height 11
checkbox input "true"
click at [183, 123] on input "Administrador Puede modificar usuarios, trabajos y permisos." at bounding box center [178, 123] width 11 height 11
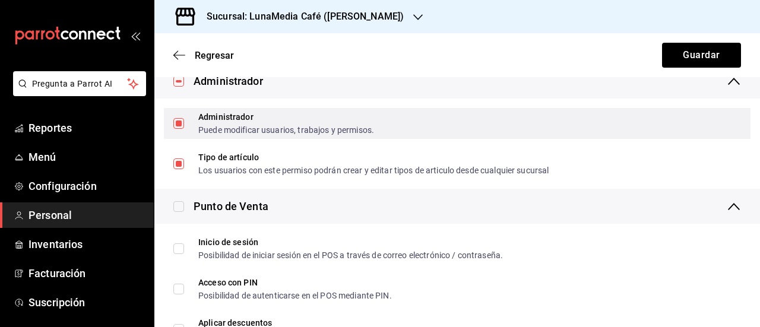
checkbox input "false"
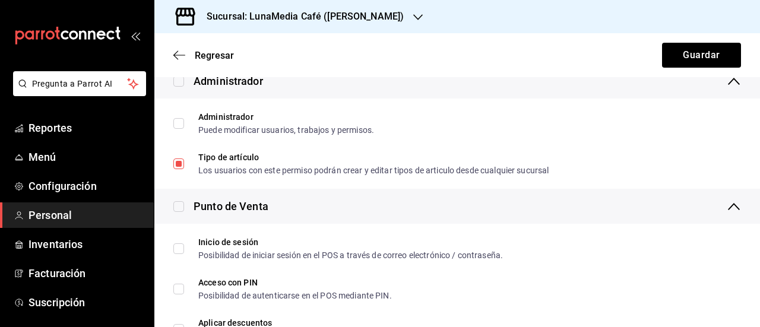
click at [177, 207] on input "checkbox" at bounding box center [178, 206] width 11 height 11
checkbox input "true"
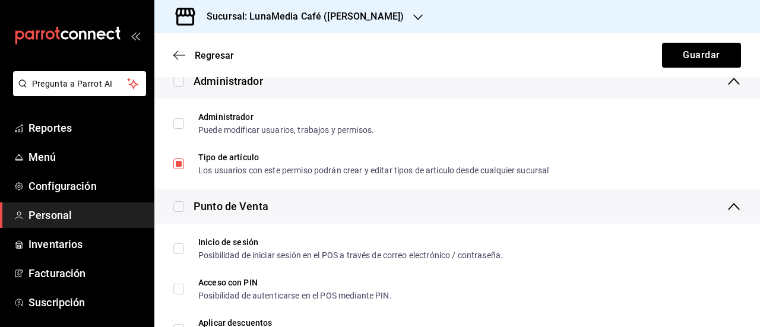
checkbox input "true"
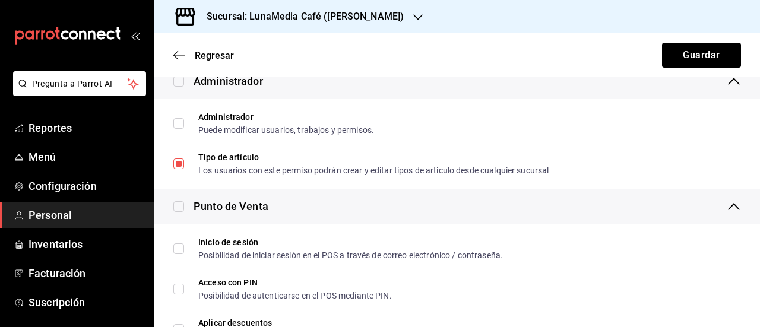
checkbox input "true"
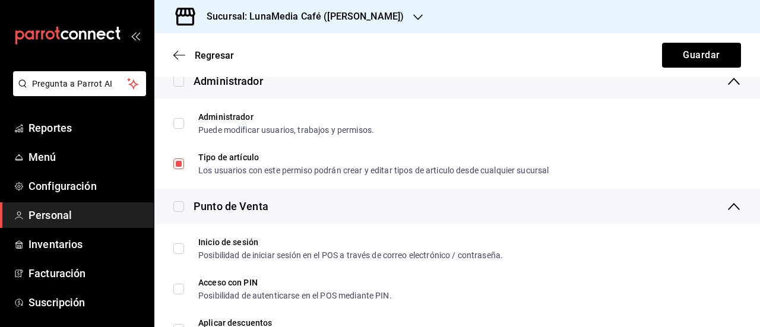
checkbox input "true"
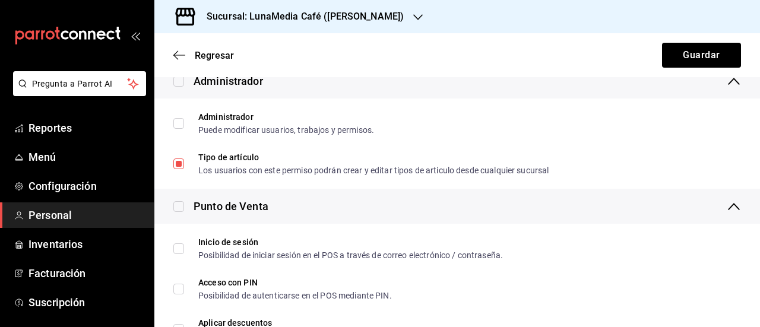
checkbox input "true"
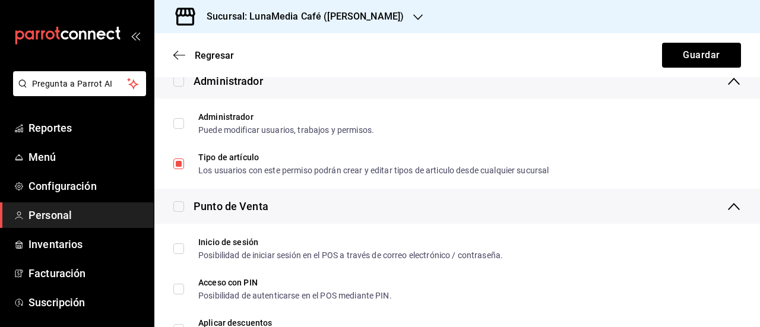
checkbox input "true"
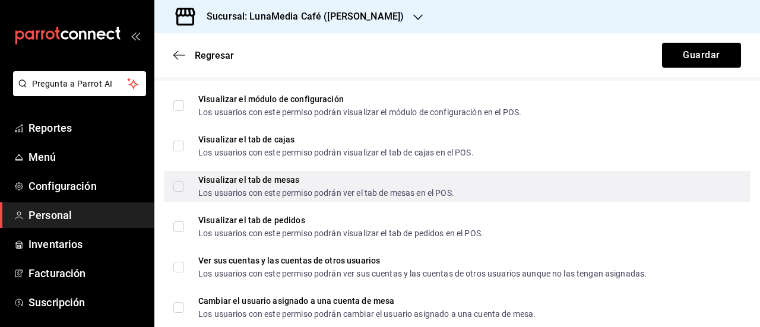
scroll to position [356, 0]
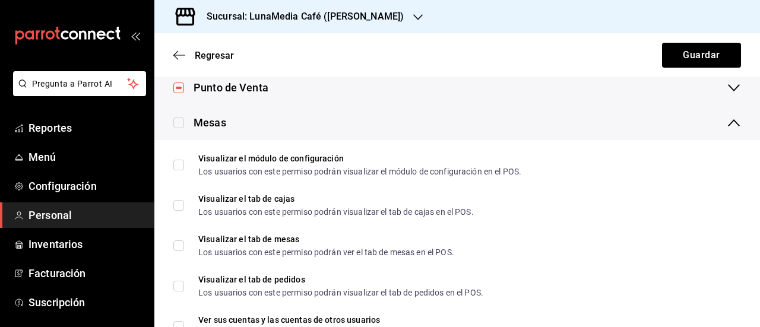
click at [176, 124] on input "checkbox" at bounding box center [178, 123] width 11 height 11
checkbox input "true"
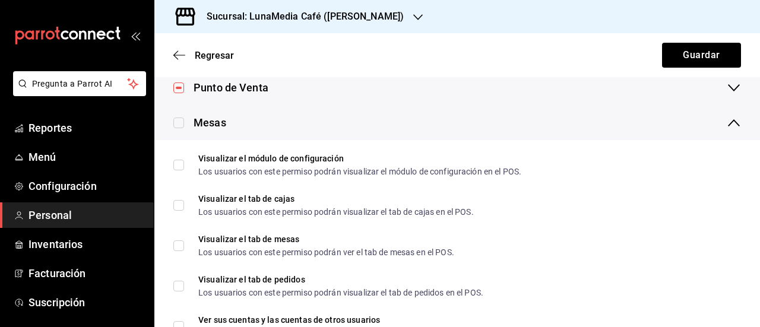
checkbox input "true"
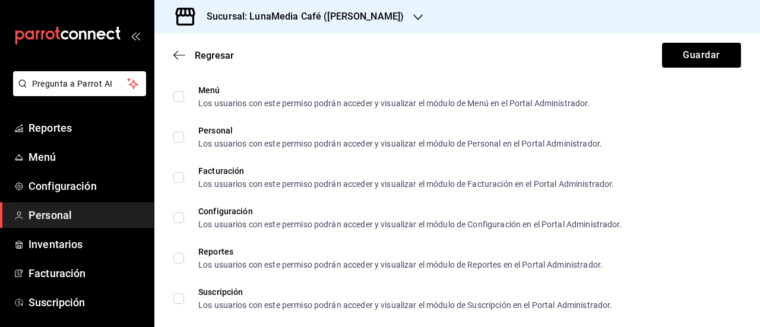
scroll to position [416, 0]
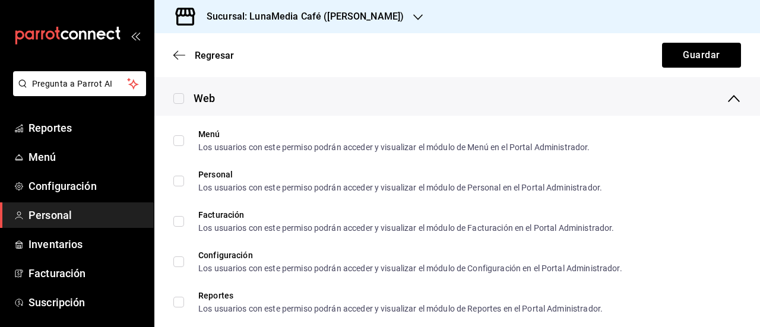
click at [179, 100] on input "checkbox" at bounding box center [178, 98] width 11 height 11
checkbox input "true"
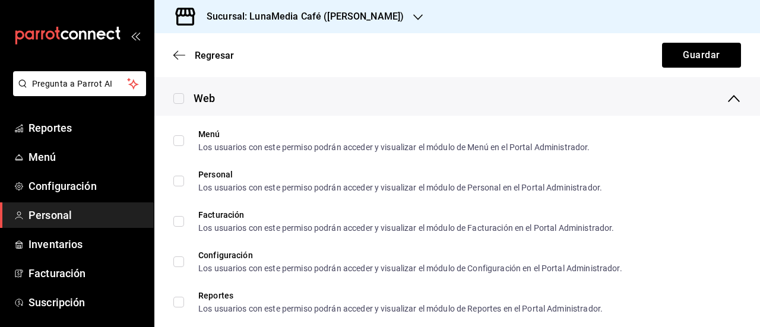
checkbox input "true"
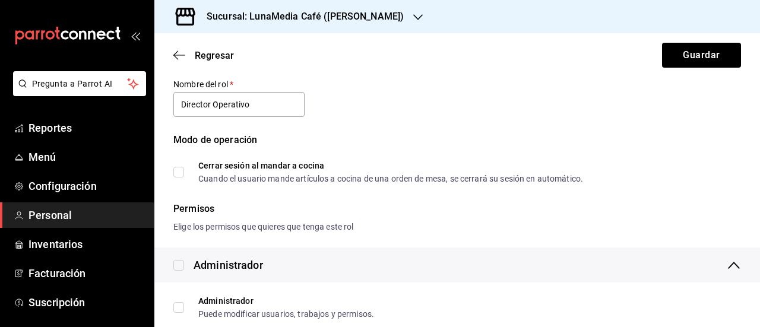
scroll to position [0, 0]
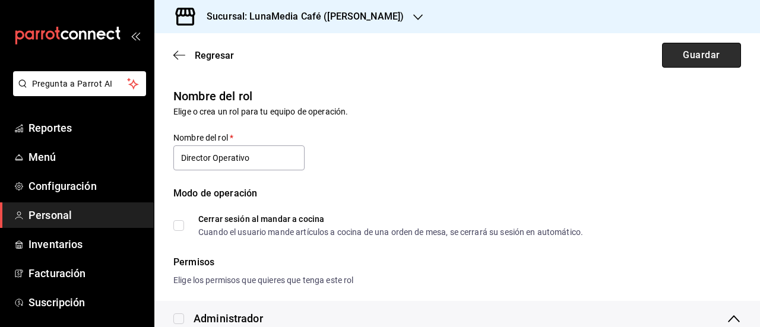
click at [669, 61] on button "Guardar" at bounding box center [701, 55] width 79 height 25
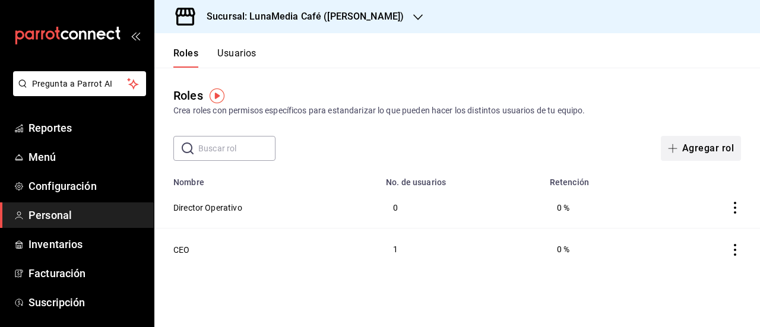
click at [684, 154] on button "Agregar rol" at bounding box center [701, 148] width 80 height 25
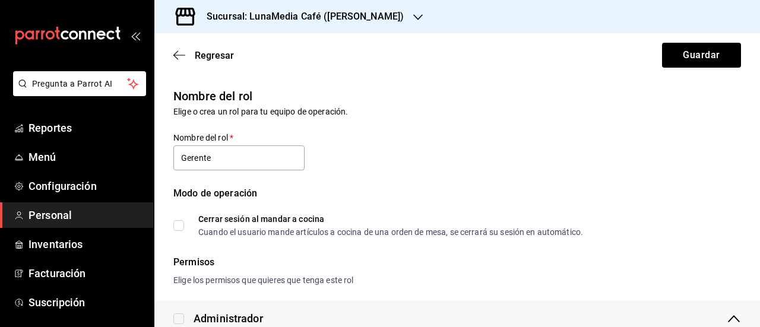
type input "Gerente"
click at [398, 184] on div "Modo de operación Cerrar sesión al mandar a cocina Cuando el usuario mande artí…" at bounding box center [450, 204] width 582 height 64
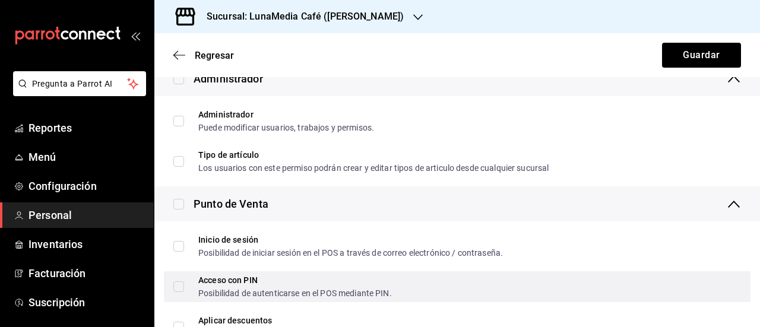
scroll to position [297, 0]
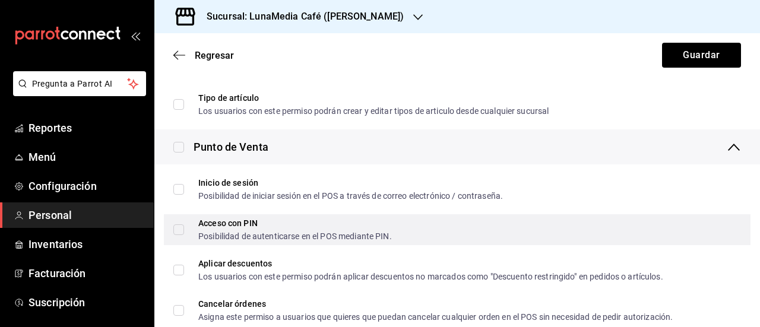
click at [173, 226] on div "Acceso con PIN Posibilidad de autenticarse en el POS mediante PIN." at bounding box center [457, 229] width 587 height 31
checkbox input "true"
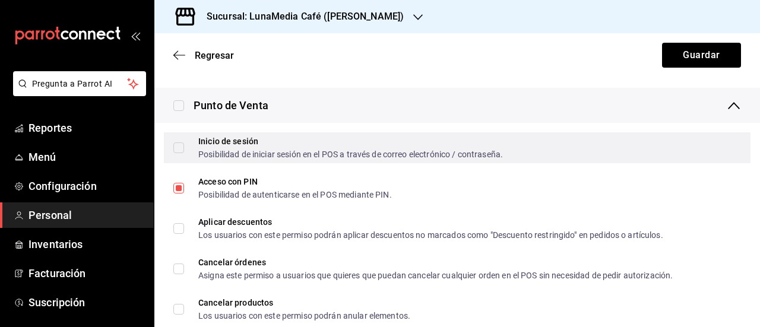
scroll to position [356, 0]
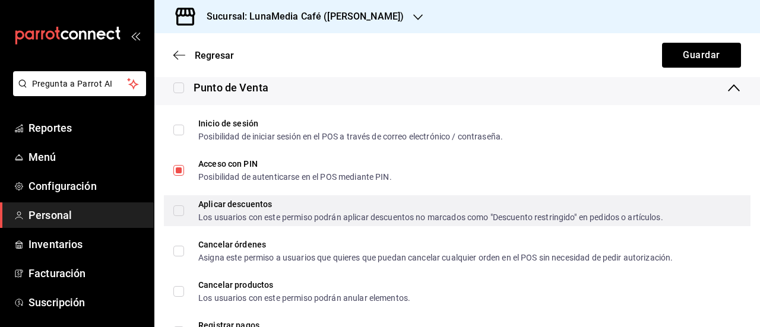
click at [180, 214] on input "Aplicar descuentos Los usuarios con este permiso podrán aplicar descuentos no m…" at bounding box center [178, 210] width 11 height 11
checkbox input "true"
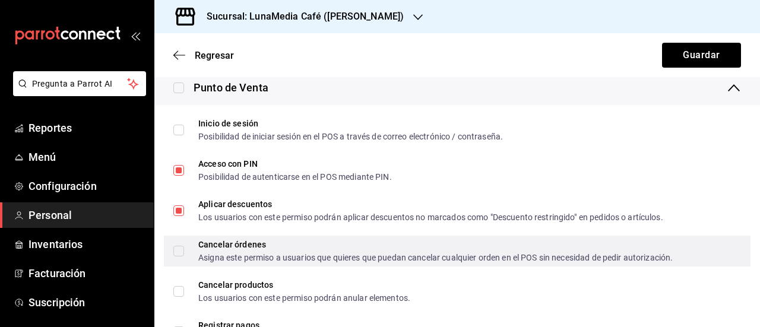
click at [180, 257] on label "Cancelar órdenes Asigna este permiso a usuarios que quieres que puedan cancelar…" at bounding box center [422, 250] width 499 height 21
click at [180, 257] on input "Cancelar órdenes Asigna este permiso a usuarios que quieres que puedan cancelar…" at bounding box center [178, 251] width 11 height 11
checkbox input "false"
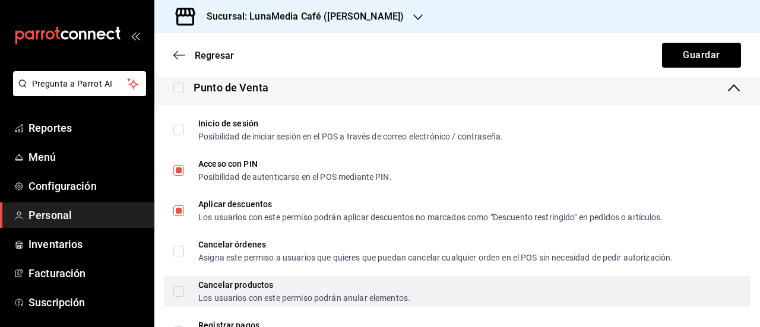
click at [176, 286] on input "Cancelar productos Los usuarios con este permiso podrán anular elementos." at bounding box center [178, 291] width 11 height 11
checkbox input "true"
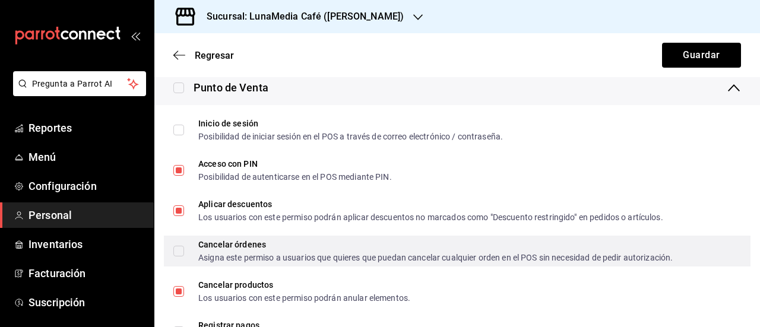
click at [177, 251] on input "Cancelar órdenes Asigna este permiso a usuarios que quieres que puedan cancelar…" at bounding box center [178, 251] width 11 height 11
checkbox input "true"
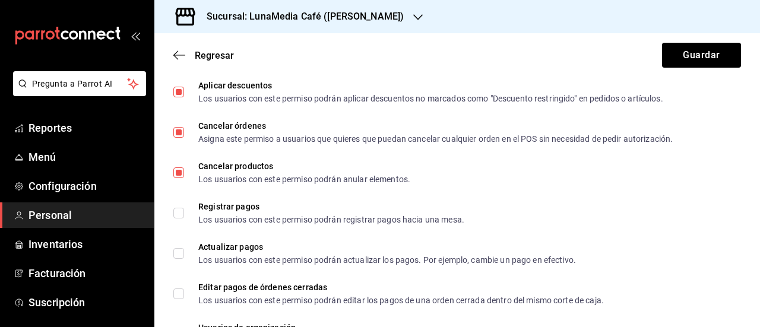
scroll to position [534, 0]
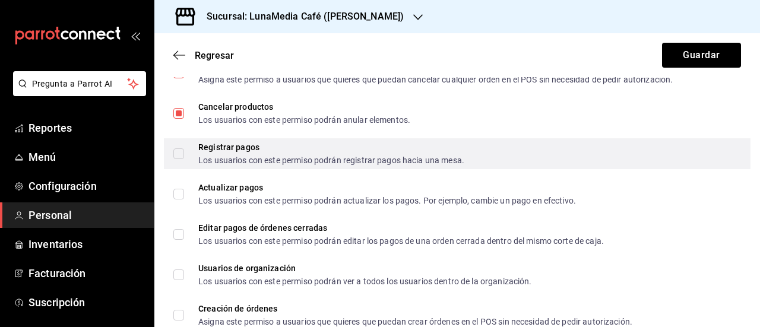
click at [176, 155] on input "Registrar pagos Los usuarios con este permiso podrán registrar pagos hacia una …" at bounding box center [178, 153] width 11 height 11
checkbox input "true"
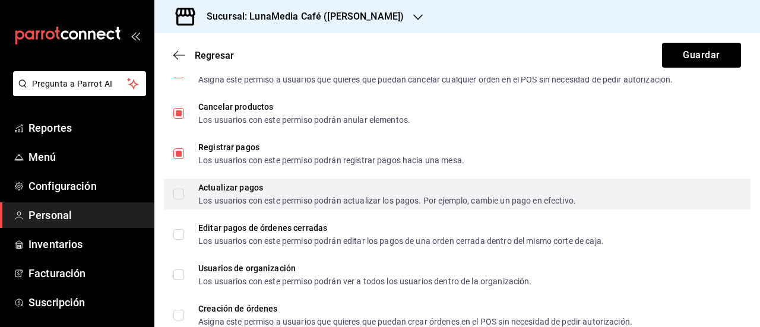
click at [178, 199] on input "Actualizar pagos Los usuarios con este permiso podrán actualizar los pagos. Por…" at bounding box center [178, 194] width 11 height 11
checkbox input "true"
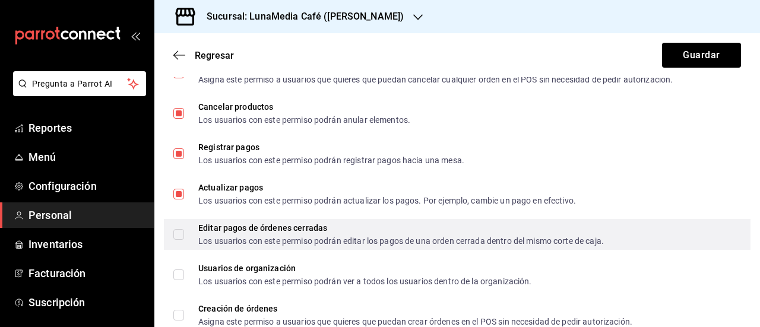
click at [179, 236] on input "Editar pagos de órdenes cerradas Los usuarios con este permiso podrán editar lo…" at bounding box center [178, 234] width 11 height 11
checkbox input "true"
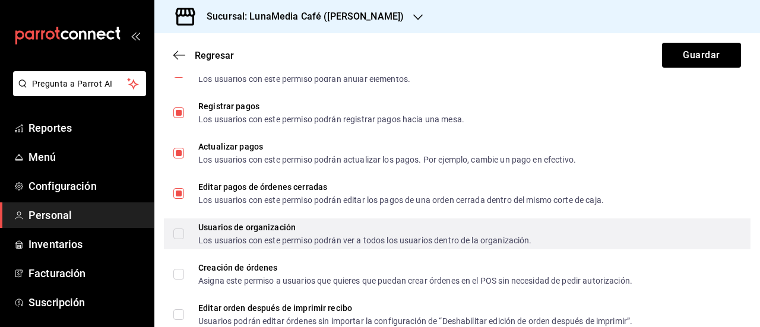
scroll to position [594, 0]
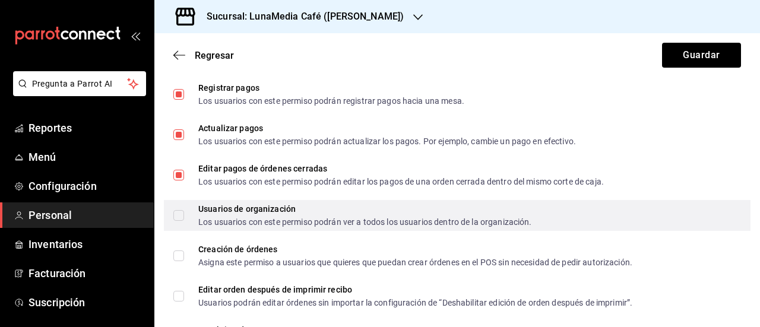
click at [183, 217] on input "Usuarios de organización Los usuarios con este permiso podrán ver a todos los u…" at bounding box center [178, 215] width 11 height 11
checkbox input "true"
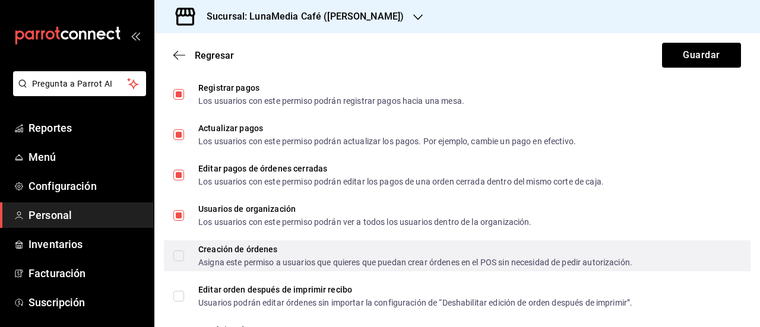
click at [176, 257] on input "Creación de órdenes Asigna este permiso a usuarios que quieres que puedan crear…" at bounding box center [178, 256] width 11 height 11
checkbox input "true"
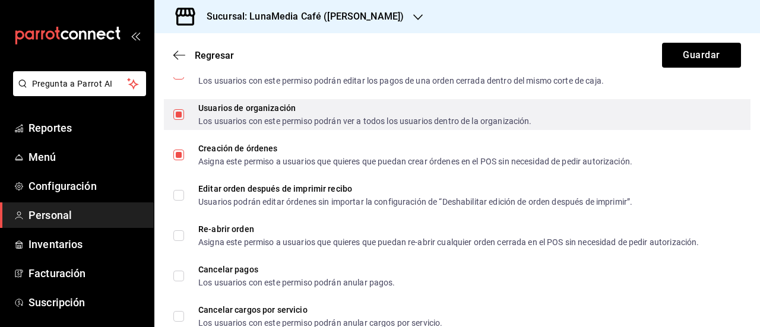
scroll to position [713, 0]
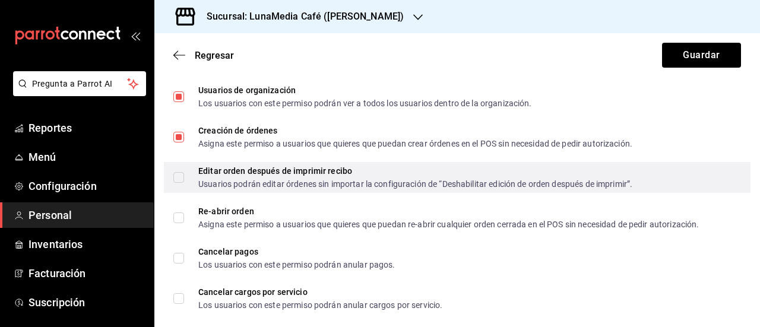
click at [179, 180] on input "Editar orden después de imprimir recibo Usuarios podrán editar órdenes sin impo…" at bounding box center [178, 177] width 11 height 11
checkbox input "true"
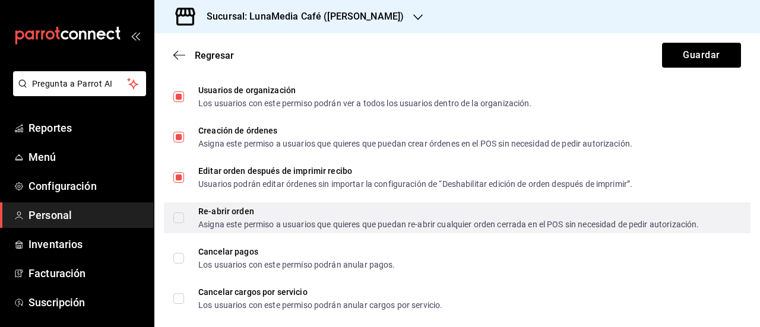
drag, startPoint x: 177, startPoint y: 220, endPoint x: 183, endPoint y: 255, distance: 34.9
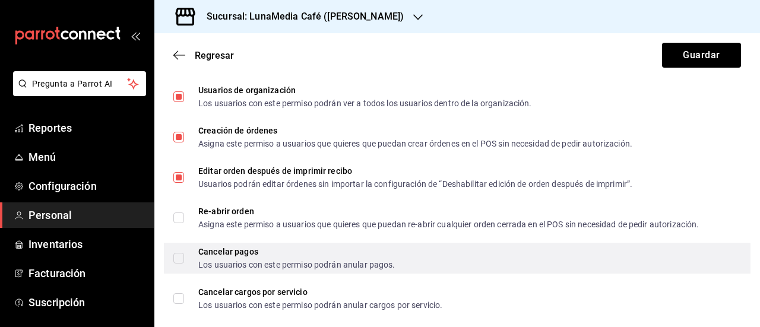
click at [177, 221] on input "Re-abrir orden Asigna este permiso a usuarios que quieres que puedan re-abrir c…" at bounding box center [178, 218] width 11 height 11
checkbox input "true"
click at [182, 259] on input "Cancelar pagos Los usuarios con este permiso podrán anular pagos." at bounding box center [178, 258] width 11 height 11
checkbox input "true"
drag, startPoint x: 178, startPoint y: 300, endPoint x: 179, endPoint y: 256, distance: 43.9
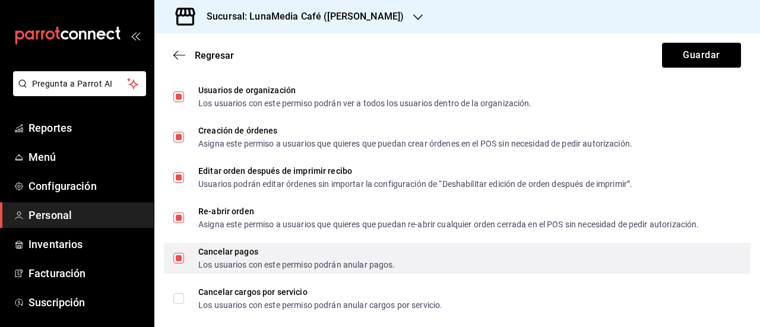
click at [178, 300] on input "Cancelar cargos por servicio Los usuarios con este permiso podrán anular cargos…" at bounding box center [178, 298] width 11 height 11
checkbox input "true"
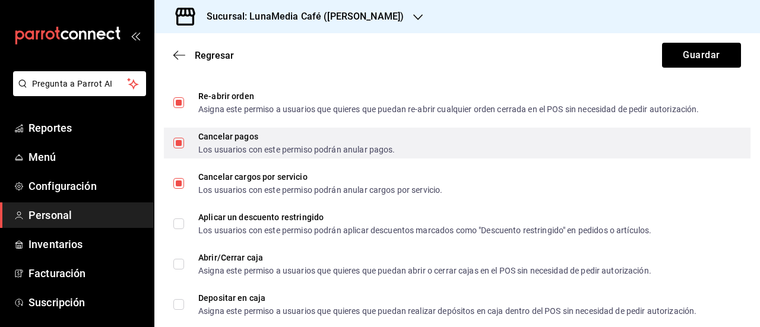
scroll to position [831, 0]
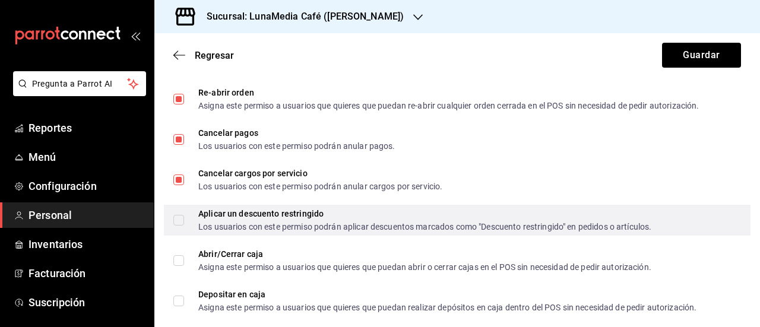
click at [182, 223] on input "Aplicar un descuento restringido Los usuarios con este permiso podrán aplicar d…" at bounding box center [178, 220] width 11 height 11
checkbox input "true"
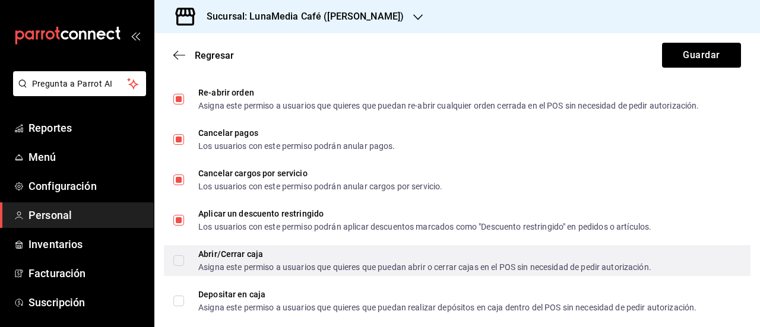
click at [178, 265] on input "Abrir/Cerrar caja Asigna este permiso a usuarios que quieres que puedan abrir o…" at bounding box center [178, 260] width 11 height 11
checkbox input "true"
drag, startPoint x: 178, startPoint y: 303, endPoint x: 185, endPoint y: 269, distance: 35.1
click at [178, 302] on input "Depositar en caja Asigna este permiso a usuarios que quieres que puedan realiza…" at bounding box center [178, 301] width 11 height 11
checkbox input "true"
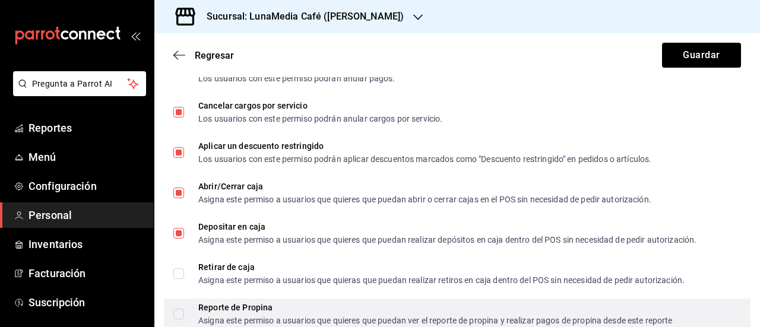
scroll to position [950, 0]
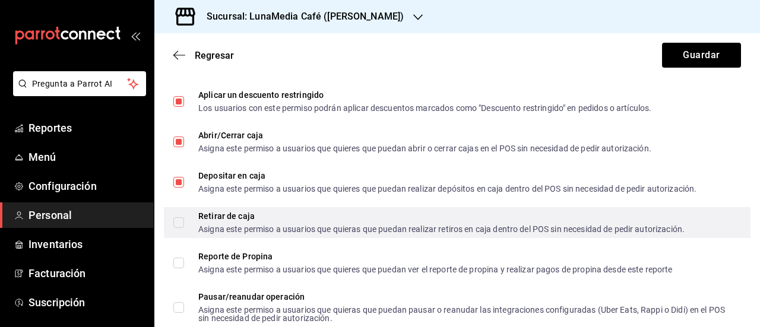
click at [182, 219] on input "Retirar de caja Asigna este permiso a usuarios que quieras que puedan realizar …" at bounding box center [178, 222] width 11 height 11
checkbox input "true"
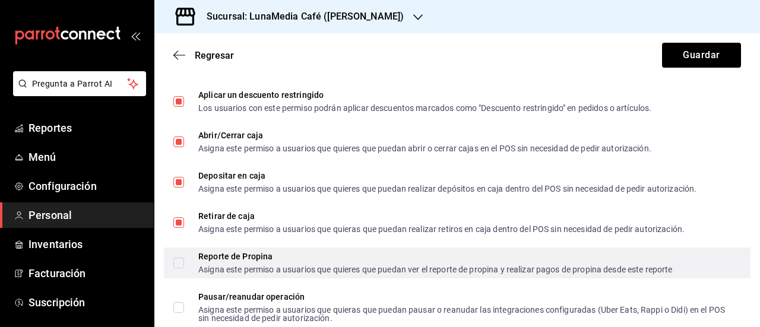
click at [178, 262] on input "Reporte de Propina Asigna este permiso a usuarios que quieres que puedan ver el…" at bounding box center [178, 263] width 11 height 11
checkbox input "true"
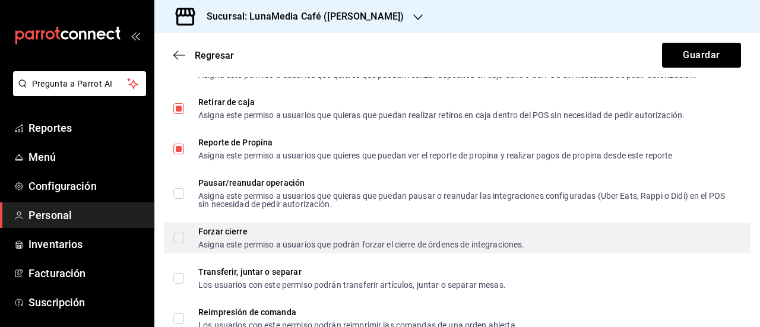
scroll to position [1069, 0]
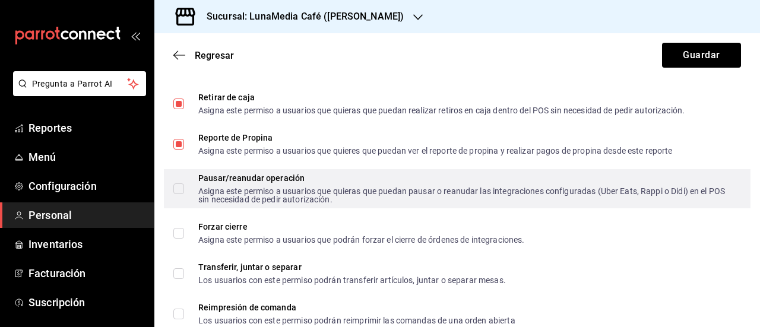
click at [179, 191] on input "Pausar/reanudar operación Asigna este permiso a usuarios que quieras que puedan…" at bounding box center [178, 188] width 11 height 11
checkbox input "true"
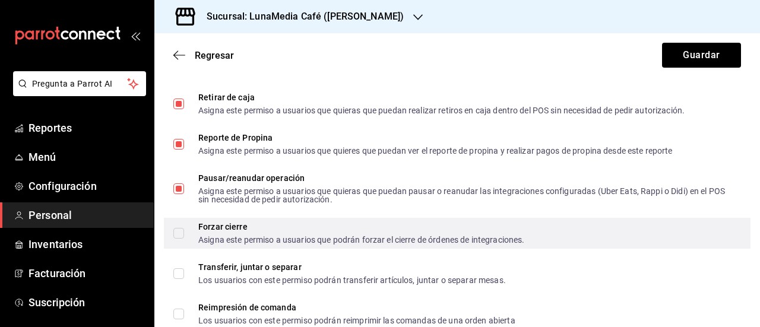
click at [173, 231] on input "Forzar cierre Asigna este permiso a usuarios que podrán forzar el cierre de órd…" at bounding box center [178, 233] width 11 height 11
checkbox input "true"
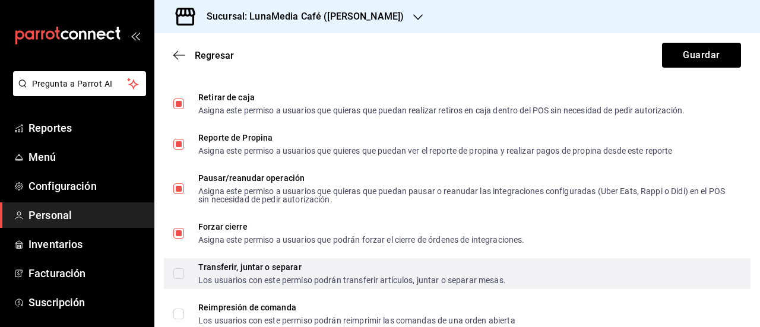
click at [178, 271] on input "Transferir, juntar o separar Los usuarios con este permiso podrán transferir ar…" at bounding box center [178, 273] width 11 height 11
checkbox input "true"
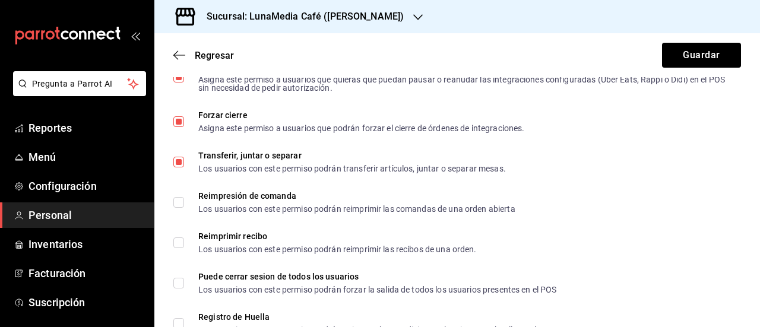
scroll to position [1188, 0]
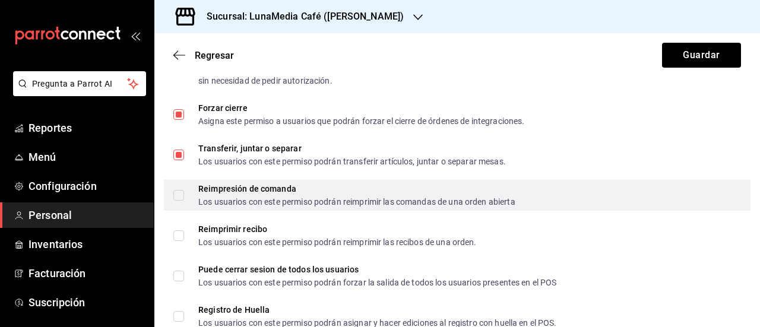
click at [177, 195] on input "Reimpresión de comanda Los usuarios con este permiso podrán reimprimir las coma…" at bounding box center [178, 195] width 11 height 11
checkbox input "true"
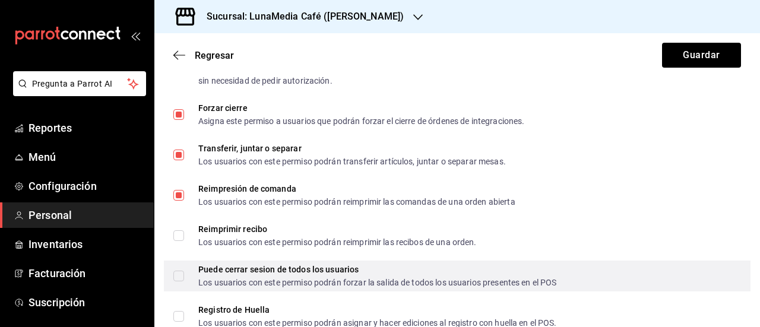
drag, startPoint x: 183, startPoint y: 233, endPoint x: 182, endPoint y: 262, distance: 29.1
click at [183, 233] on input "Reimprimir recibo Los usuarios con este permiso podrán reimprimir las recibos d…" at bounding box center [178, 235] width 11 height 11
checkbox input "true"
click at [183, 273] on input "Puede cerrar sesion de todos los usuarios Los usuarios con este permiso podrán …" at bounding box center [178, 276] width 11 height 11
checkbox input "true"
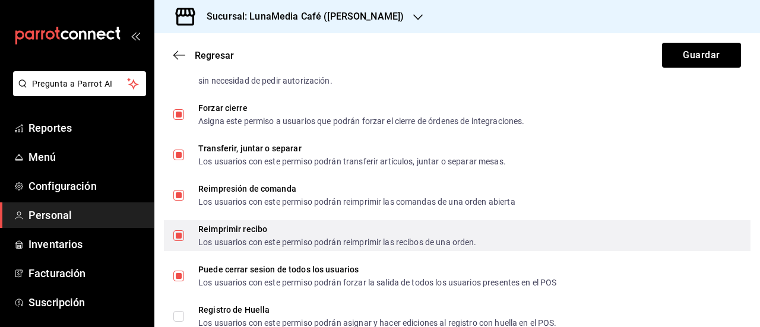
scroll to position [1306, 0]
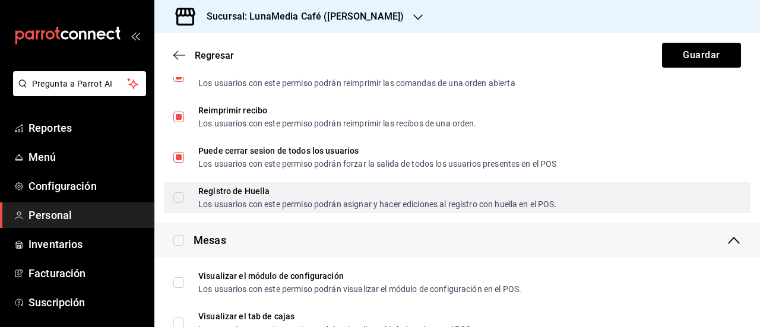
click at [179, 200] on input "Registro de Huella Los usuarios con este permiso podrán asignar y hacer edicion…" at bounding box center [178, 197] width 11 height 11
checkbox input "true"
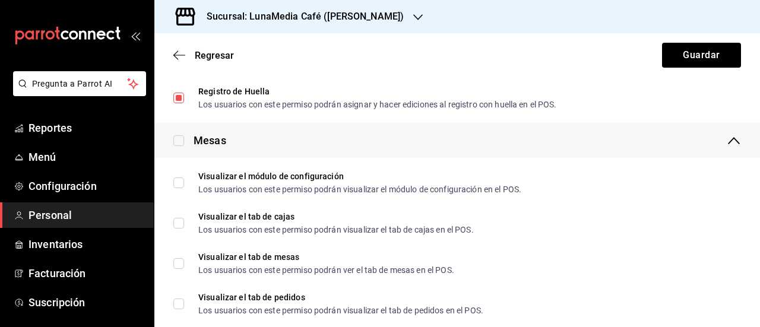
scroll to position [1425, 0]
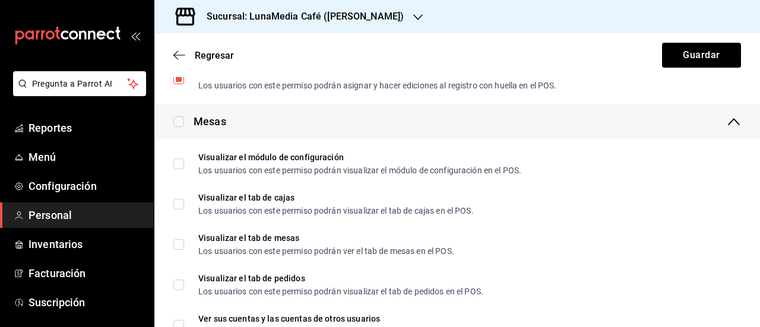
click at [185, 128] on div "Mesas" at bounding box center [199, 121] width 53 height 16
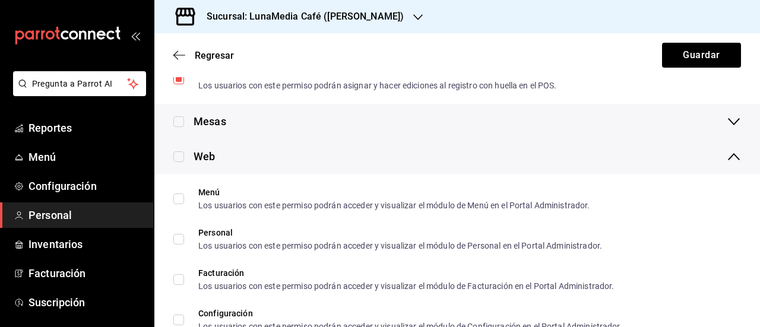
click at [176, 121] on input "checkbox" at bounding box center [178, 121] width 11 height 11
checkbox input "true"
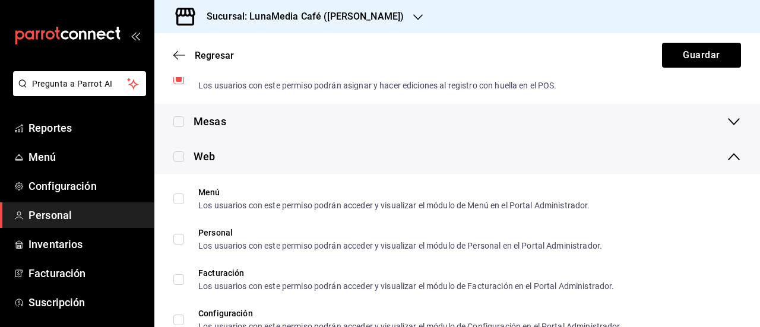
checkbox input "true"
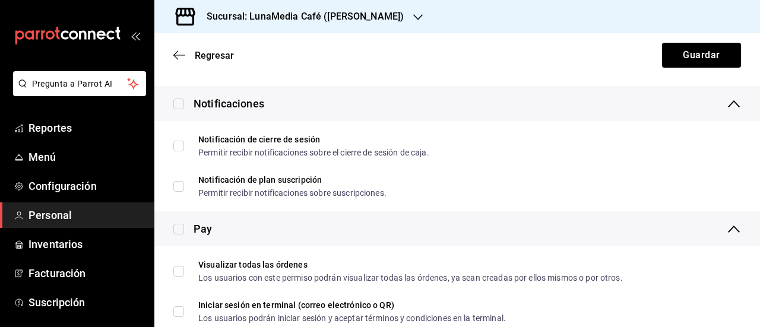
scroll to position [1959, 0]
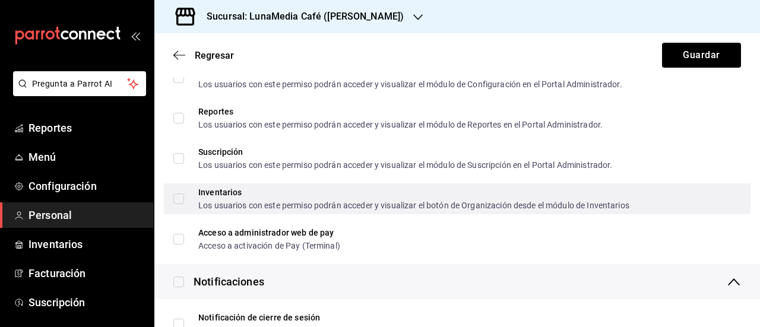
click at [177, 201] on input "Inventarios Los usuarios con este permiso podrán acceder y visualizar el botón …" at bounding box center [178, 199] width 11 height 11
checkbox input "true"
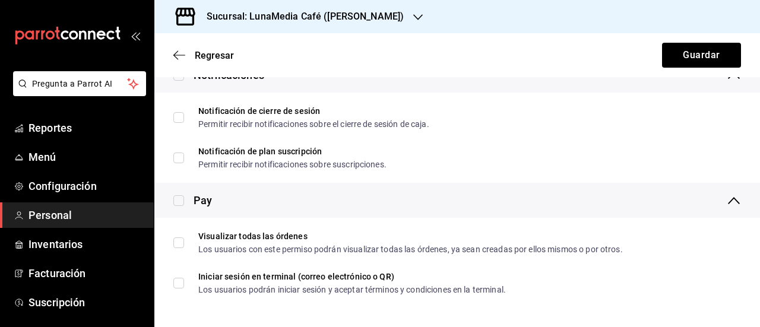
scroll to position [2107, 0]
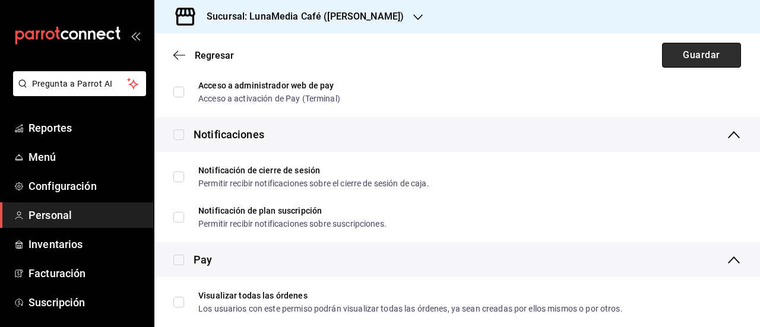
click at [672, 52] on button "Guardar" at bounding box center [701, 55] width 79 height 25
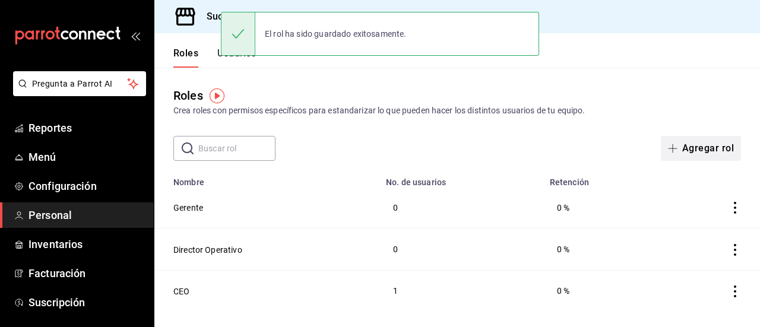
click at [677, 144] on icon "button" at bounding box center [673, 149] width 10 height 10
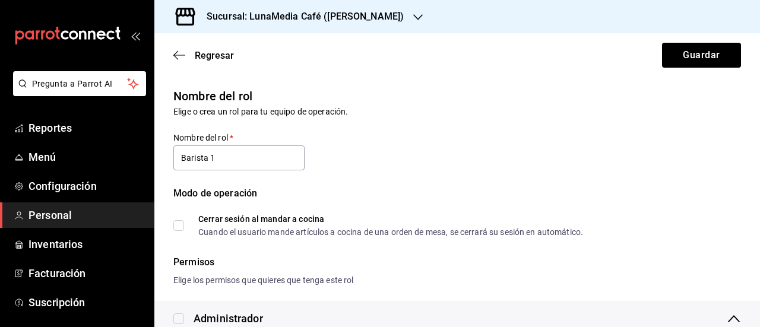
type input "Barista 1"
click at [491, 195] on div "Modo de operación" at bounding box center [457, 200] width 568 height 29
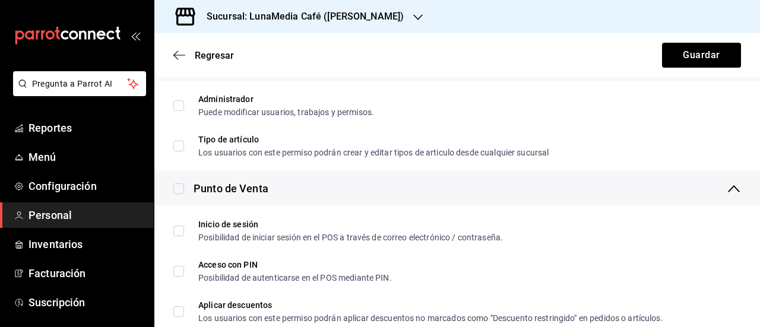
scroll to position [356, 0]
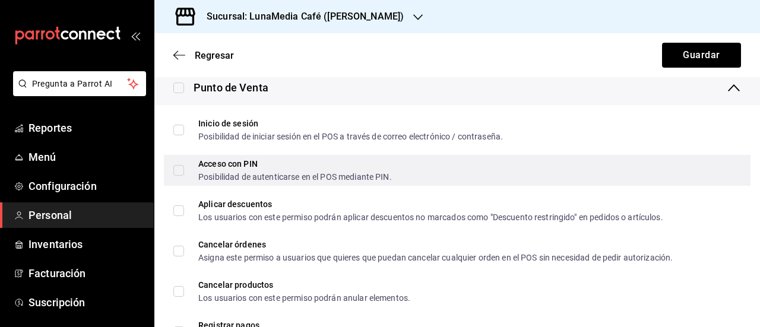
click at [169, 167] on div "Acceso con PIN Posibilidad de autenticarse en el POS mediante PIN." at bounding box center [457, 170] width 587 height 31
checkbox input "true"
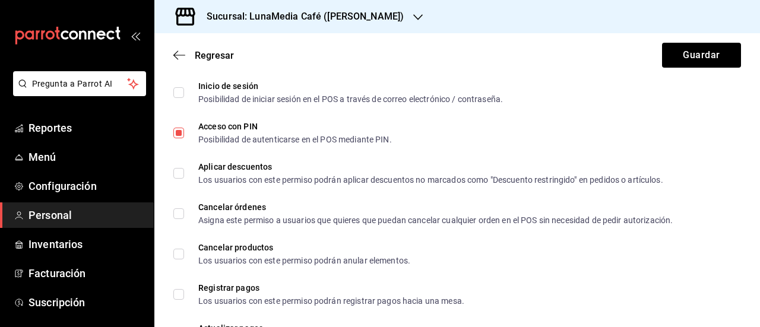
scroll to position [416, 0]
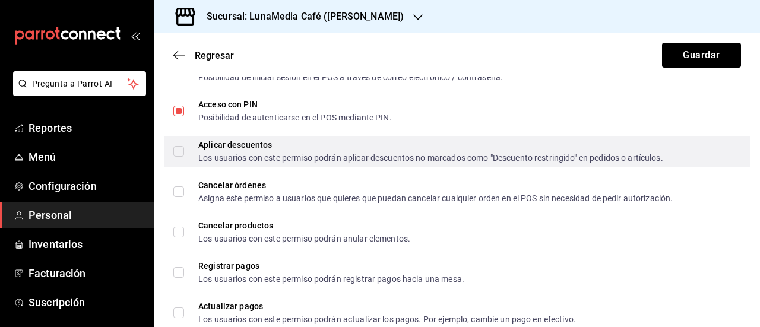
click at [179, 153] on input "Aplicar descuentos Los usuarios con este permiso podrán aplicar descuentos no m…" at bounding box center [178, 151] width 11 height 11
checkbox input "true"
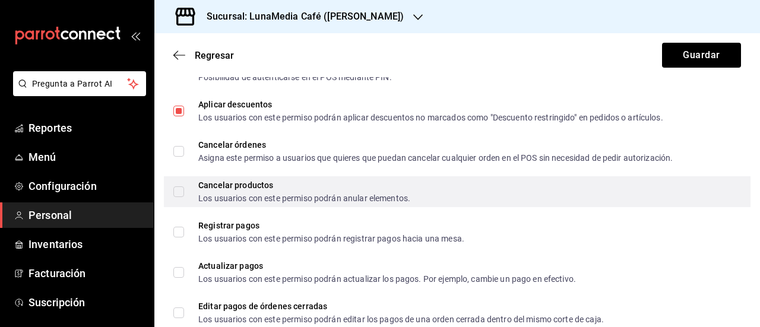
scroll to position [475, 0]
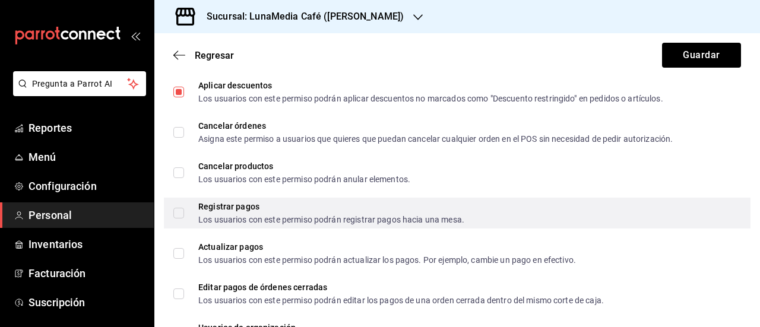
click at [177, 217] on input "Registrar pagos Los usuarios con este permiso podrán registrar pagos hacia una …" at bounding box center [178, 213] width 11 height 11
checkbox input "true"
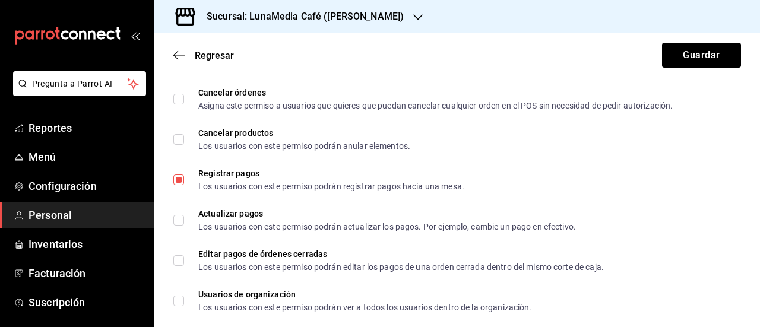
scroll to position [534, 0]
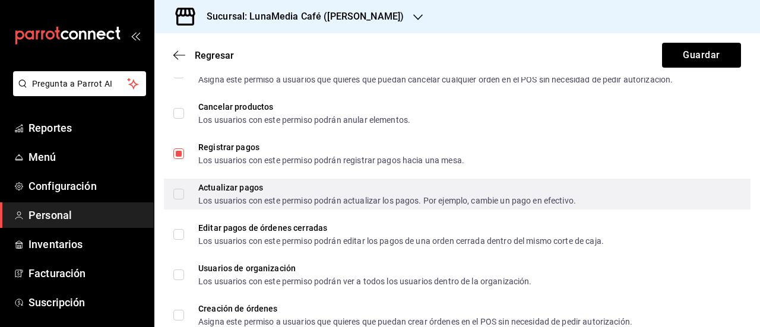
click at [171, 190] on div "Actualizar pagos Los usuarios con este permiso podrán actualizar los pagos. Por…" at bounding box center [457, 194] width 587 height 31
checkbox input "true"
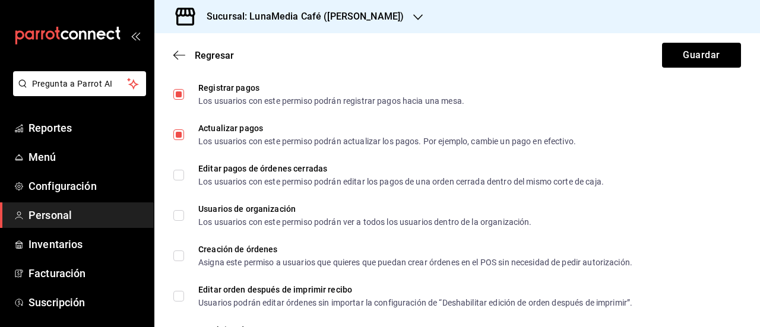
scroll to position [653, 0]
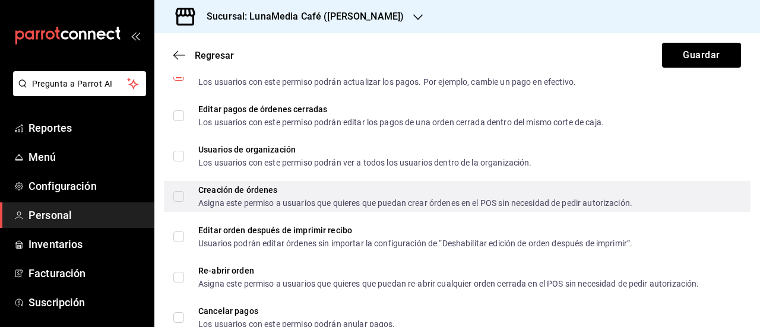
click at [179, 195] on input "Creación de órdenes Asigna este permiso a usuarios que quieres que puedan crear…" at bounding box center [178, 196] width 11 height 11
checkbox input "true"
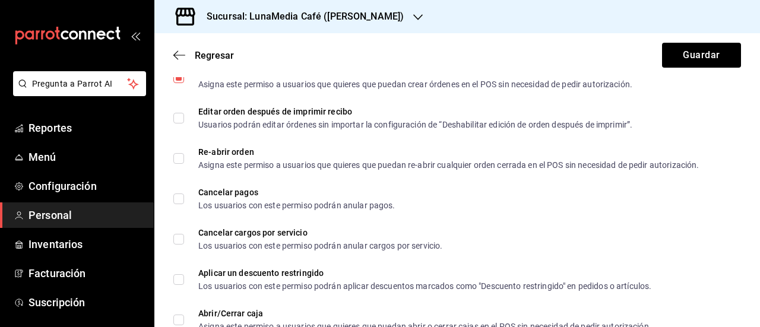
scroll to position [831, 0]
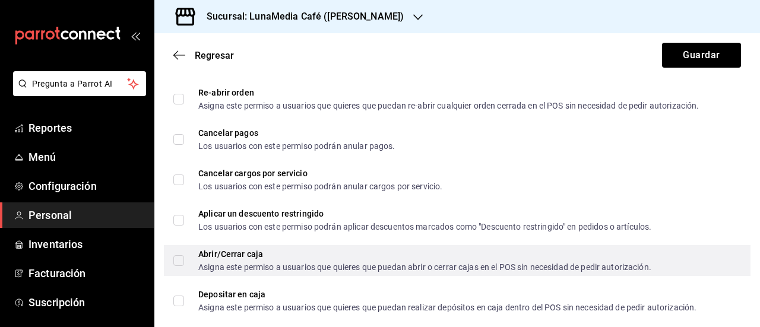
click at [178, 251] on label "Abrir/Cerrar caja Asigna este permiso a usuarios que quieres que puedan abrir o…" at bounding box center [412, 260] width 478 height 21
click at [178, 255] on input "Abrir/Cerrar caja Asigna este permiso a usuarios que quieres que puedan abrir o…" at bounding box center [178, 260] width 11 height 11
checkbox input "false"
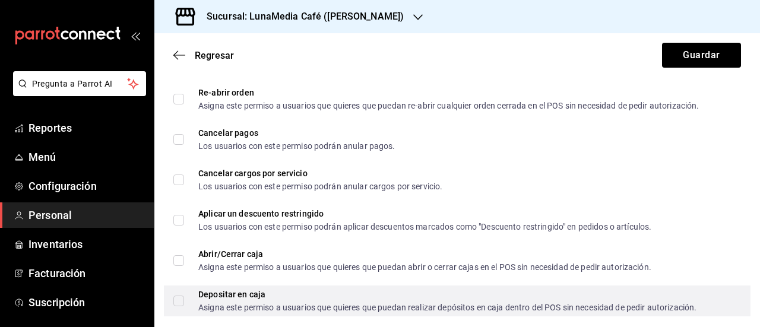
click at [178, 299] on input "Depositar en caja Asigna este permiso a usuarios que quieres que puedan realiza…" at bounding box center [178, 301] width 11 height 11
checkbox input "true"
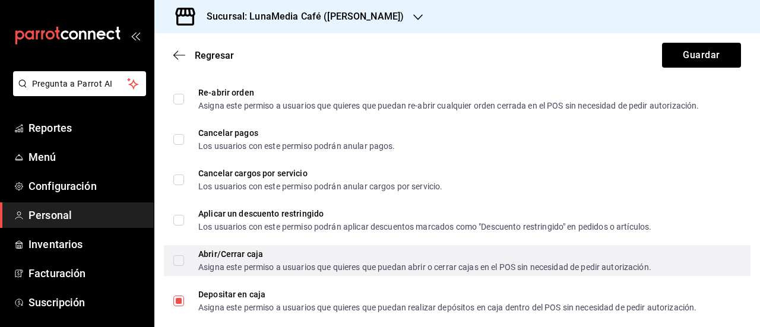
click at [175, 264] on input "Abrir/Cerrar caja Asigna este permiso a usuarios que quieres que puedan abrir o…" at bounding box center [178, 260] width 11 height 11
checkbox input "true"
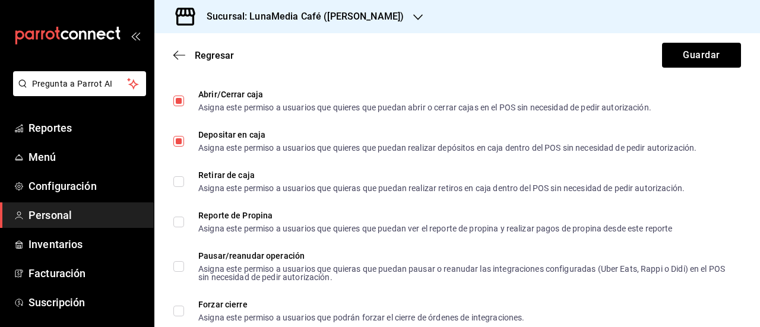
scroll to position [1009, 0]
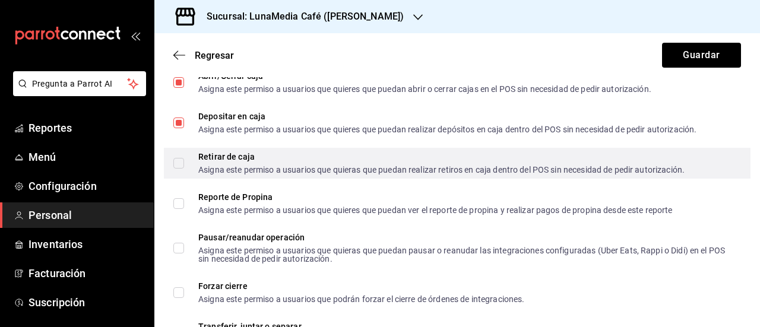
click at [179, 164] on input "Retirar de caja Asigna este permiso a usuarios que quieras que puedan realizar …" at bounding box center [178, 163] width 11 height 11
checkbox input "true"
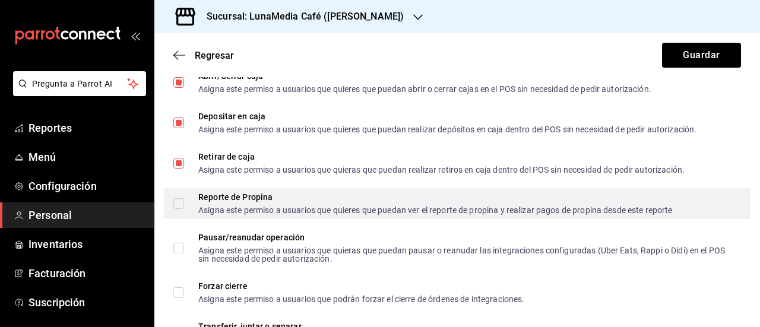
click at [176, 205] on input "Reporte de Propina Asigna este permiso a usuarios que quieres que puedan ver el…" at bounding box center [178, 203] width 11 height 11
checkbox input "true"
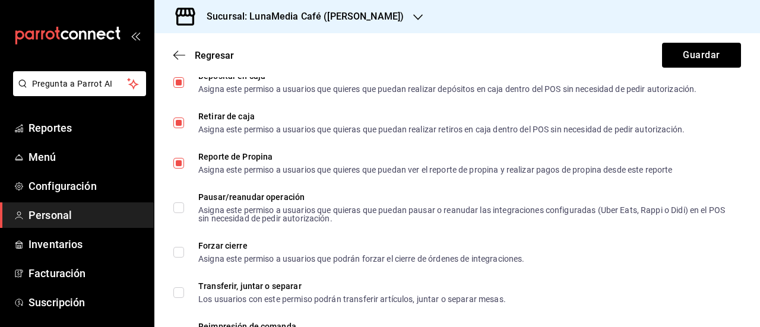
scroll to position [1069, 0]
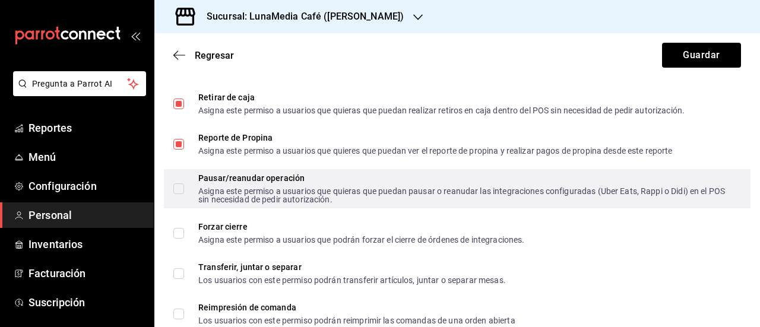
click at [184, 186] on span "Pausar/reanudar operación Asigna este permiso a usuarios que quieras que puedan…" at bounding box center [457, 189] width 547 height 30
click at [184, 186] on input "Pausar/reanudar operación Asigna este permiso a usuarios que quieras que puedan…" at bounding box center [178, 188] width 11 height 11
click at [182, 186] on input "Pausar/reanudar operación Asigna este permiso a usuarios que quieras que puedan…" at bounding box center [178, 188] width 11 height 11
checkbox input "true"
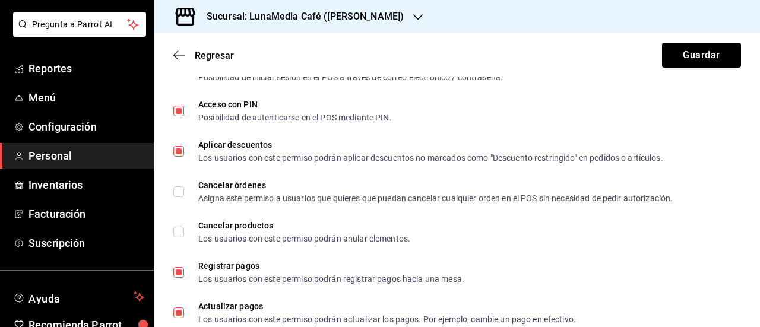
scroll to position [297, 0]
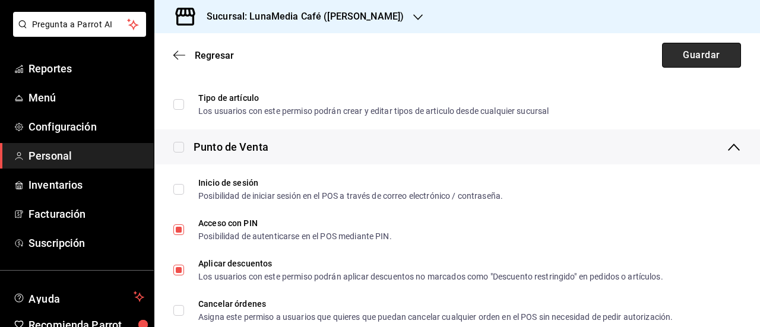
click at [677, 60] on button "Guardar" at bounding box center [701, 55] width 79 height 25
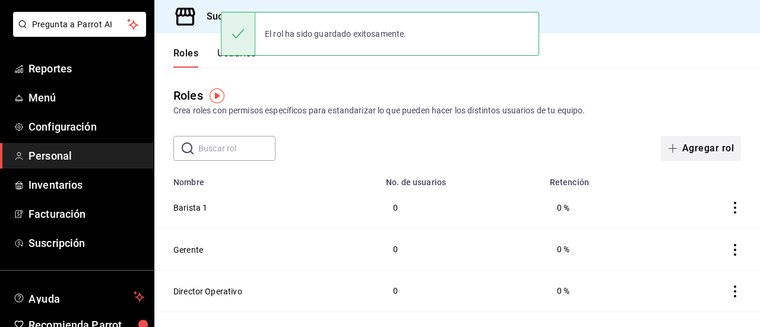
click at [668, 152] on icon "button" at bounding box center [673, 149] width 10 height 10
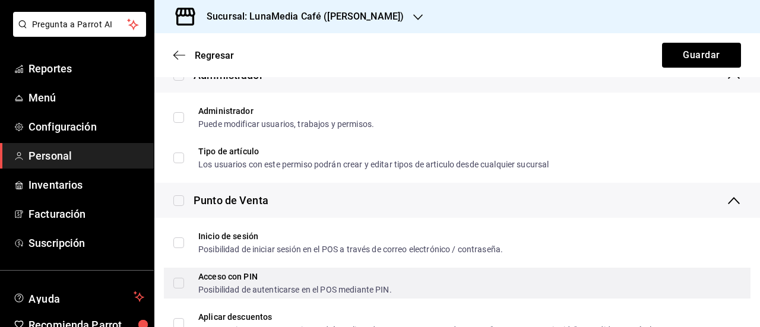
scroll to position [297, 0]
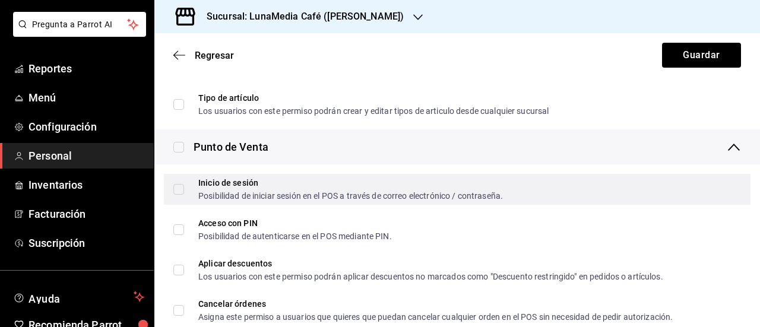
type input "Barista 2"
click at [175, 193] on input "Inicio de sesión Posibilidad de iniciar sesión en el POS a través de correo ele…" at bounding box center [178, 189] width 11 height 11
checkbox input "true"
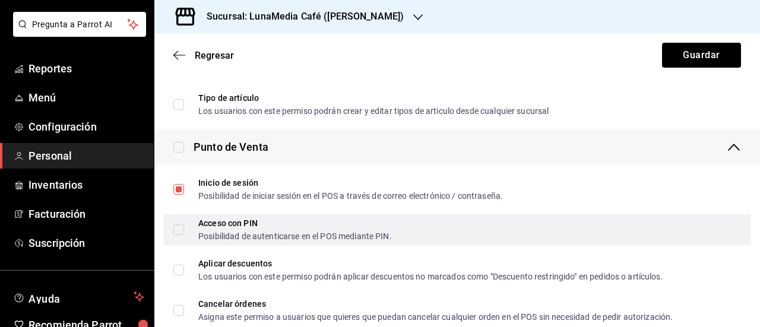
click at [175, 232] on input "Acceso con PIN Posibilidad de autenticarse en el POS mediante PIN." at bounding box center [178, 229] width 11 height 11
checkbox input "true"
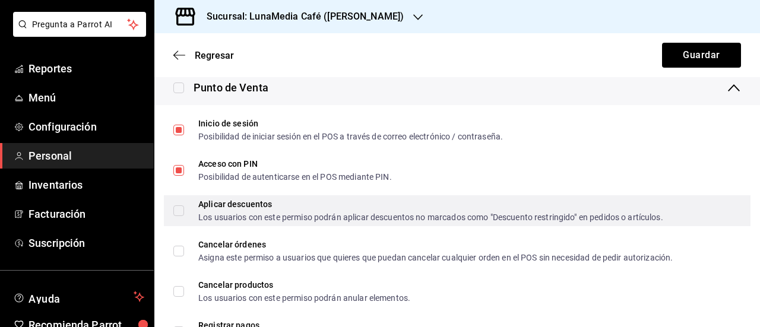
click at [177, 214] on input "Aplicar descuentos Los usuarios con este permiso podrán aplicar descuentos no m…" at bounding box center [178, 210] width 11 height 11
checkbox input "true"
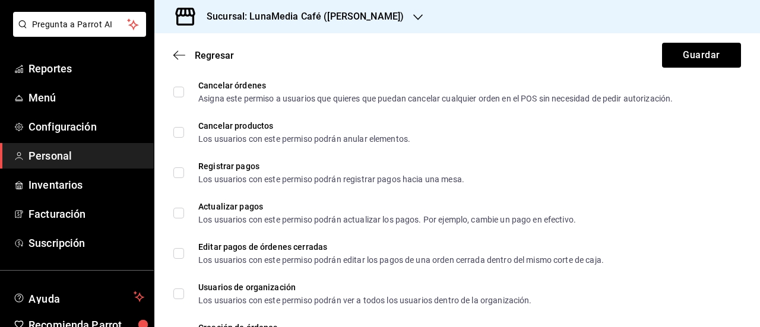
scroll to position [534, 0]
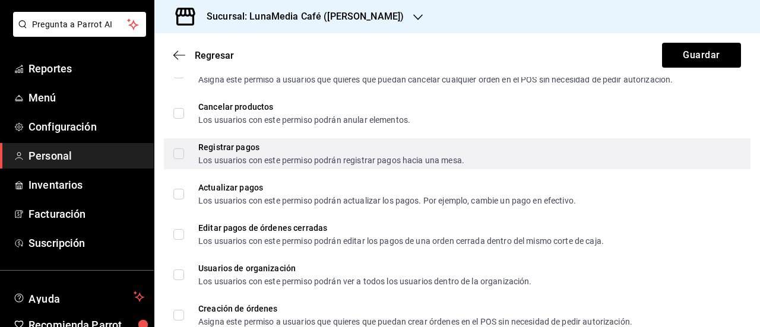
click at [182, 159] on input "Registrar pagos Los usuarios con este permiso podrán registrar pagos hacia una …" at bounding box center [178, 153] width 11 height 11
checkbox input "true"
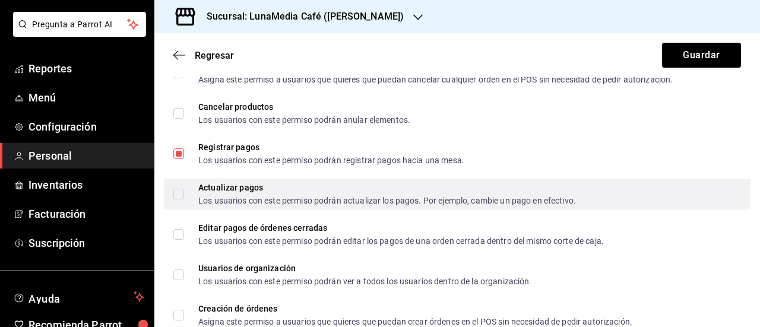
click at [177, 199] on input "Actualizar pagos Los usuarios con este permiso podrán actualizar los pagos. Por…" at bounding box center [178, 194] width 11 height 11
checkbox input "true"
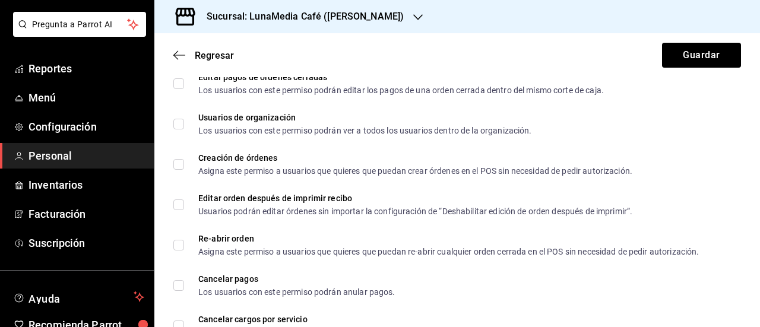
scroll to position [713, 0]
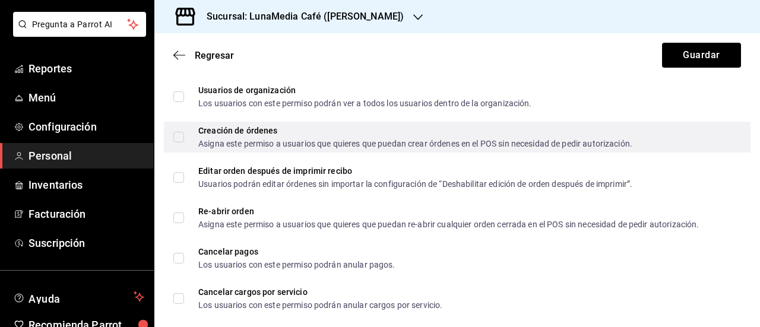
click at [177, 137] on input "Creación de órdenes Asigna este permiso a usuarios que quieres que puedan crear…" at bounding box center [178, 137] width 11 height 11
checkbox input "true"
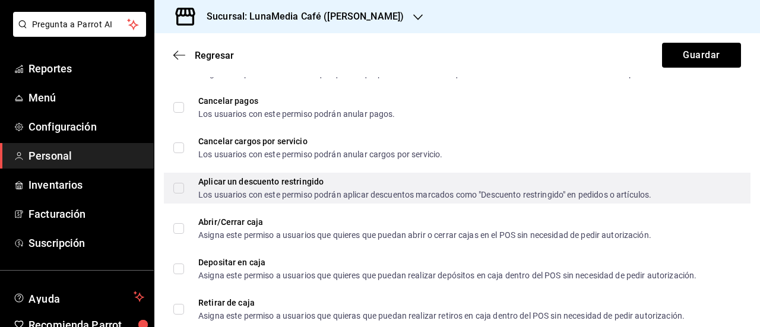
scroll to position [891, 0]
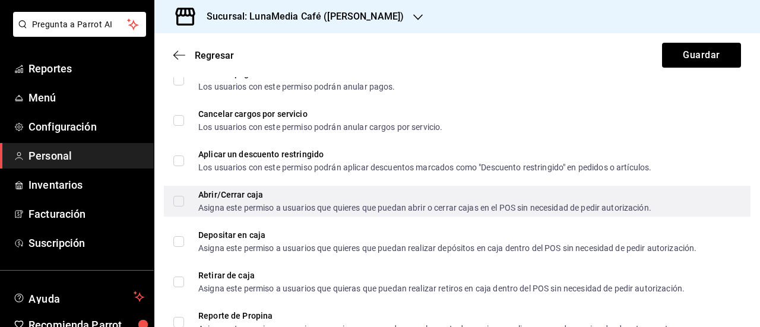
click at [176, 199] on input "Abrir/Cerrar caja Asigna este permiso a usuarios que quieres que puedan abrir o…" at bounding box center [178, 201] width 11 height 11
checkbox input "true"
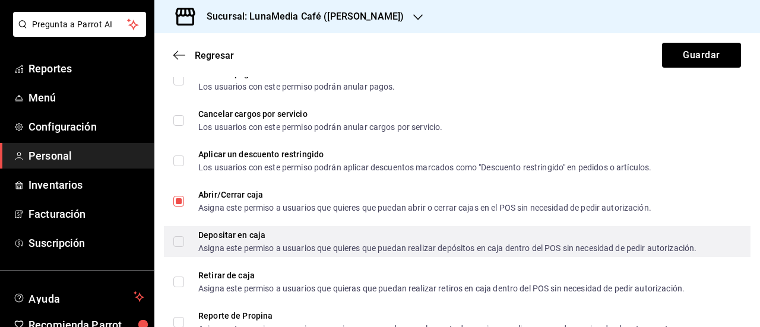
click at [178, 243] on input "Depositar en caja Asigna este permiso a usuarios que quieres que puedan realiza…" at bounding box center [178, 241] width 11 height 11
checkbox input "true"
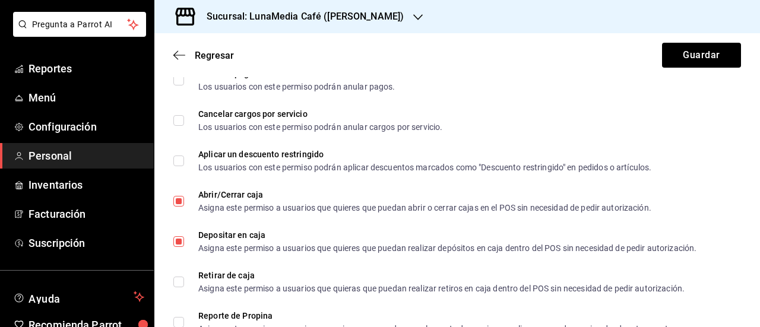
drag, startPoint x: 181, startPoint y: 287, endPoint x: 179, endPoint y: 264, distance: 22.7
click at [181, 283] on input "Retirar de caja Asigna este permiso a usuarios que quieras que puedan realizar …" at bounding box center [178, 282] width 11 height 11
checkbox input "true"
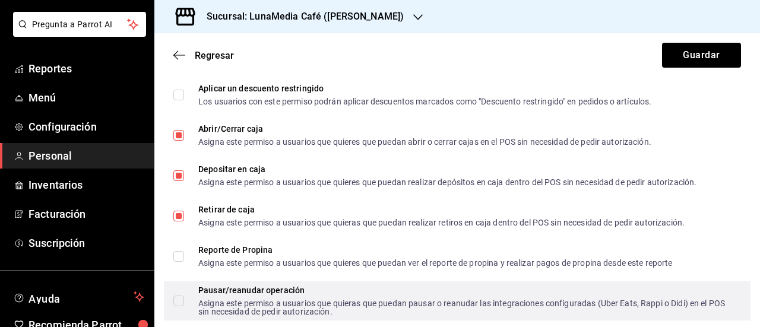
scroll to position [1009, 0]
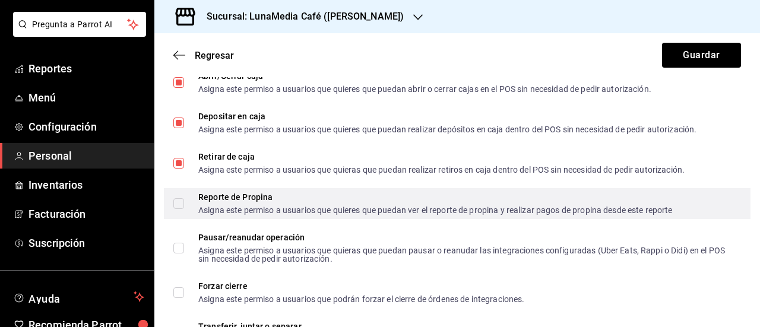
click at [179, 210] on label "Reporte de Propina Asigna este permiso a usuarios que quieres que puedan ver el…" at bounding box center [422, 203] width 499 height 21
click at [179, 209] on input "Reporte de Propina Asigna este permiso a usuarios que quieres que puedan ver el…" at bounding box center [178, 203] width 11 height 11
checkbox input "false"
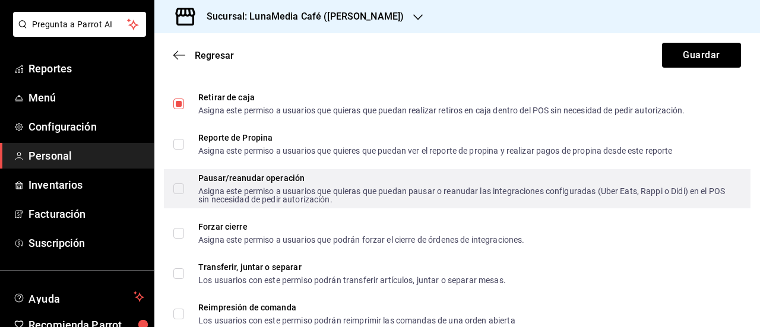
click at [181, 190] on input "Pausar/reanudar operación Asigna este permiso a usuarios que quieras que puedan…" at bounding box center [178, 188] width 11 height 11
checkbox input "true"
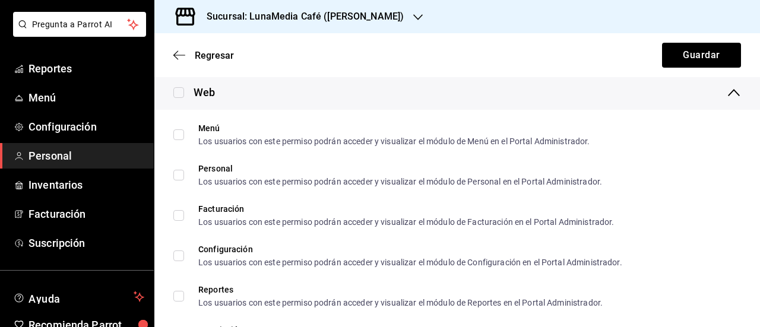
scroll to position [1900, 0]
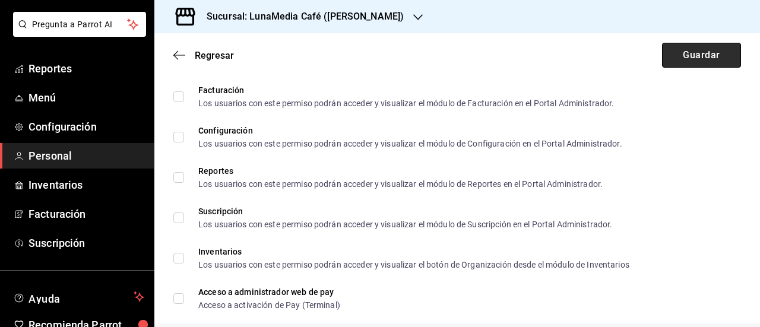
click at [678, 61] on button "Guardar" at bounding box center [701, 55] width 79 height 25
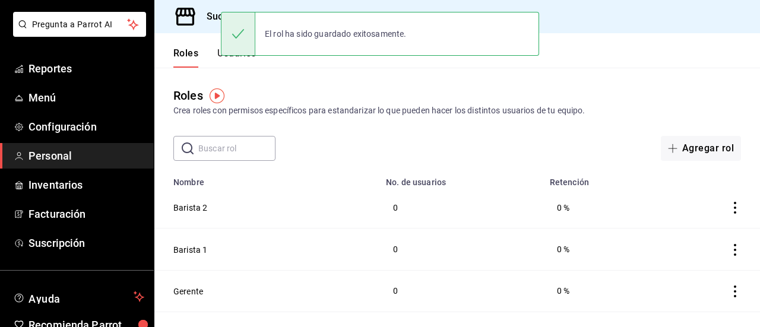
click at [223, 156] on input "text" at bounding box center [236, 149] width 77 height 24
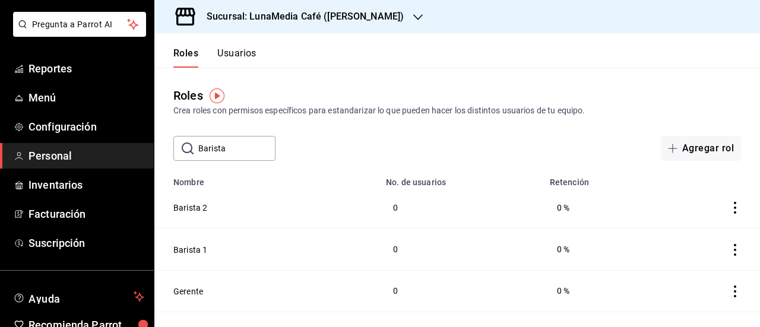
type input "Barista 3"
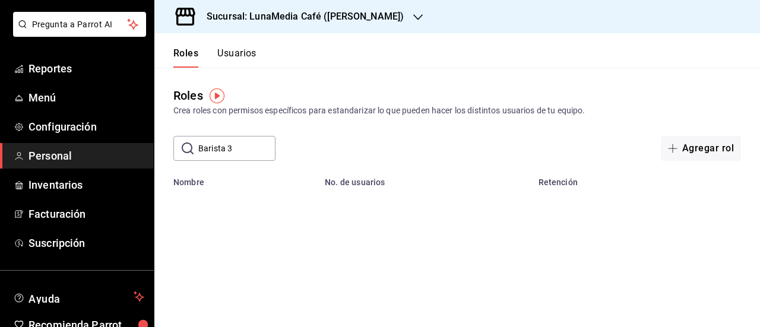
drag, startPoint x: 235, startPoint y: 153, endPoint x: 190, endPoint y: 150, distance: 45.3
click at [190, 150] on div "​ Barista 3 ​" at bounding box center [224, 148] width 102 height 25
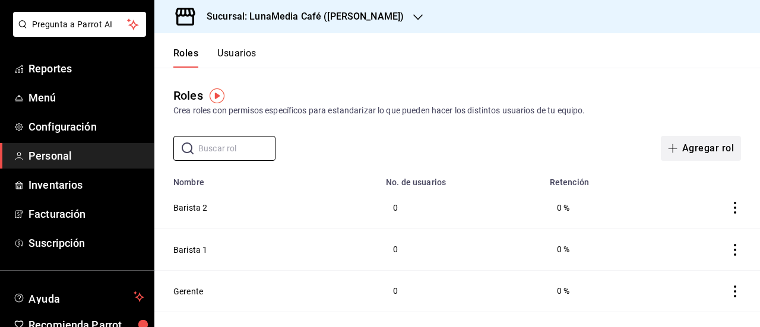
click at [677, 146] on button "Agregar rol" at bounding box center [701, 148] width 80 height 25
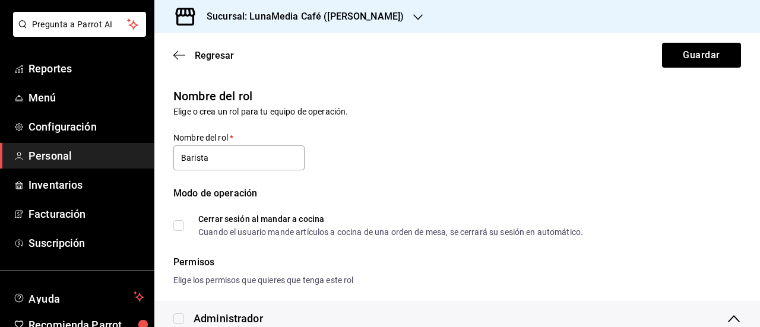
type input "Barista 3"
drag, startPoint x: 214, startPoint y: 156, endPoint x: 150, endPoint y: 156, distance: 64.1
click at [150, 156] on div "Pregunta a Parrot AI Reportes Menú Configuración Personal Inventarios Facturaci…" at bounding box center [380, 163] width 760 height 327
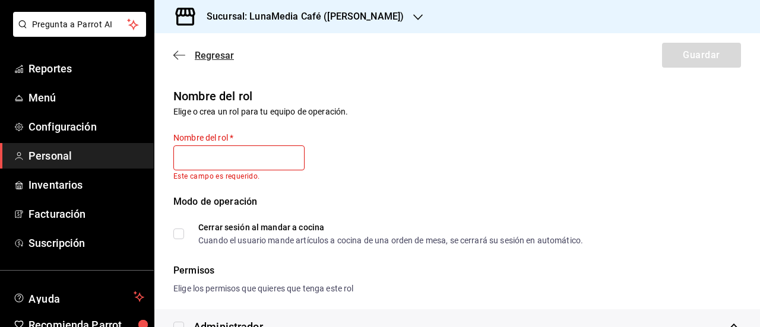
click at [203, 55] on span "Regresar" at bounding box center [214, 55] width 39 height 11
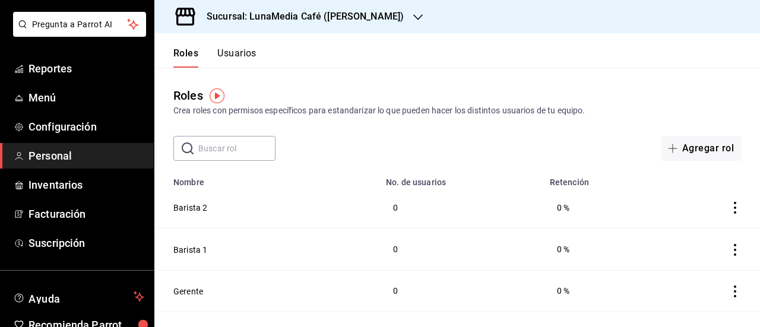
click at [237, 58] on button "Usuarios" at bounding box center [236, 58] width 39 height 20
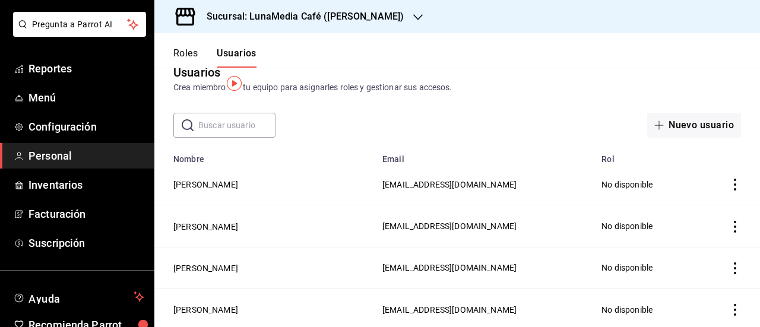
scroll to position [12, 0]
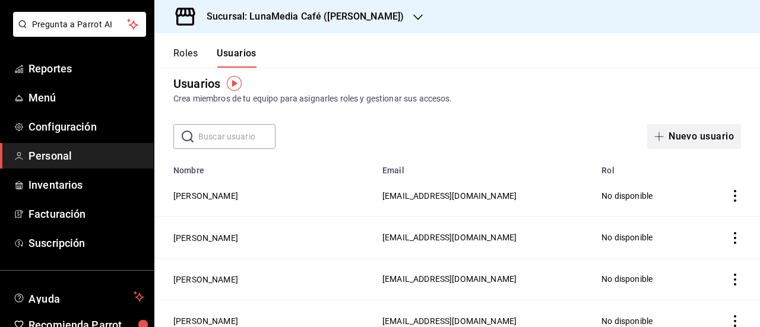
click at [665, 129] on button "Nuevo usuario" at bounding box center [694, 136] width 94 height 25
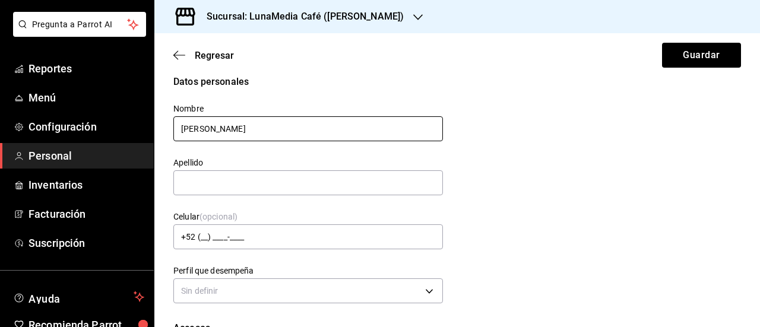
drag, startPoint x: 242, startPoint y: 135, endPoint x: 213, endPoint y: 134, distance: 29.7
click at [213, 134] on input "[PERSON_NAME]" at bounding box center [308, 128] width 270 height 25
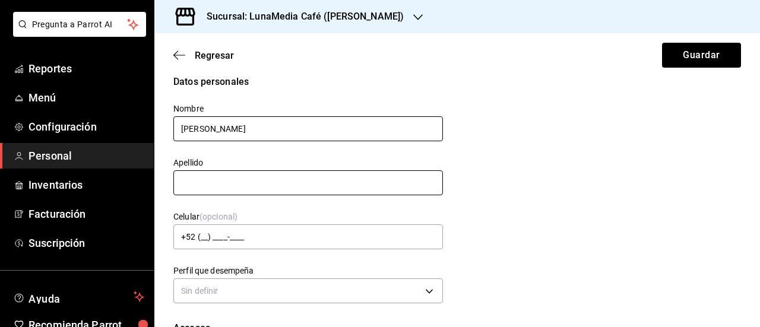
type input "[PERSON_NAME]"
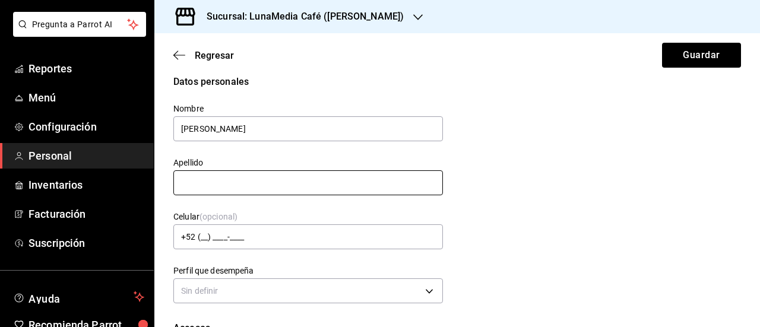
click at [198, 181] on input "text" at bounding box center [308, 182] width 270 height 25
type input "H"
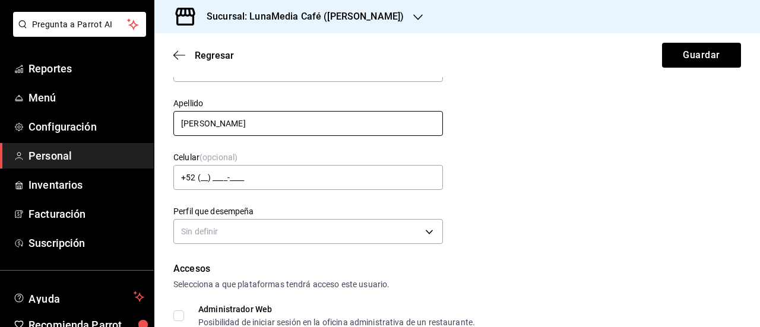
type input "[PERSON_NAME]"
click at [561, 206] on div "Datos personales Nombre [PERSON_NAME] Apellido [PERSON_NAME] Celular (opcional)…" at bounding box center [457, 131] width 568 height 232
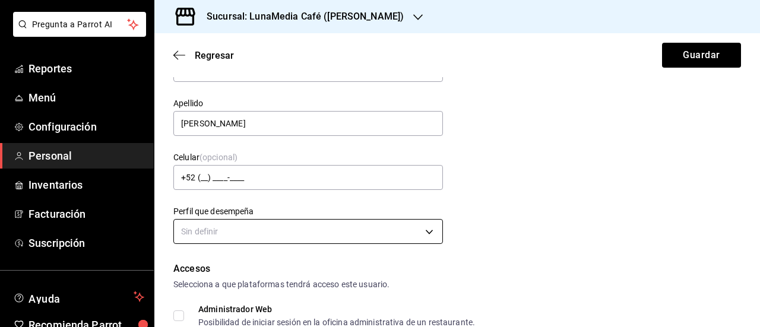
scroll to position [131, 0]
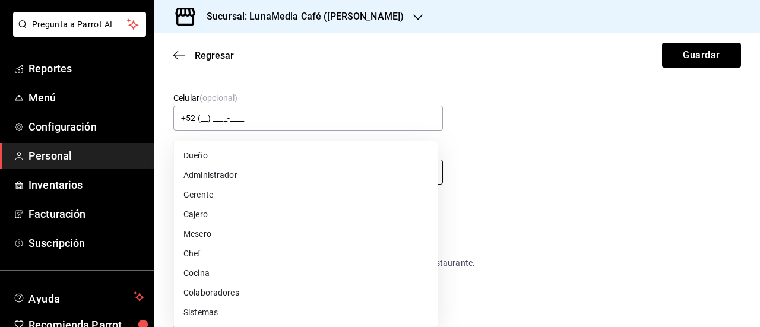
click at [328, 181] on body "Pregunta a Parrot AI Reportes Menú Configuración Personal Inventarios Facturaci…" at bounding box center [380, 163] width 760 height 327
click at [300, 205] on li "Cajero" at bounding box center [306, 215] width 264 height 20
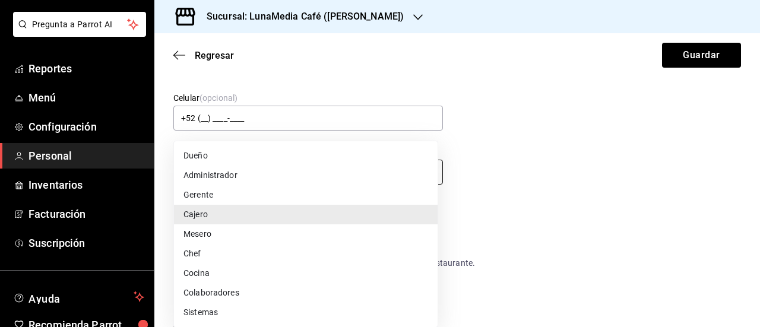
click at [290, 167] on body "Pregunta a Parrot AI Reportes Menú Configuración Personal Inventarios Facturaci…" at bounding box center [380, 163] width 760 height 327
click at [267, 203] on li "Gerente" at bounding box center [306, 195] width 264 height 20
type input "MANAGER"
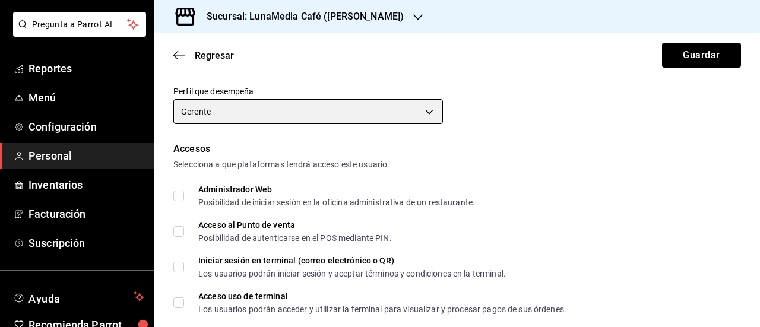
scroll to position [249, 0]
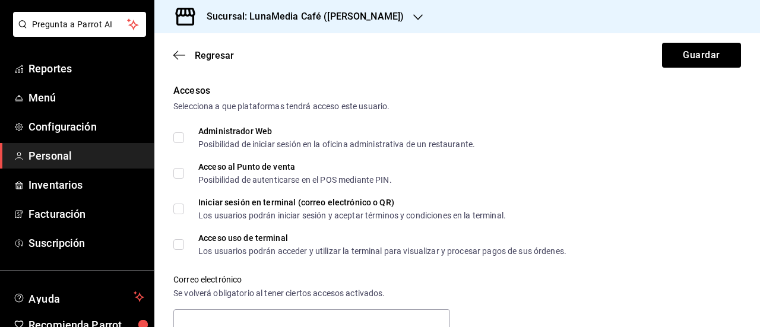
click at [174, 174] on input "Acceso al Punto de venta Posibilidad de autenticarse en el POS mediante PIN." at bounding box center [178, 173] width 11 height 11
checkbox input "true"
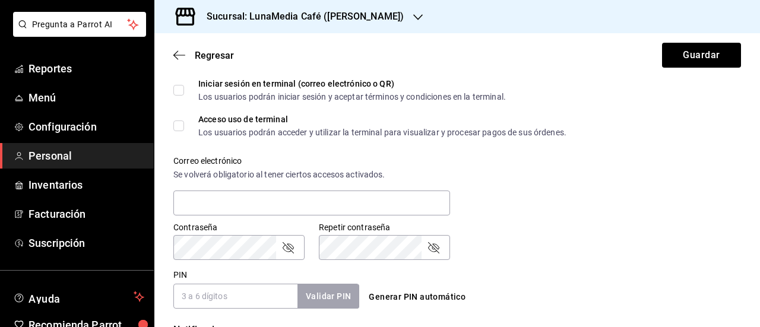
scroll to position [428, 0]
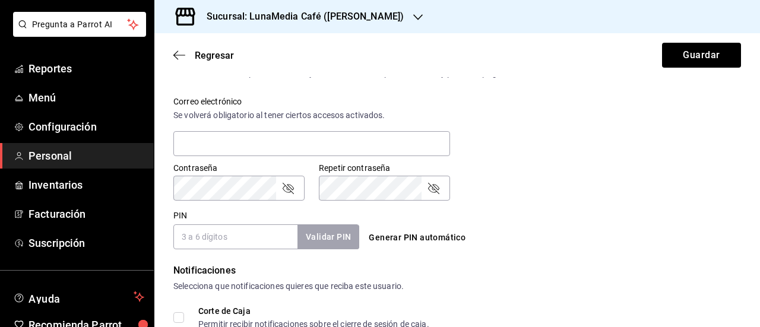
click at [216, 232] on input "PIN" at bounding box center [235, 236] width 124 height 25
type input "7037"
click at [317, 233] on button "Validar PIN" at bounding box center [327, 237] width 63 height 26
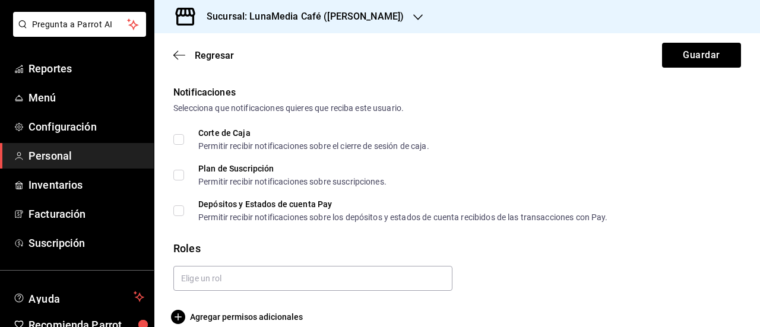
scroll to position [621, 0]
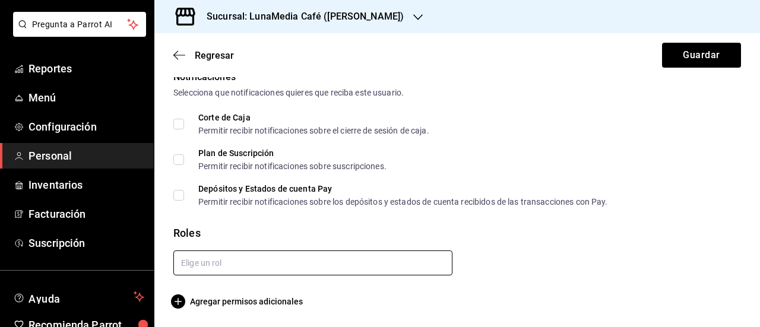
click at [324, 262] on input "text" at bounding box center [312, 263] width 279 height 25
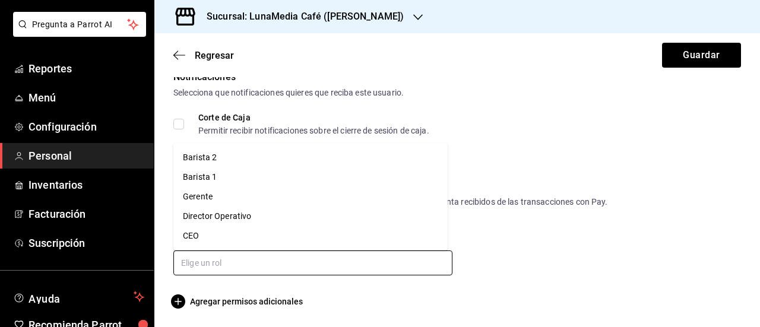
click at [233, 200] on li "Gerente" at bounding box center [310, 197] width 274 height 20
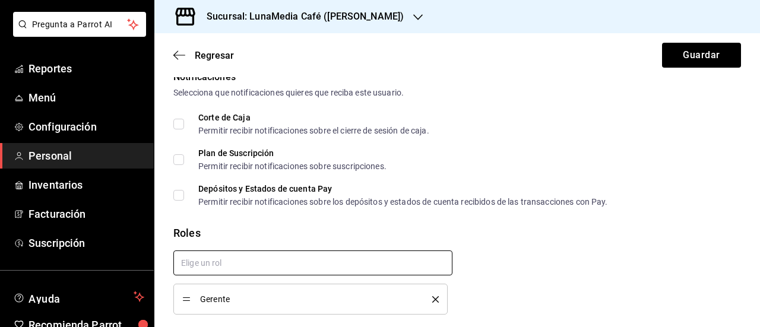
checkbox input "true"
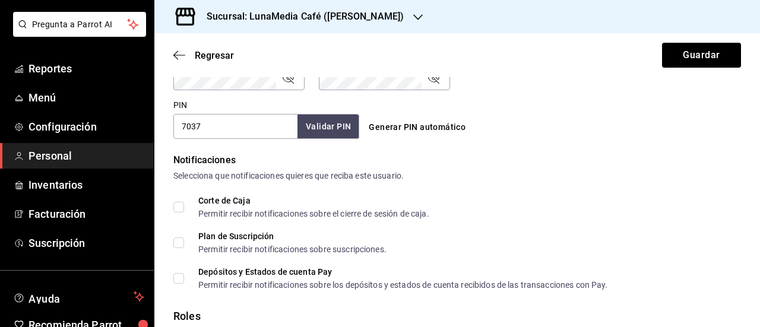
scroll to position [502, 0]
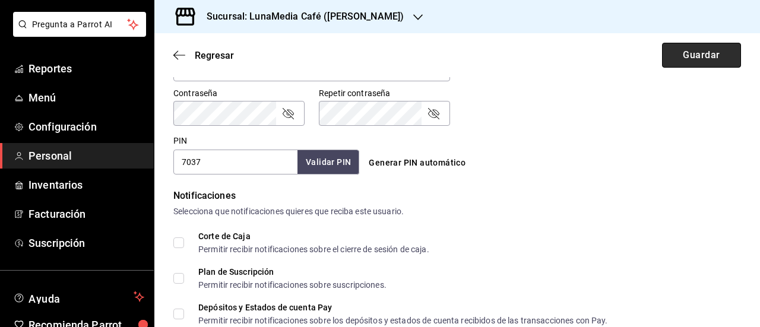
click at [688, 61] on button "Guardar" at bounding box center [701, 55] width 79 height 25
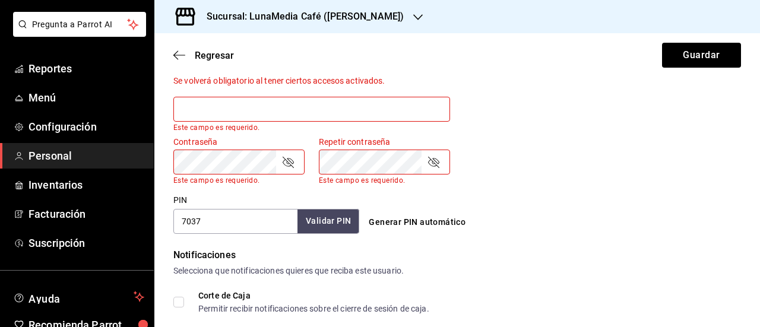
scroll to position [443, 0]
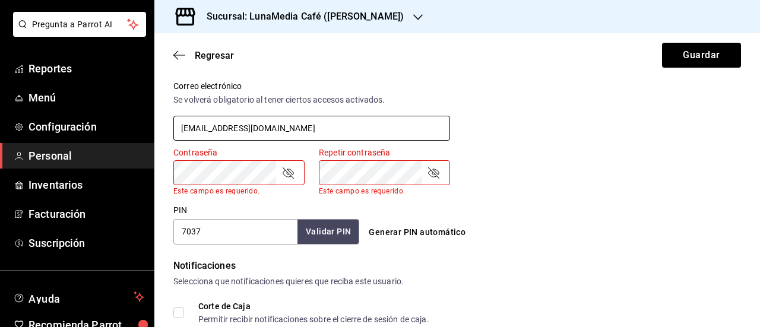
type input "[EMAIL_ADDRESS][DOMAIN_NAME]"
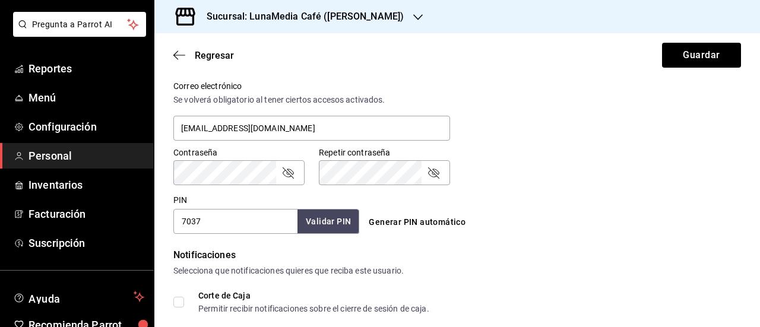
click at [290, 177] on icon "passwordField" at bounding box center [288, 173] width 14 height 14
click at [287, 173] on icon "passwordField" at bounding box center [288, 173] width 14 height 14
click at [281, 175] on icon "passwordField" at bounding box center [288, 173] width 14 height 14
click at [169, 169] on div "Contraseña Contraseña" at bounding box center [231, 159] width 145 height 52
click at [485, 190] on div "Generar PIN automático" at bounding box center [454, 211] width 191 height 43
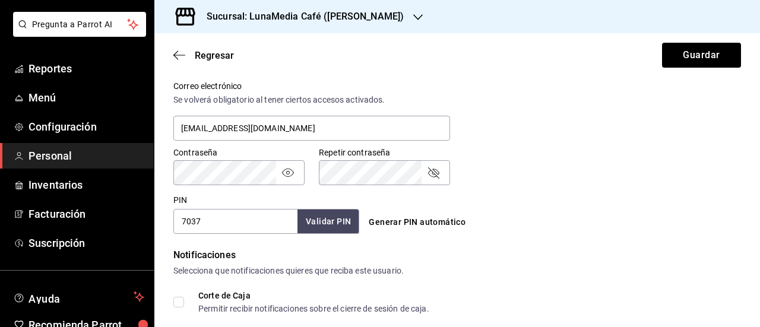
click at [167, 170] on div "Contraseña Contraseña" at bounding box center [231, 159] width 145 height 52
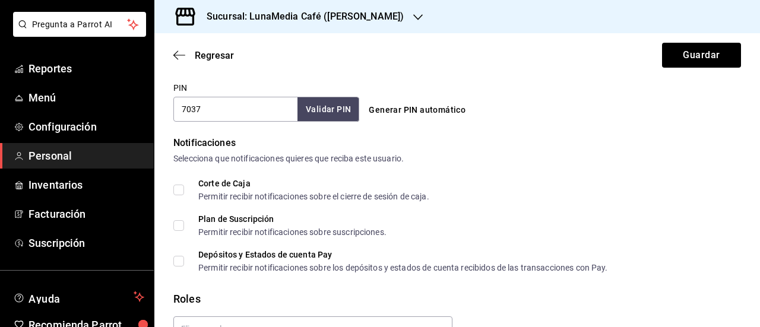
scroll to position [562, 0]
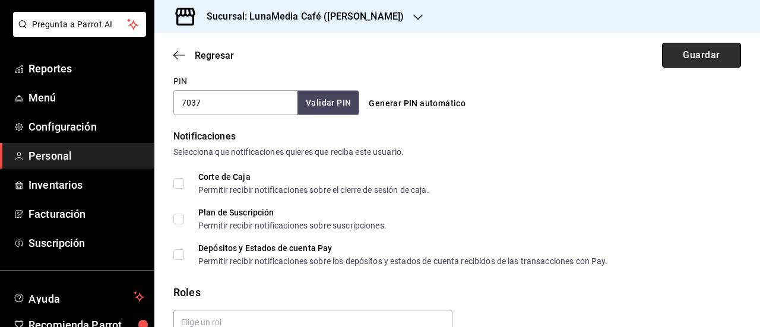
click at [686, 63] on button "Guardar" at bounding box center [701, 55] width 79 height 25
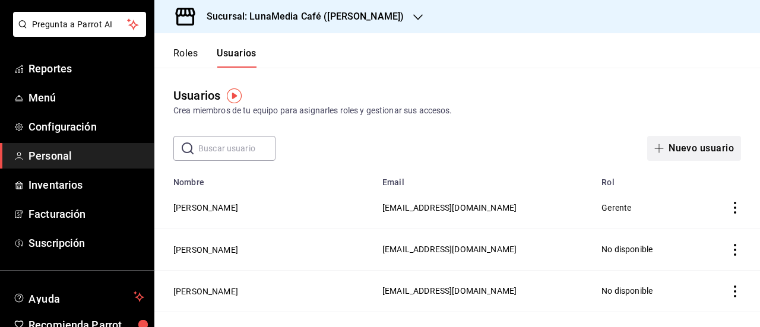
click at [654, 148] on icon "button" at bounding box center [659, 149] width 10 height 10
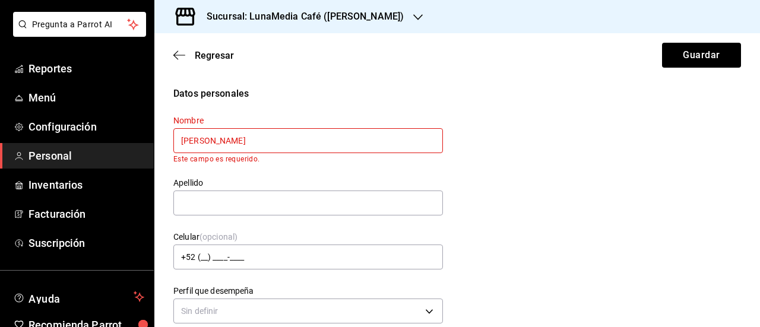
type input "[PERSON_NAME]"
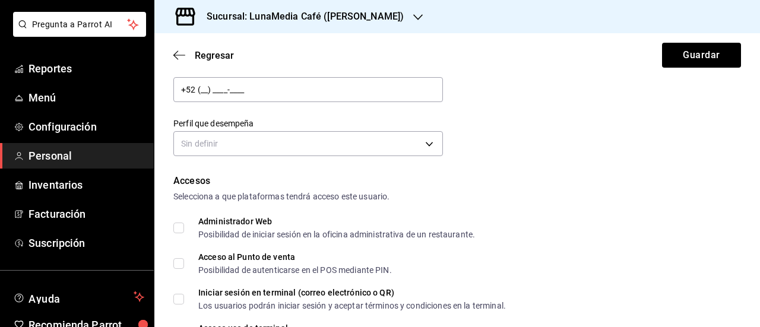
scroll to position [178, 0]
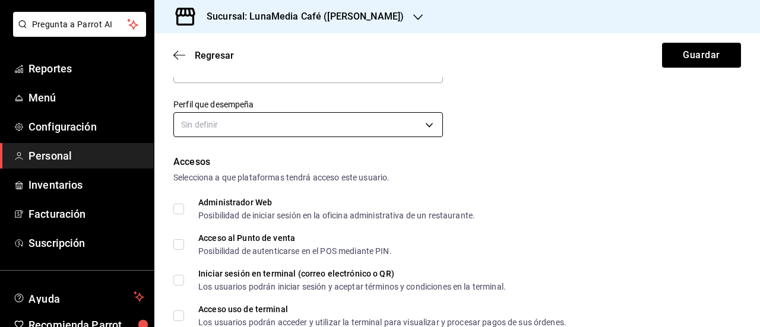
type input "[PERSON_NAME]"
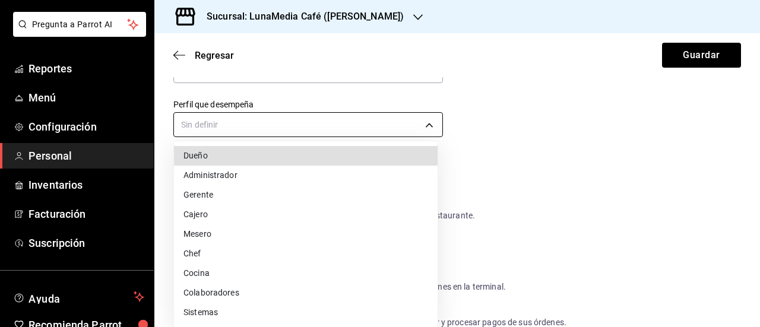
click at [254, 122] on body "Pregunta a Parrot AI Reportes Menú Configuración Personal Inventarios Facturaci…" at bounding box center [380, 163] width 760 height 327
click at [290, 211] on li "Cajero" at bounding box center [306, 215] width 264 height 20
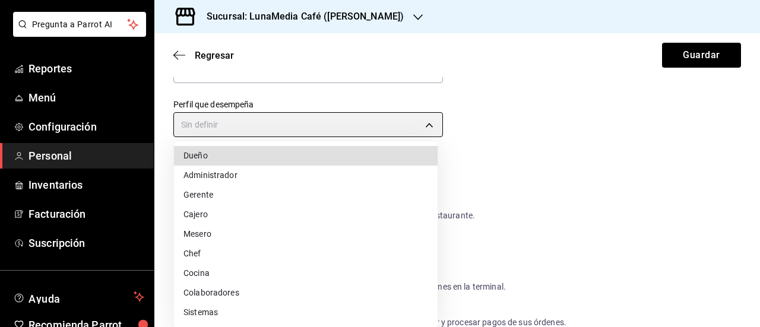
type input "CASHIER"
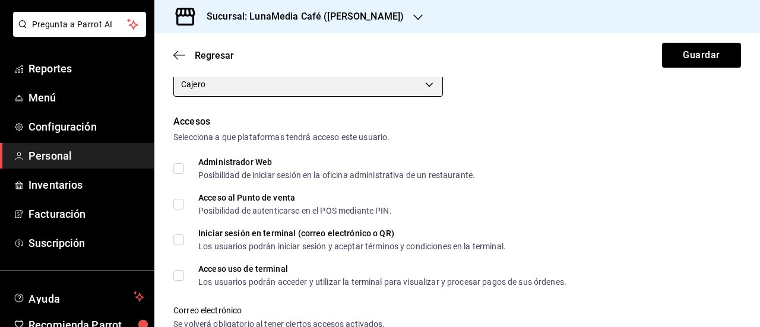
scroll to position [238, 0]
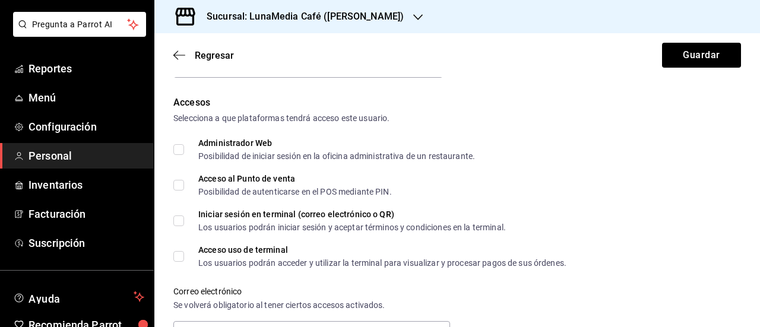
click at [178, 187] on input "Acceso al Punto de venta Posibilidad de autenticarse en el POS mediante PIN." at bounding box center [178, 185] width 11 height 11
checkbox input "true"
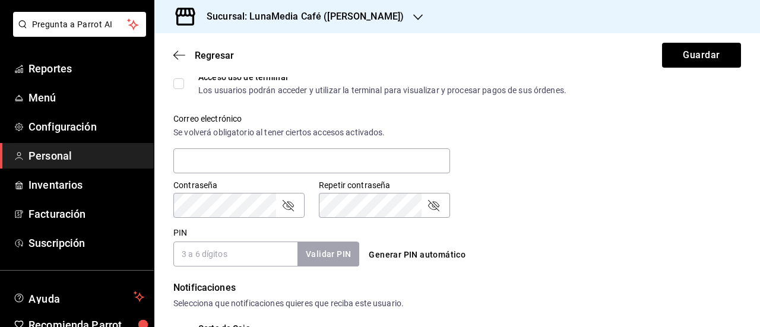
scroll to position [416, 0]
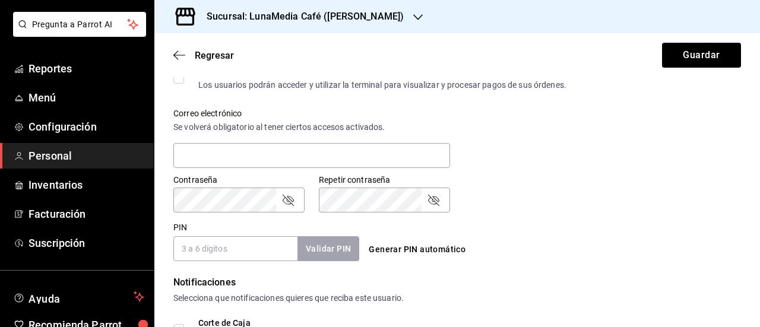
click at [252, 245] on input "PIN" at bounding box center [235, 248] width 124 height 25
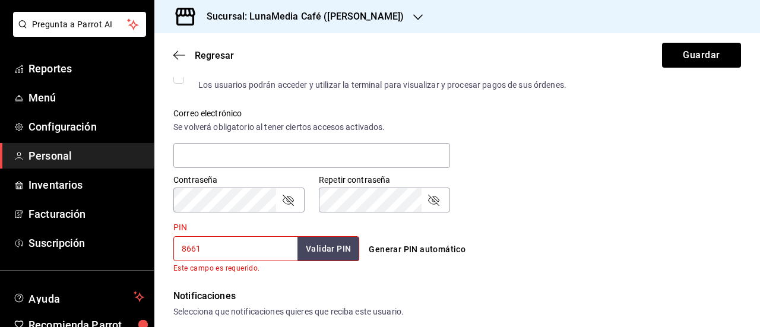
type input "8661"
click at [309, 244] on button "Validar PIN" at bounding box center [327, 249] width 63 height 26
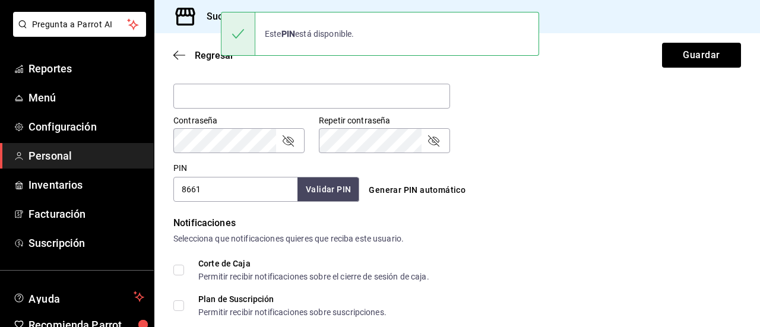
scroll to position [621, 0]
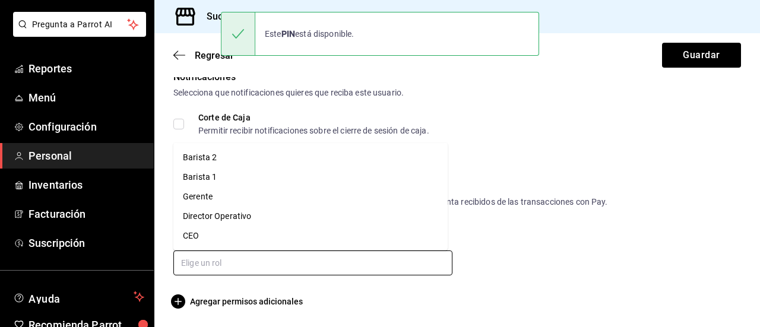
click at [227, 264] on input "text" at bounding box center [312, 263] width 279 height 25
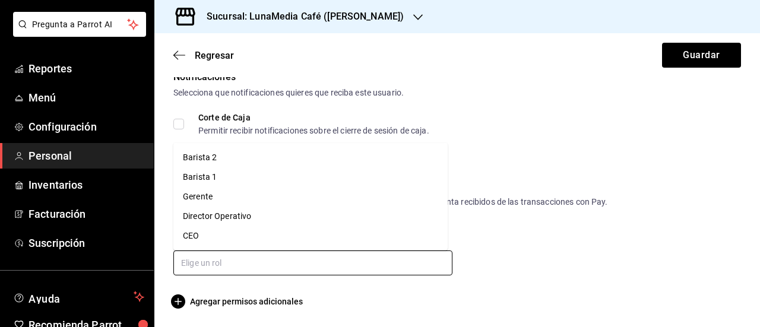
click at [202, 182] on li "Barista 1" at bounding box center [310, 177] width 274 height 20
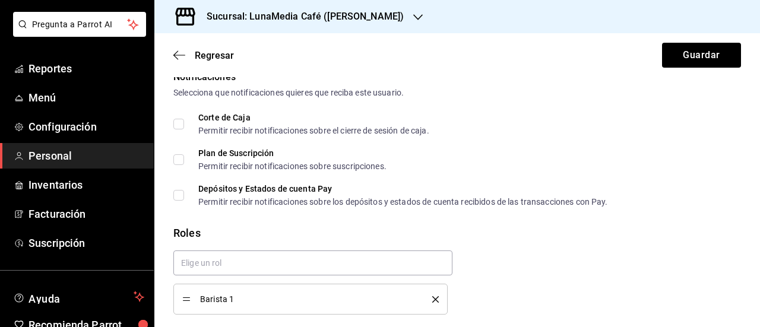
drag, startPoint x: 429, startPoint y: 297, endPoint x: 384, endPoint y: 290, distance: 45.7
click at [432, 296] on icon "delete" at bounding box center [435, 299] width 7 height 7
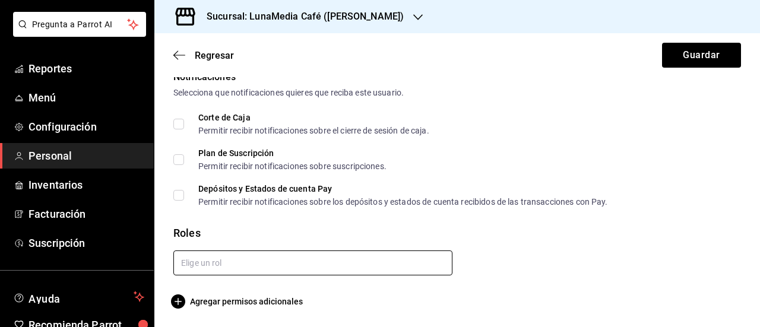
click at [234, 266] on input "text" at bounding box center [312, 263] width 279 height 25
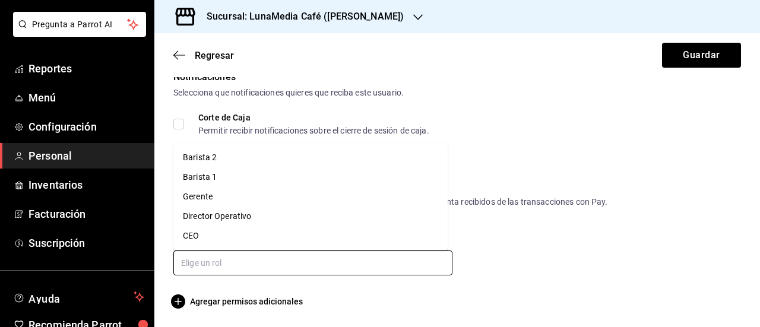
click at [207, 159] on li "Barista 2" at bounding box center [310, 158] width 274 height 20
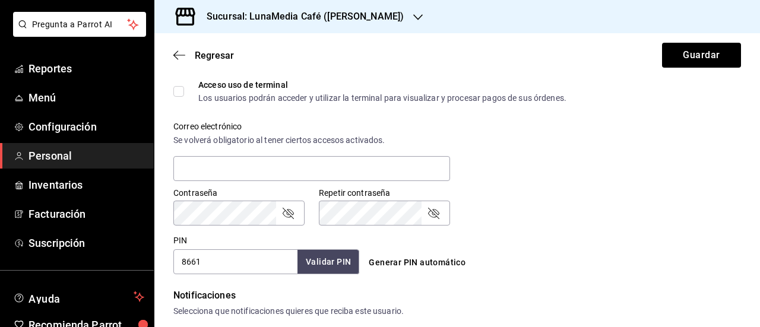
scroll to position [384, 0]
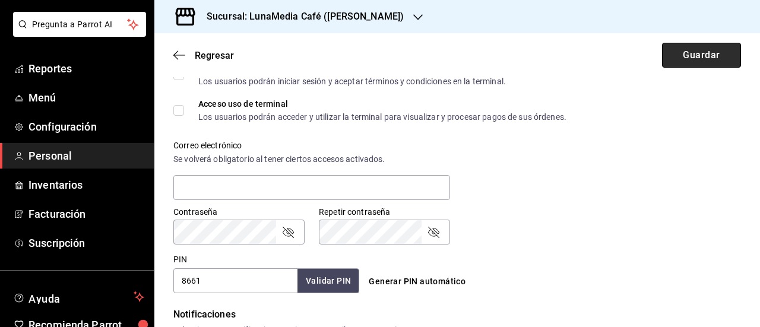
click at [679, 62] on button "Guardar" at bounding box center [701, 55] width 79 height 25
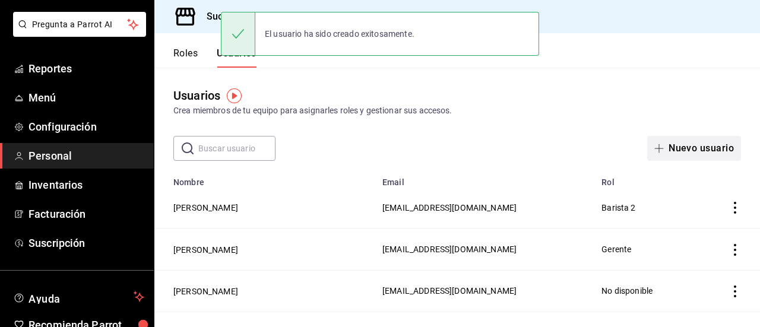
click at [670, 147] on button "Nuevo usuario" at bounding box center [694, 148] width 94 height 25
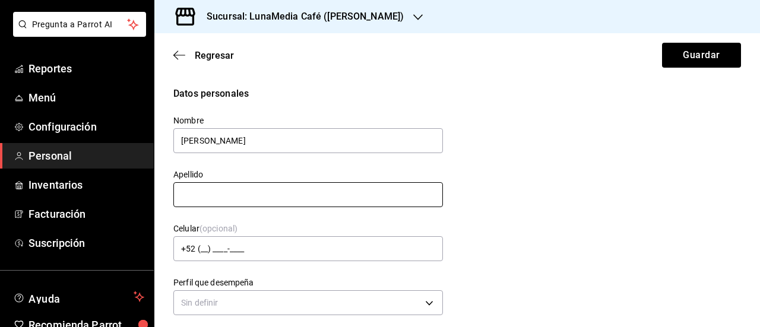
click at [348, 196] on input "text" at bounding box center [308, 194] width 270 height 25
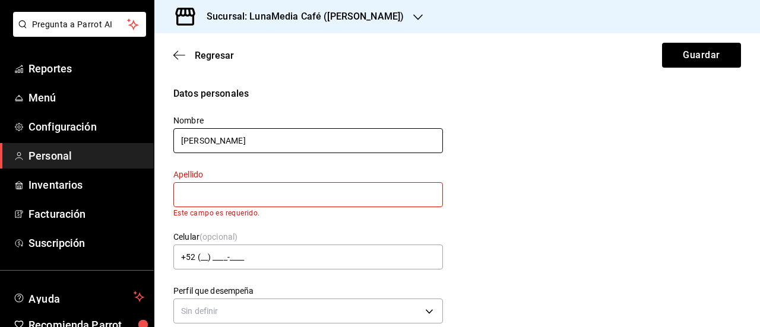
drag, startPoint x: 181, startPoint y: 140, endPoint x: 158, endPoint y: 141, distance: 22.6
type input "[PERSON_NAME]"
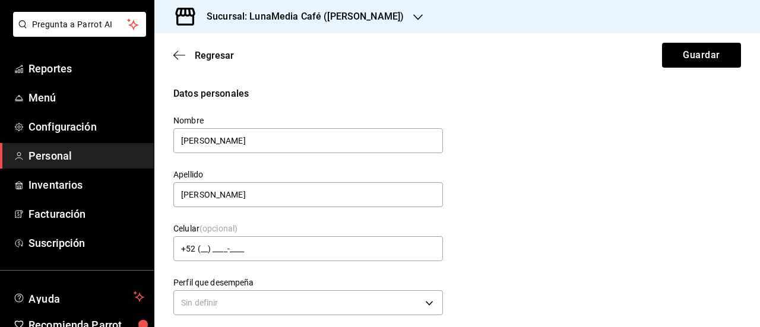
click at [452, 209] on div "Datos personales Nombre [PERSON_NAME] Apellido [PERSON_NAME] Celular (opcional)…" at bounding box center [457, 203] width 568 height 232
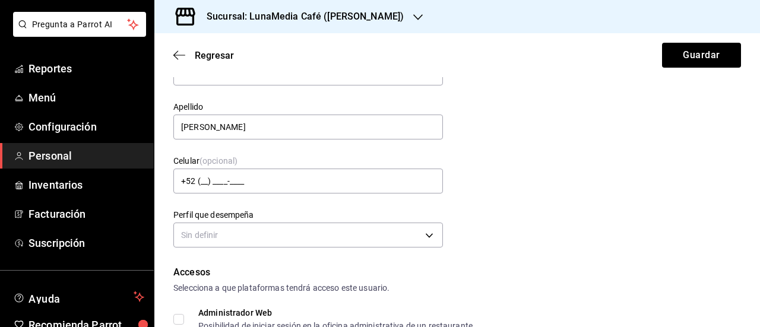
scroll to position [119, 0]
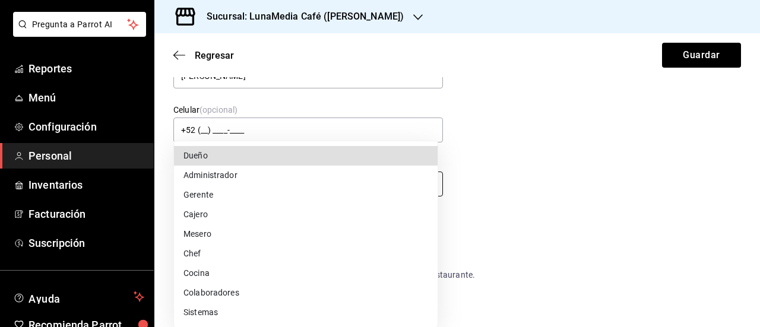
click at [248, 182] on body "Pregunta a Parrot AI Reportes Menú Configuración Personal Inventarios Facturaci…" at bounding box center [380, 163] width 760 height 327
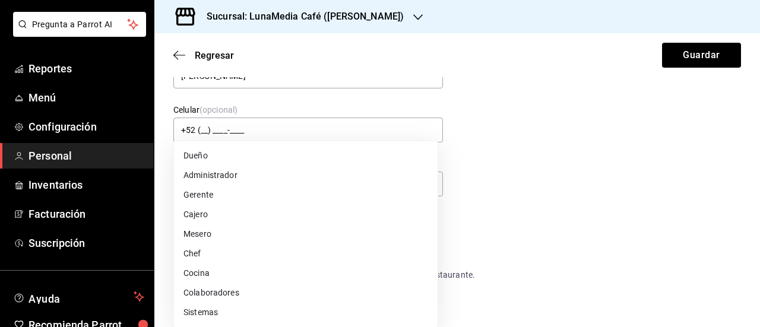
drag, startPoint x: 221, startPoint y: 220, endPoint x: 295, endPoint y: 207, distance: 74.7
click at [221, 219] on li "Cajero" at bounding box center [306, 215] width 264 height 20
type input "CASHIER"
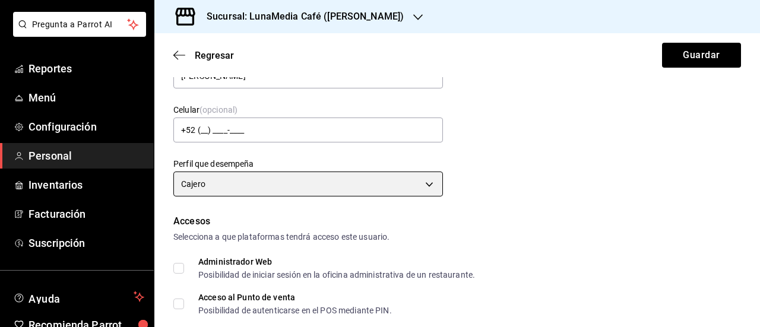
scroll to position [178, 0]
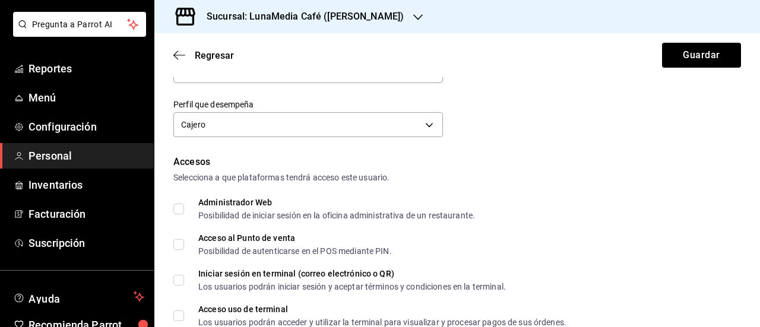
click at [189, 243] on span "Acceso al Punto de venta Posibilidad de autenticarse en el POS mediante PIN." at bounding box center [288, 244] width 208 height 21
click at [184, 243] on input "Acceso al Punto de venta Posibilidad de autenticarse en el POS mediante PIN." at bounding box center [178, 244] width 11 height 11
checkbox input "true"
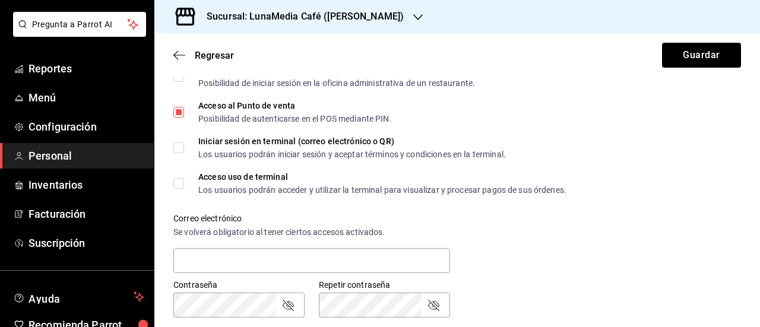
scroll to position [416, 0]
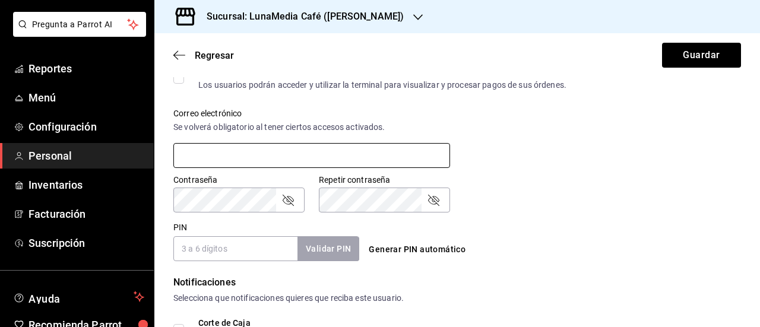
click at [235, 159] on input "text" at bounding box center [311, 155] width 277 height 25
click at [223, 252] on input "PIN" at bounding box center [235, 248] width 124 height 25
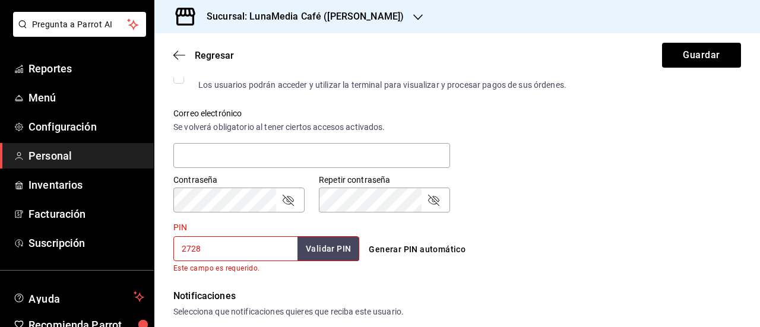
type input "2728"
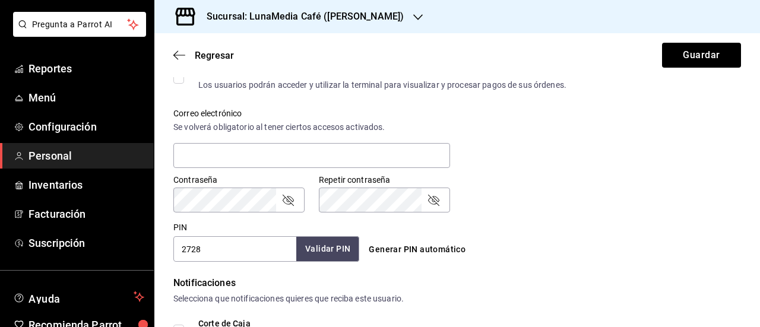
click at [327, 244] on button "Validar PIN" at bounding box center [327, 249] width 63 height 26
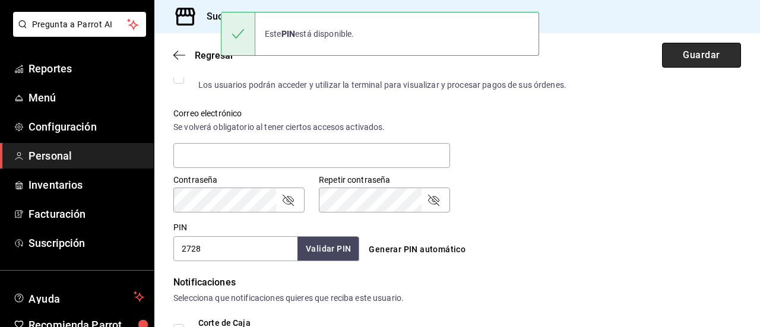
click at [694, 54] on button "Guardar" at bounding box center [701, 55] width 79 height 25
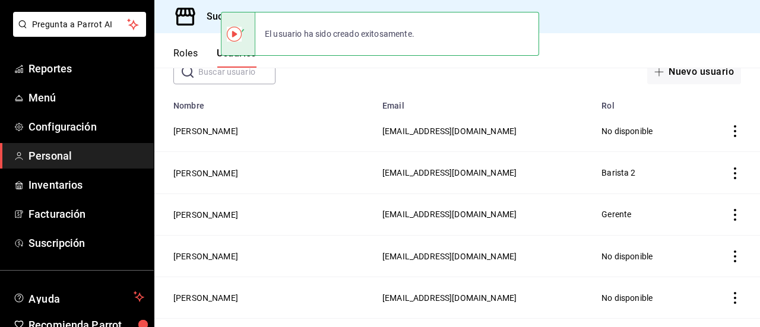
scroll to position [17, 0]
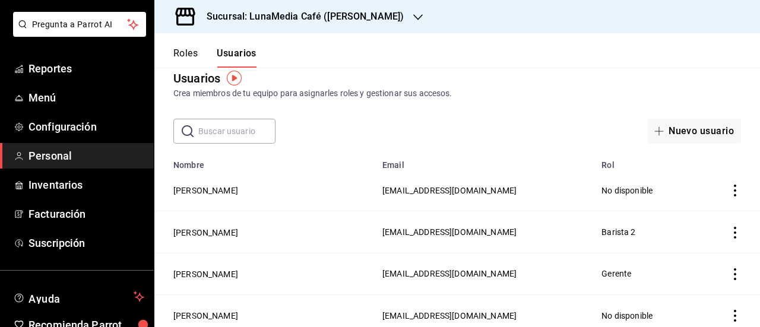
click at [729, 191] on icon "actions" at bounding box center [735, 191] width 12 height 12
click at [194, 194] on div at bounding box center [380, 163] width 760 height 327
click at [194, 193] on body "Pregunta a Parrot AI Reportes Menú Configuración Personal Inventarios Facturaci…" at bounding box center [380, 163] width 760 height 327
click at [196, 192] on button "[PERSON_NAME]" at bounding box center [205, 191] width 65 height 12
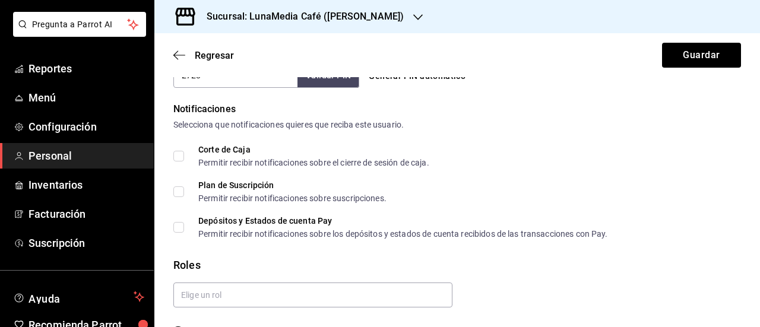
scroll to position [621, 0]
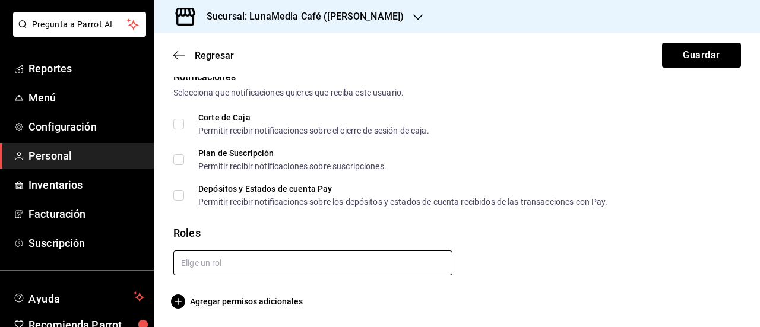
click at [205, 262] on input "text" at bounding box center [312, 263] width 279 height 25
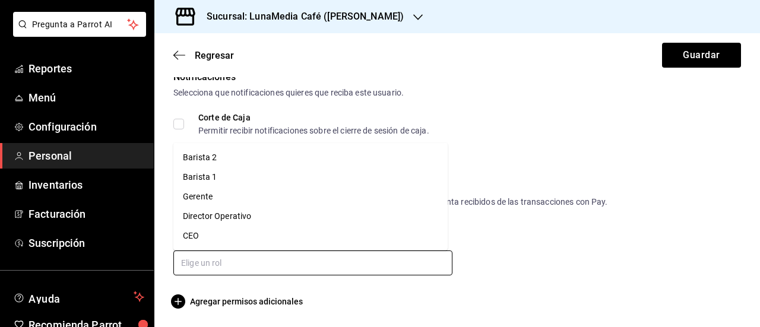
click at [203, 182] on li "Barista 1" at bounding box center [310, 177] width 274 height 20
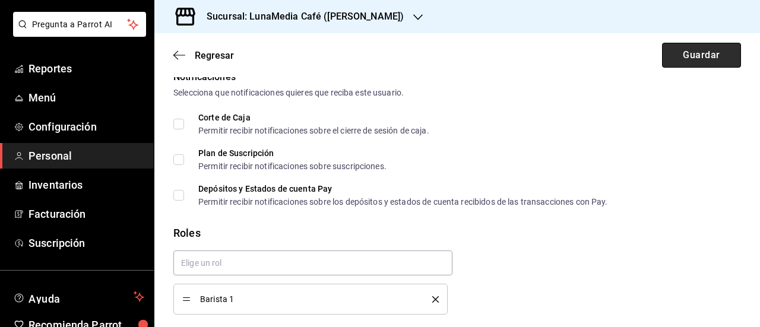
click at [669, 56] on button "Guardar" at bounding box center [701, 55] width 79 height 25
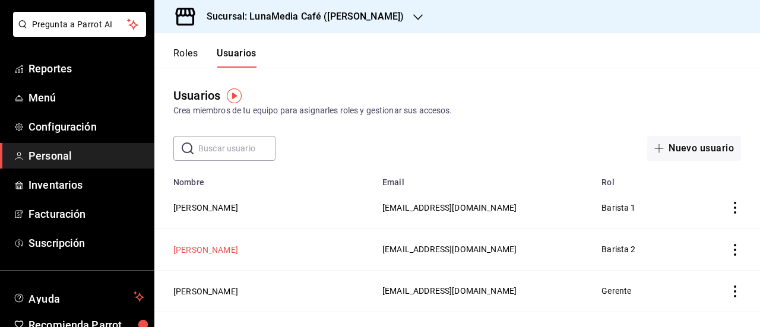
click at [201, 251] on button "[PERSON_NAME]" at bounding box center [205, 250] width 65 height 12
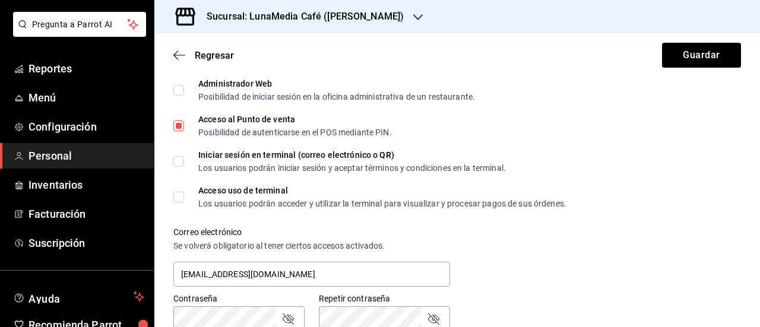
scroll to position [534, 0]
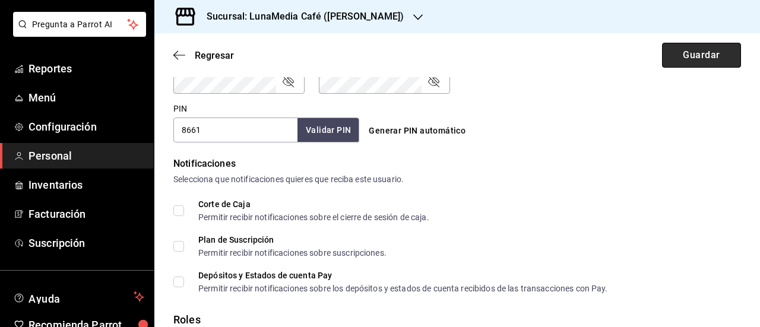
click at [684, 50] on button "Guardar" at bounding box center [701, 55] width 79 height 25
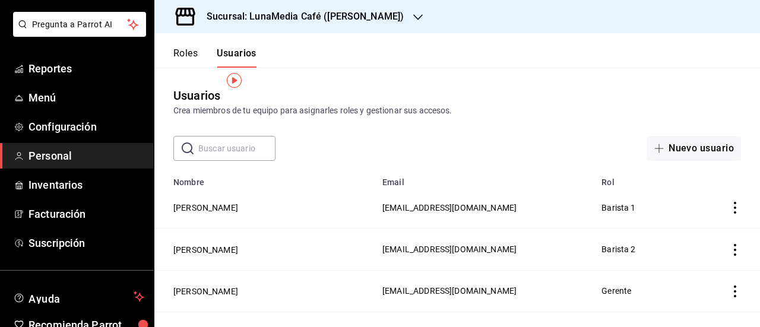
scroll to position [59, 0]
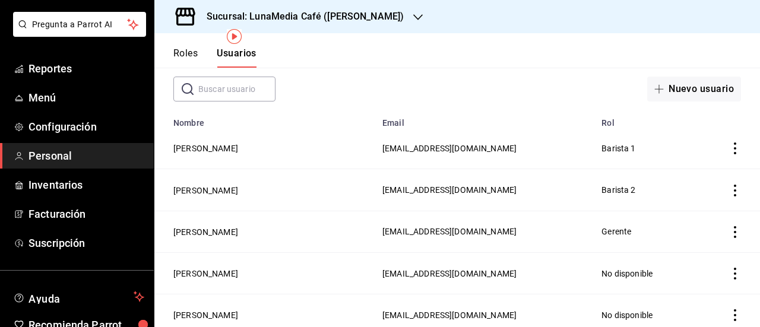
click at [65, 153] on span "Personal" at bounding box center [87, 156] width 116 height 16
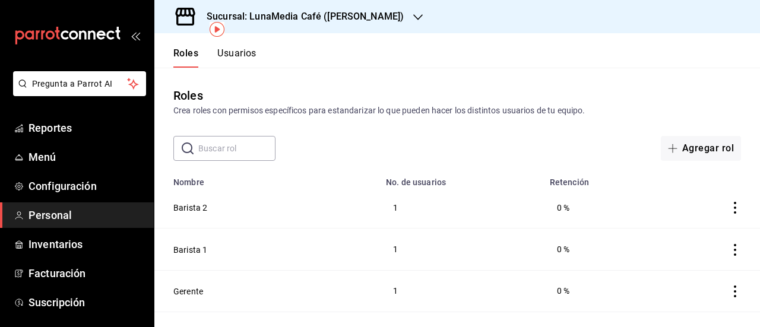
scroll to position [67, 0]
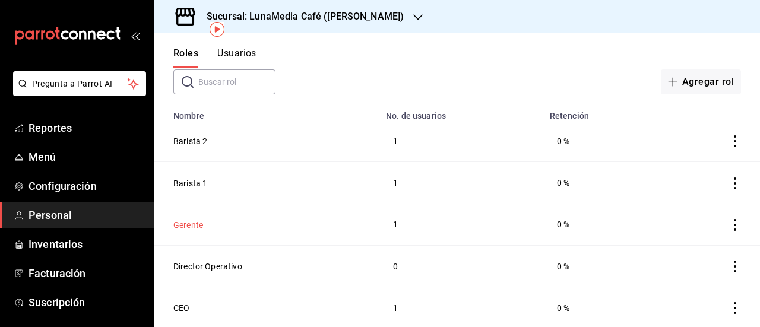
click at [194, 227] on button "Gerente" at bounding box center [188, 225] width 30 height 12
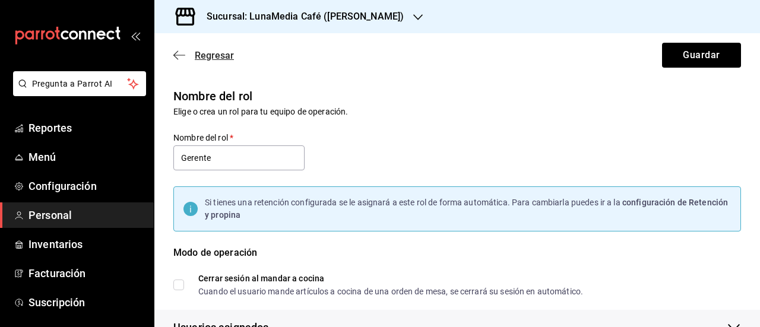
click at [191, 58] on span "Regresar" at bounding box center [203, 55] width 61 height 11
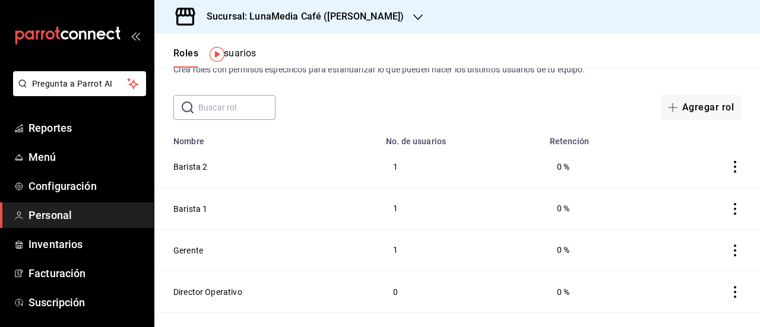
scroll to position [59, 0]
